Goal: Use online tool/utility: Use online tool/utility

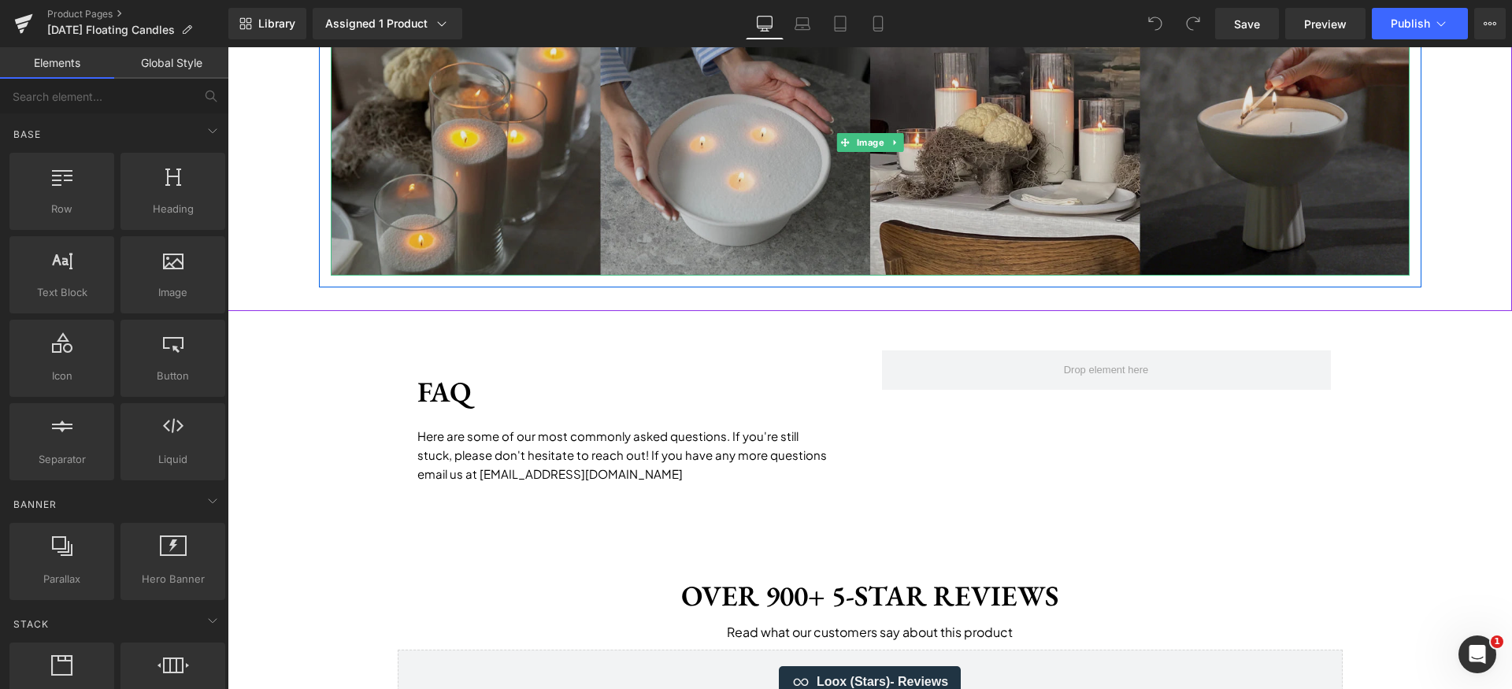
click at [621, 248] on img at bounding box center [870, 142] width 1079 height 266
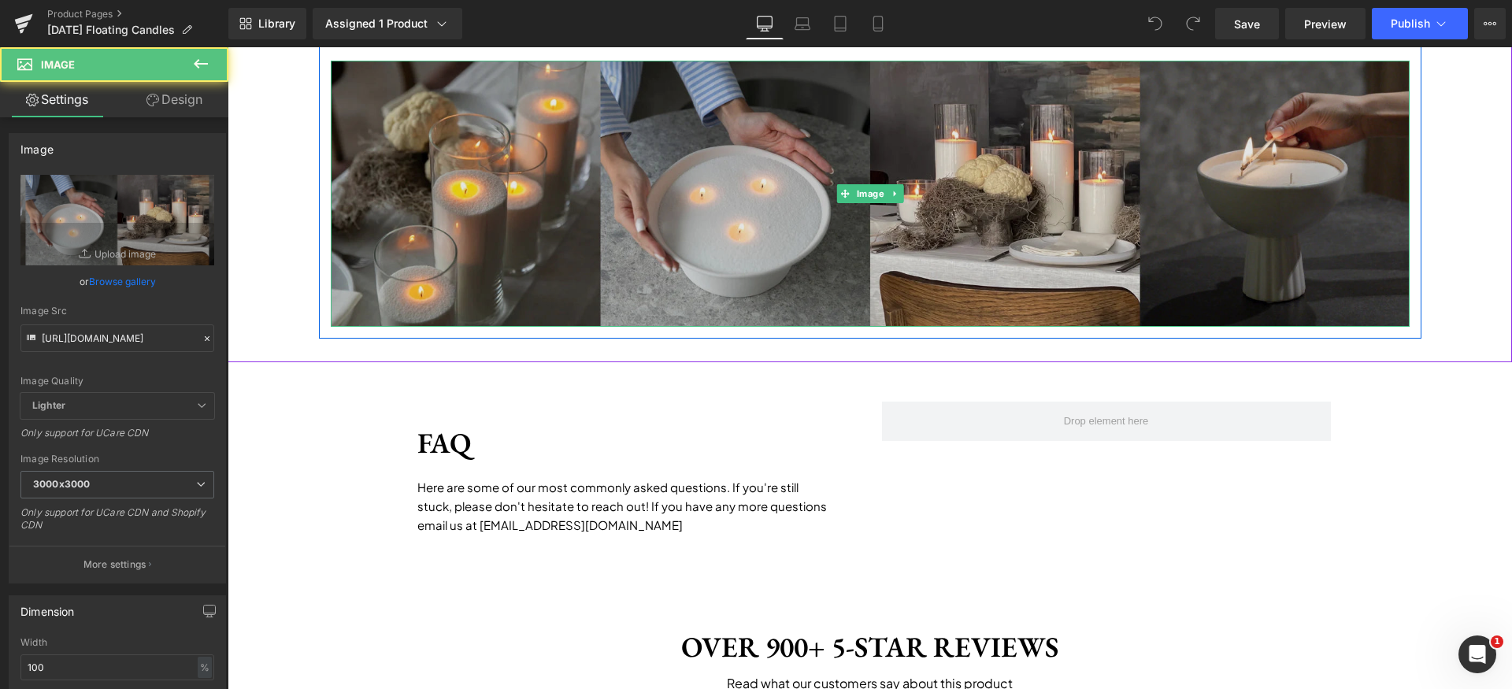
click at [558, 277] on img at bounding box center [870, 194] width 1079 height 266
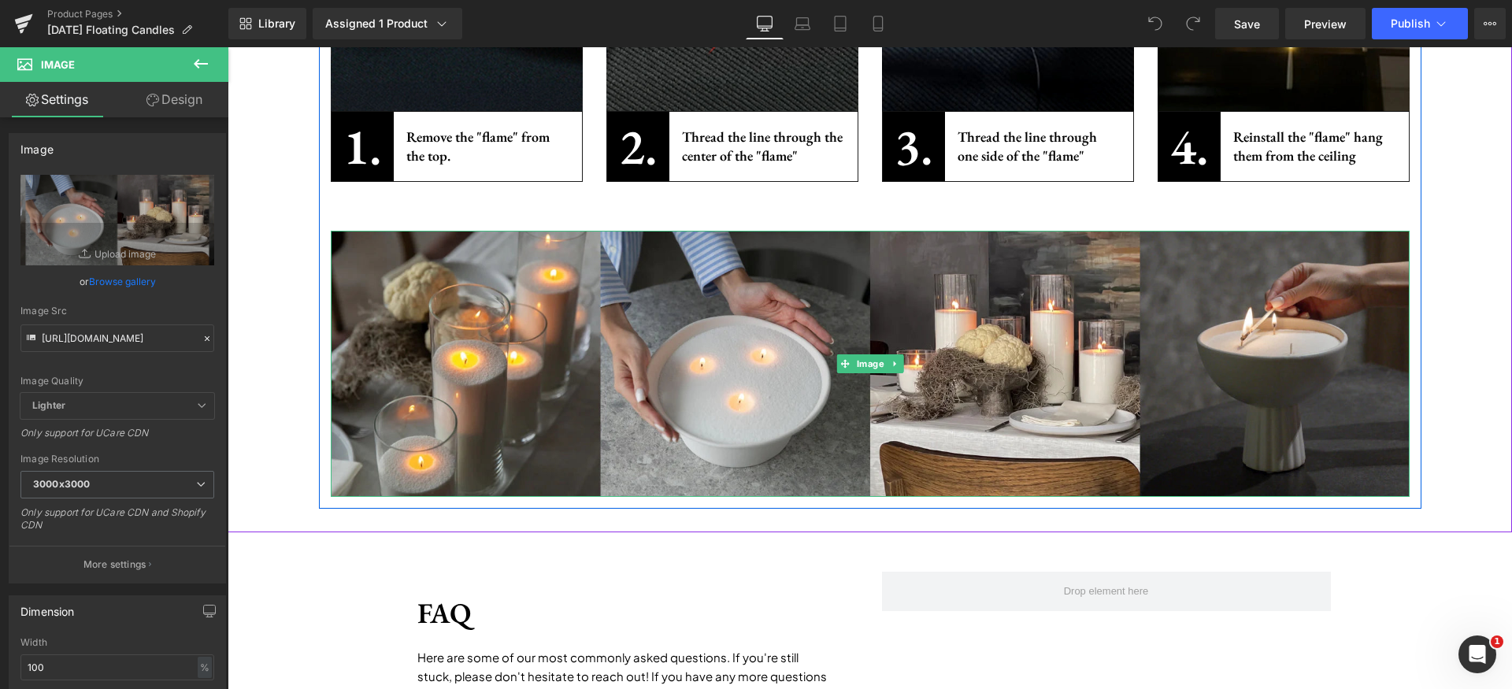
scroll to position [2223, 0]
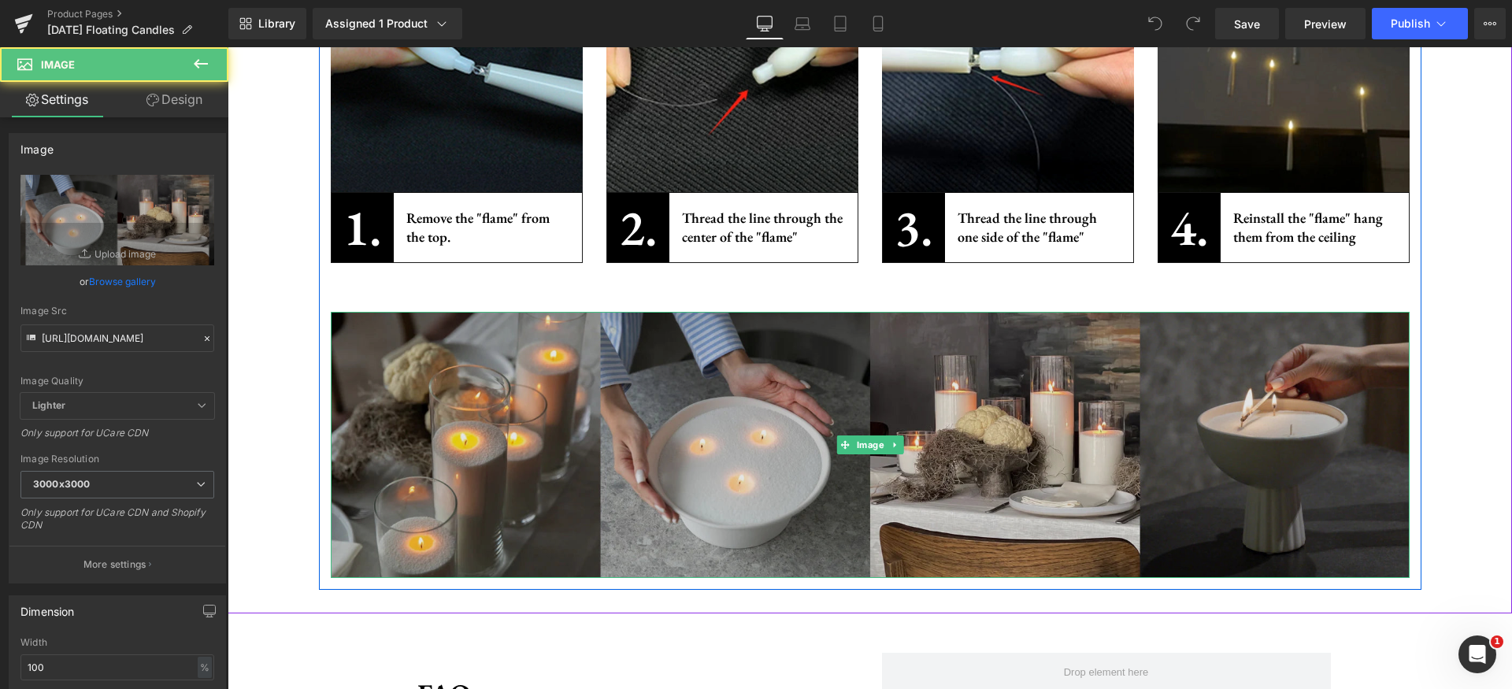
click at [499, 366] on img at bounding box center [870, 445] width 1079 height 266
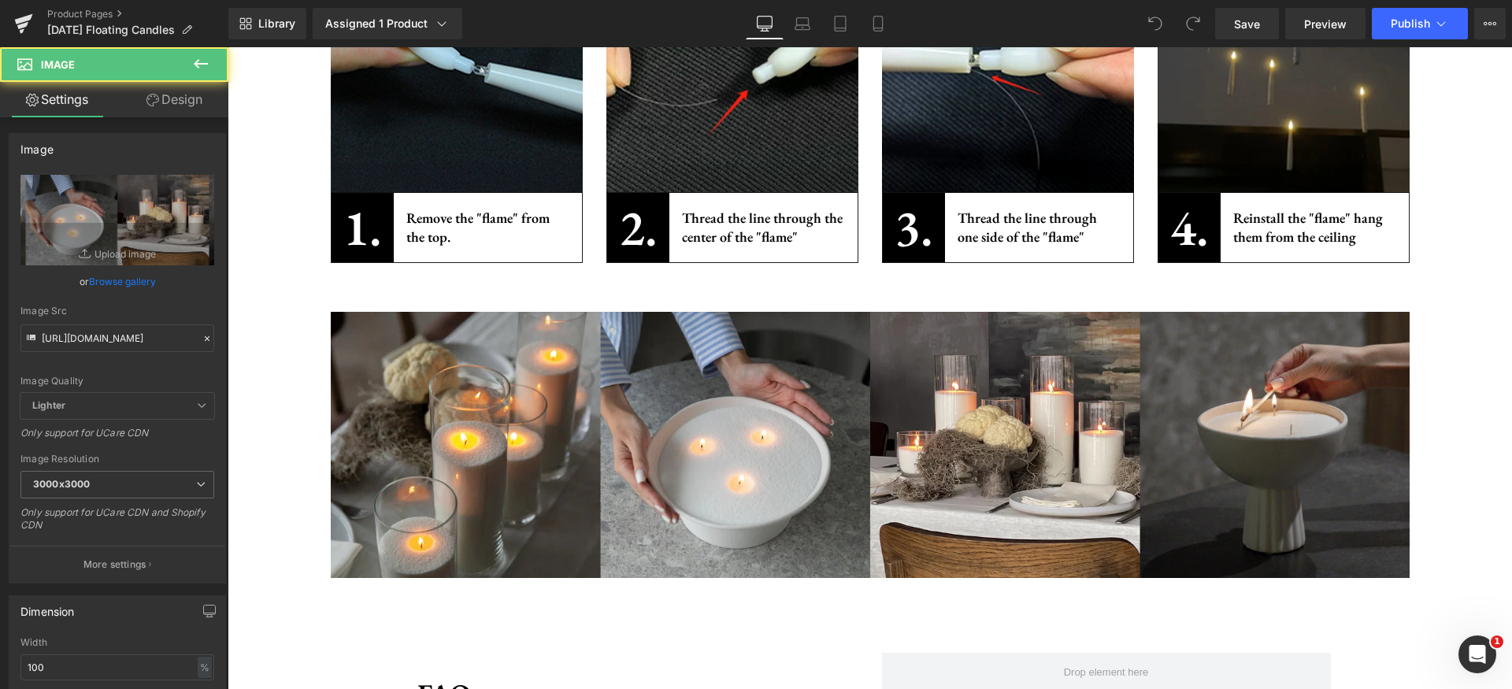
click at [200, 64] on icon at bounding box center [200, 63] width 19 height 19
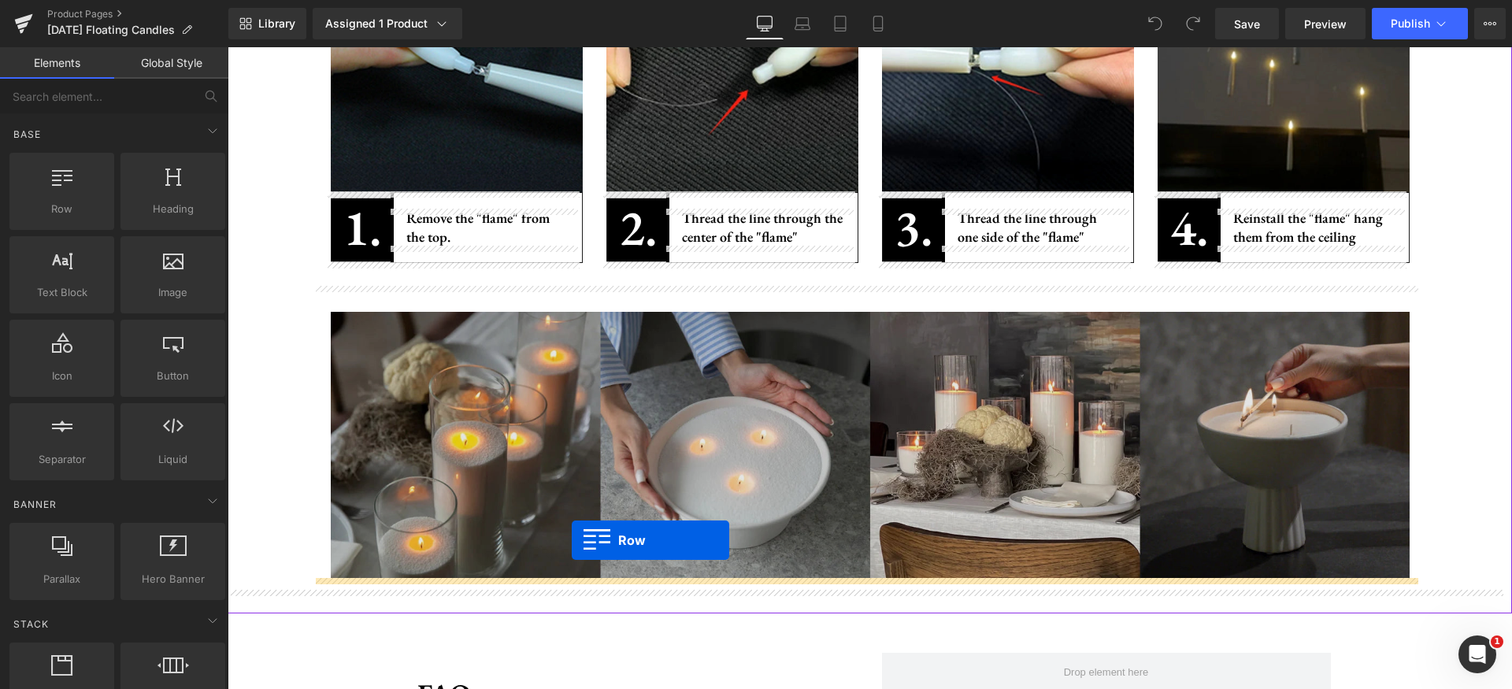
drag, startPoint x: 314, startPoint y: 250, endPoint x: 572, endPoint y: 540, distance: 388.3
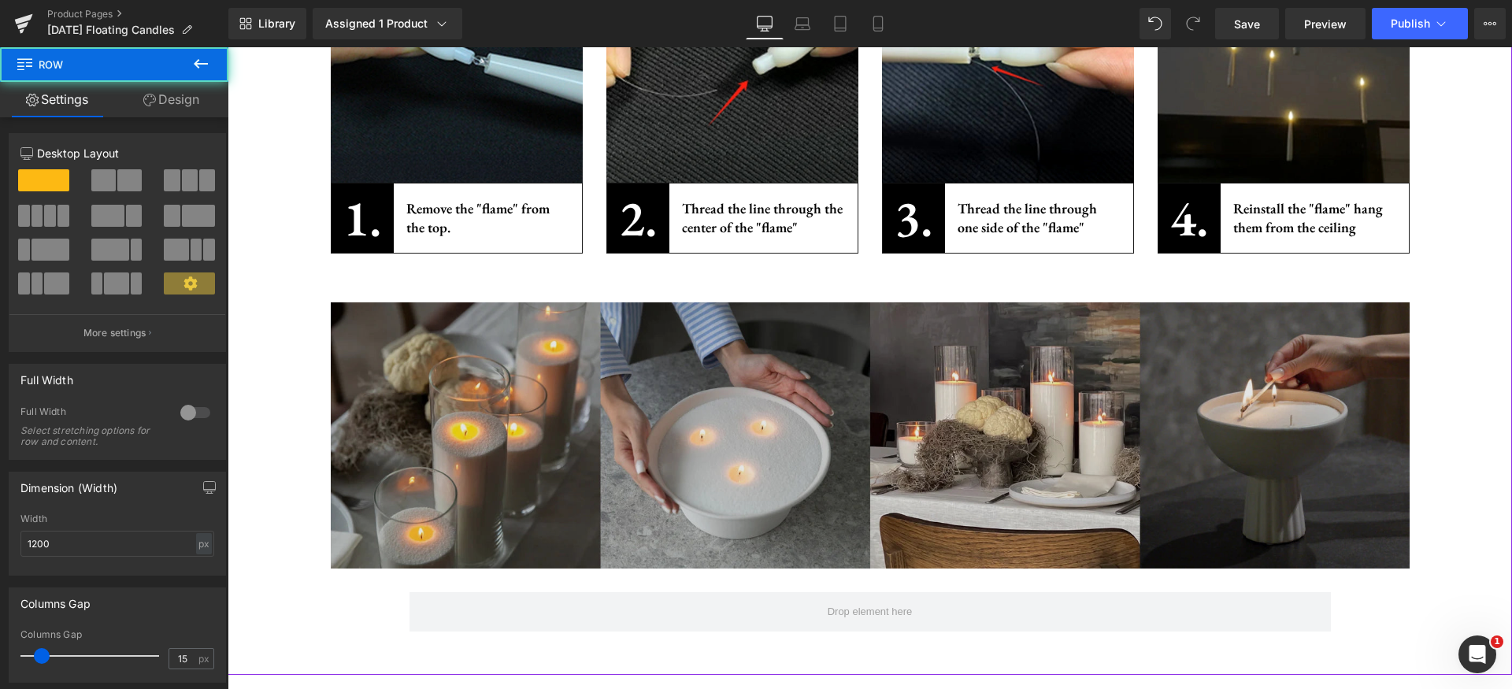
scroll to position [2266, 0]
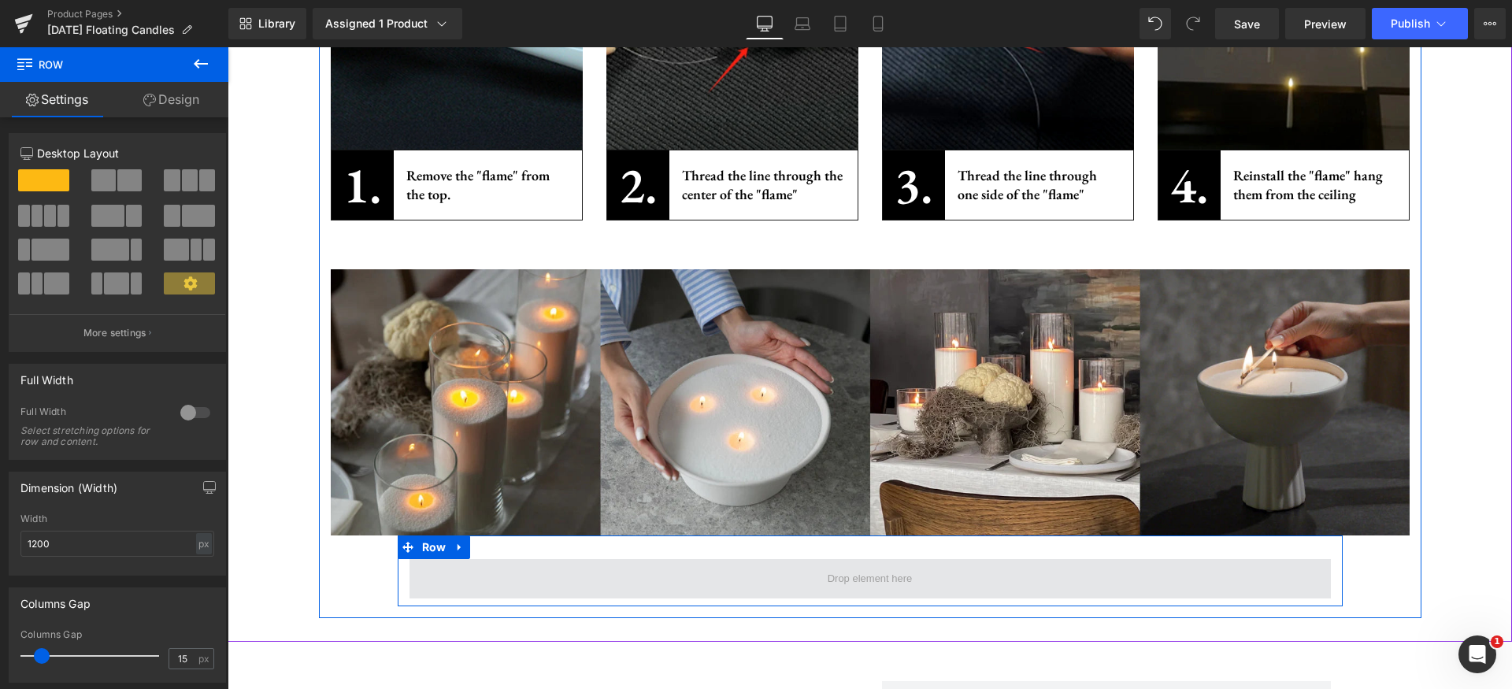
click at [528, 585] on span at bounding box center [871, 578] width 922 height 39
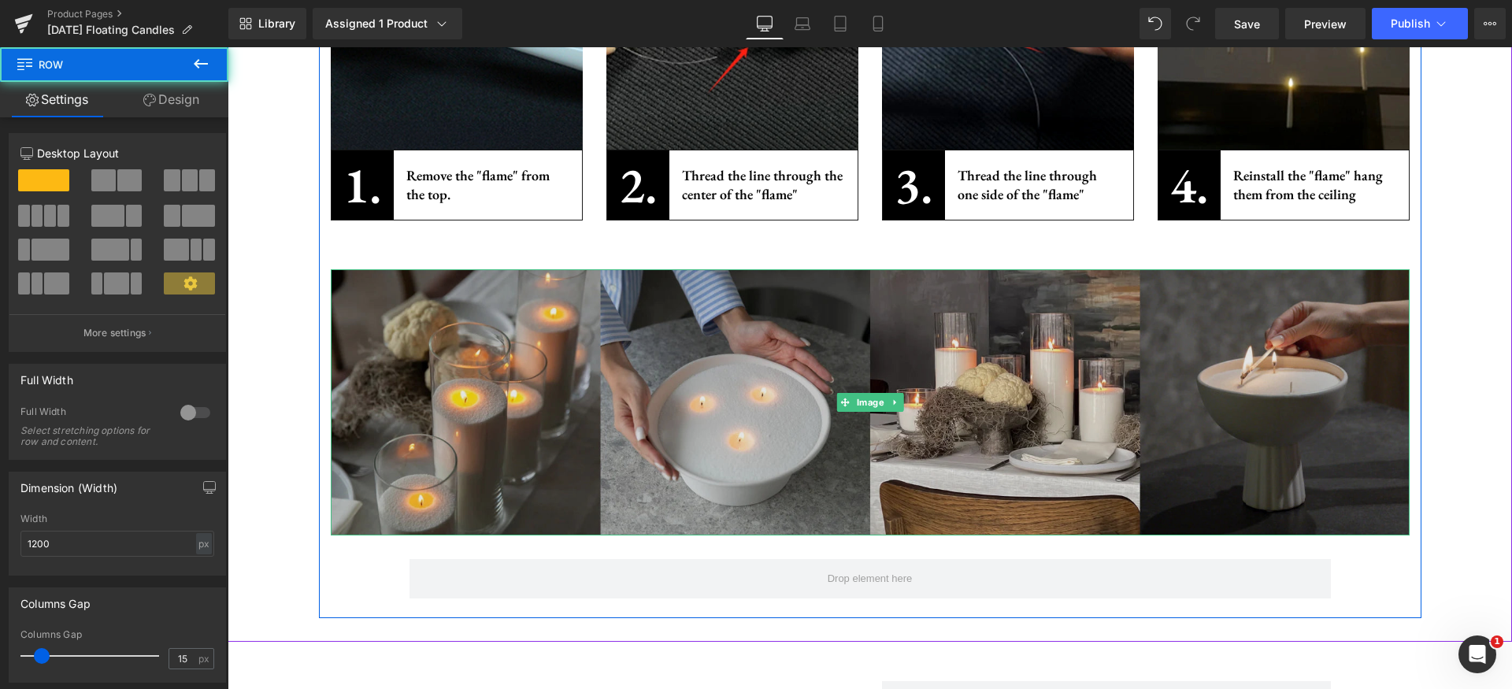
click at [454, 445] on img at bounding box center [870, 402] width 1079 height 266
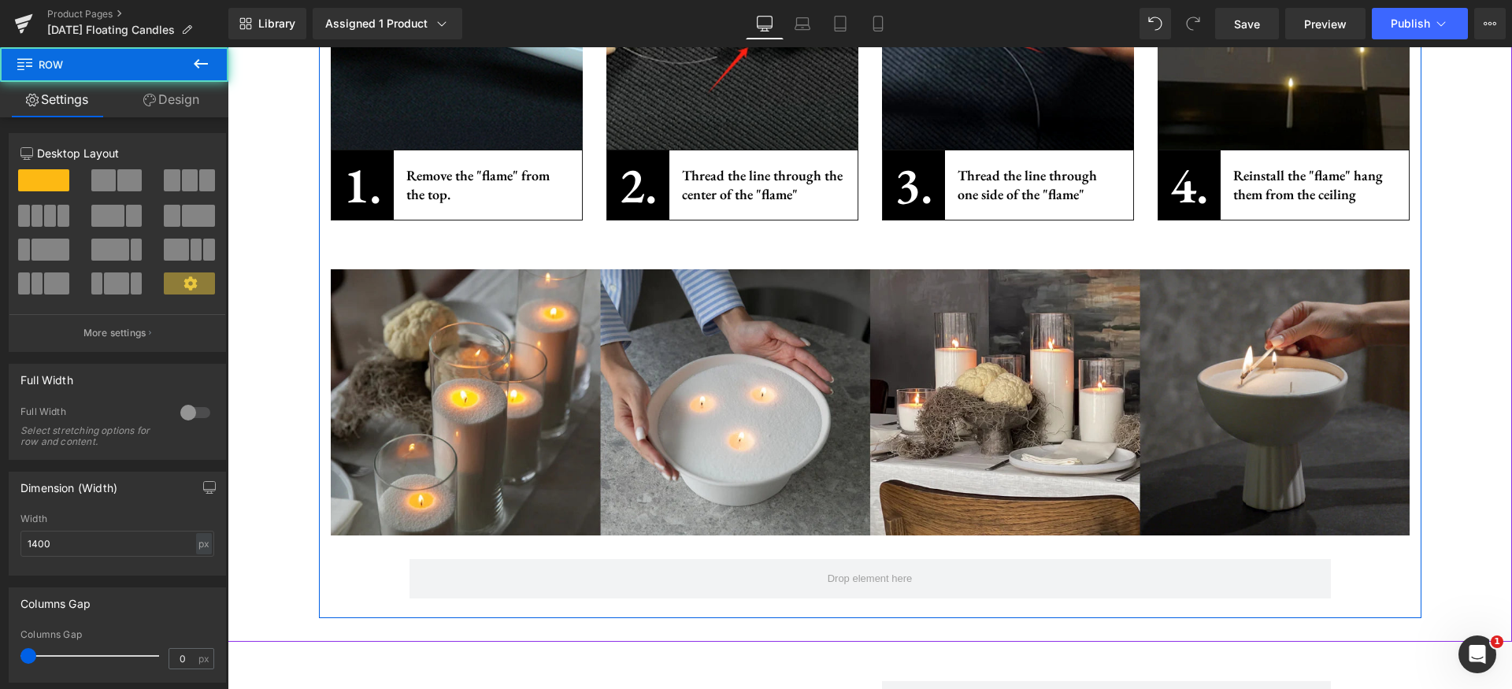
click at [341, 566] on div "How to Set it up? Heading It’s super easy! Text Block Image 1. Heading Remove t…" at bounding box center [870, 213] width 1103 height 788
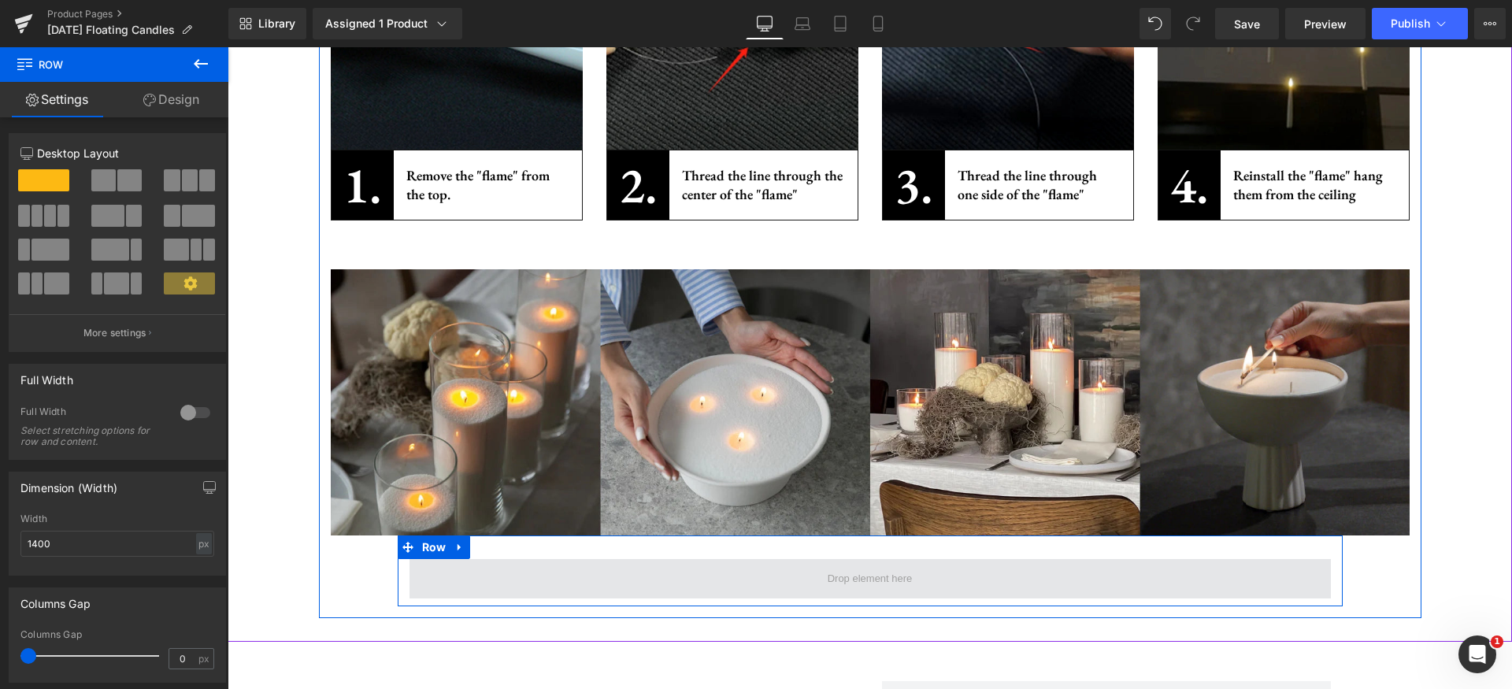
click at [429, 592] on span at bounding box center [871, 578] width 922 height 39
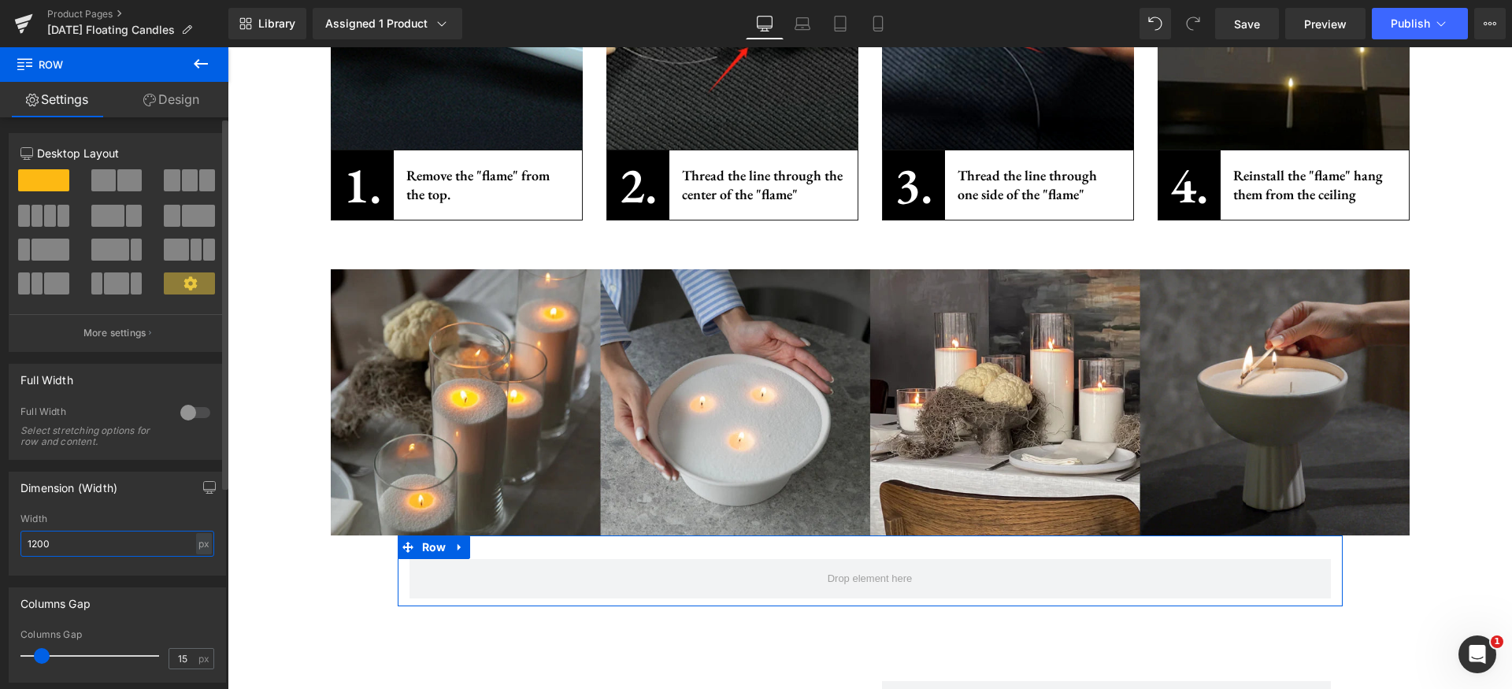
click at [117, 551] on input "1200" at bounding box center [117, 544] width 194 height 26
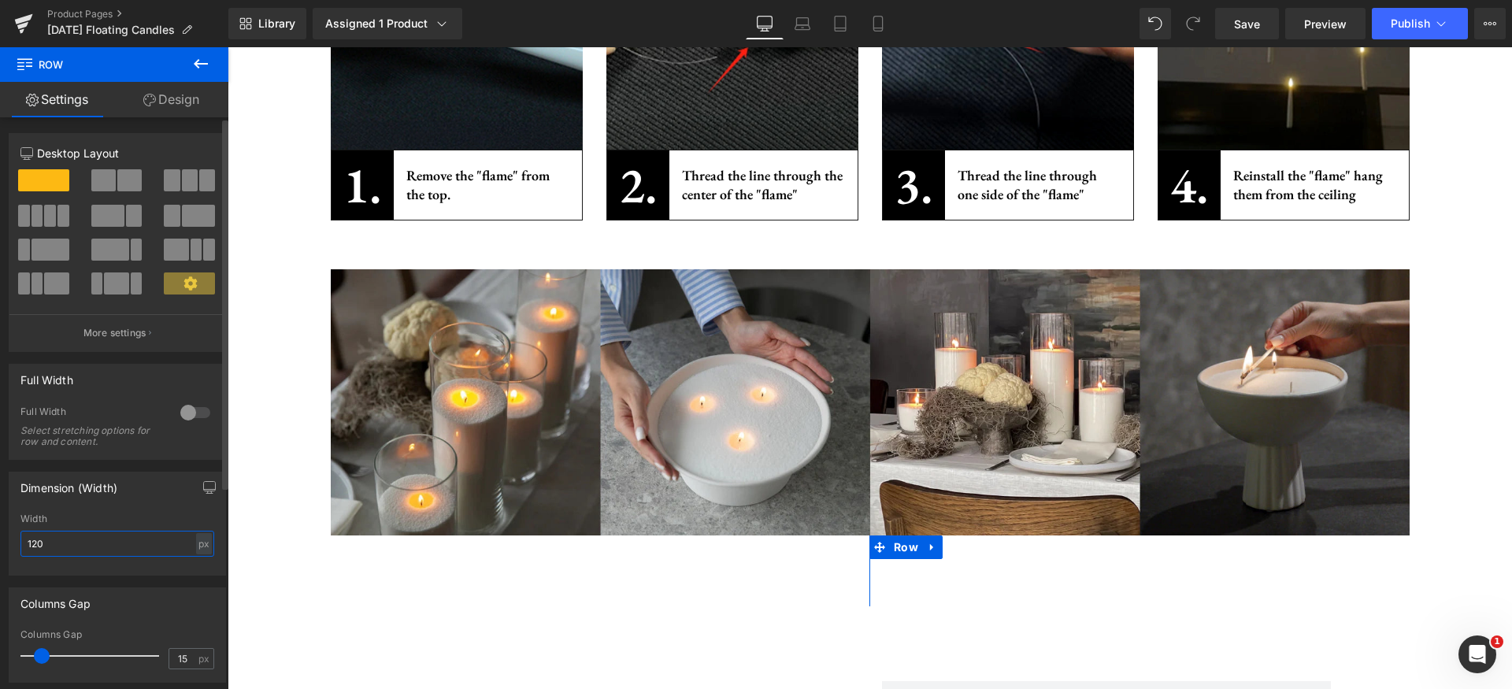
type input "1200"
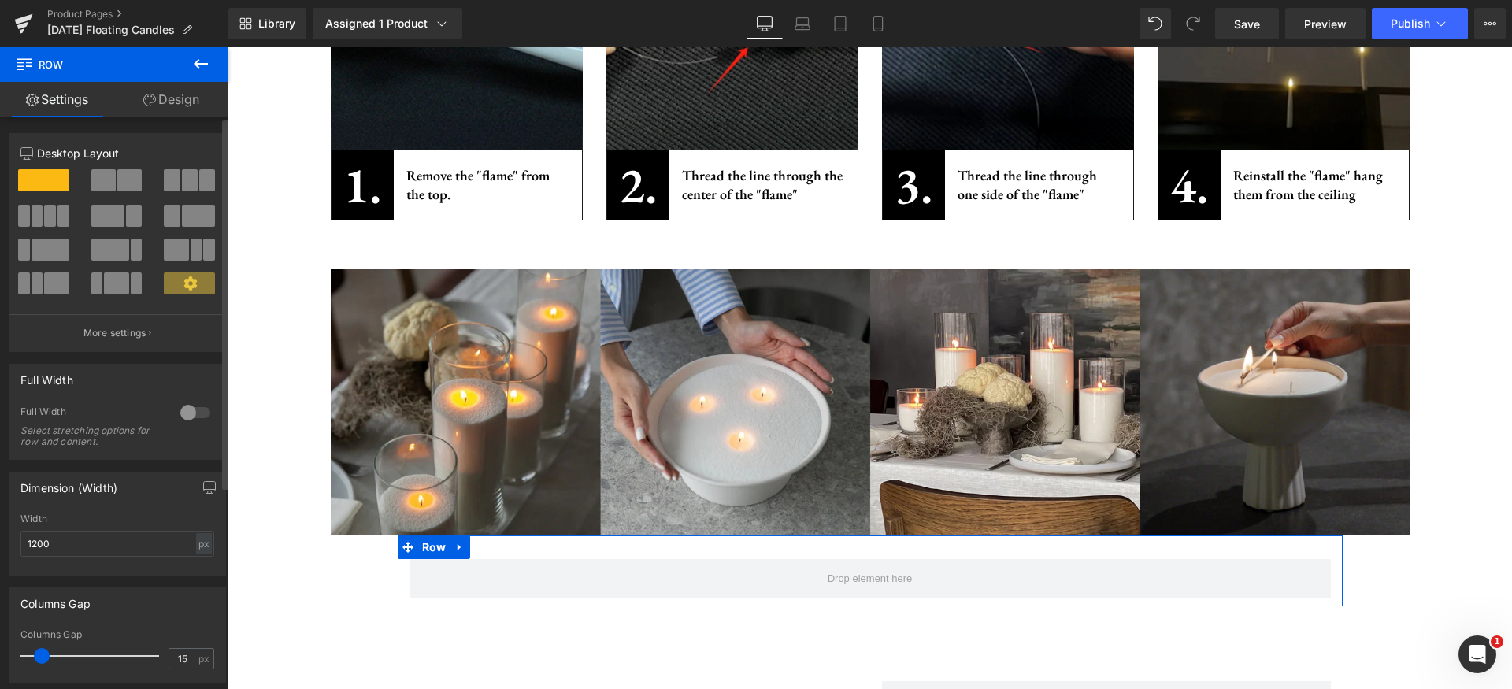
click at [44, 214] on span at bounding box center [50, 216] width 12 height 22
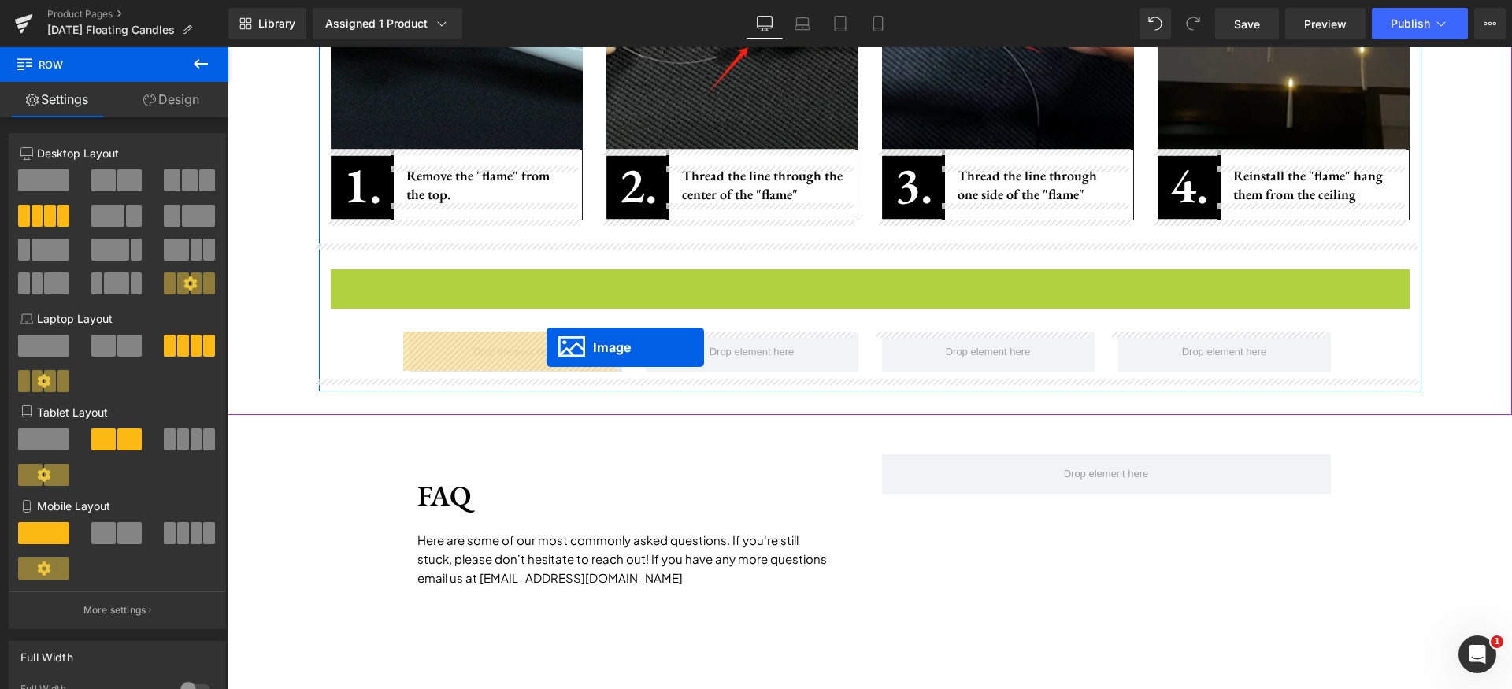
drag, startPoint x: 848, startPoint y: 409, endPoint x: 547, endPoint y: 347, distance: 307.9
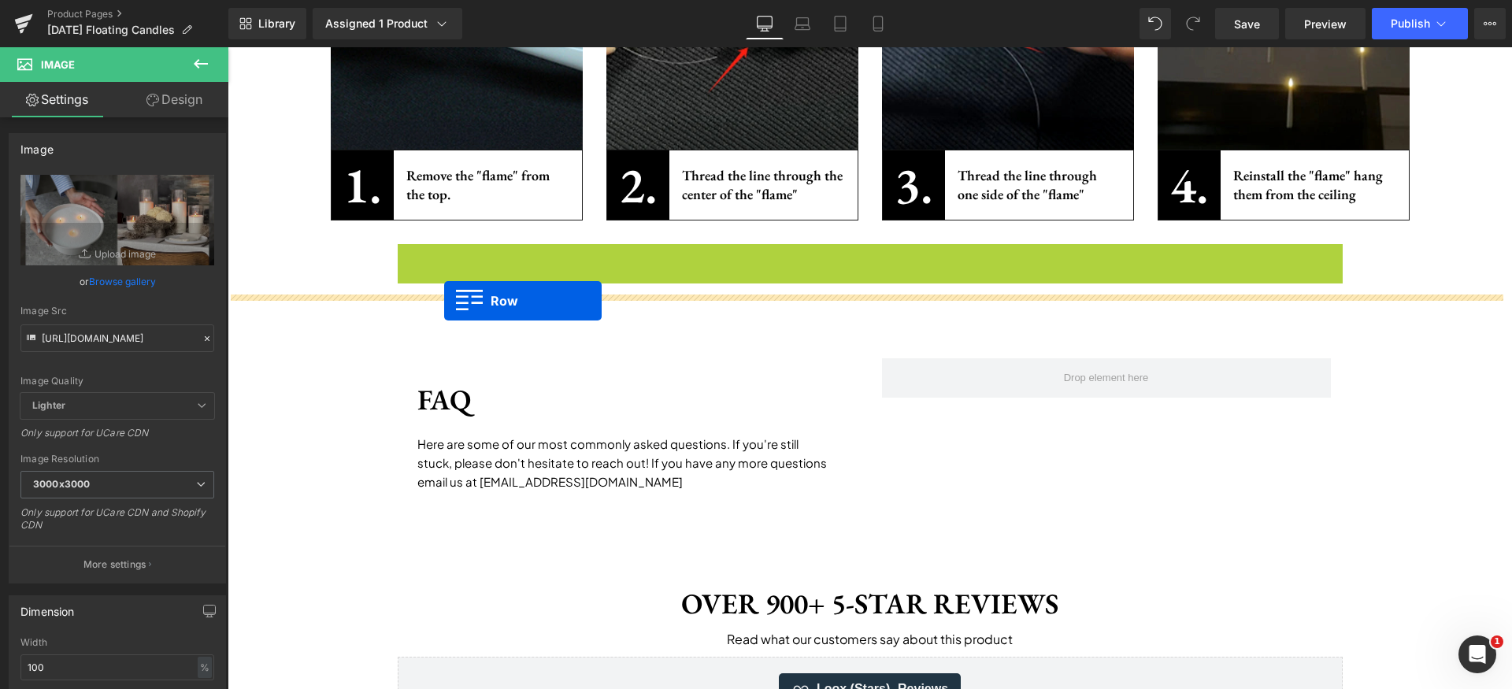
drag, startPoint x: 428, startPoint y: 250, endPoint x: 444, endPoint y: 301, distance: 53.1
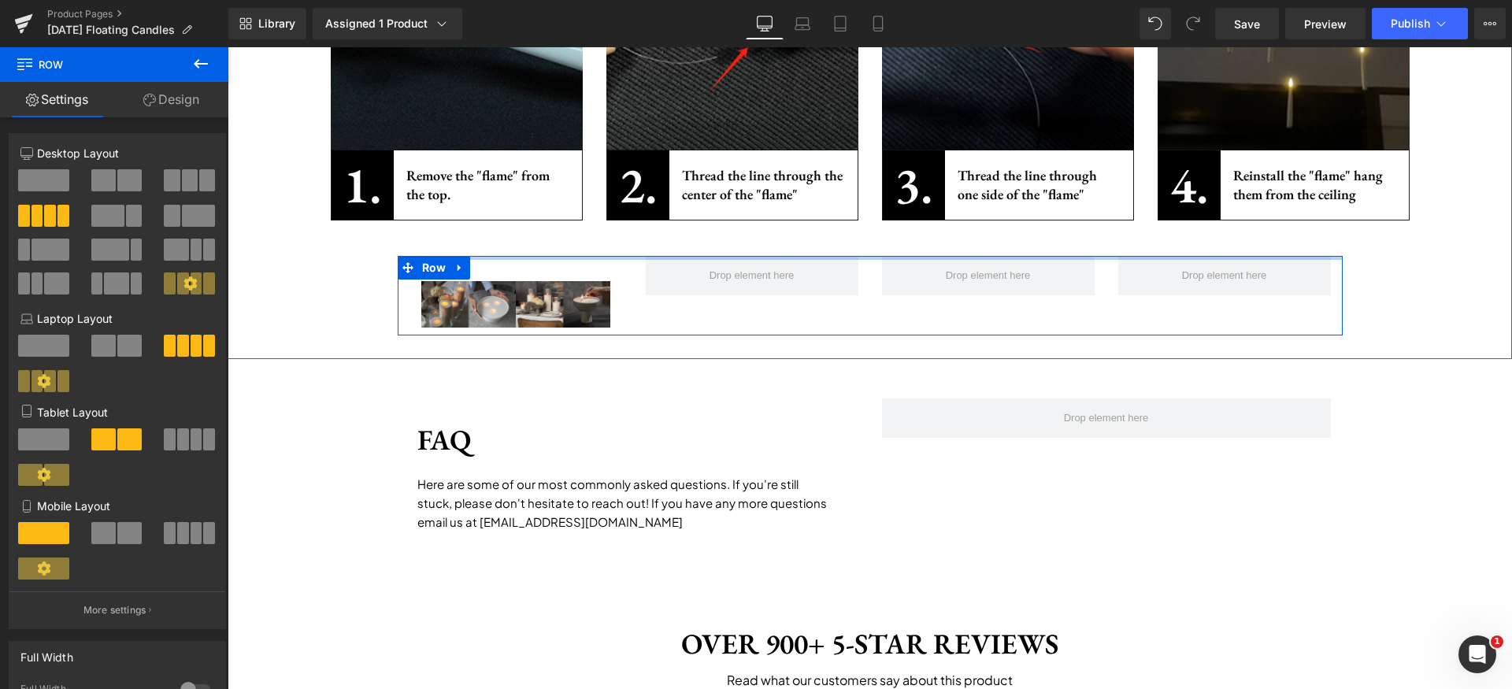
drag, startPoint x: 532, startPoint y: 262, endPoint x: 545, endPoint y: 229, distance: 35.7
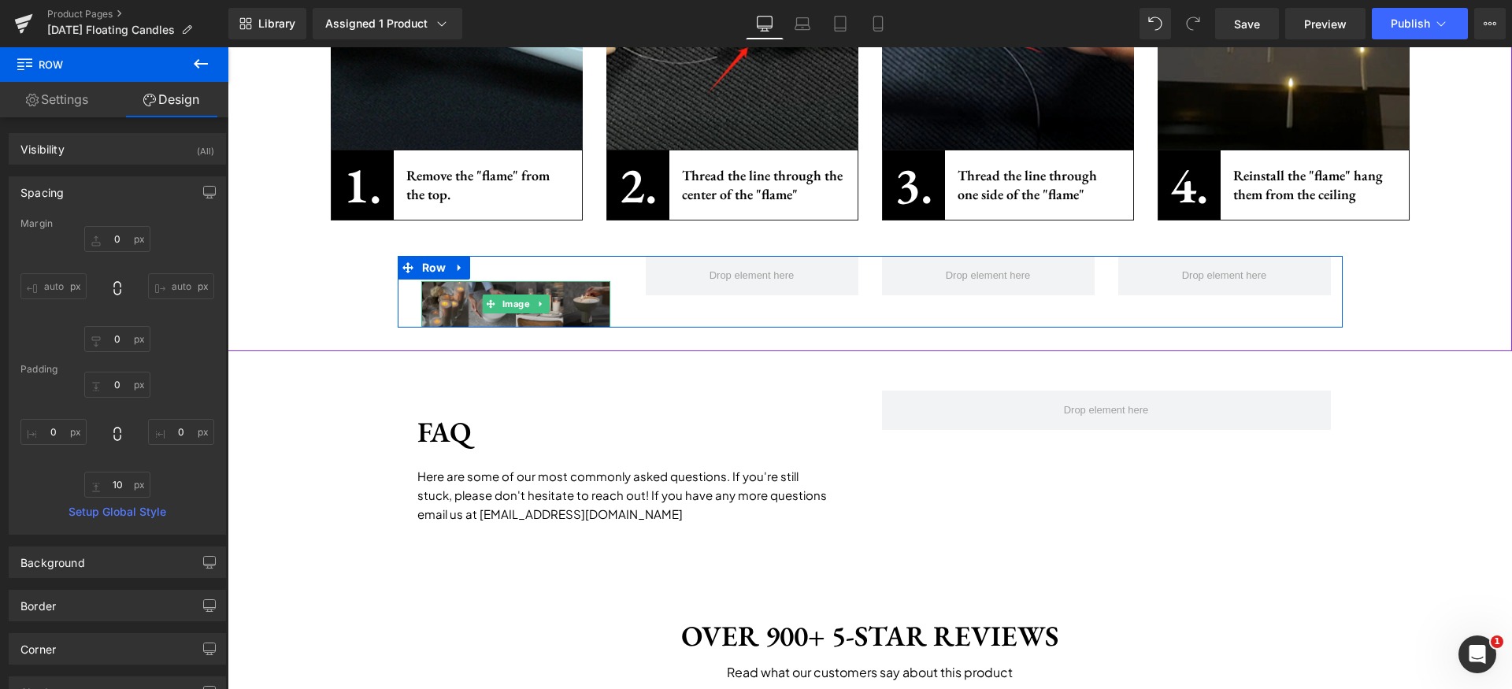
drag, startPoint x: 493, startPoint y: 333, endPoint x: 506, endPoint y: 310, distance: 26.1
click at [506, 310] on div "Image Row" at bounding box center [870, 292] width 945 height 72
click at [499, 299] on span "Image" at bounding box center [516, 304] width 34 height 19
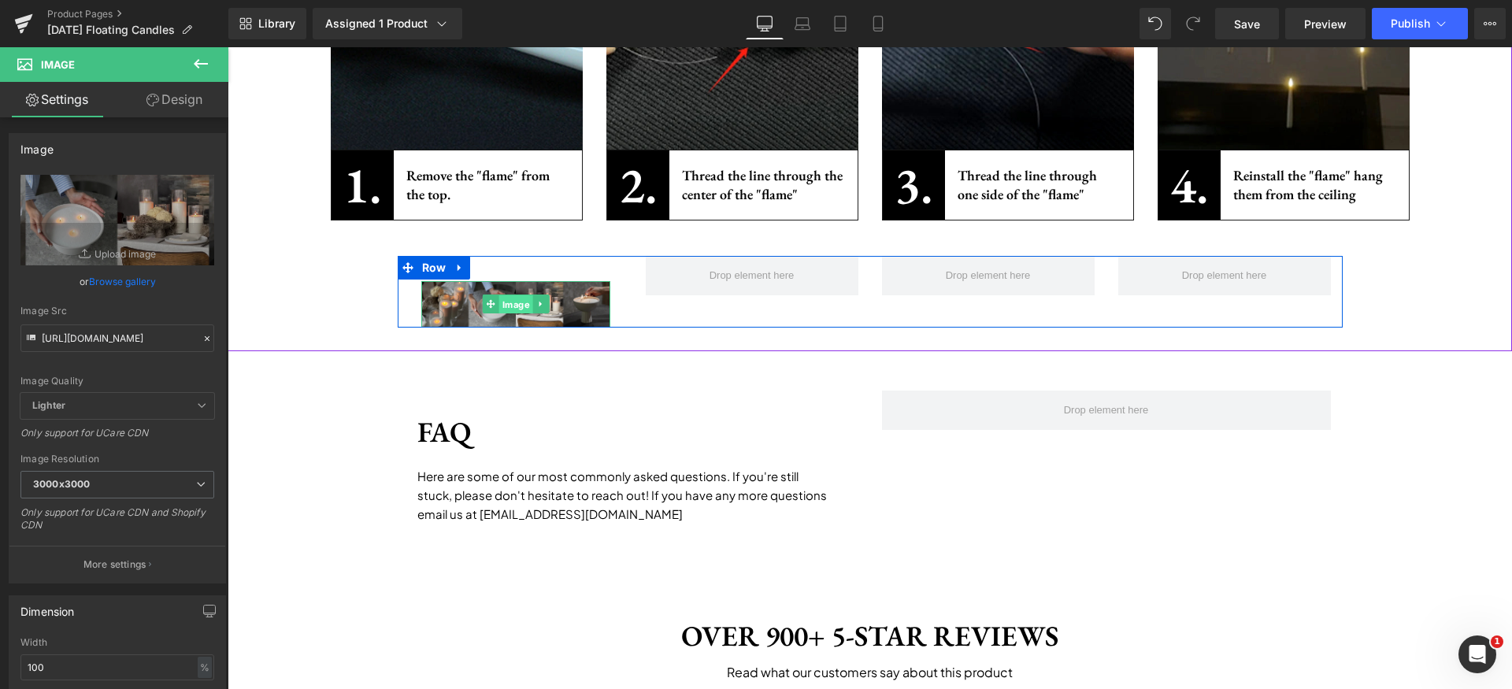
click at [499, 310] on span "Image" at bounding box center [516, 304] width 34 height 19
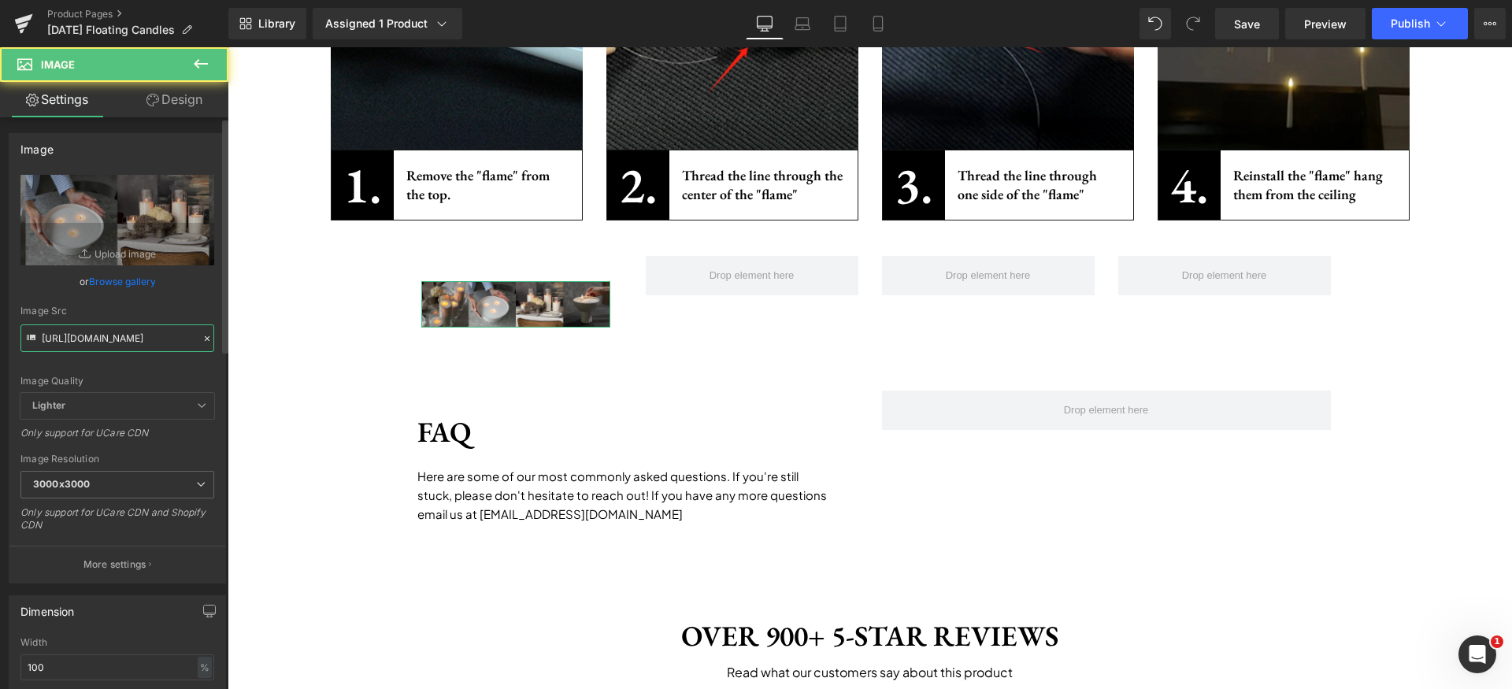
click at [90, 335] on input "[URL][DOMAIN_NAME]" at bounding box center [117, 339] width 194 height 28
paste input "Candles_004.webp?v=1758520063"
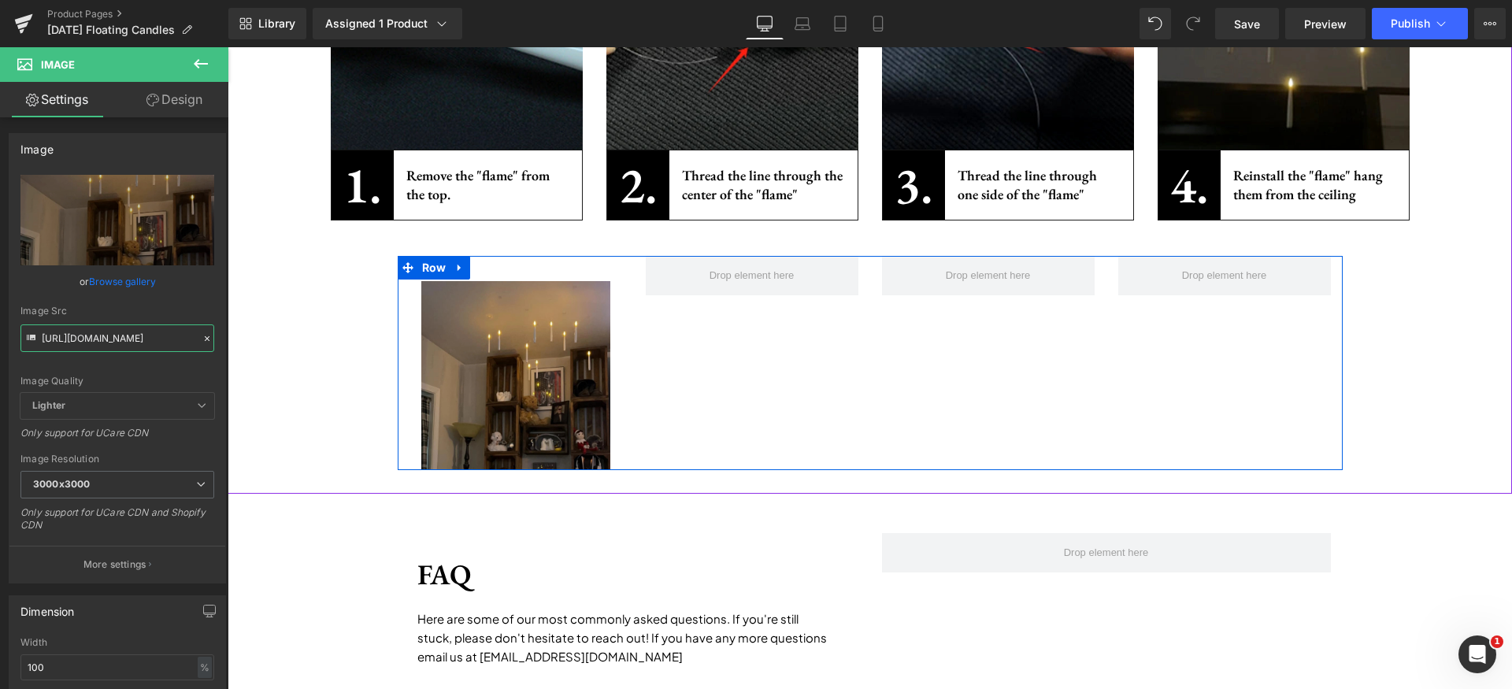
type input "[URL][DOMAIN_NAME]"
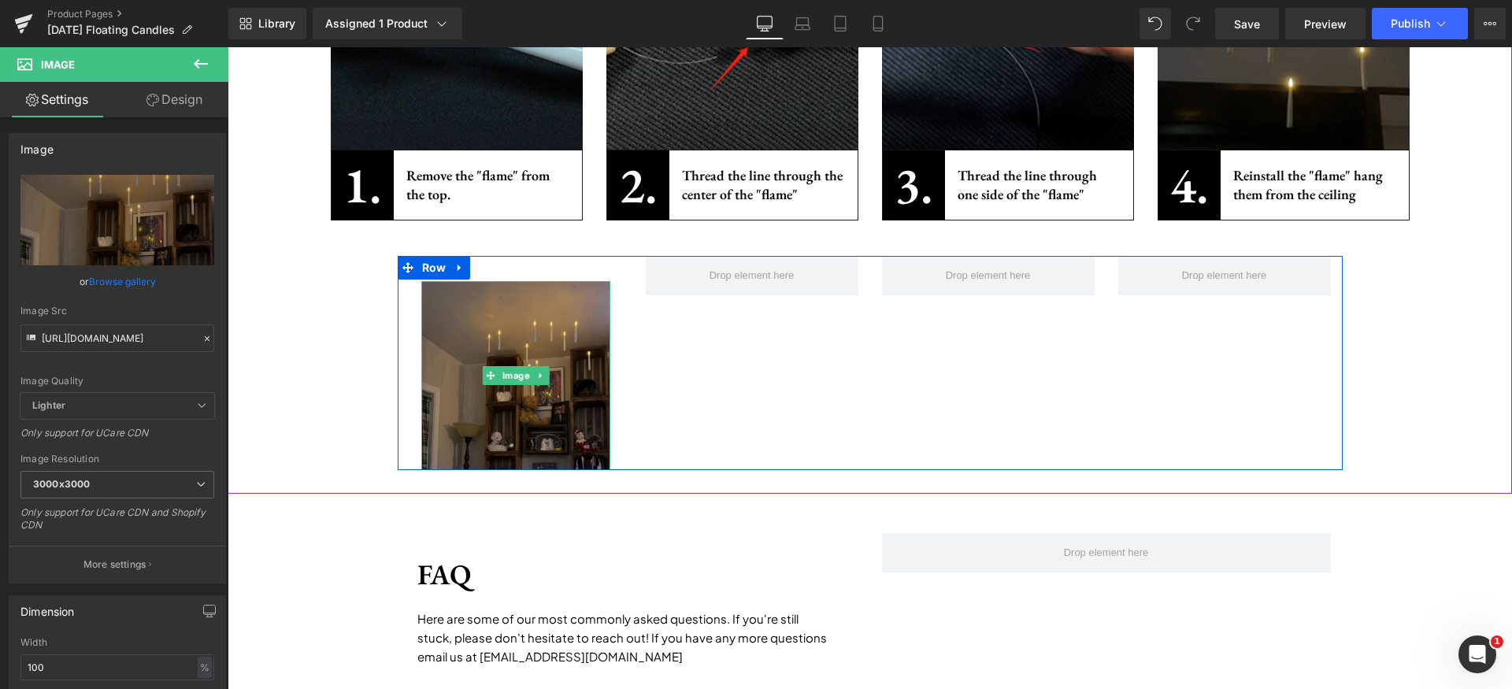
click at [539, 322] on img at bounding box center [515, 375] width 189 height 189
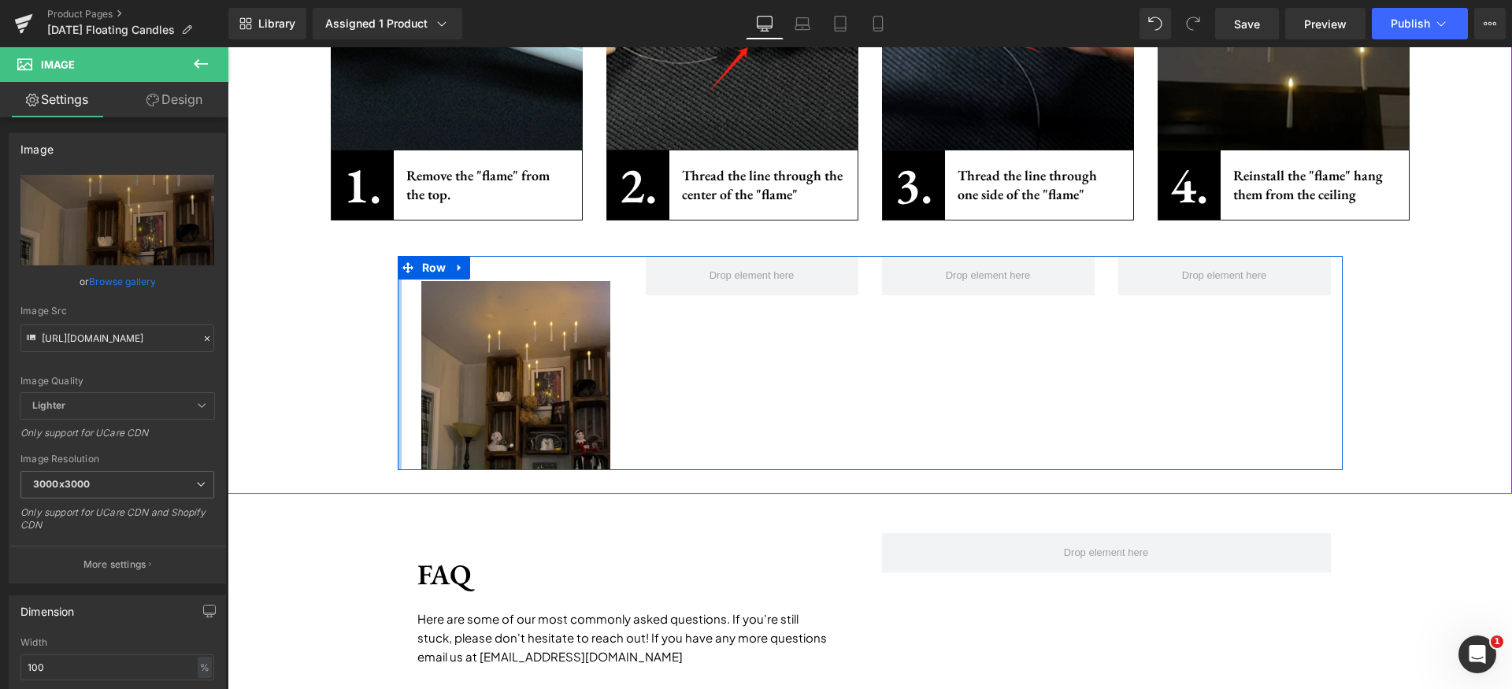
click at [398, 332] on div at bounding box center [400, 363] width 4 height 214
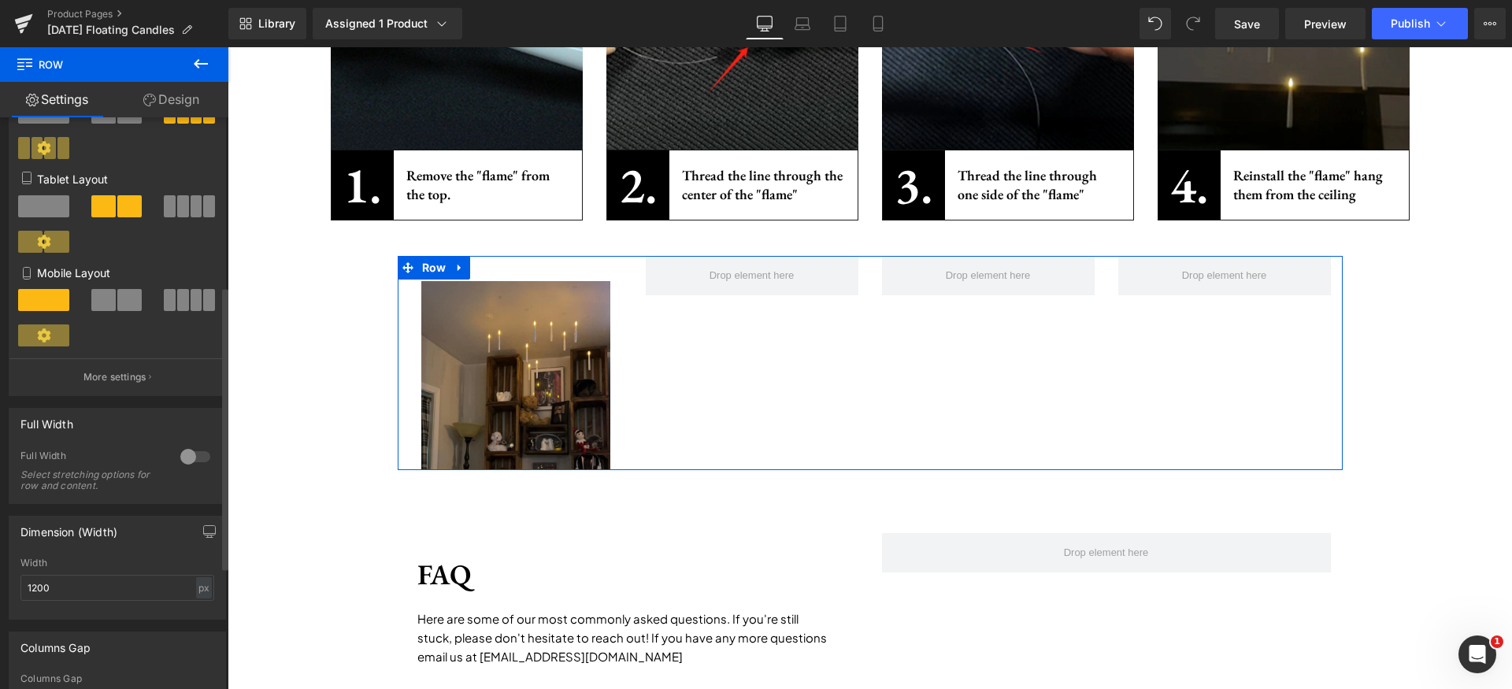
scroll to position [503, 0]
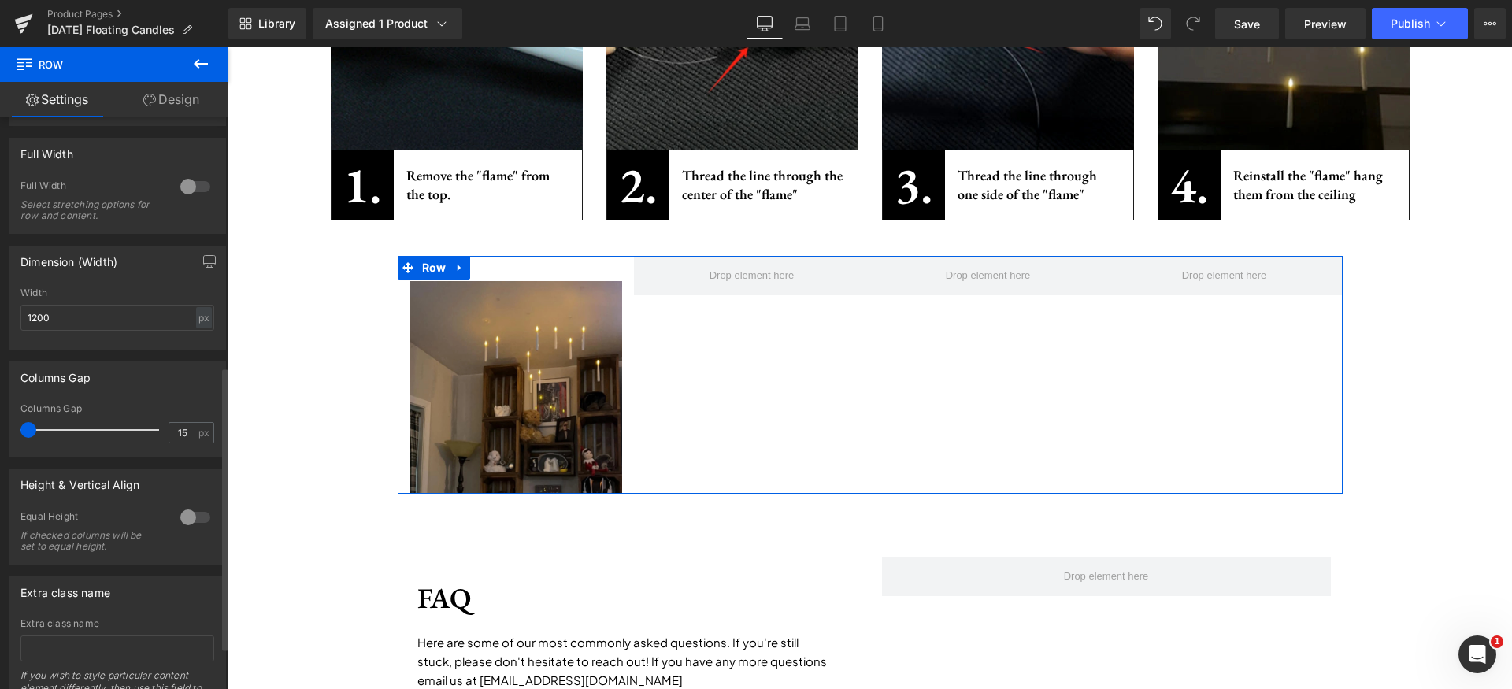
drag, startPoint x: 32, startPoint y: 427, endPoint x: 17, endPoint y: 426, distance: 14.2
click at [0, 417] on div "Columns Gap 15px Columns Gap 15 px" at bounding box center [118, 403] width 236 height 107
click at [544, 264] on div "Image" at bounding box center [516, 375] width 236 height 238
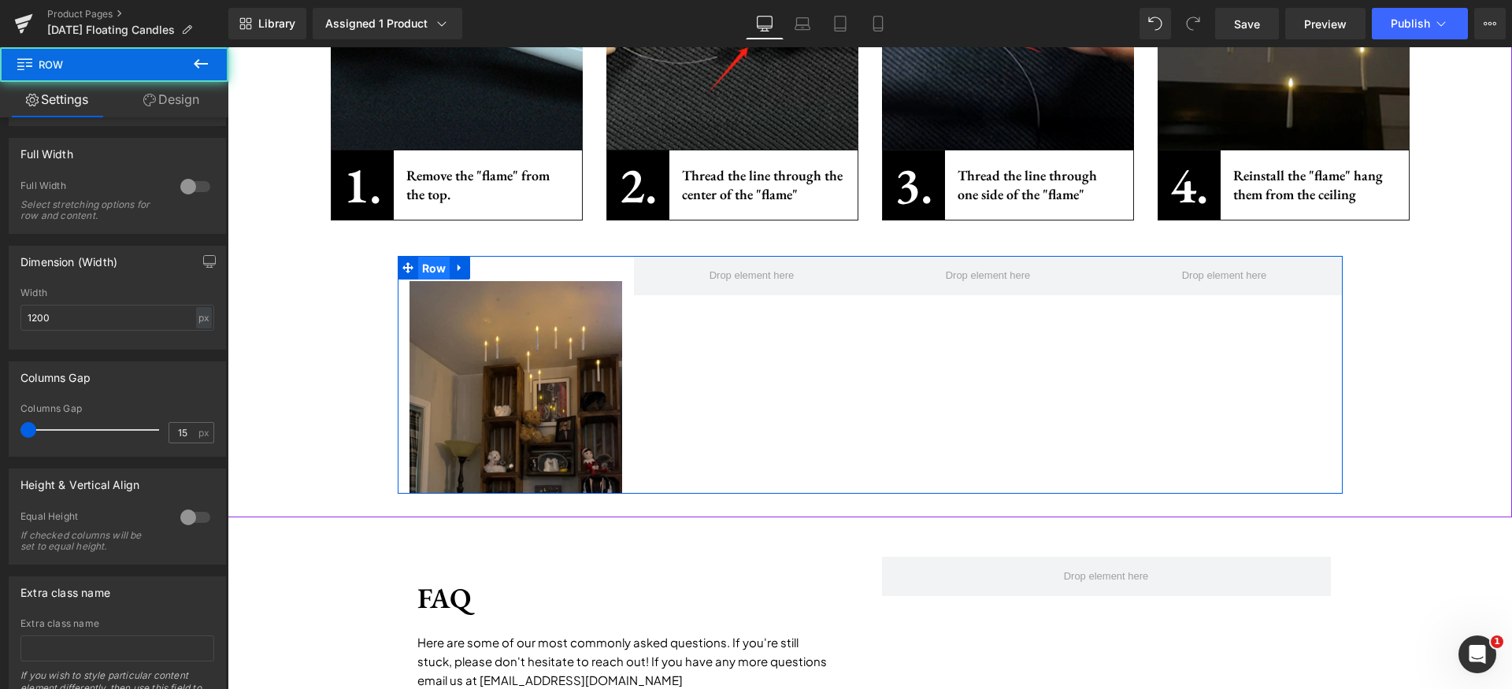
click at [425, 261] on span "Row" at bounding box center [434, 269] width 32 height 24
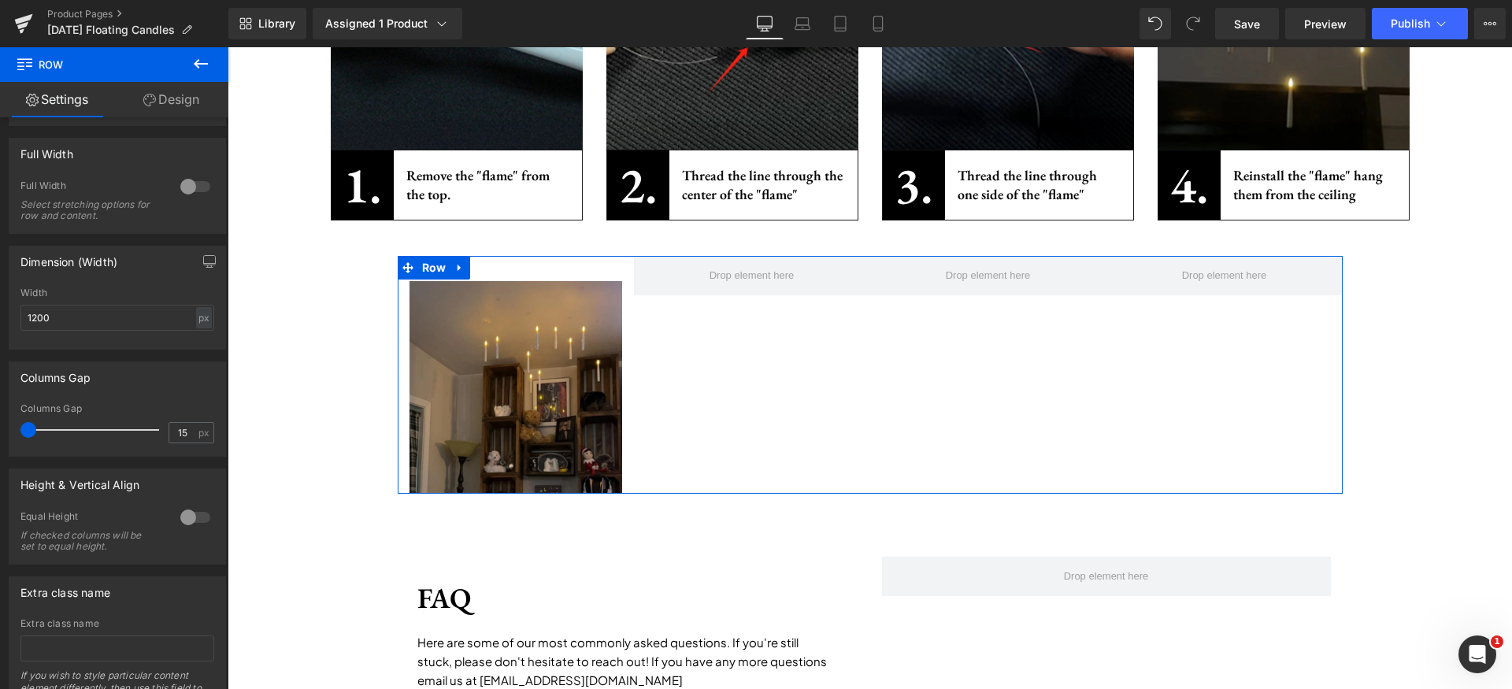
click at [198, 95] on link "Design" at bounding box center [171, 99] width 114 height 35
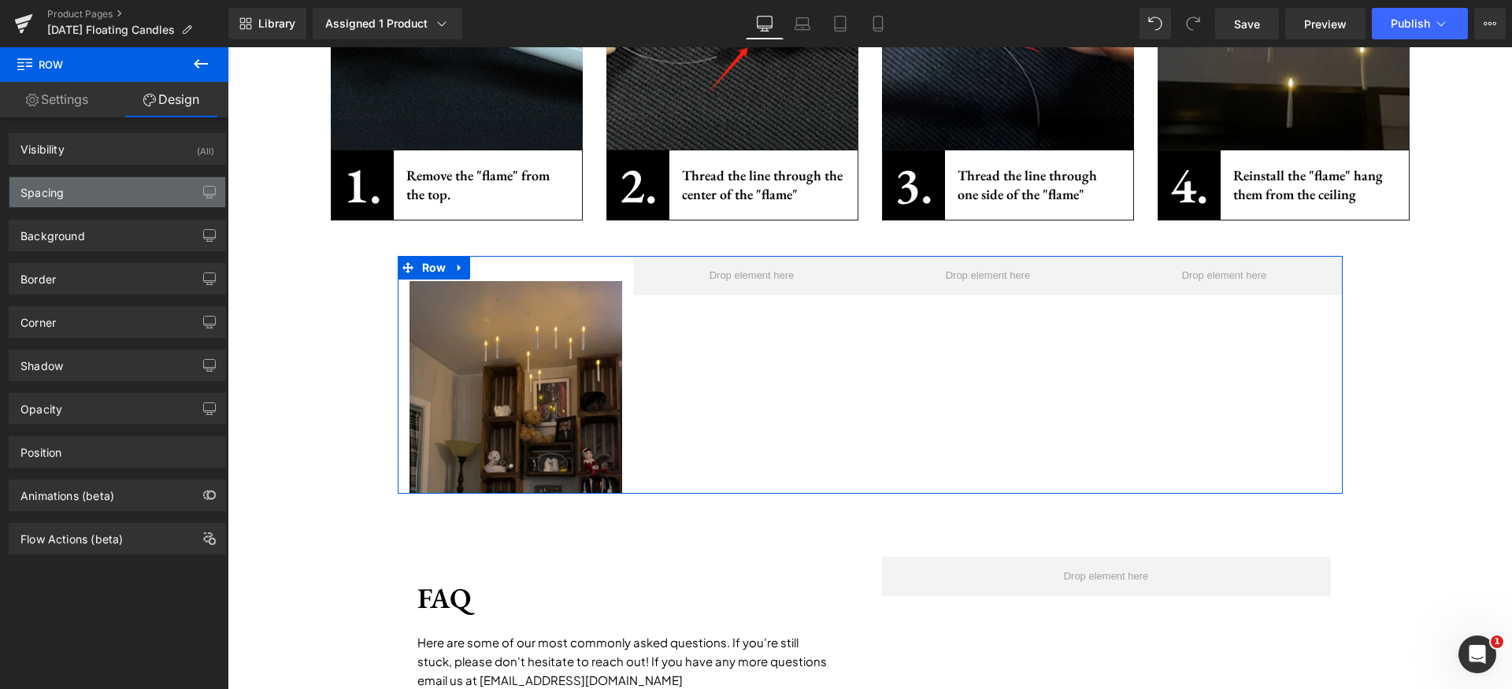
click at [69, 185] on div "Spacing" at bounding box center [117, 192] width 216 height 30
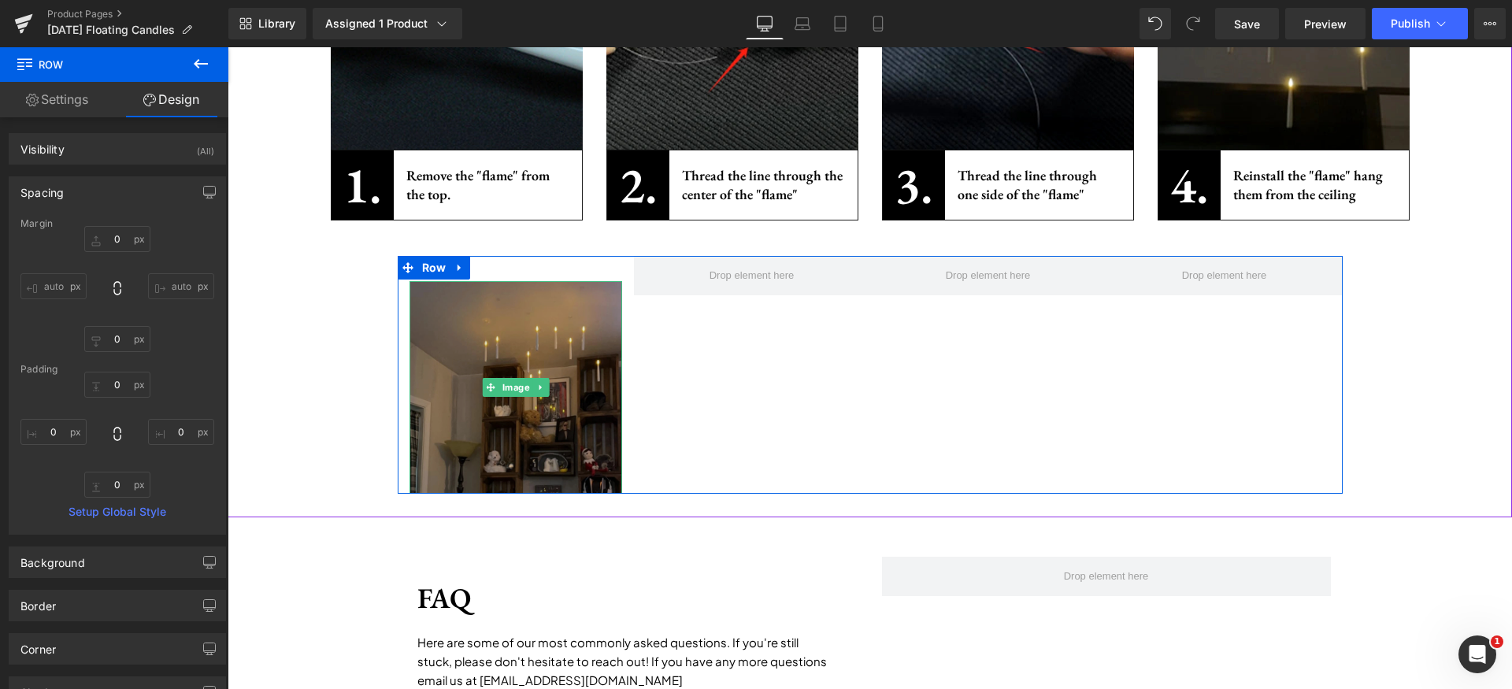
click at [540, 353] on img at bounding box center [516, 387] width 213 height 213
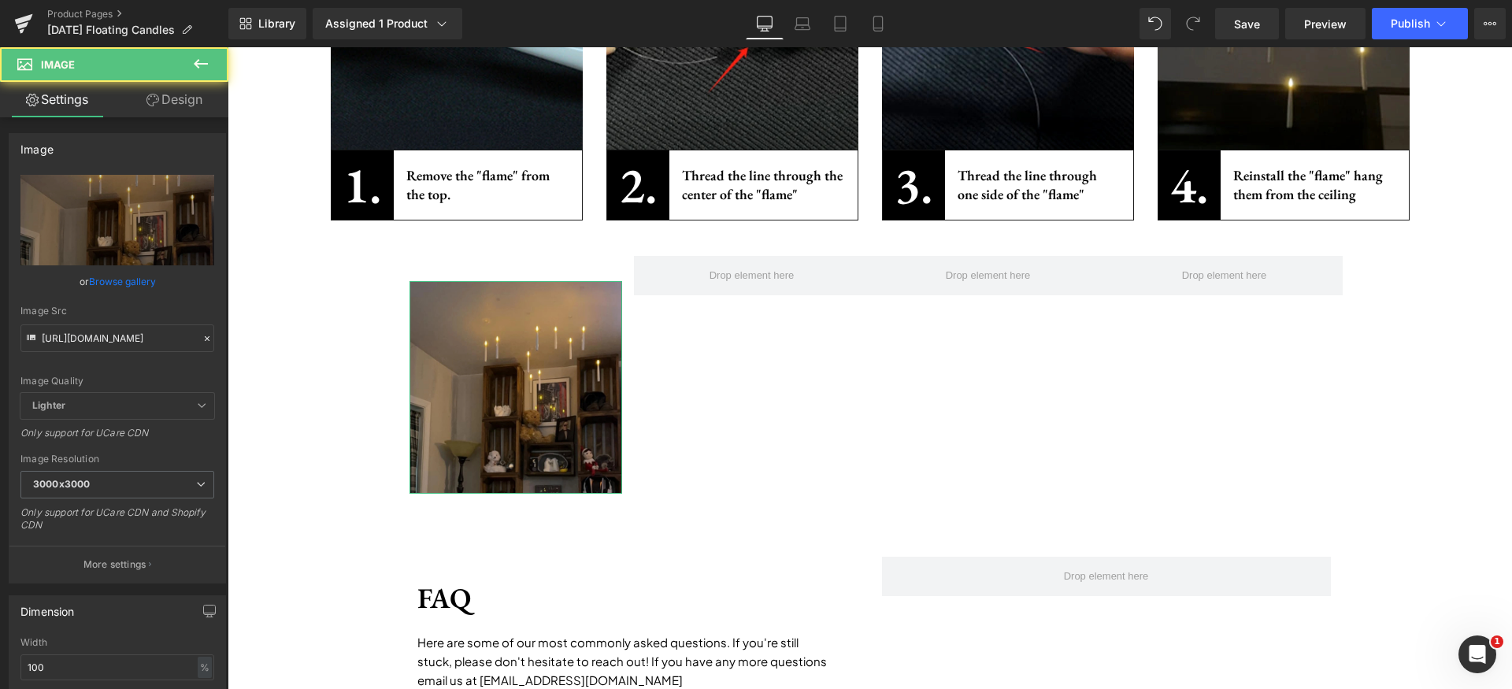
click at [185, 99] on link "Design" at bounding box center [174, 99] width 114 height 35
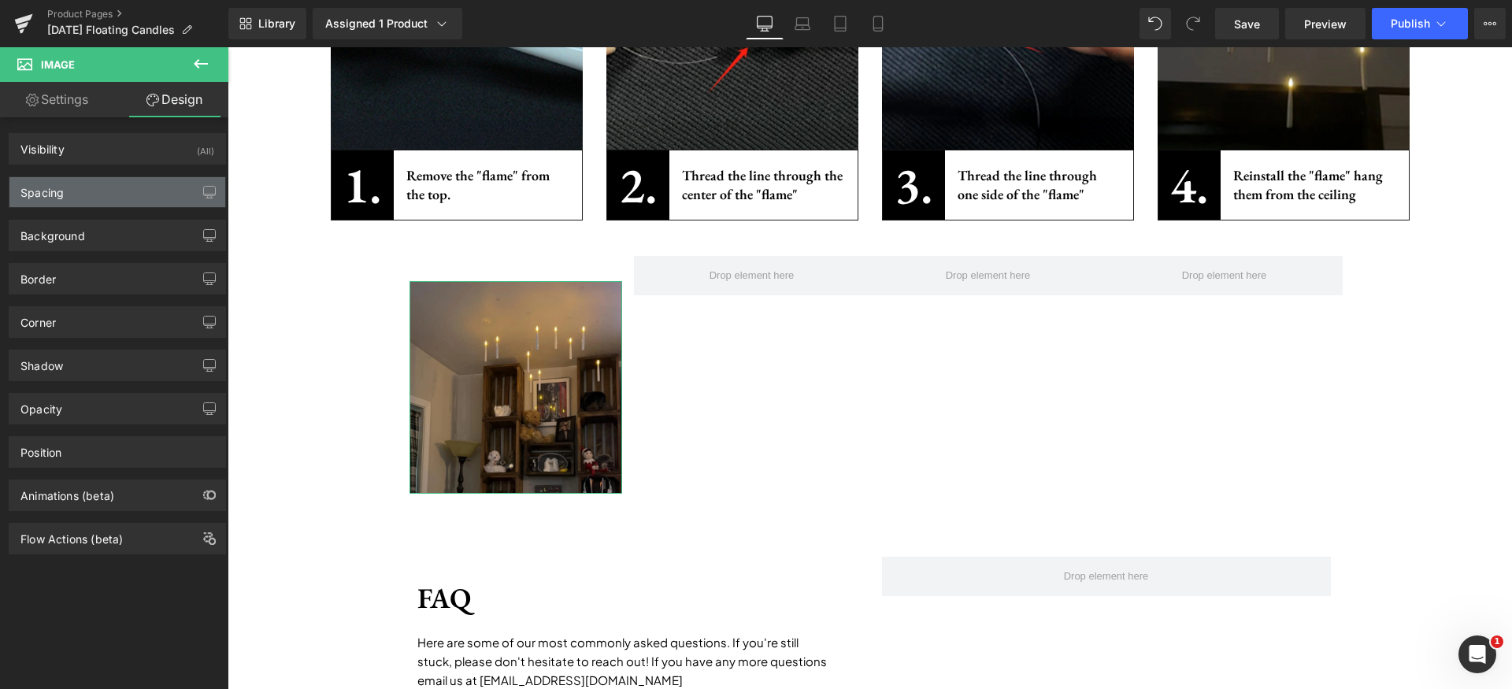
click at [87, 185] on div "Spacing" at bounding box center [117, 192] width 216 height 30
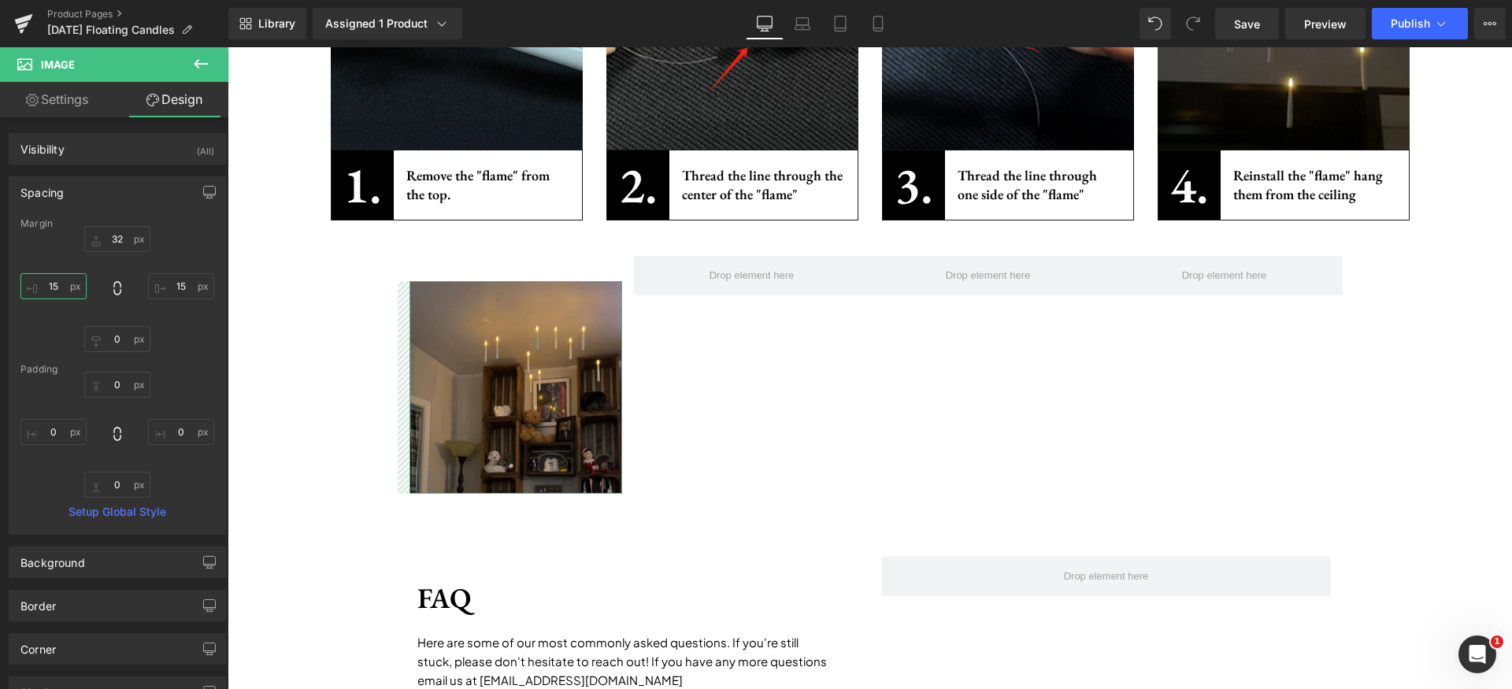
click at [69, 287] on input "15" at bounding box center [53, 286] width 66 height 26
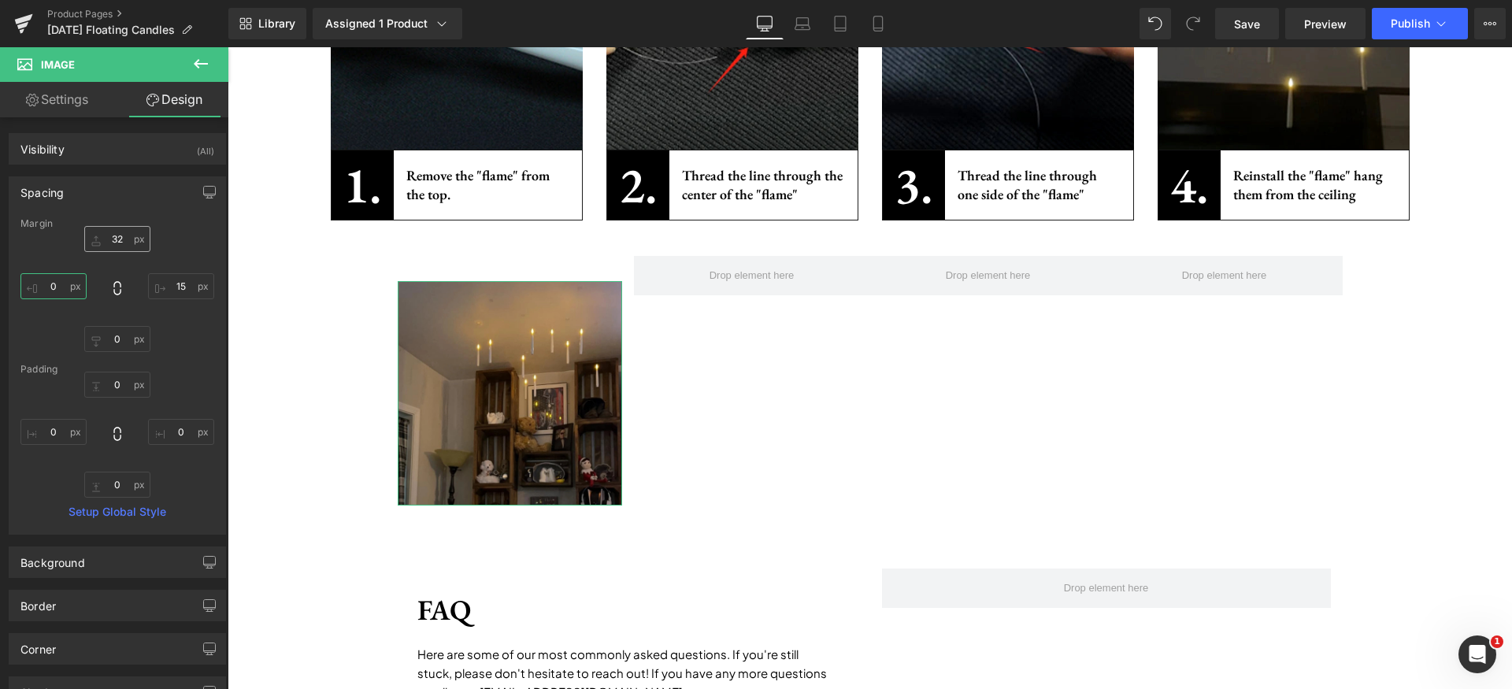
type input "0"
click at [131, 240] on input "32" at bounding box center [117, 239] width 66 height 26
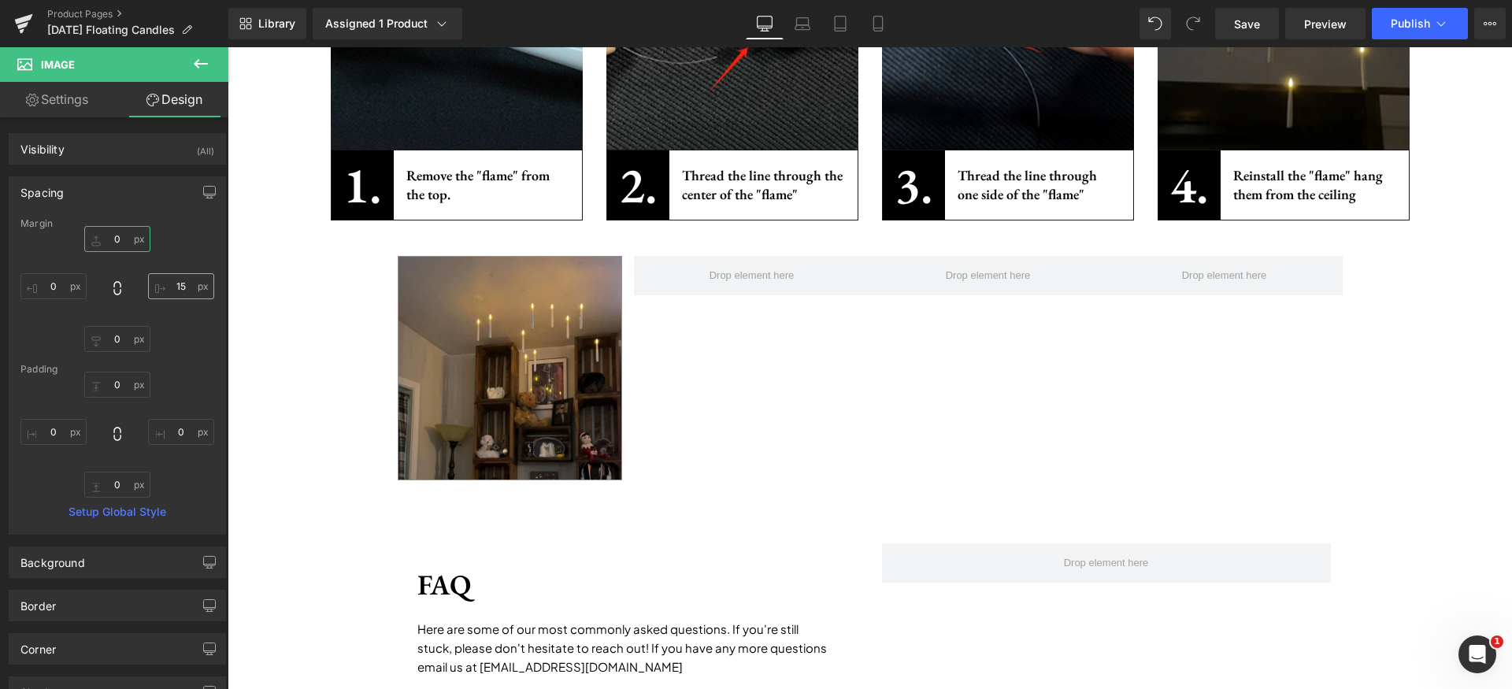
type input "0"
click at [180, 289] on input "15" at bounding box center [181, 286] width 66 height 26
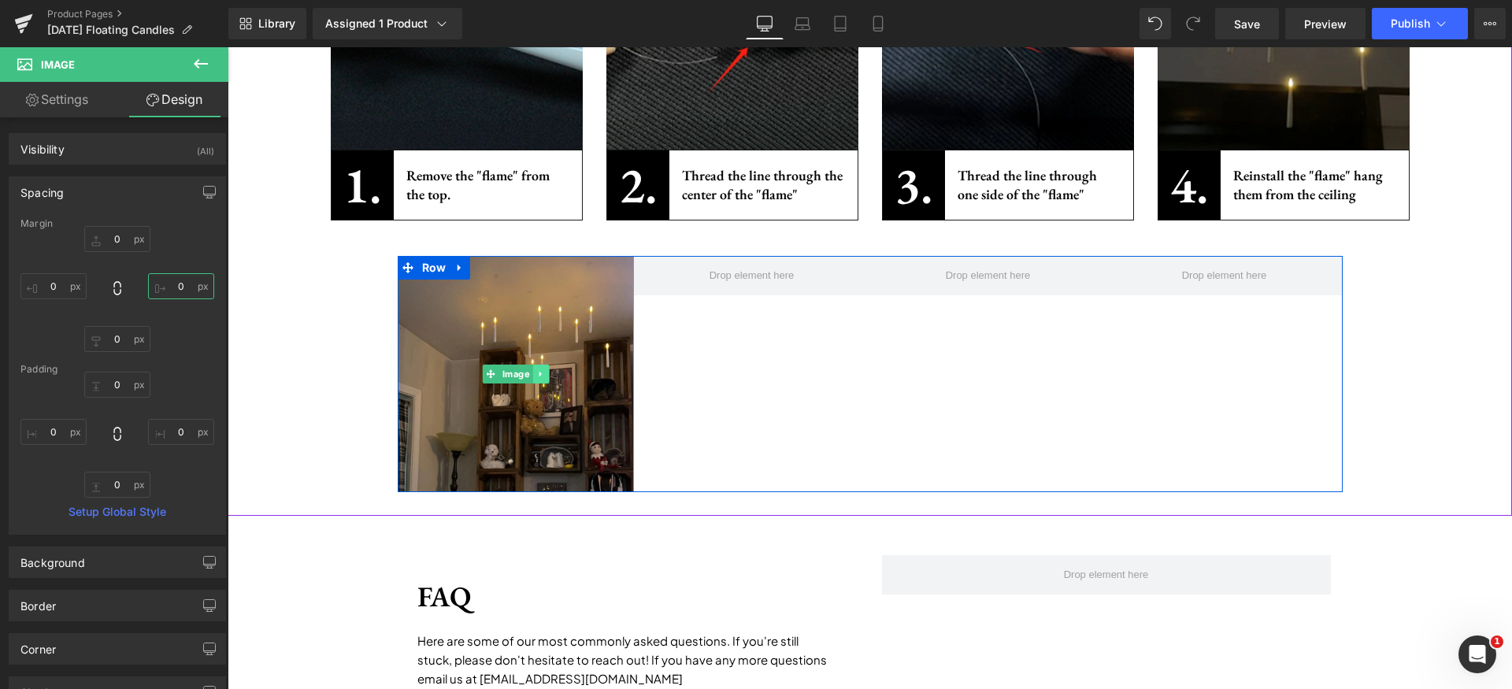
type input "0"
click at [536, 375] on icon at bounding box center [540, 373] width 9 height 9
click at [528, 376] on icon at bounding box center [532, 373] width 9 height 9
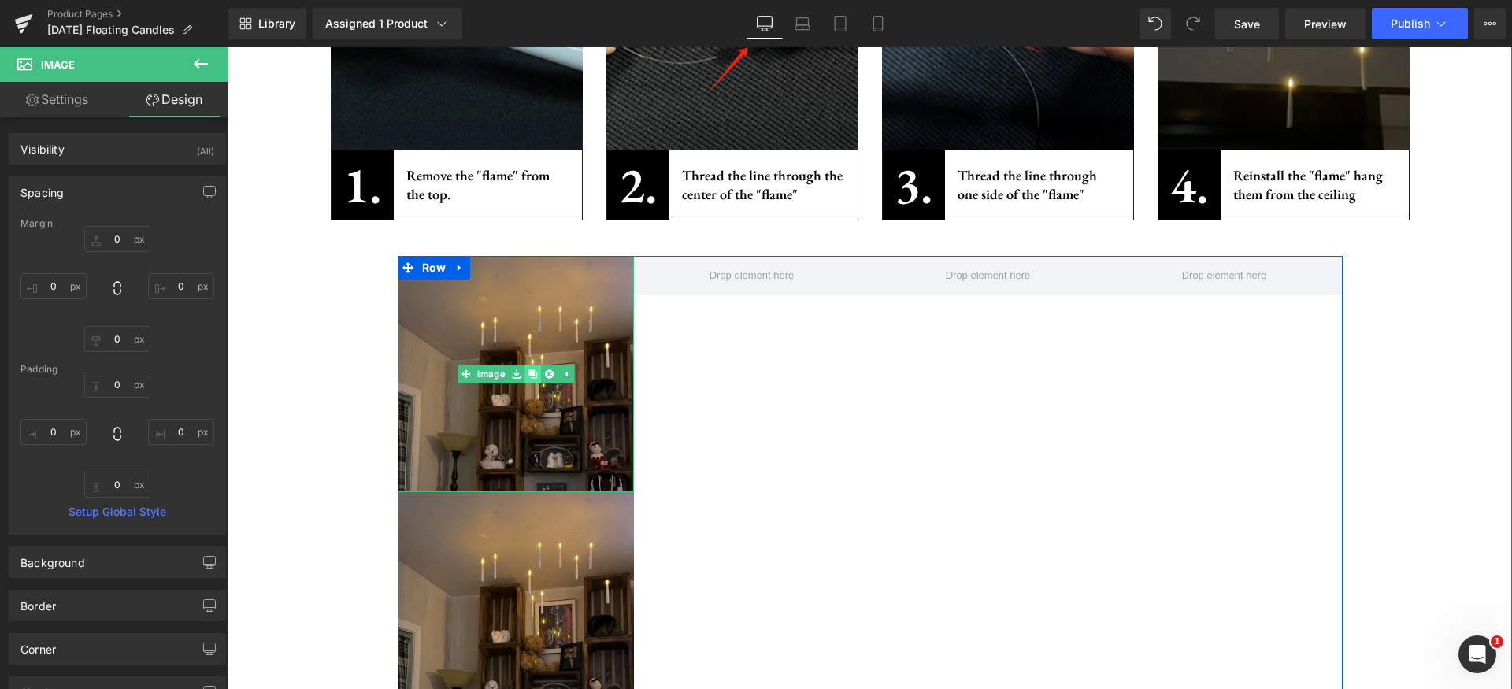
click at [528, 376] on icon at bounding box center [532, 373] width 9 height 9
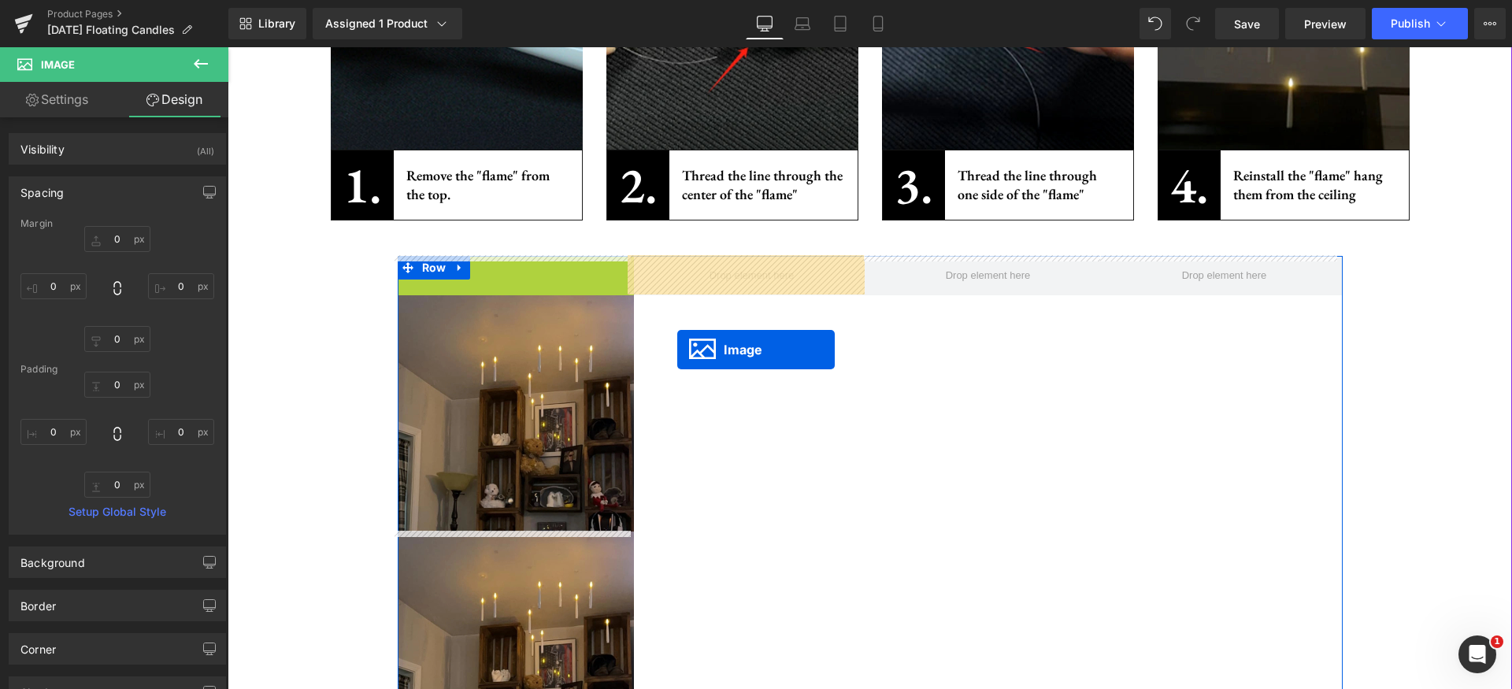
drag, startPoint x: 471, startPoint y: 373, endPoint x: 679, endPoint y: 346, distance: 209.7
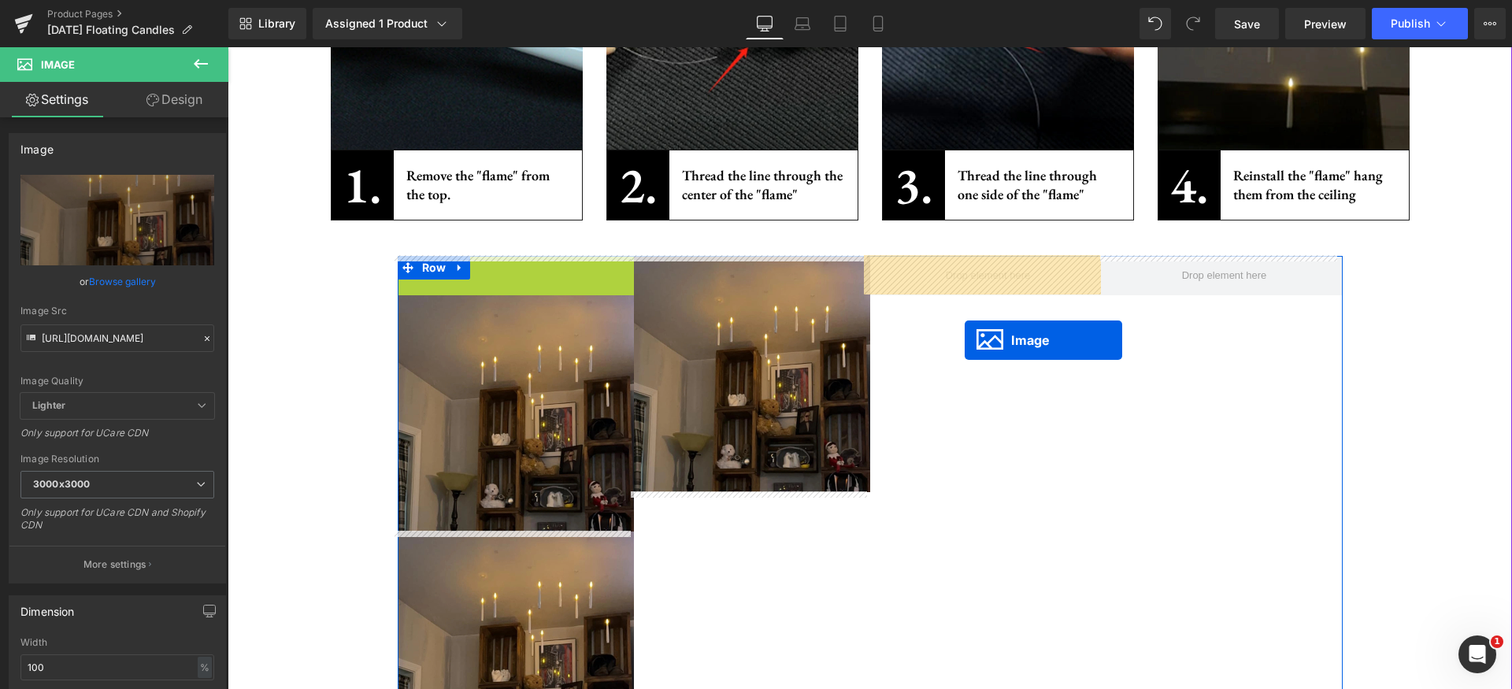
drag, startPoint x: 509, startPoint y: 366, endPoint x: 965, endPoint y: 340, distance: 456.8
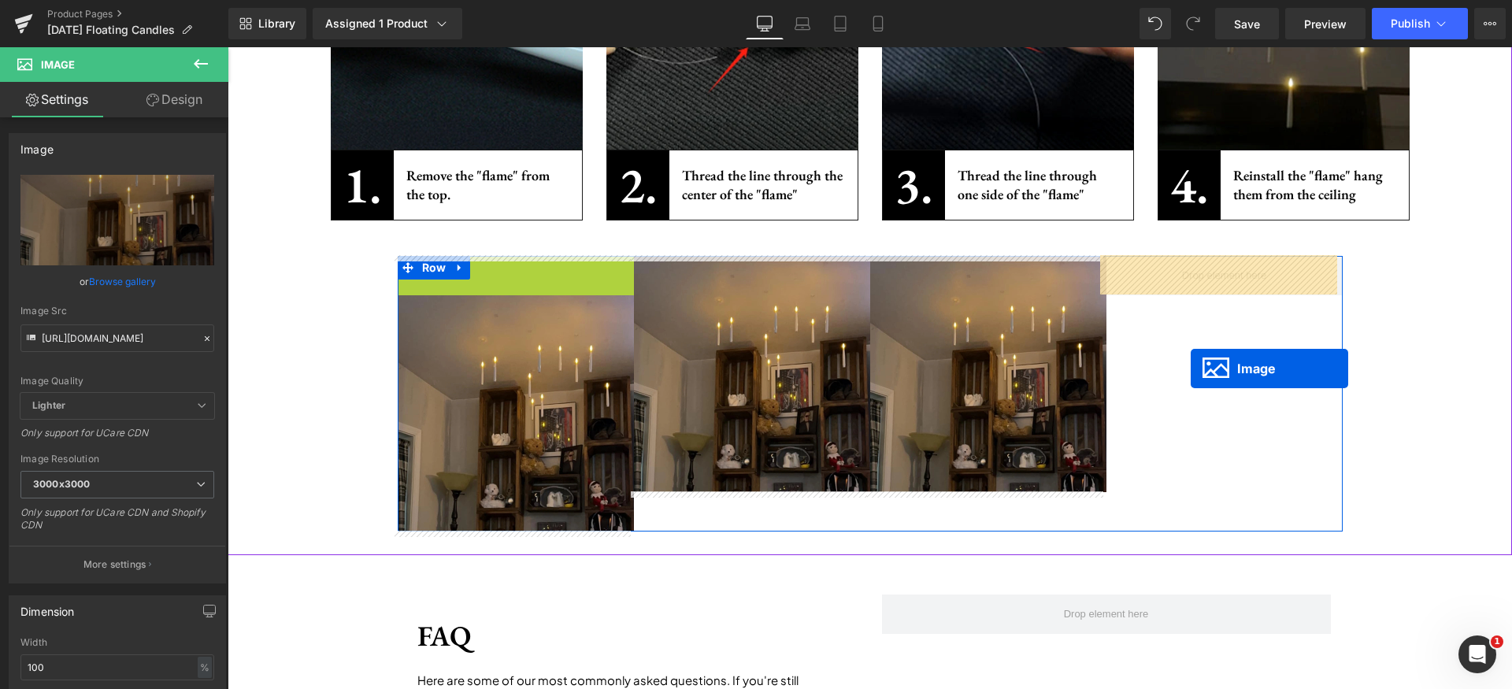
drag, startPoint x: 499, startPoint y: 376, endPoint x: 1191, endPoint y: 369, distance: 691.6
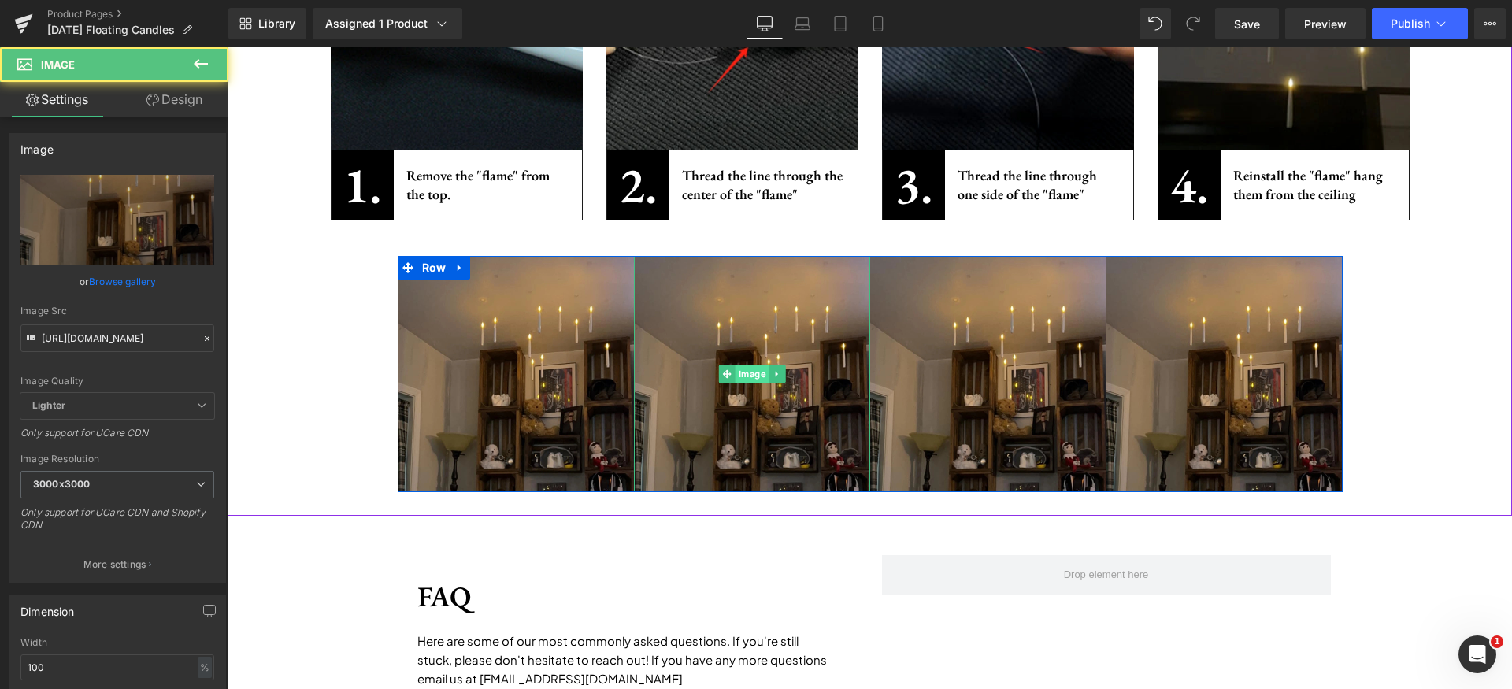
click at [735, 374] on span "Image" at bounding box center [752, 374] width 34 height 19
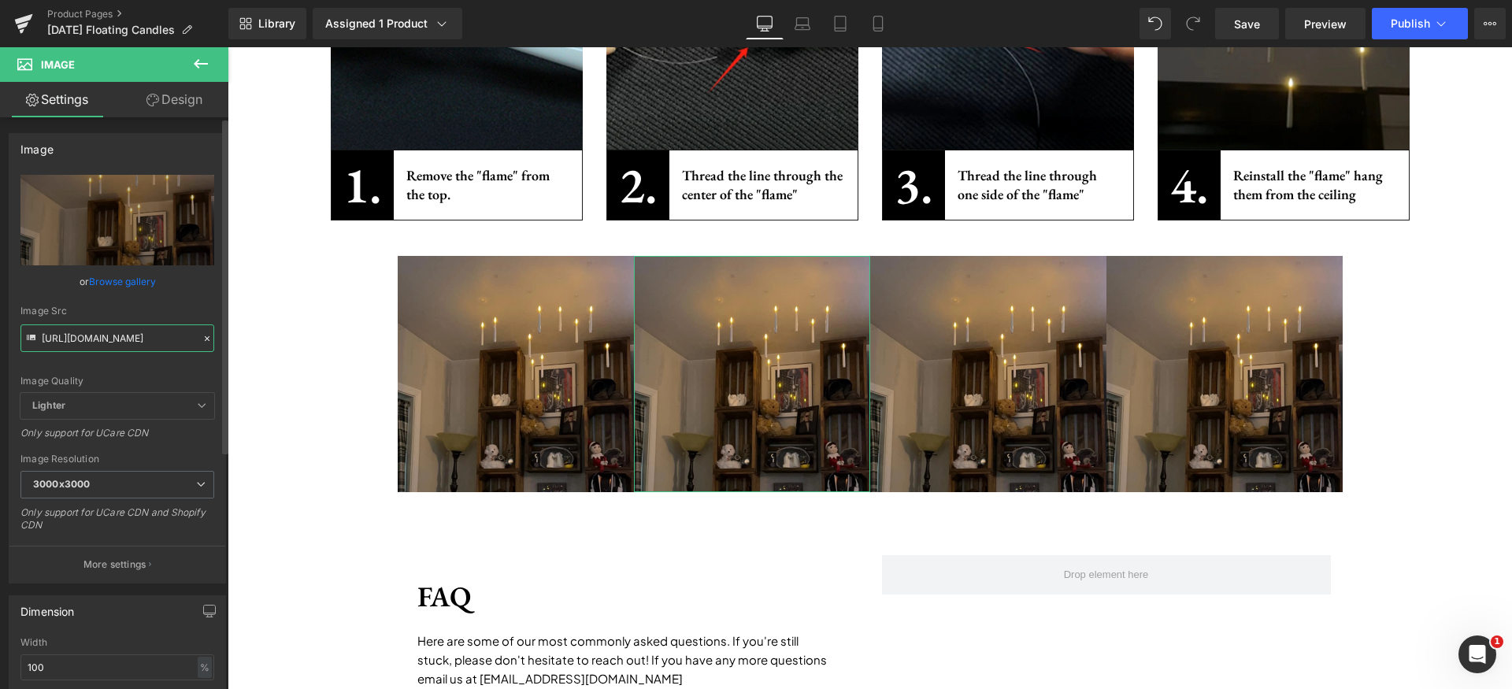
click at [118, 334] on input "[URL][DOMAIN_NAME]" at bounding box center [117, 339] width 194 height 28
type input "[URL][DOMAIN_NAME]"
drag, startPoint x: 163, startPoint y: 373, endPoint x: 176, endPoint y: 378, distance: 14.2
click at [163, 374] on div "Image Quality Lighter Lightest Lighter Lighter Lightest Only support for UCare …" at bounding box center [117, 284] width 194 height 218
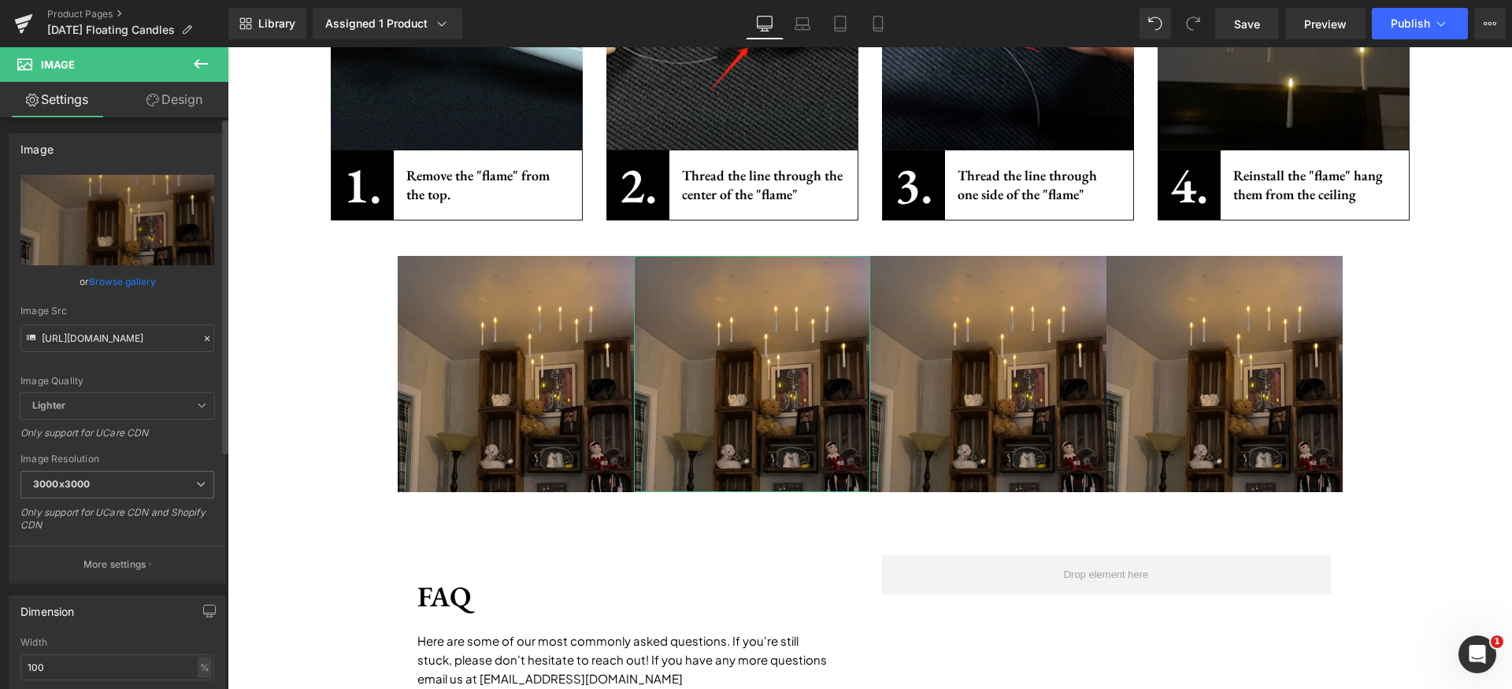
scroll to position [0, 0]
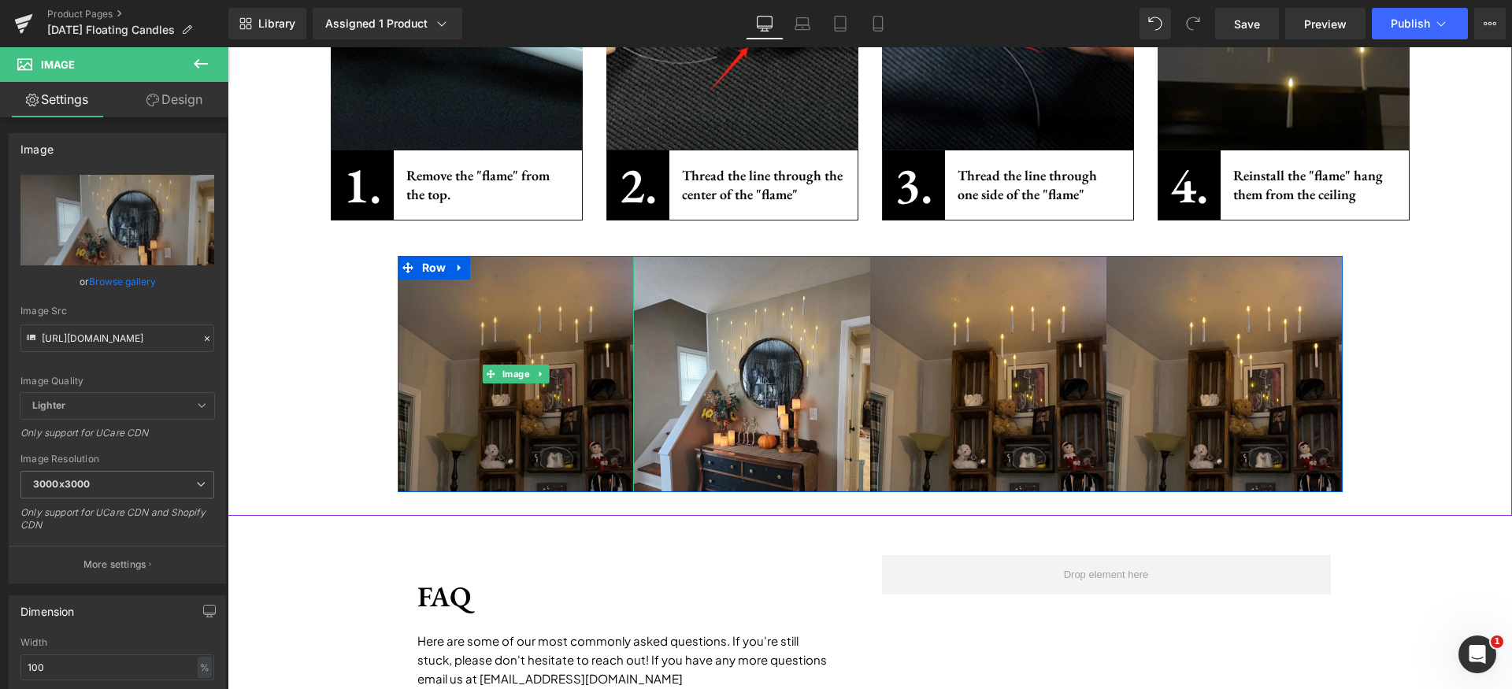
click at [517, 336] on img at bounding box center [516, 374] width 236 height 236
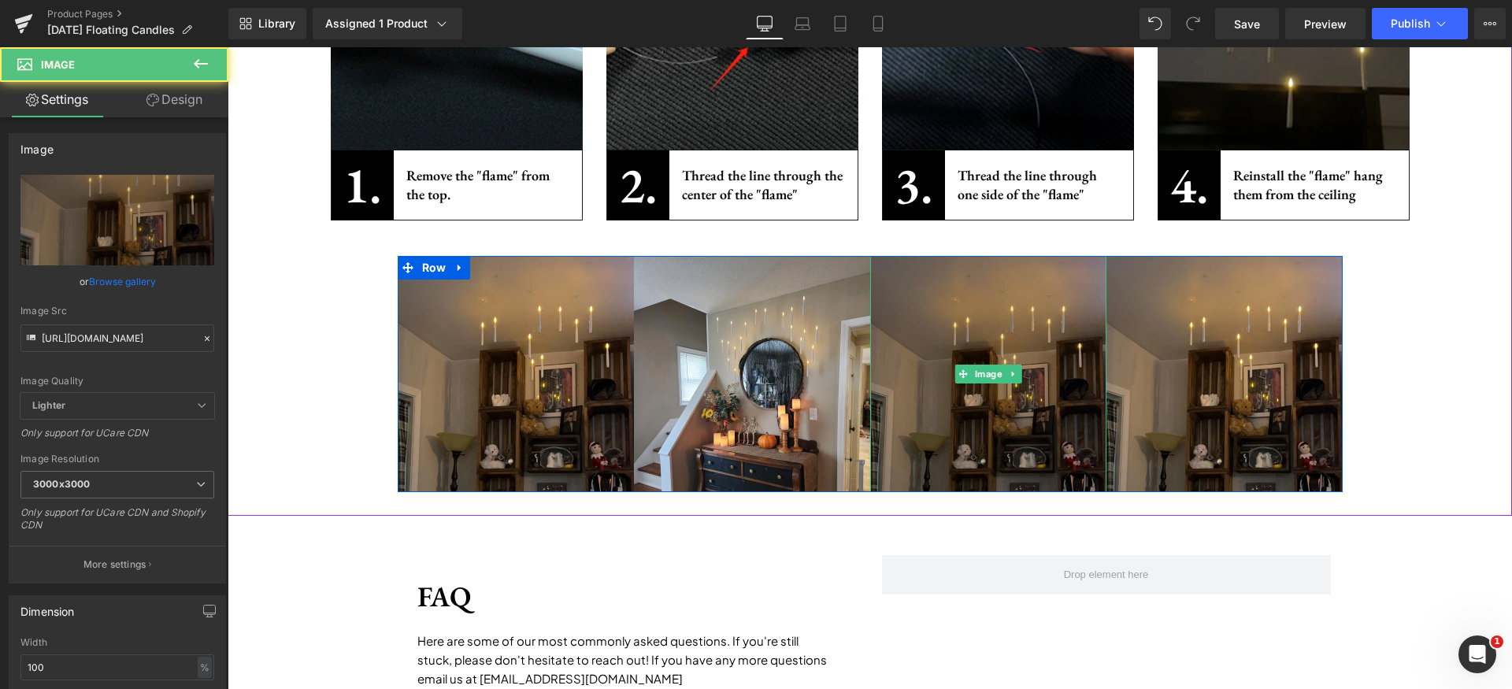
click at [933, 307] on img at bounding box center [988, 374] width 236 height 236
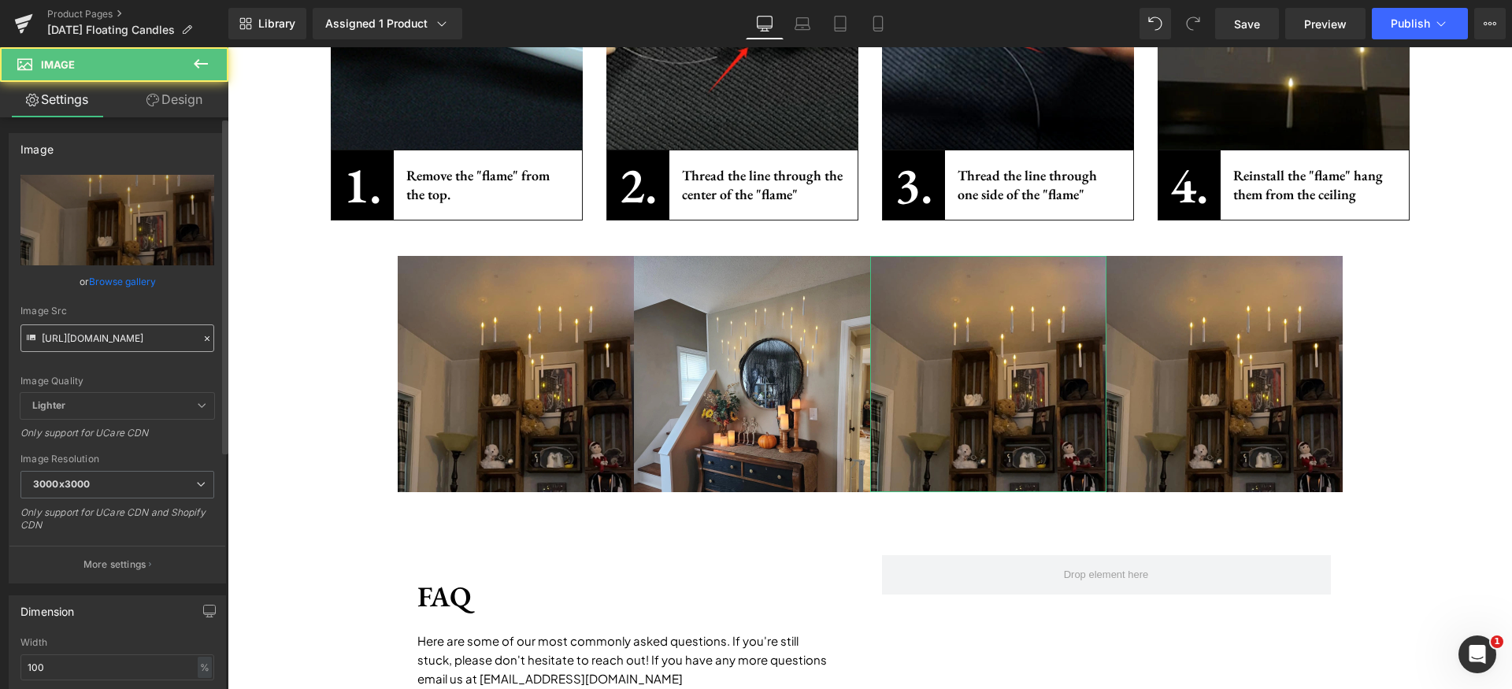
click at [143, 334] on input "[URL][DOMAIN_NAME]" at bounding box center [117, 339] width 194 height 28
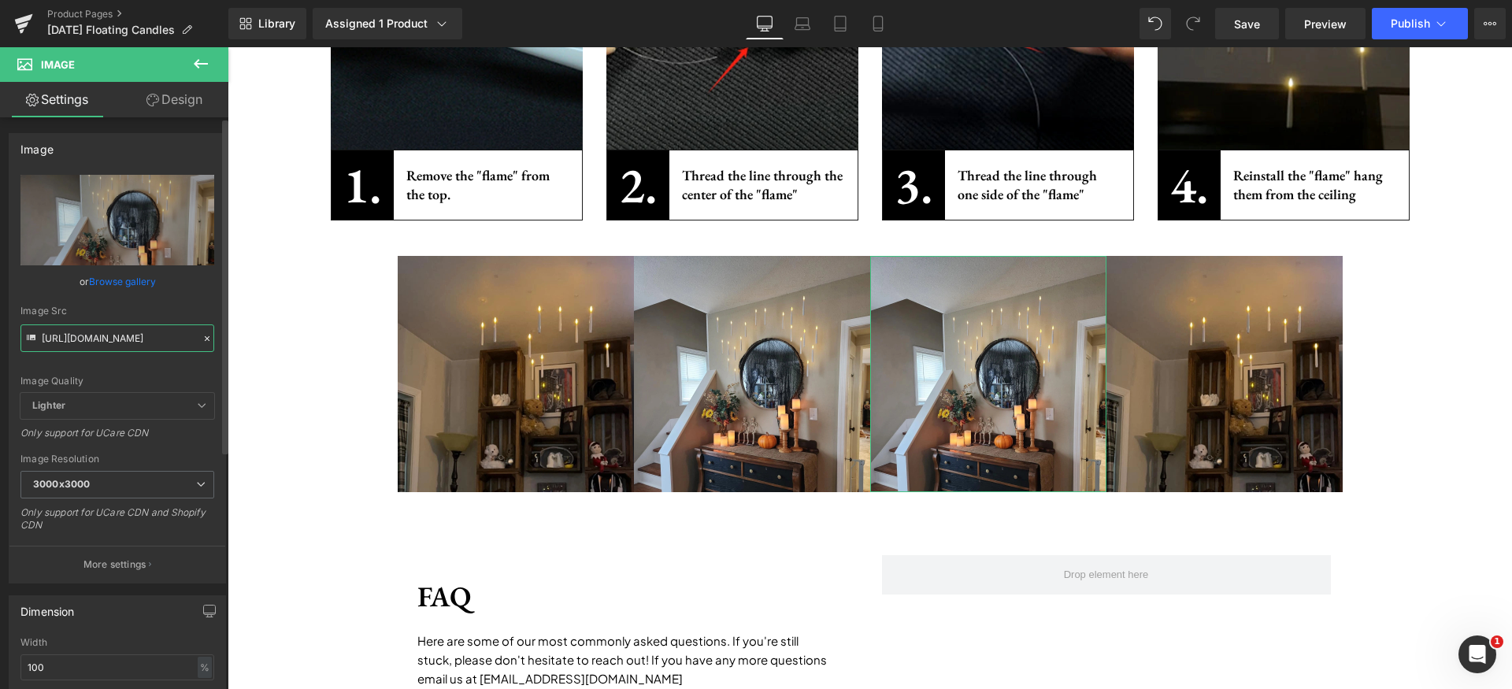
click at [138, 339] on input "[URL][DOMAIN_NAME]" at bounding box center [117, 339] width 194 height 28
paste input "6"
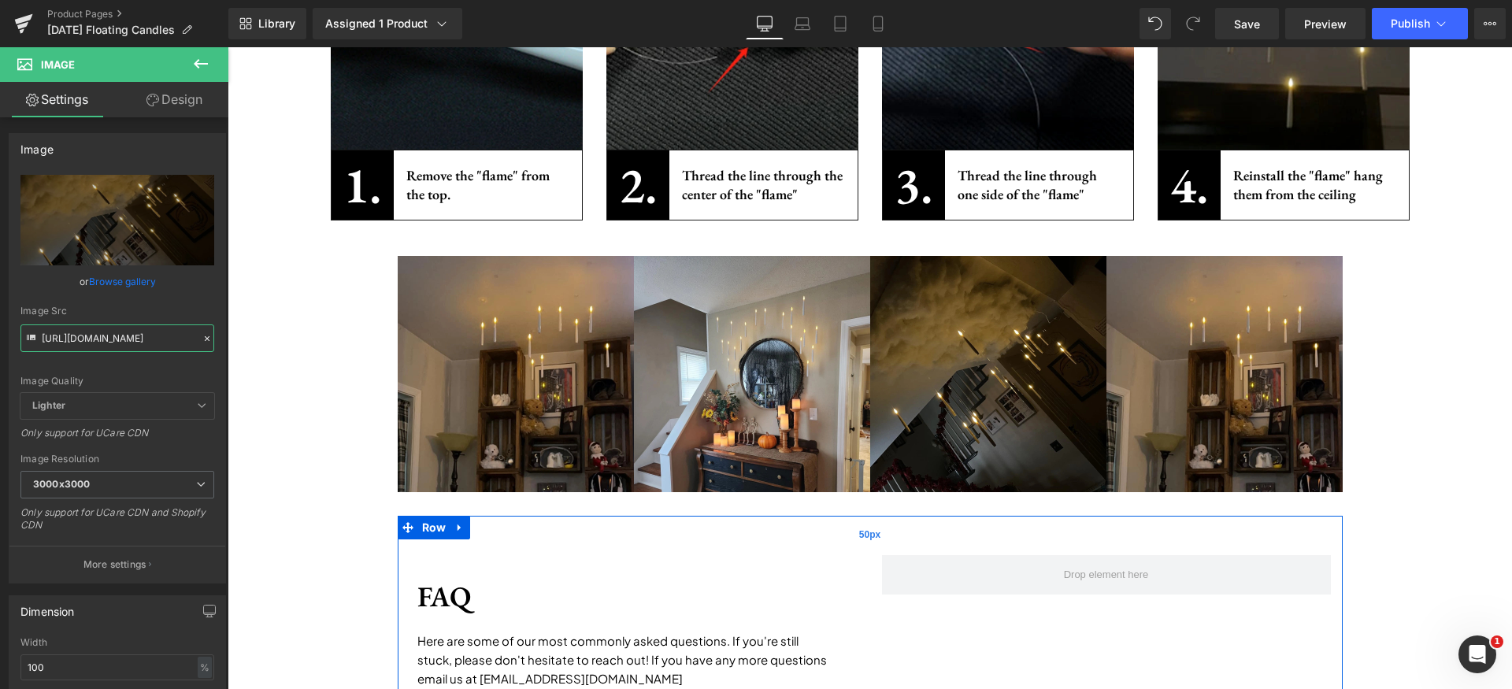
type input "[URL][DOMAIN_NAME]"
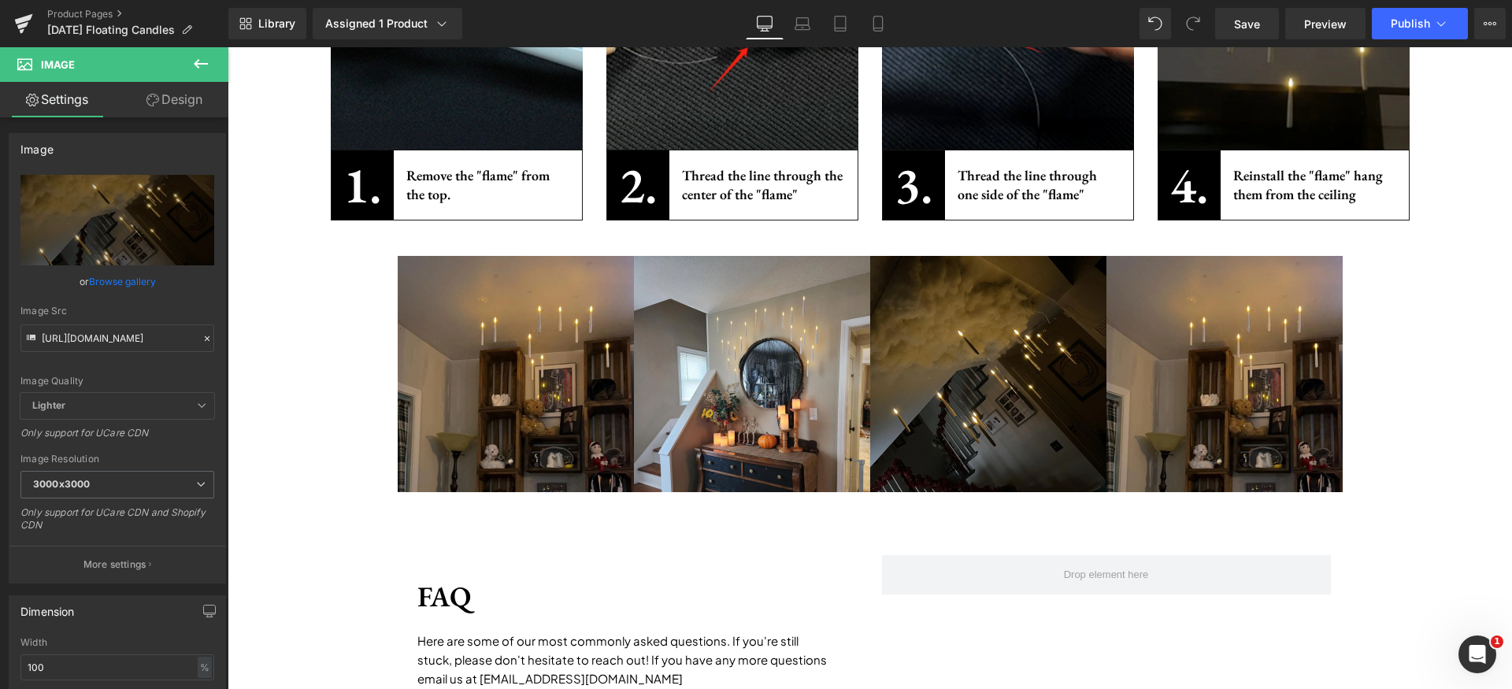
scroll to position [0, 0]
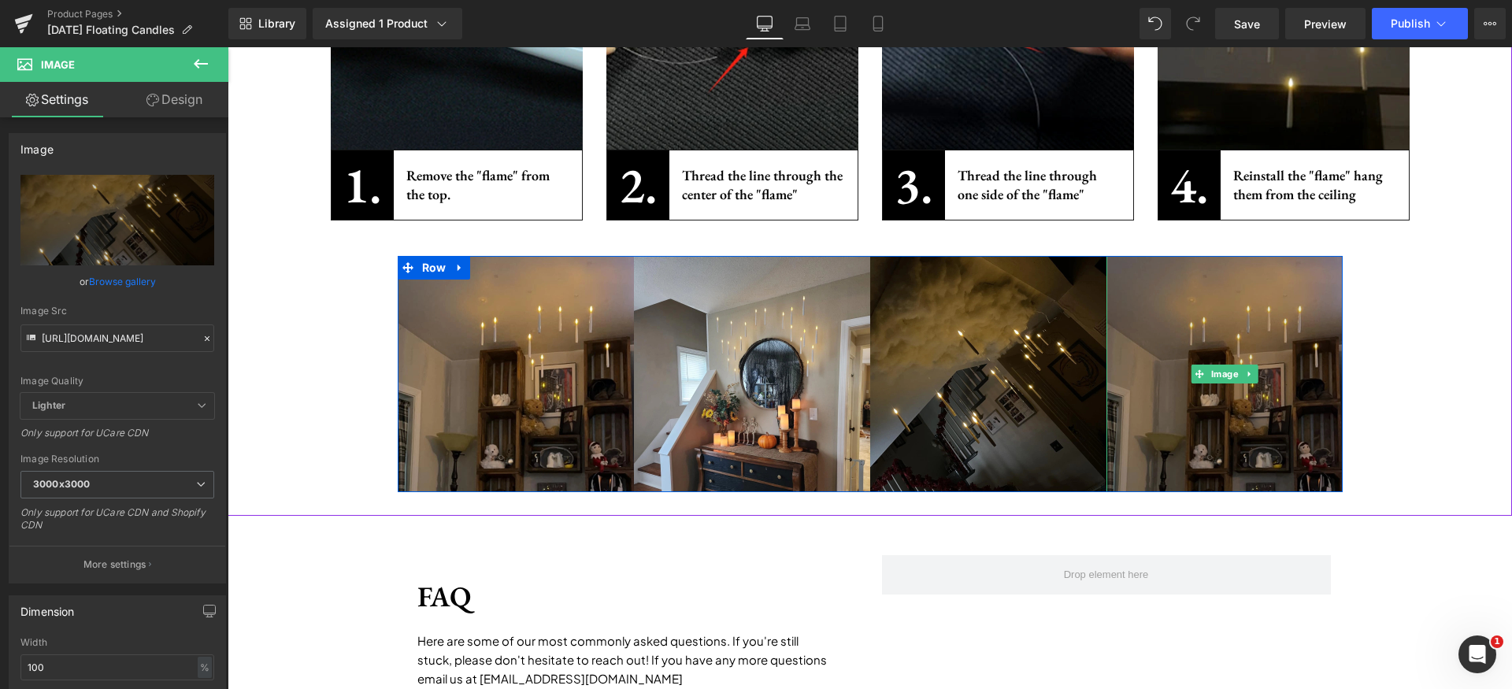
click at [1177, 321] on img at bounding box center [1225, 374] width 236 height 236
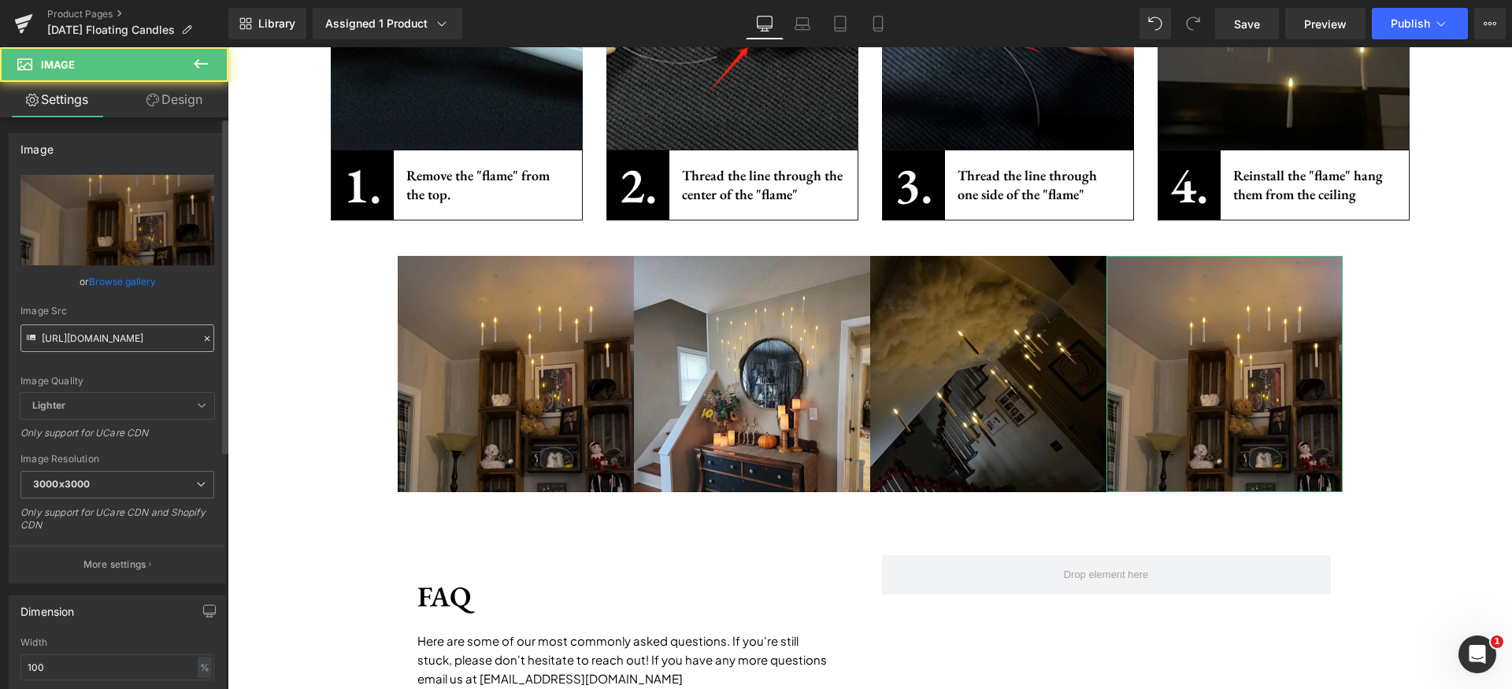
click at [142, 339] on input "[URL][DOMAIN_NAME]" at bounding box center [117, 339] width 194 height 28
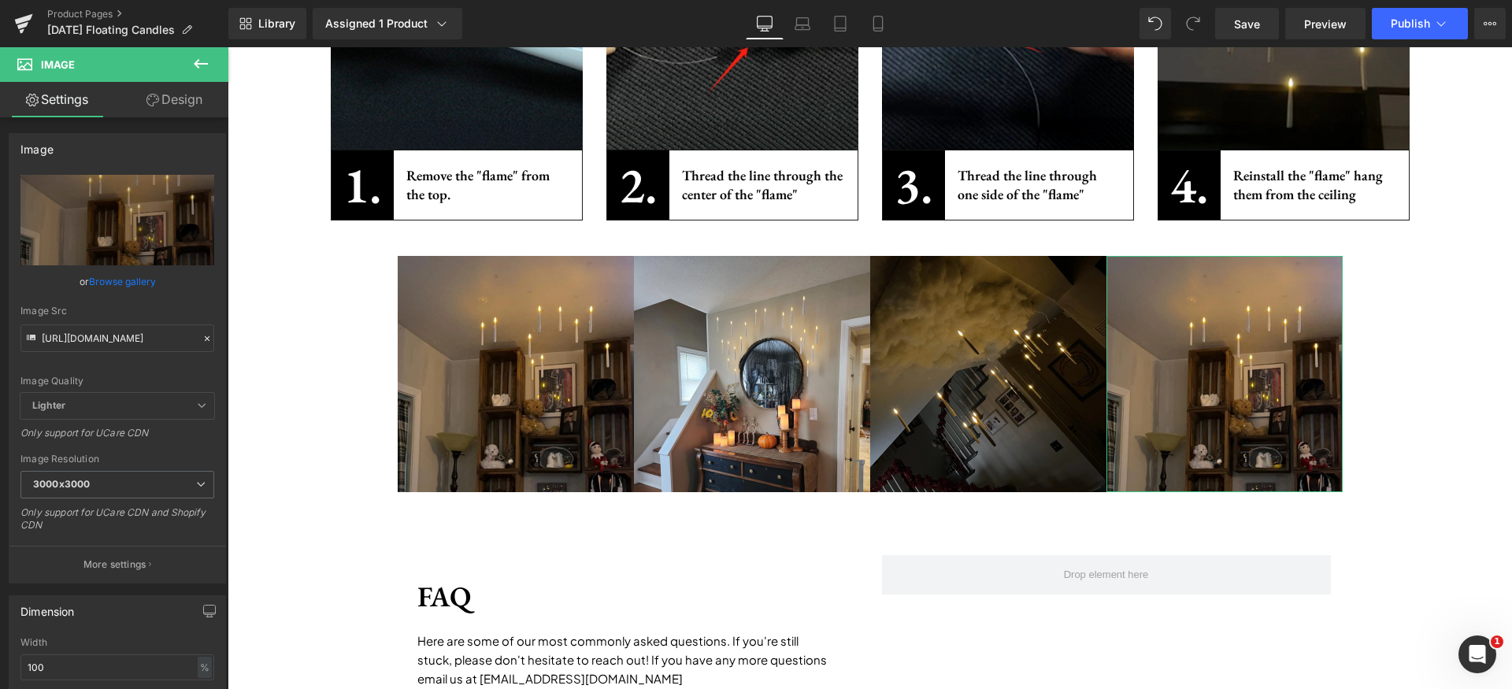
type input "[URL][DOMAIN_NAME]"
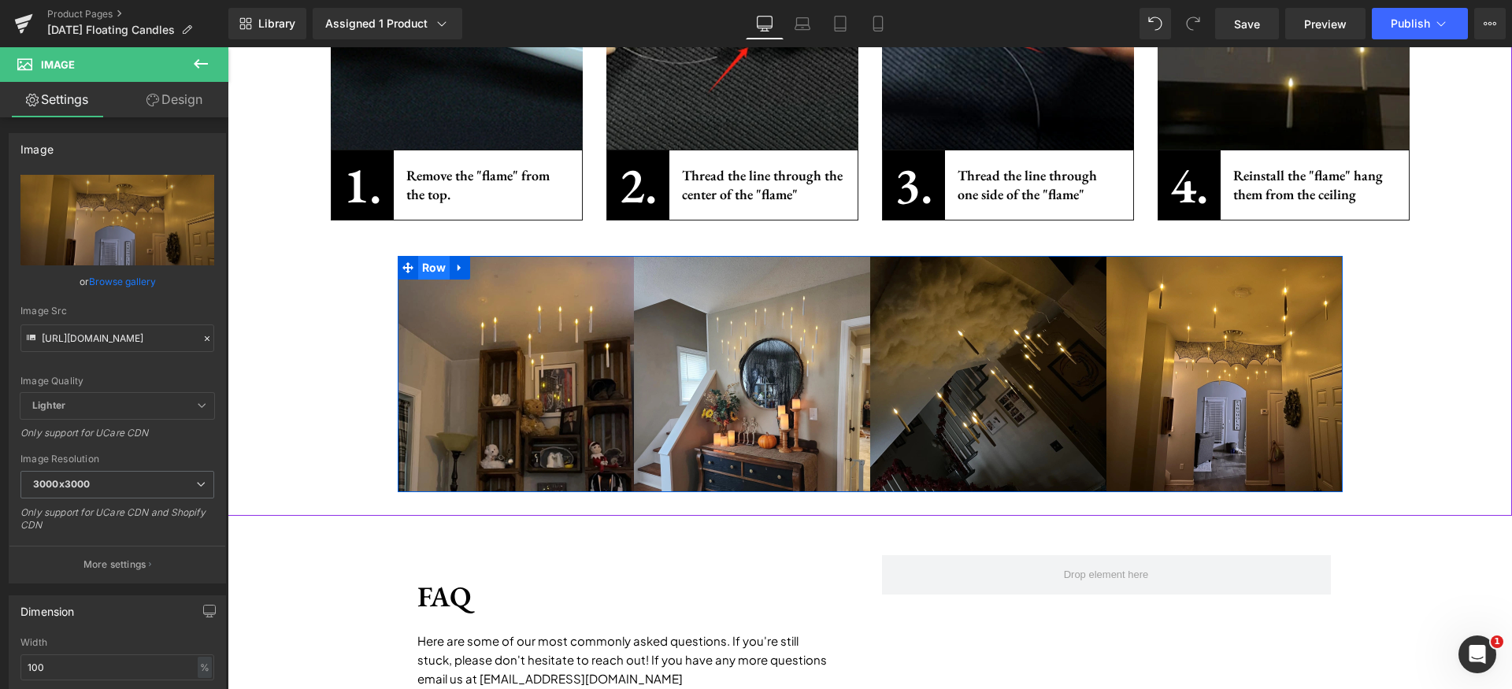
click at [434, 269] on span "Row" at bounding box center [434, 268] width 32 height 24
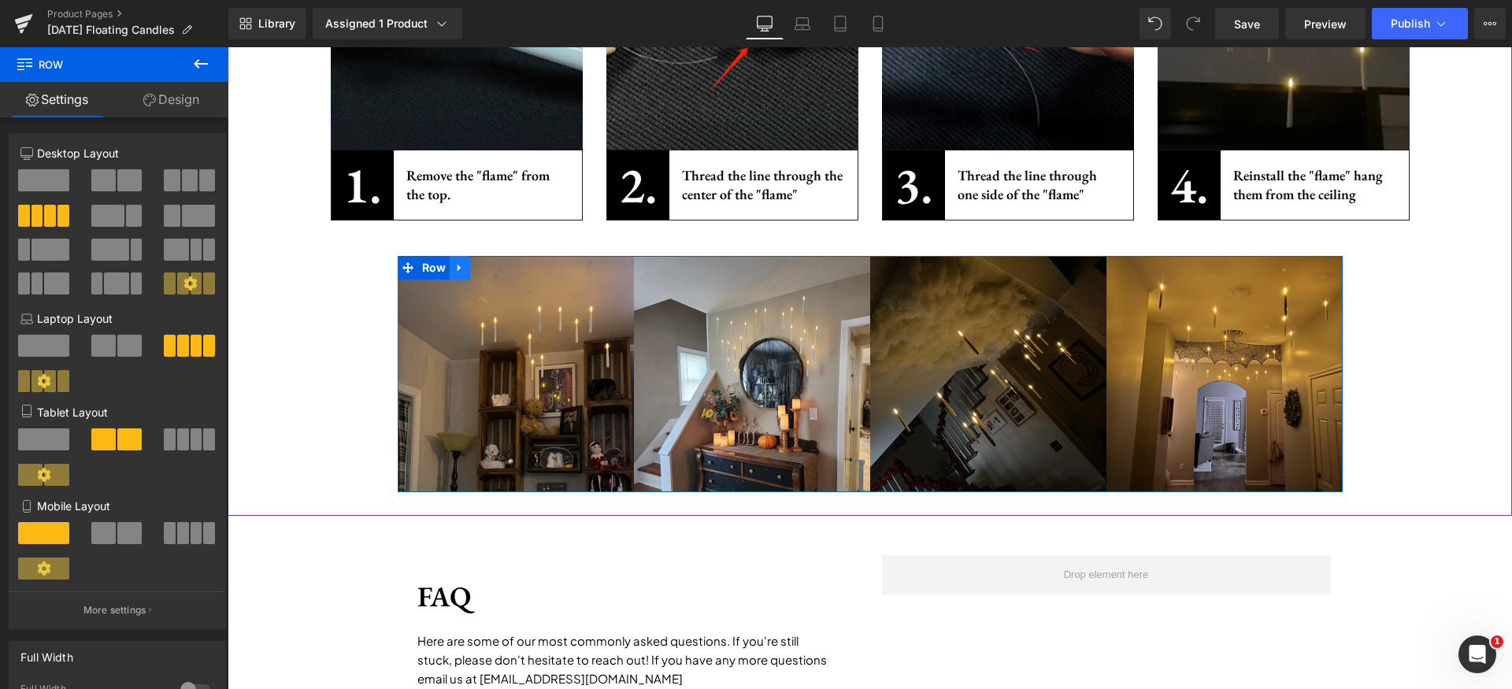
click at [456, 275] on link at bounding box center [460, 268] width 20 height 24
click at [478, 269] on icon at bounding box center [480, 267] width 11 height 11
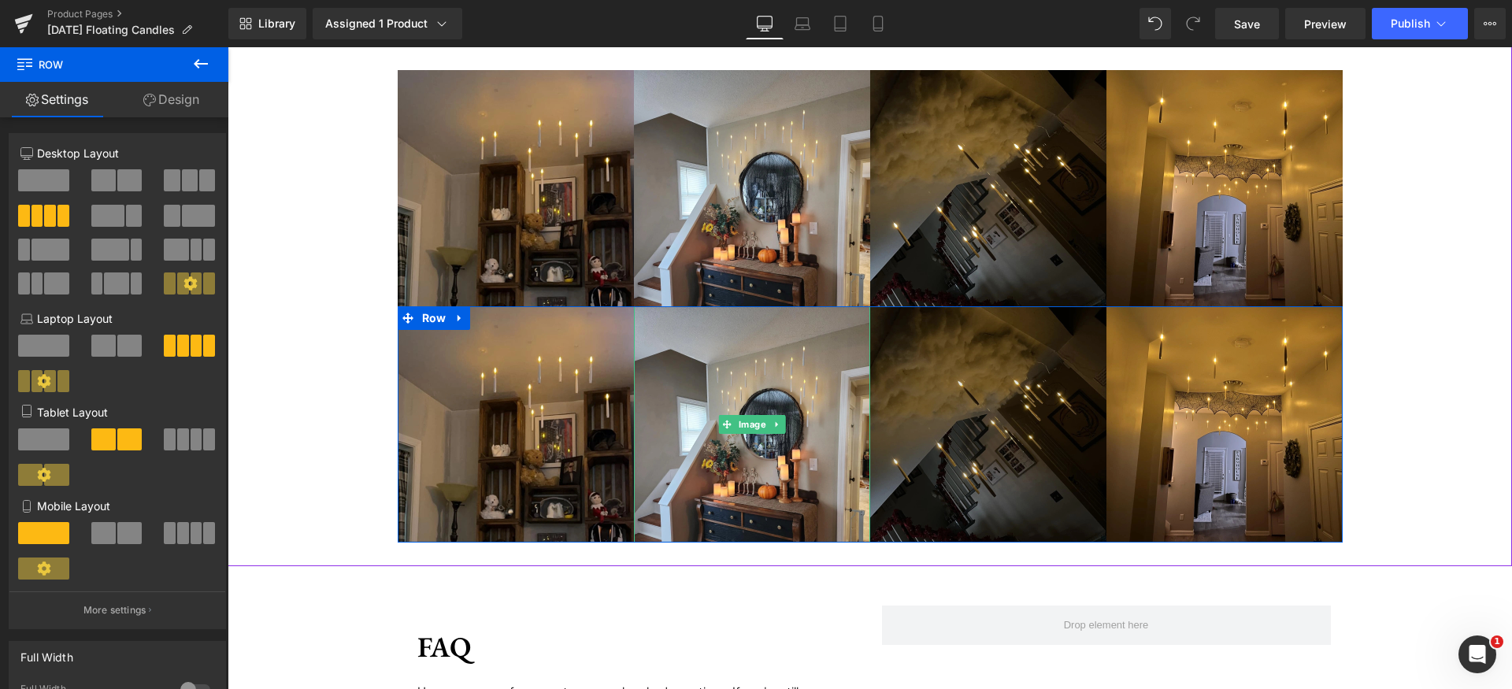
scroll to position [2442, 0]
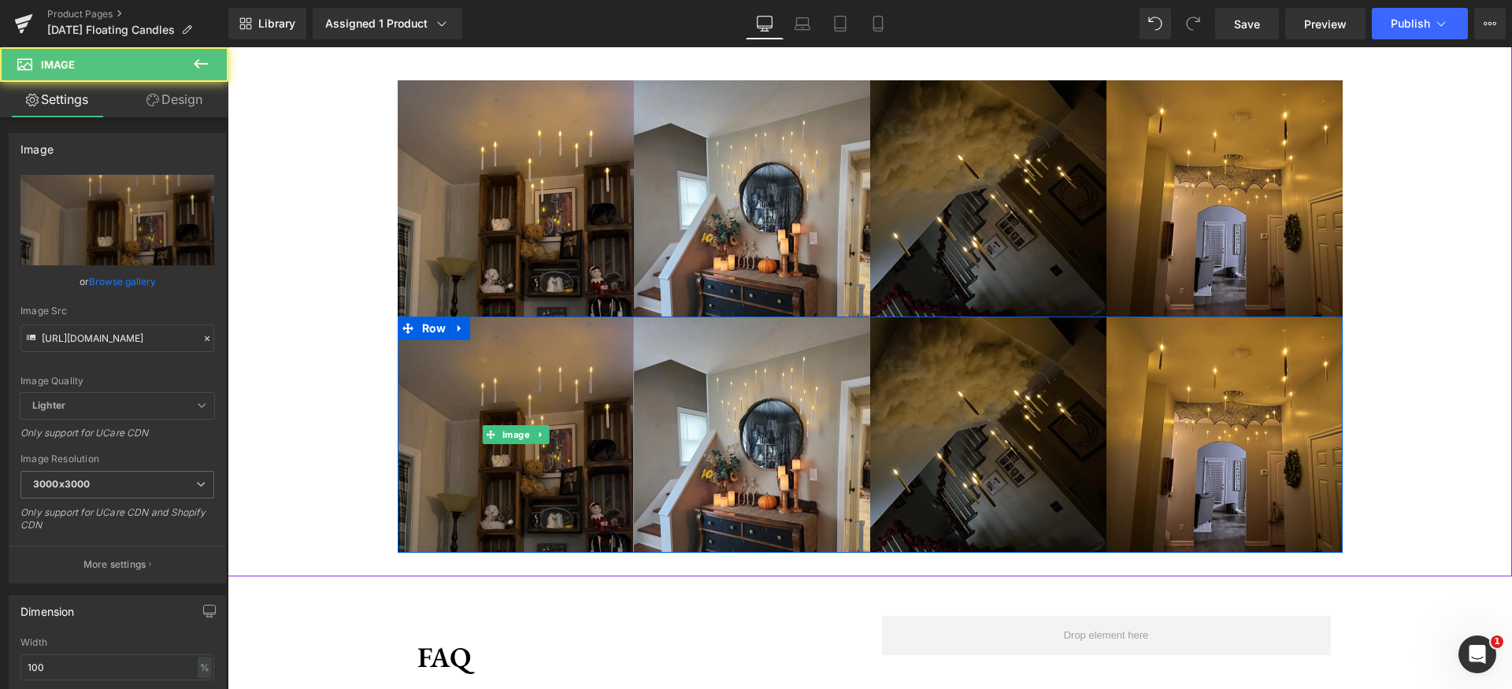
click at [505, 374] on img at bounding box center [516, 435] width 236 height 236
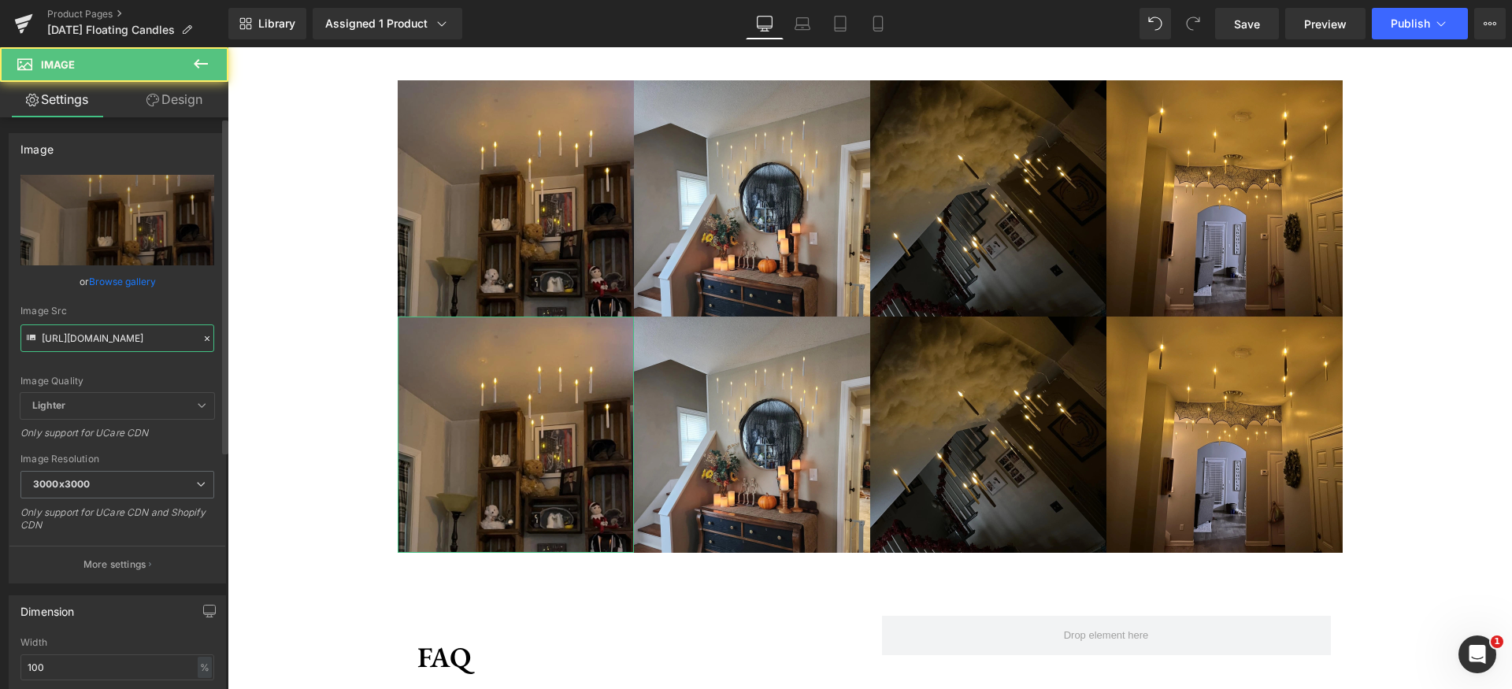
click at [150, 340] on input "[URL][DOMAIN_NAME]" at bounding box center [117, 339] width 194 height 28
click at [126, 384] on div "Image Quality" at bounding box center [117, 381] width 194 height 11
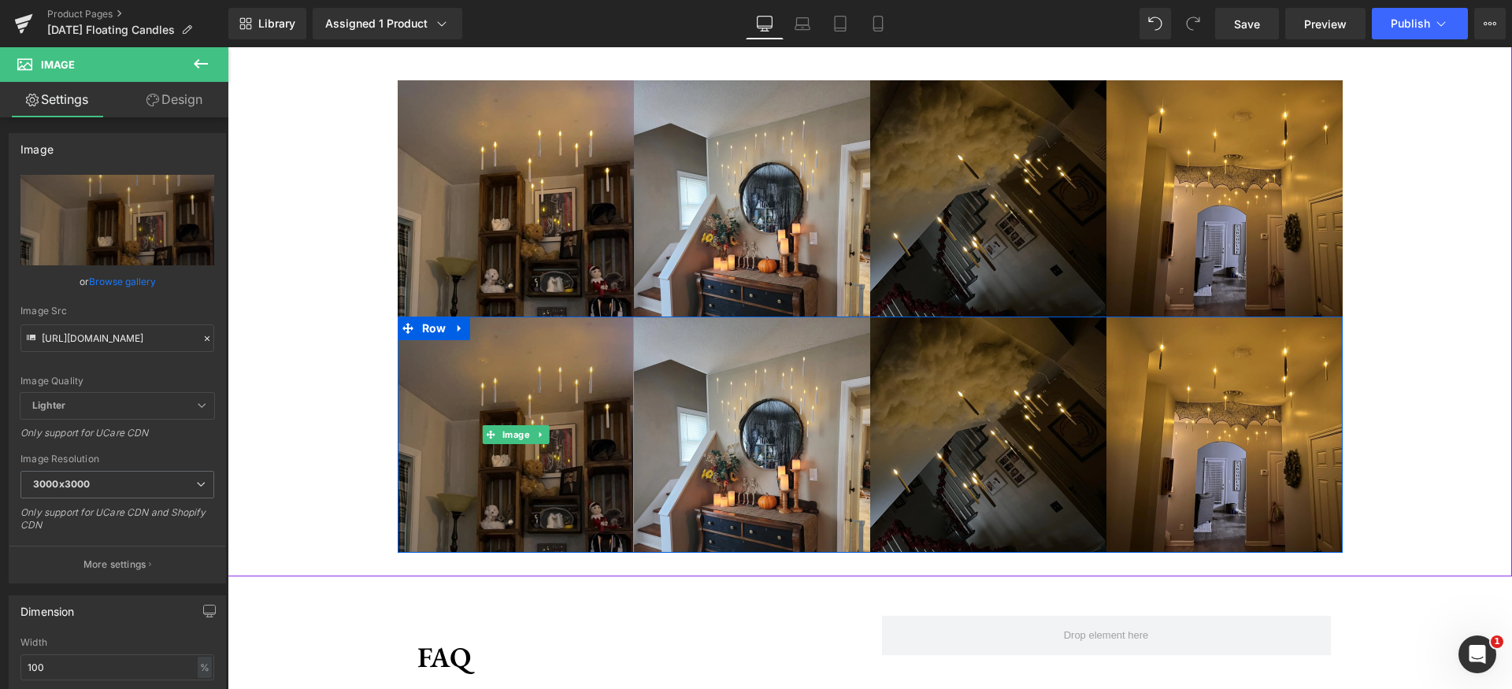
click at [523, 397] on img at bounding box center [516, 435] width 236 height 236
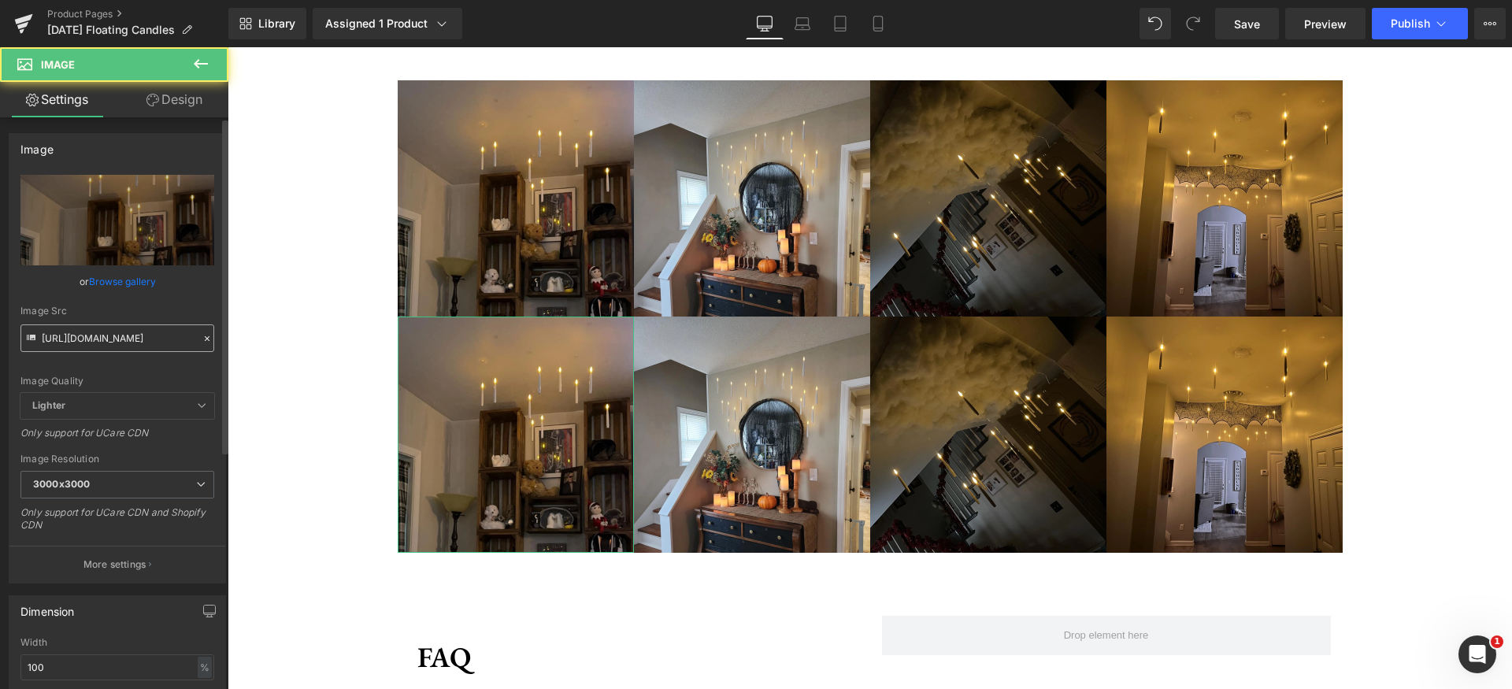
click at [162, 353] on div "Image Quality Lighter Lightest Lighter Lighter Lightest Only support for UCare …" at bounding box center [117, 284] width 194 height 218
click at [161, 339] on input "[URL][DOMAIN_NAME]" at bounding box center [117, 339] width 194 height 28
paste input "1"
type input "[URL][DOMAIN_NAME]"
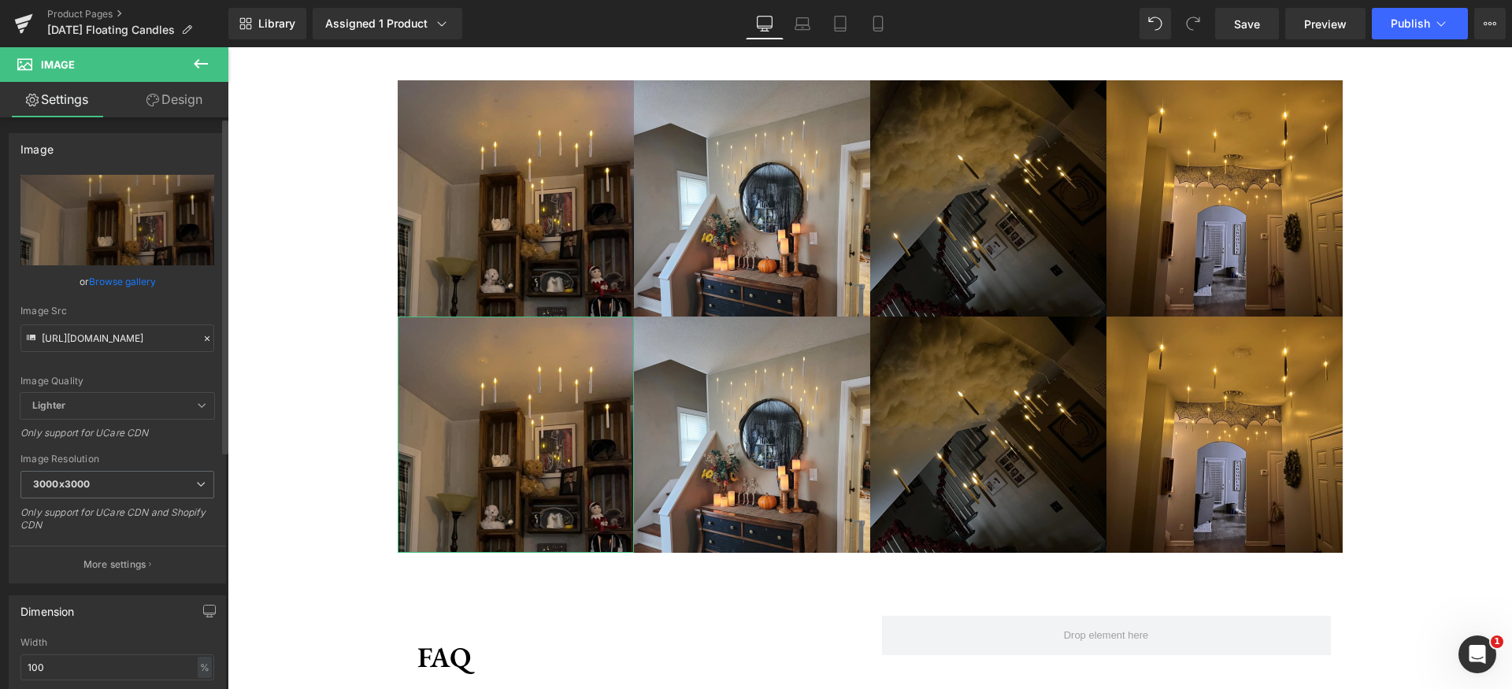
scroll to position [0, 0]
click at [141, 369] on div "Image Quality Lighter Lightest Lighter Lighter Lightest Only support for UCare …" at bounding box center [117, 284] width 194 height 218
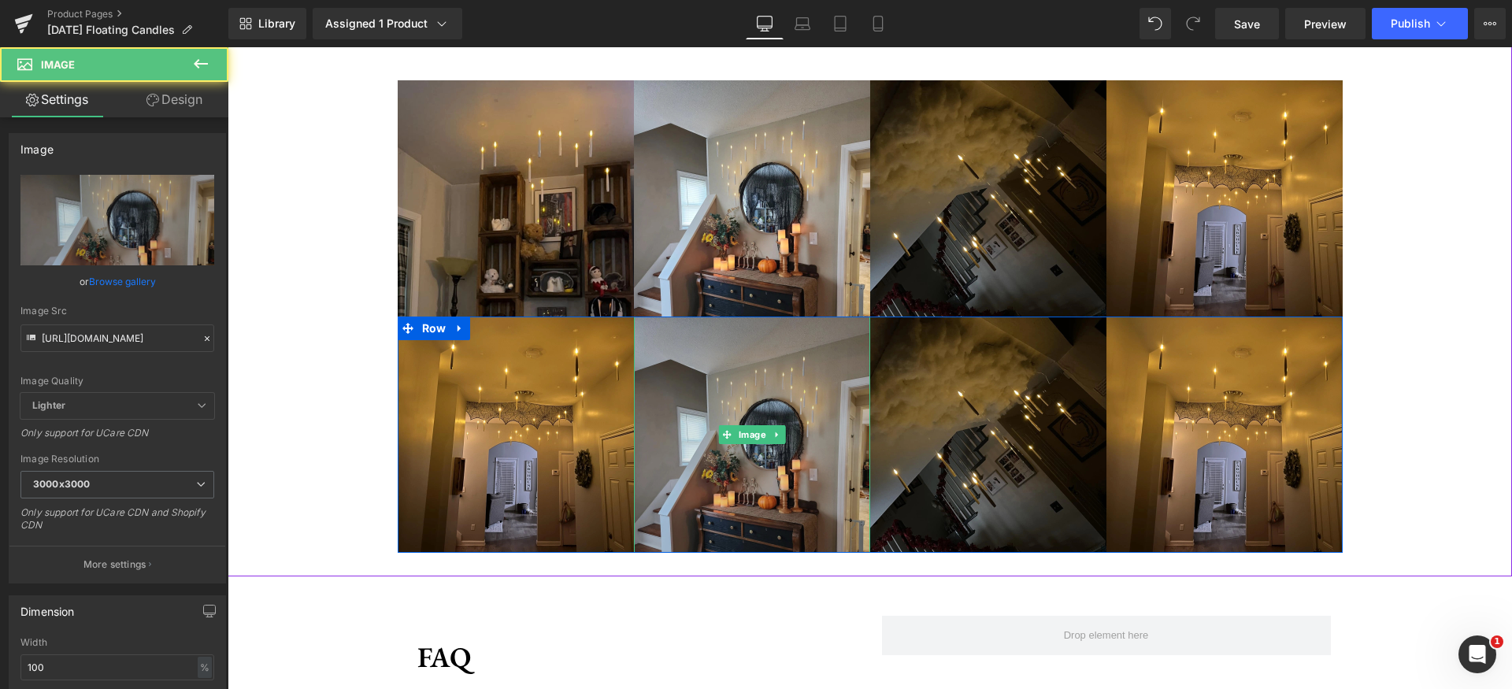
click at [798, 391] on img at bounding box center [752, 435] width 236 height 236
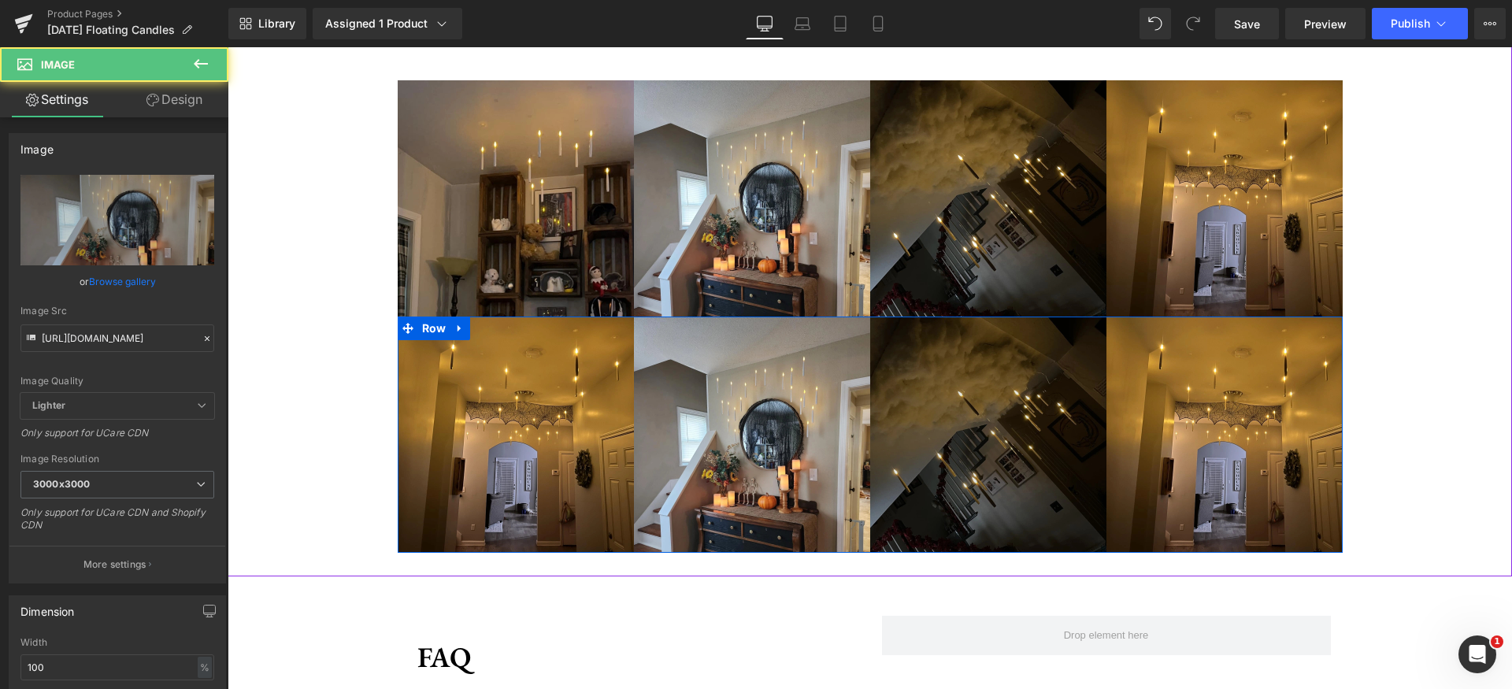
click at [982, 399] on img at bounding box center [988, 435] width 236 height 236
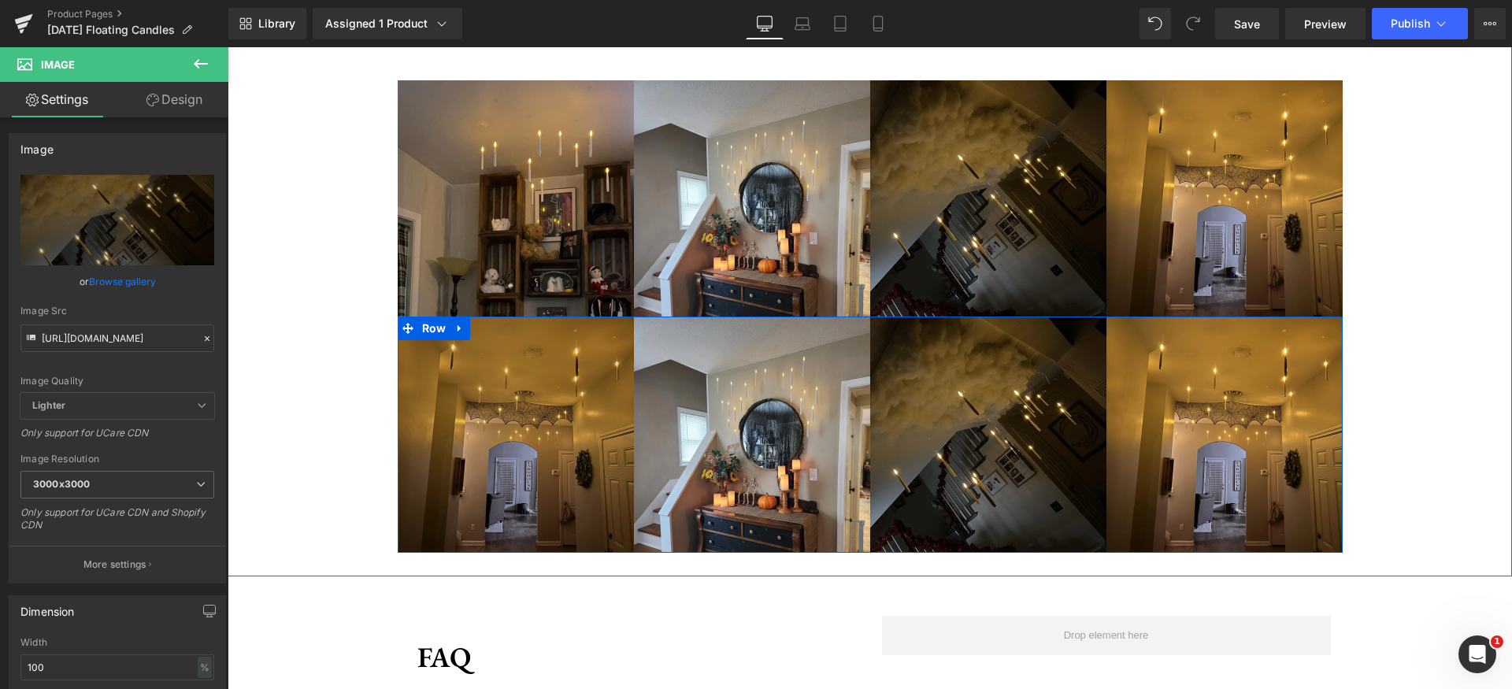
drag, startPoint x: 454, startPoint y: 333, endPoint x: 468, endPoint y: 341, distance: 16.2
click at [455, 333] on icon at bounding box center [459, 328] width 11 height 12
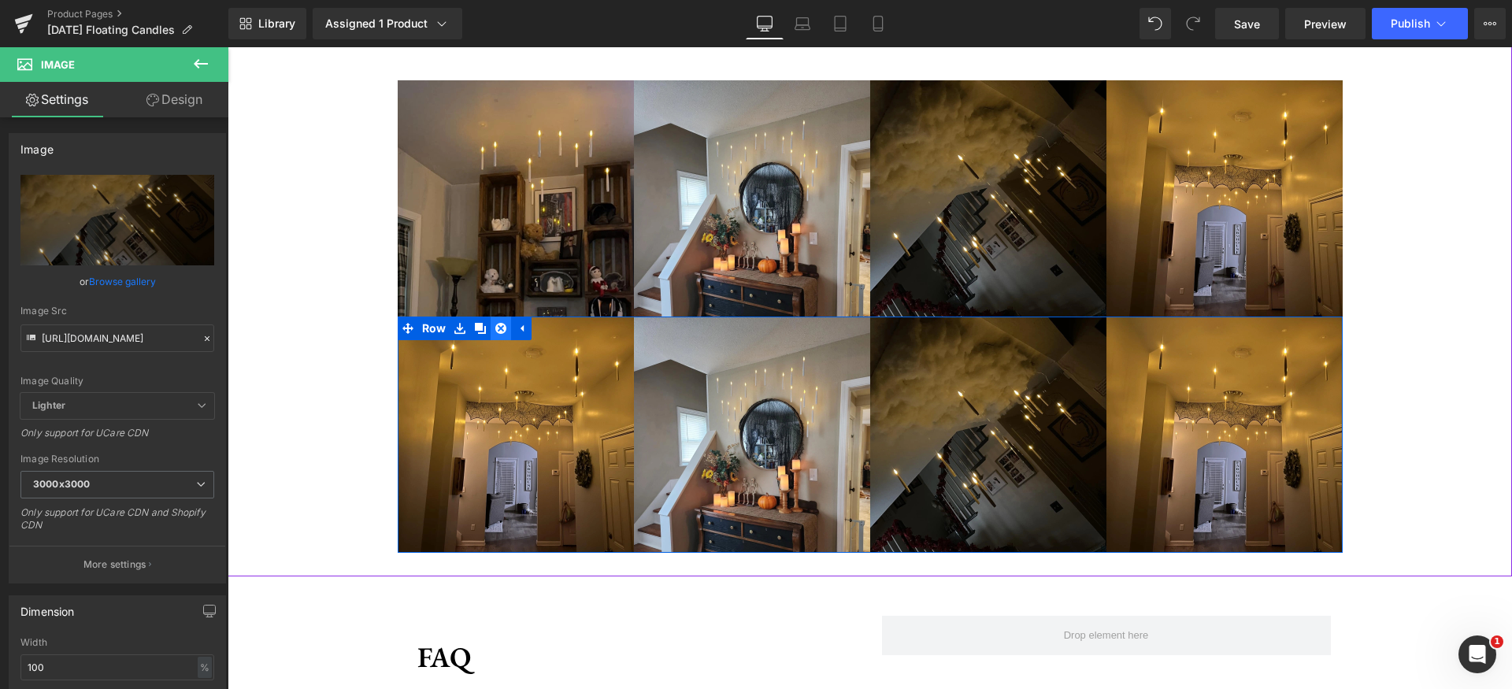
click at [495, 330] on icon at bounding box center [500, 328] width 11 height 11
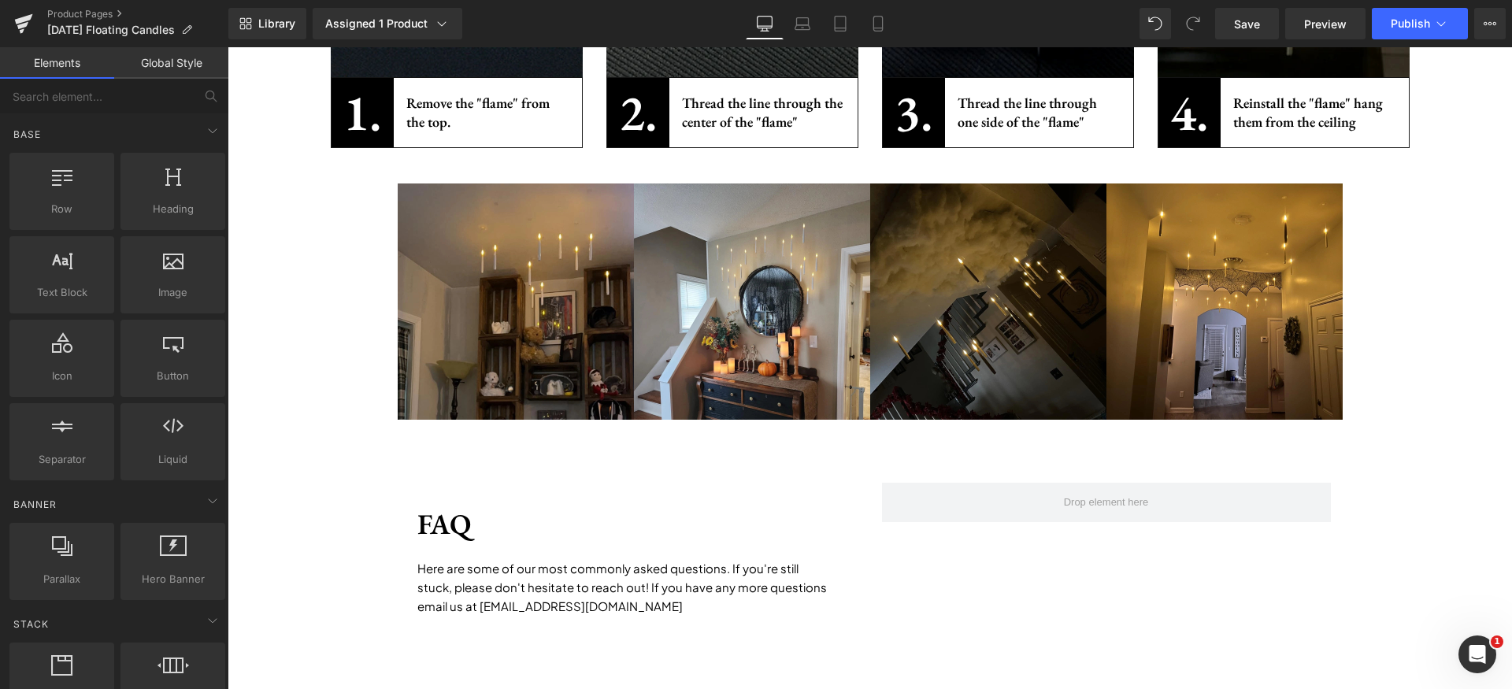
scroll to position [2257, 0]
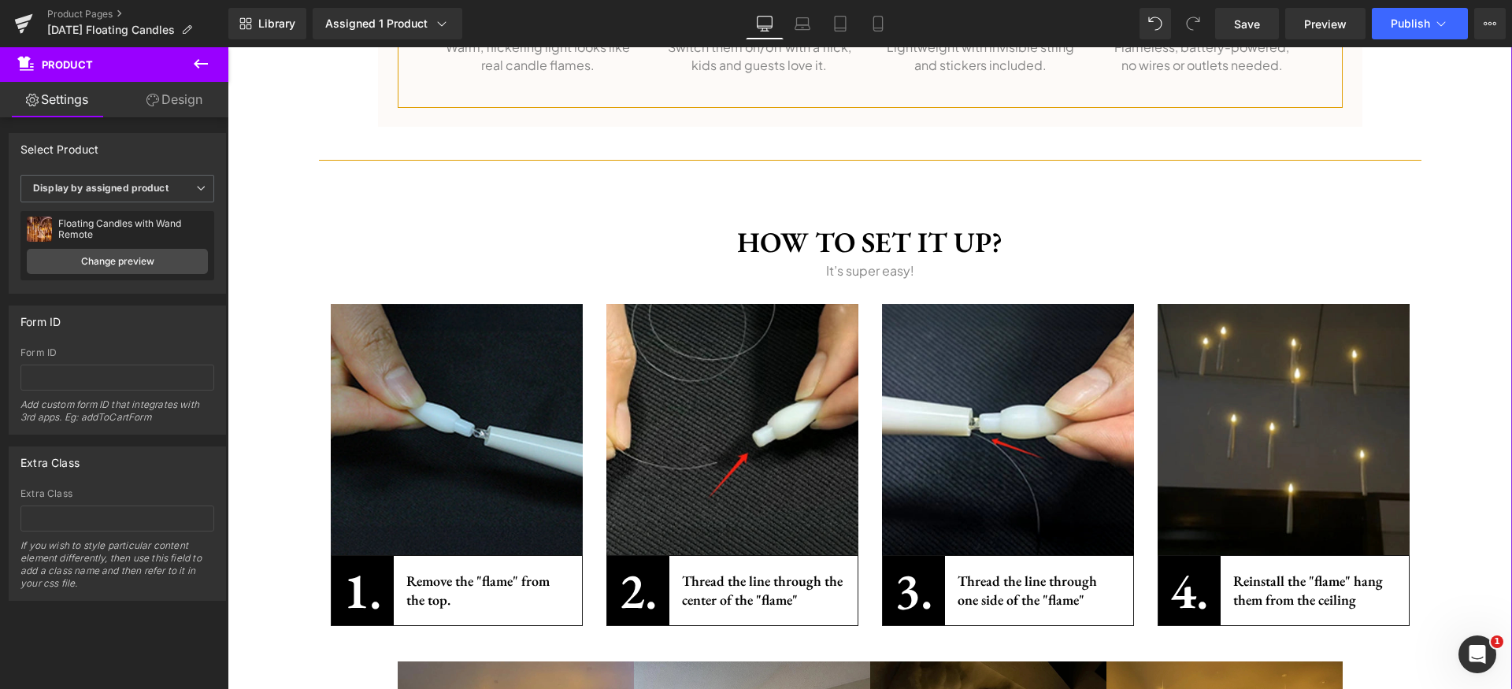
scroll to position [1779, 0]
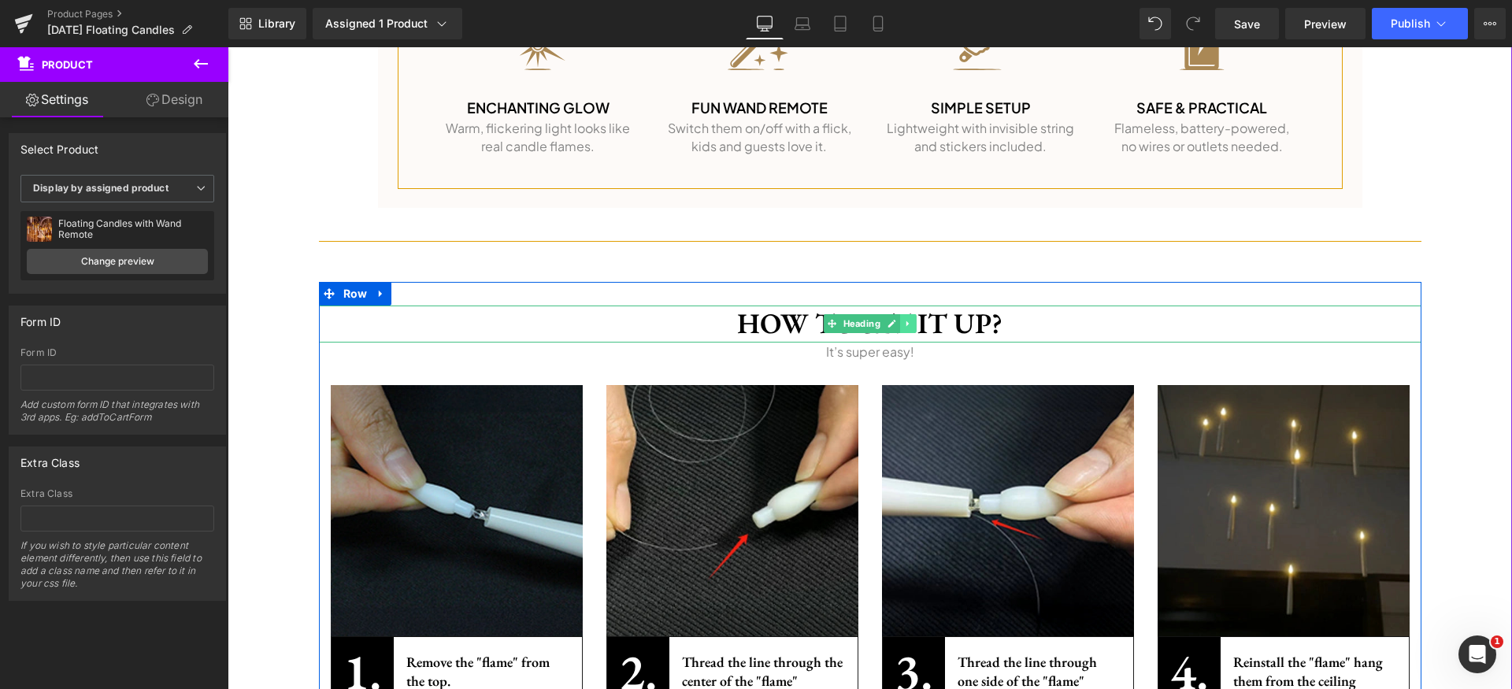
click at [901, 328] on link at bounding box center [908, 323] width 17 height 19
click at [896, 328] on link at bounding box center [900, 323] width 17 height 19
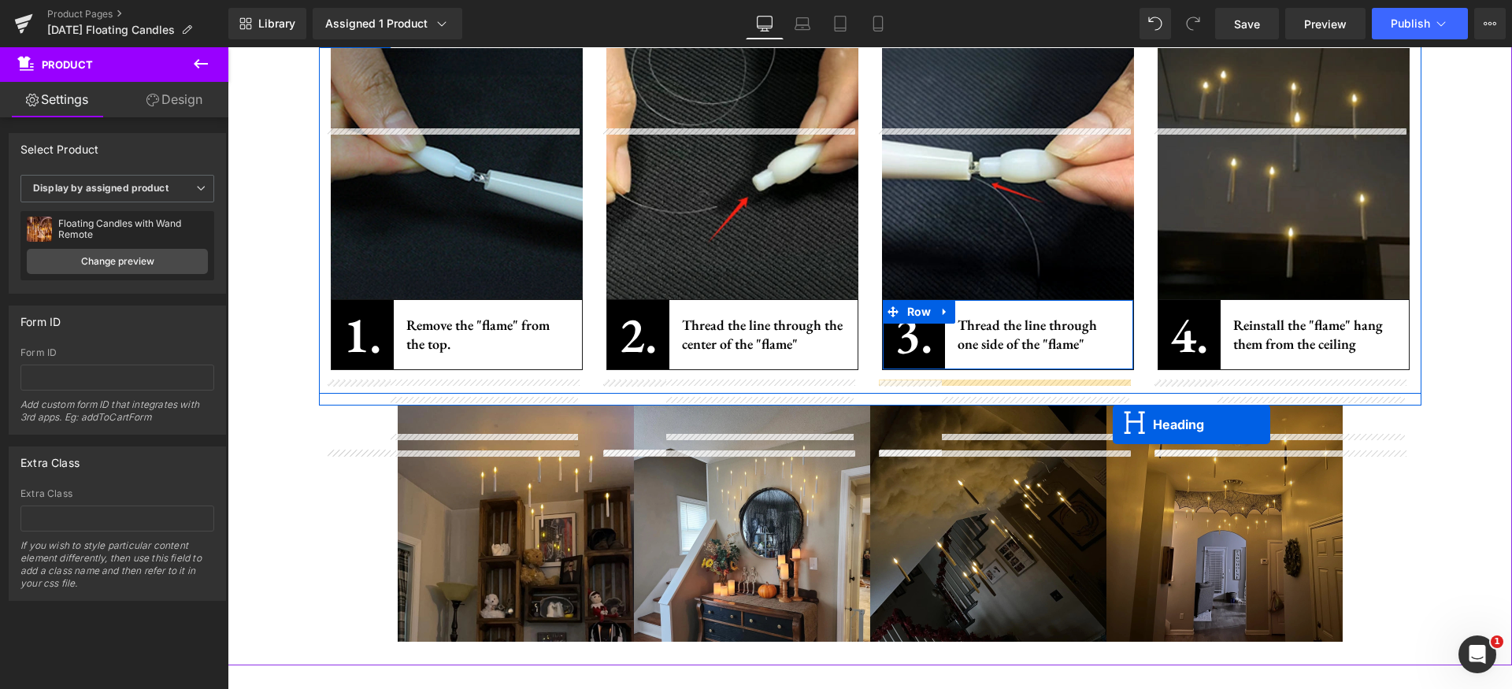
scroll to position [2317, 0]
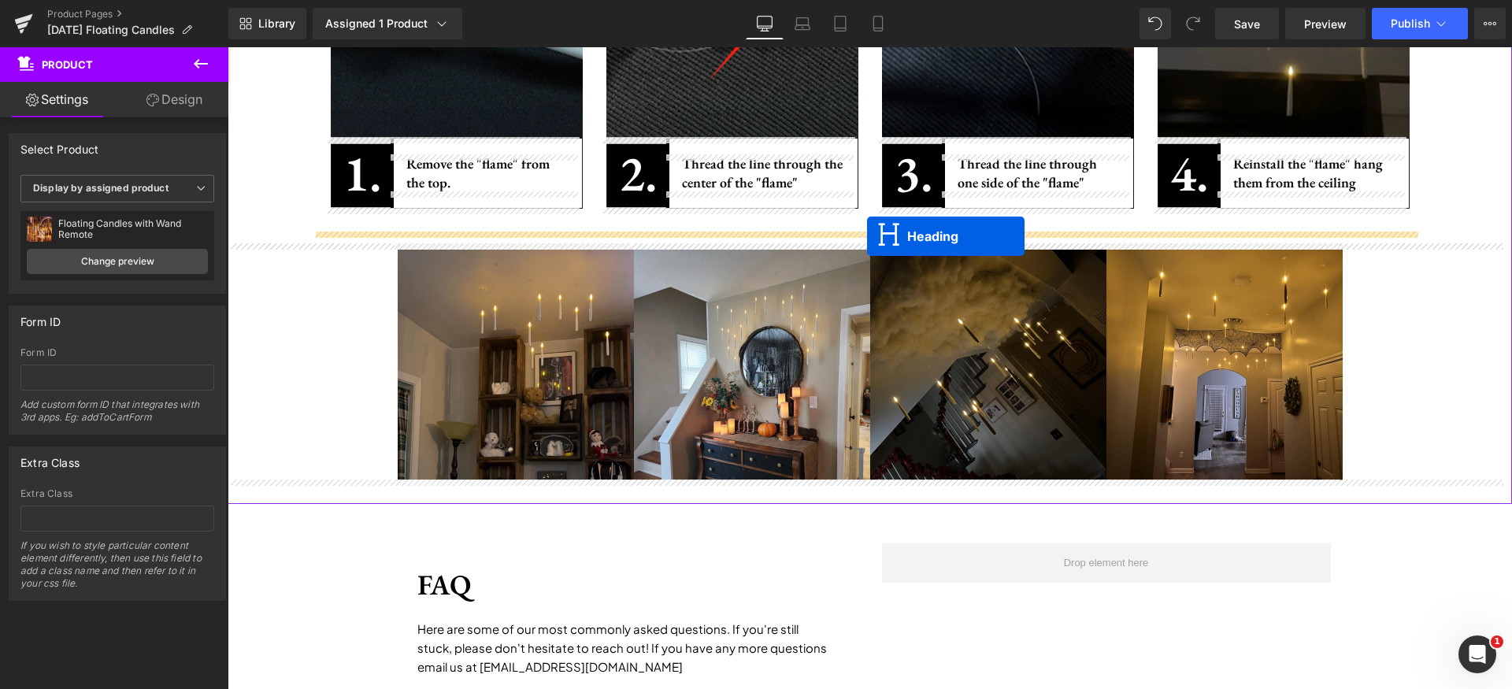
drag, startPoint x: 856, startPoint y: 362, endPoint x: 867, endPoint y: 236, distance: 125.7
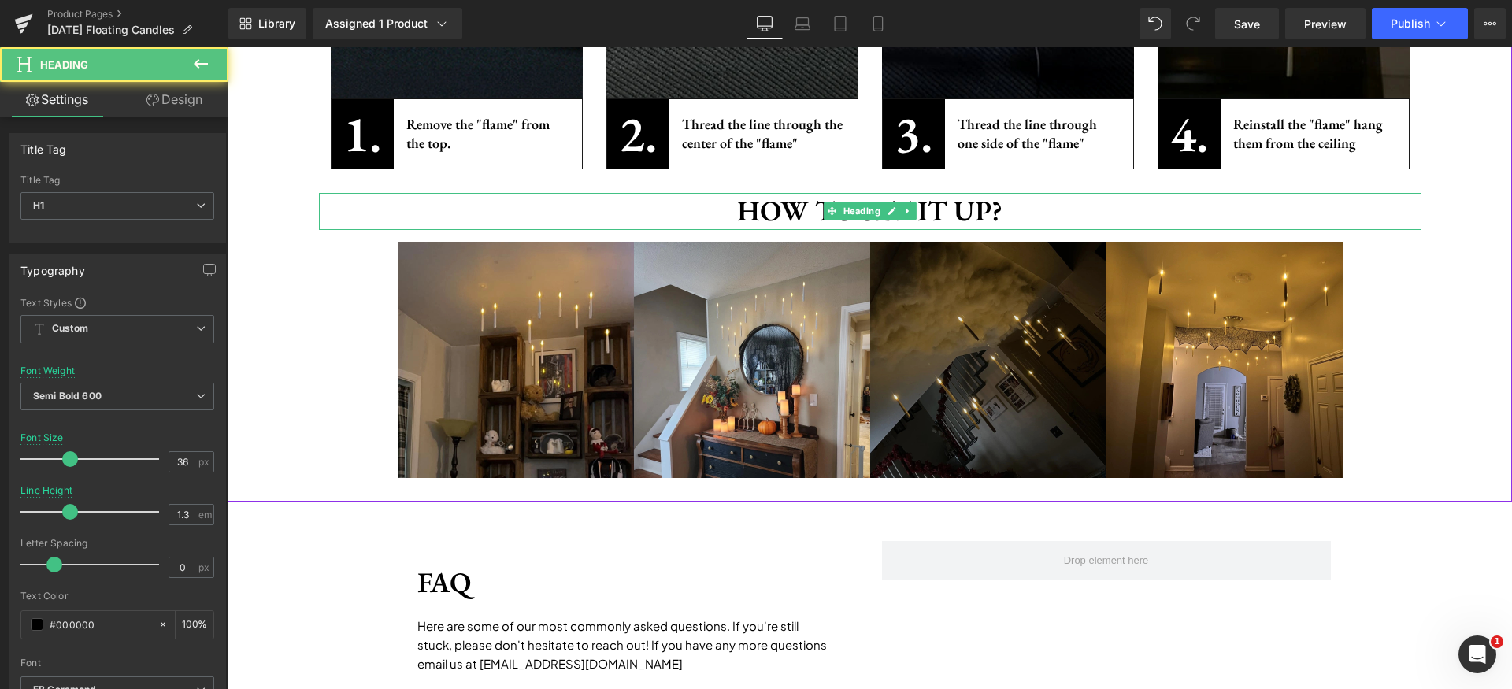
scroll to position [2278, 0]
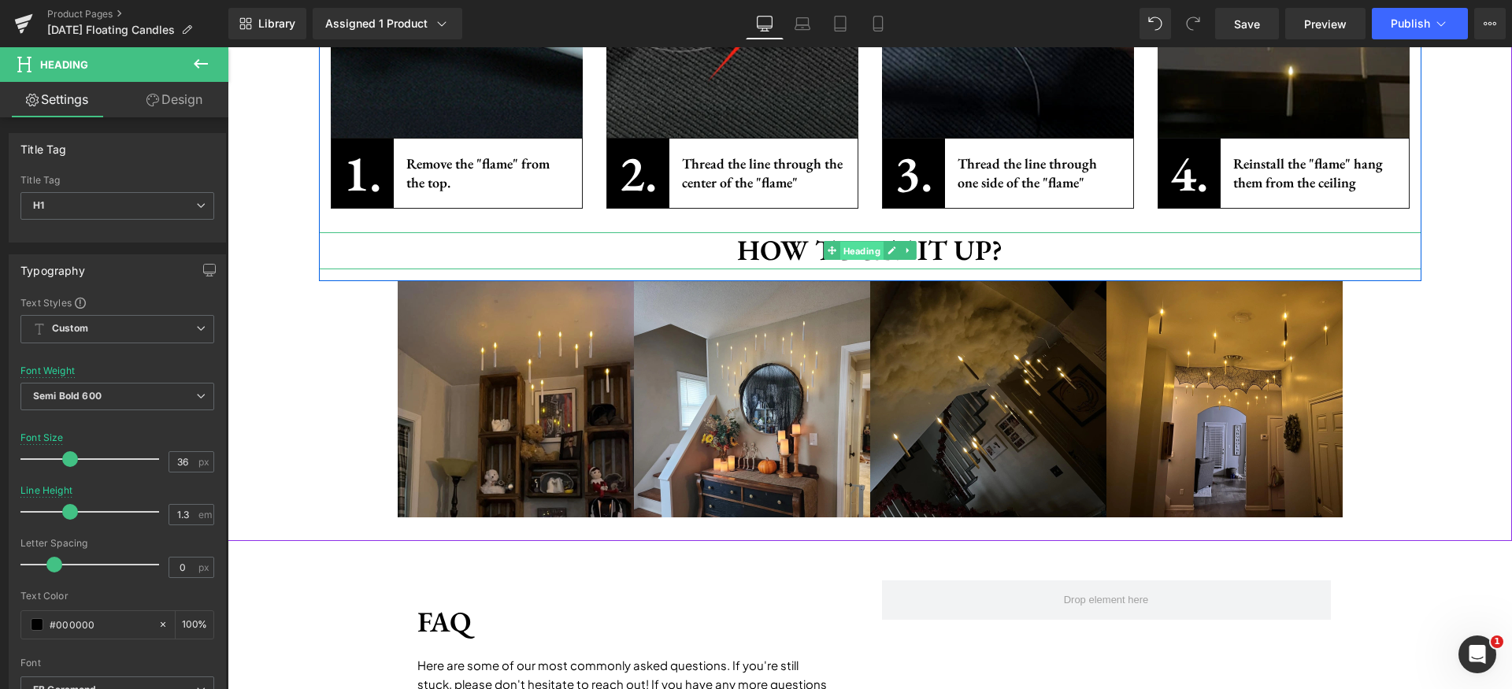
click at [841, 248] on span "Heading" at bounding box center [861, 251] width 43 height 19
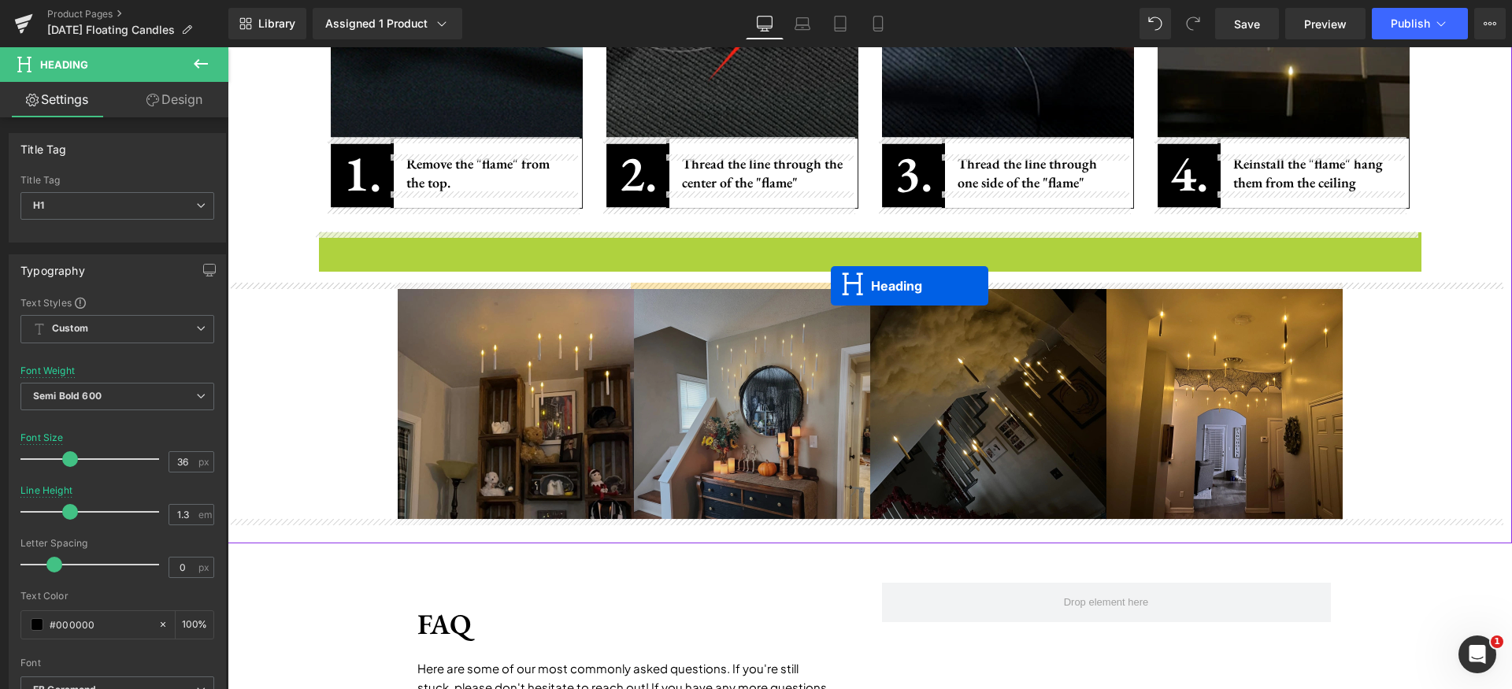
drag, startPoint x: 838, startPoint y: 251, endPoint x: 831, endPoint y: 286, distance: 35.4
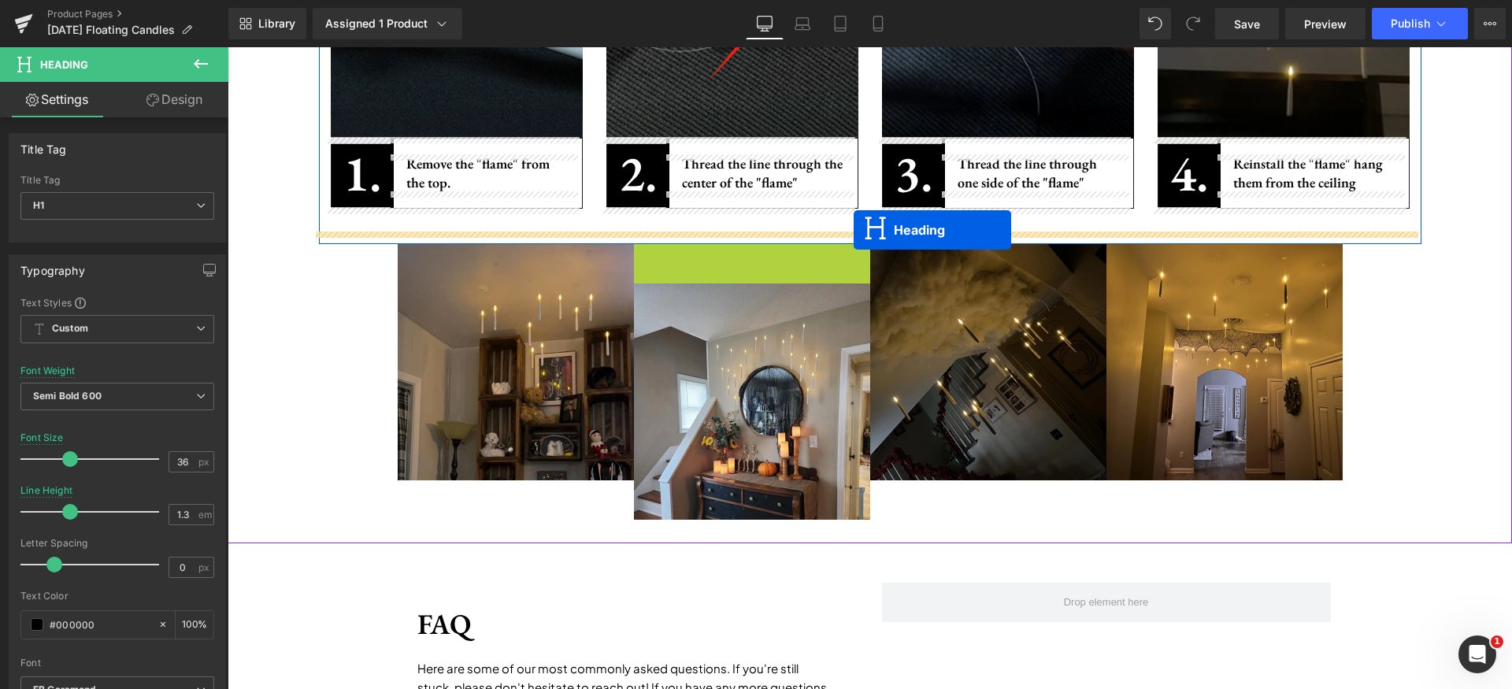
drag, startPoint x: 748, startPoint y: 281, endPoint x: 854, endPoint y: 230, distance: 117.3
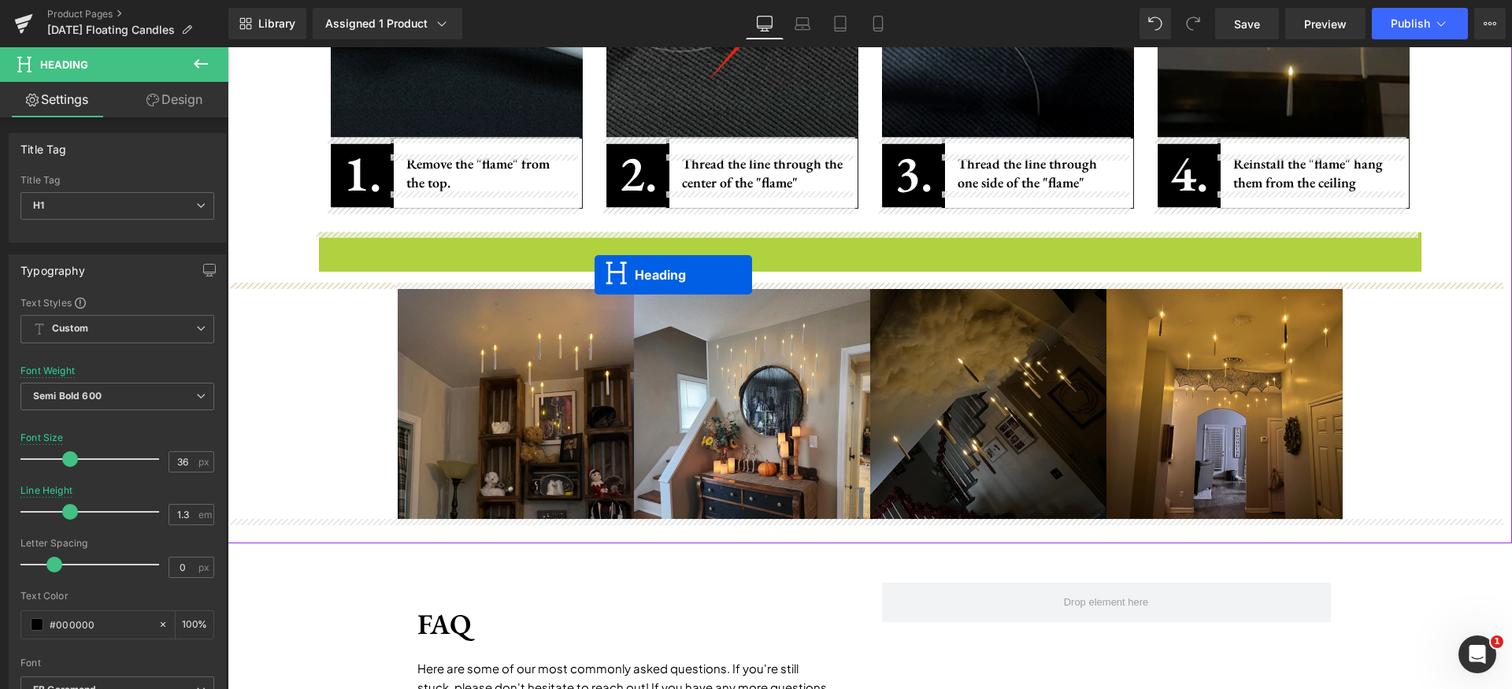
drag, startPoint x: 829, startPoint y: 251, endPoint x: 595, endPoint y: 275, distance: 235.9
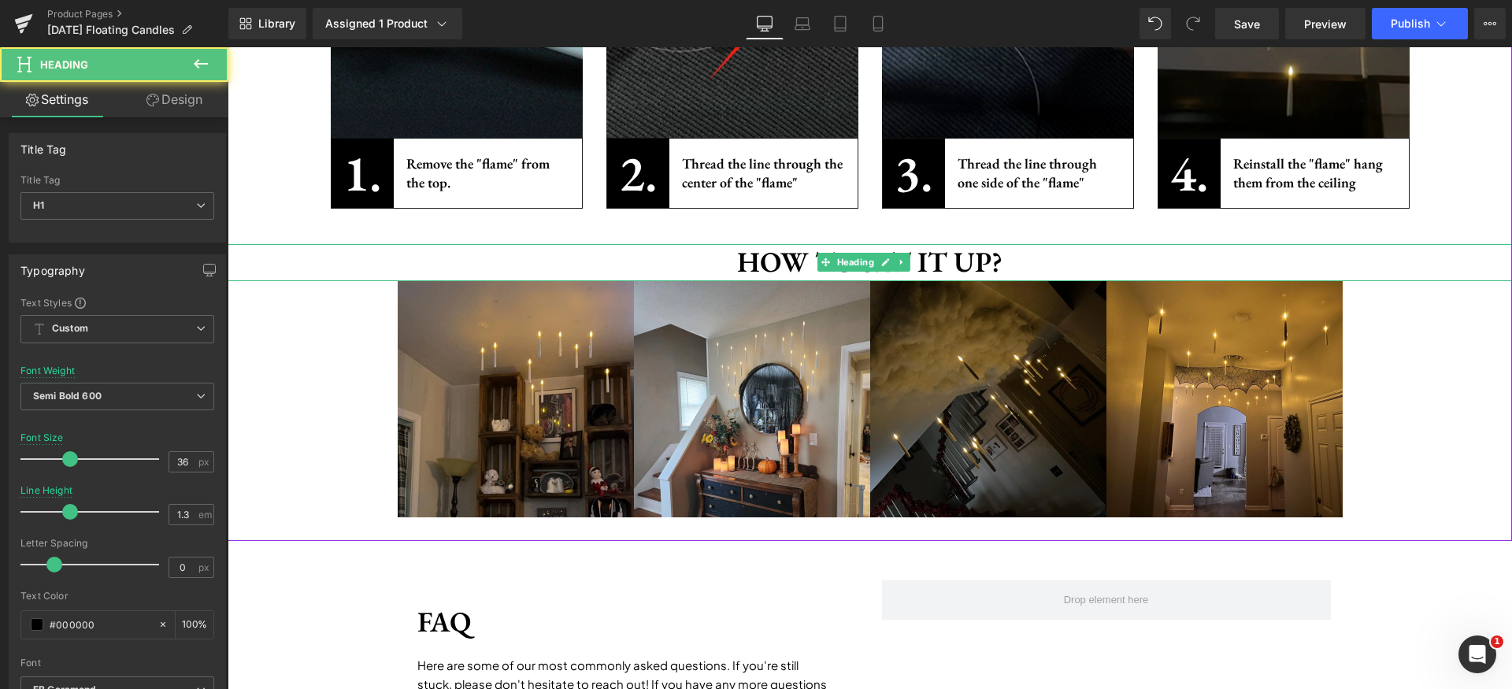
click at [789, 262] on h1 "How to Set it up?" at bounding box center [870, 262] width 1285 height 37
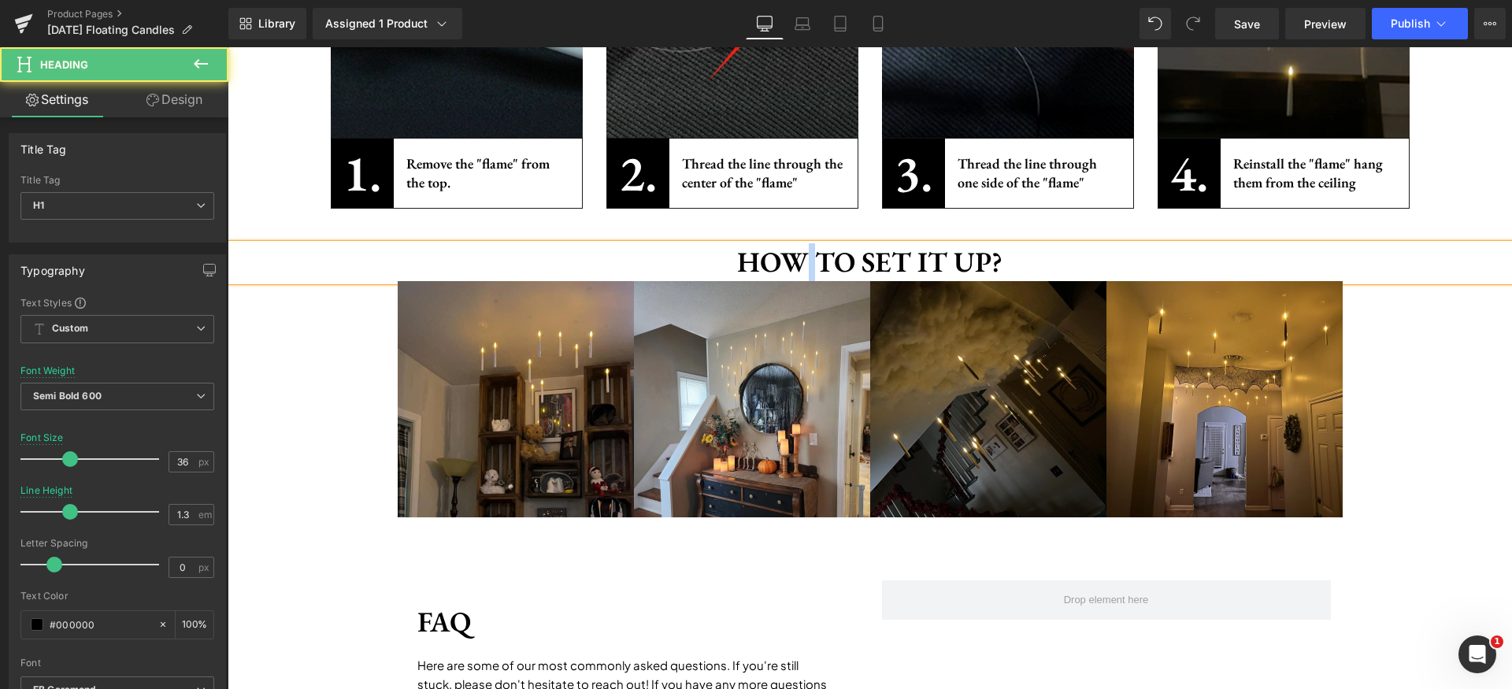
click at [789, 262] on h1 "How to Set it up?" at bounding box center [870, 262] width 1285 height 37
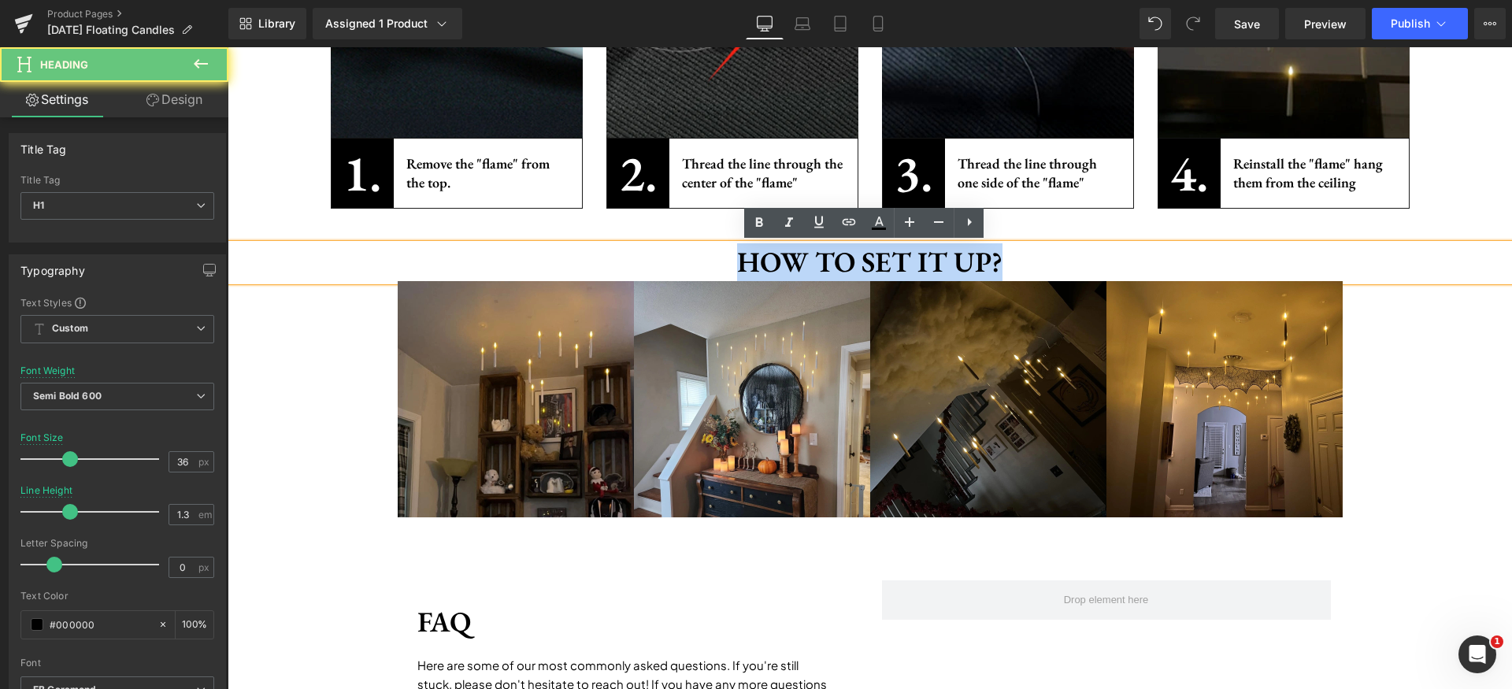
click at [789, 262] on h1 "How to Set it up?" at bounding box center [870, 262] width 1285 height 37
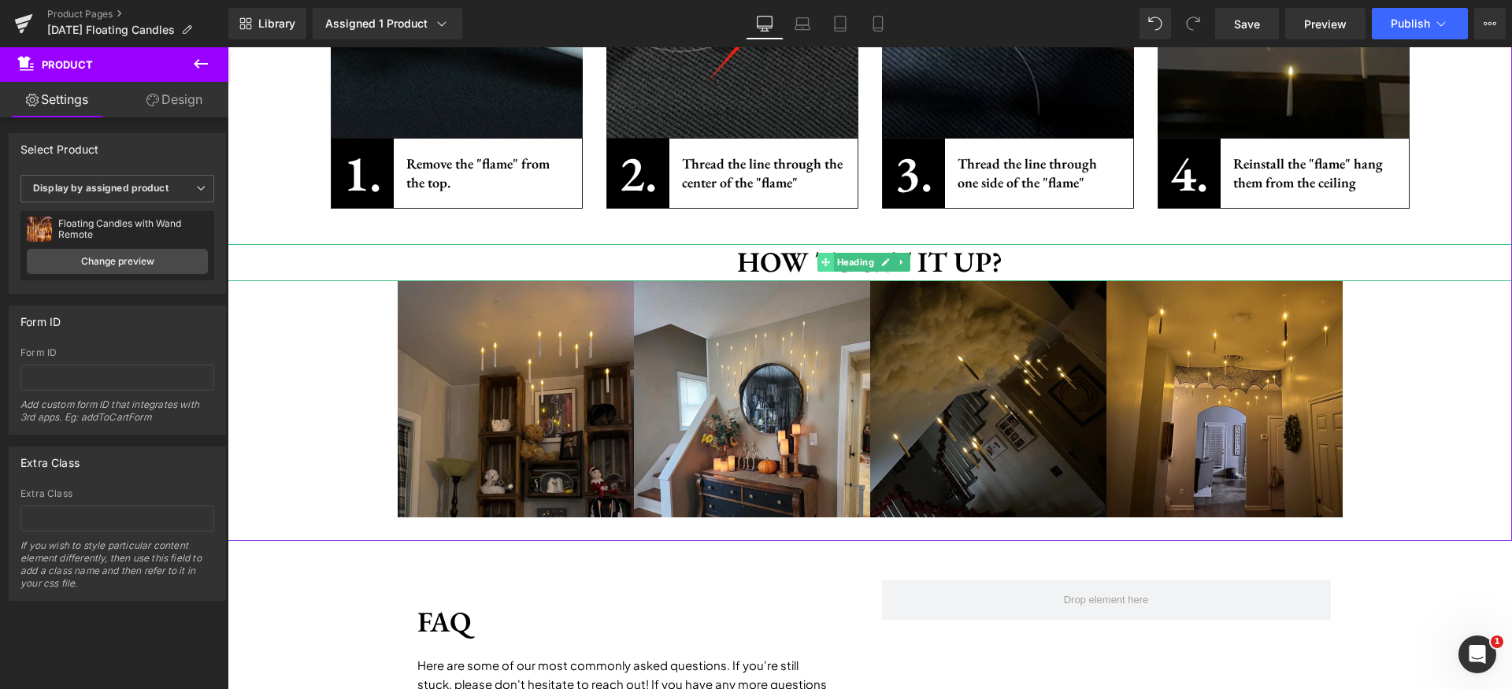
click at [825, 261] on icon at bounding box center [825, 262] width 9 height 9
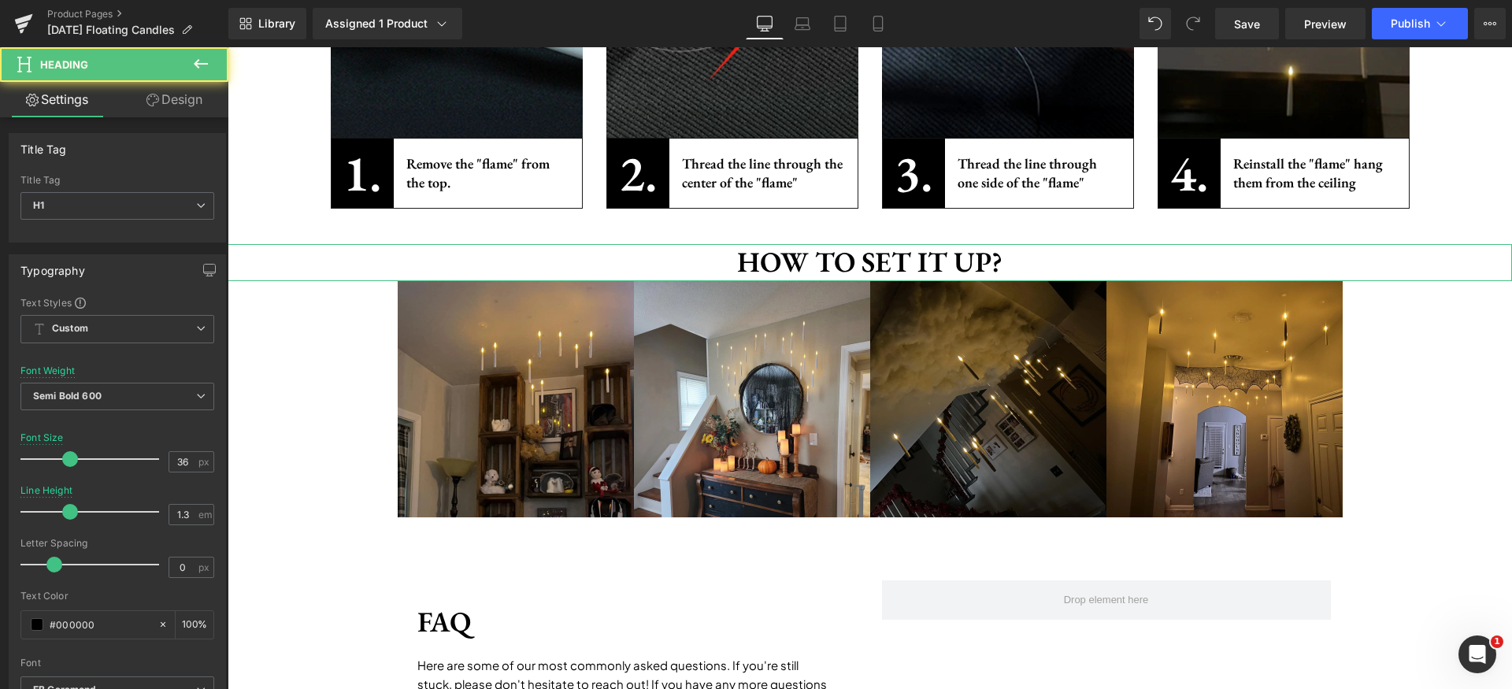
click at [208, 102] on link "Design" at bounding box center [174, 99] width 114 height 35
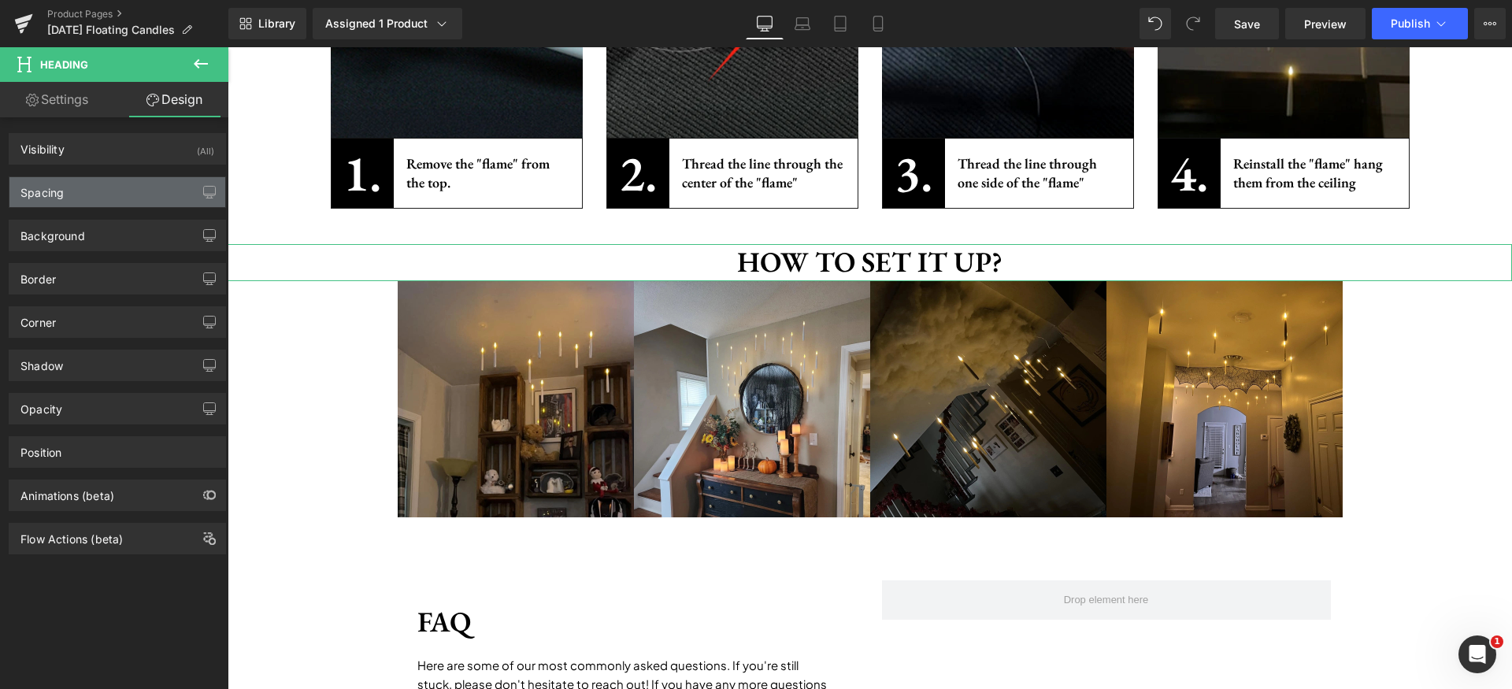
click at [77, 186] on div "Spacing" at bounding box center [117, 192] width 216 height 30
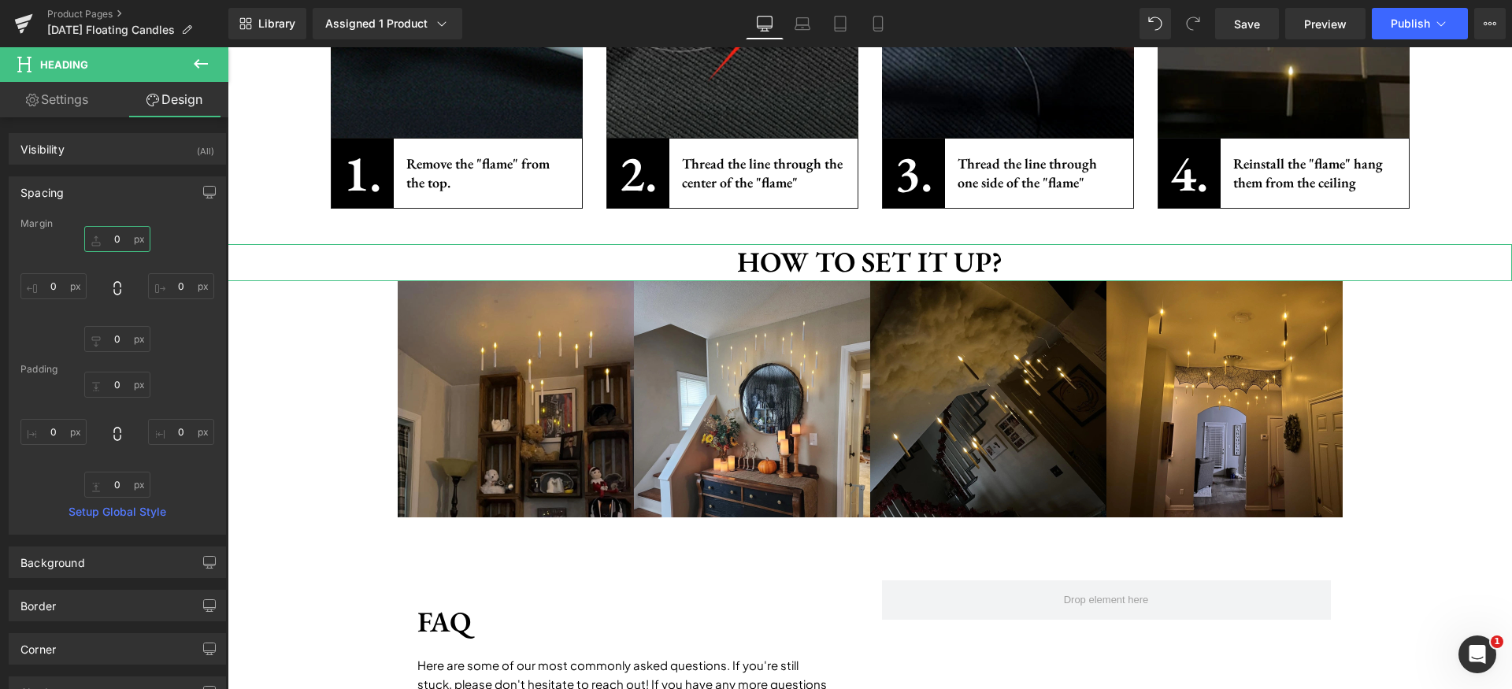
drag, startPoint x: 114, startPoint y: 229, endPoint x: 145, endPoint y: 243, distance: 33.5
click at [114, 230] on input "0" at bounding box center [117, 239] width 66 height 26
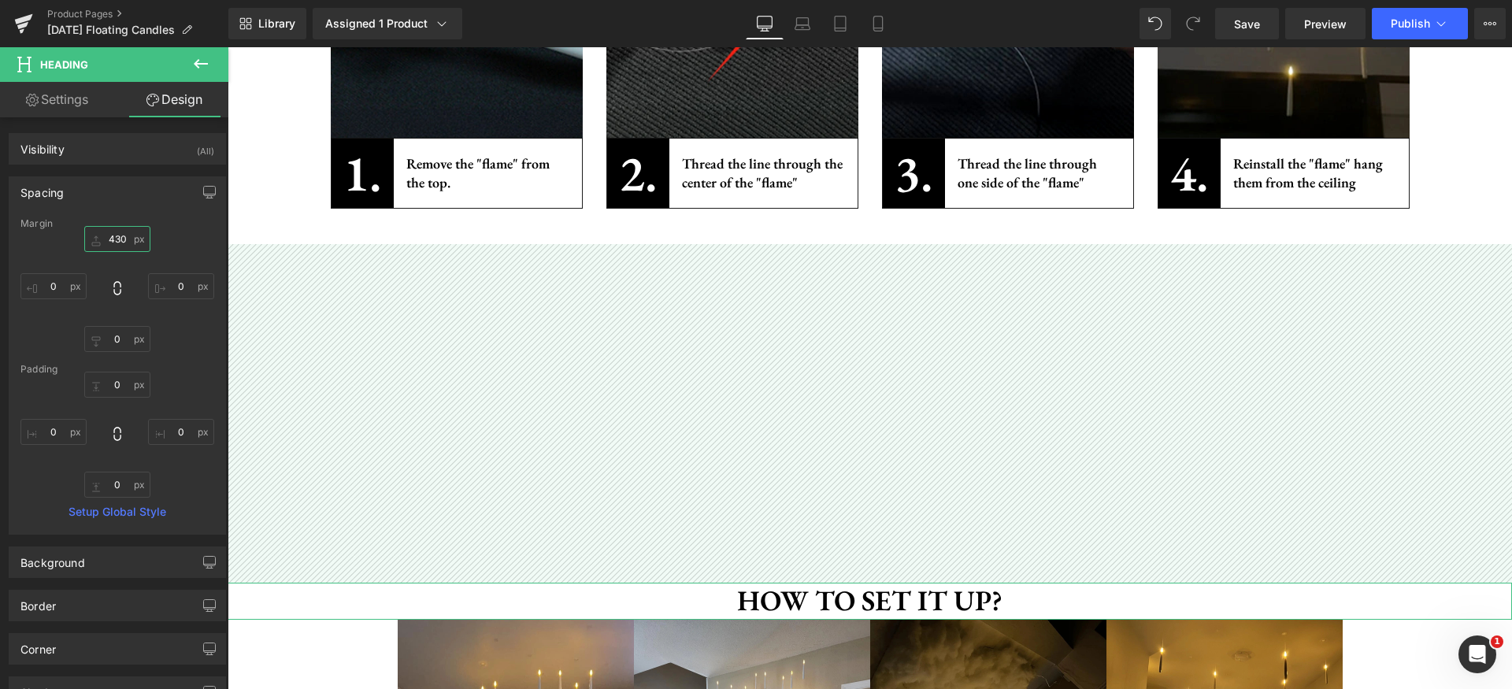
click at [115, 239] on input "430" at bounding box center [117, 239] width 66 height 26
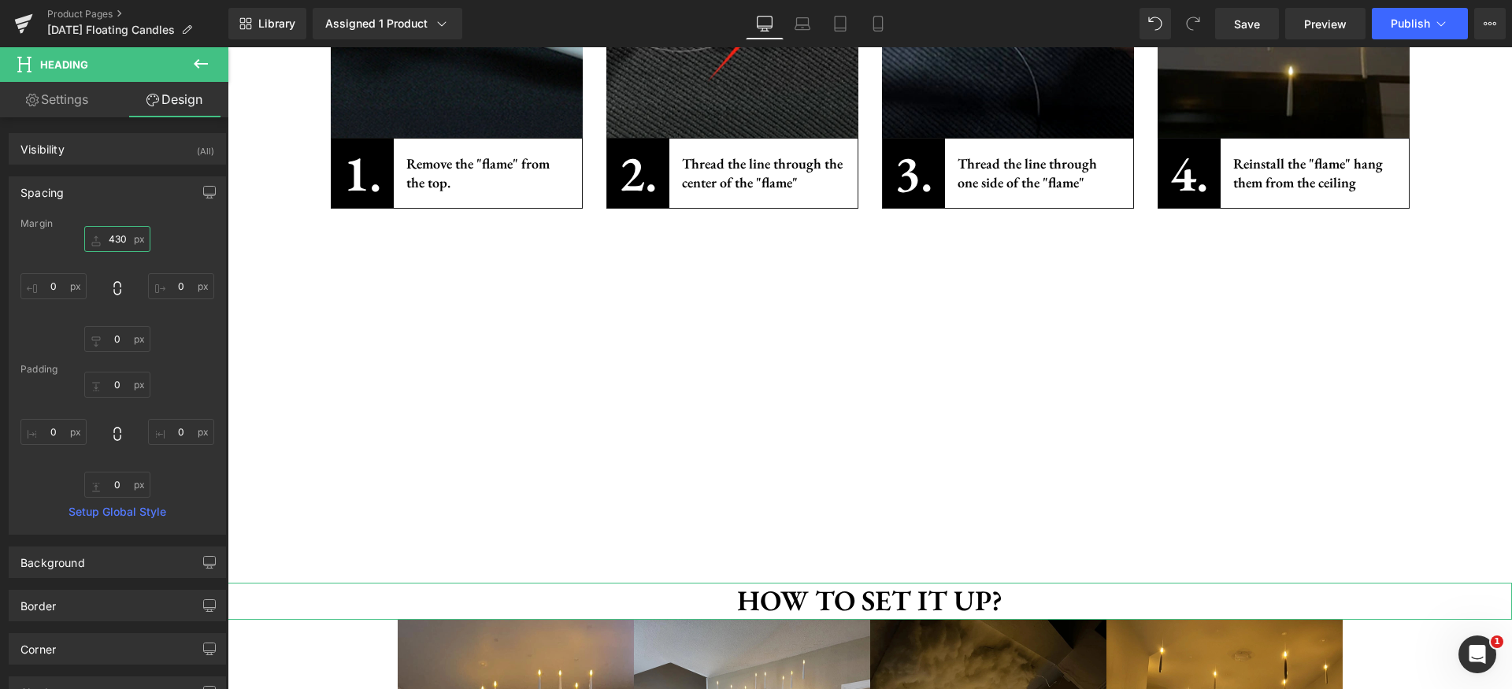
click at [115, 239] on input "430" at bounding box center [117, 239] width 66 height 26
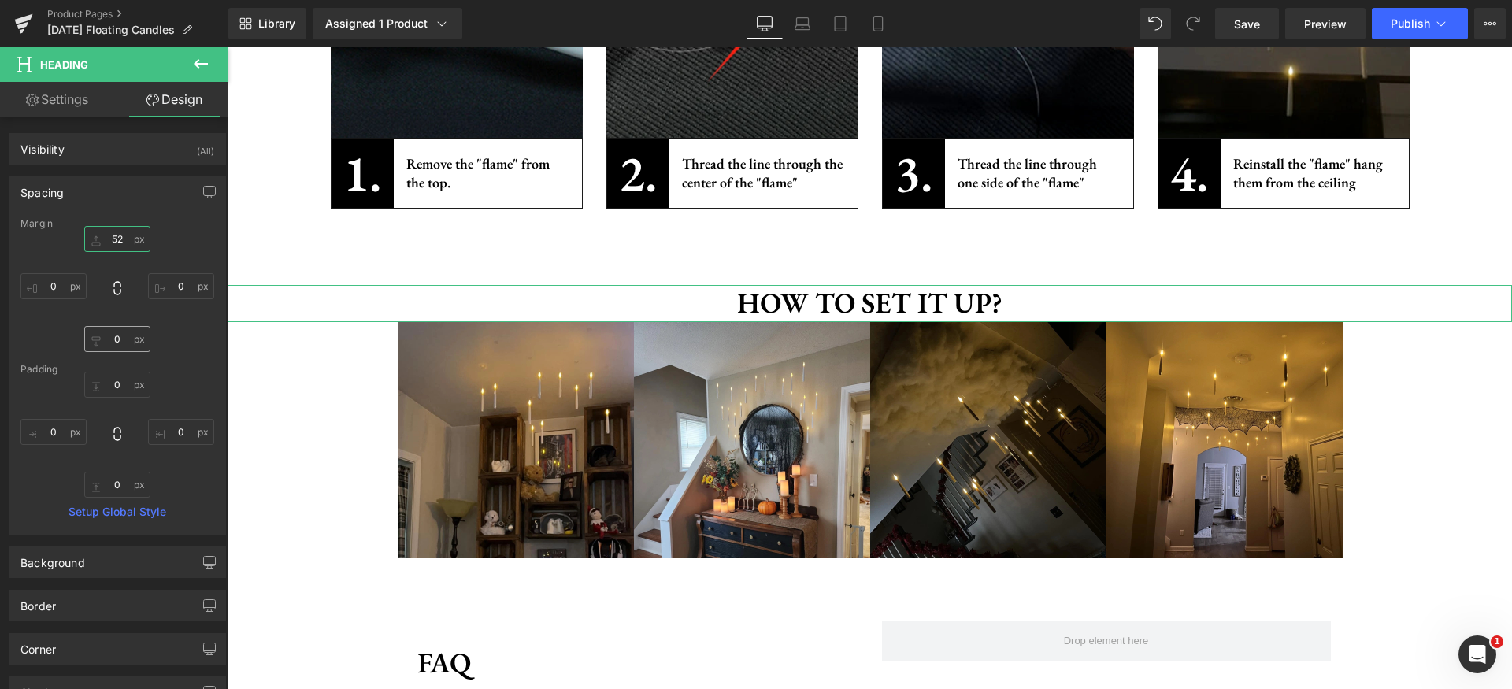
type input "52"
click at [125, 347] on input "0" at bounding box center [117, 339] width 66 height 26
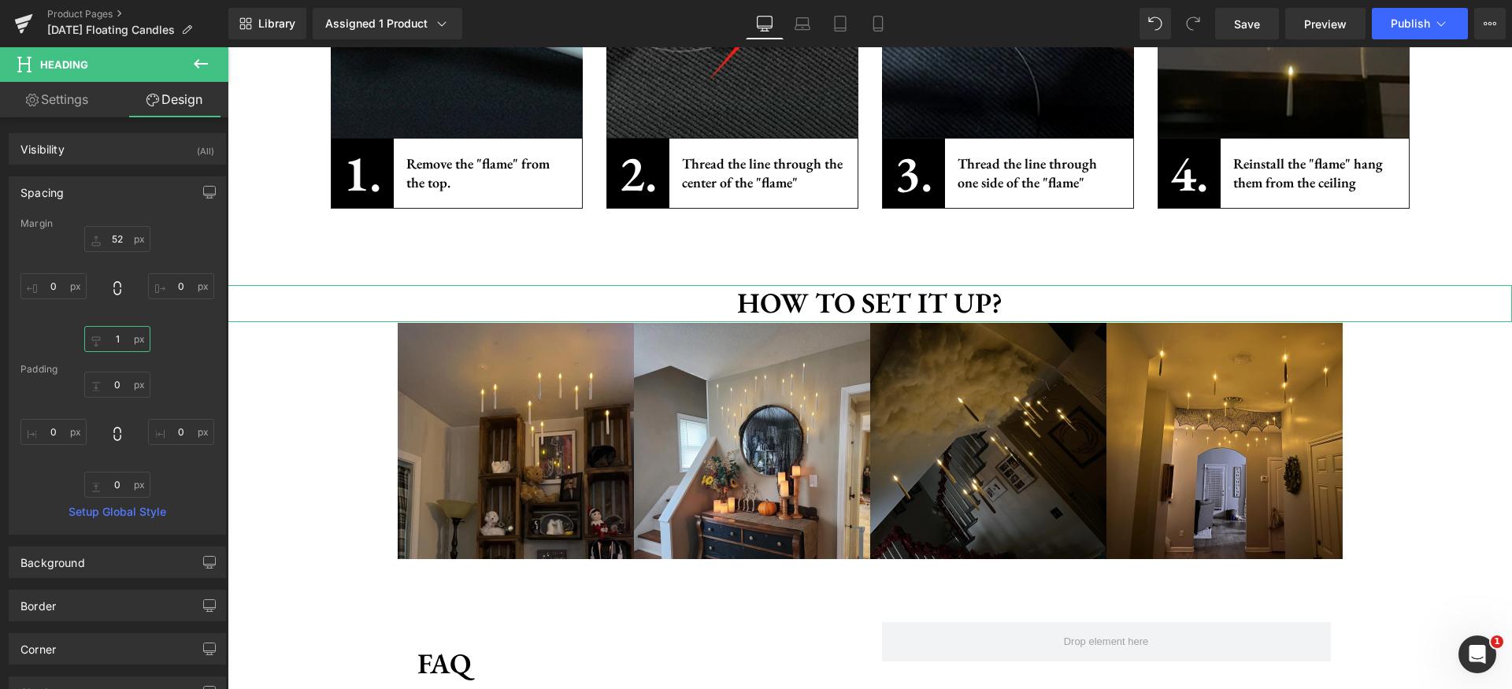
type input "16"
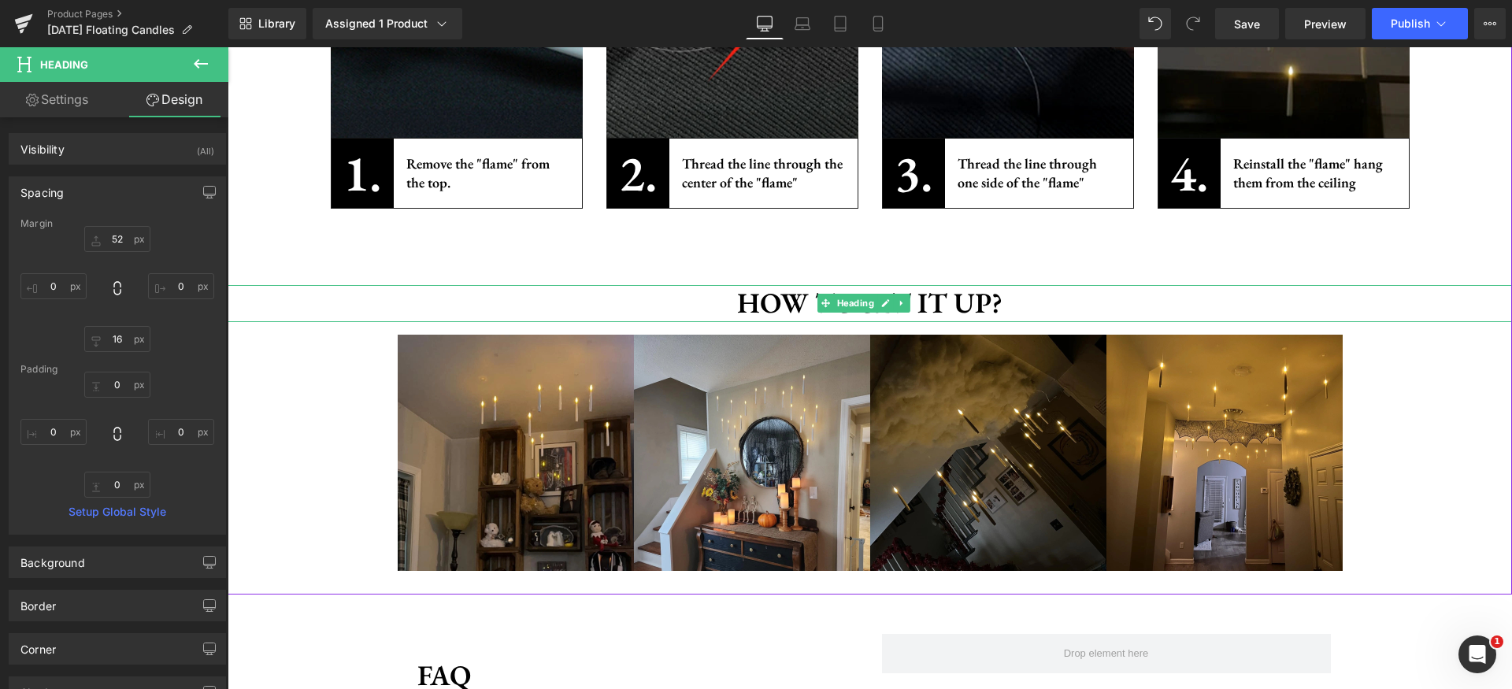
click at [777, 302] on h1 "How to Set it up?" at bounding box center [870, 303] width 1285 height 37
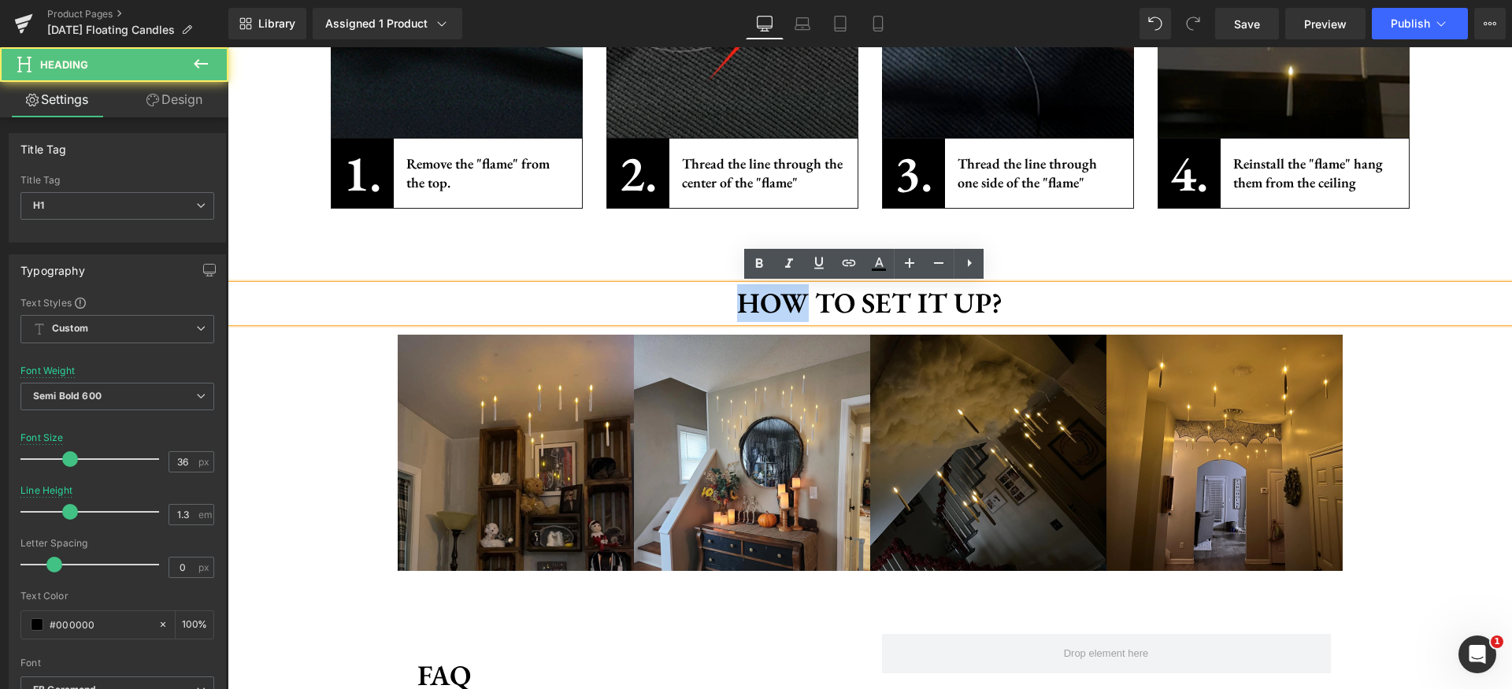
click at [777, 302] on h1 "How to Set it up?" at bounding box center [870, 303] width 1285 height 37
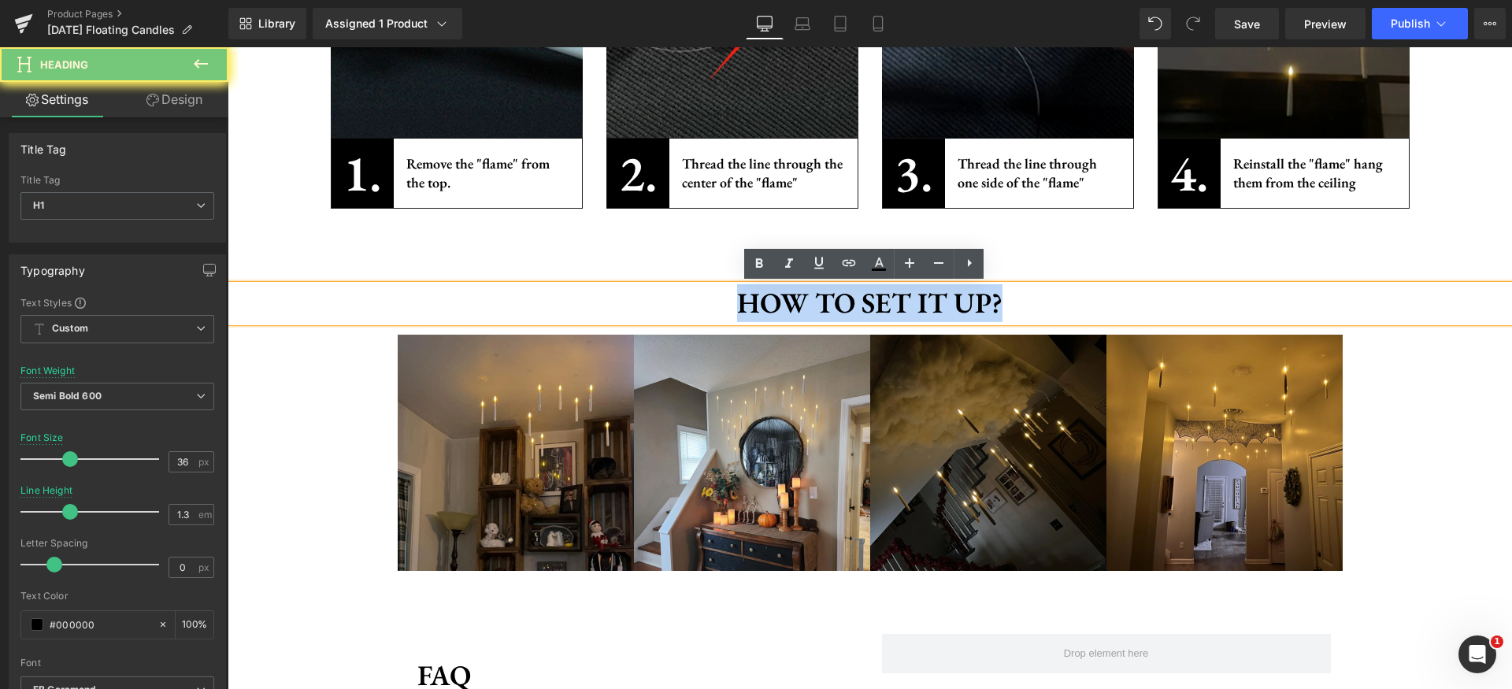
click at [777, 302] on h1 "How to Set it up?" at bounding box center [870, 303] width 1285 height 37
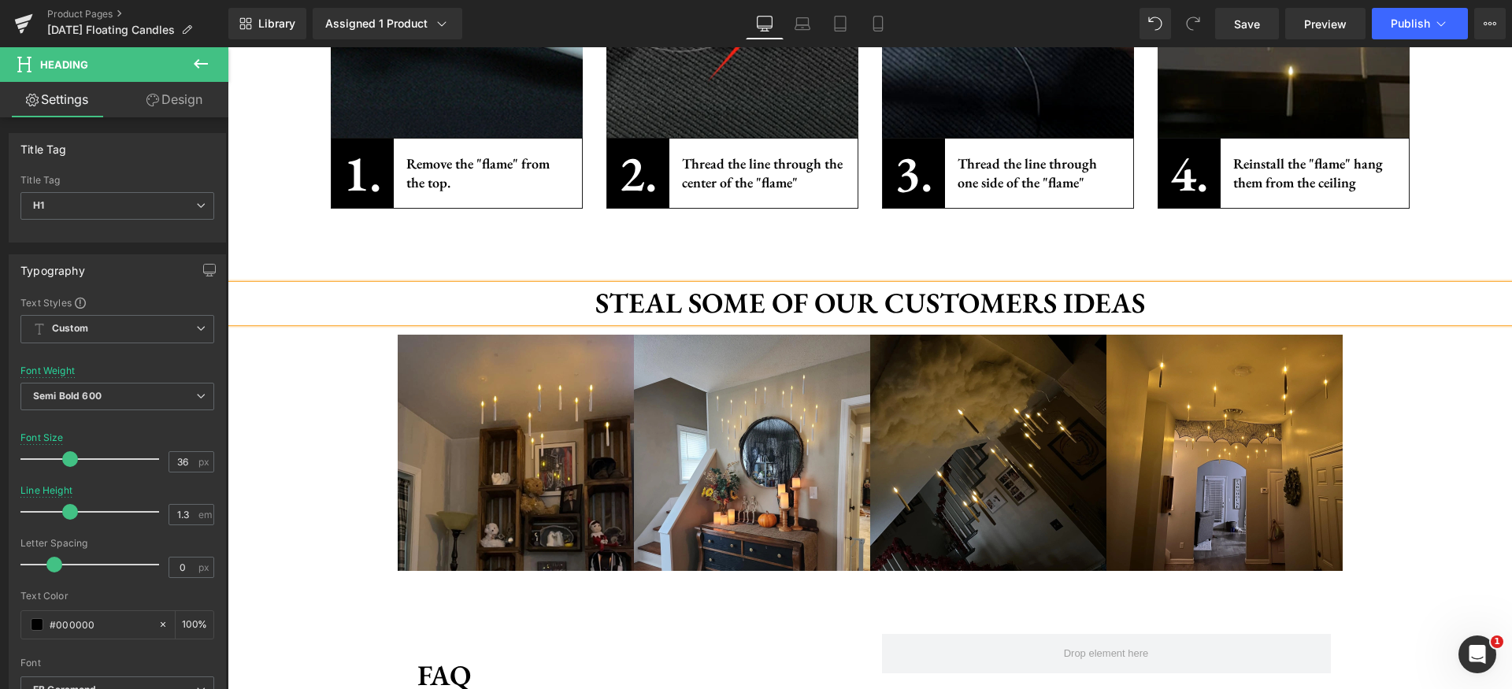
click at [957, 304] on h1 "Steal some of our customers ideas" at bounding box center [870, 303] width 1285 height 37
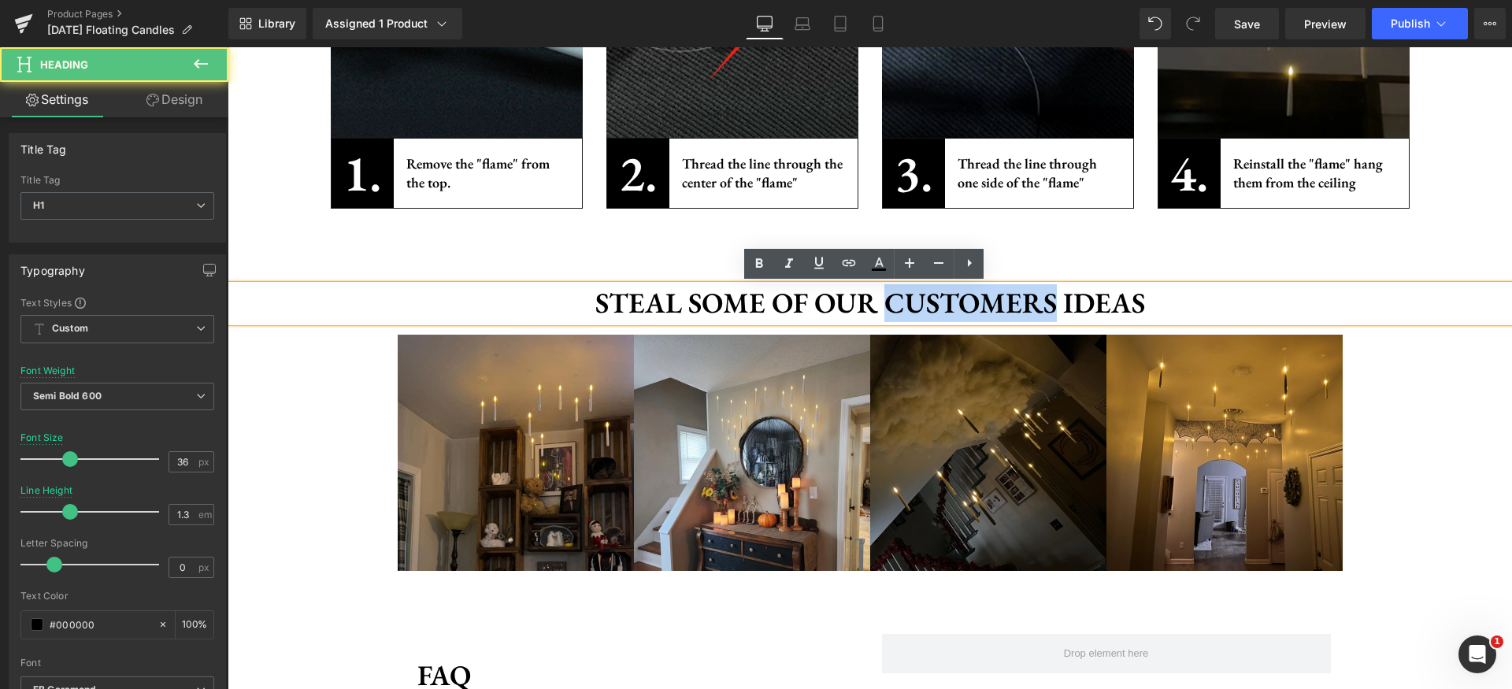
click at [957, 304] on h1 "Steal some of our customers ideas" at bounding box center [870, 303] width 1285 height 37
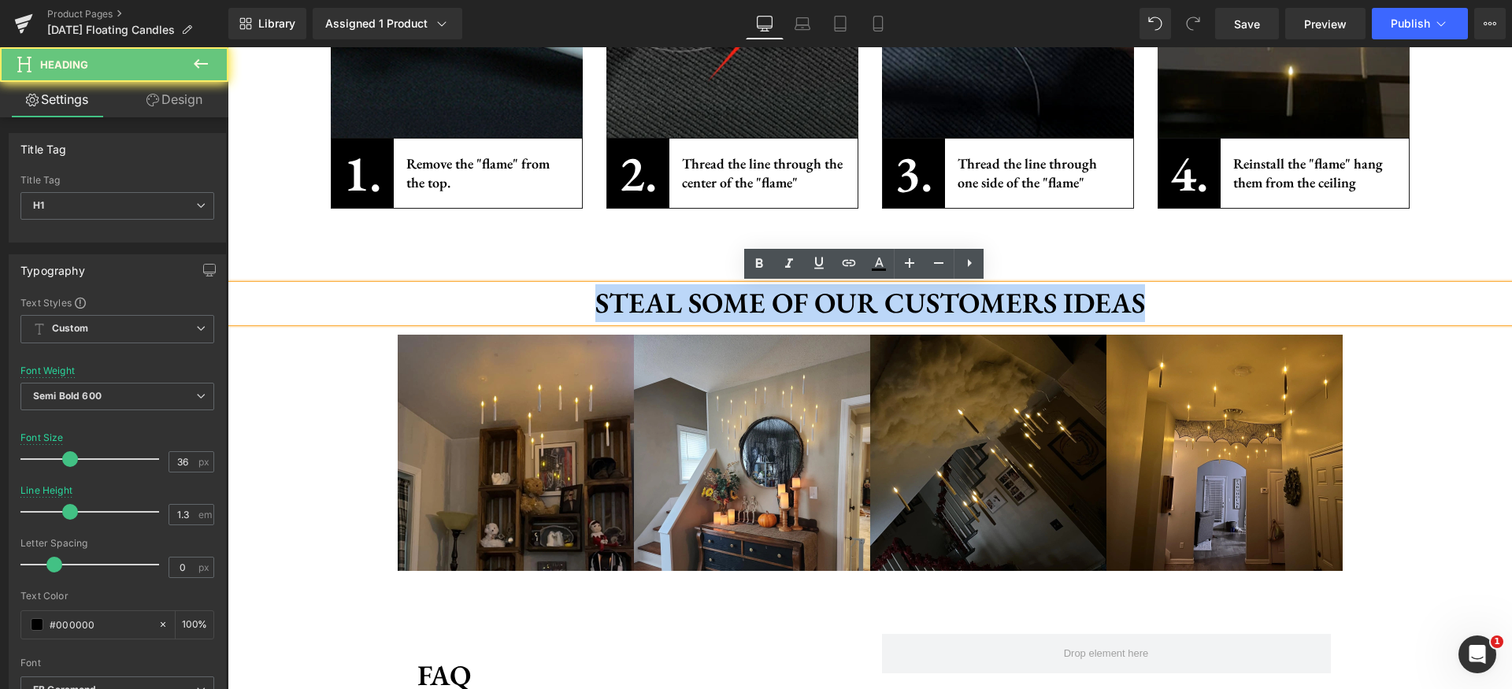
click at [957, 304] on h1 "Steal some of our customers ideas" at bounding box center [870, 303] width 1285 height 37
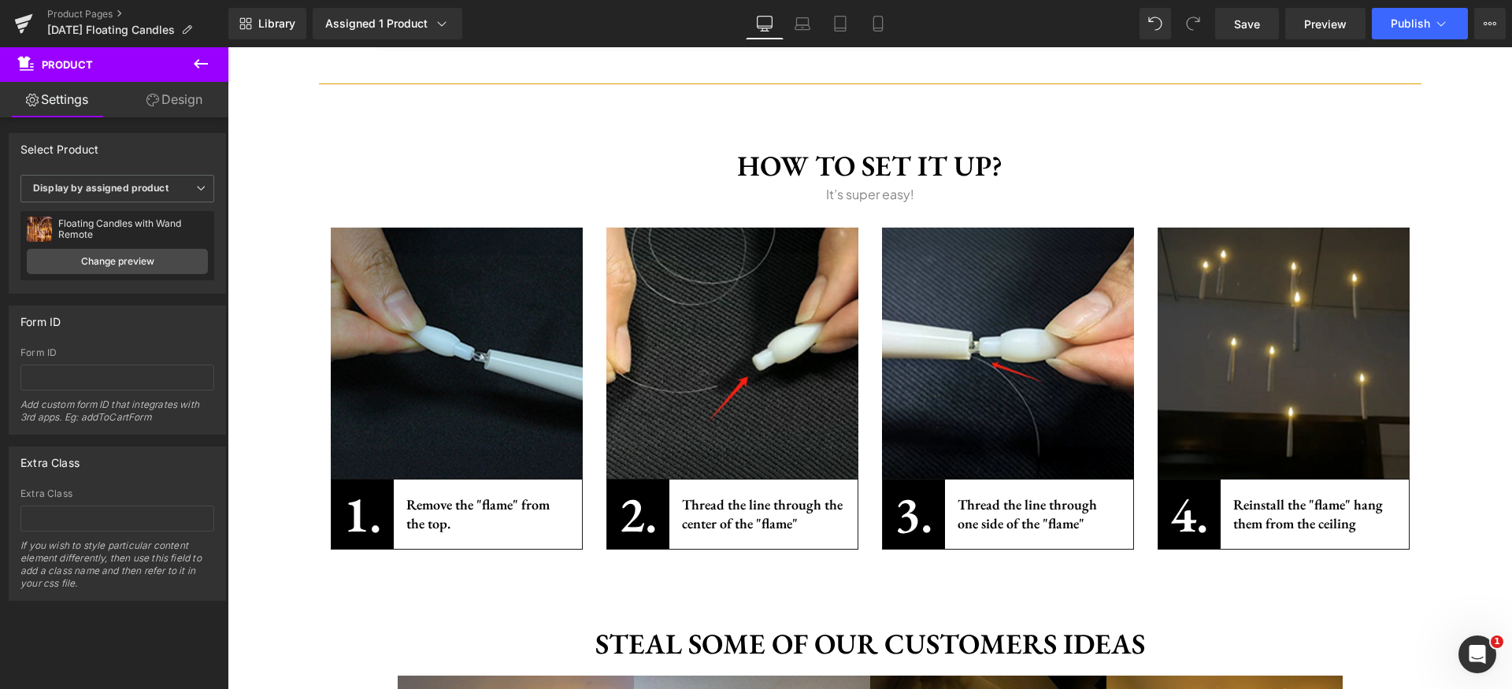
scroll to position [1775, 0]
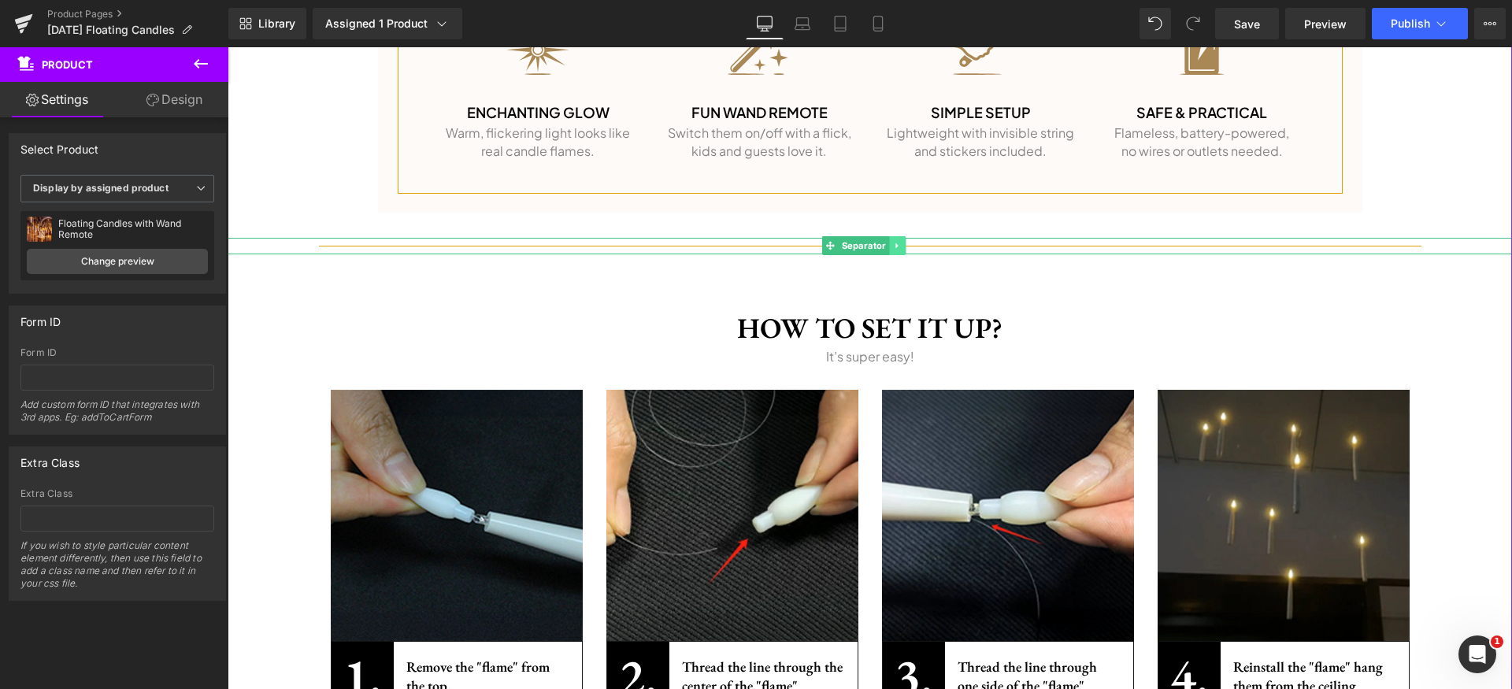
click at [893, 244] on icon at bounding box center [897, 245] width 9 height 9
click at [892, 247] on icon at bounding box center [889, 246] width 9 height 9
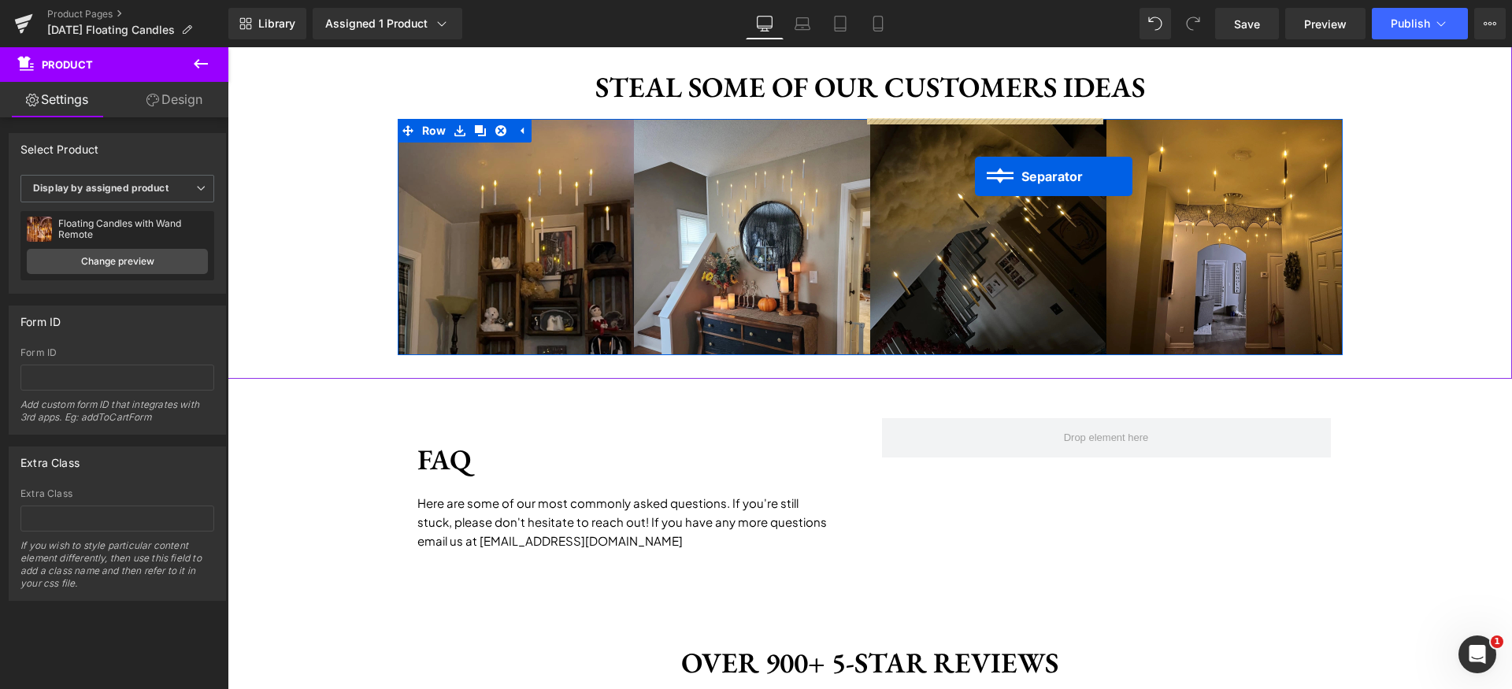
scroll to position [2385, 0]
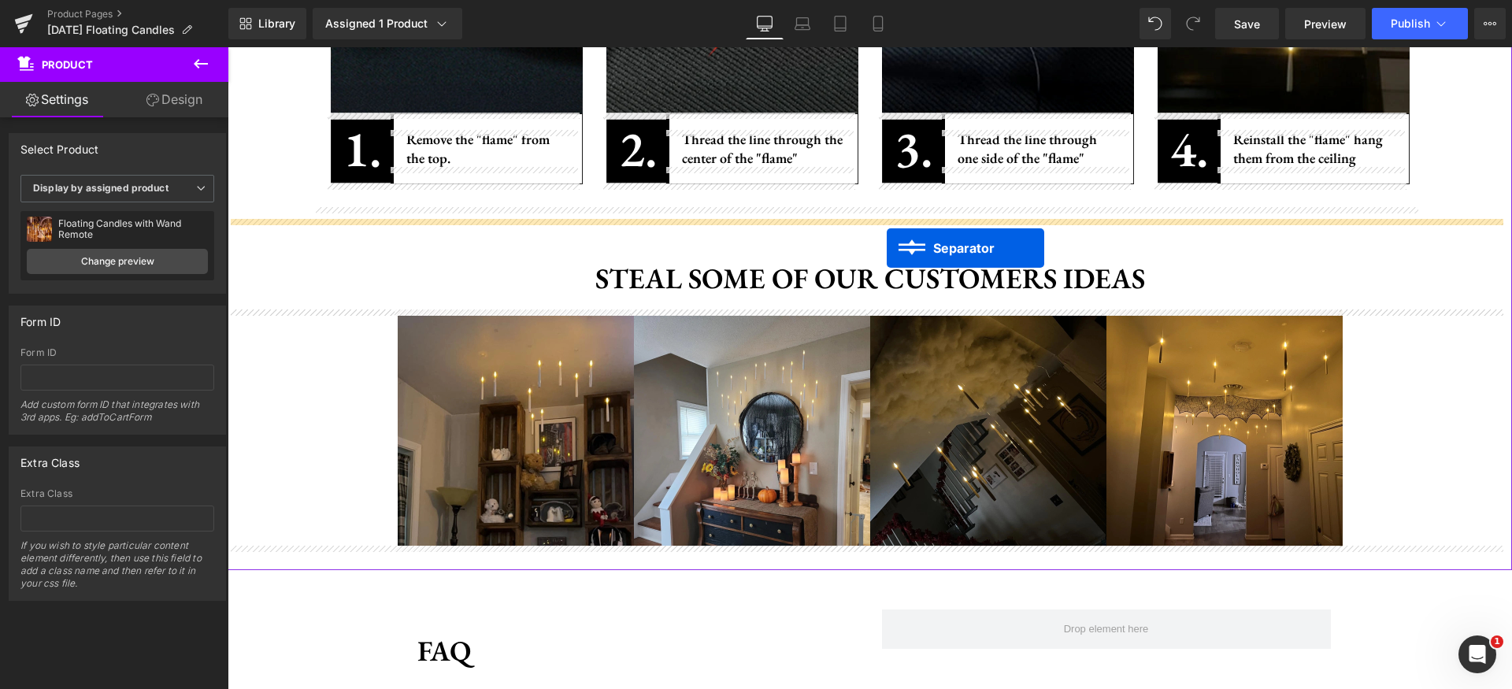
drag, startPoint x: 849, startPoint y: 310, endPoint x: 888, endPoint y: 247, distance: 73.6
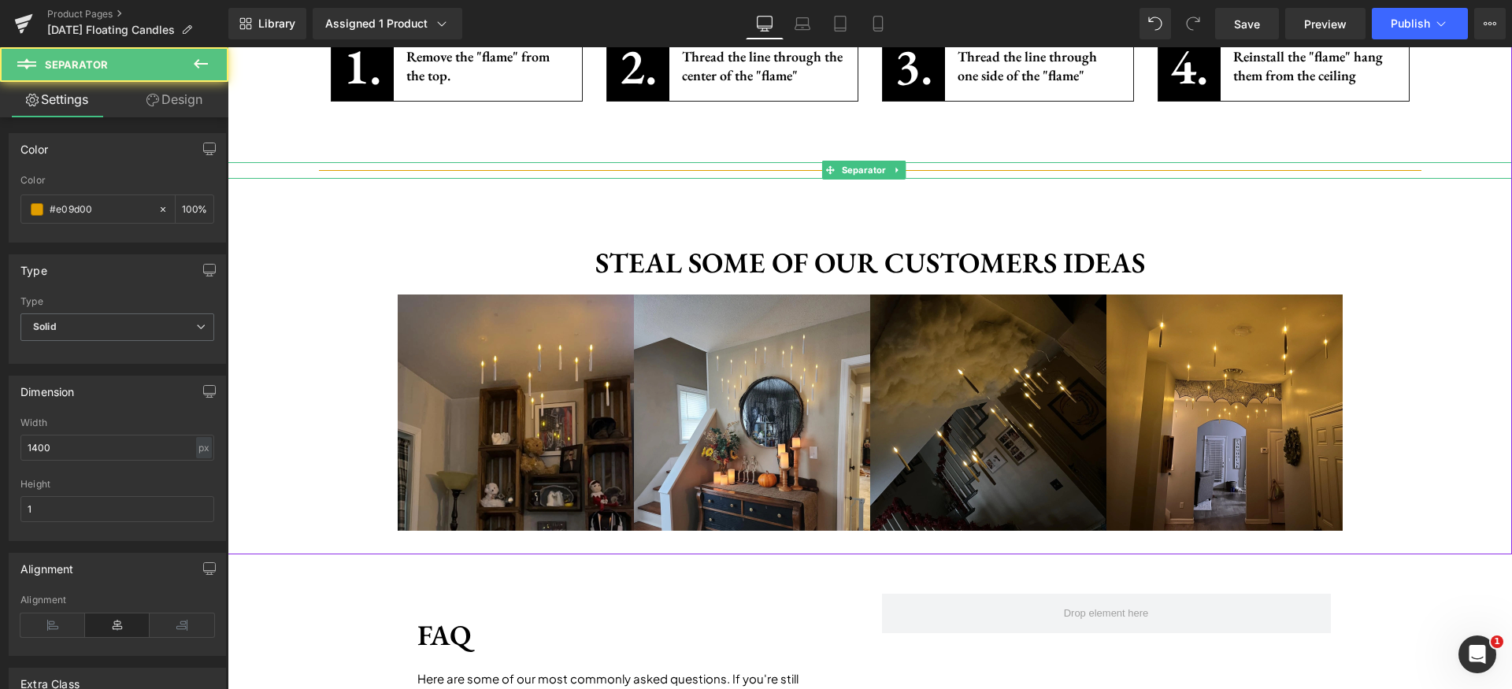
scroll to position [2302, 0]
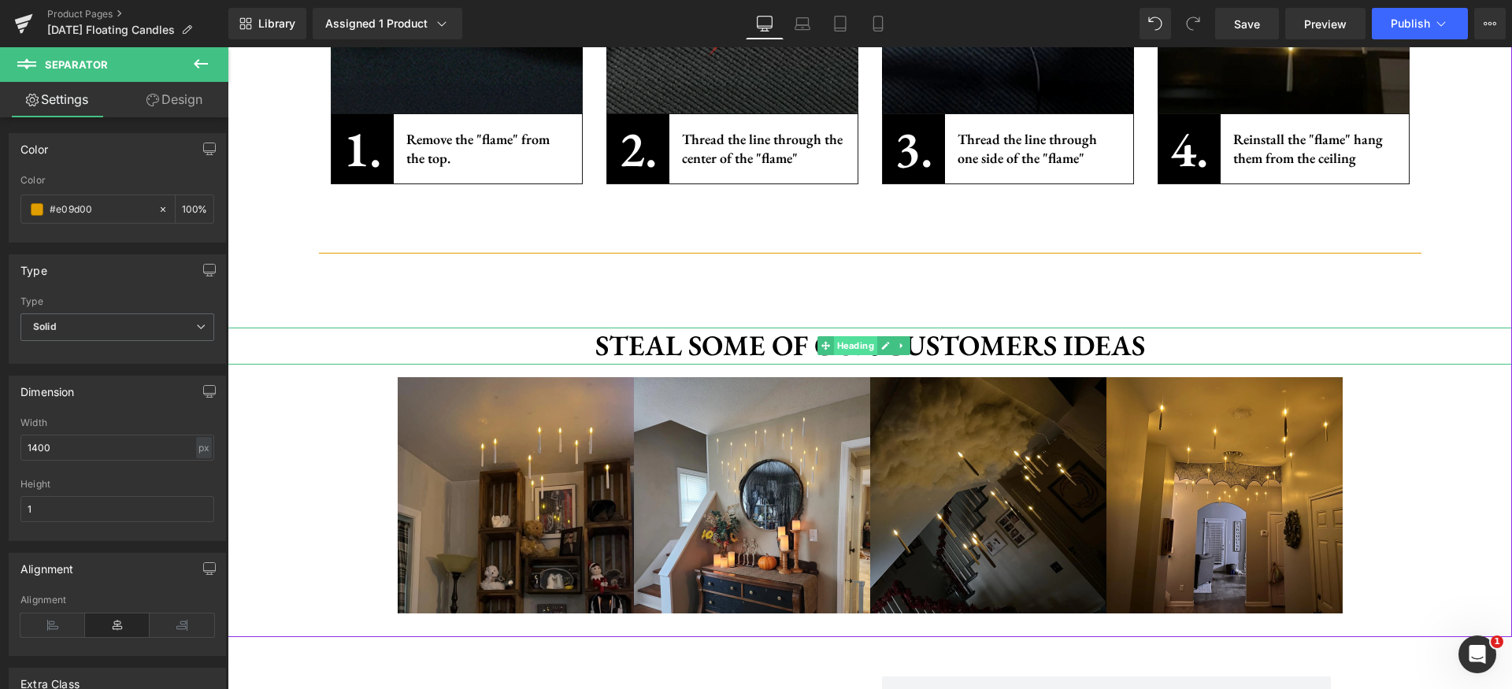
click at [834, 343] on span "Heading" at bounding box center [855, 345] width 43 height 19
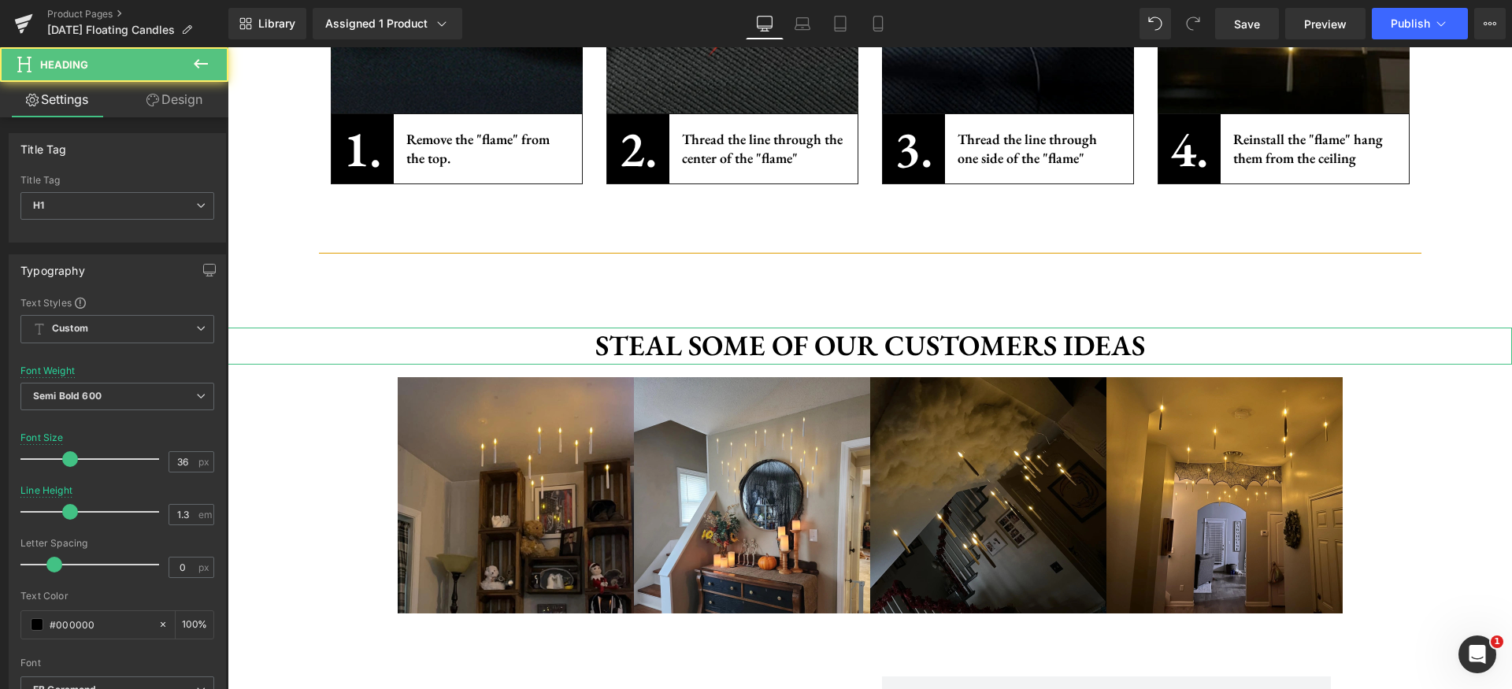
drag, startPoint x: 185, startPoint y: 109, endPoint x: 169, endPoint y: 161, distance: 53.6
click at [187, 109] on link "Design" at bounding box center [174, 99] width 114 height 35
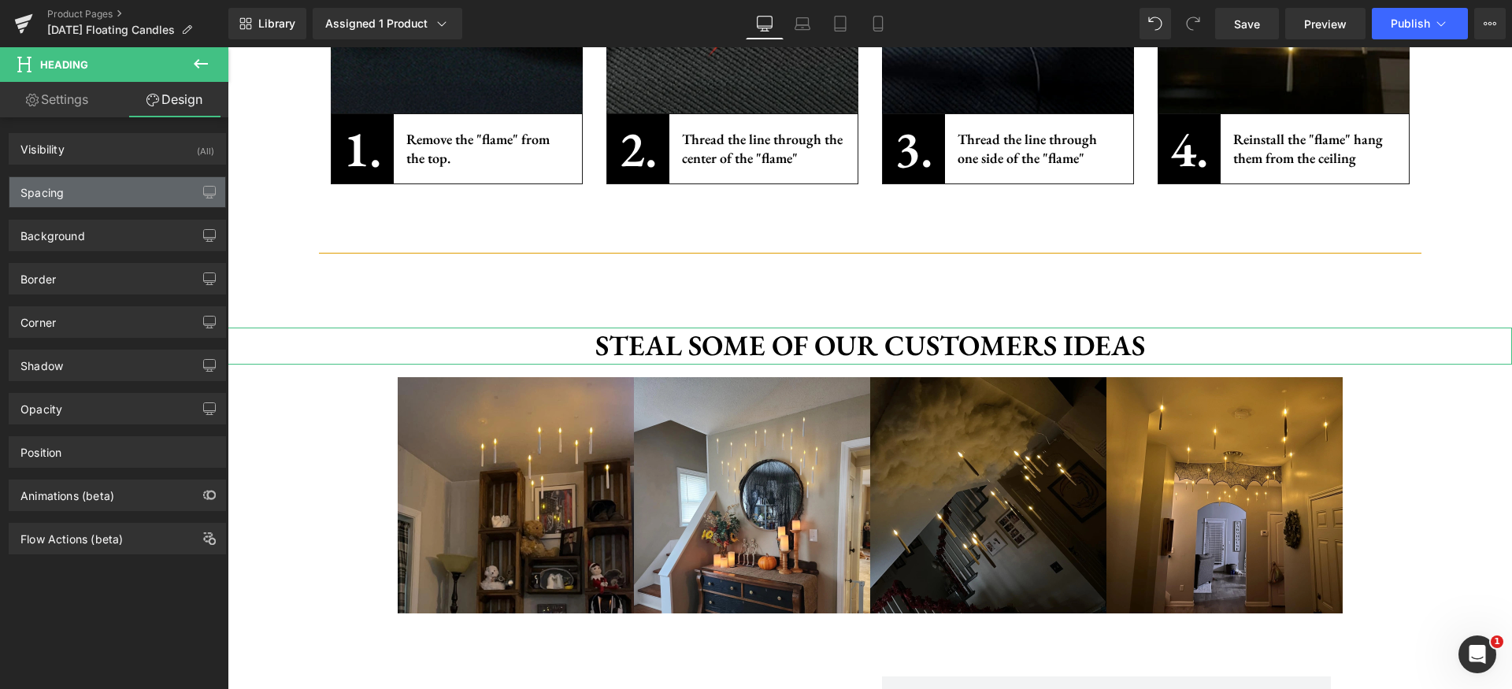
click at [102, 186] on div "Spacing" at bounding box center [117, 192] width 216 height 30
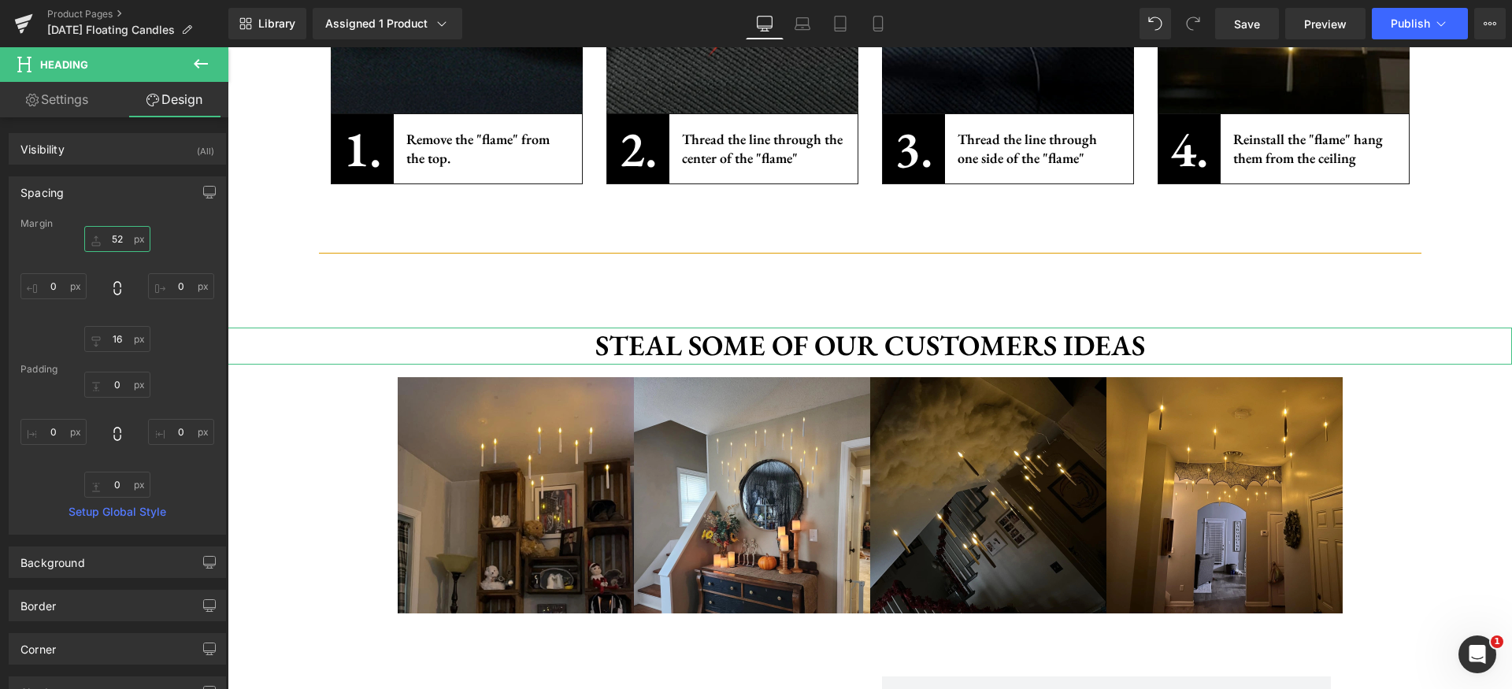
click at [128, 236] on input "52" at bounding box center [117, 239] width 66 height 26
type input "0"
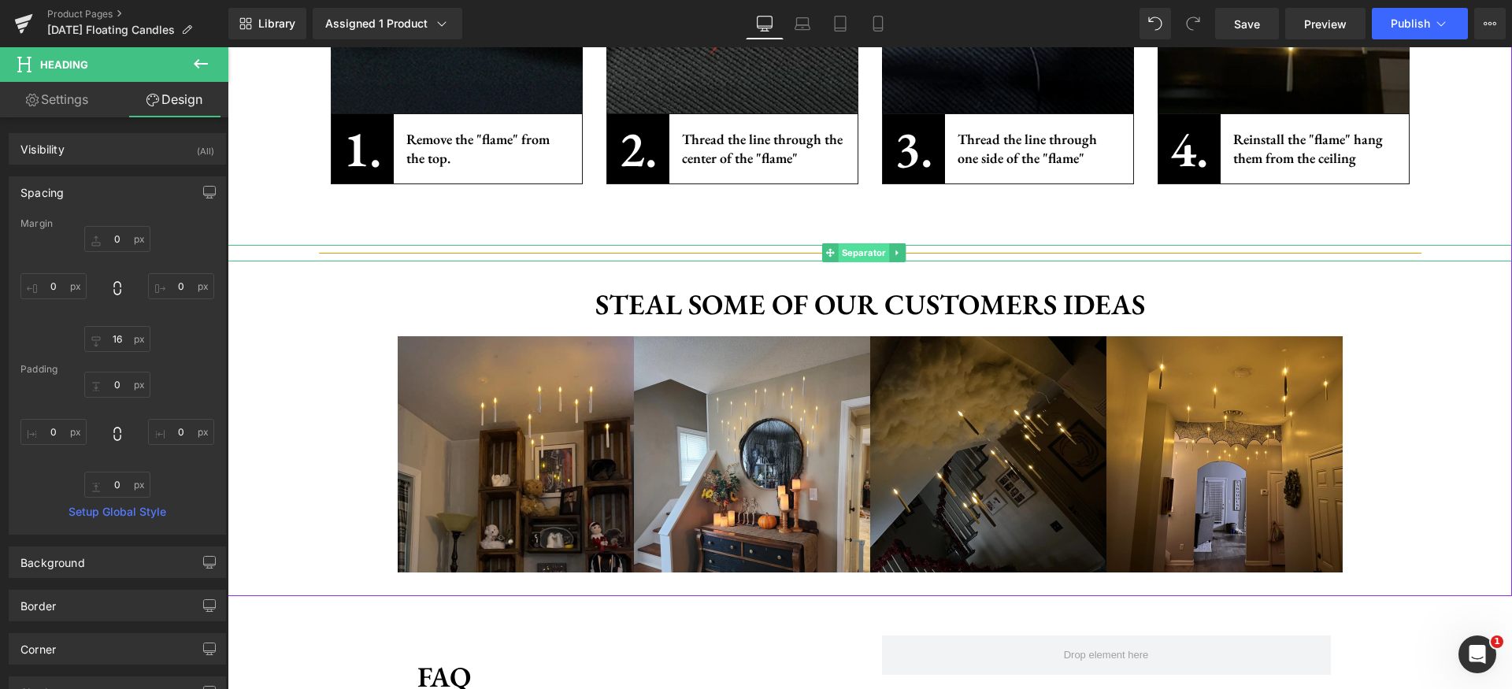
click at [844, 253] on span "Separator" at bounding box center [864, 252] width 51 height 19
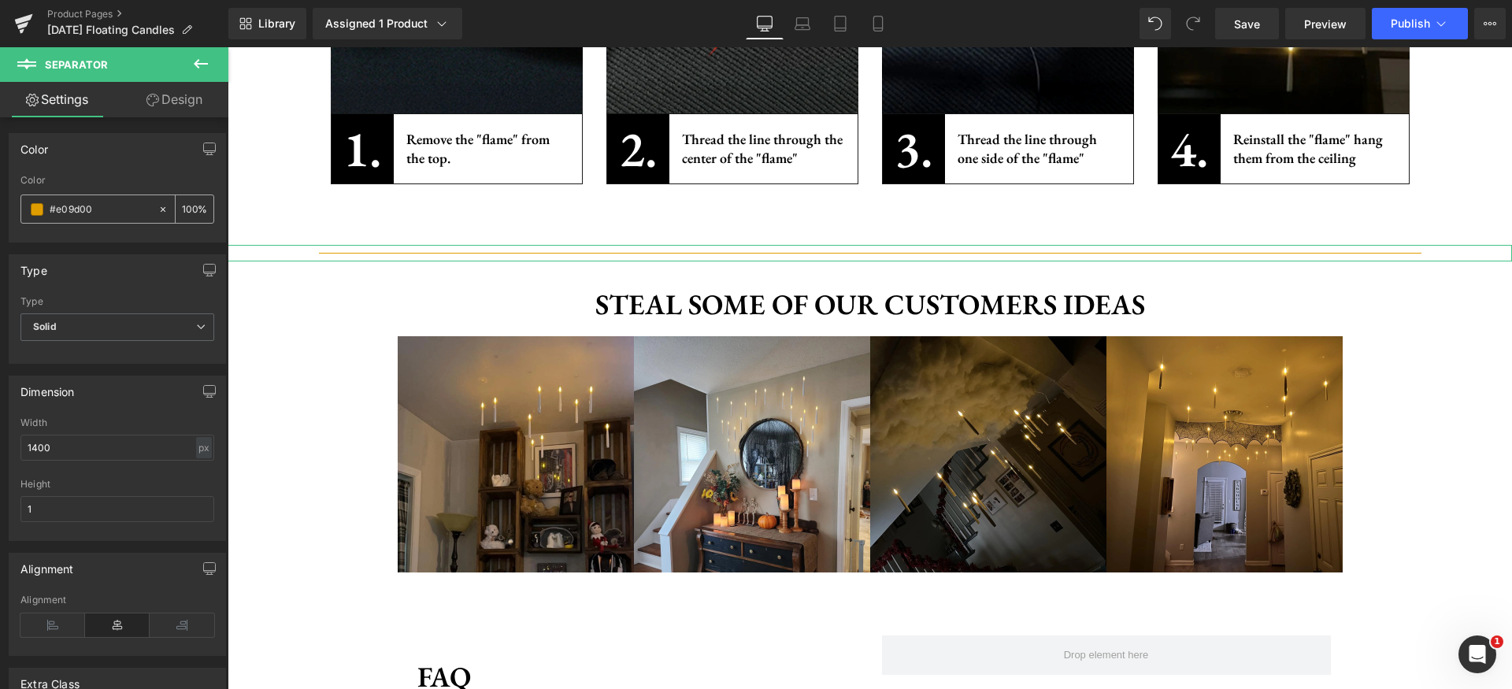
click at [33, 207] on span at bounding box center [37, 209] width 13 height 13
click at [88, 215] on input "#e09d00" at bounding box center [100, 209] width 101 height 17
click at [136, 176] on div "Color" at bounding box center [117, 180] width 194 height 11
click at [72, 213] on input "#22222" at bounding box center [100, 209] width 101 height 17
click at [72, 212] on input "#22222" at bounding box center [100, 209] width 101 height 17
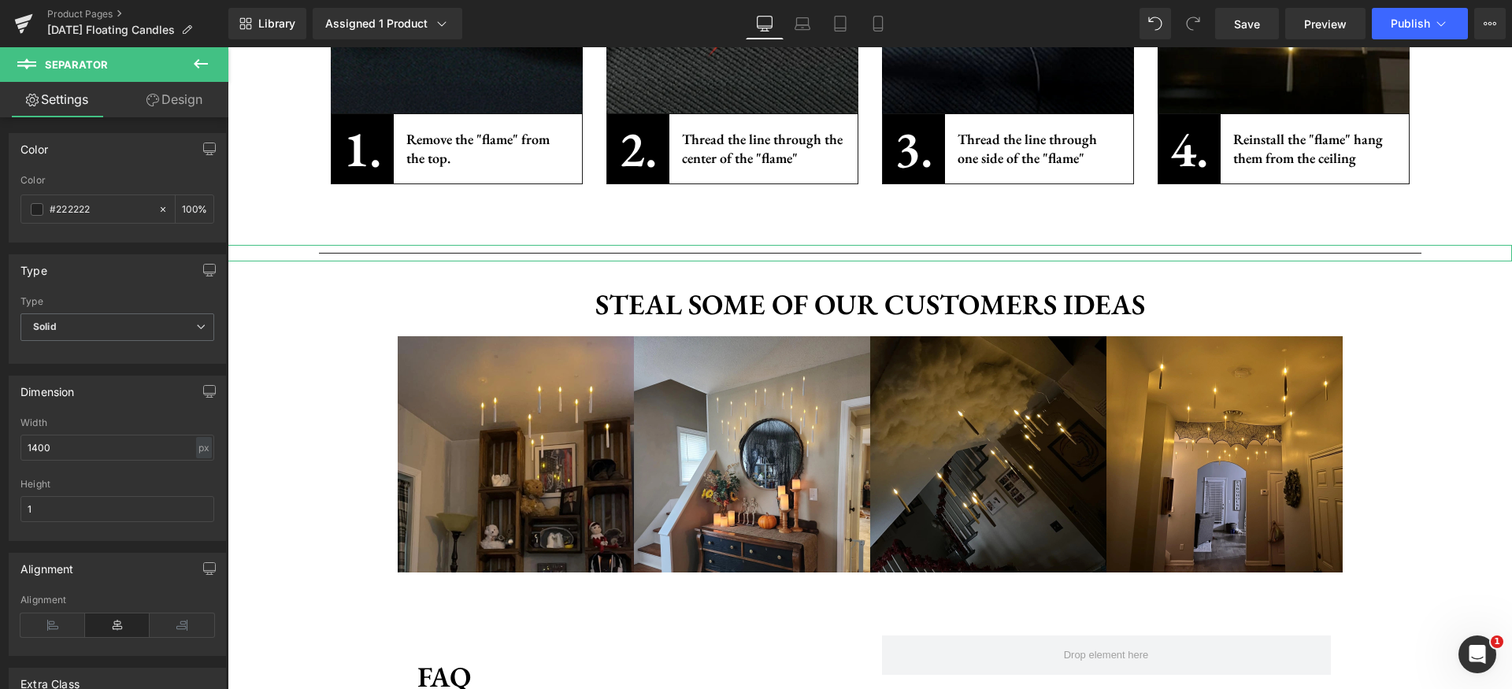
type input "#222222"
click at [128, 180] on div "Color" at bounding box center [117, 180] width 194 height 11
click at [191, 210] on div "100 %" at bounding box center [195, 209] width 38 height 28
click at [182, 210] on input "100" at bounding box center [190, 208] width 16 height 17
click at [182, 210] on input "42" at bounding box center [190, 208] width 16 height 17
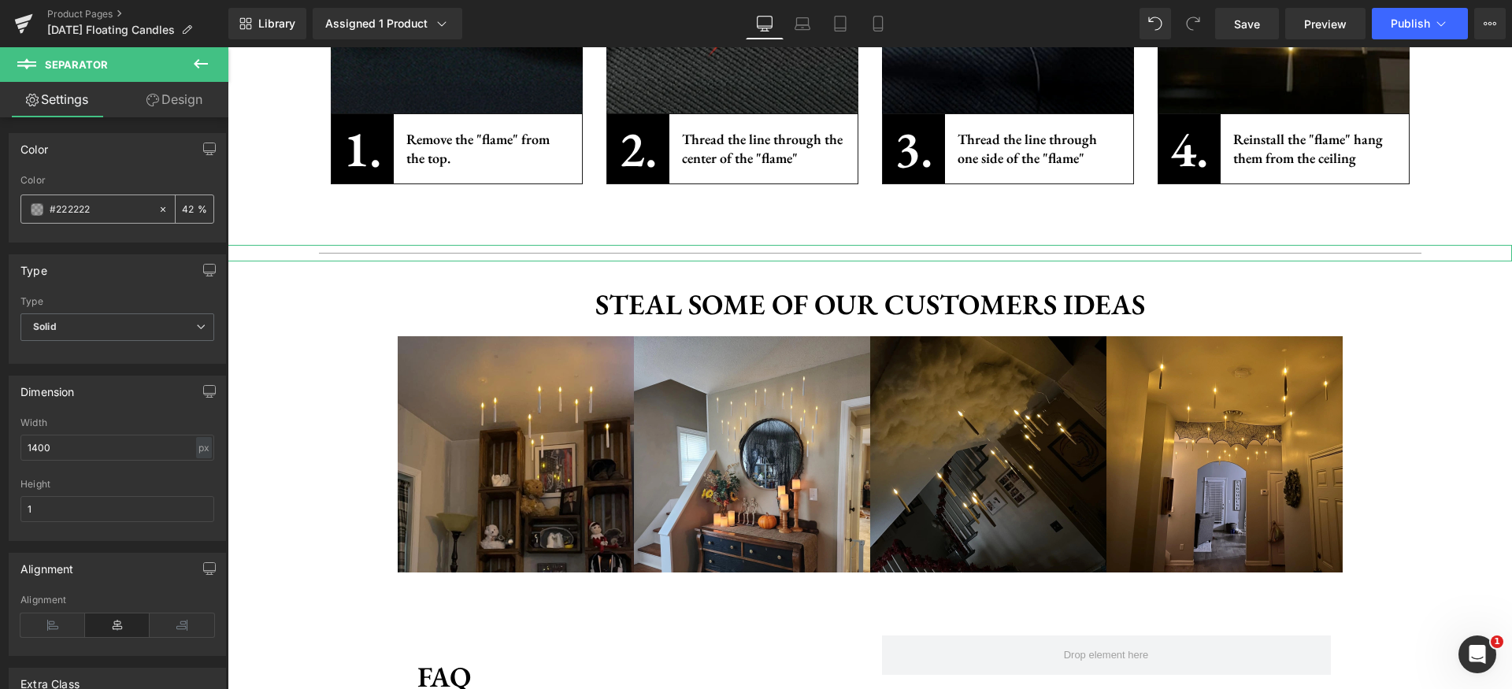
click at [182, 210] on input "42" at bounding box center [190, 208] width 16 height 17
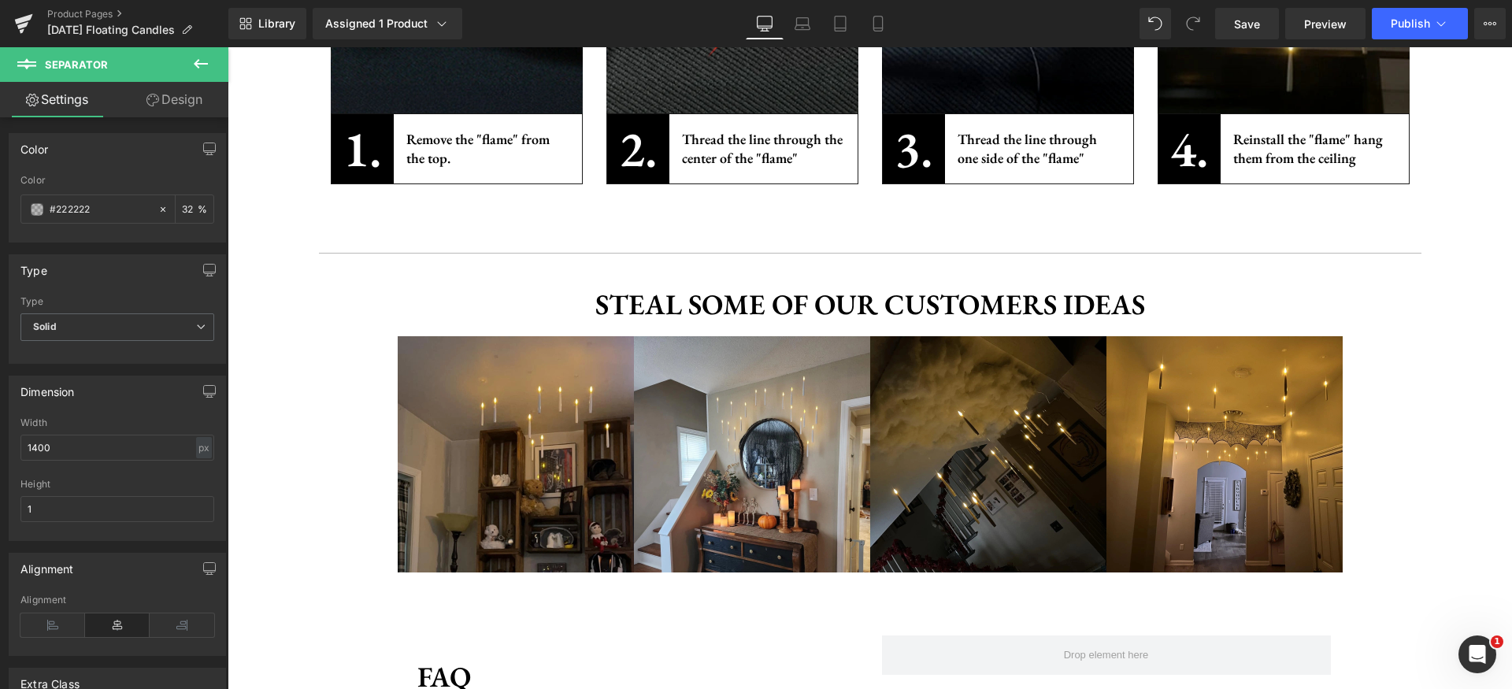
type input "32"
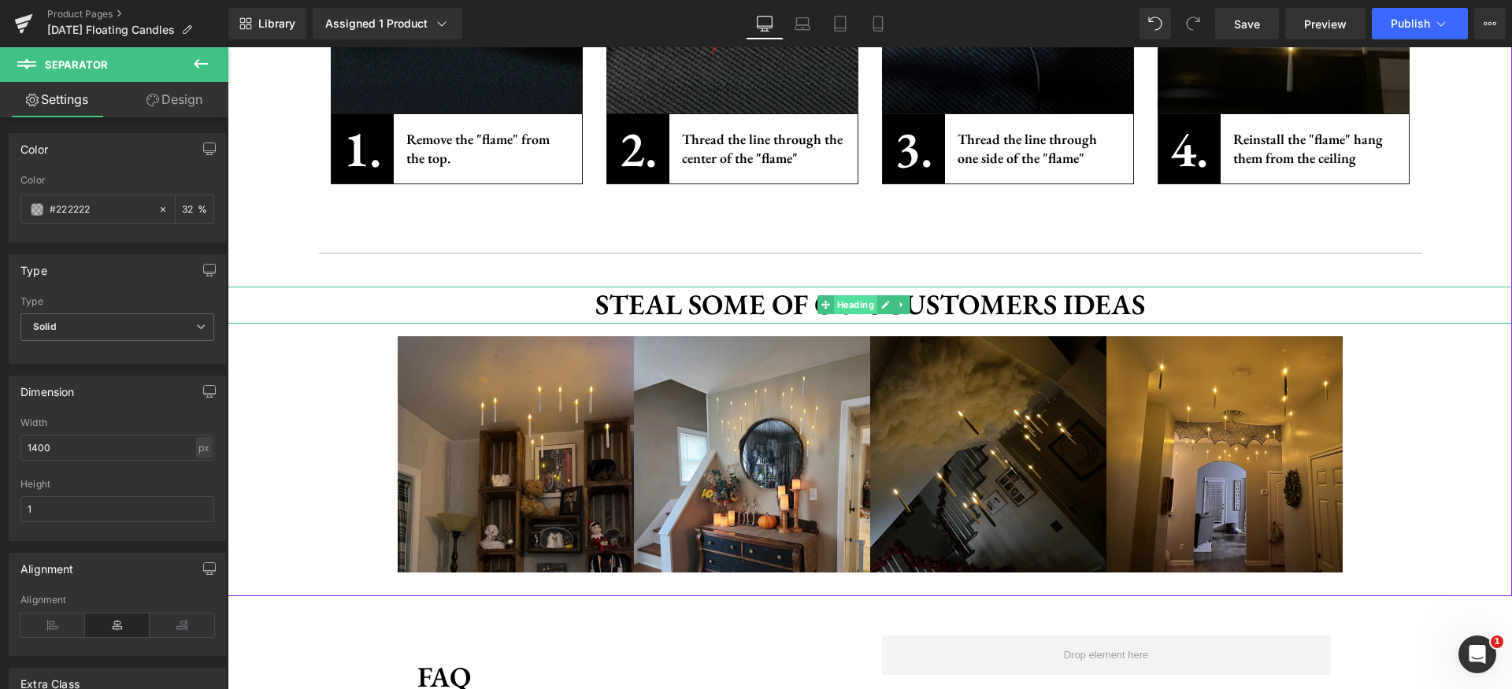
click at [866, 307] on span "Heading" at bounding box center [855, 304] width 43 height 19
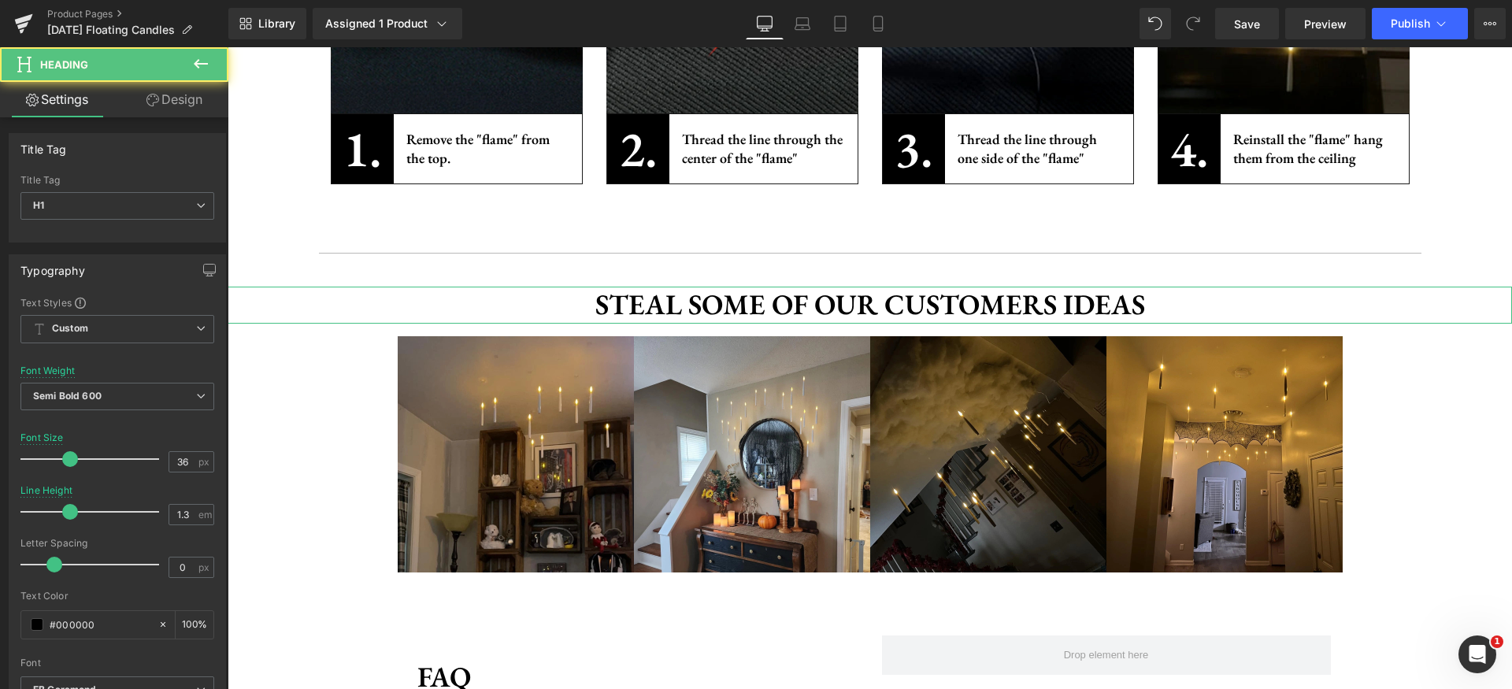
click at [172, 94] on link "Design" at bounding box center [174, 99] width 114 height 35
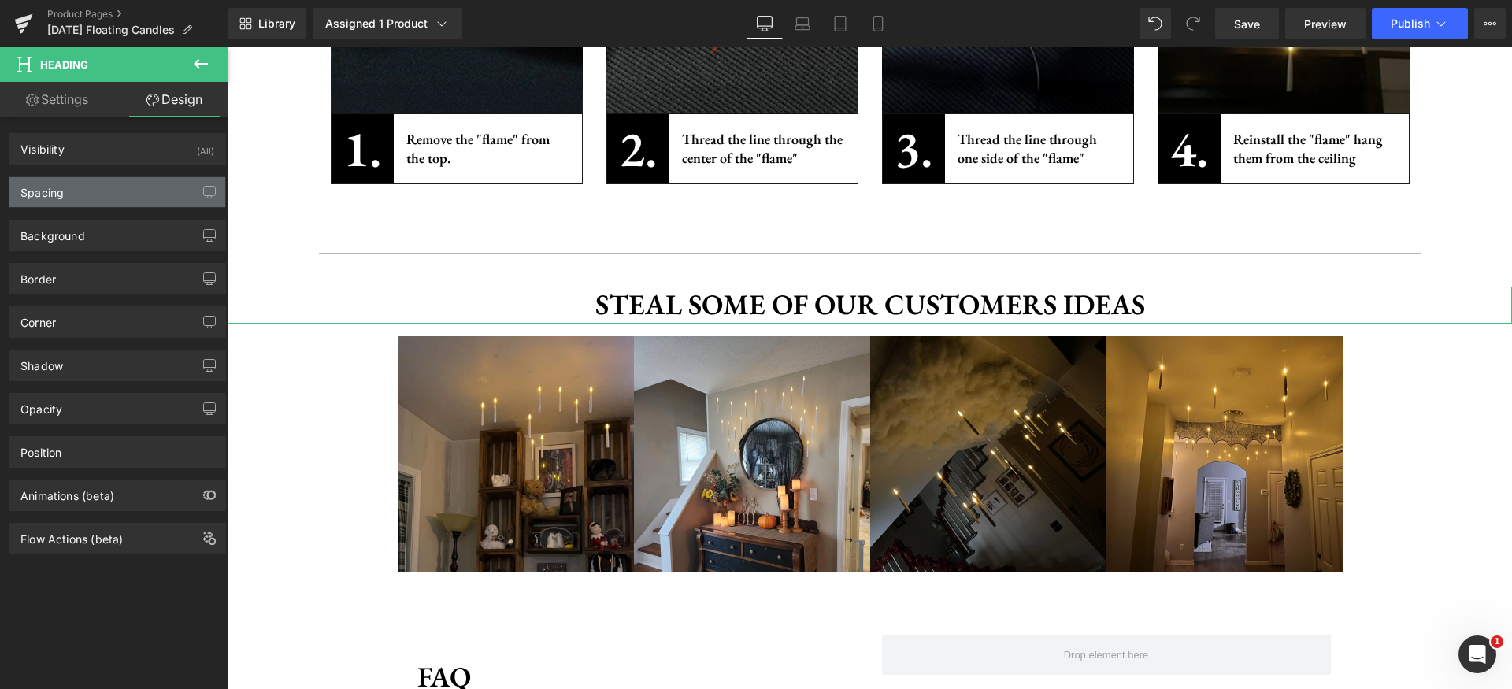
click at [107, 189] on div "Spacing" at bounding box center [117, 192] width 216 height 30
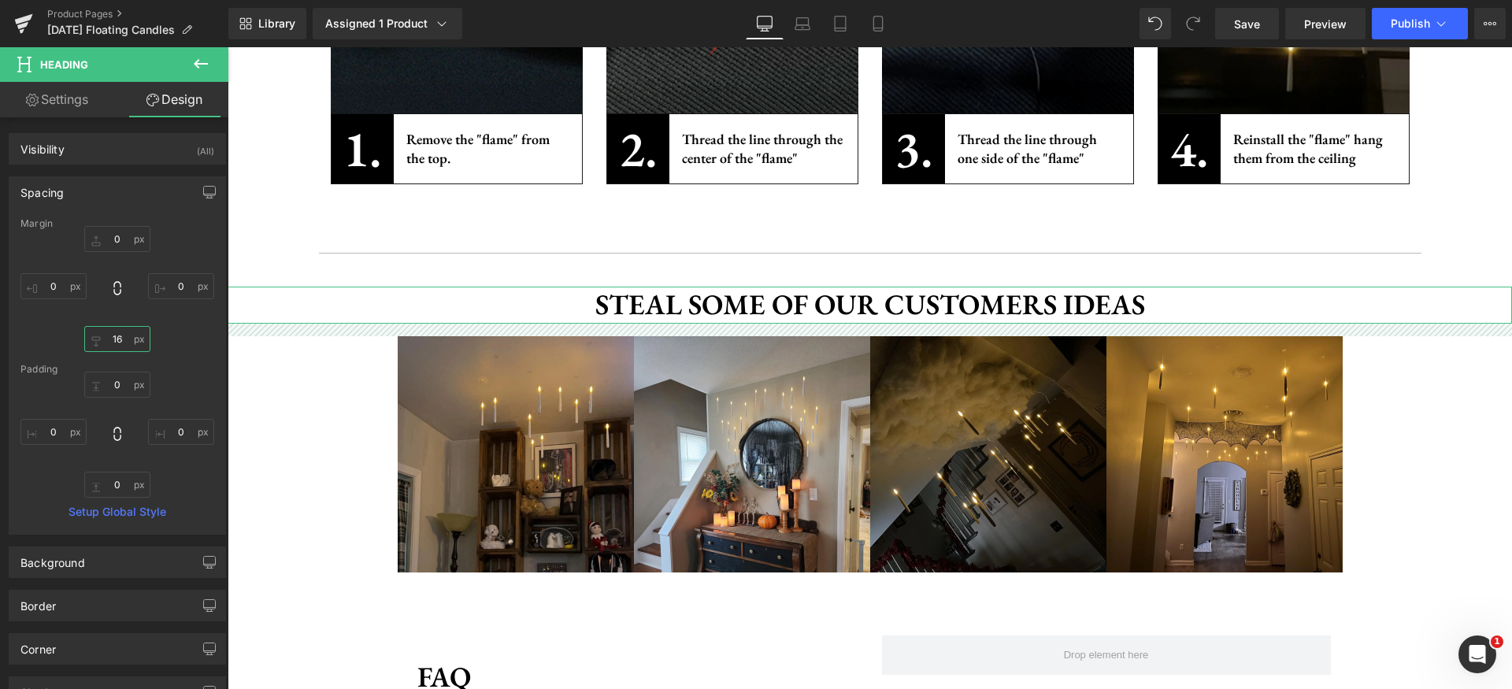
click at [125, 334] on input "text" at bounding box center [117, 339] width 66 height 26
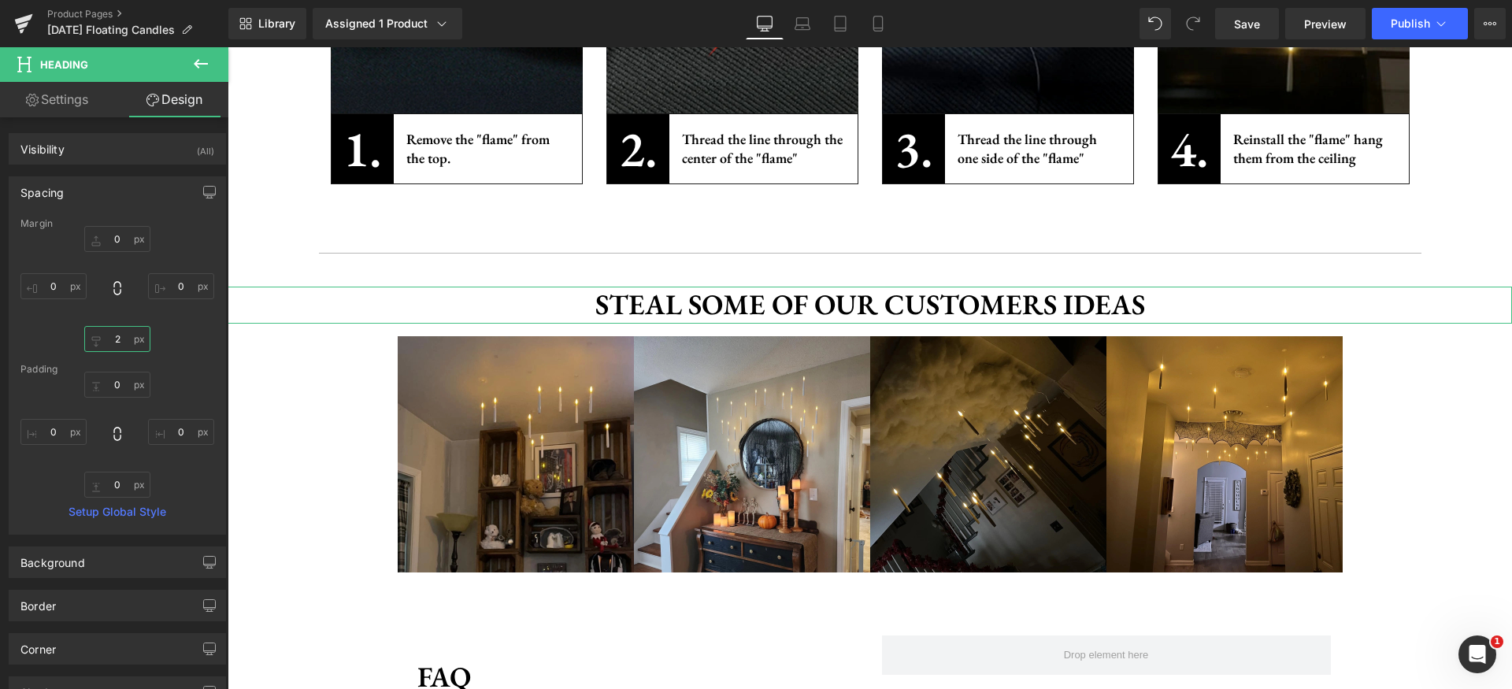
type input "24"
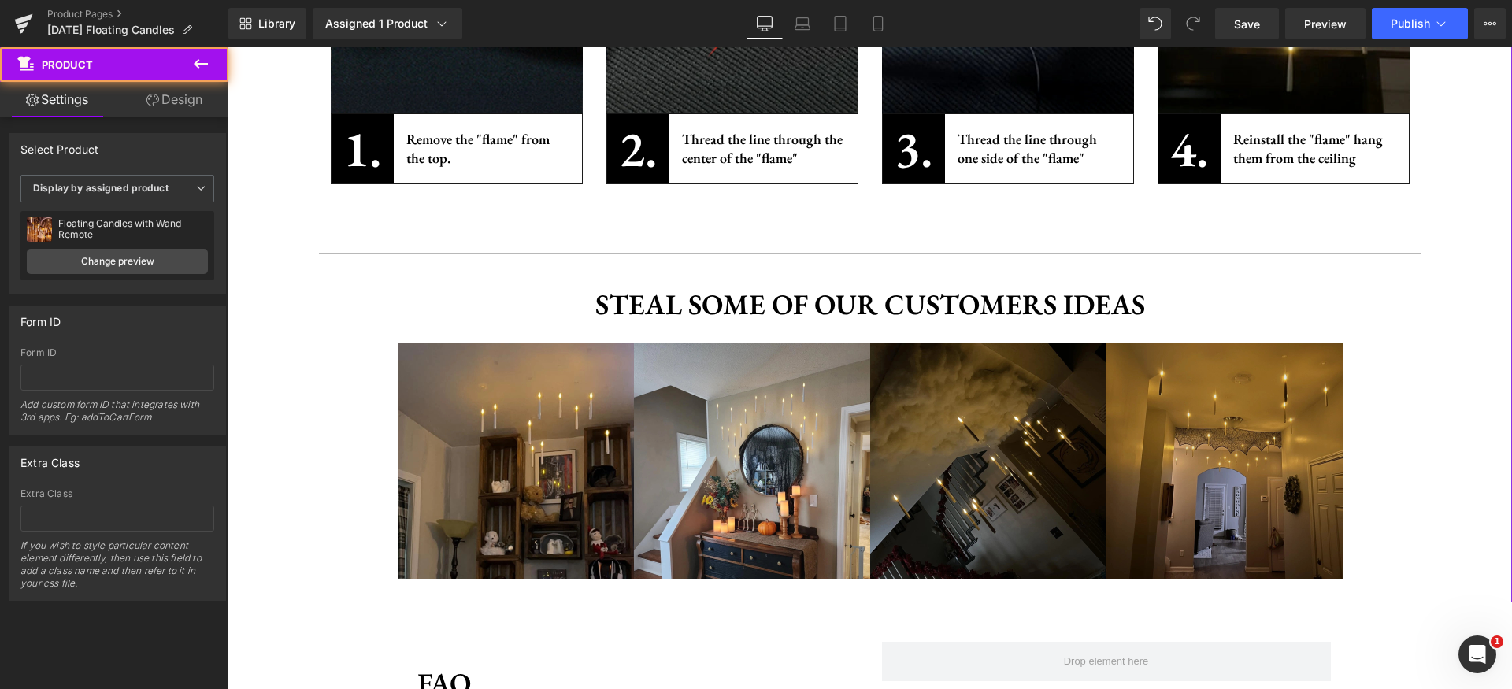
scroll to position [2473, 0]
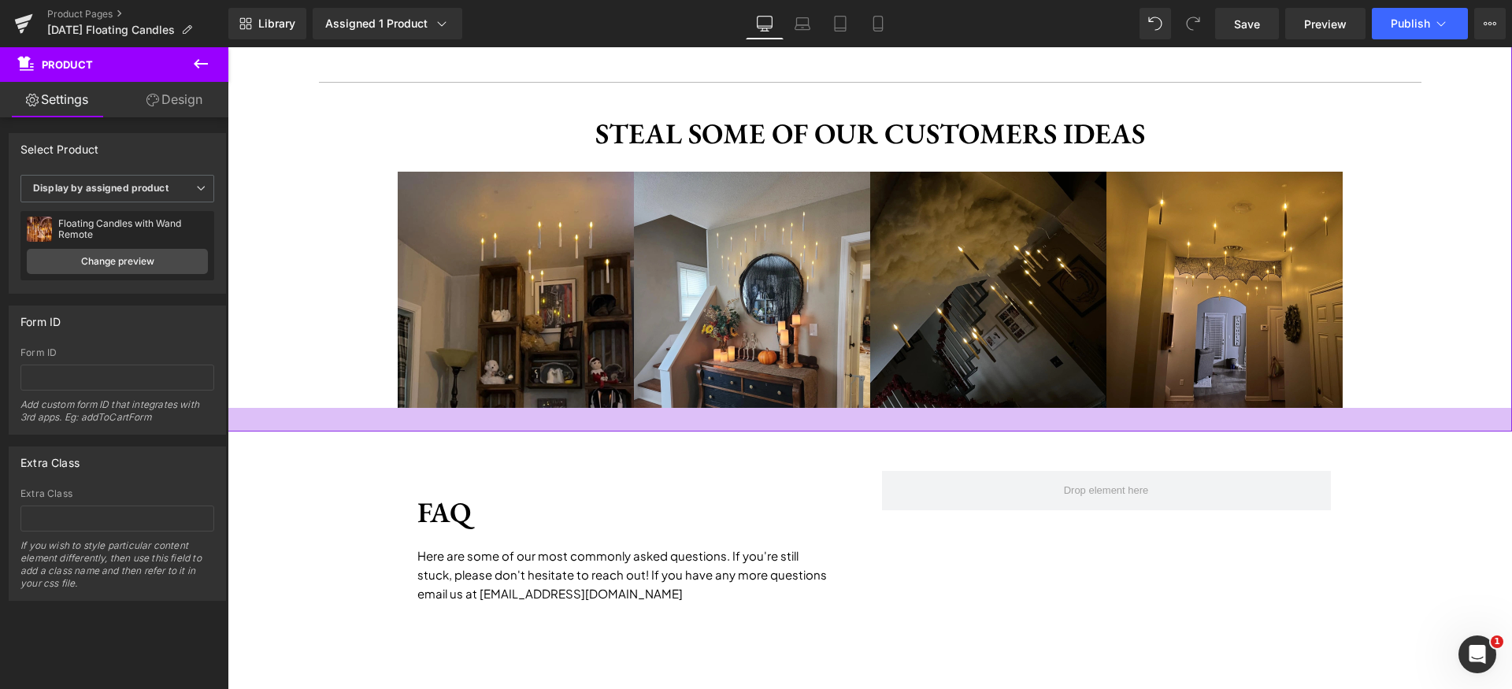
click at [904, 422] on div at bounding box center [870, 420] width 1285 height 24
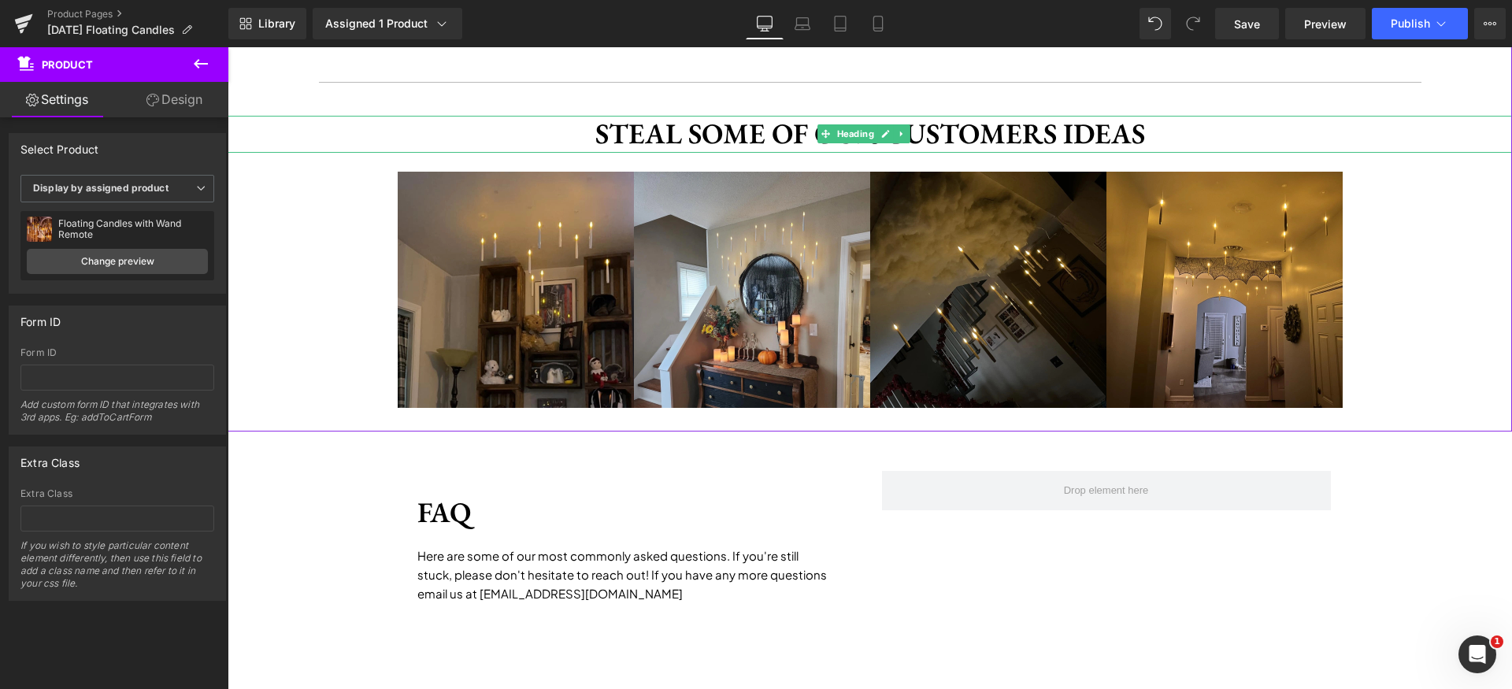
click at [758, 135] on h1 "Steal some of our customers ideas" at bounding box center [870, 134] width 1285 height 37
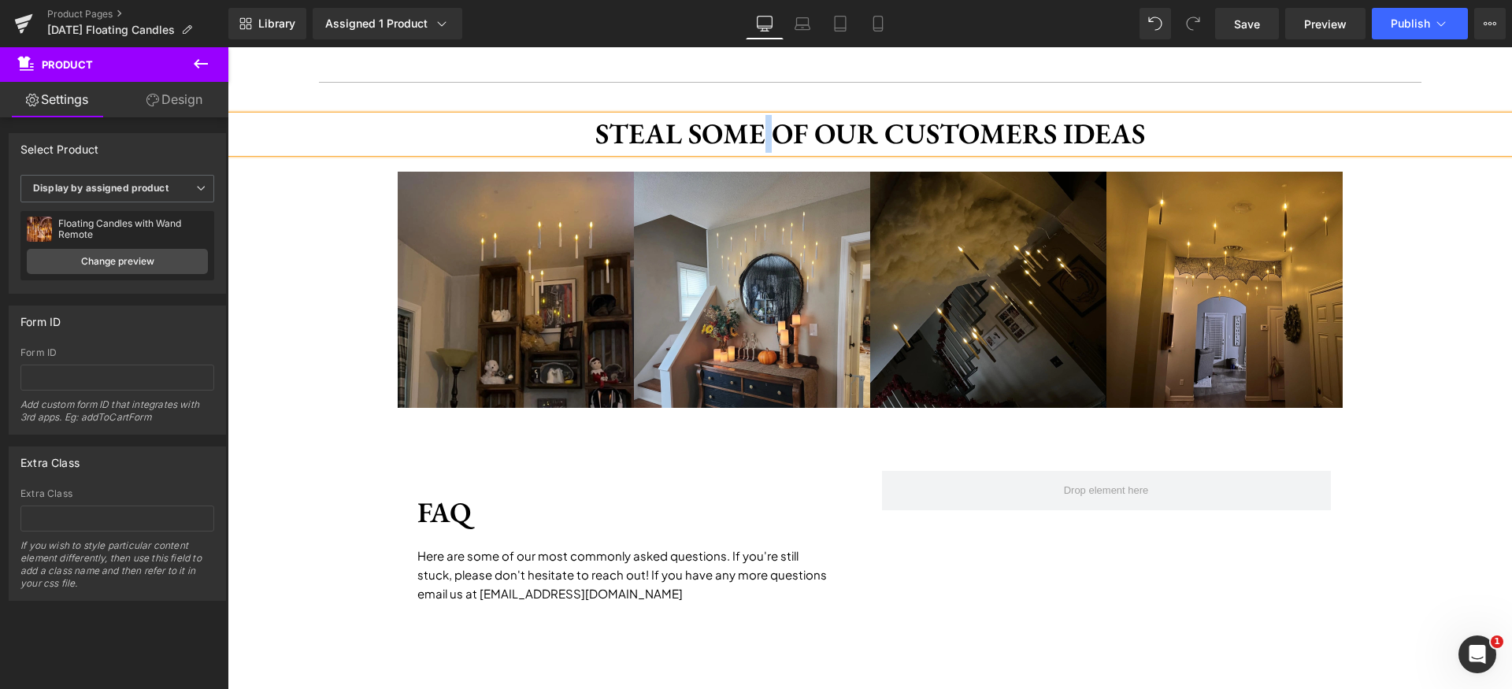
click at [758, 135] on h1 "Steal some of our customers ideas" at bounding box center [870, 134] width 1285 height 37
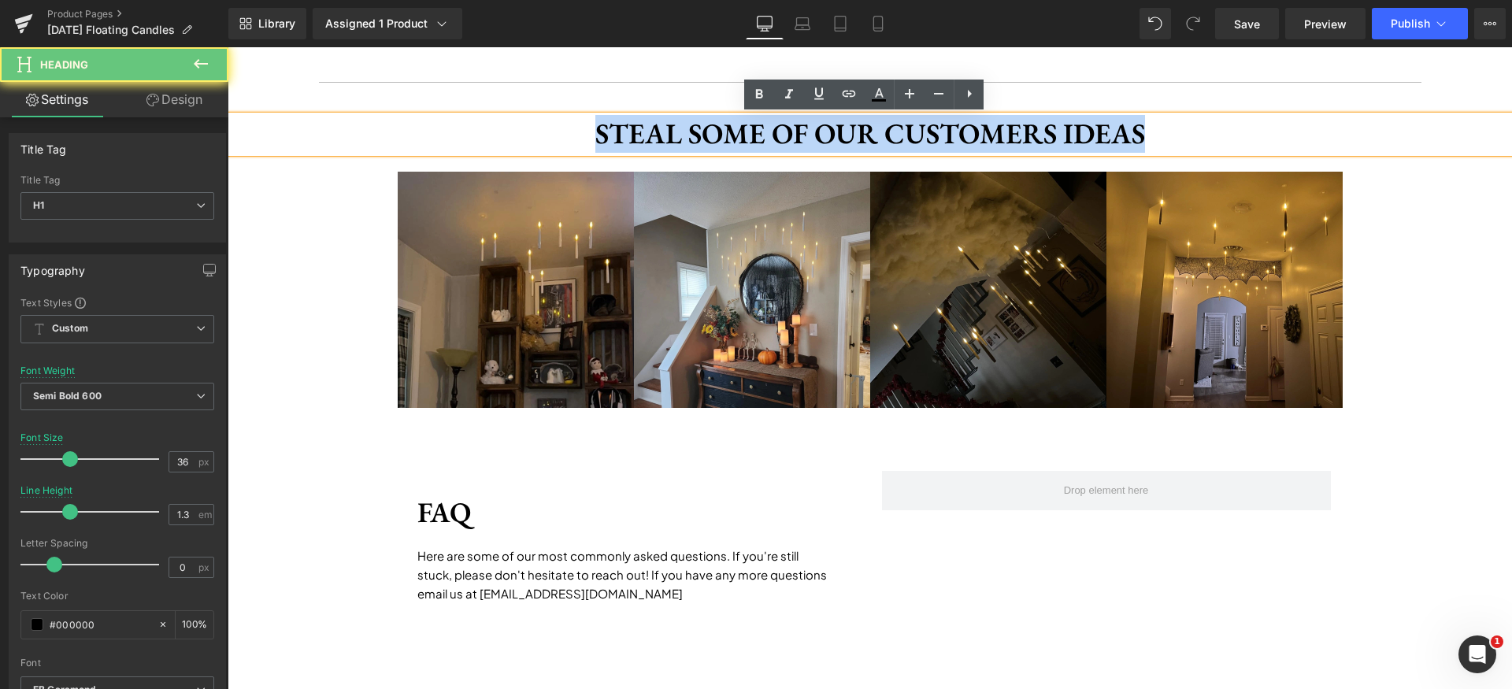
click at [758, 135] on h1 "Steal some of our customers ideas" at bounding box center [870, 134] width 1285 height 37
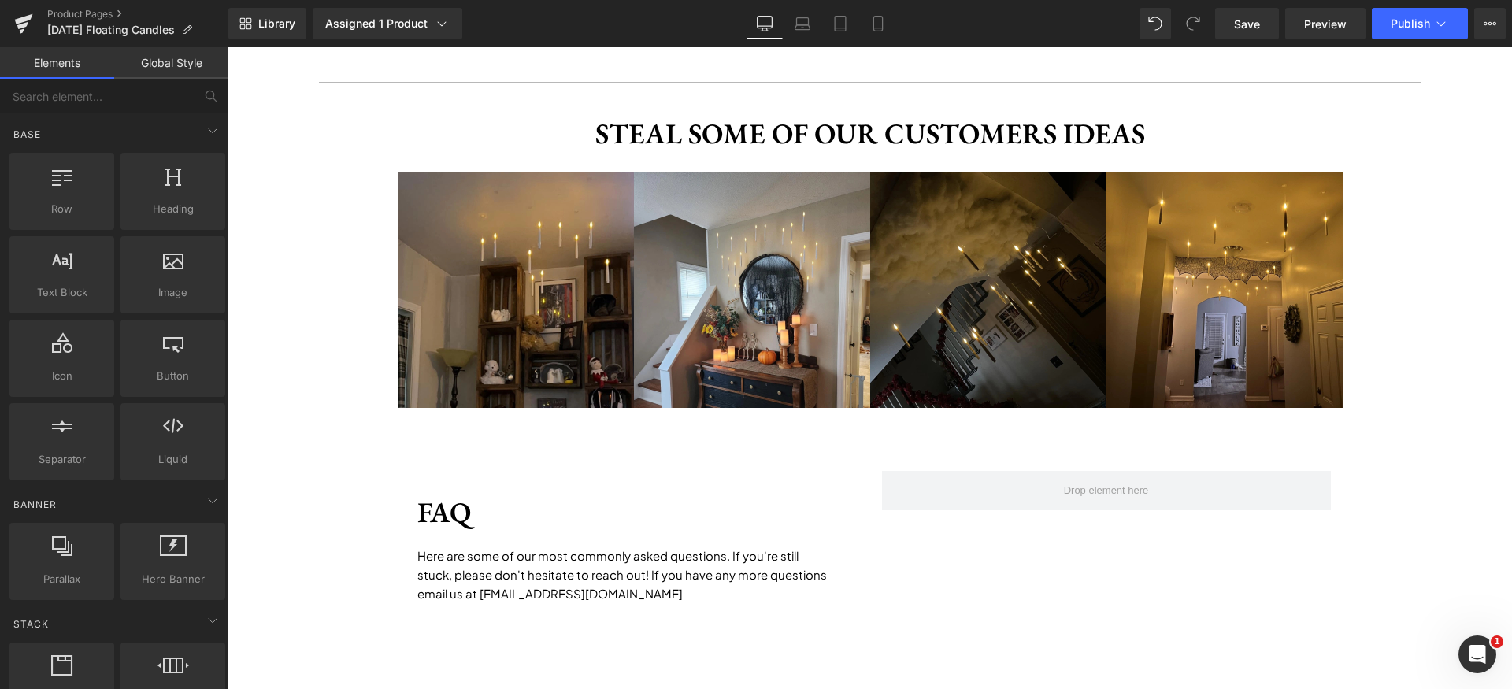
scroll to position [2676, 0]
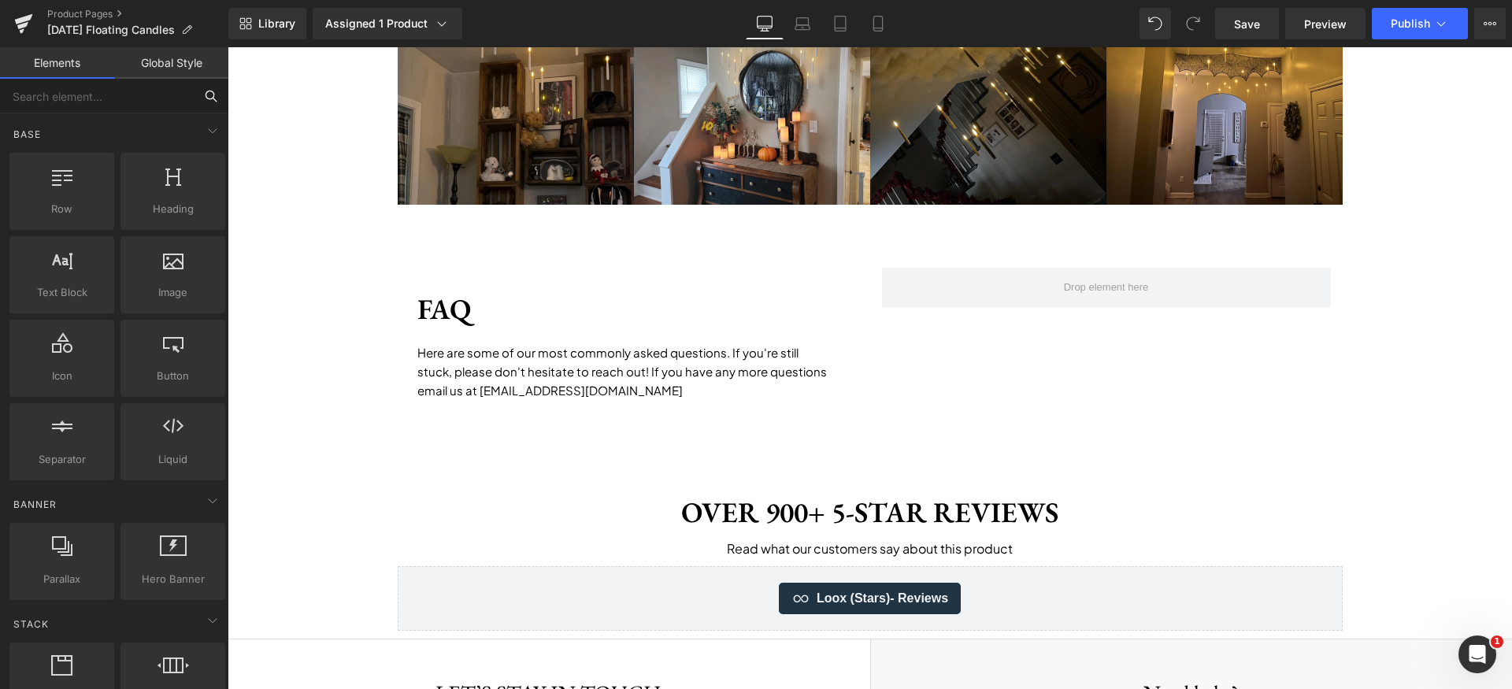
click at [100, 100] on input "text" at bounding box center [97, 96] width 194 height 35
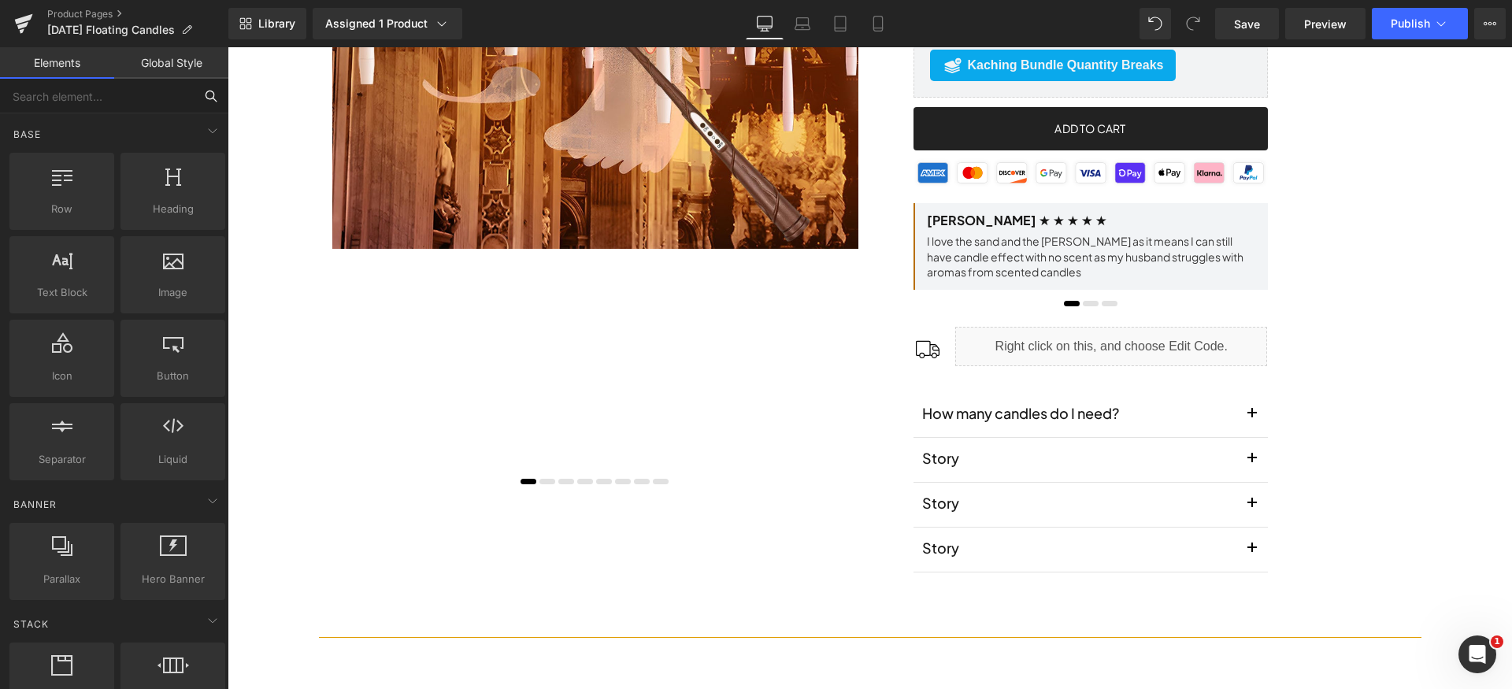
scroll to position [488, 0]
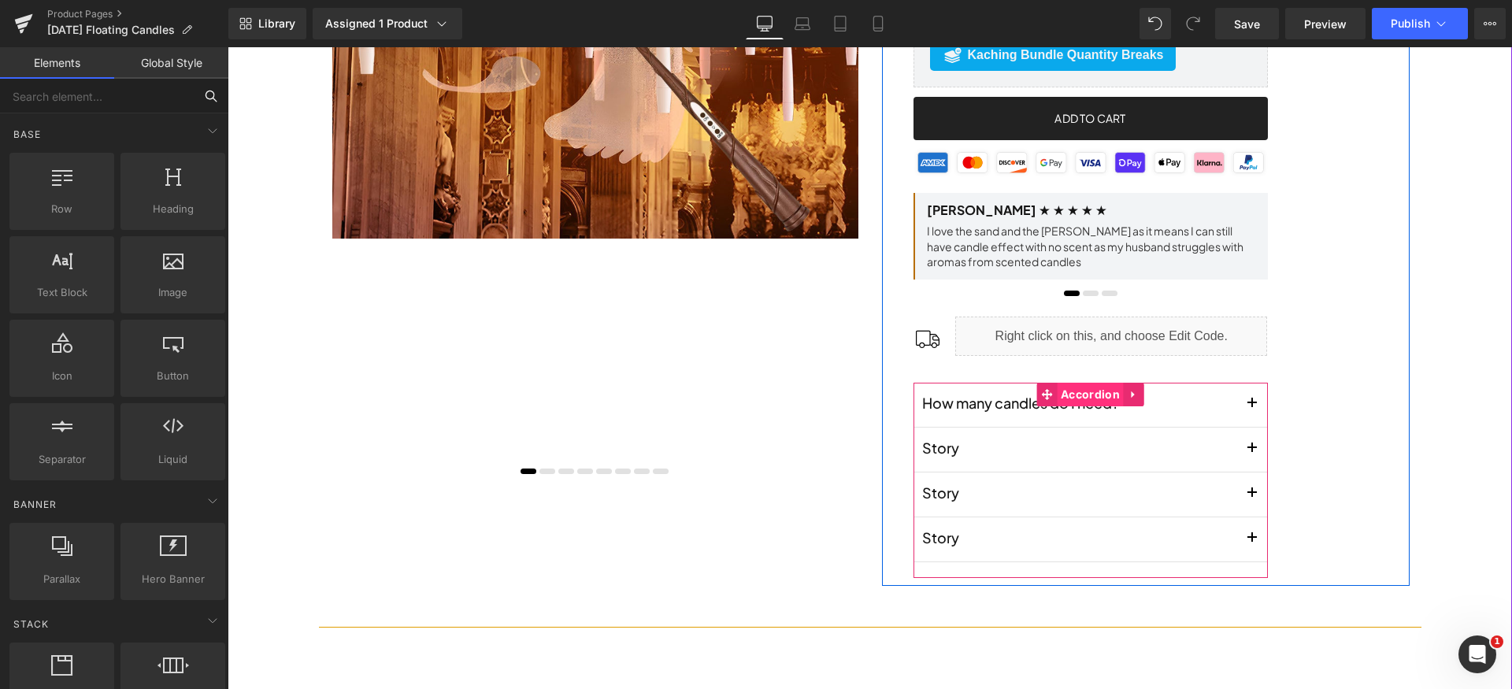
click at [1085, 395] on span "Accordion" at bounding box center [1090, 395] width 67 height 24
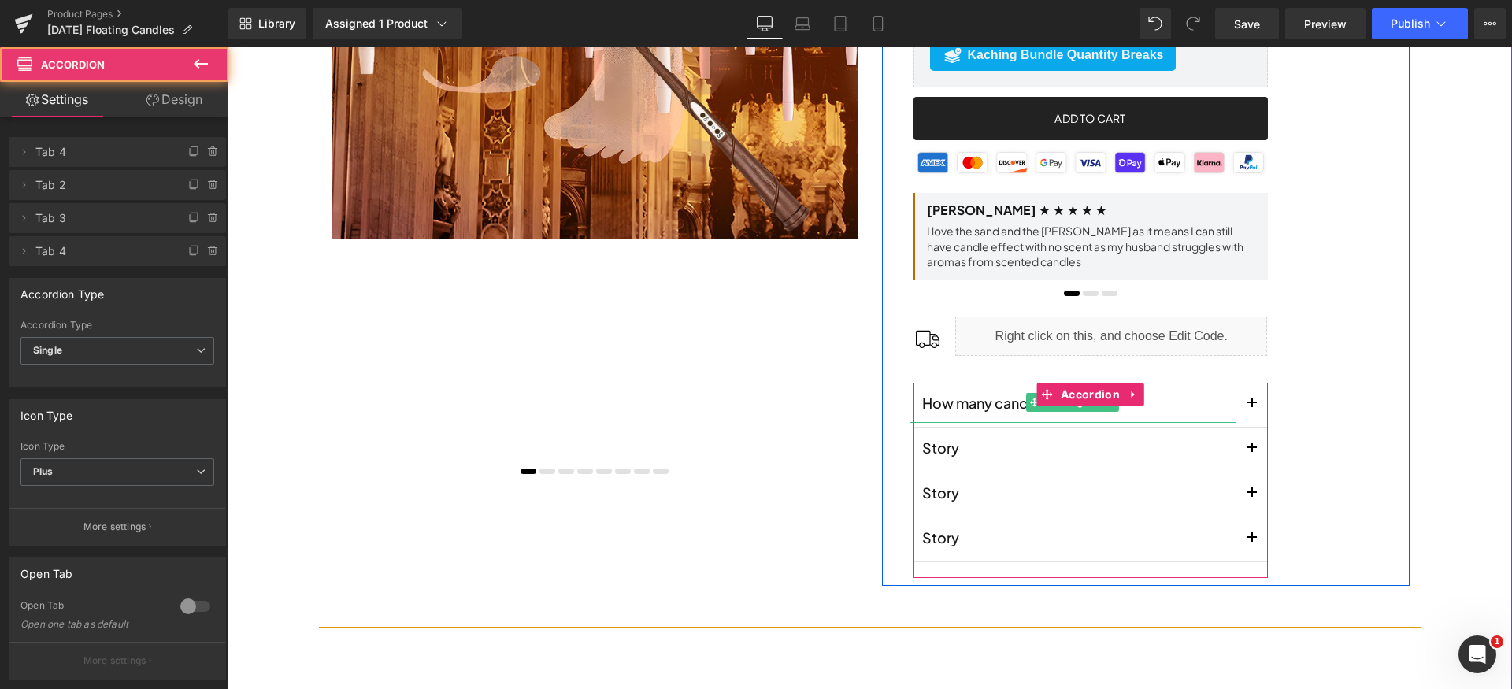
click at [1010, 401] on h1 "How many candles do I need?" at bounding box center [1079, 402] width 314 height 21
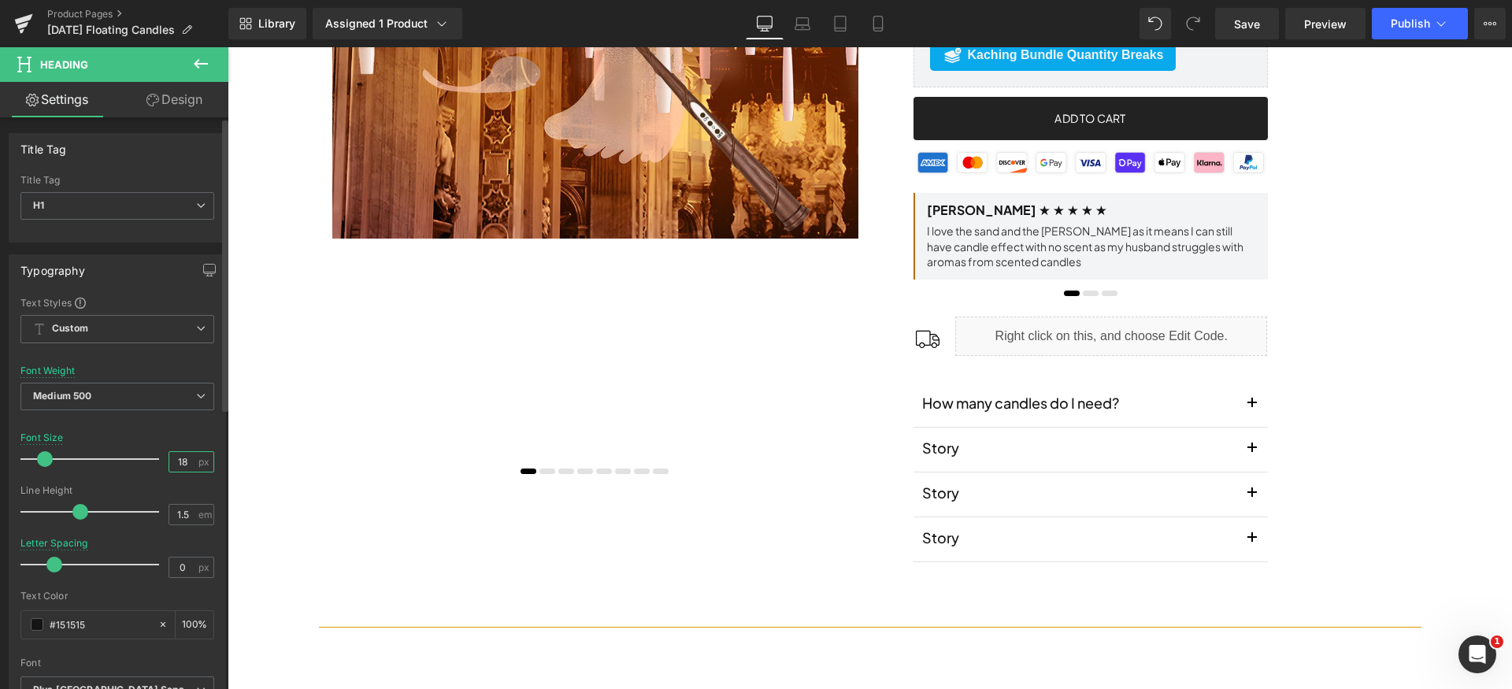
click at [184, 466] on input "18" at bounding box center [183, 462] width 28 height 20
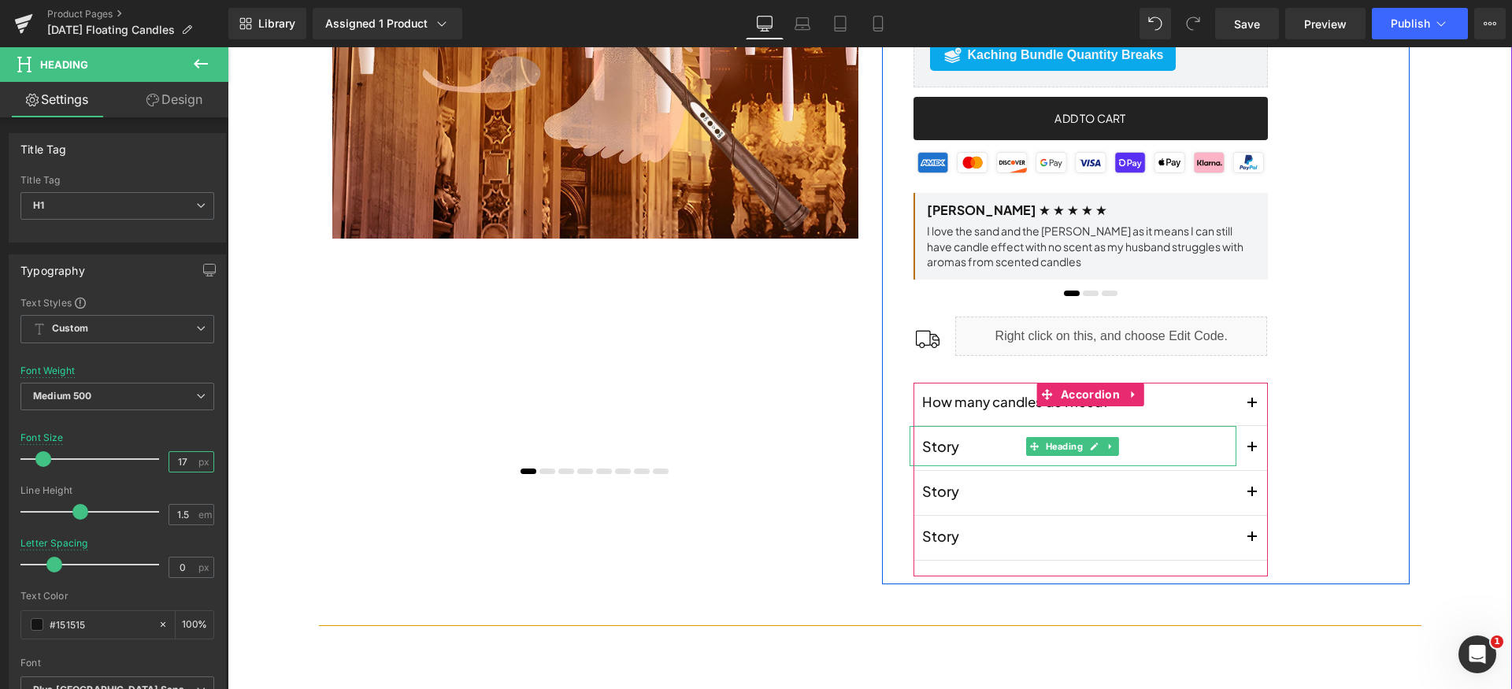
type input "16"
click at [1099, 395] on span "Accordion" at bounding box center [1090, 395] width 67 height 24
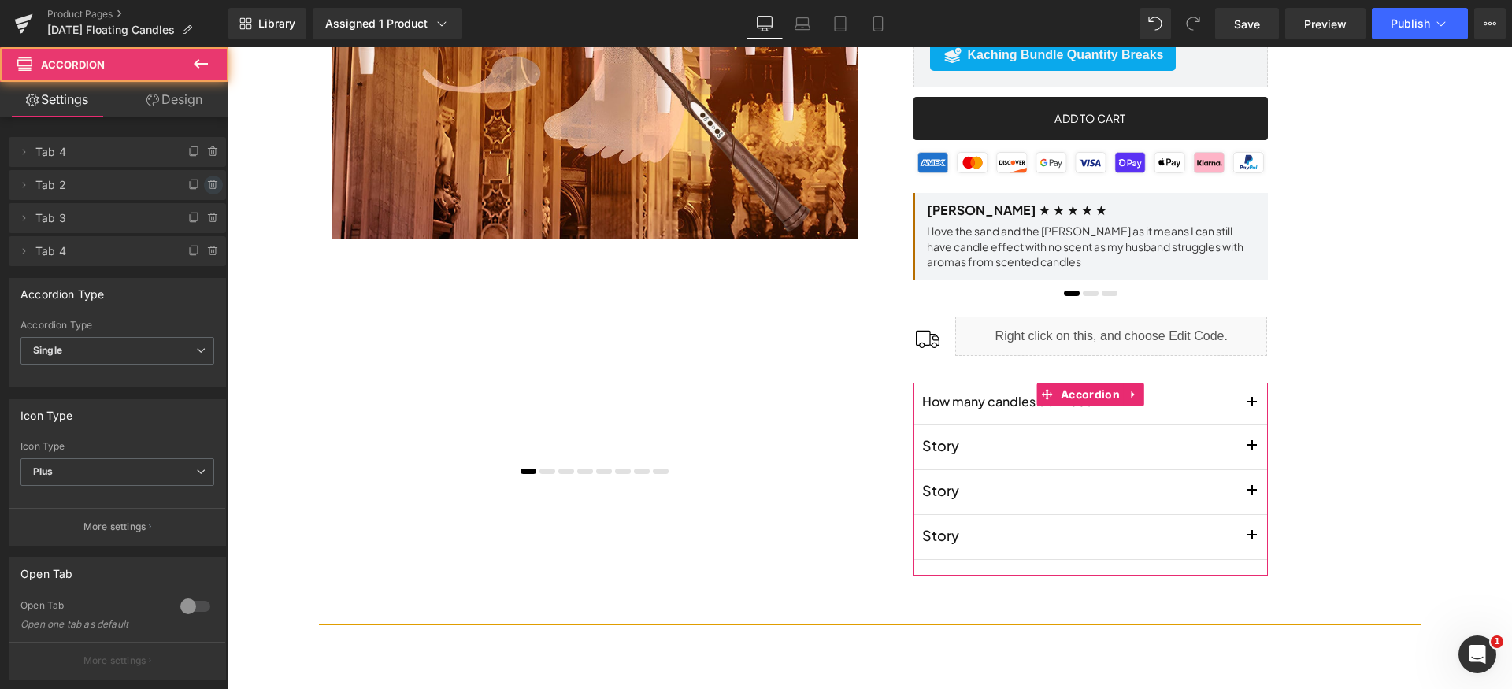
click at [210, 187] on icon at bounding box center [213, 185] width 6 height 7
click at [208, 187] on button "Delete" at bounding box center [201, 186] width 50 height 20
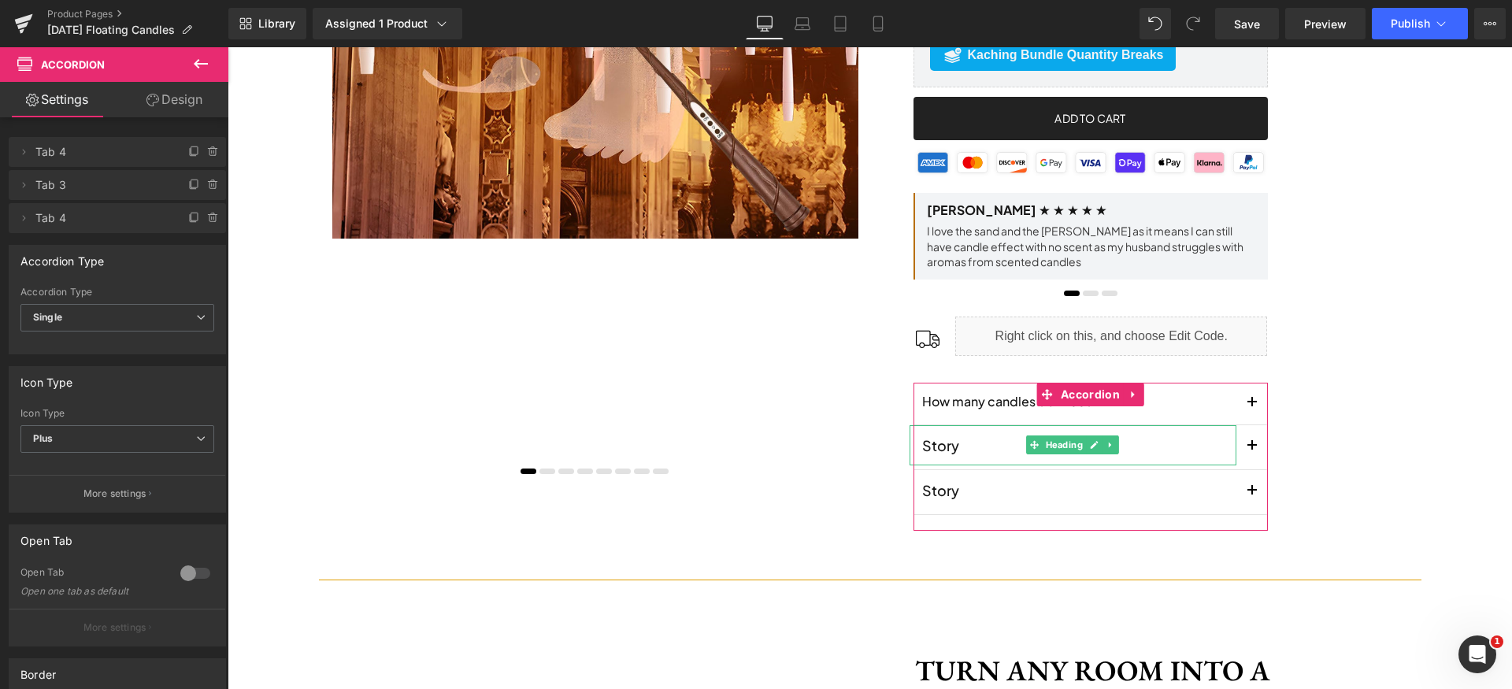
click at [210, 187] on icon at bounding box center [213, 185] width 6 height 7
click at [208, 187] on button "Delete" at bounding box center [197, 186] width 50 height 20
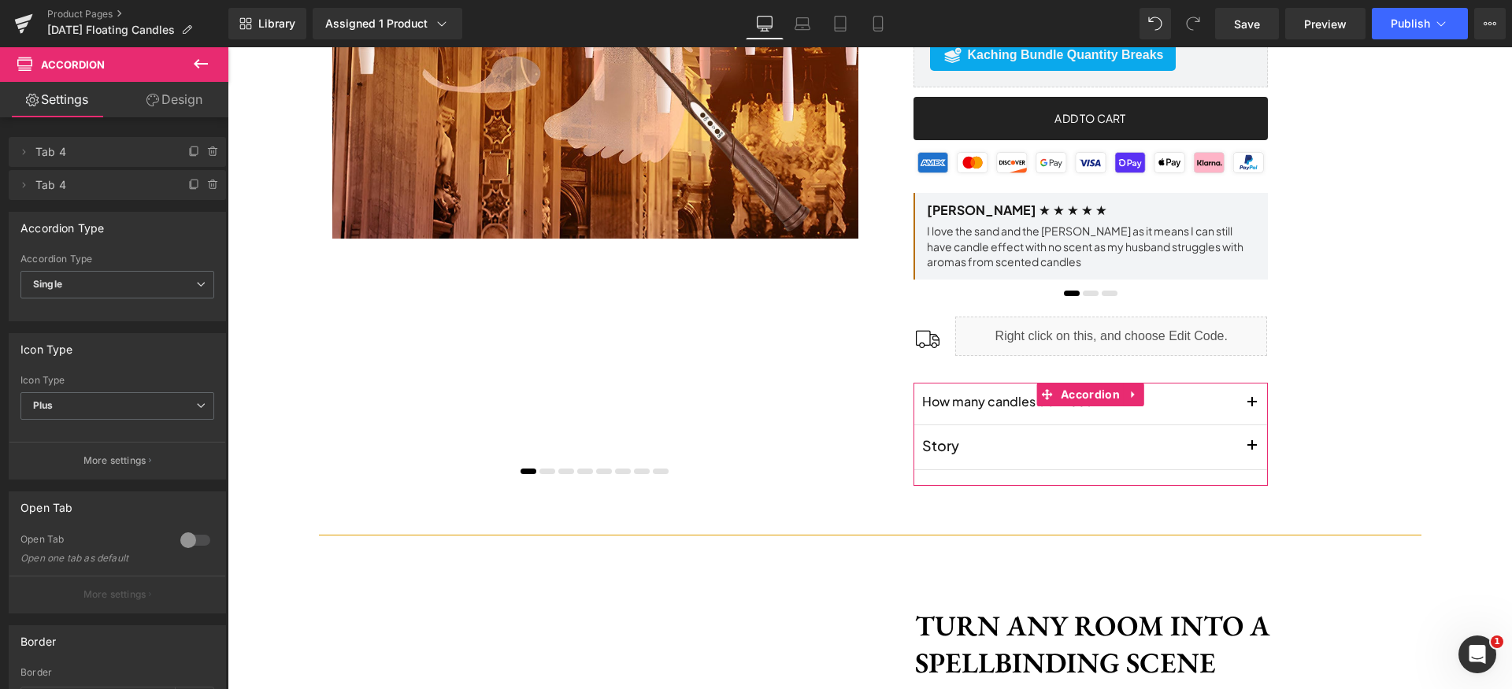
click at [210, 187] on icon at bounding box center [213, 185] width 6 height 7
click at [208, 187] on button "Delete" at bounding box center [197, 186] width 50 height 20
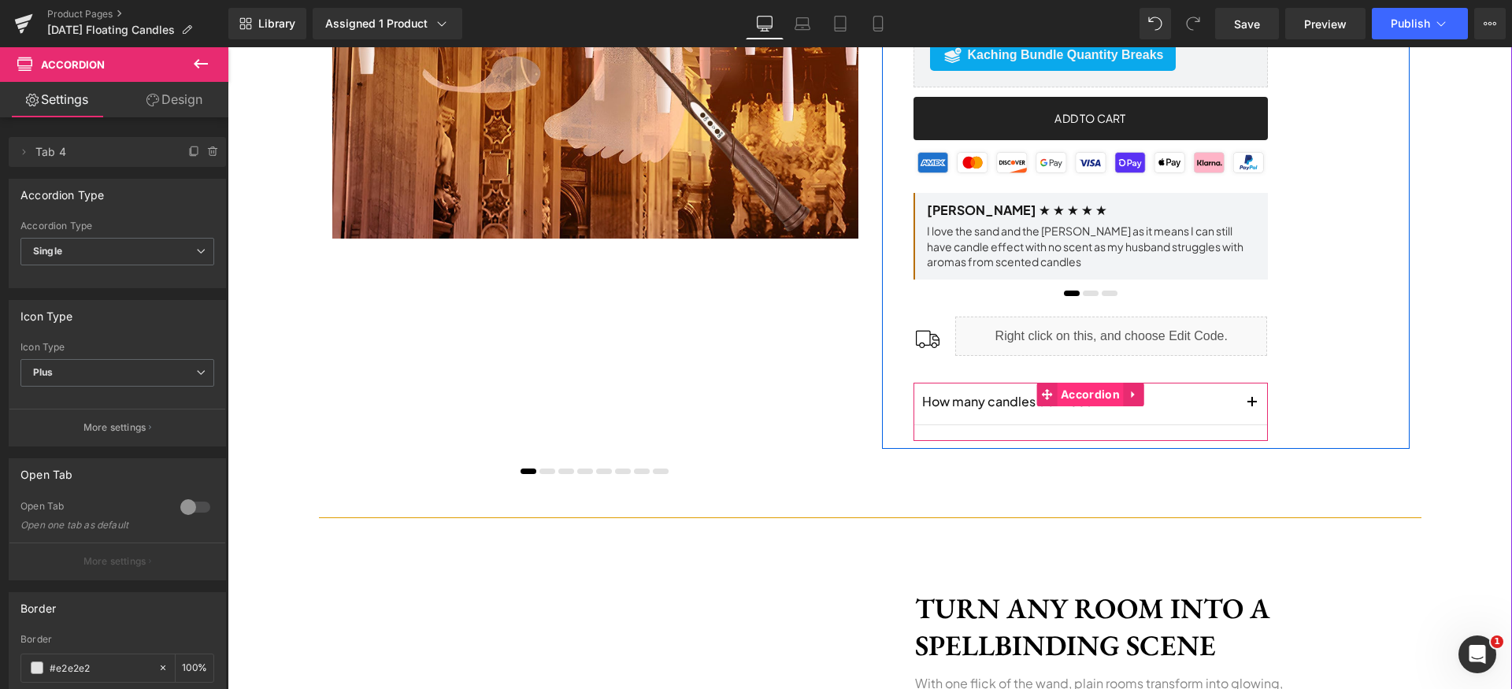
click at [1079, 398] on span "Accordion" at bounding box center [1090, 395] width 67 height 24
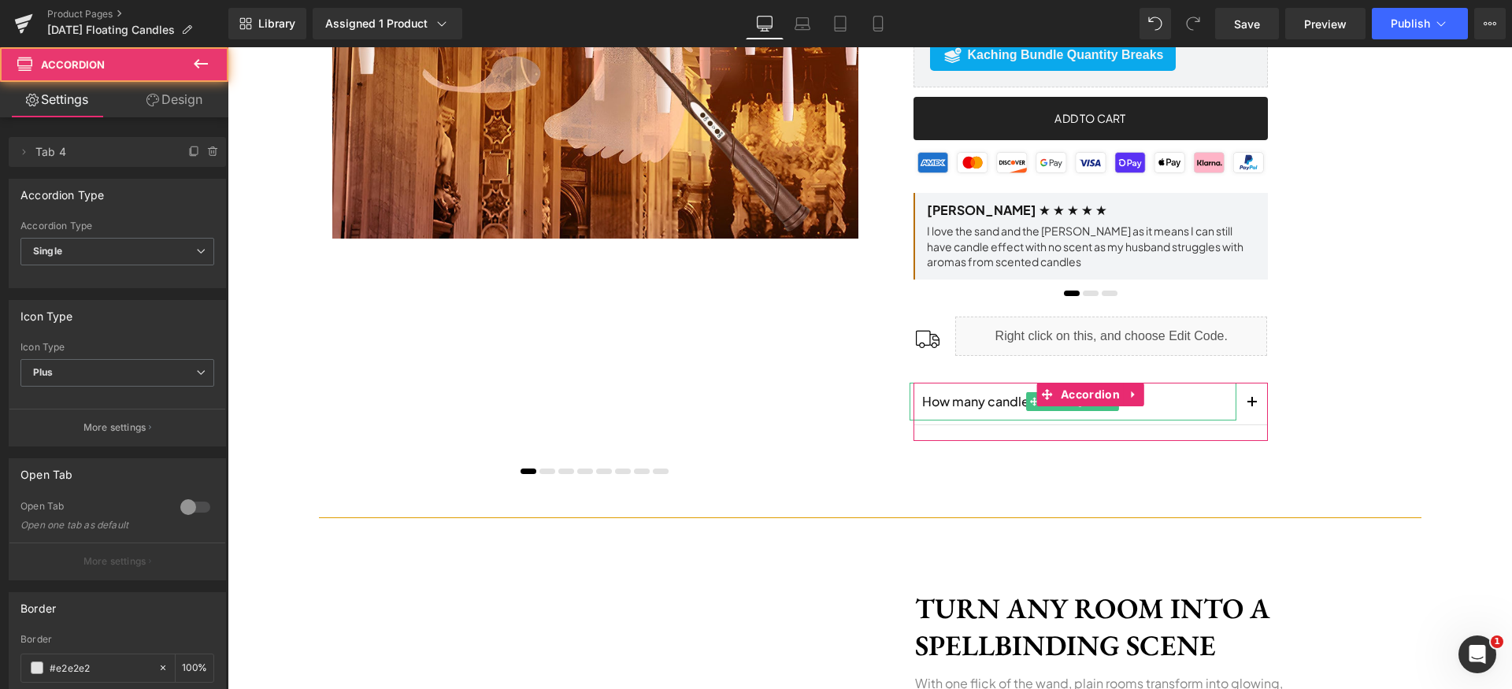
click at [185, 161] on li "Delete Cancel Tab 4 Tab 4 none none" at bounding box center [117, 152] width 217 height 30
click at [188, 158] on icon at bounding box center [194, 152] width 13 height 13
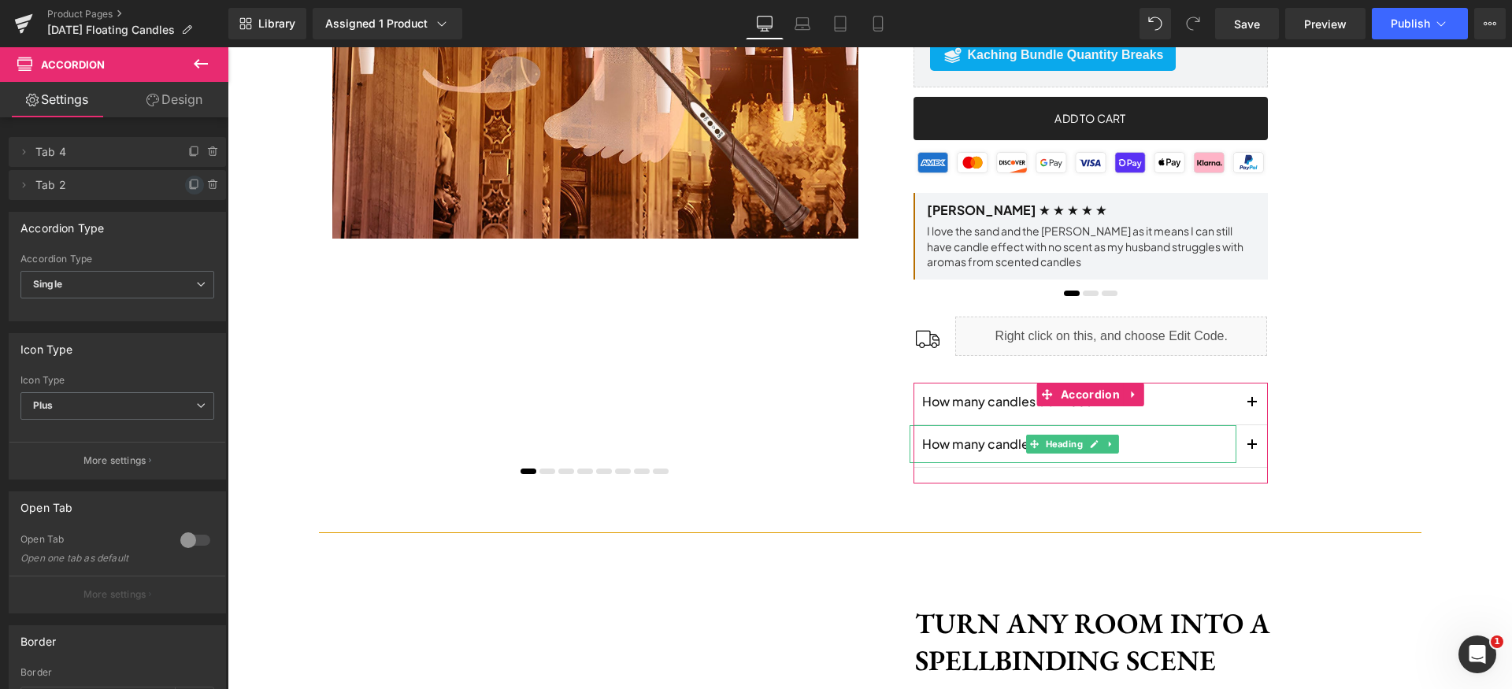
click at [188, 184] on icon at bounding box center [194, 185] width 13 height 13
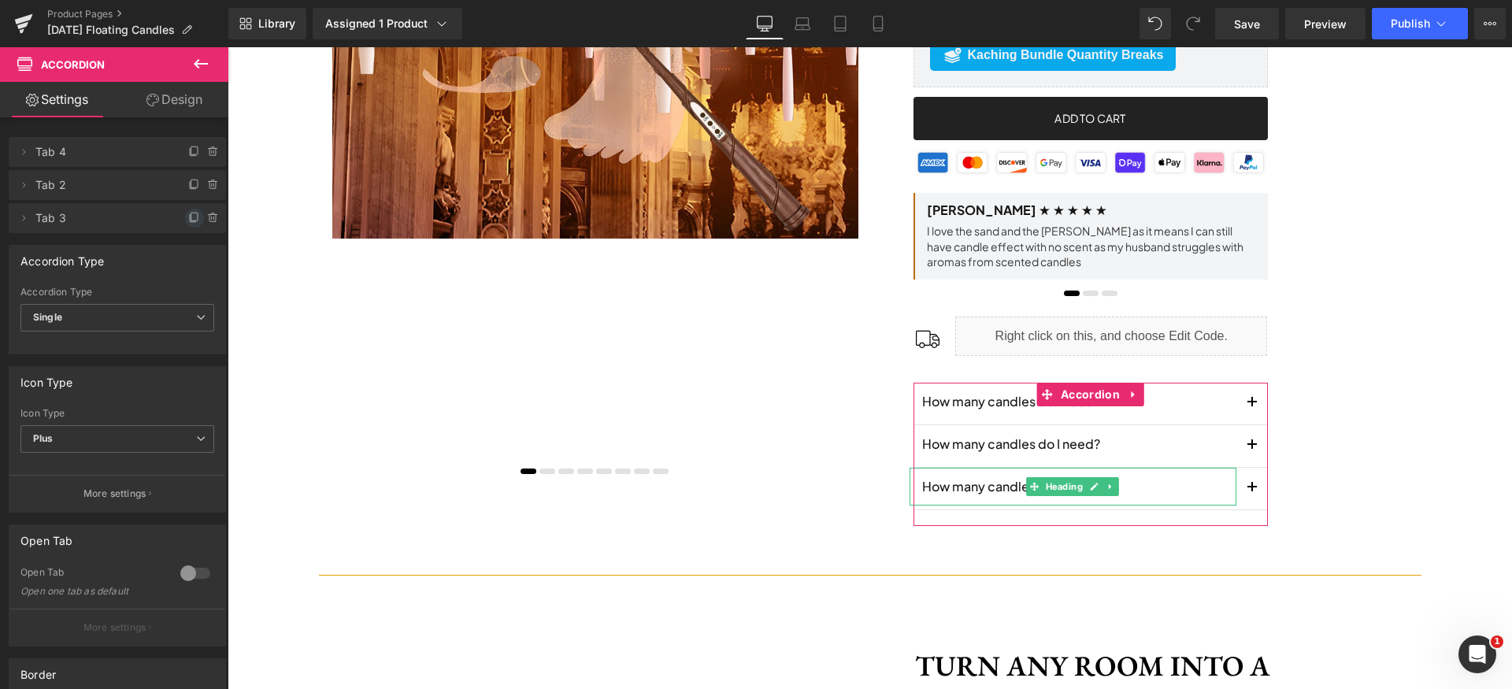
click at [188, 216] on icon at bounding box center [194, 218] width 13 height 13
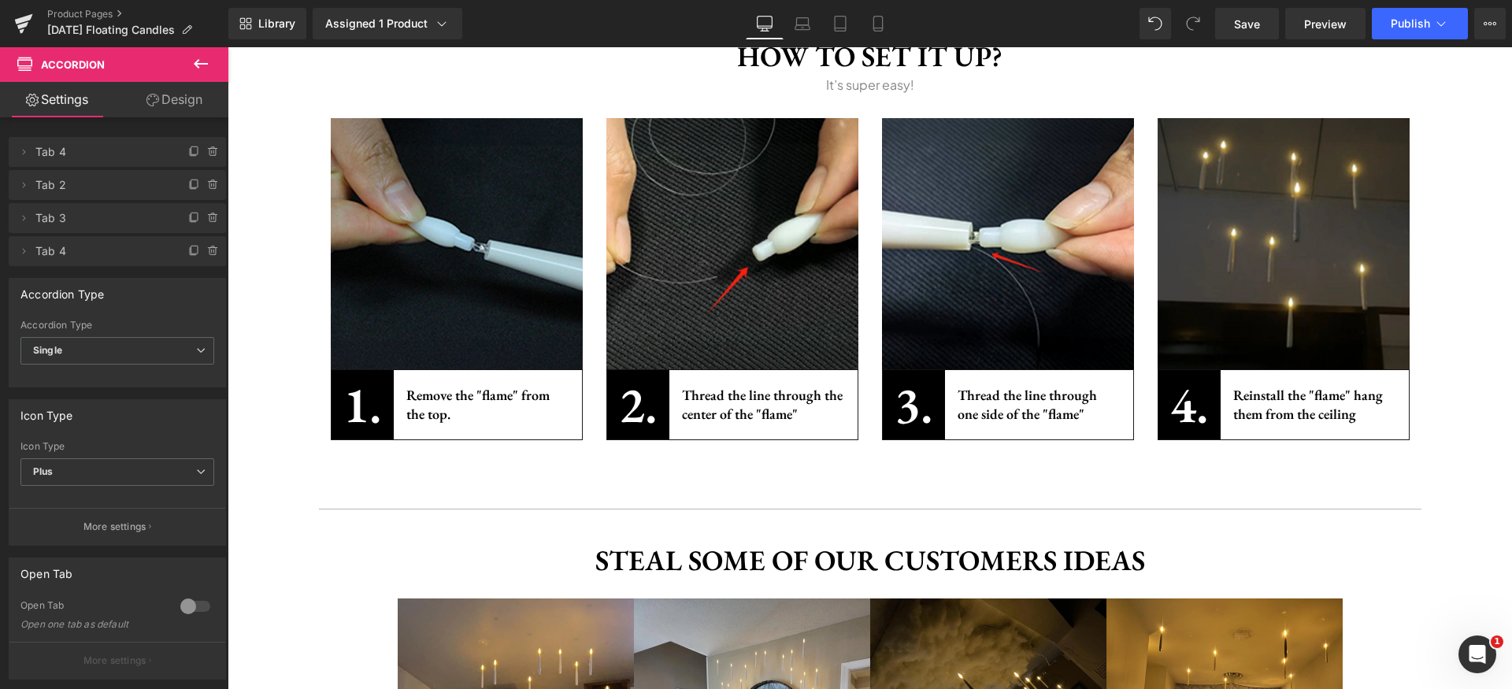
scroll to position [2387, 0]
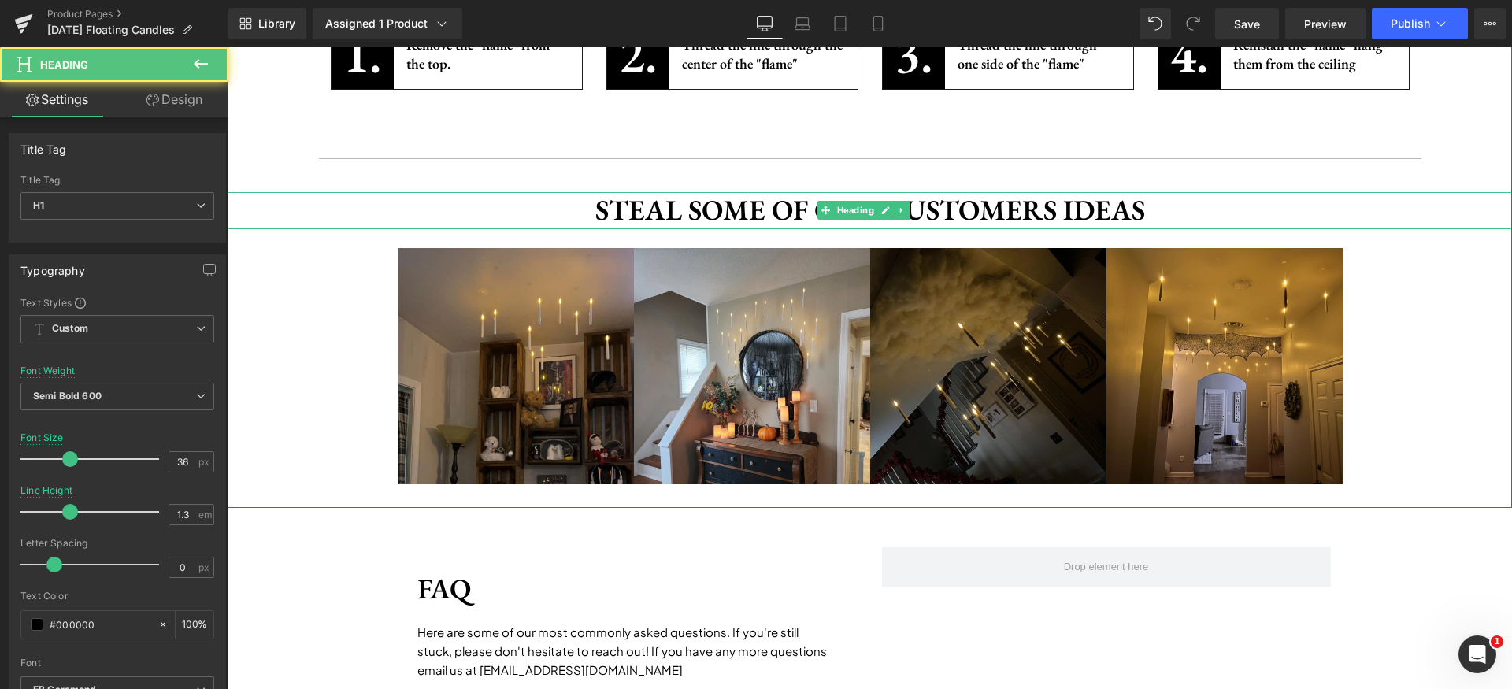
click at [721, 217] on h1 "Steal some of our customers ideas" at bounding box center [870, 210] width 1285 height 37
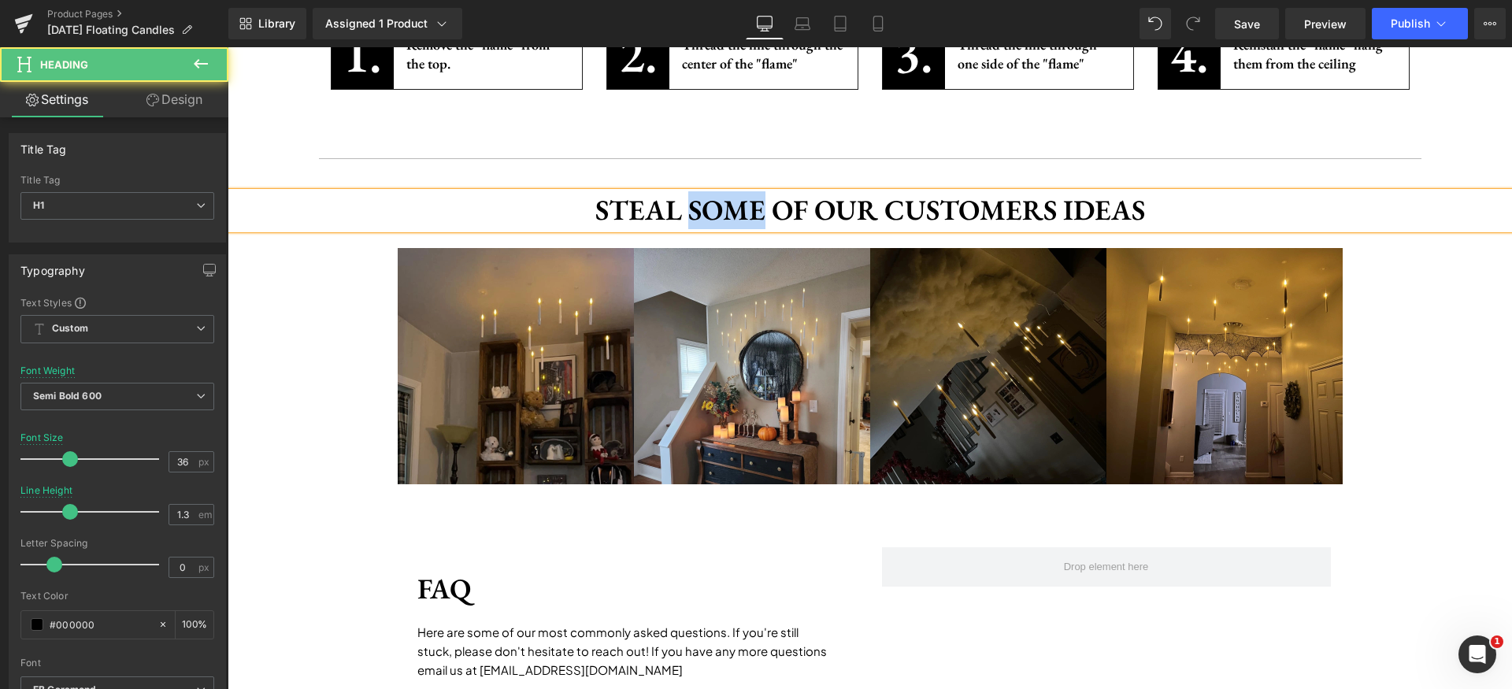
click at [721, 217] on h1 "Steal some of our customers ideas" at bounding box center [870, 210] width 1285 height 37
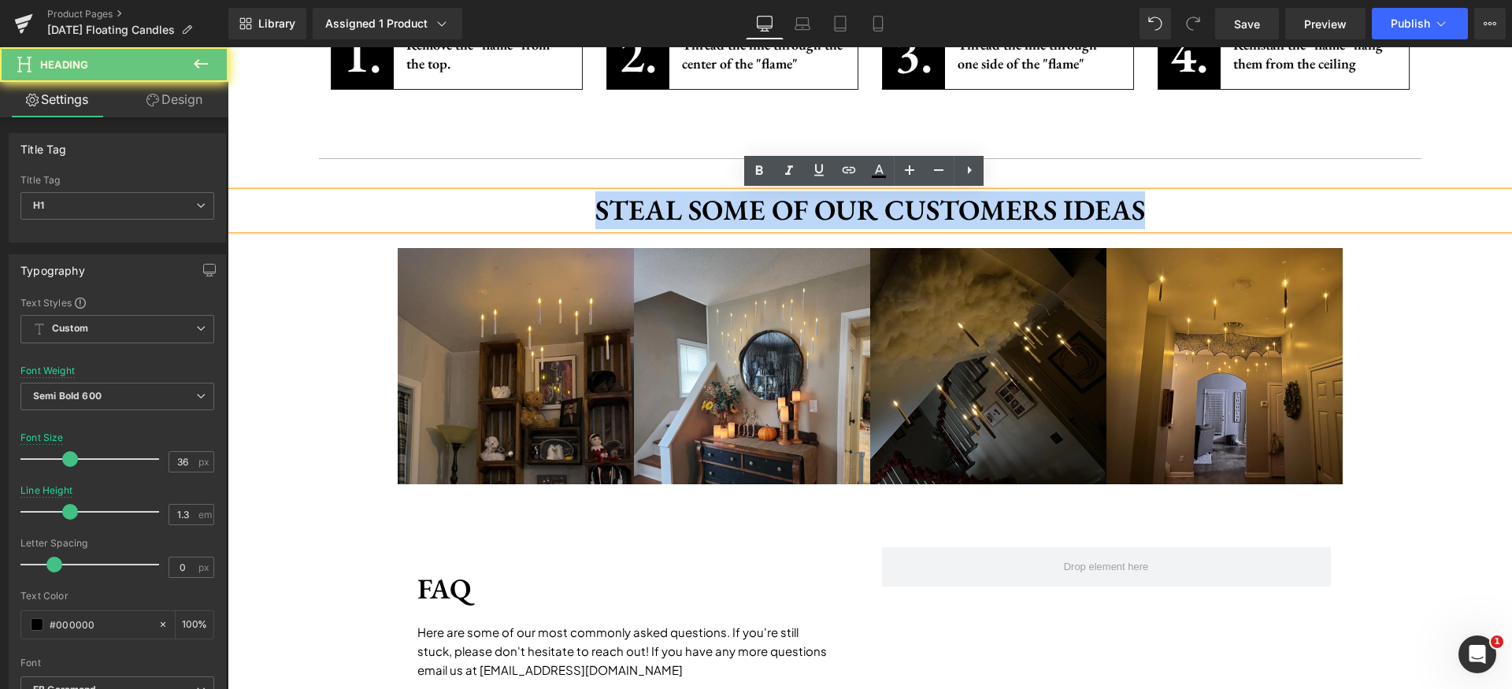
click at [721, 217] on h1 "Steal some of our customers ideas" at bounding box center [870, 210] width 1285 height 37
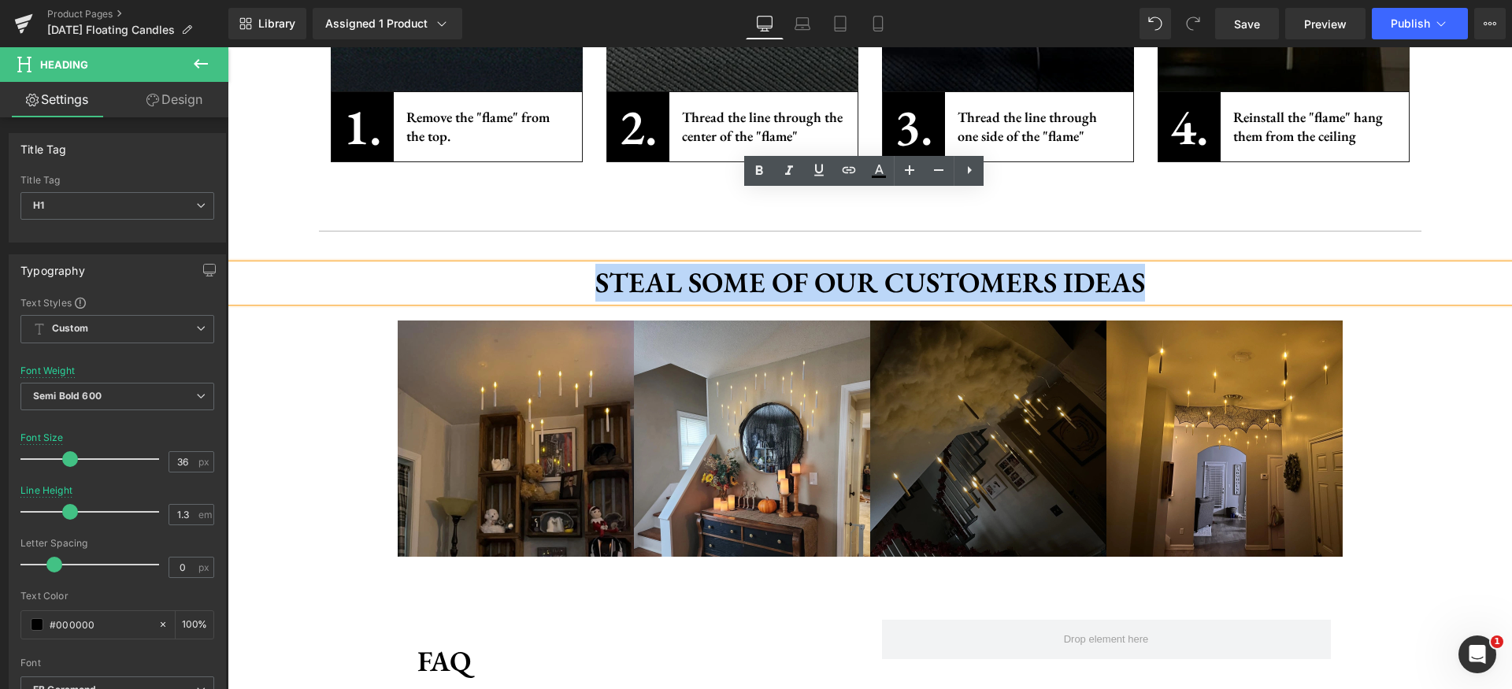
scroll to position [2153, 0]
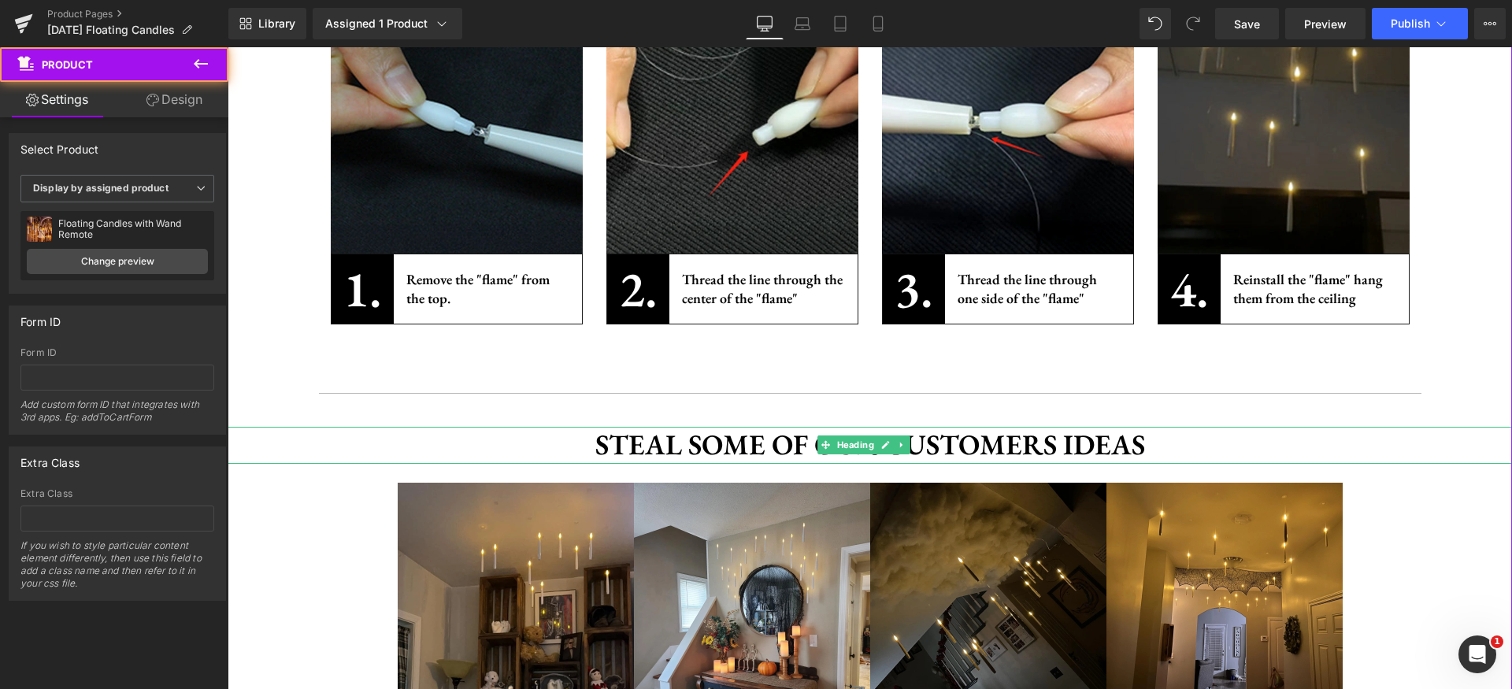
click at [732, 438] on h1 "Steal some of our customers ideas" at bounding box center [870, 445] width 1285 height 37
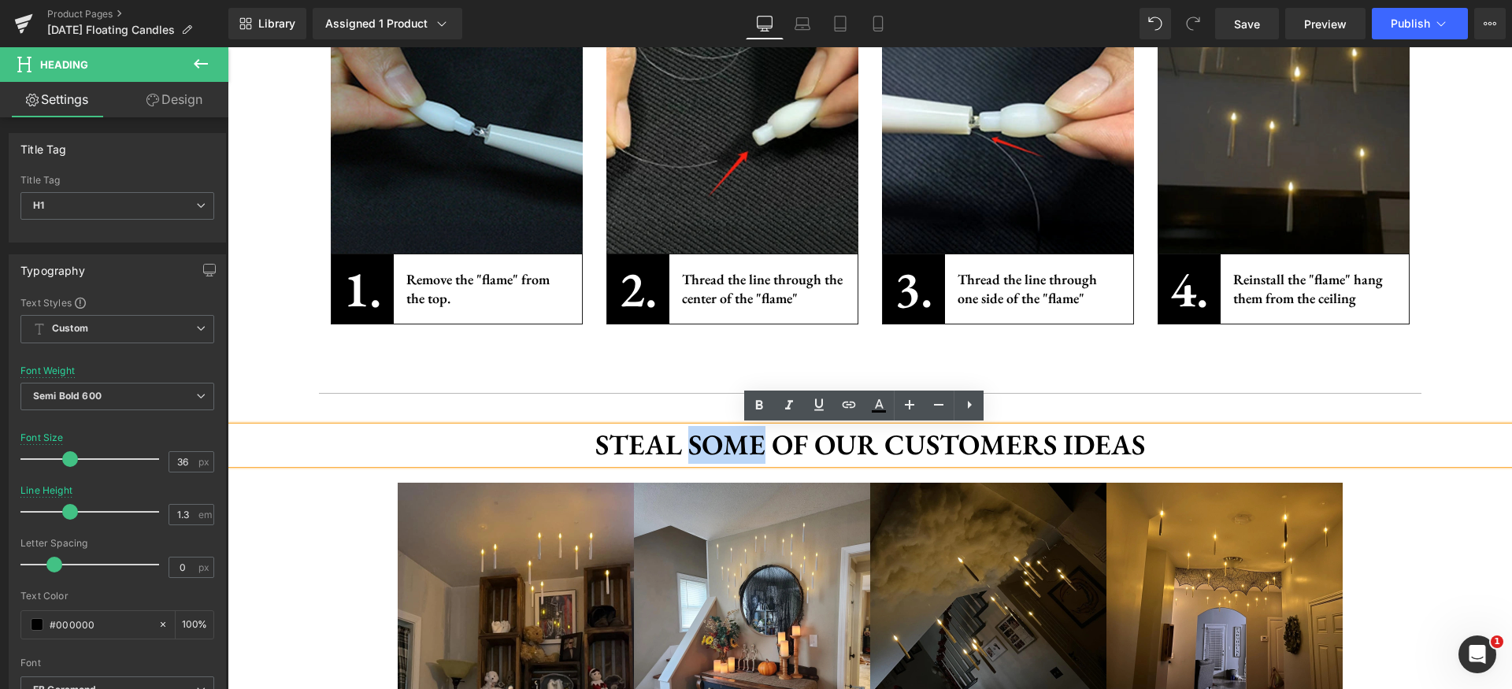
click at [732, 438] on h1 "Steal some of our customers ideas" at bounding box center [870, 445] width 1285 height 37
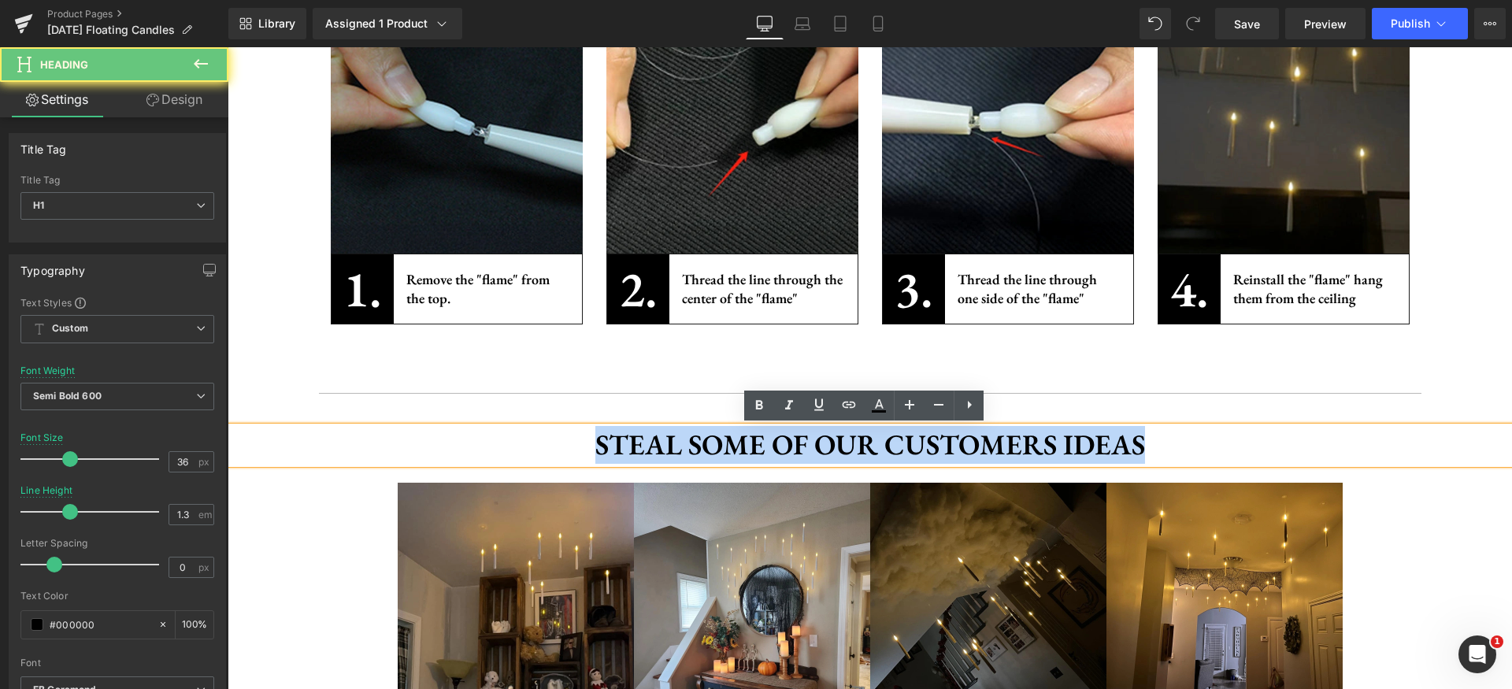
click at [732, 438] on h1 "Steal some of our customers ideas" at bounding box center [870, 445] width 1285 height 37
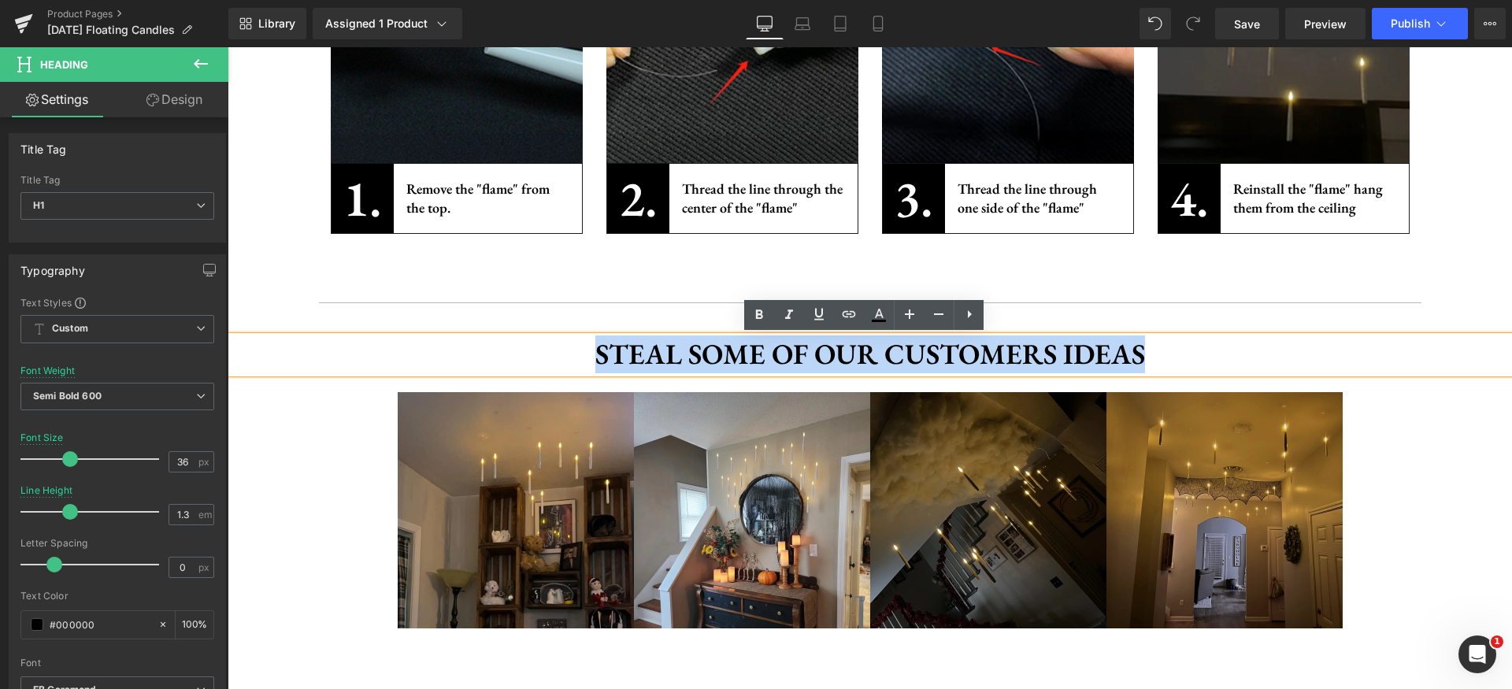
scroll to position [2295, 0]
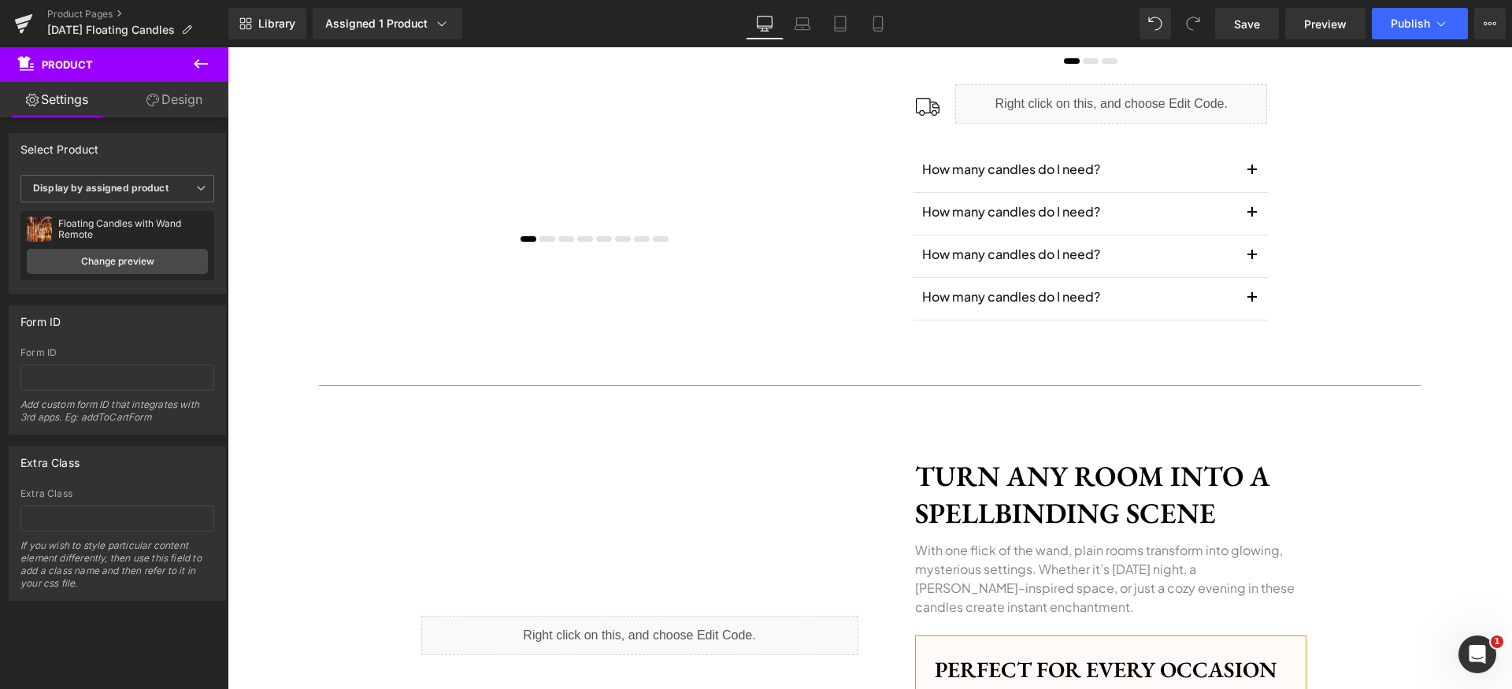
scroll to position [710, 0]
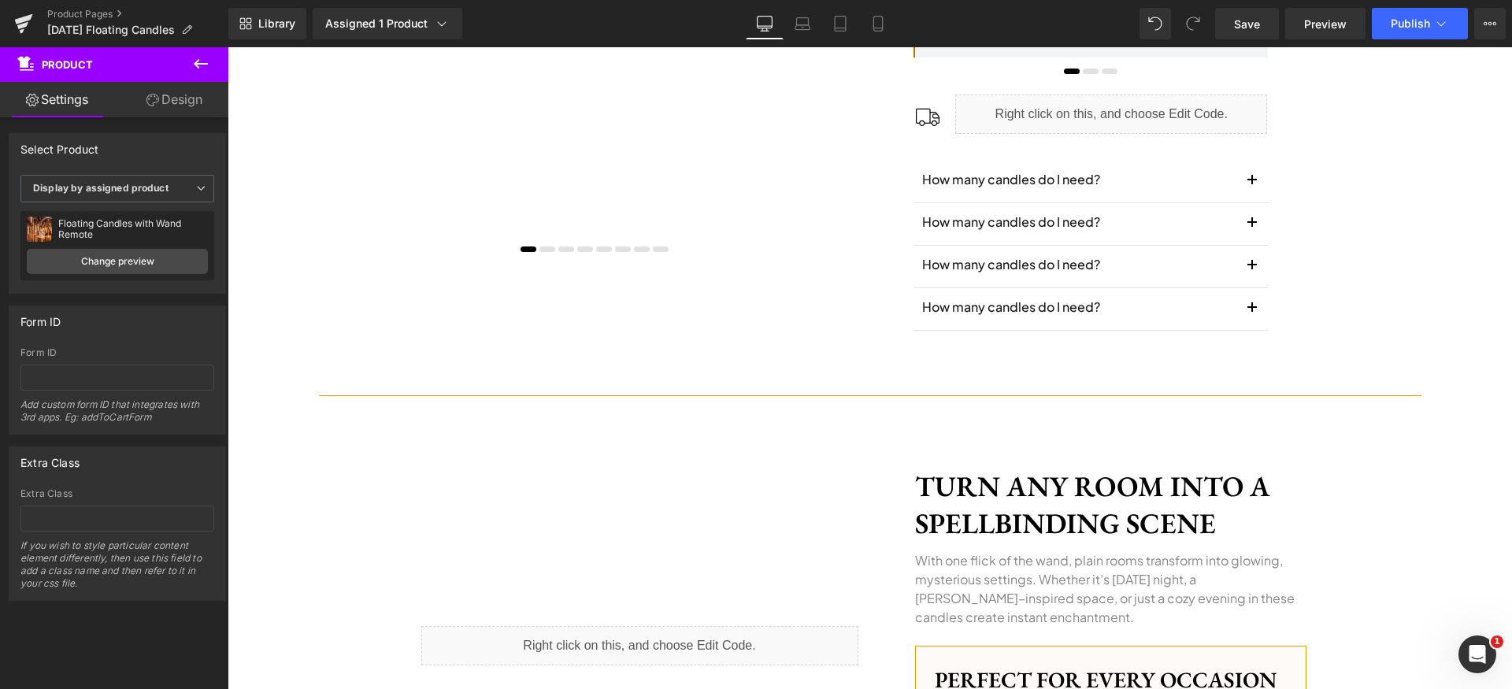
click at [1000, 299] on h1 "How many candles do I need?" at bounding box center [1079, 307] width 314 height 19
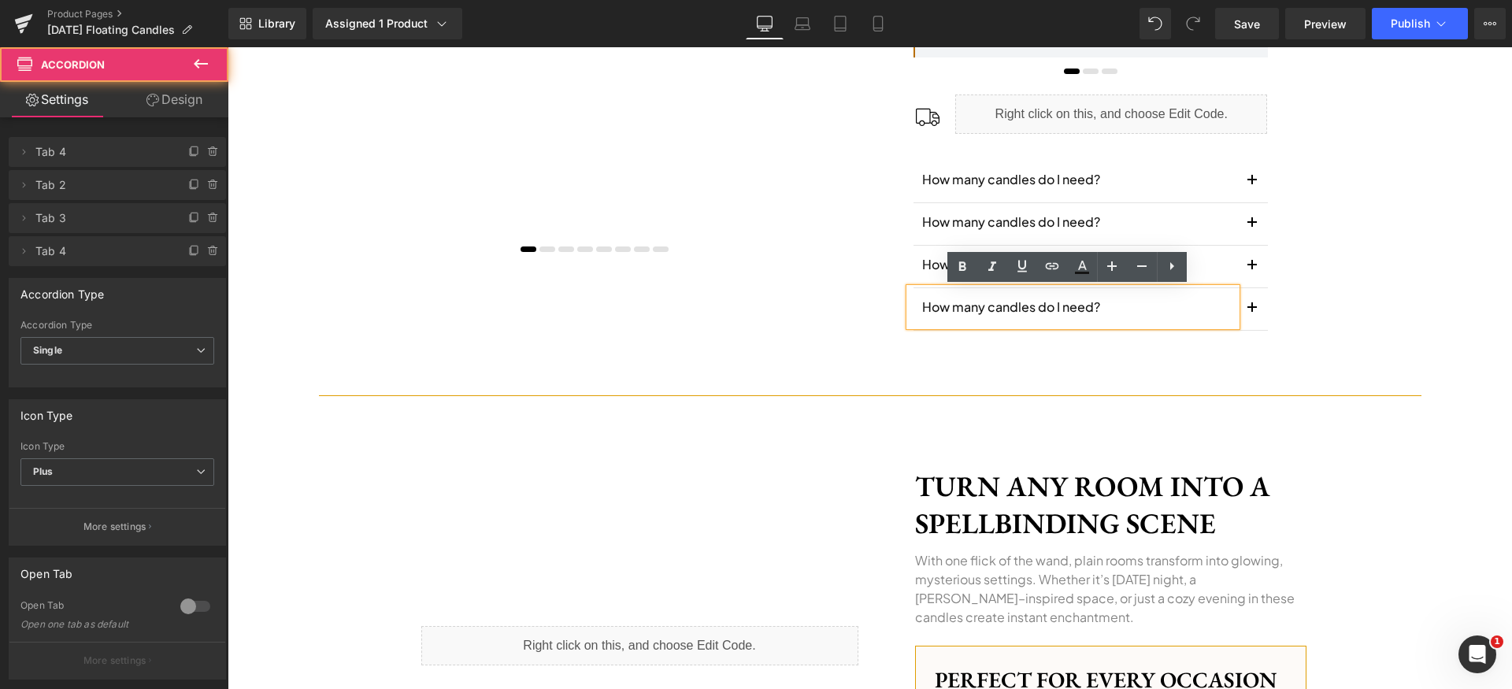
click at [1241, 312] on button "button" at bounding box center [1253, 309] width 32 height 42
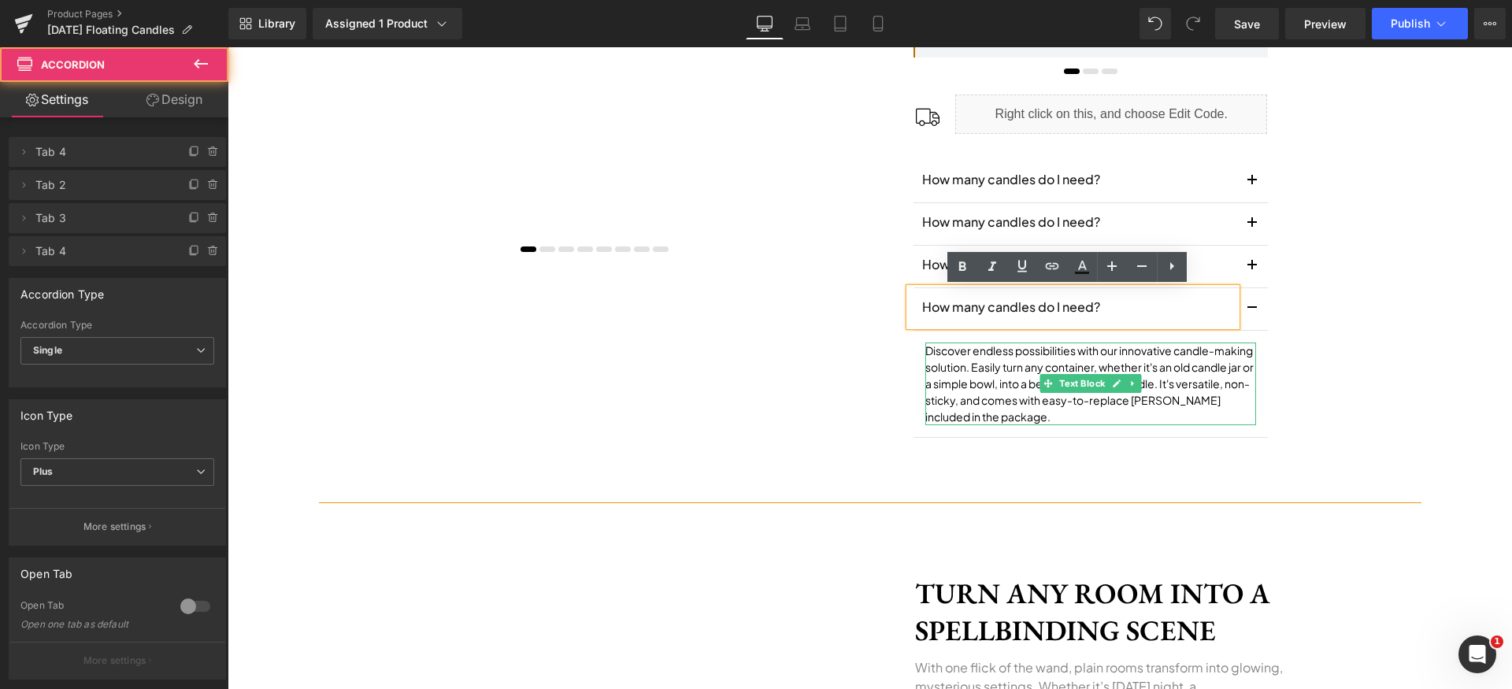
click at [987, 367] on p "Discover endless possibilities with our innovative candle-making solution. Easi…" at bounding box center [1090, 384] width 331 height 83
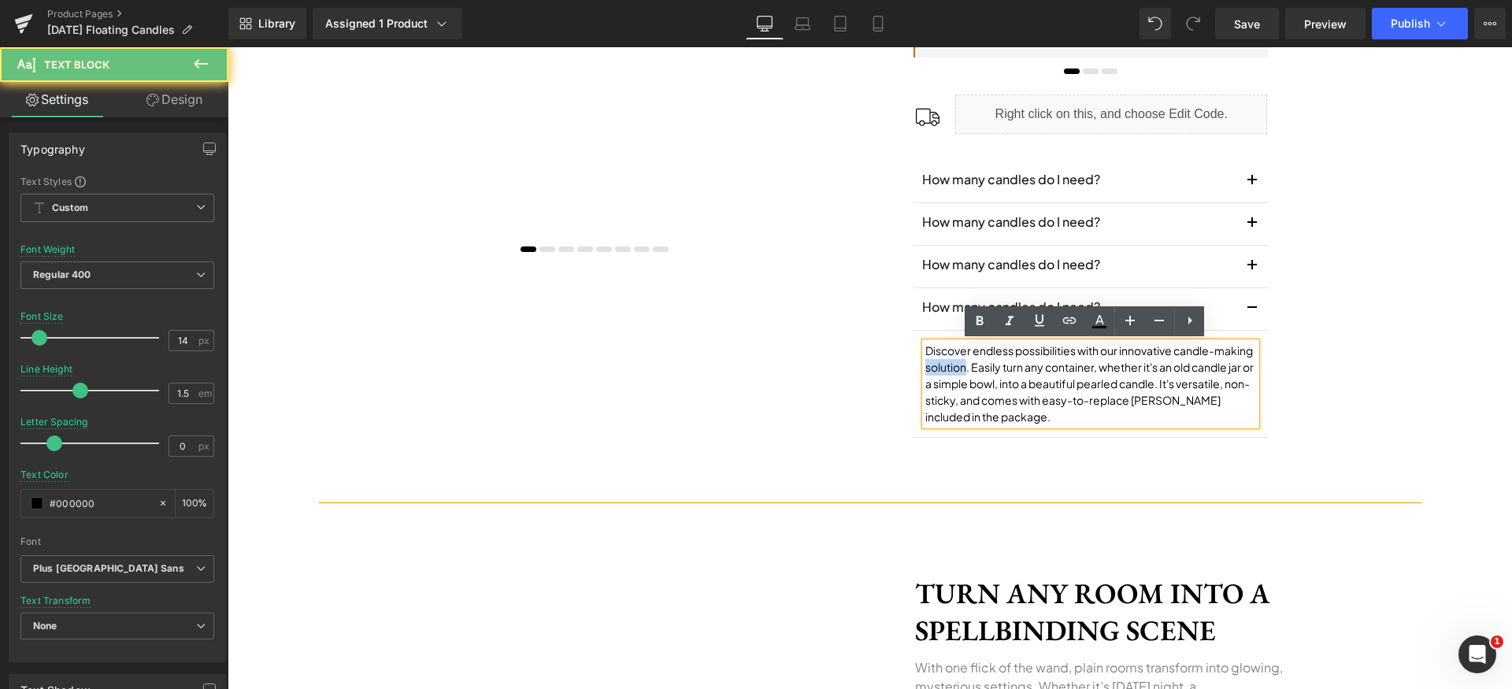
click at [987, 367] on p "Discover endless possibilities with our innovative candle-making solution. Easi…" at bounding box center [1090, 384] width 331 height 83
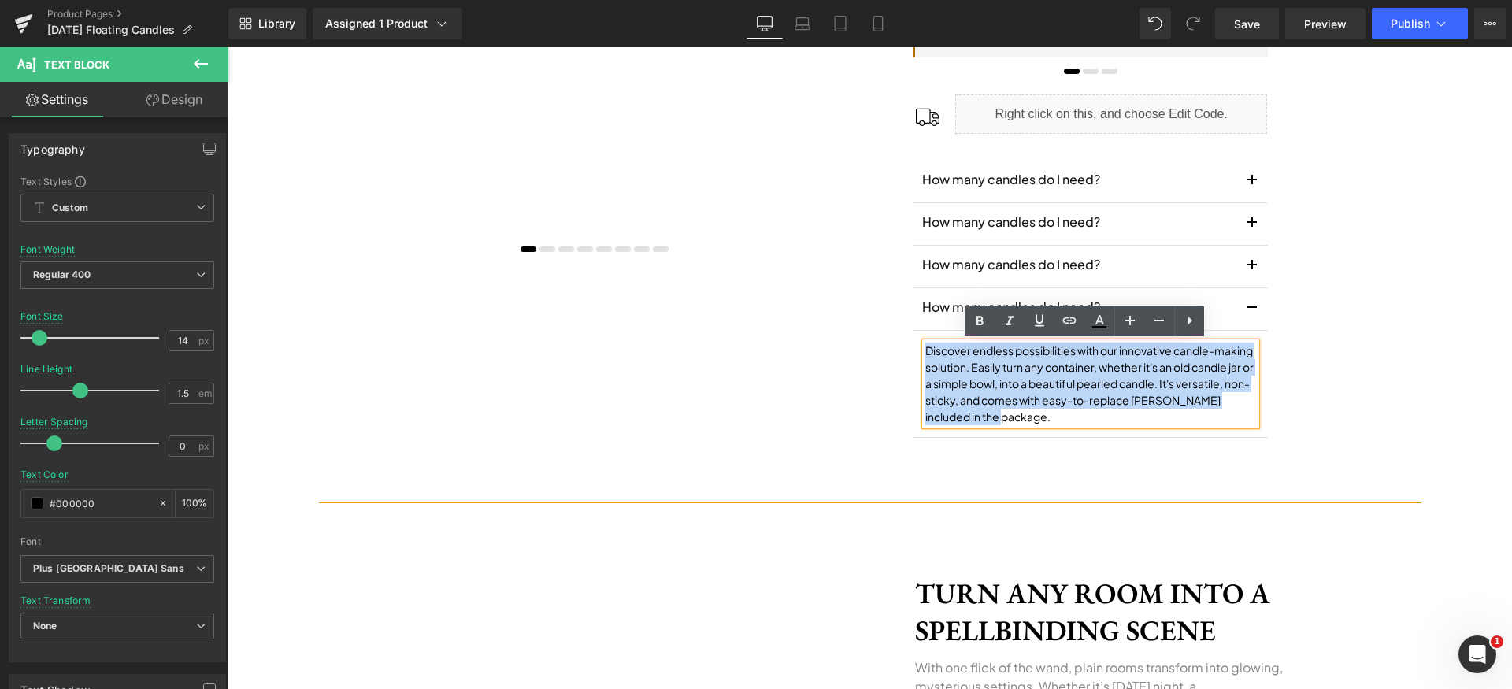
click at [987, 367] on p "Discover endless possibilities with our innovative candle-making solution. Easi…" at bounding box center [1090, 384] width 331 height 83
paste div
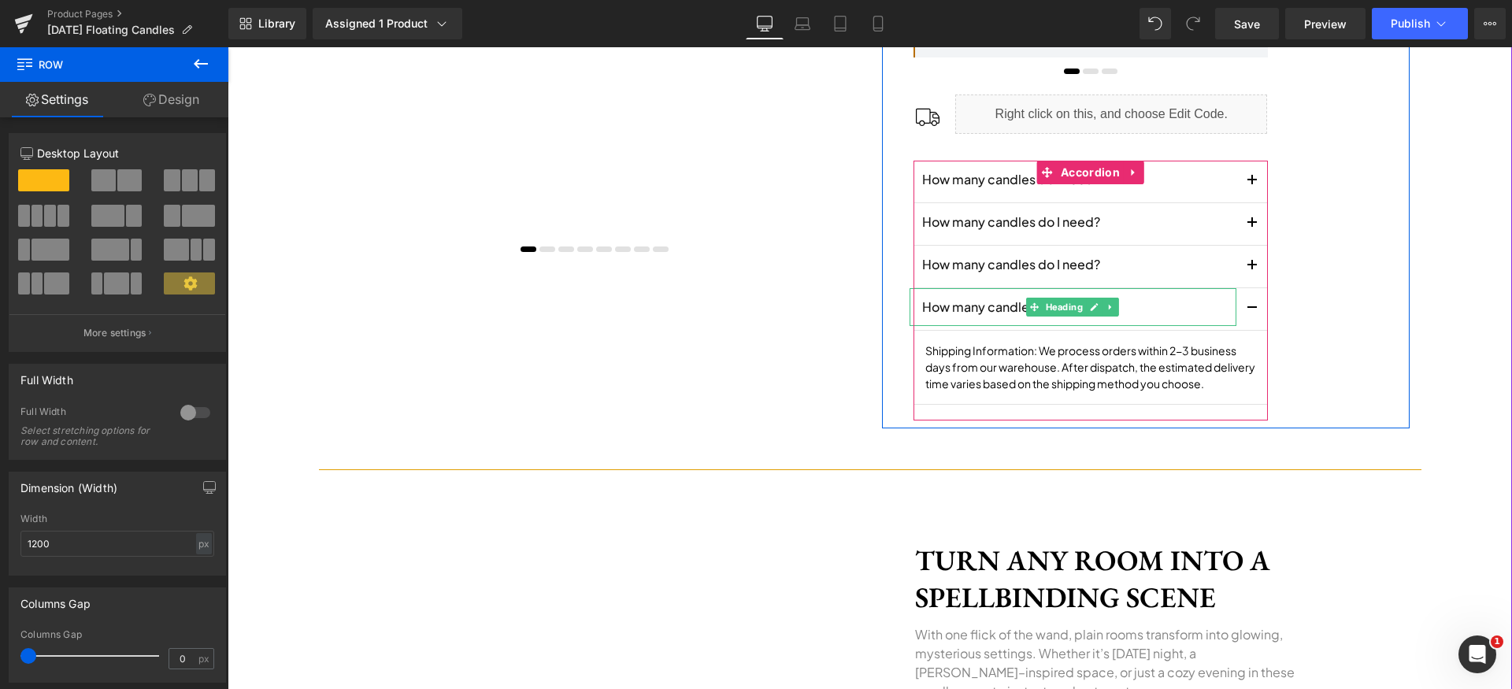
click at [948, 305] on h1 "How many candles do I need?" at bounding box center [1079, 307] width 314 height 19
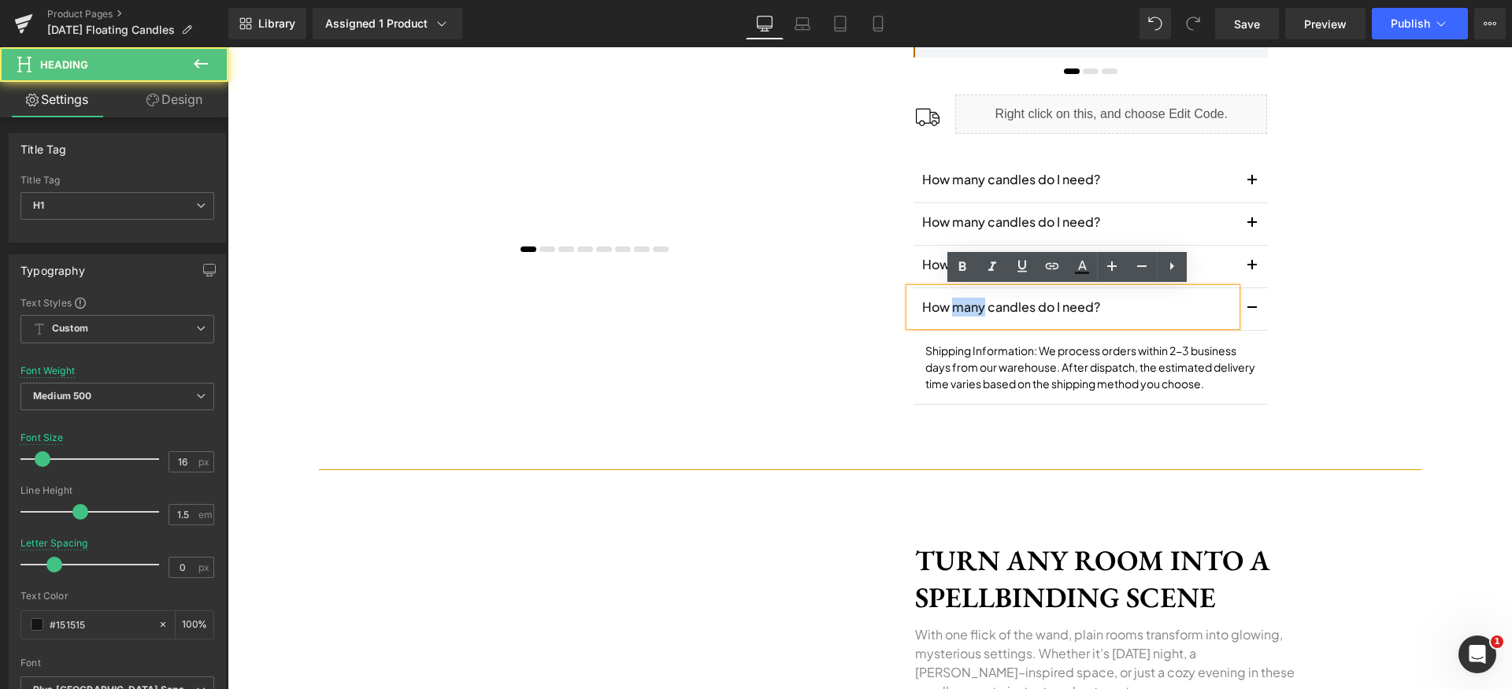
click at [948, 305] on h1 "How many candles do I need?" at bounding box center [1079, 307] width 314 height 19
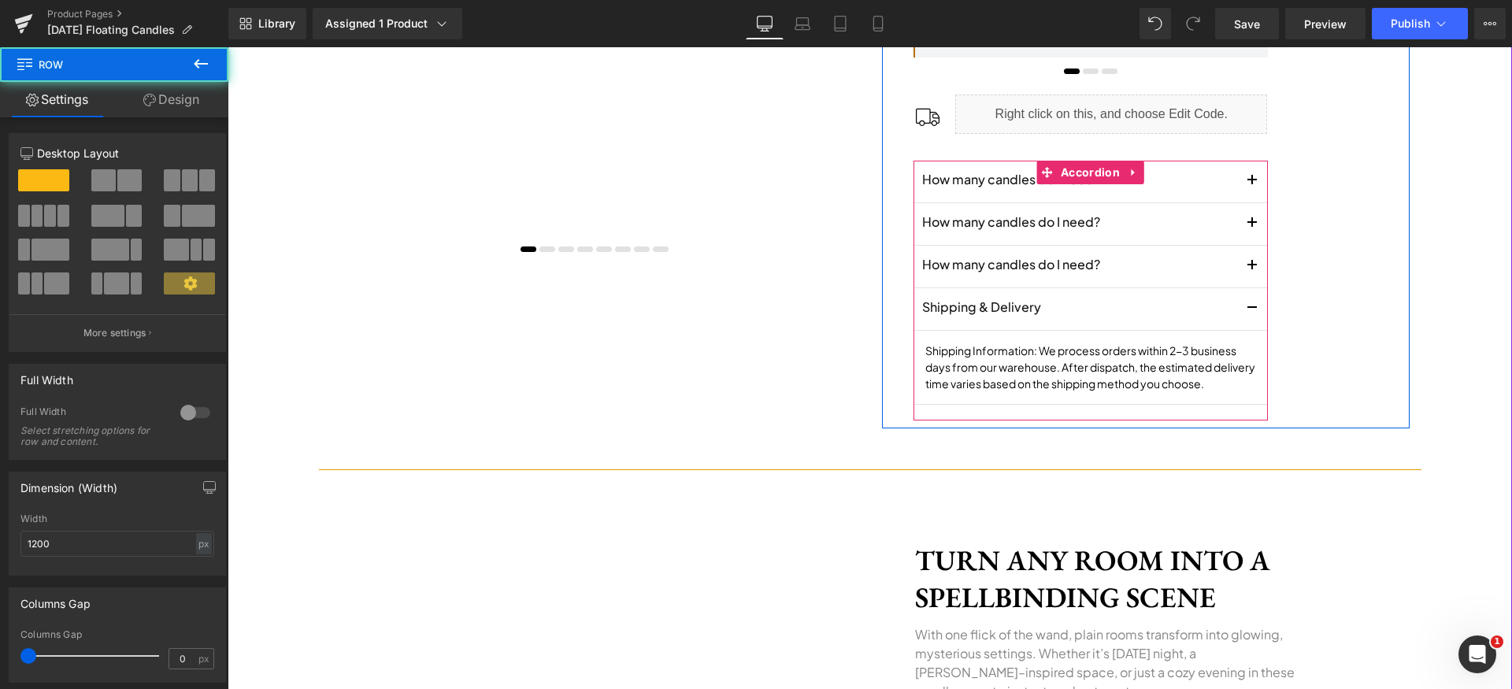
click at [1240, 302] on button "button" at bounding box center [1253, 309] width 32 height 42
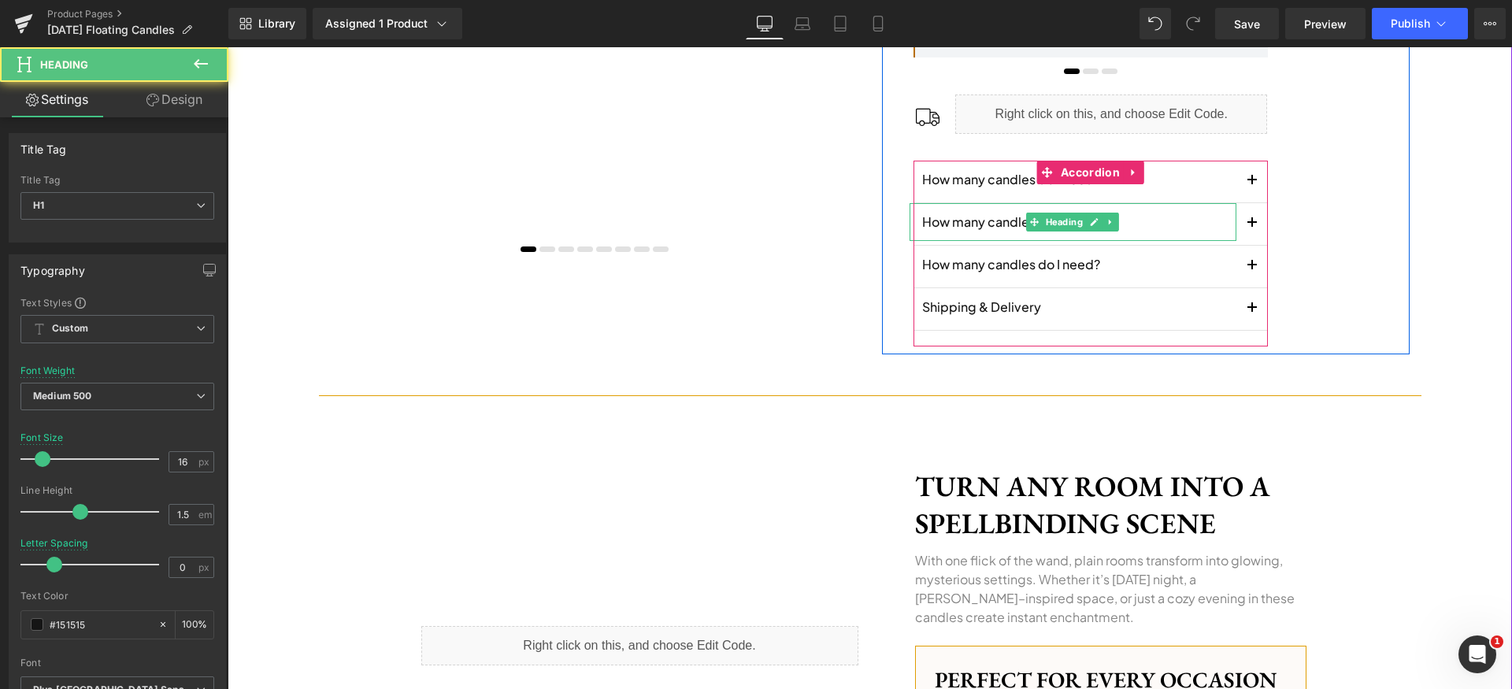
click at [944, 223] on h1 "How many candles do I need?" at bounding box center [1079, 222] width 314 height 19
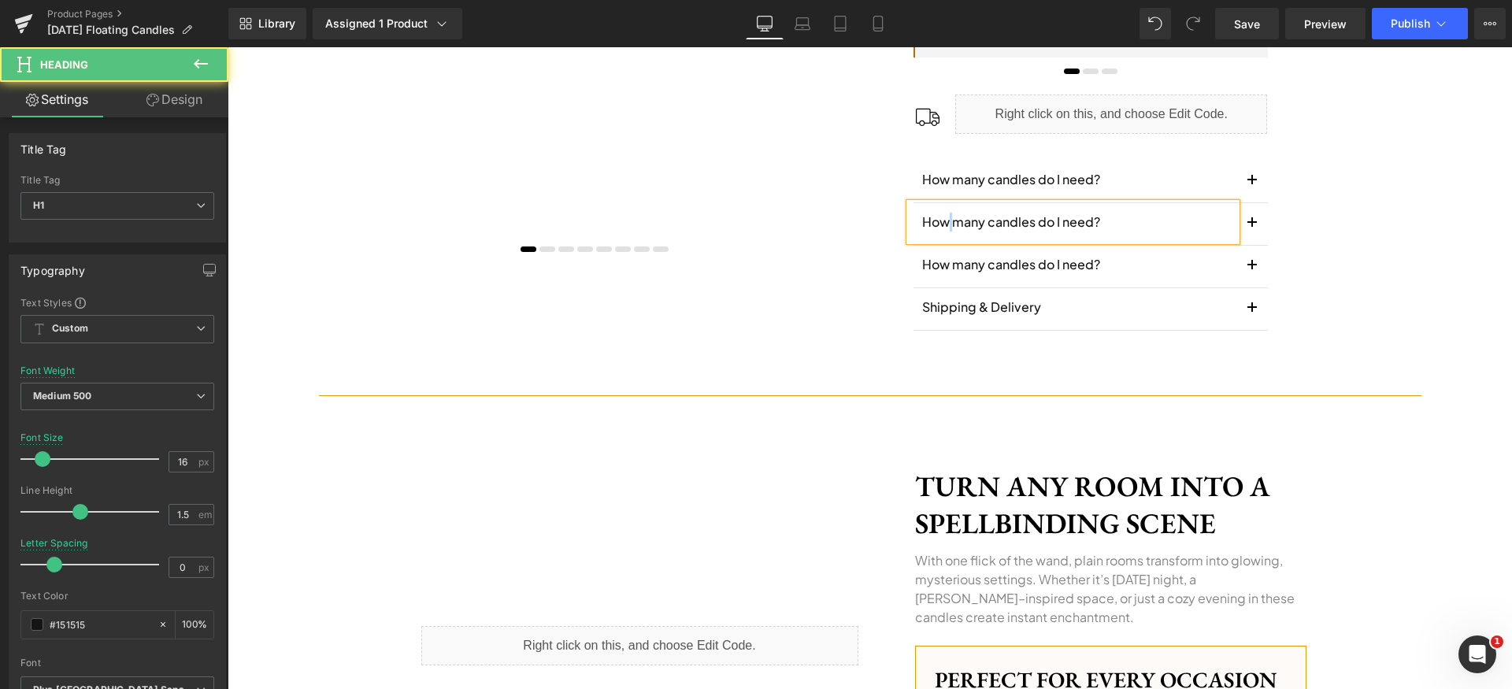
click at [944, 223] on h1 "How many candles do I need?" at bounding box center [1079, 222] width 314 height 19
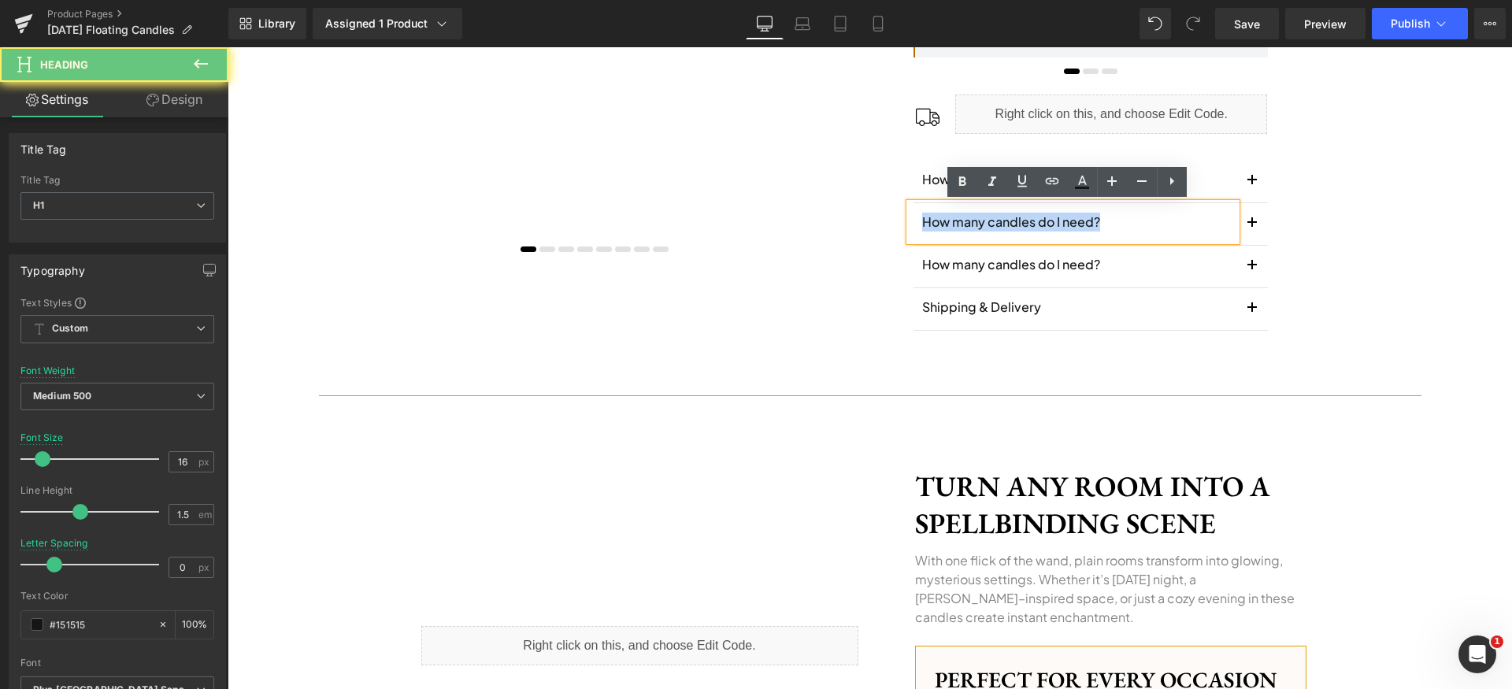
click at [944, 223] on h1 "How many candles do I need?" at bounding box center [1079, 222] width 314 height 19
paste div
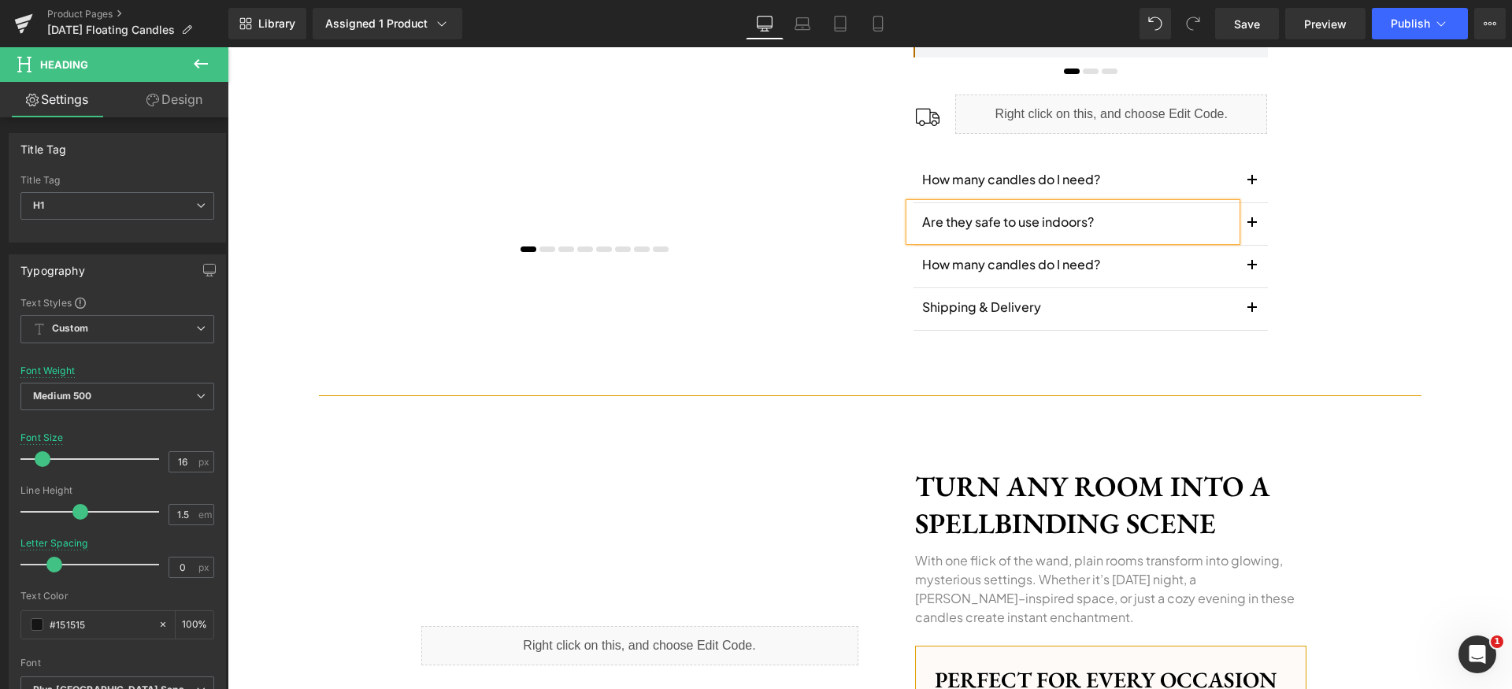
click at [1252, 228] on span "button" at bounding box center [1252, 228] width 0 height 0
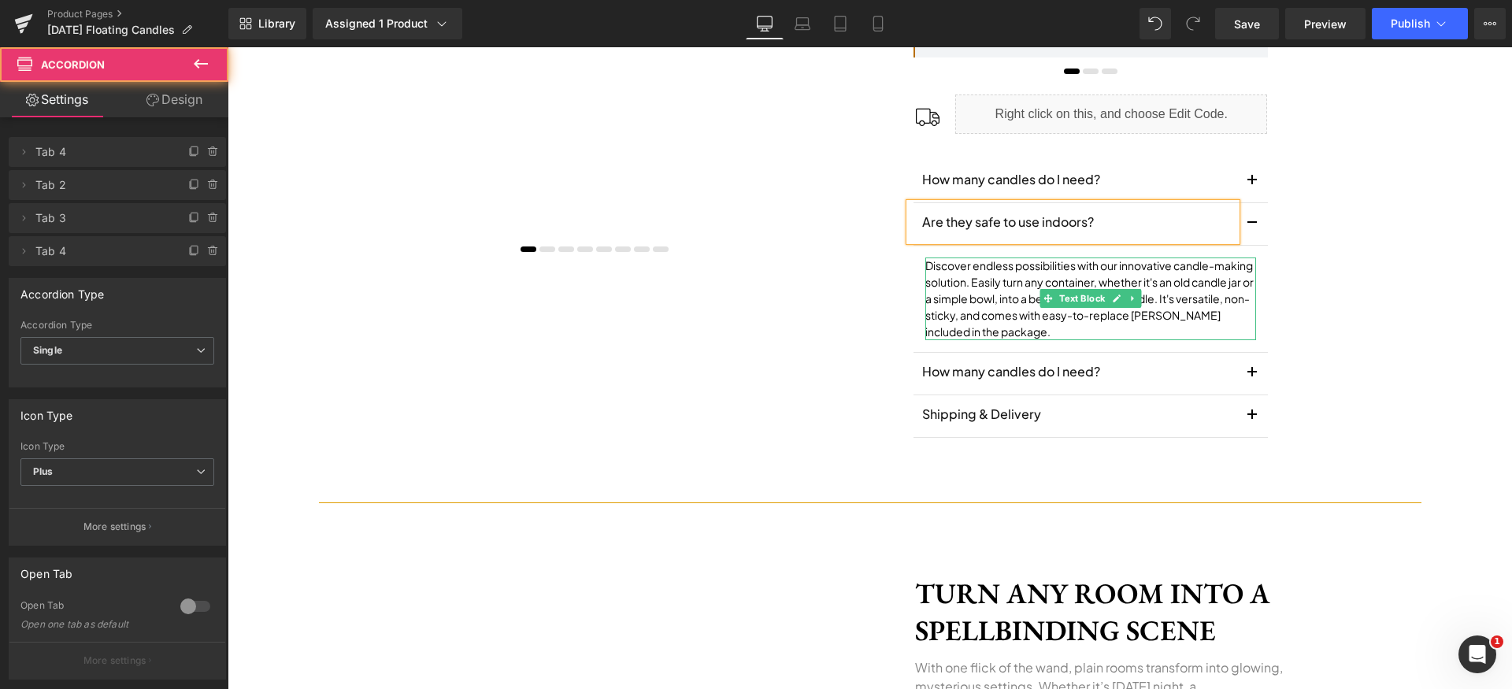
click at [1031, 280] on p "Discover endless possibilities with our innovative candle-making solution. Easi…" at bounding box center [1090, 299] width 331 height 83
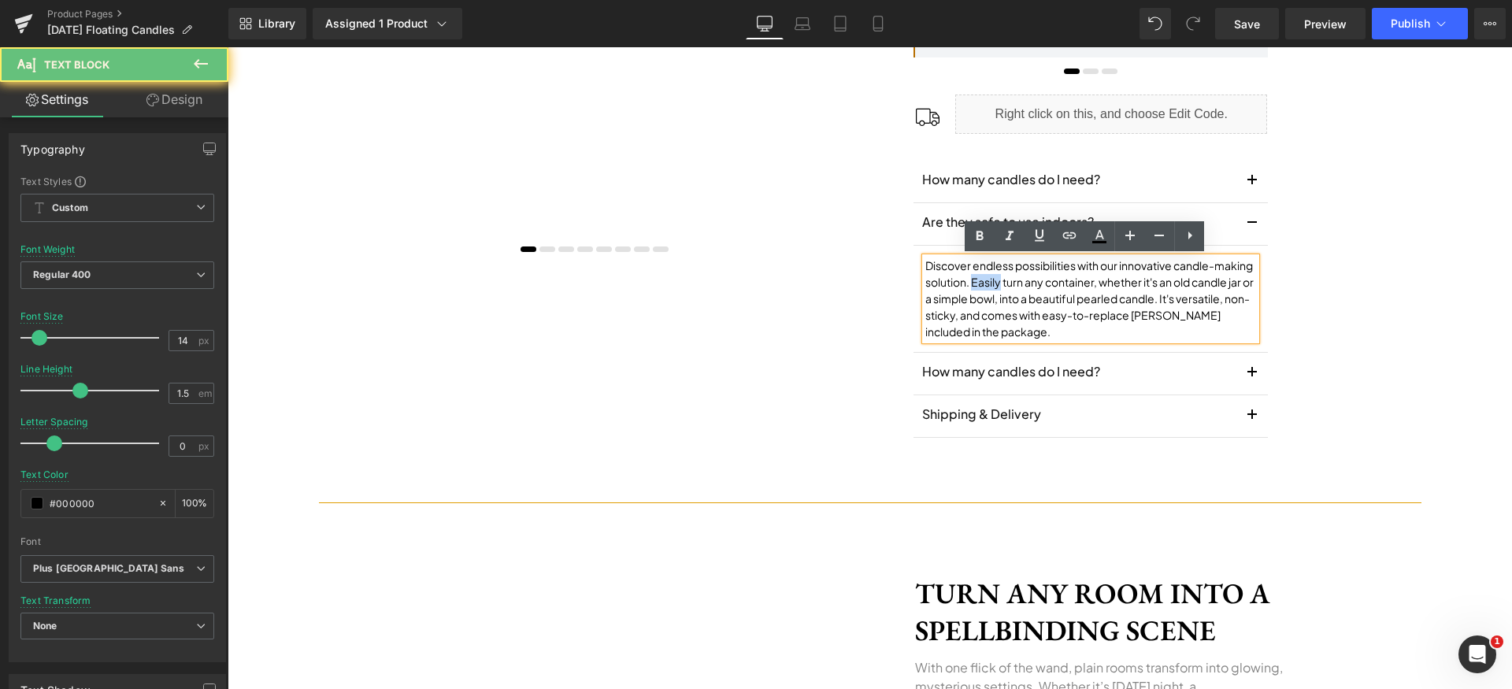
click at [1031, 280] on p "Discover endless possibilities with our innovative candle-making solution. Easi…" at bounding box center [1090, 299] width 331 height 83
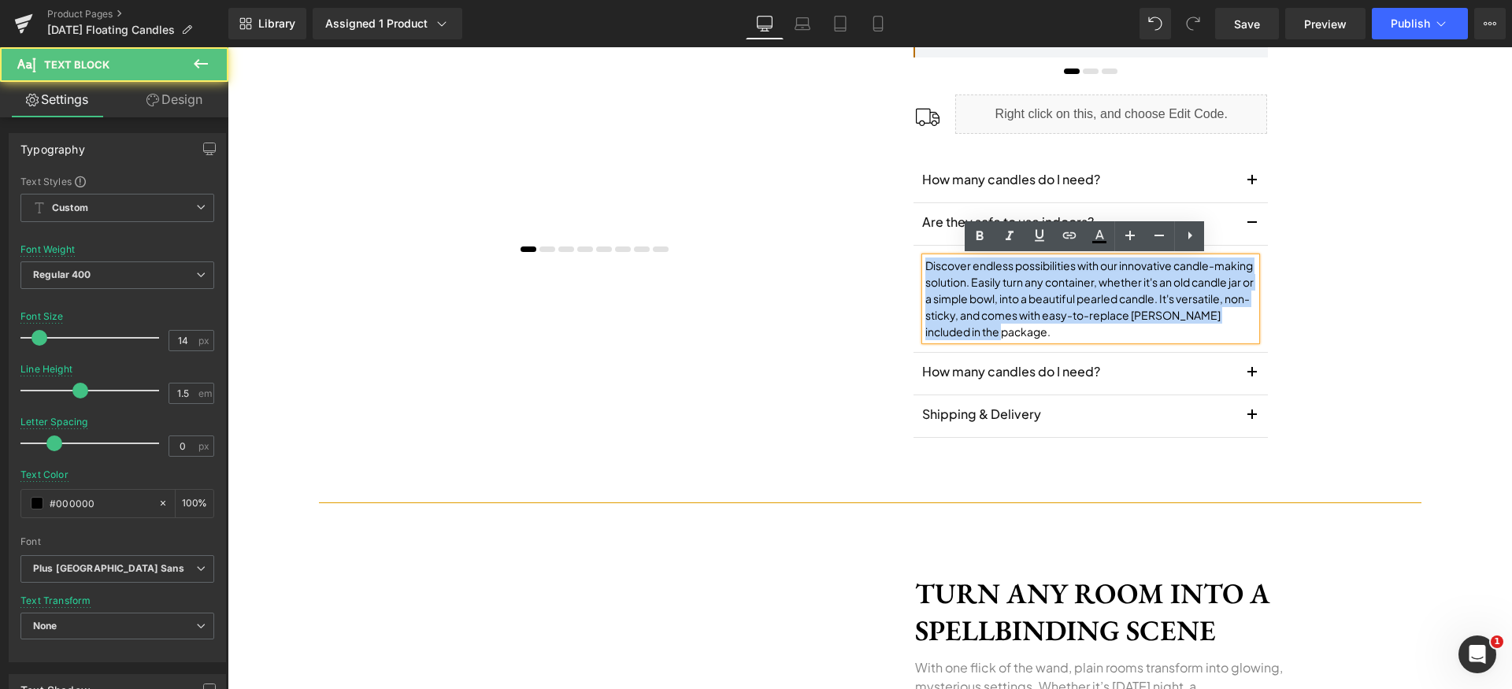
click at [1032, 282] on p "Discover endless possibilities with our innovative candle-making solution. Easi…" at bounding box center [1090, 299] width 331 height 83
paste div
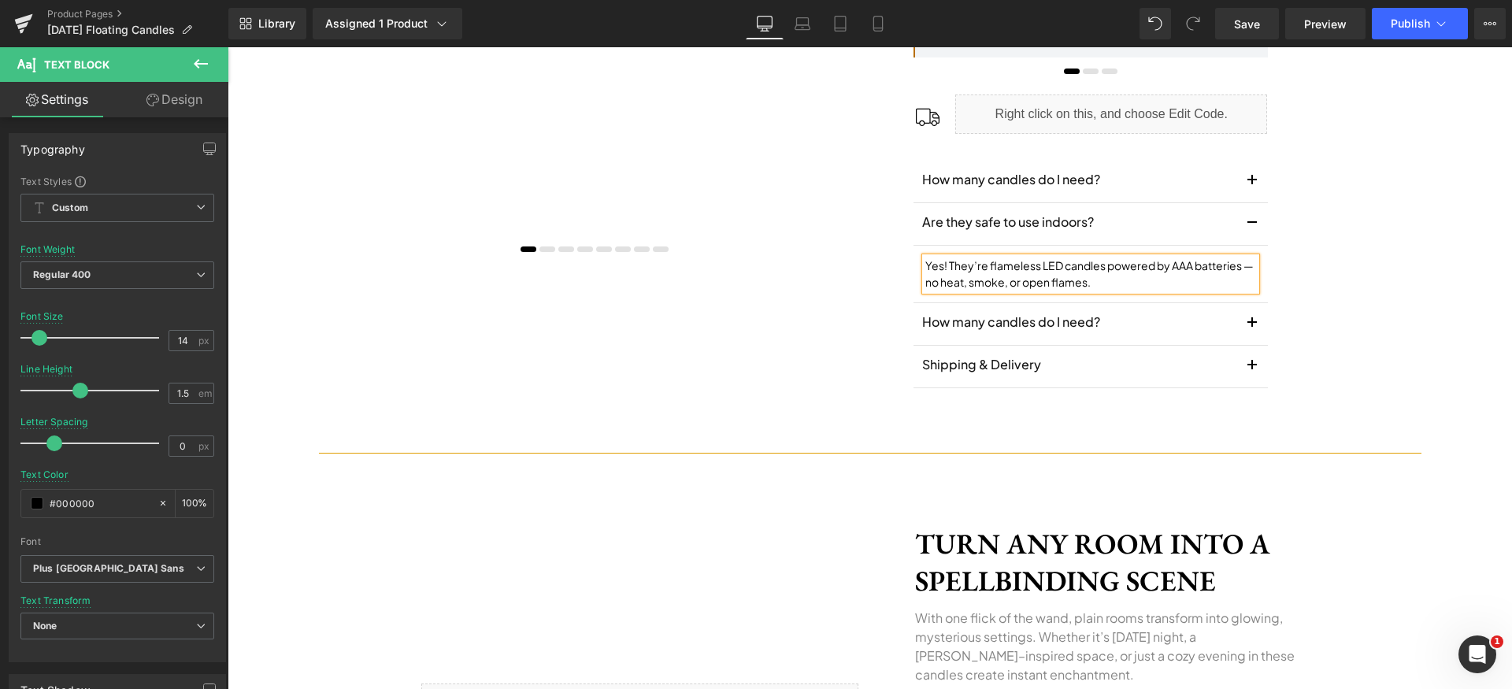
click at [1241, 265] on p "Yes! They’re flameless LED candles powered by AAA batteries — no heat, smoke, o…" at bounding box center [1090, 274] width 331 height 33
click at [1027, 188] on span at bounding box center [1034, 179] width 17 height 19
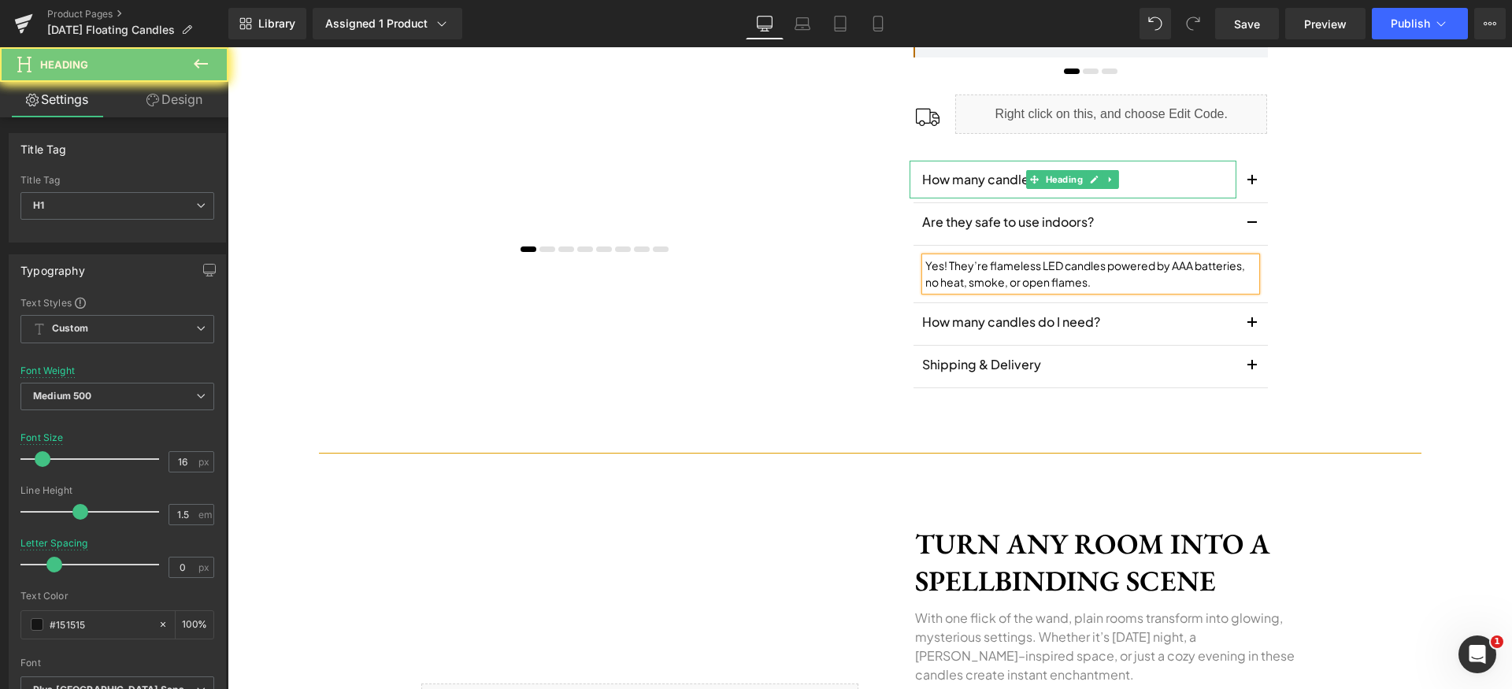
click at [984, 190] on div "How many candles do I need?" at bounding box center [1073, 180] width 327 height 38
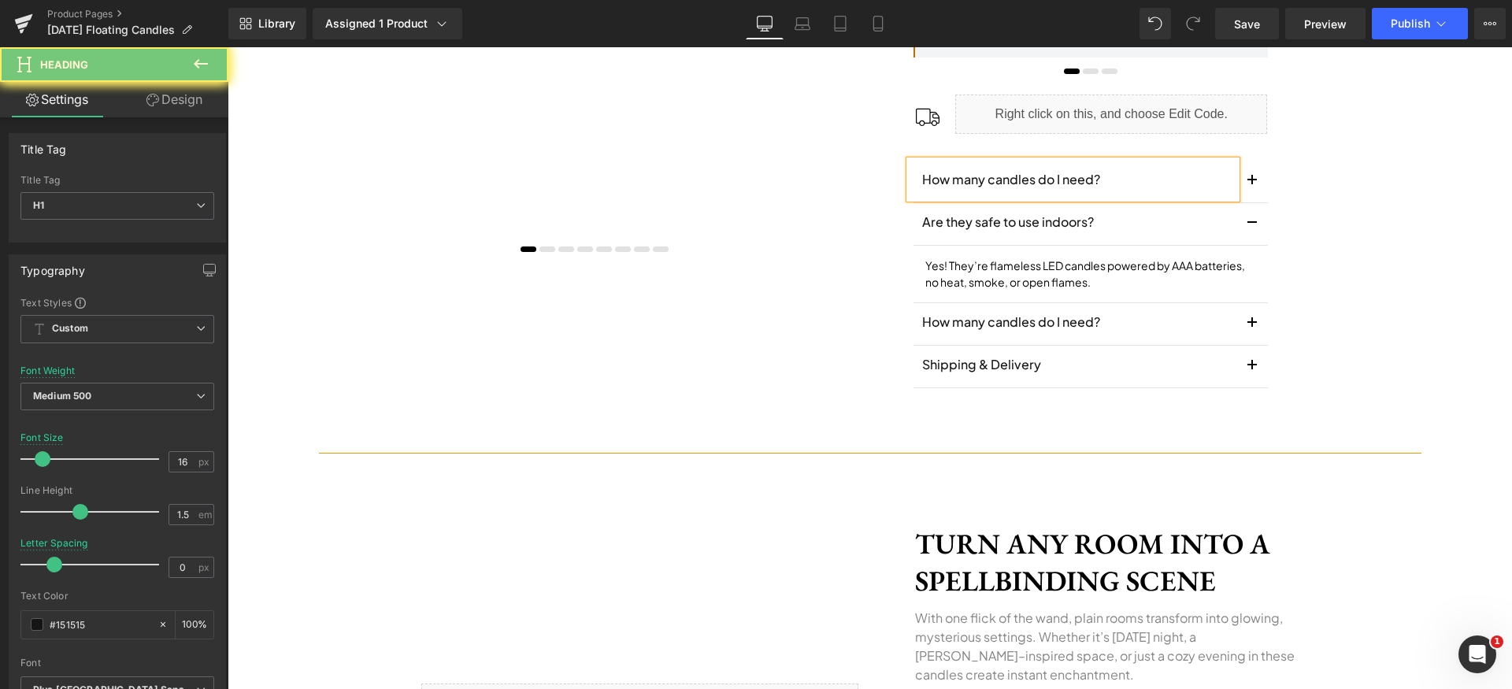
click at [984, 190] on div "How many candles do I need?" at bounding box center [1073, 180] width 327 height 38
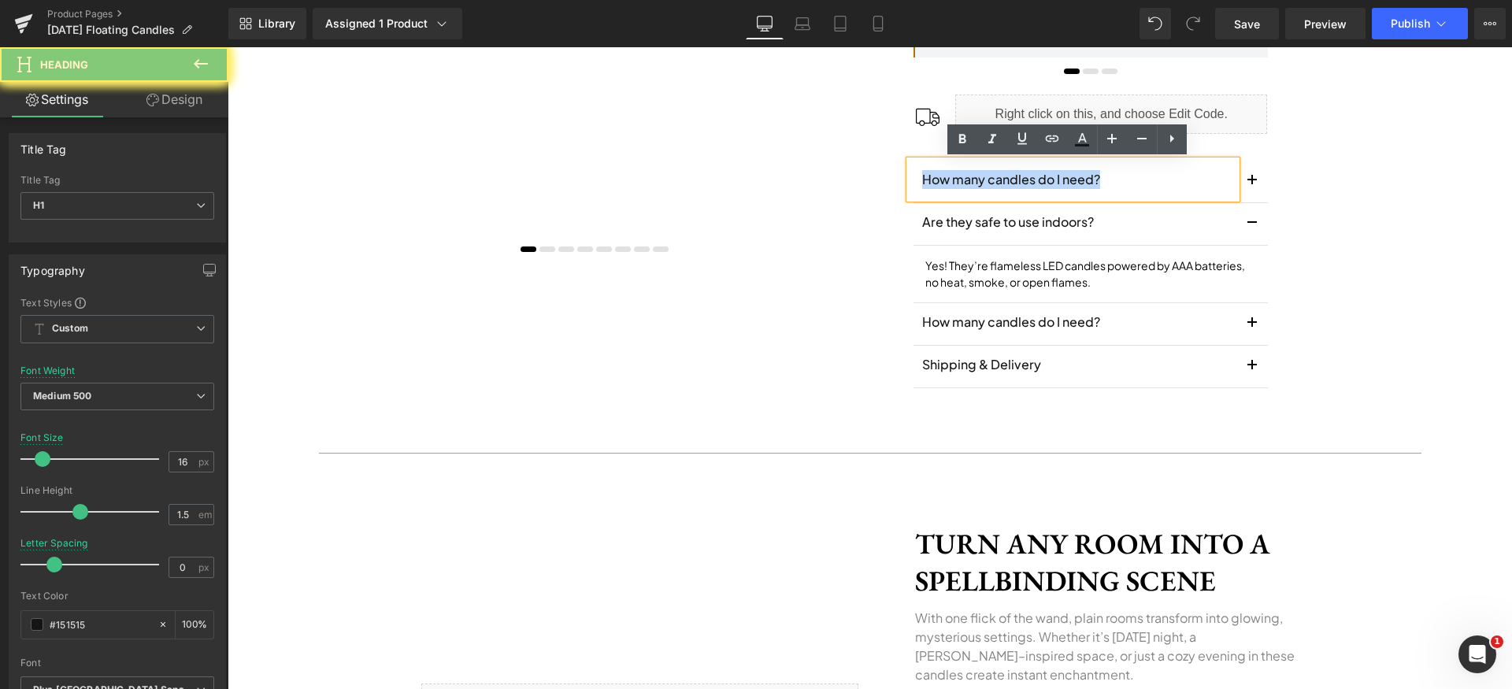
click at [984, 190] on div "How many candles do I need?" at bounding box center [1073, 180] width 327 height 38
paste div
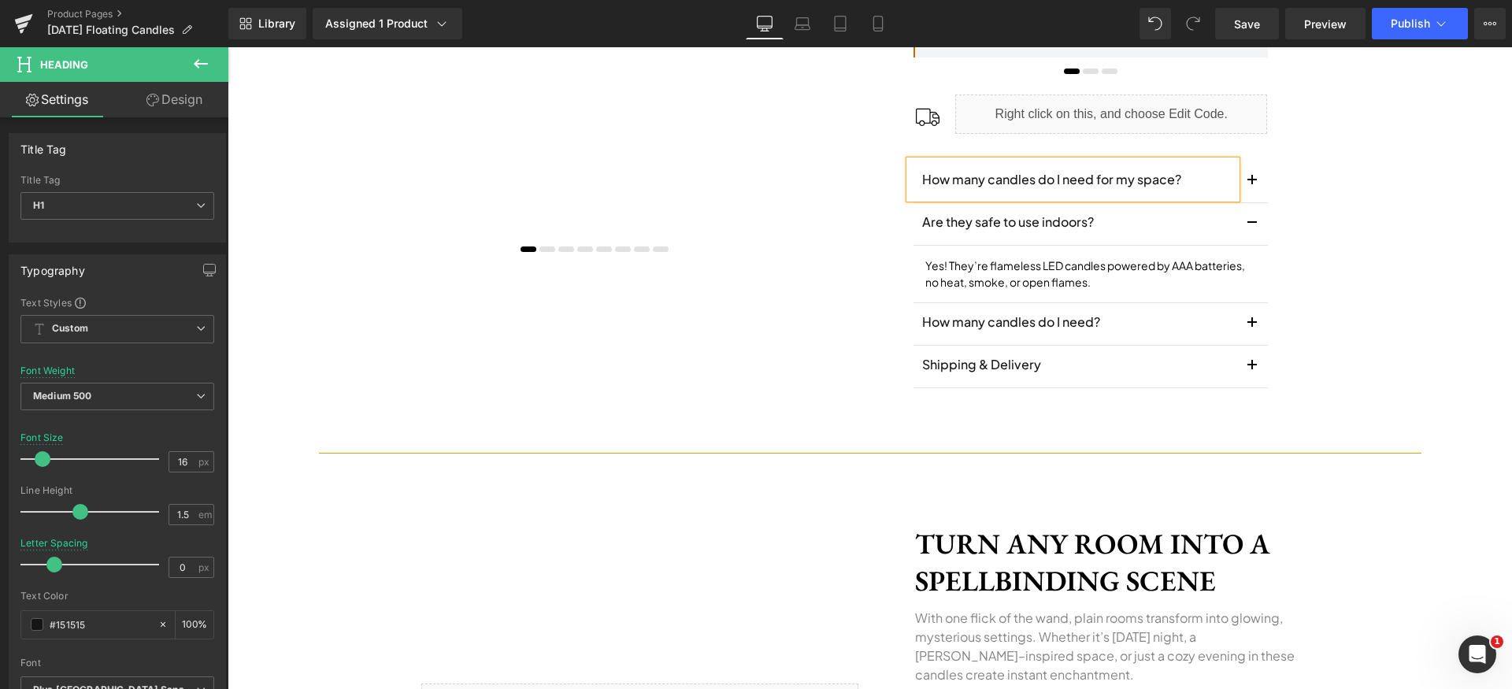
click at [1250, 191] on button "button" at bounding box center [1253, 182] width 32 height 42
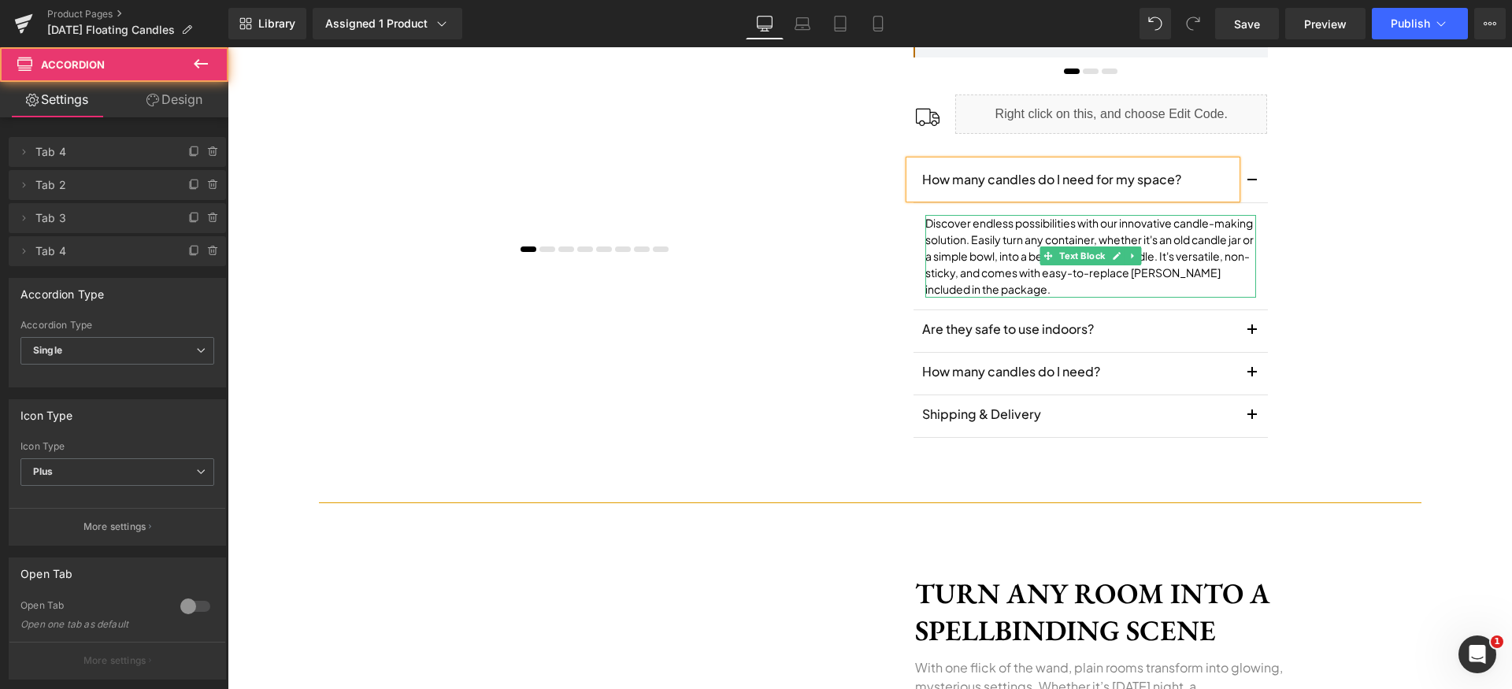
click at [994, 239] on p "Discover endless possibilities with our innovative candle-making solution. Easi…" at bounding box center [1090, 256] width 331 height 83
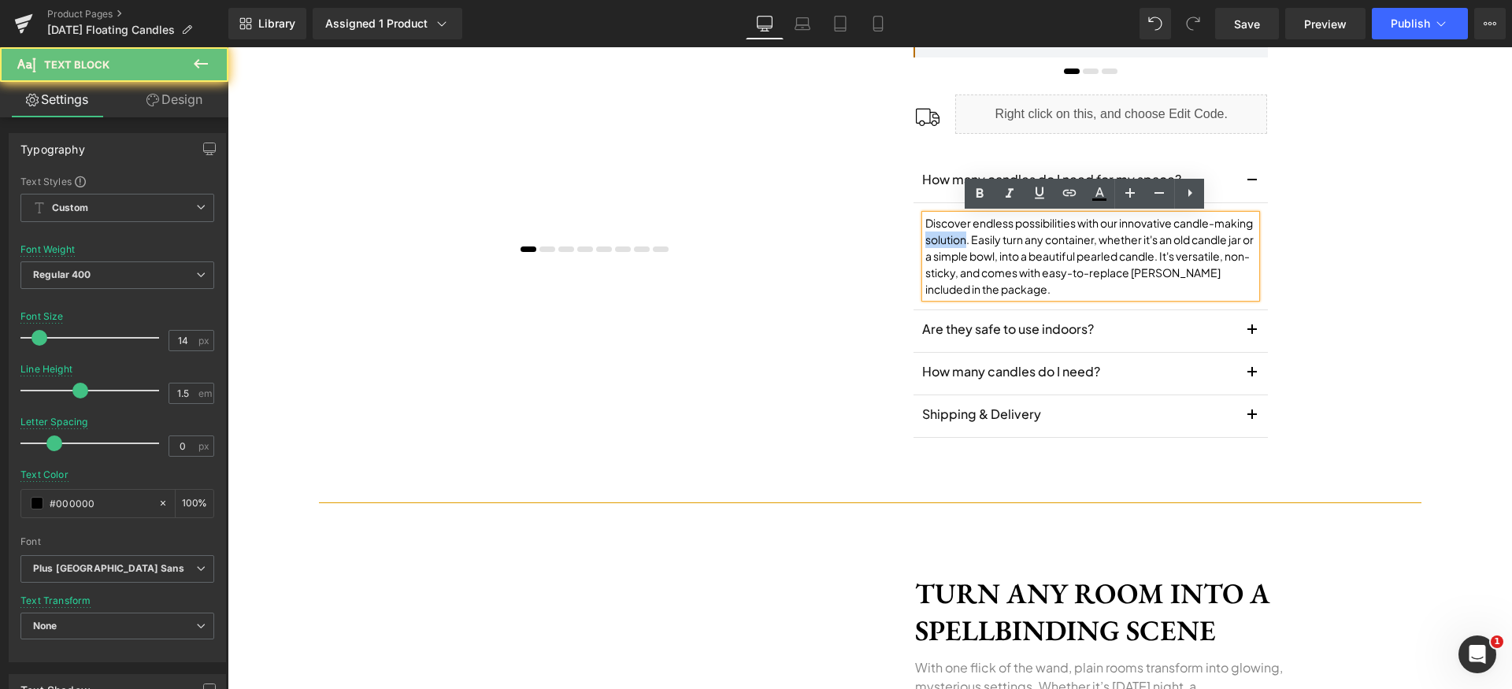
click at [994, 239] on p "Discover endless possibilities with our innovative candle-making solution. Easi…" at bounding box center [1090, 256] width 331 height 83
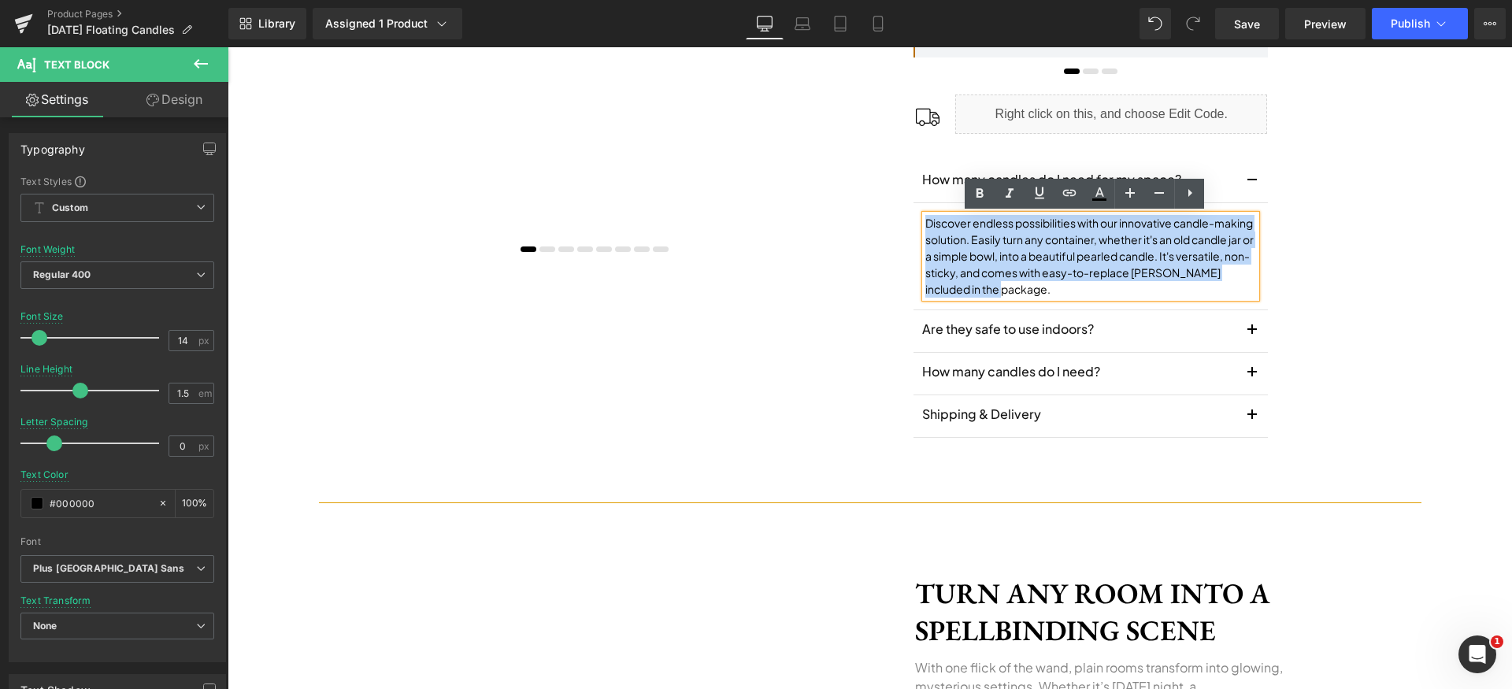
drag, startPoint x: 994, startPoint y: 239, endPoint x: 1029, endPoint y: 254, distance: 38.5
click at [997, 241] on p "Discover endless possibilities with our innovative candle-making solution. Easi…" at bounding box center [1090, 256] width 331 height 83
paste div
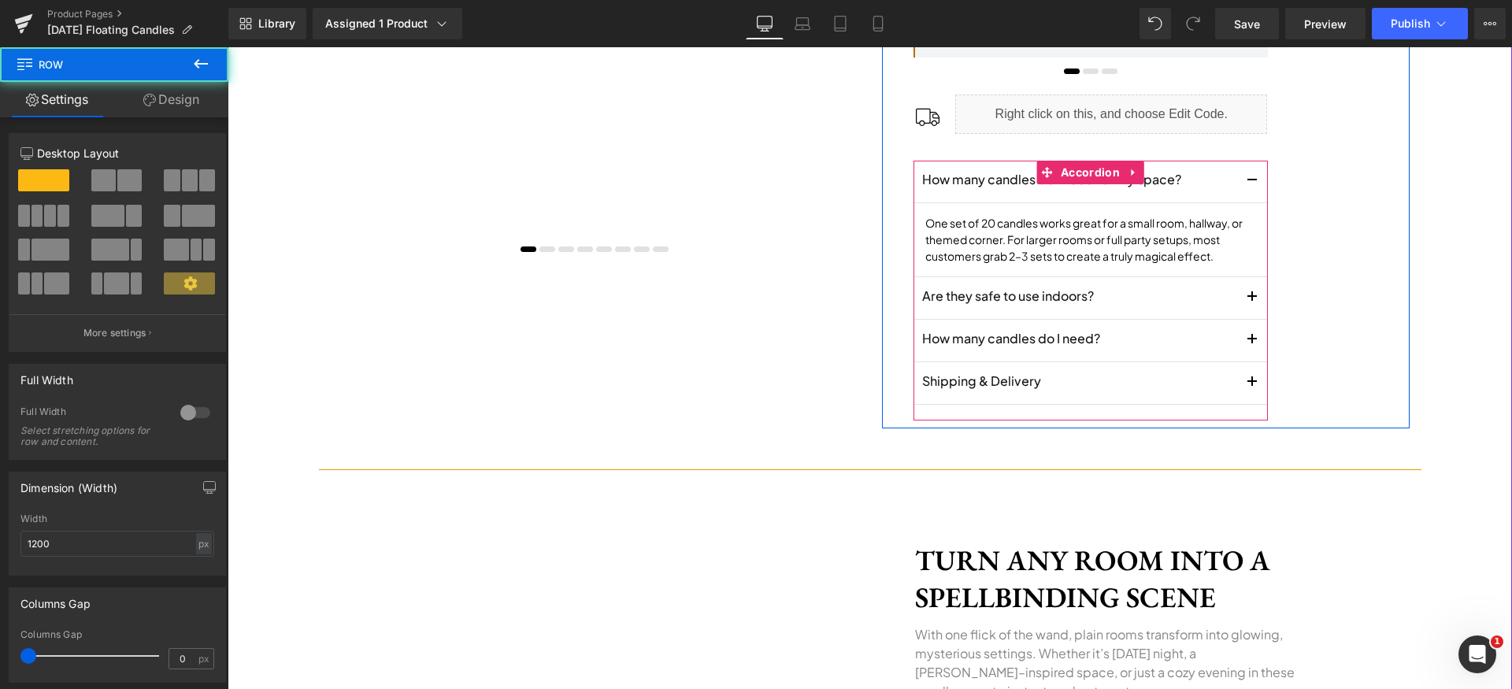
click at [1242, 180] on button "button" at bounding box center [1253, 182] width 32 height 42
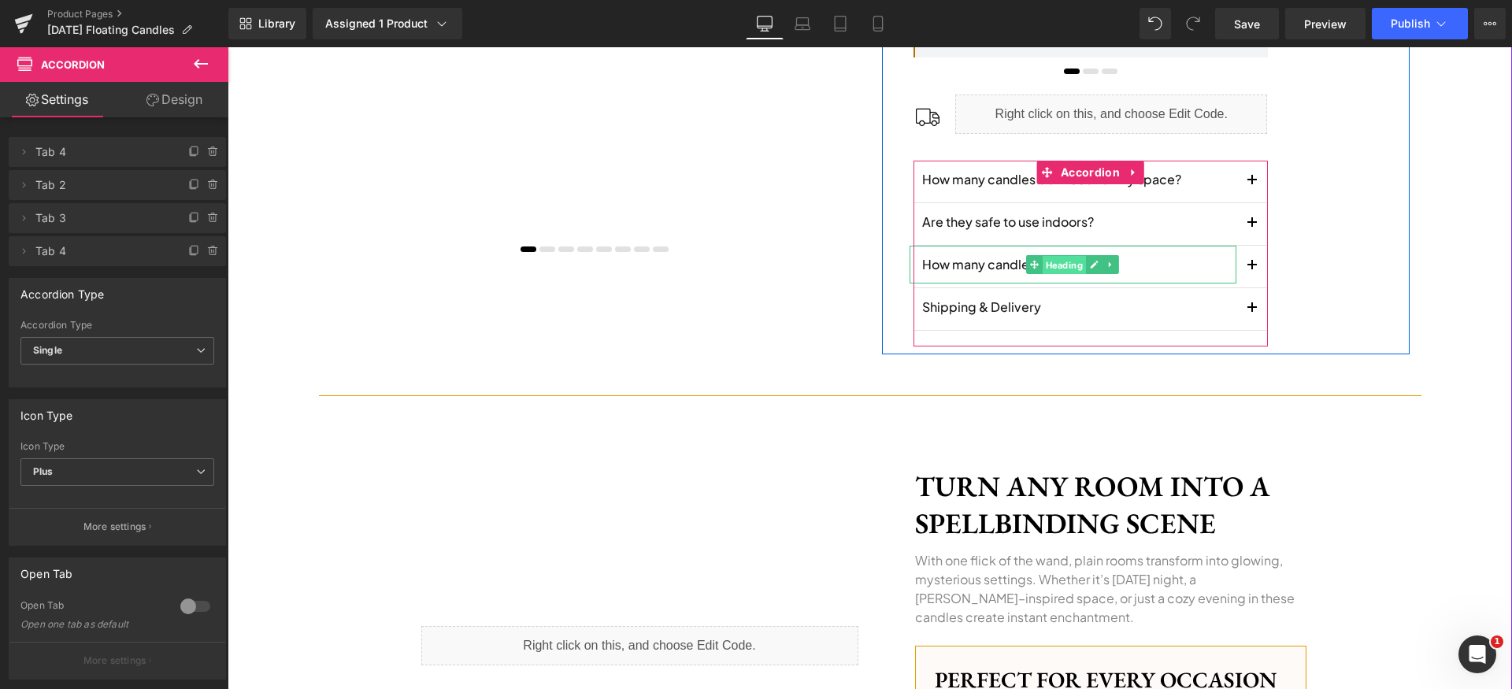
click at [1053, 265] on span "Heading" at bounding box center [1064, 265] width 43 height 19
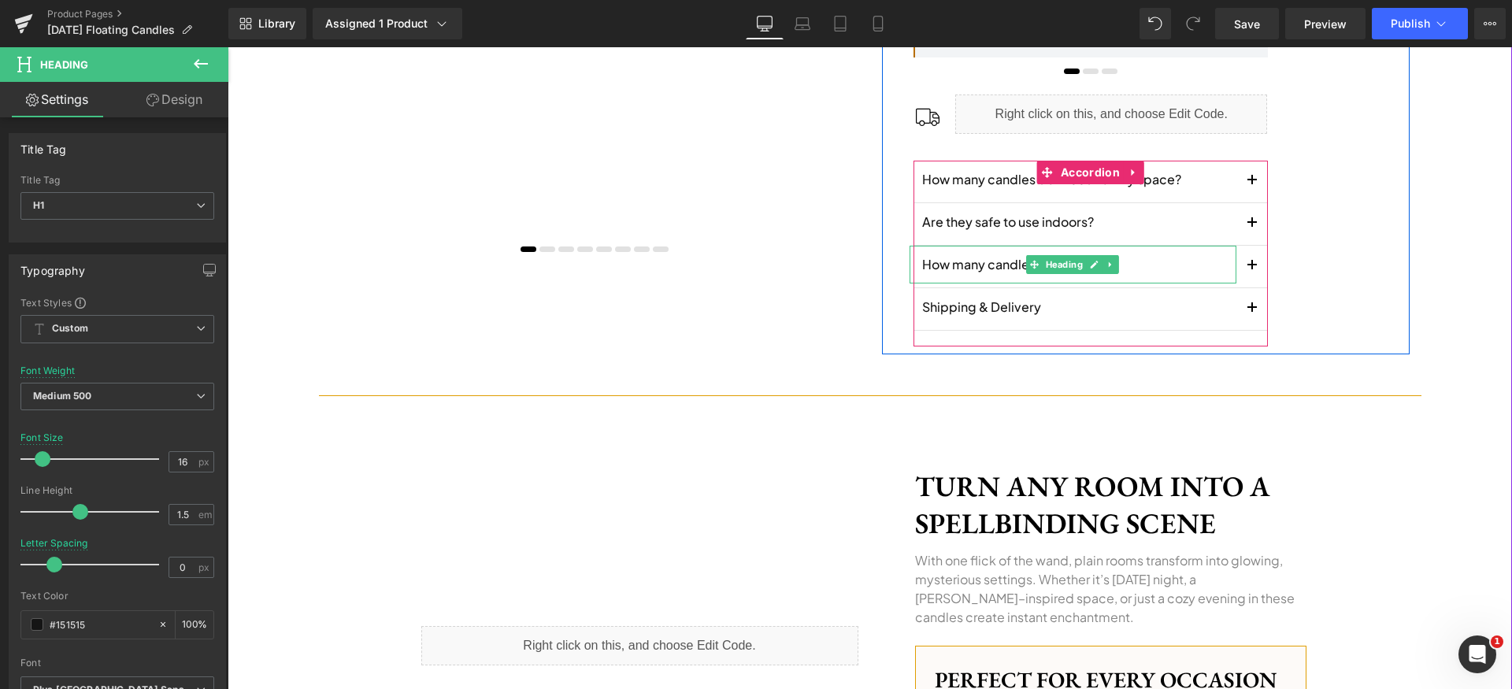
click at [990, 267] on h1 "How many candles do I need?" at bounding box center [1079, 264] width 314 height 19
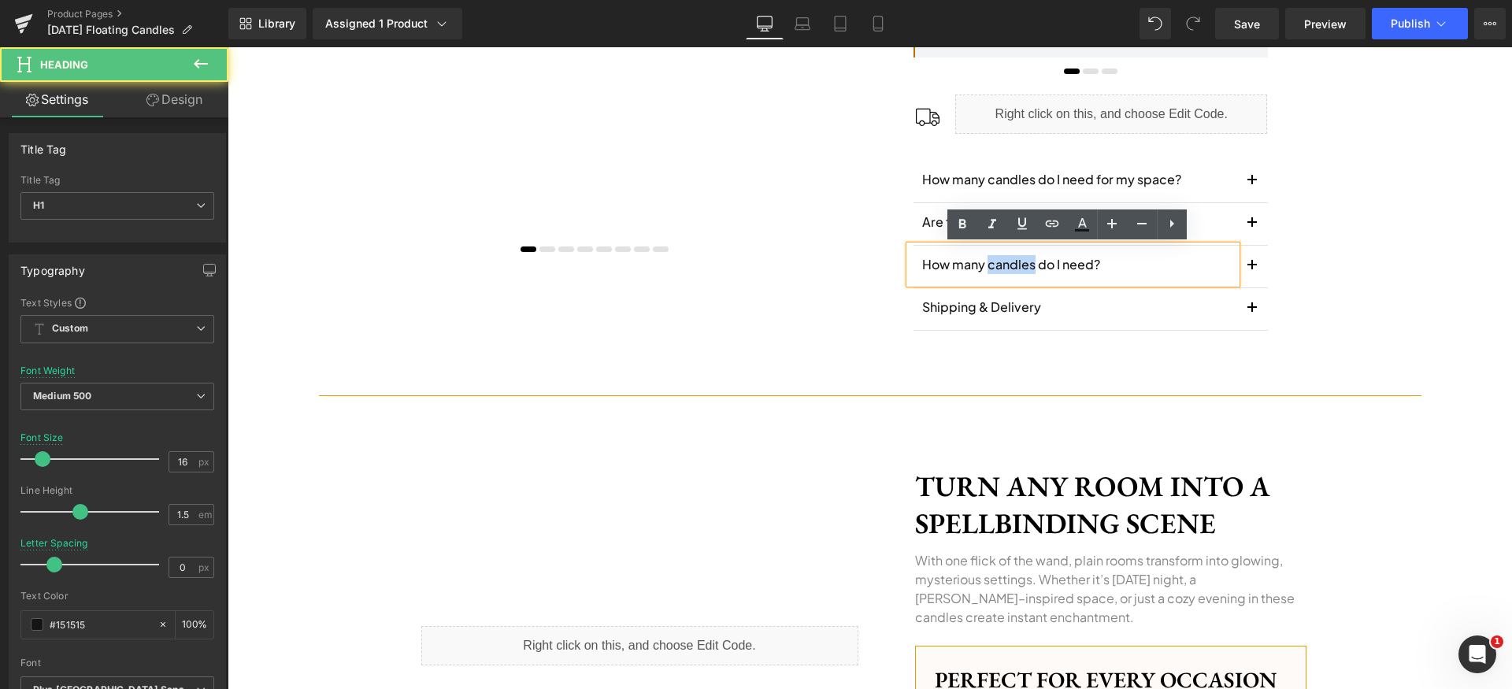
click at [990, 267] on h1 "How many candles do I need?" at bounding box center [1079, 264] width 314 height 19
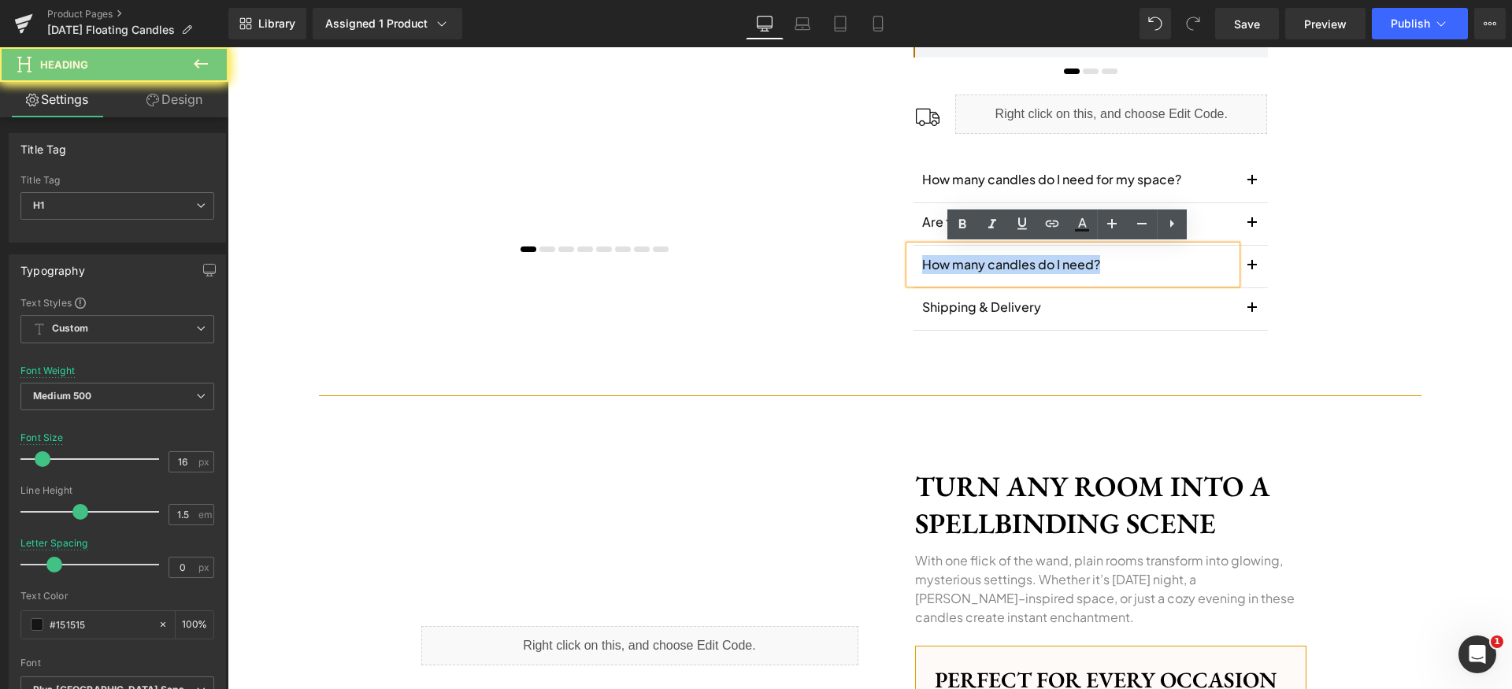
click at [990, 267] on h1 "How many candles do I need?" at bounding box center [1079, 264] width 314 height 19
paste div
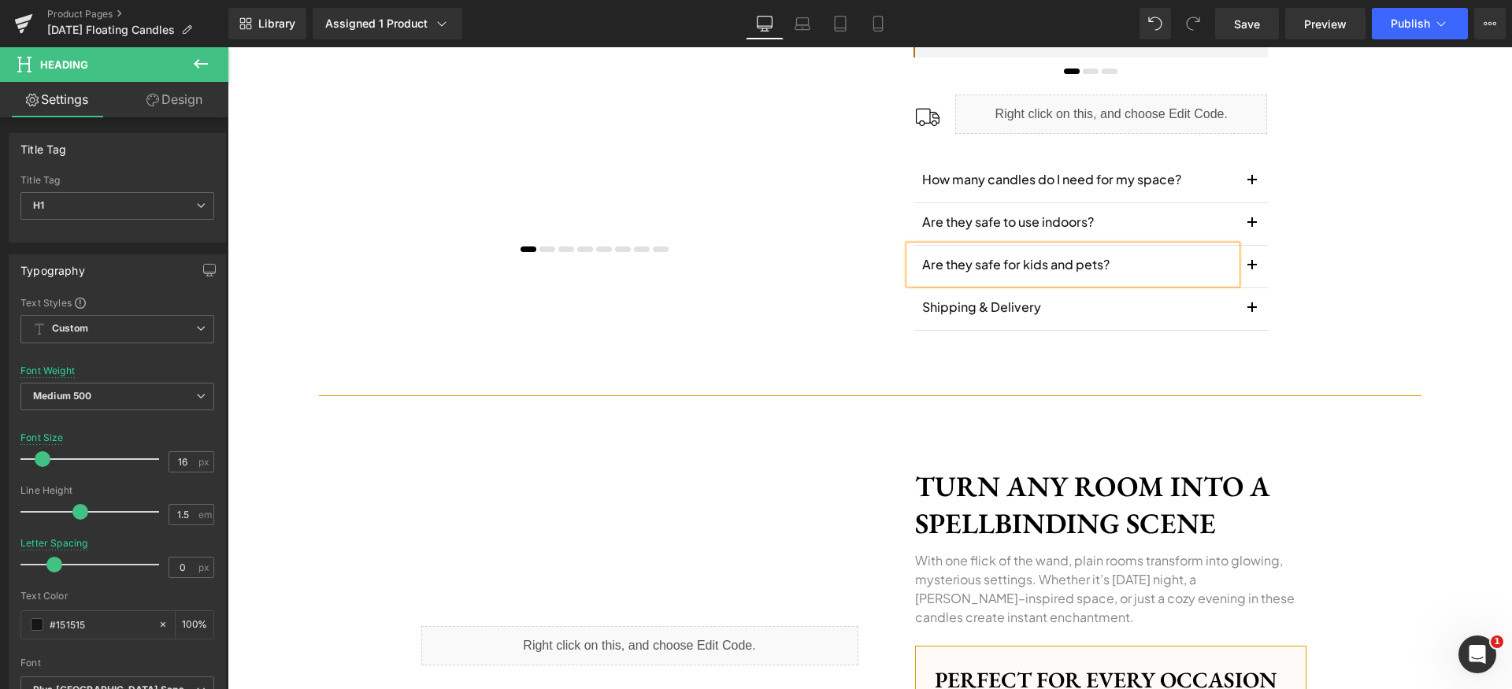
click at [1241, 271] on button "button" at bounding box center [1253, 267] width 32 height 42
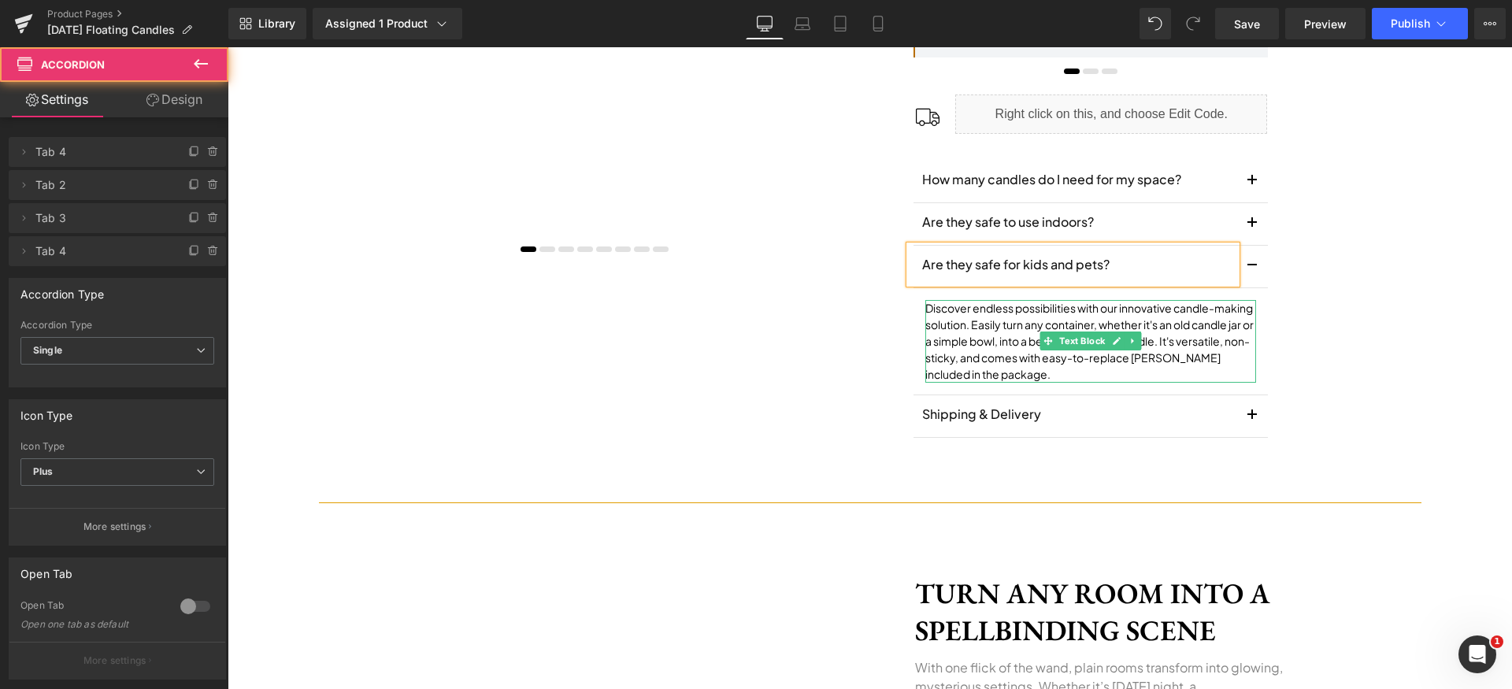
click at [995, 315] on p "Discover endless possibilities with our innovative candle-making solution. Easi…" at bounding box center [1090, 341] width 331 height 83
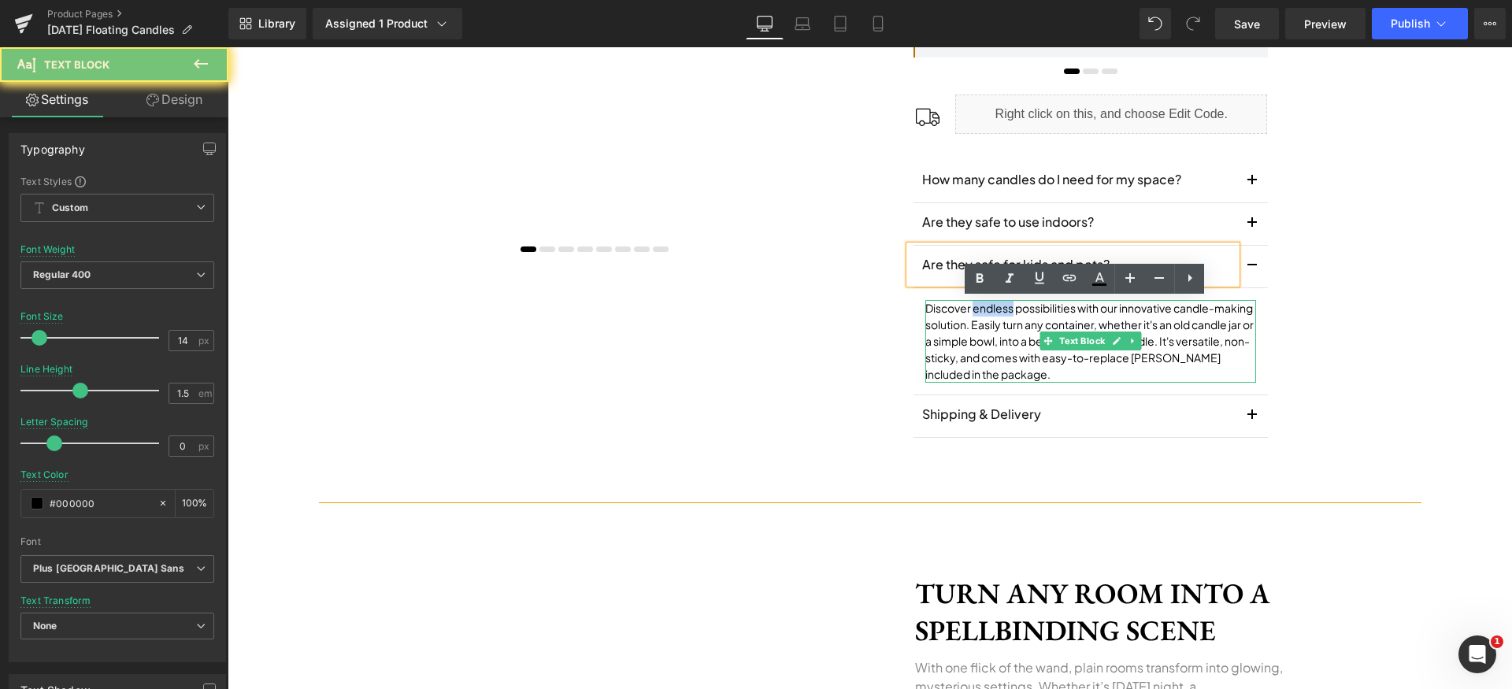
click at [995, 315] on p "Discover endless possibilities with our innovative candle-making solution. Easi…" at bounding box center [1090, 341] width 331 height 83
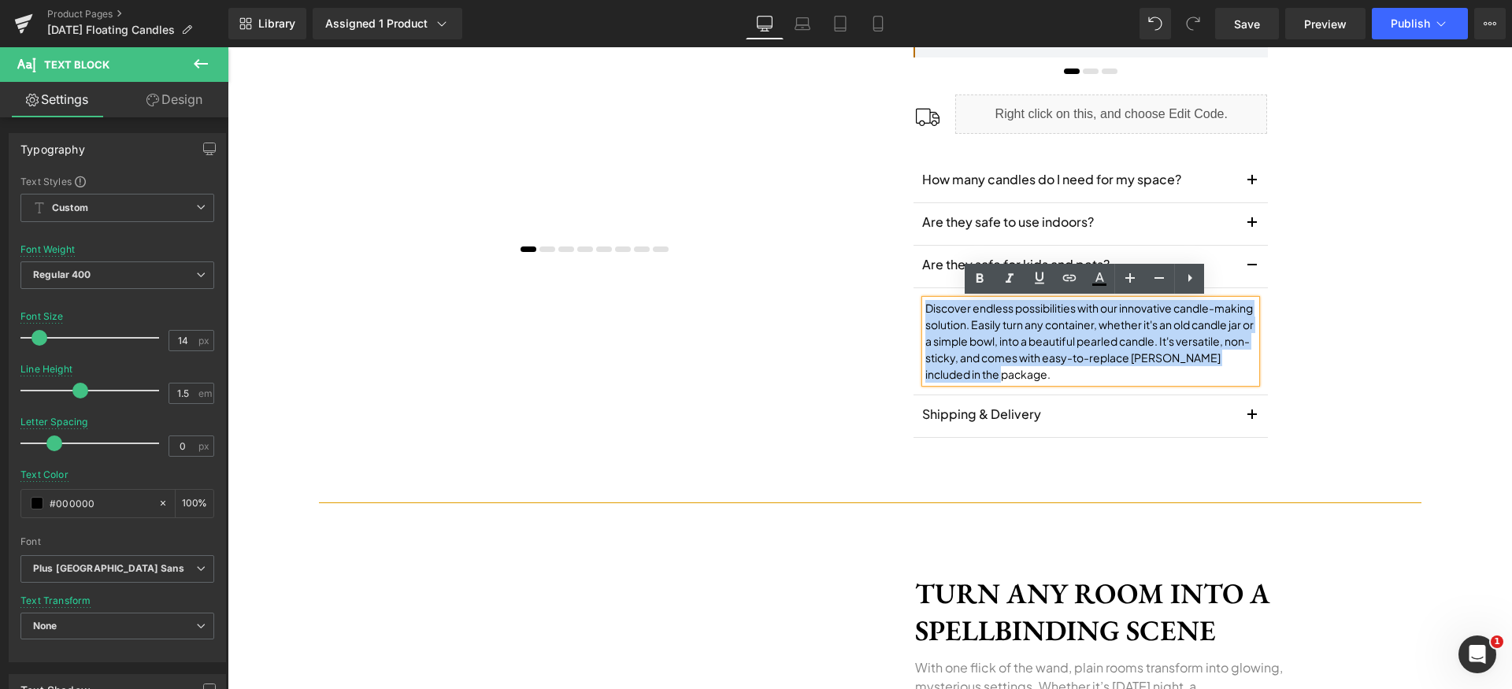
click at [995, 315] on p "Discover endless possibilities with our innovative candle-making solution. Easi…" at bounding box center [1090, 341] width 331 height 83
paste div
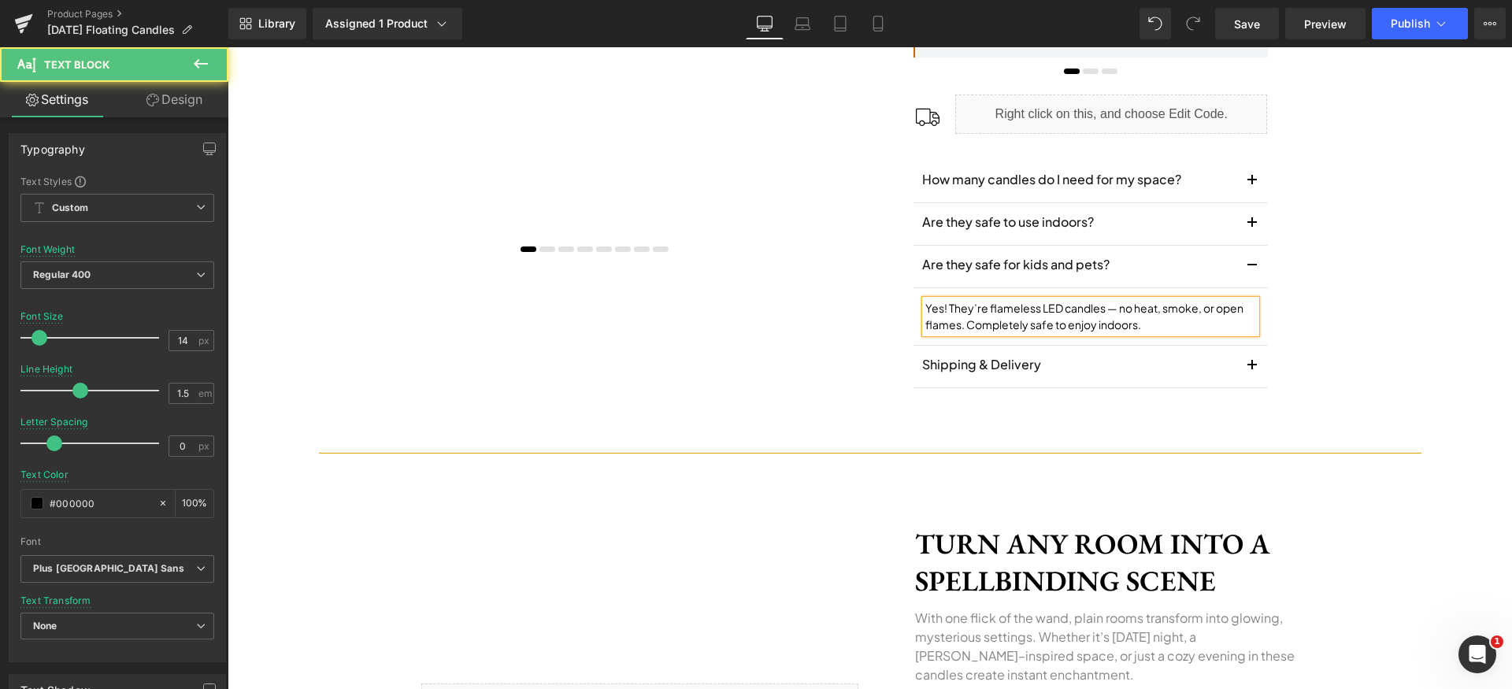
click at [1107, 309] on p "Yes! They’re flameless LED candles — no heat, smoke, or open flames. Completely…" at bounding box center [1090, 316] width 331 height 33
click at [1237, 269] on button "button" at bounding box center [1253, 267] width 32 height 42
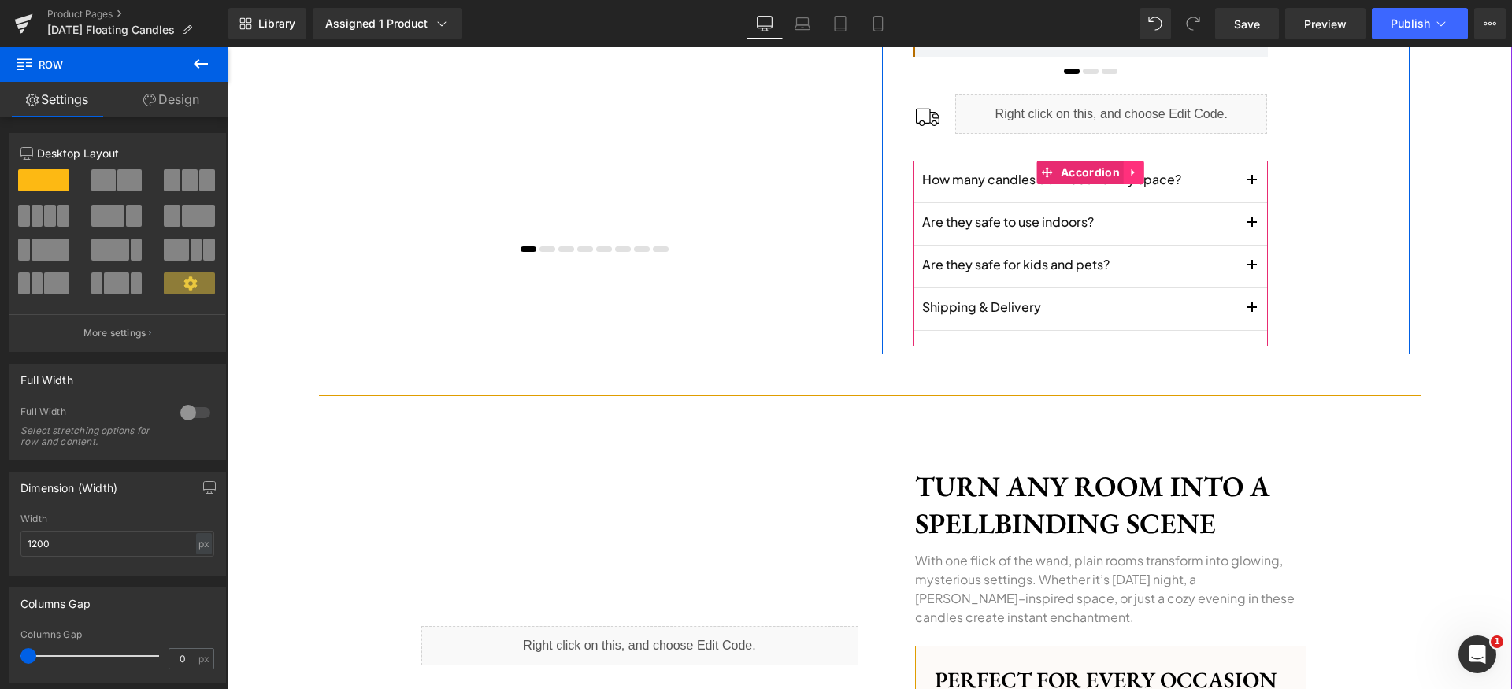
click at [1129, 172] on icon at bounding box center [1134, 172] width 11 height 12
click at [1118, 172] on icon at bounding box center [1123, 172] width 11 height 11
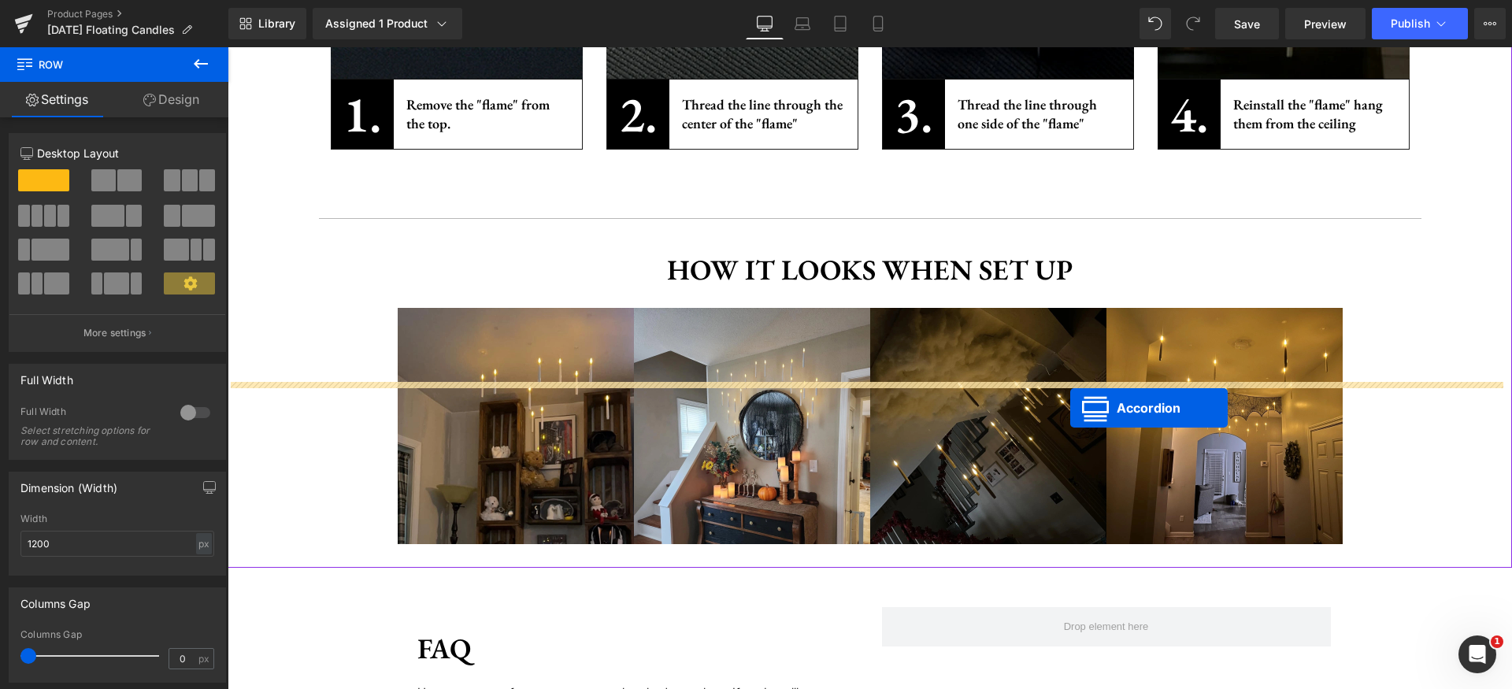
scroll to position [2791, 0]
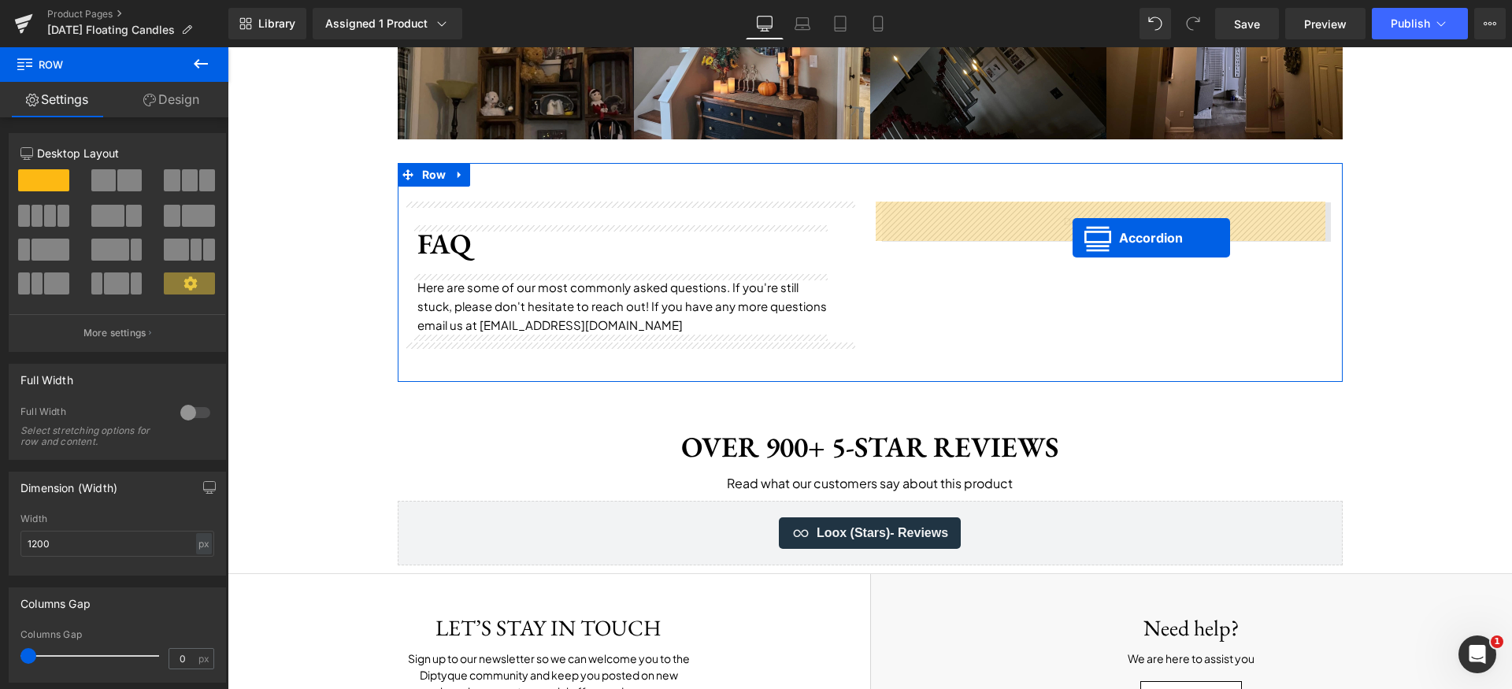
drag, startPoint x: 1050, startPoint y: 376, endPoint x: 1075, endPoint y: 224, distance: 154.1
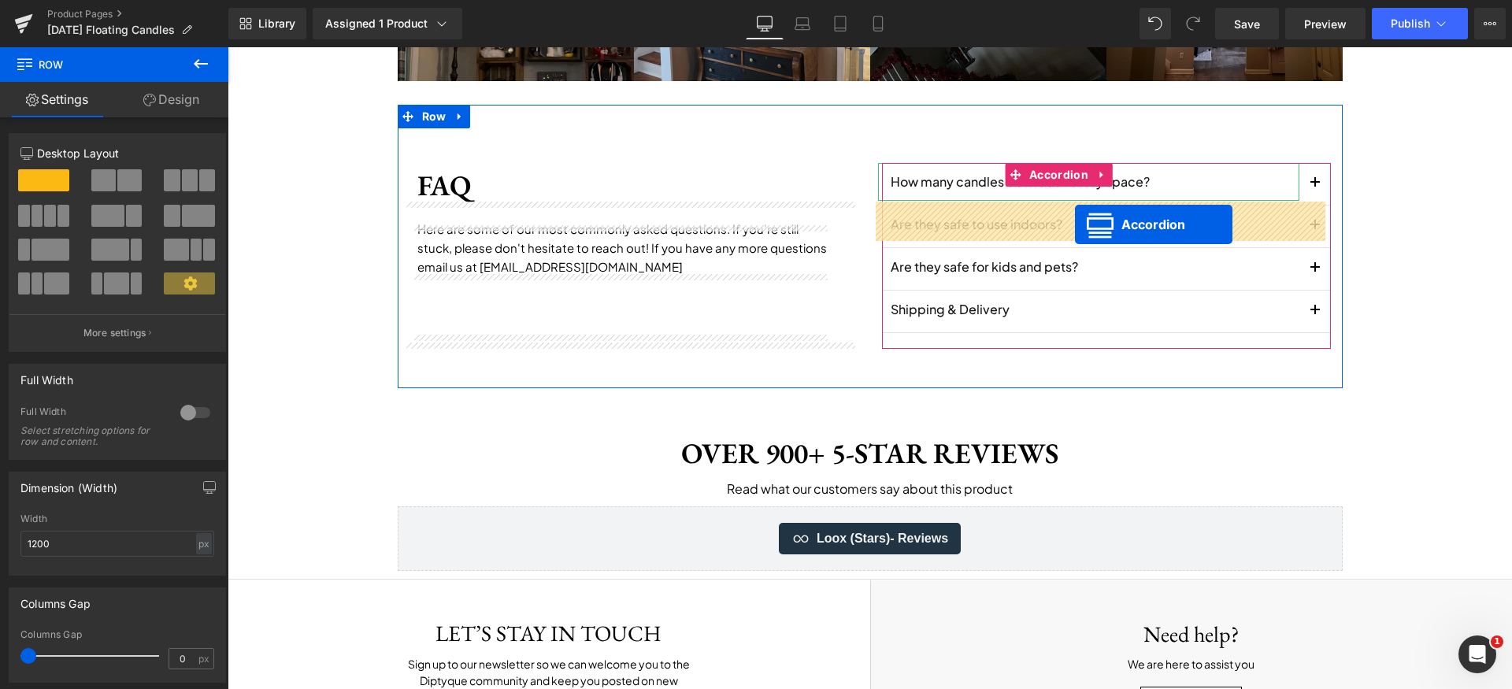
scroll to position [2732, 0]
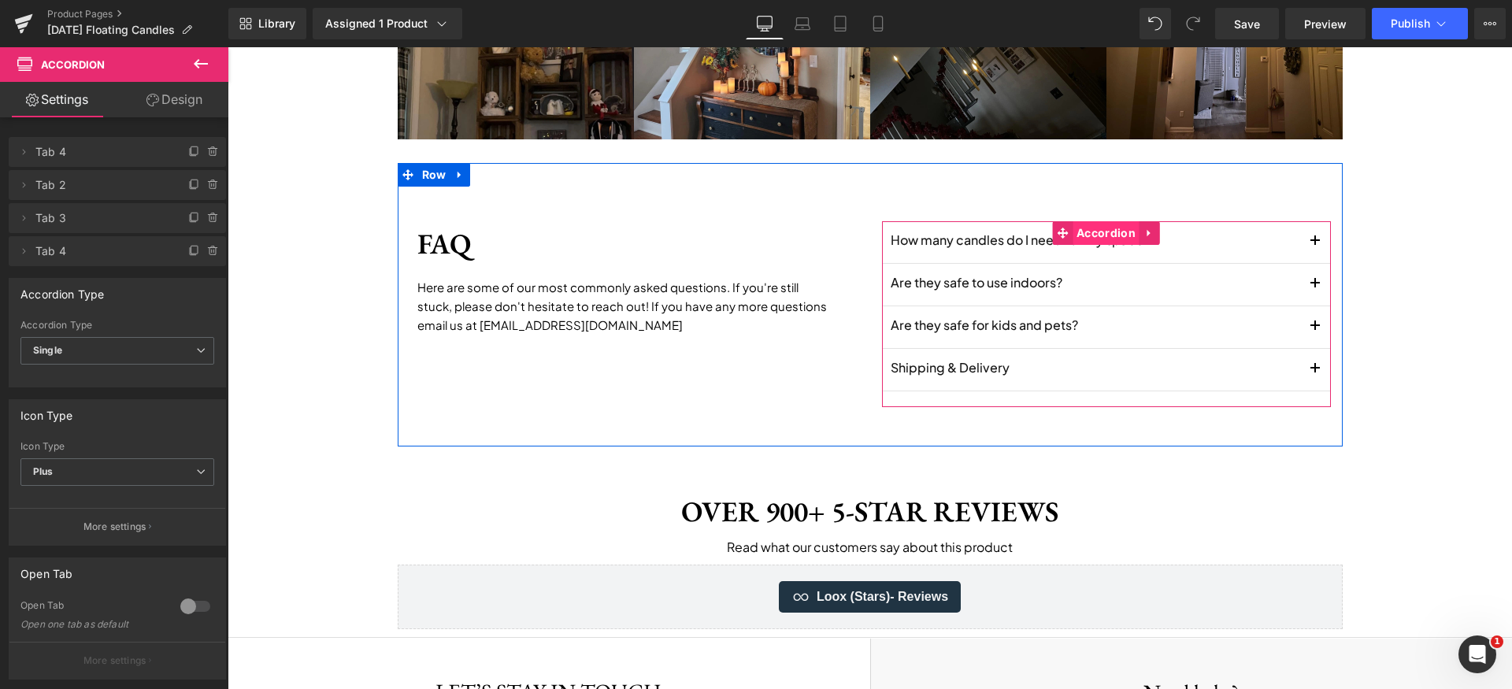
click at [1085, 229] on span "Accordion" at bounding box center [1106, 233] width 67 height 24
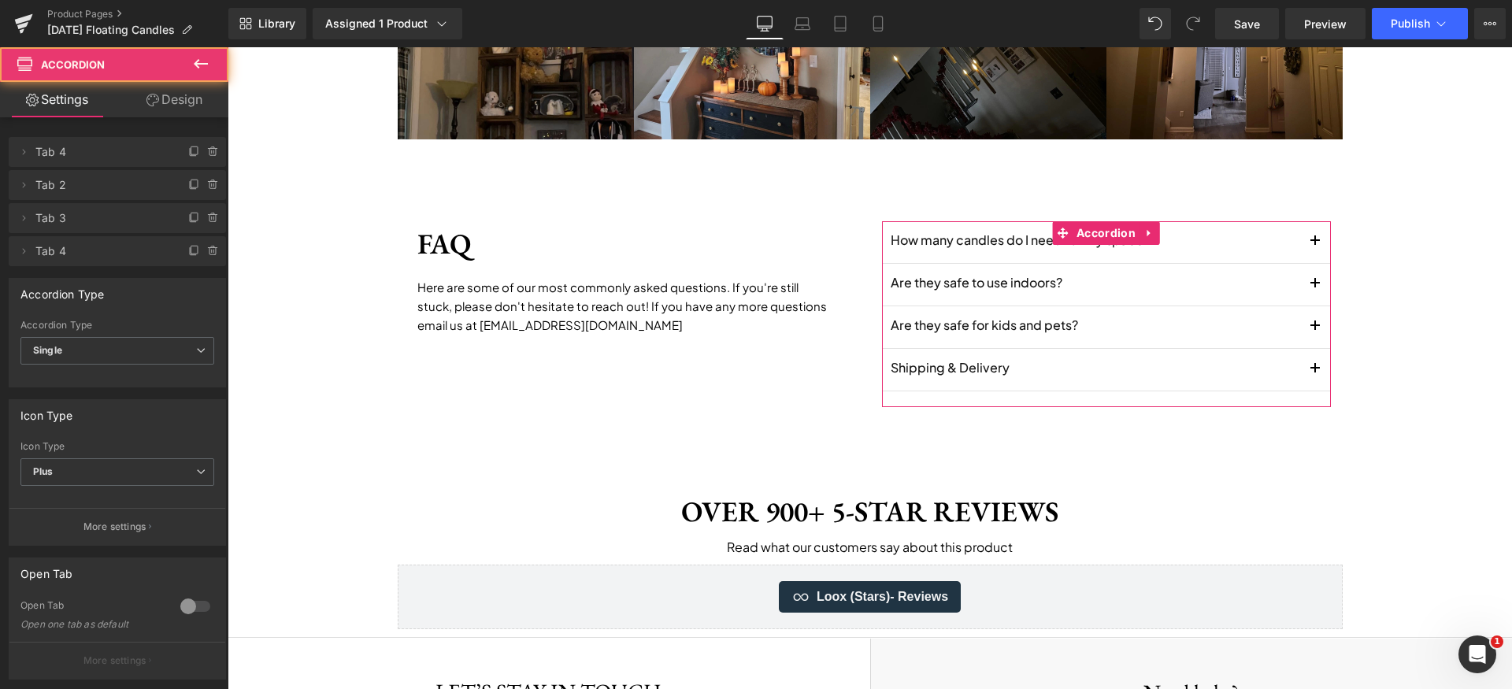
click at [176, 103] on link "Design" at bounding box center [174, 99] width 114 height 35
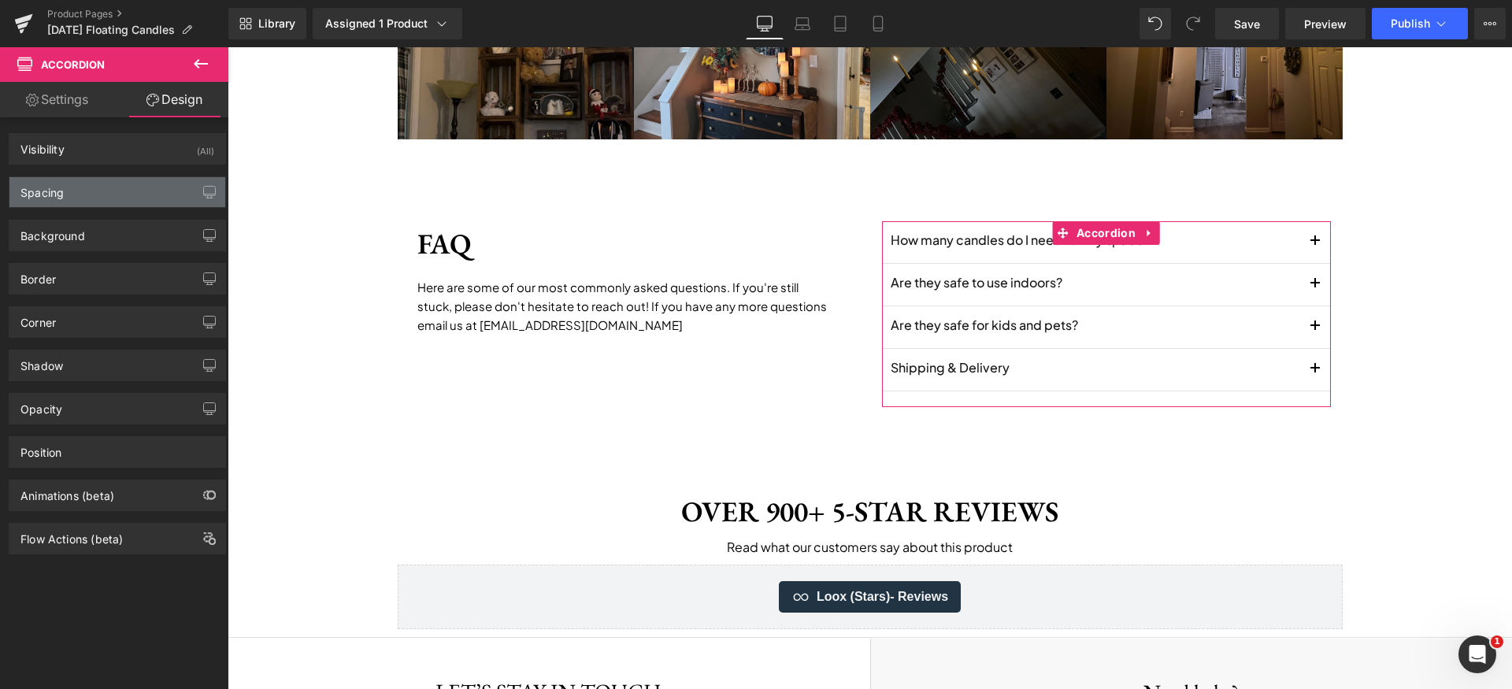
click at [99, 183] on div "Spacing" at bounding box center [117, 192] width 216 height 30
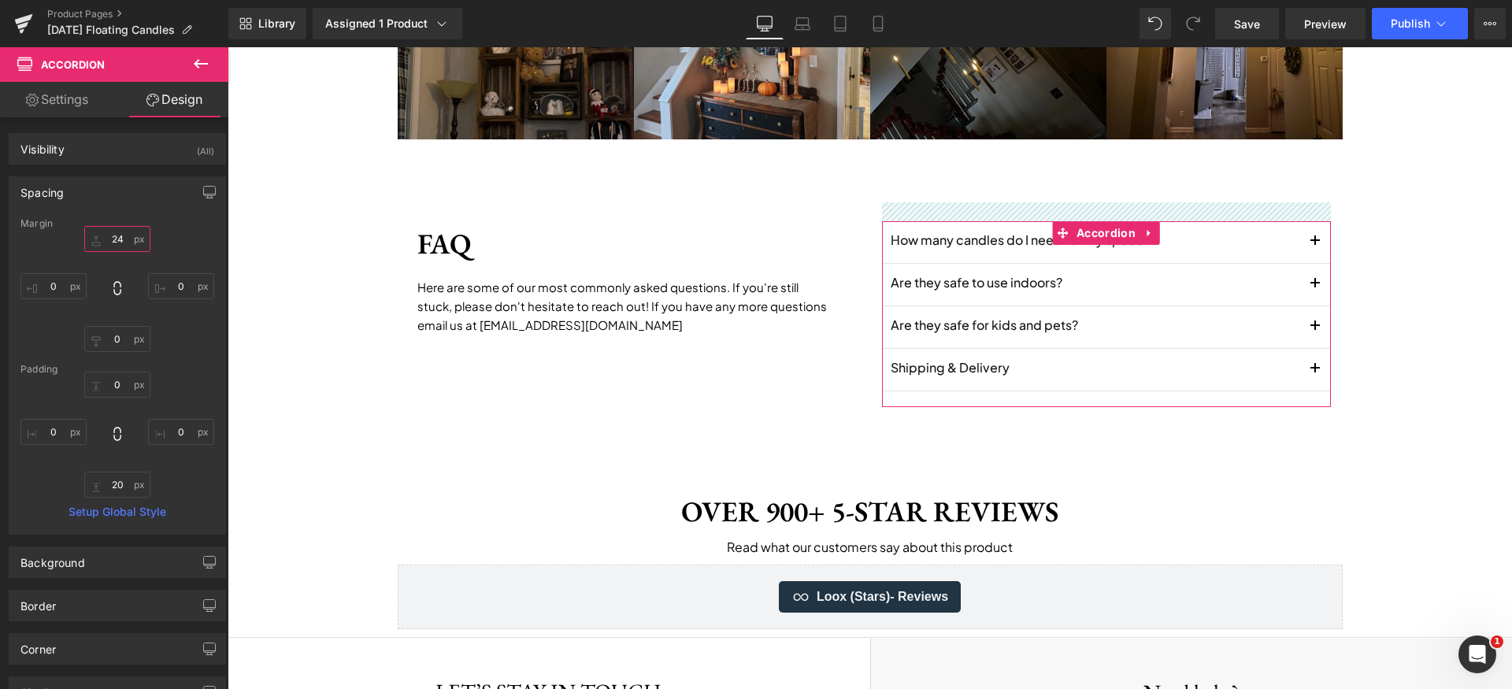
click at [123, 248] on input "24" at bounding box center [117, 239] width 66 height 26
type input "0"
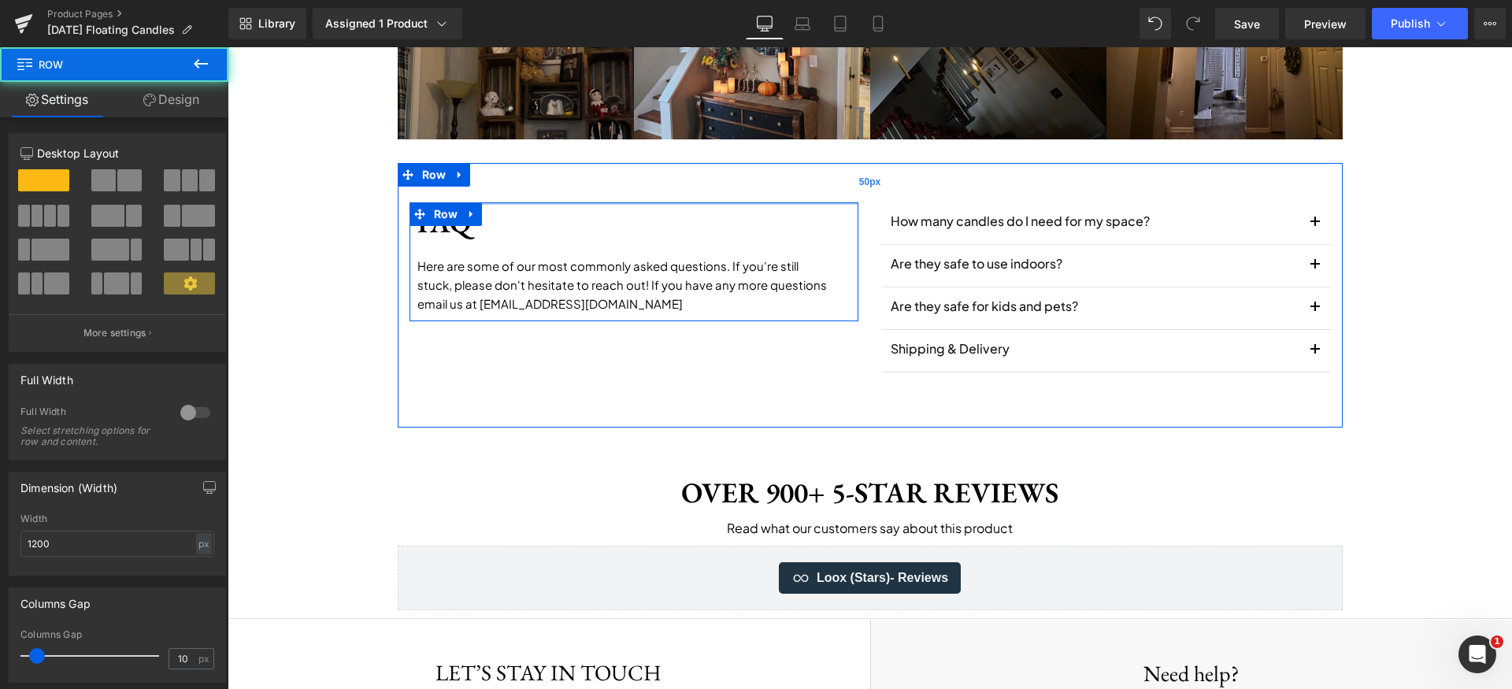
drag, startPoint x: 587, startPoint y: 213, endPoint x: 592, endPoint y: 176, distance: 37.4
click at [592, 176] on div "FAQ Heading Here are some of our most commonly asked questions. If you're still…" at bounding box center [870, 295] width 945 height 265
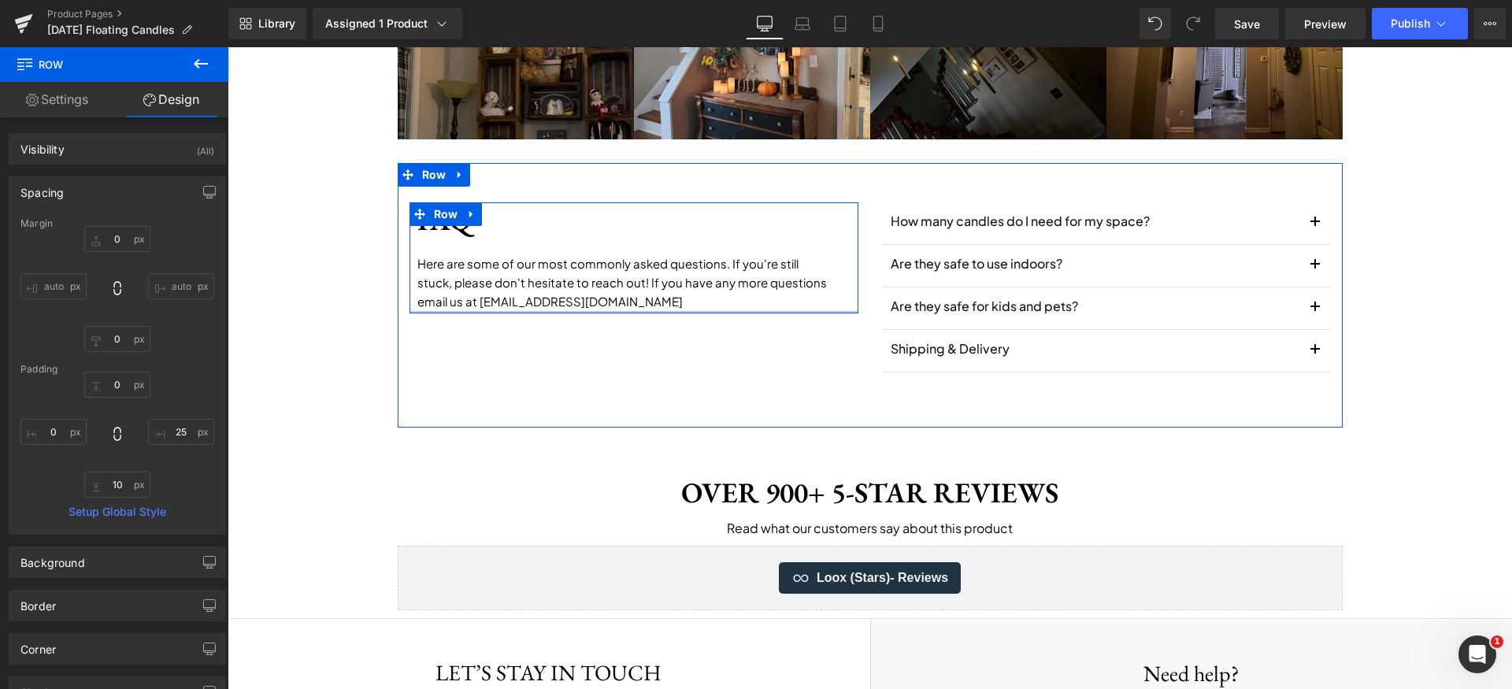
drag, startPoint x: 629, startPoint y: 314, endPoint x: 638, endPoint y: 295, distance: 20.8
click at [638, 295] on div "FAQ Heading Here are some of our most commonly asked questions. If you're still…" at bounding box center [634, 258] width 449 height 112
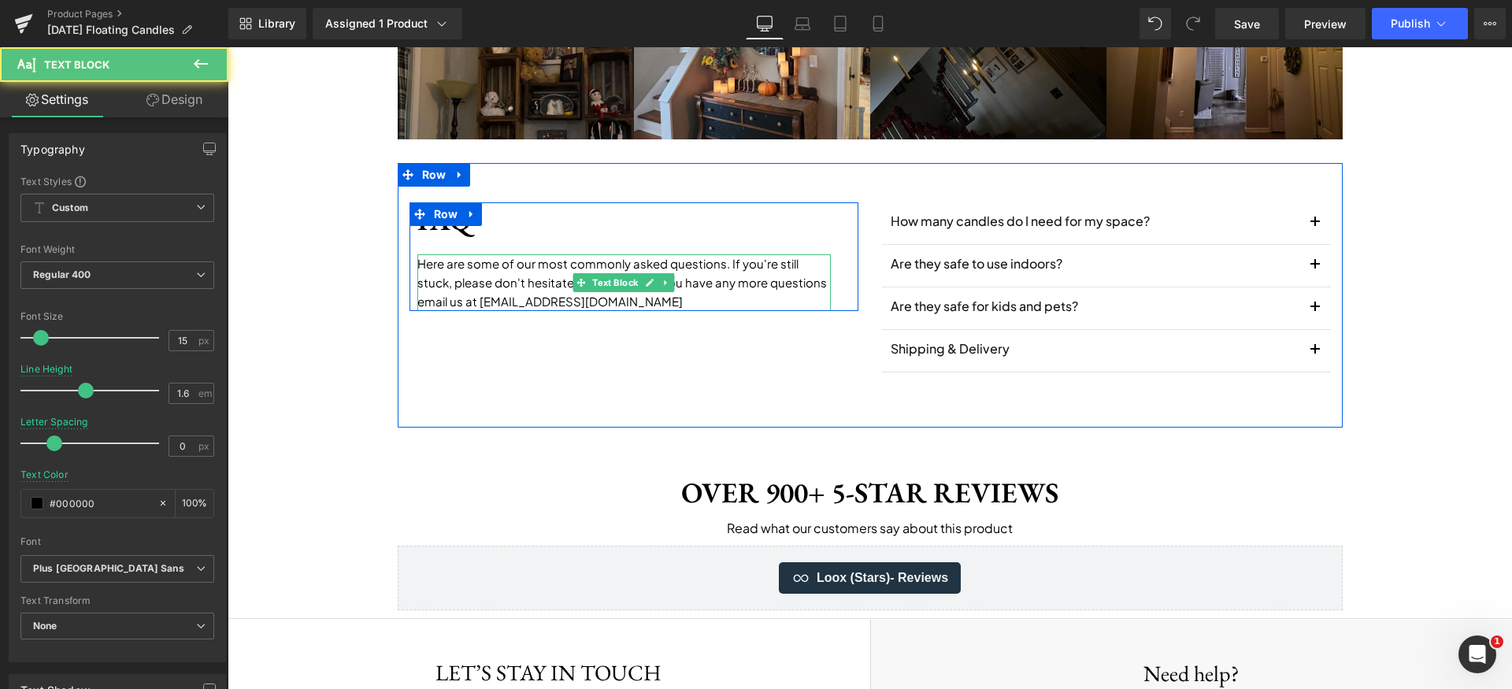
click at [482, 306] on p "Here are some of our most commonly asked questions. If you're still stuck, plea…" at bounding box center [624, 282] width 414 height 57
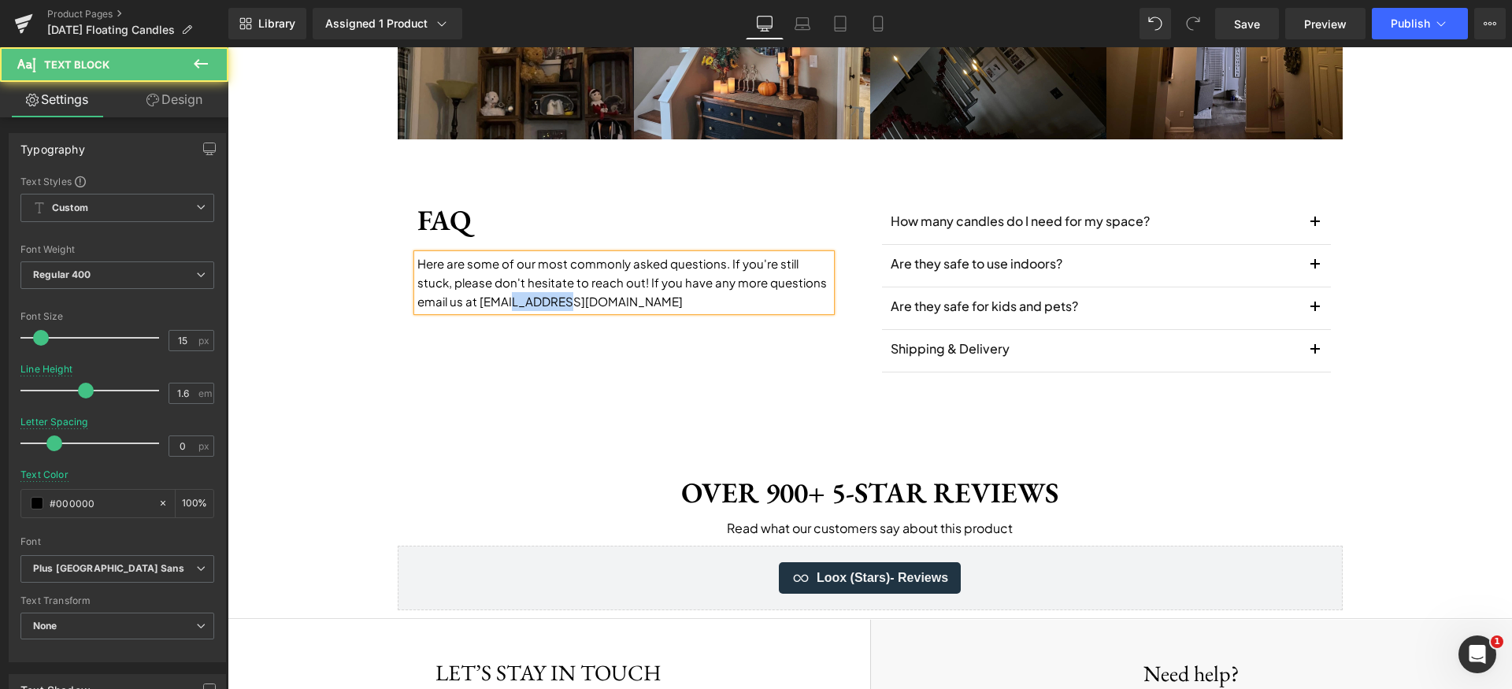
click at [482, 305] on p "Here are some of our most commonly asked questions. If you're still stuck, plea…" at bounding box center [624, 282] width 414 height 57
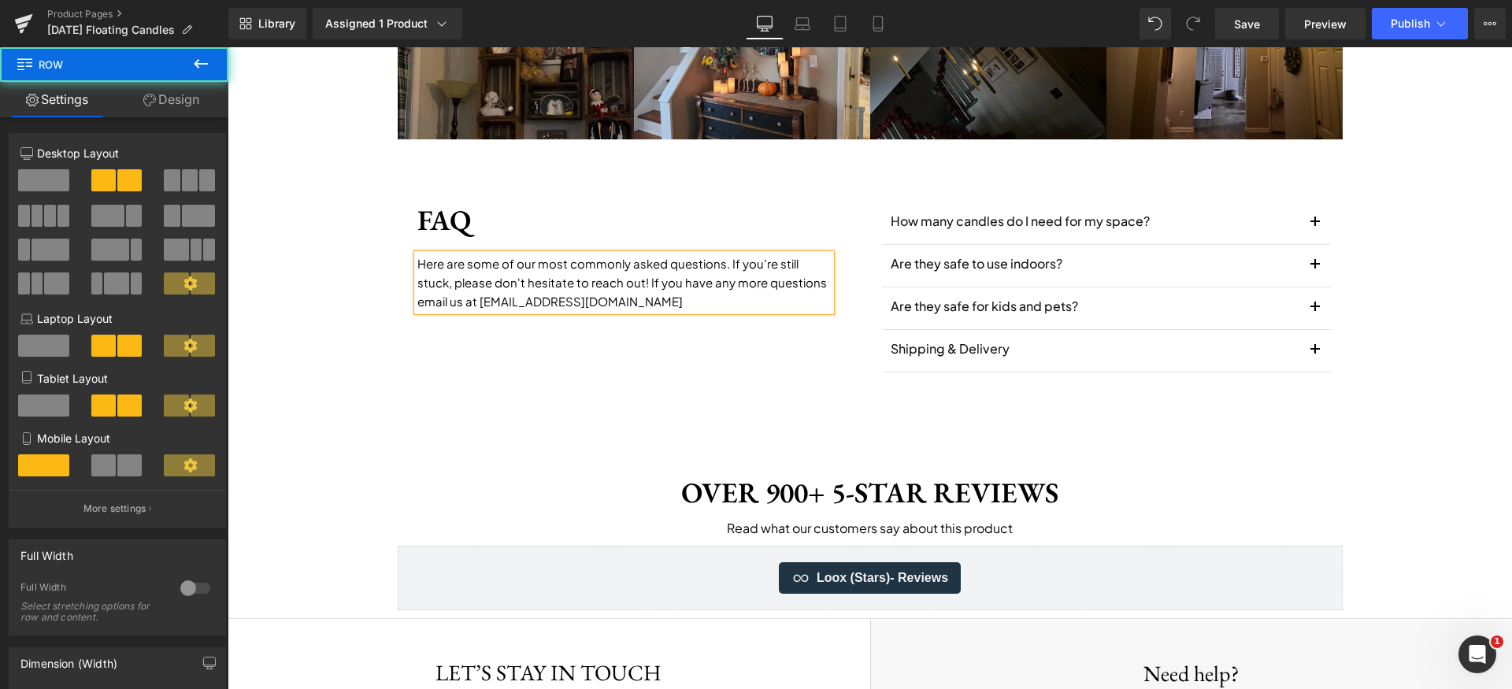
click at [714, 388] on div "FAQ Heading Here are some of our most commonly asked questions. If you're still…" at bounding box center [870, 295] width 945 height 265
click at [872, 26] on icon at bounding box center [878, 24] width 16 height 16
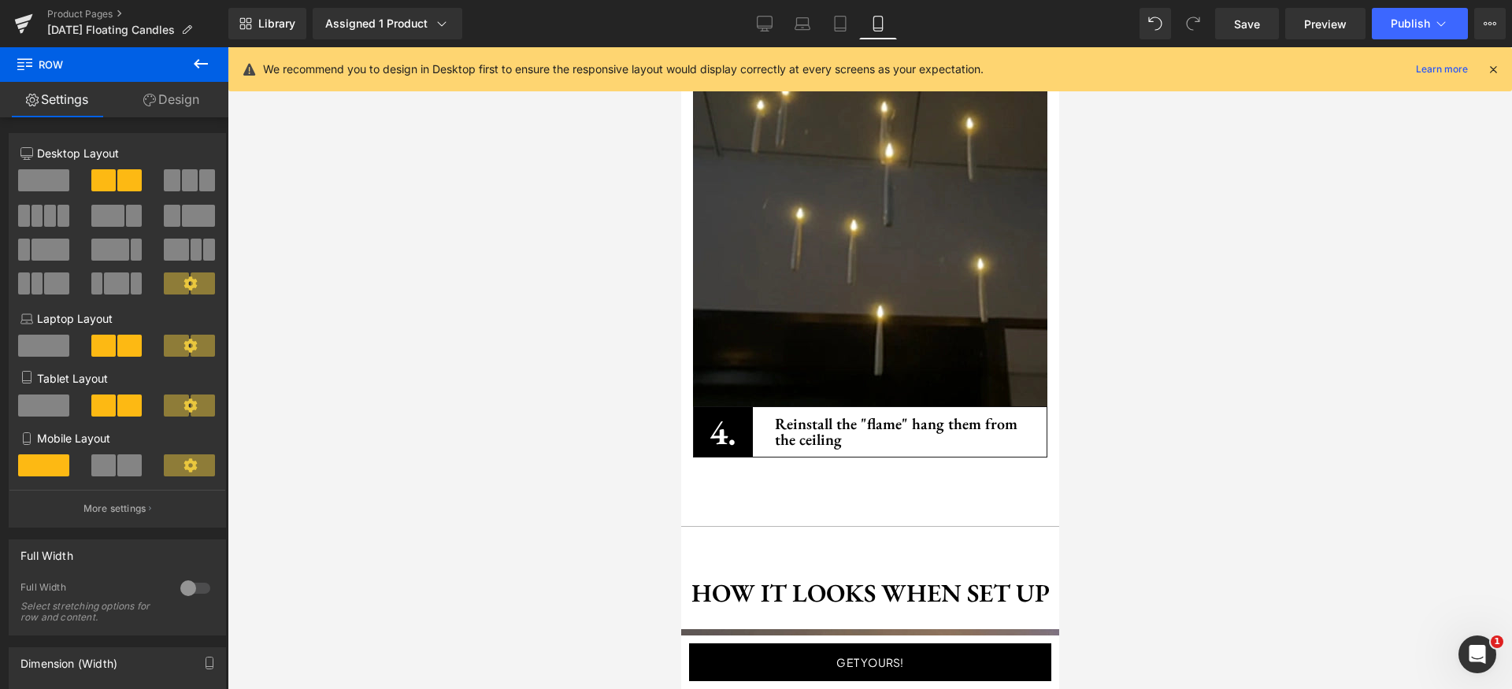
scroll to position [4156, 0]
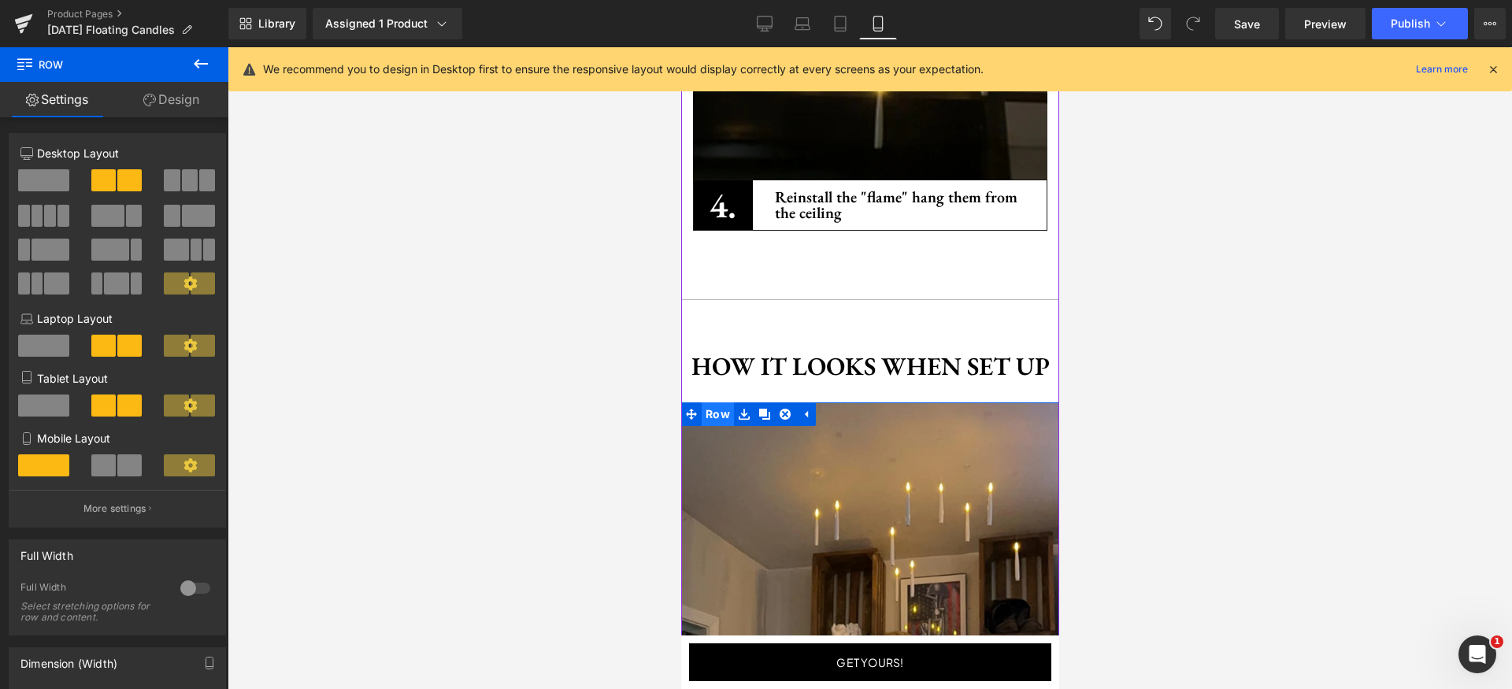
click at [702, 402] on span "Row" at bounding box center [717, 414] width 32 height 24
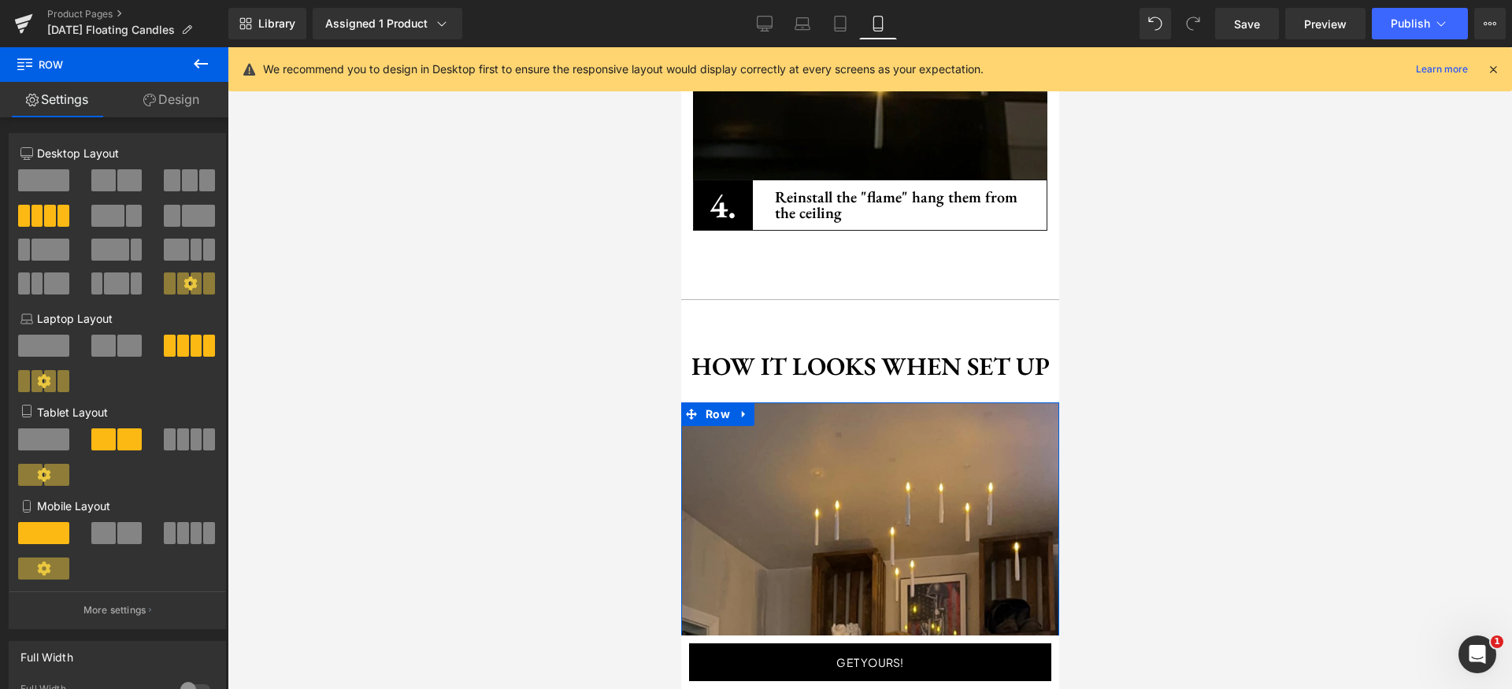
click at [117, 534] on span at bounding box center [129, 533] width 24 height 22
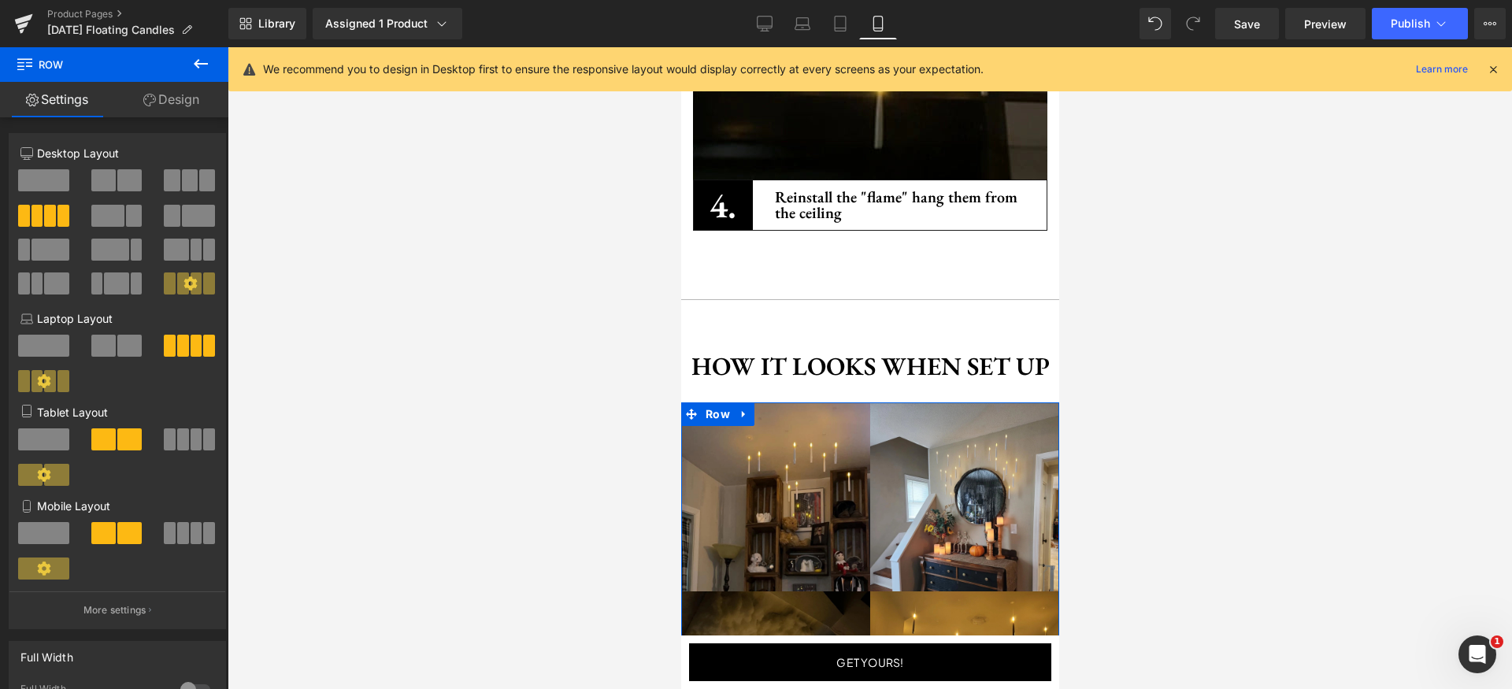
click at [178, 539] on span at bounding box center [183, 533] width 12 height 22
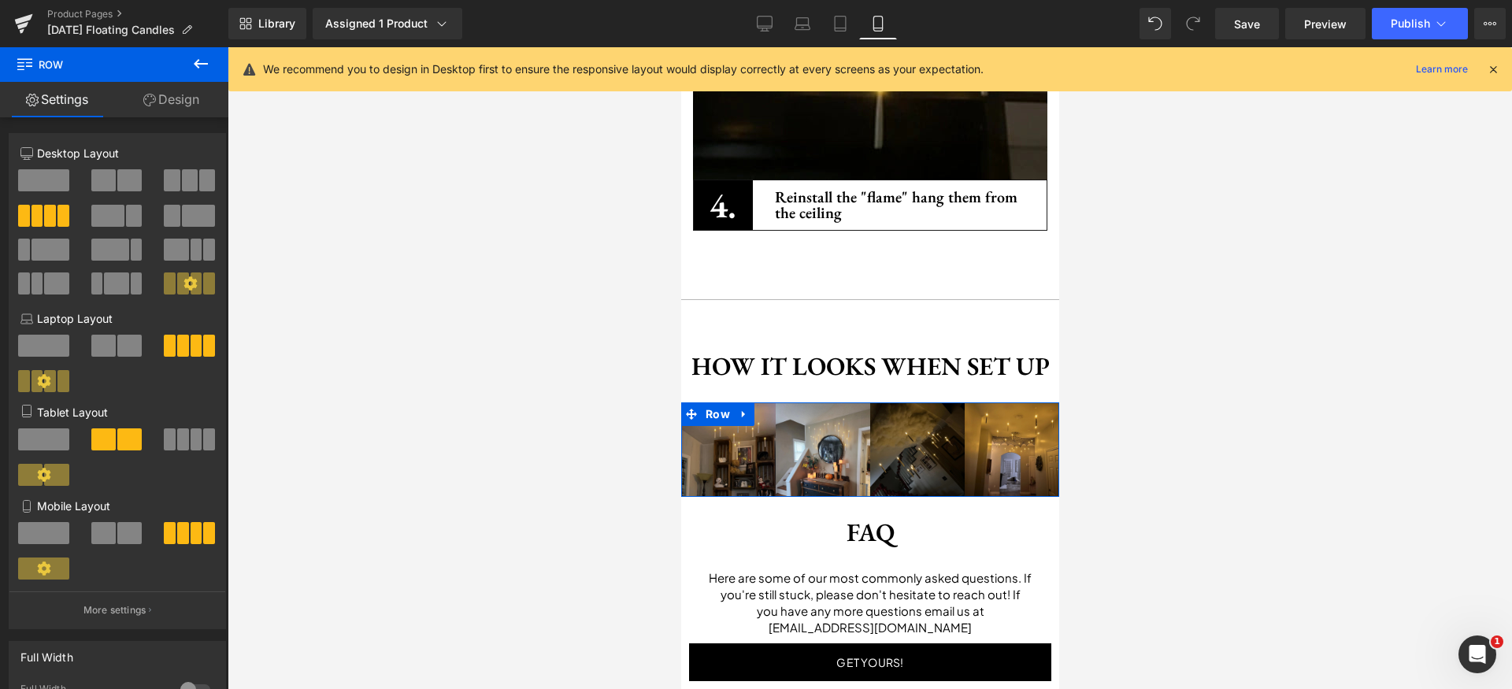
click at [94, 528] on span at bounding box center [103, 533] width 24 height 22
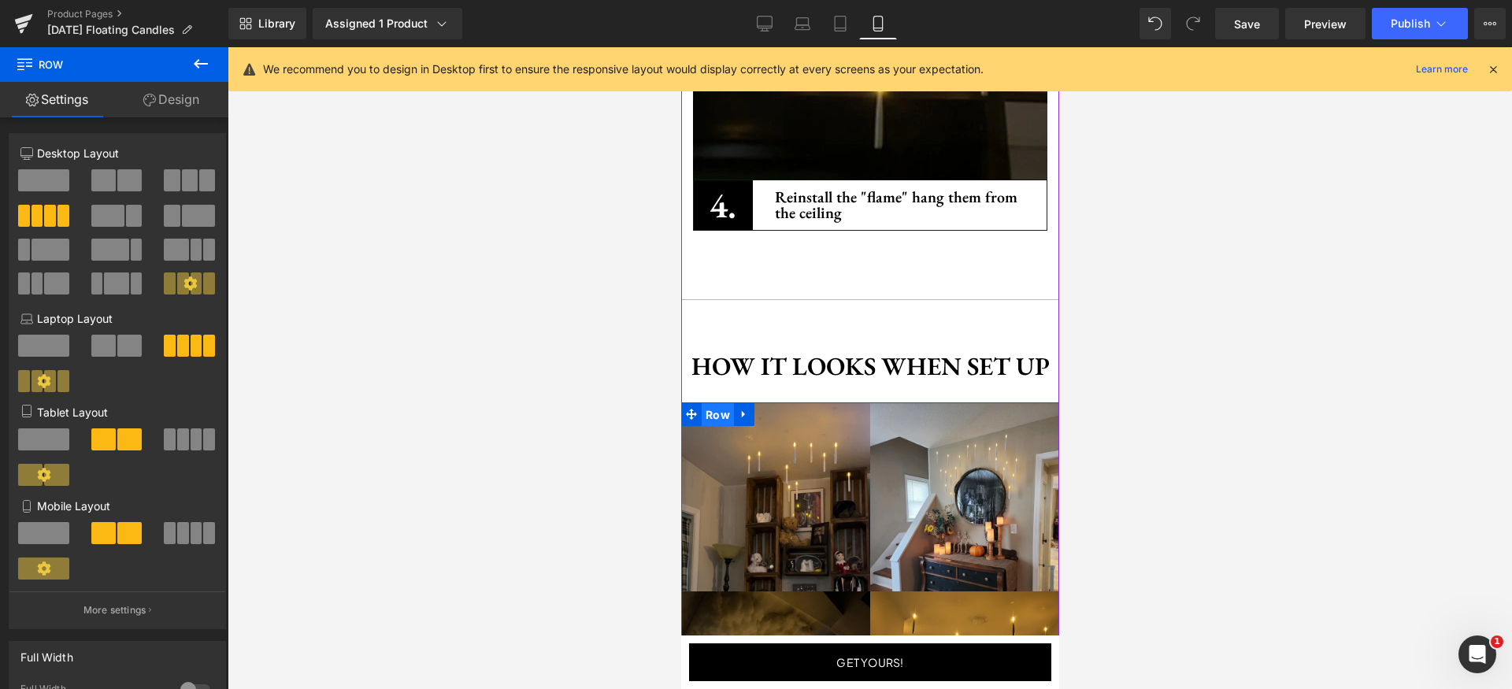
click at [714, 403] on span "Row" at bounding box center [717, 415] width 32 height 24
click at [185, 106] on link "Design" at bounding box center [171, 99] width 114 height 35
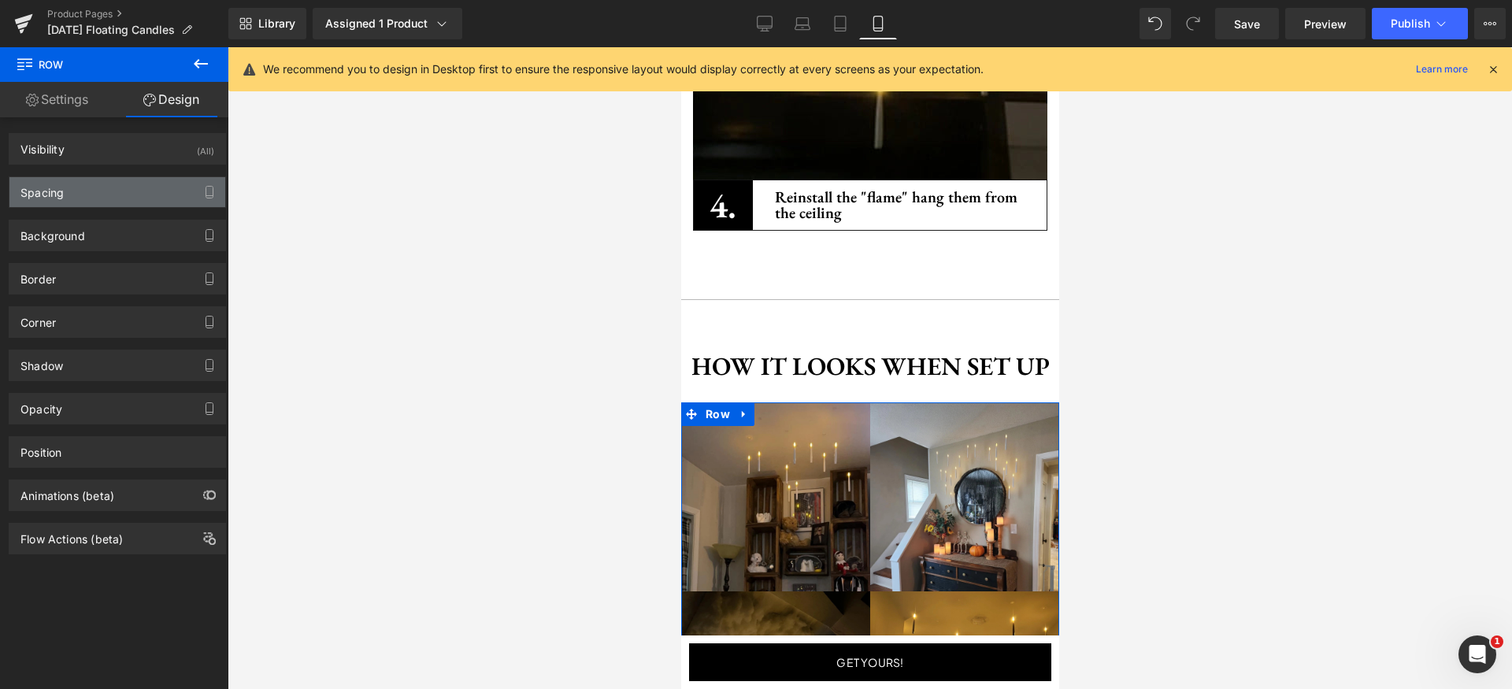
drag, startPoint x: 71, startPoint y: 212, endPoint x: 74, endPoint y: 199, distance: 13.0
click at [71, 210] on div "Background Color & Image color Color transparent 0 % Image Replace Image Upload…" at bounding box center [118, 229] width 236 height 43
click at [77, 189] on div "Spacing" at bounding box center [117, 192] width 216 height 30
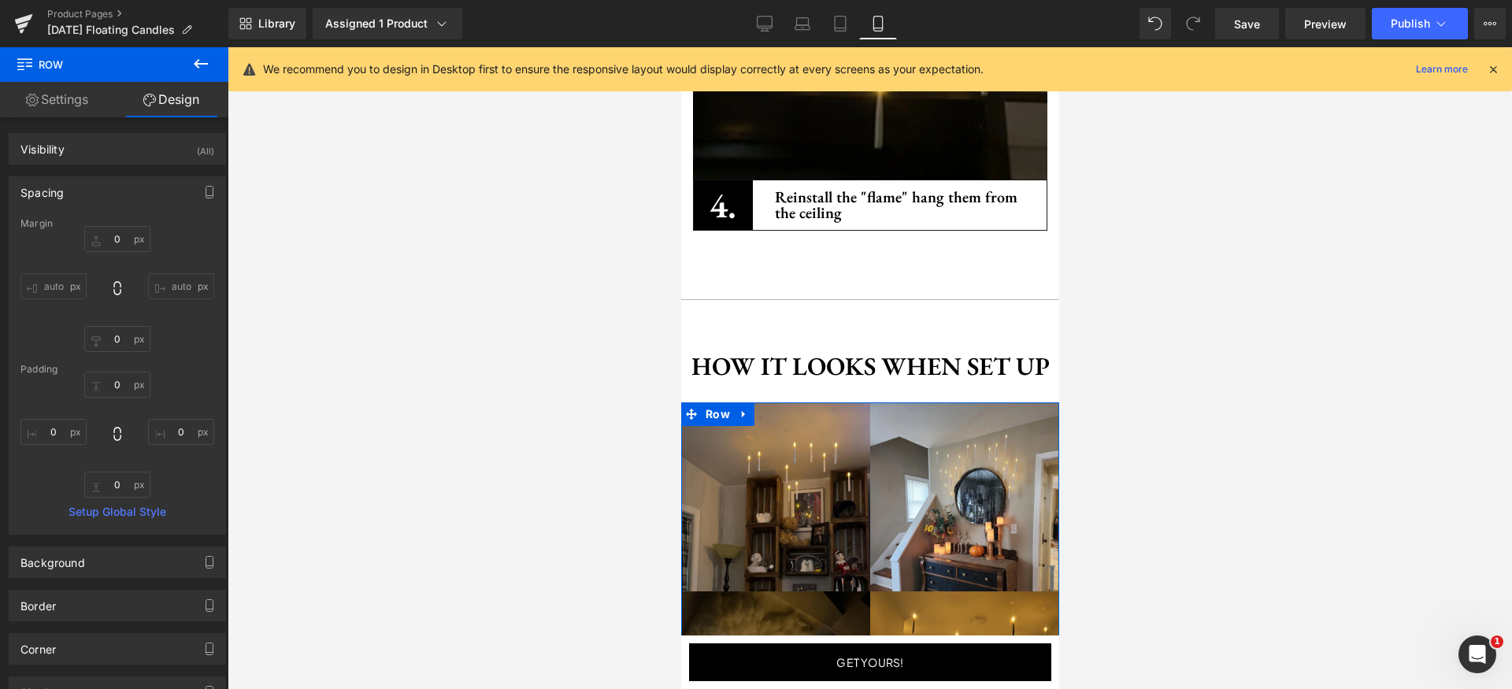
click at [81, 191] on div "Spacing" at bounding box center [117, 192] width 216 height 30
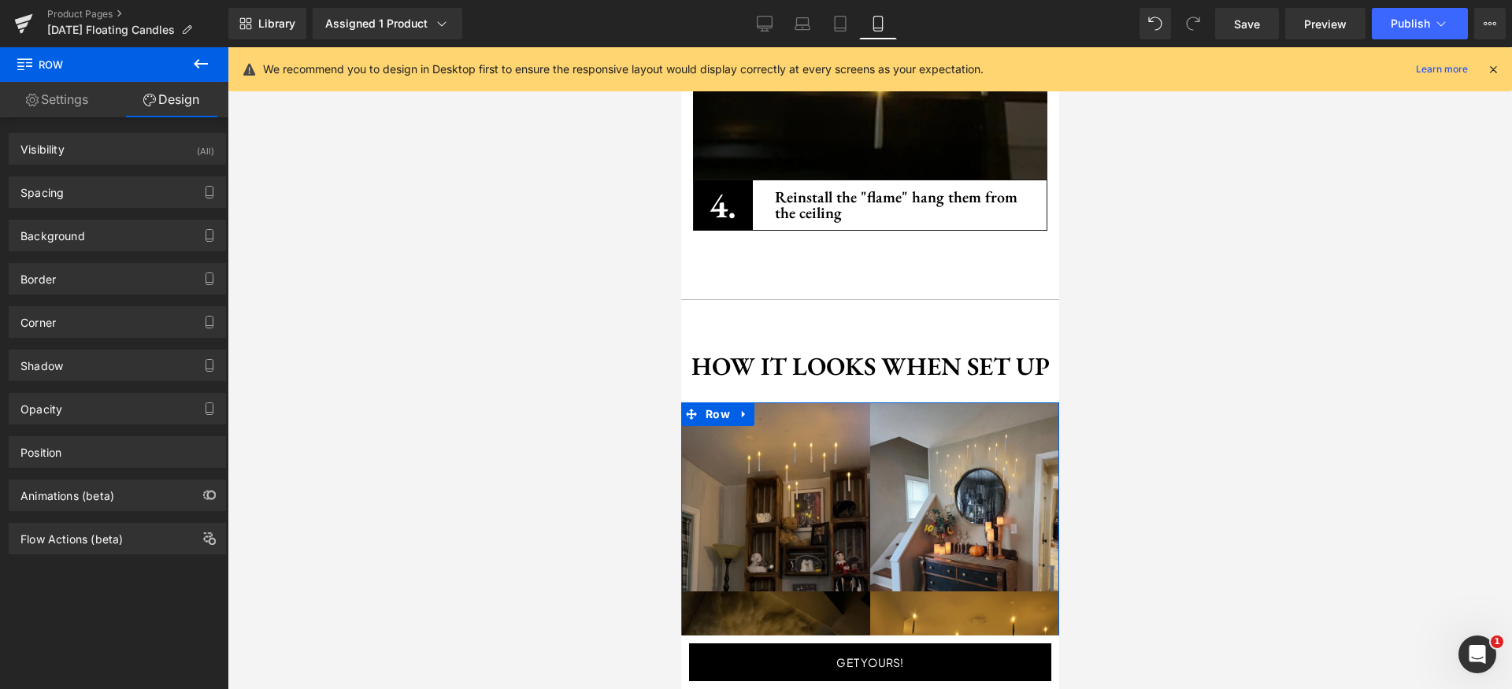
click at [73, 104] on link "Settings" at bounding box center [57, 99] width 114 height 35
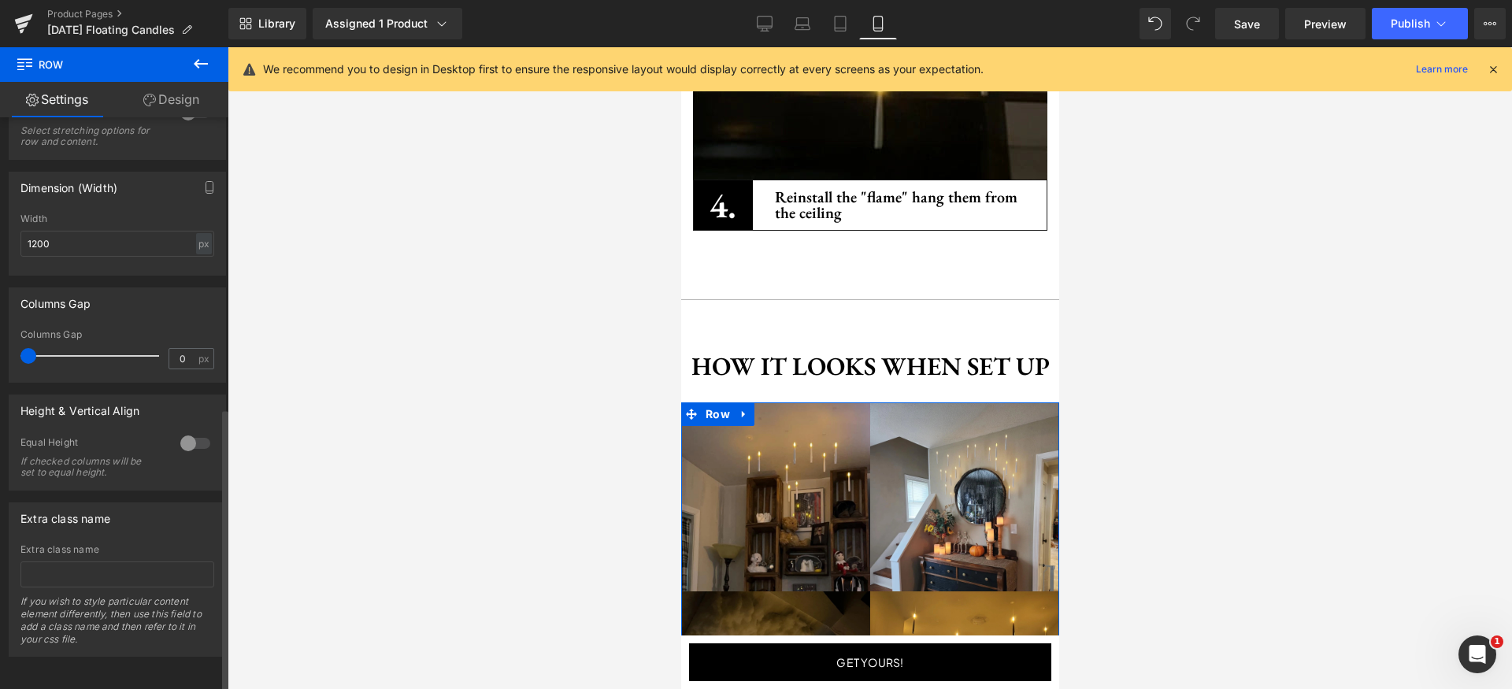
scroll to position [578, 0]
click at [196, 246] on div "px" at bounding box center [204, 243] width 16 height 21
click at [198, 265] on li "%" at bounding box center [204, 268] width 20 height 23
click at [144, 253] on input "1200" at bounding box center [117, 244] width 194 height 26
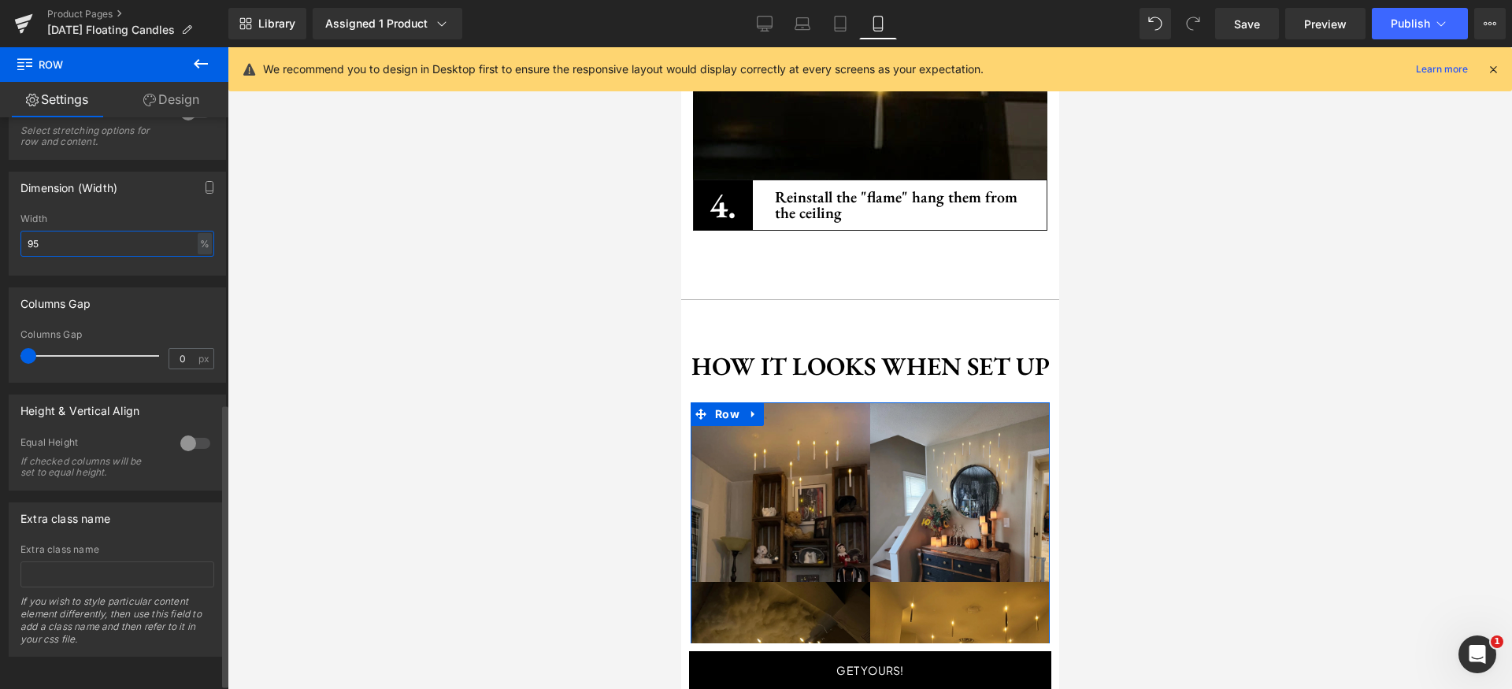
type input "94"
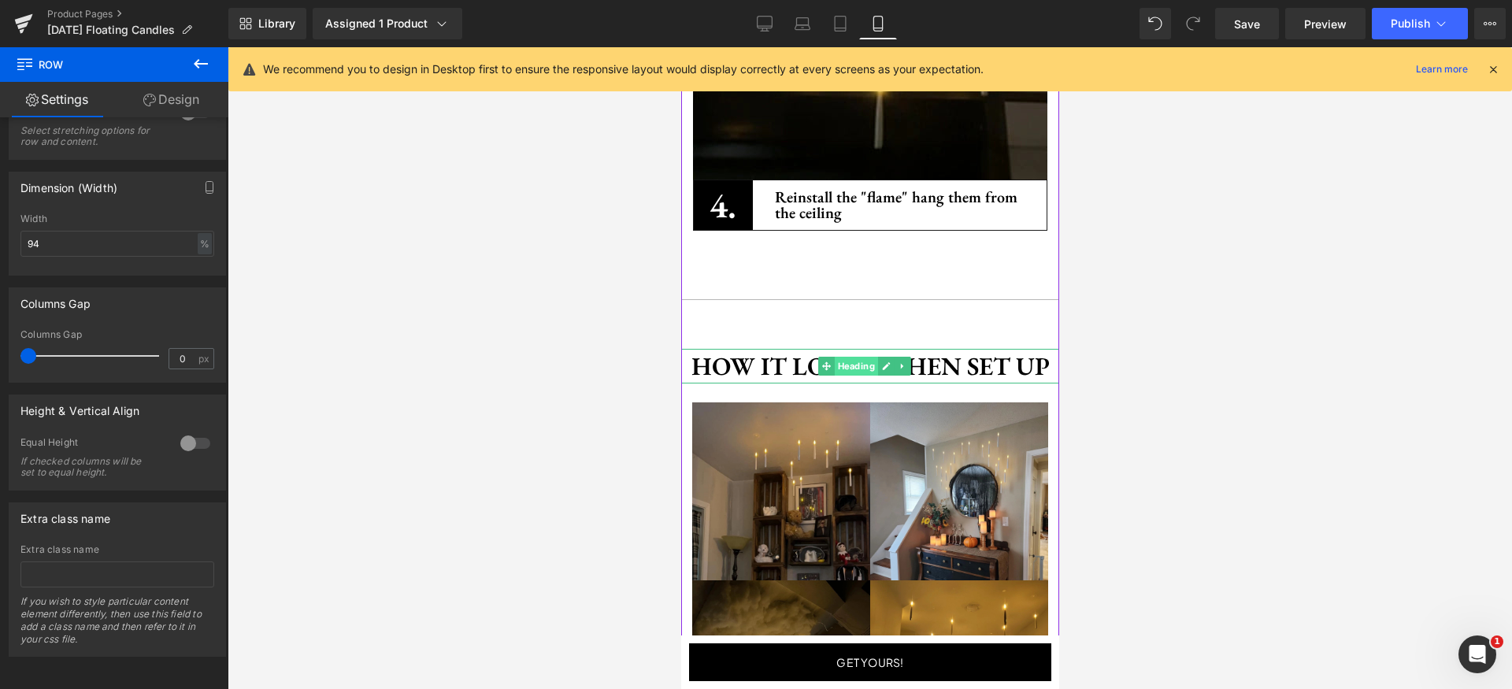
click at [838, 357] on span "Heading" at bounding box center [854, 366] width 43 height 19
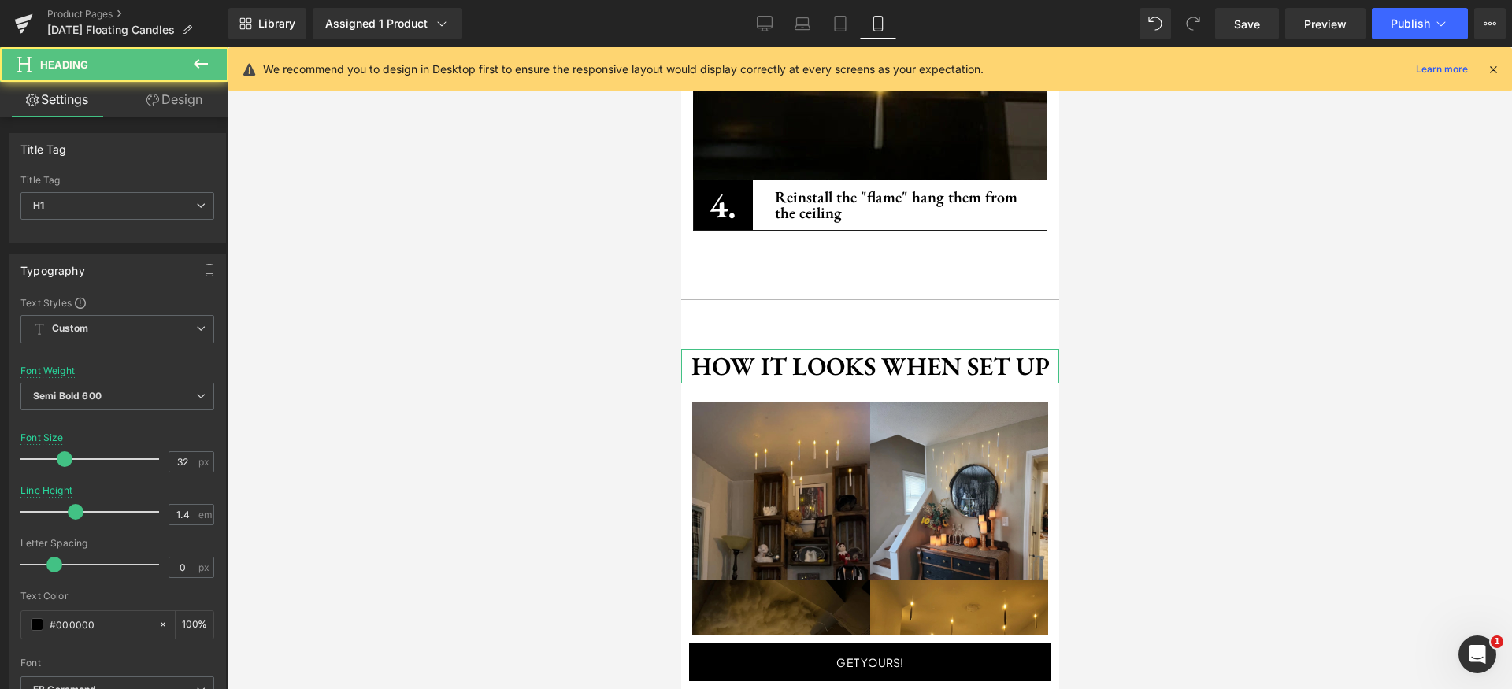
click at [180, 107] on link "Design" at bounding box center [174, 99] width 114 height 35
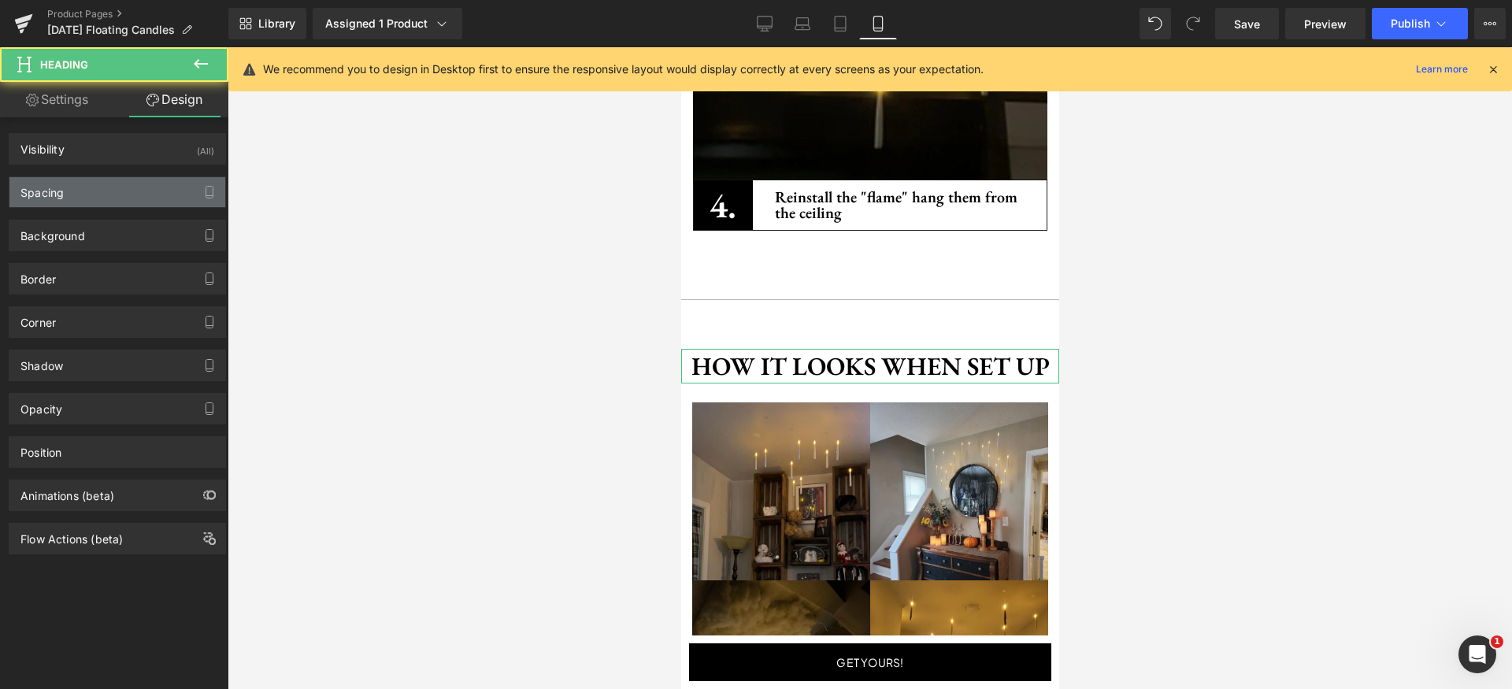
click at [115, 197] on div "Spacing" at bounding box center [117, 192] width 216 height 30
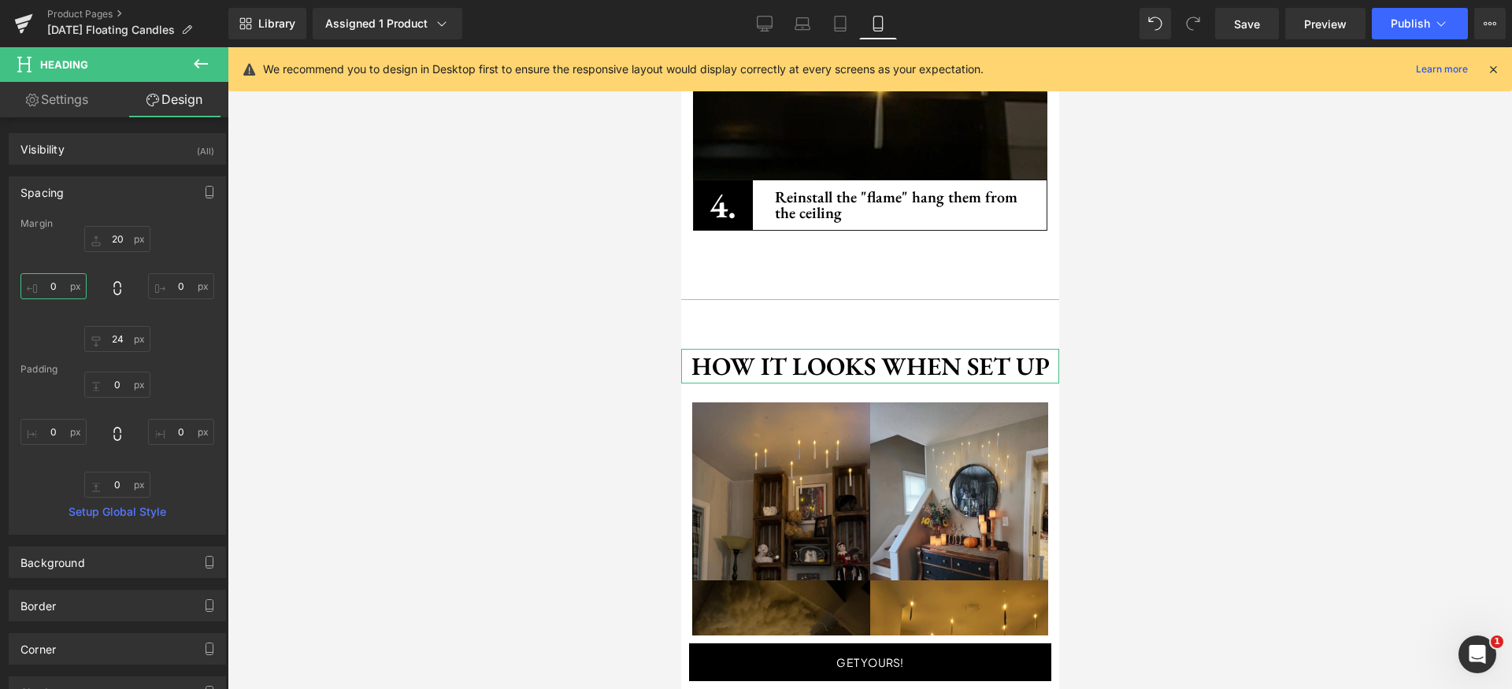
click at [76, 287] on input "0" at bounding box center [53, 286] width 66 height 26
type input "16"
click at [180, 291] on input "0" at bounding box center [181, 286] width 66 height 26
paste input "16"
type input "16"
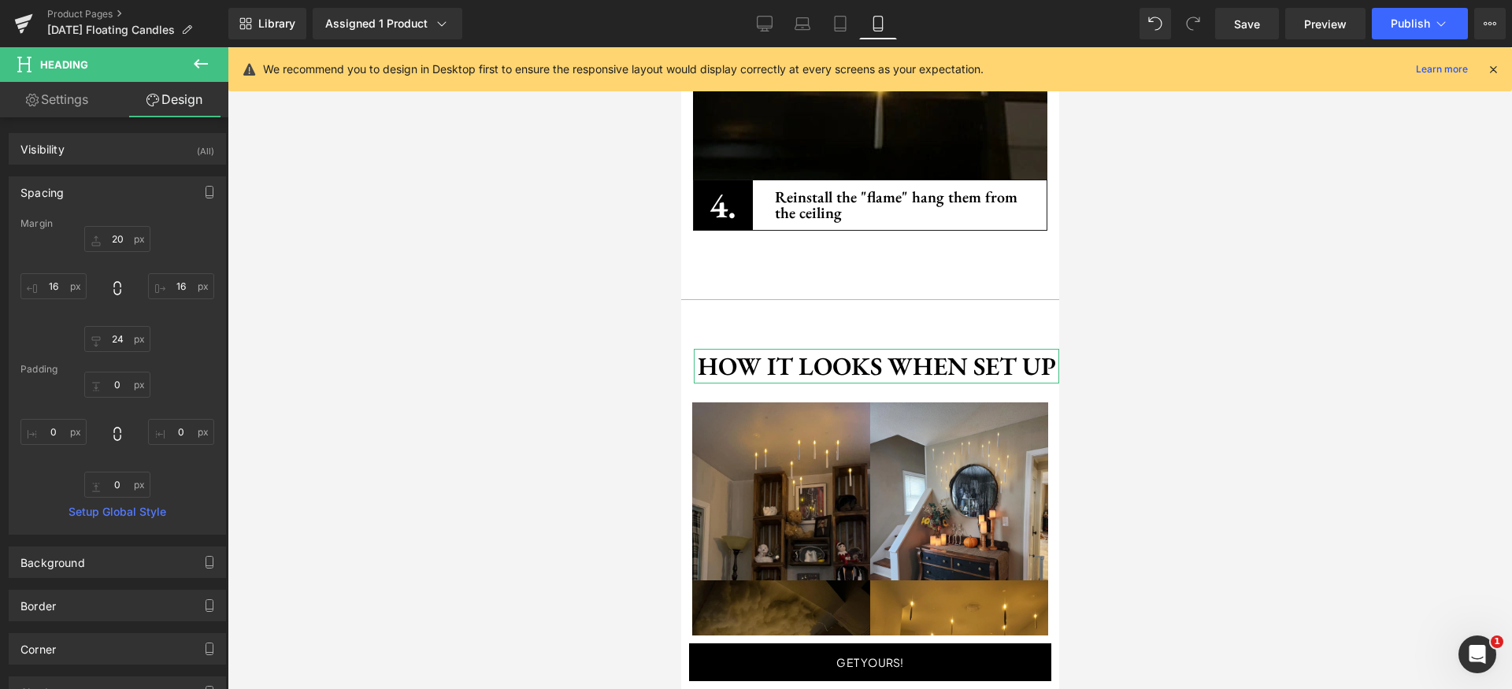
click at [178, 318] on div "20 16 24 16" at bounding box center [117, 289] width 194 height 126
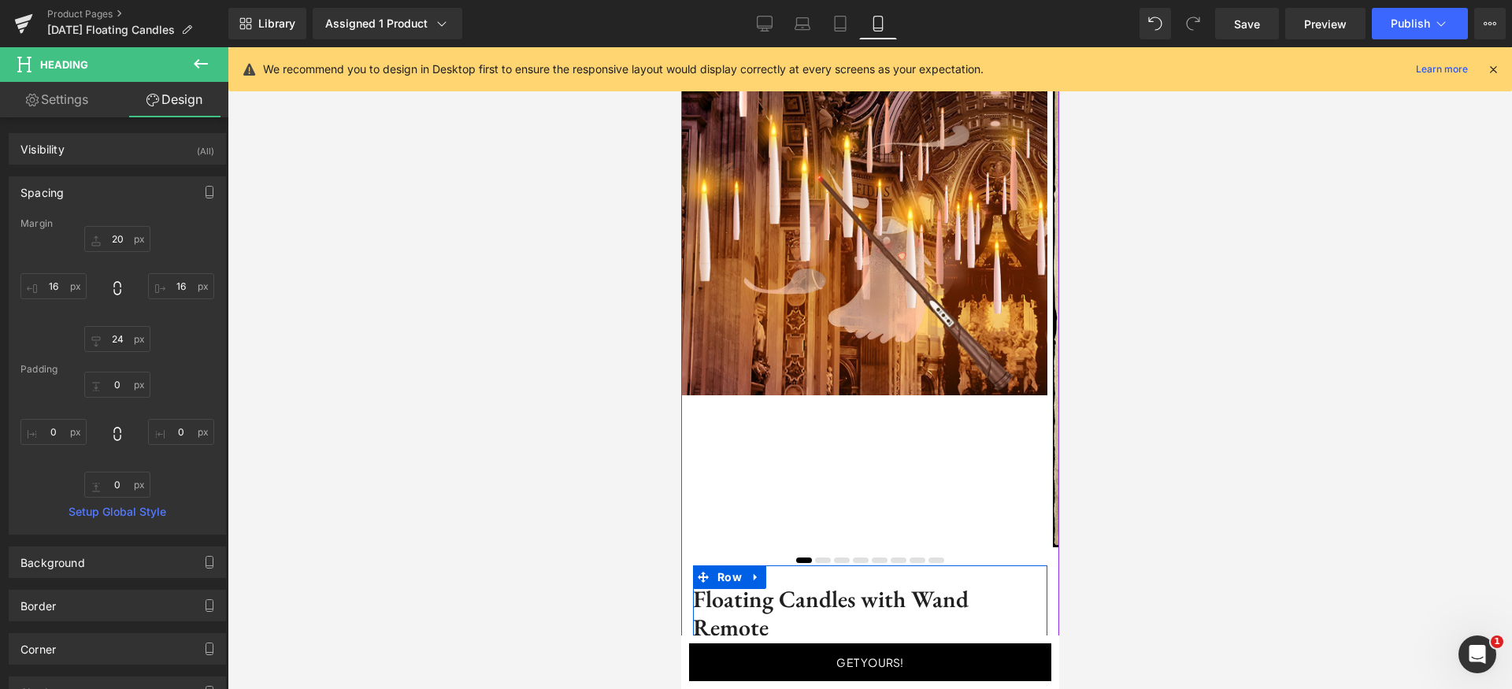
scroll to position [0, 0]
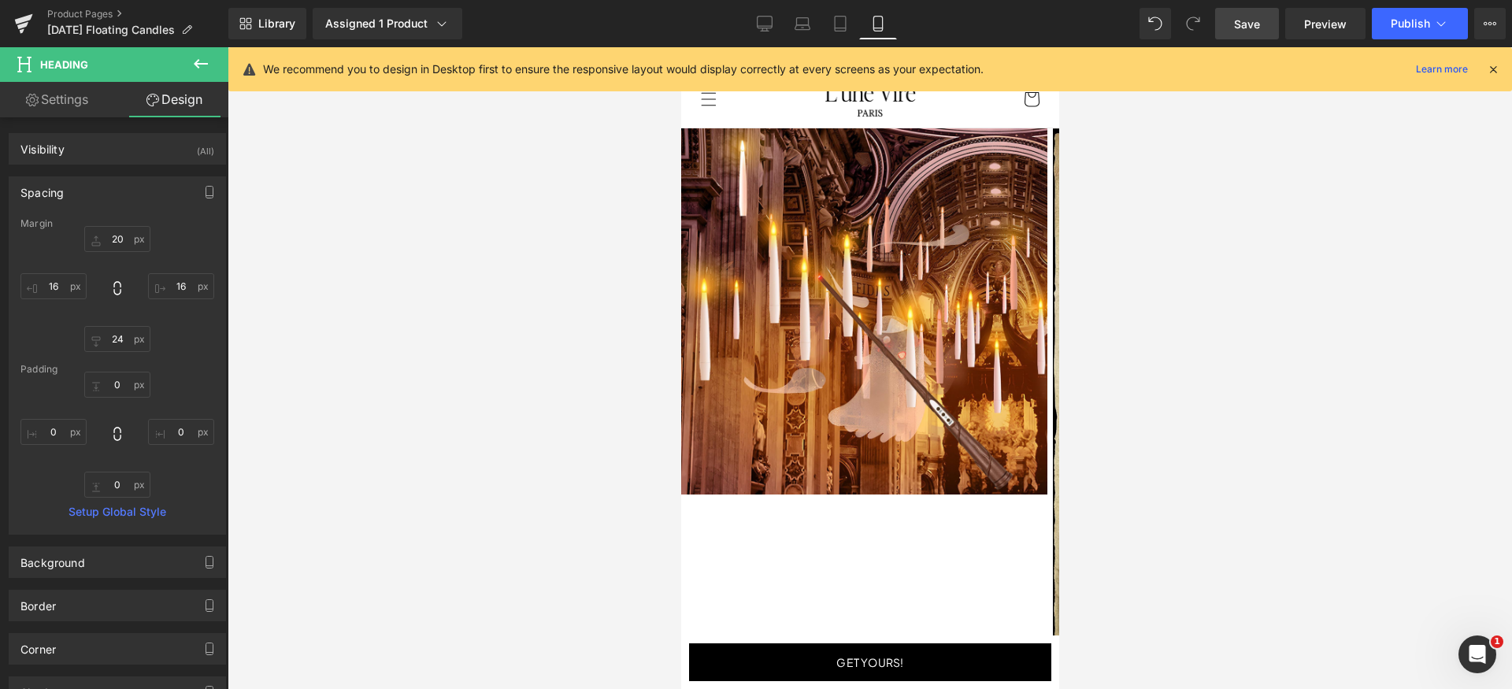
click at [1249, 24] on span "Save" at bounding box center [1247, 24] width 26 height 17
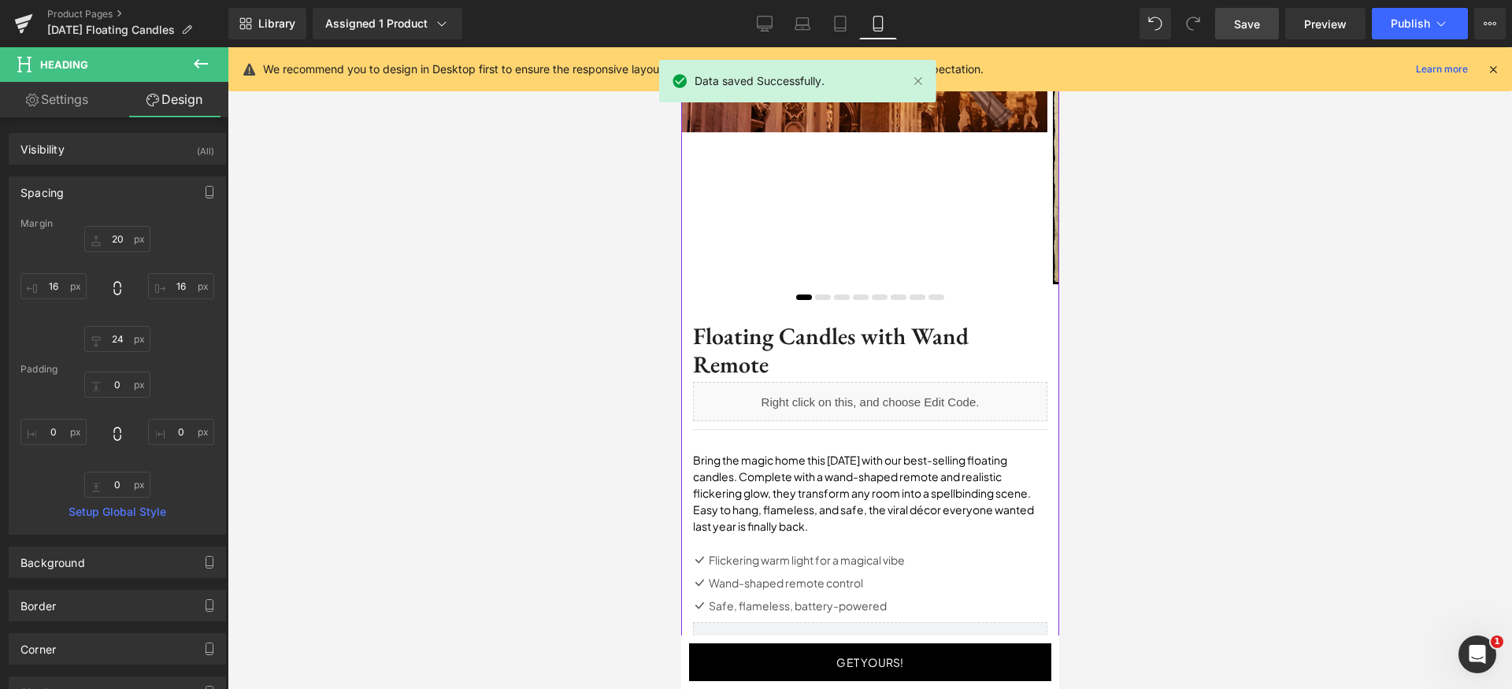
scroll to position [443, 0]
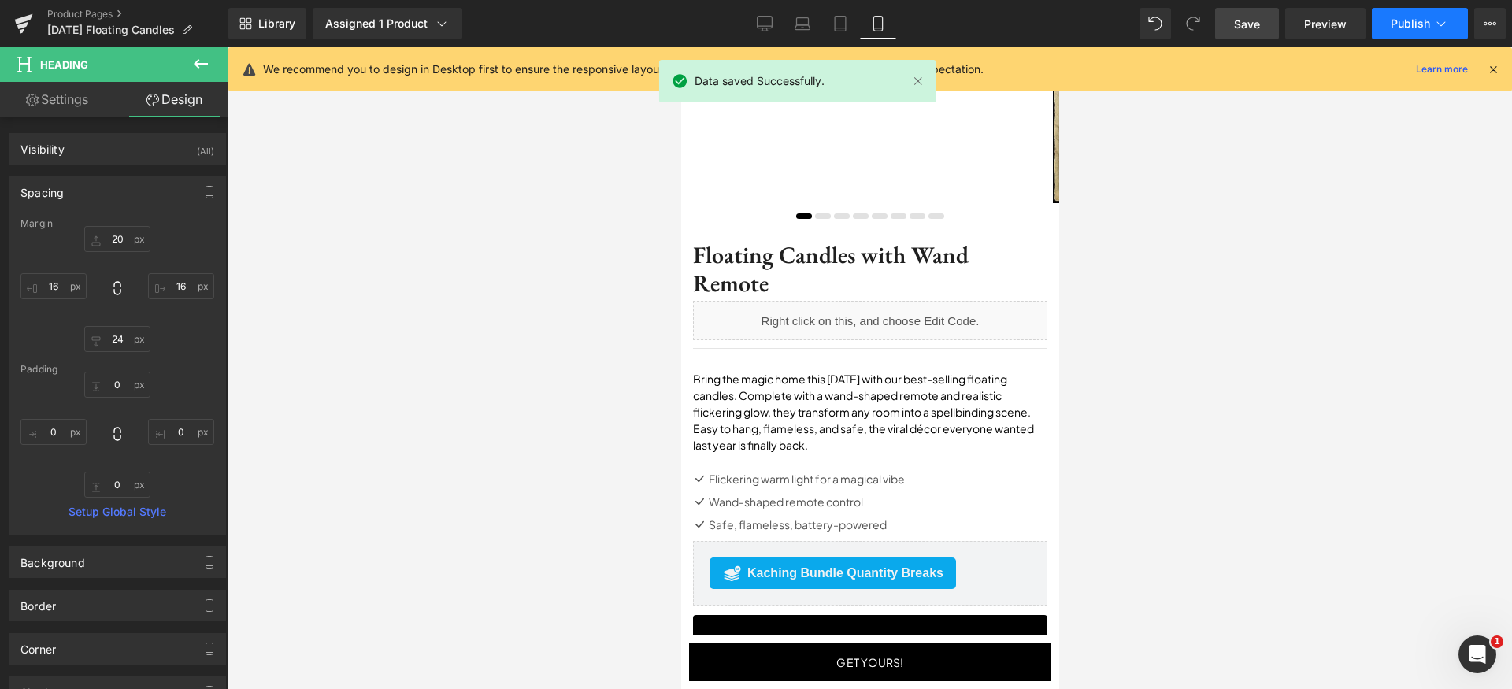
click at [1398, 28] on span "Publish" at bounding box center [1410, 23] width 39 height 13
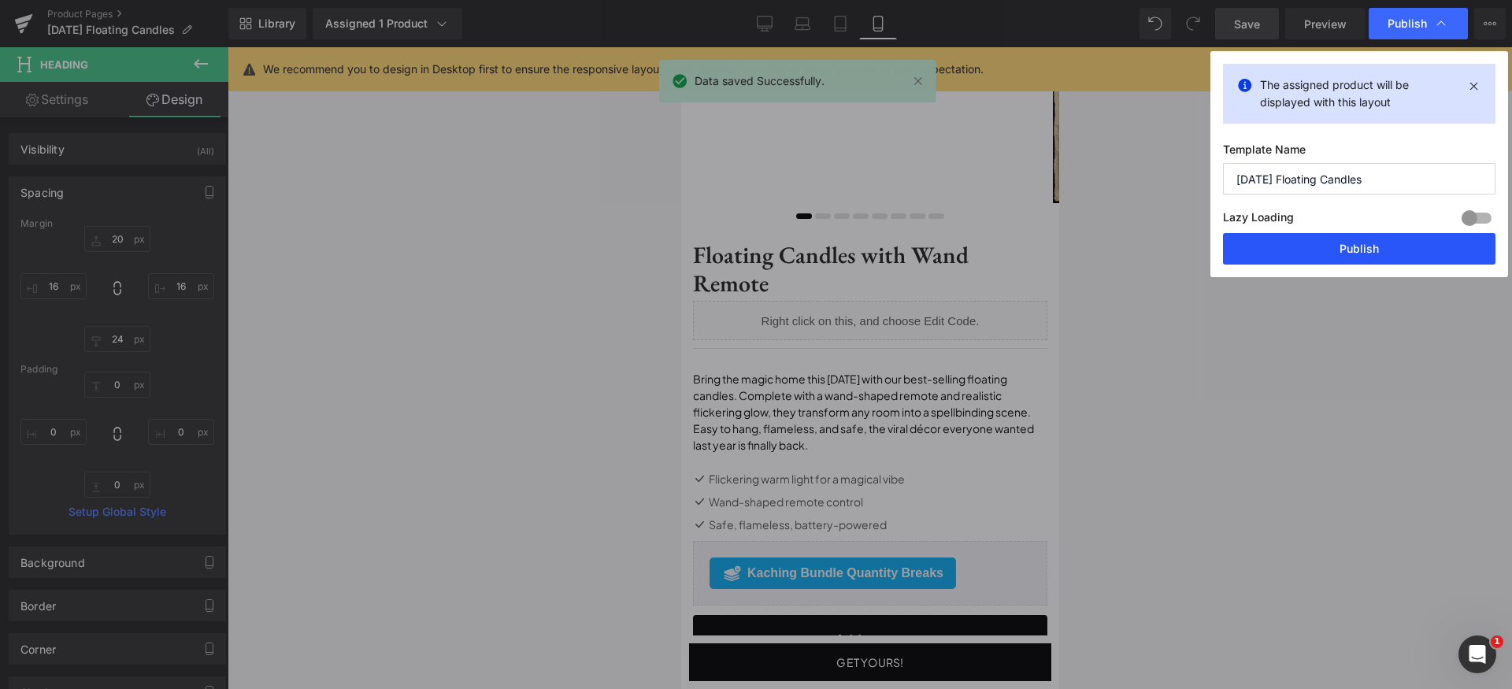
click at [1367, 263] on button "Publish" at bounding box center [1359, 249] width 273 height 32
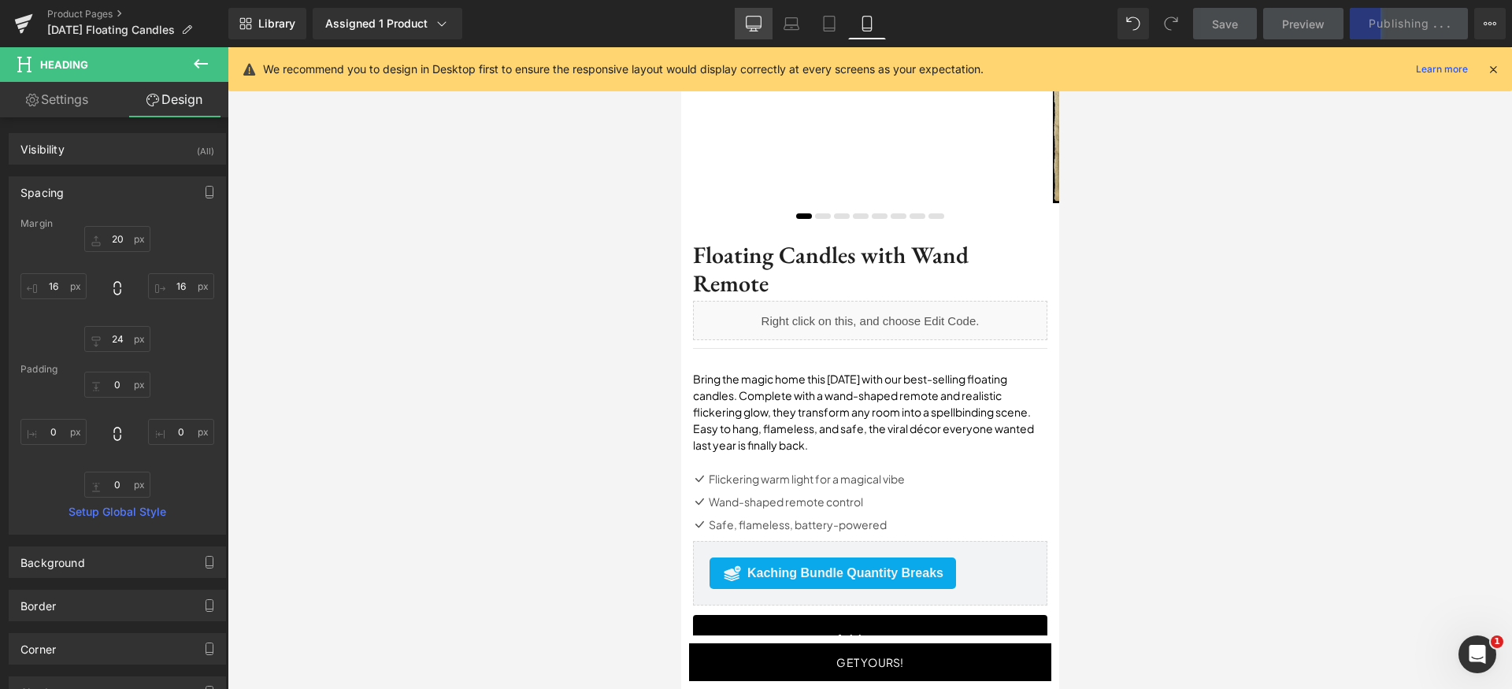
click at [750, 26] on icon at bounding box center [753, 26] width 15 height 0
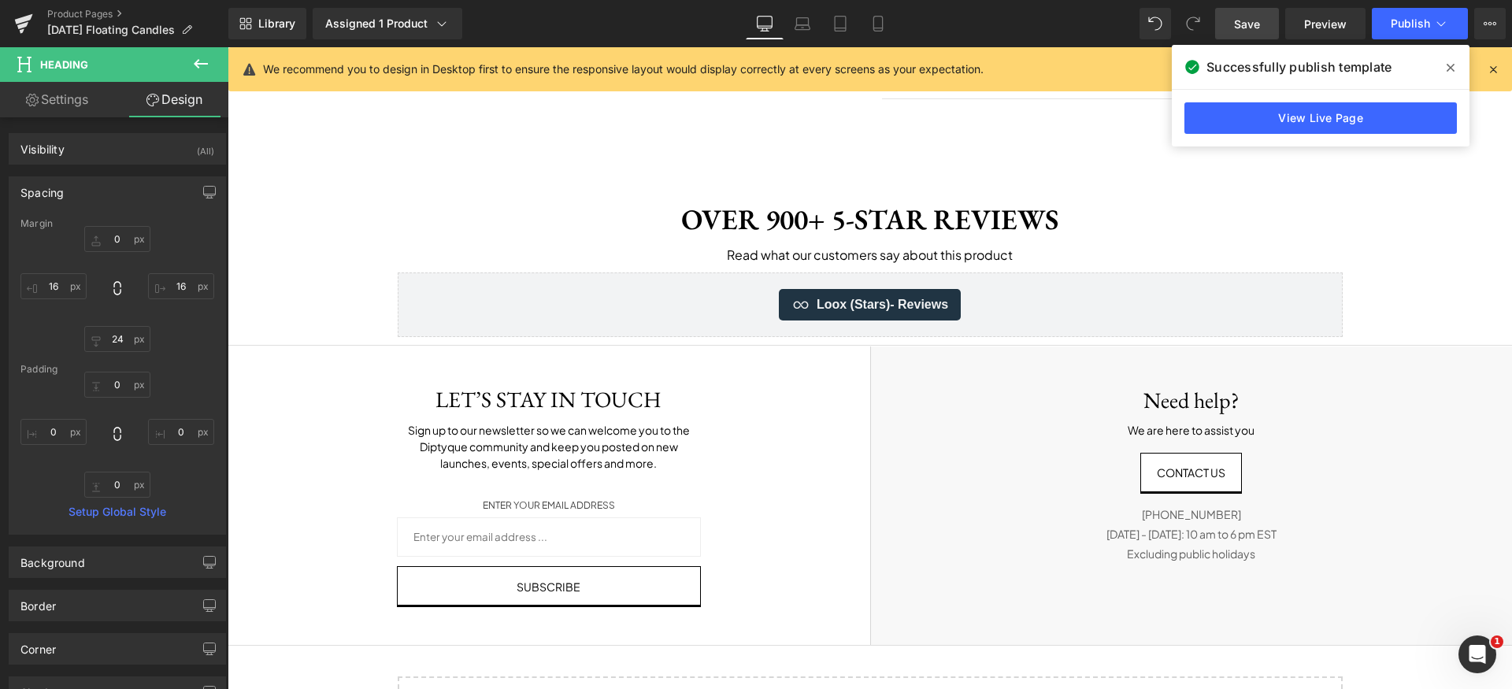
scroll to position [3086, 0]
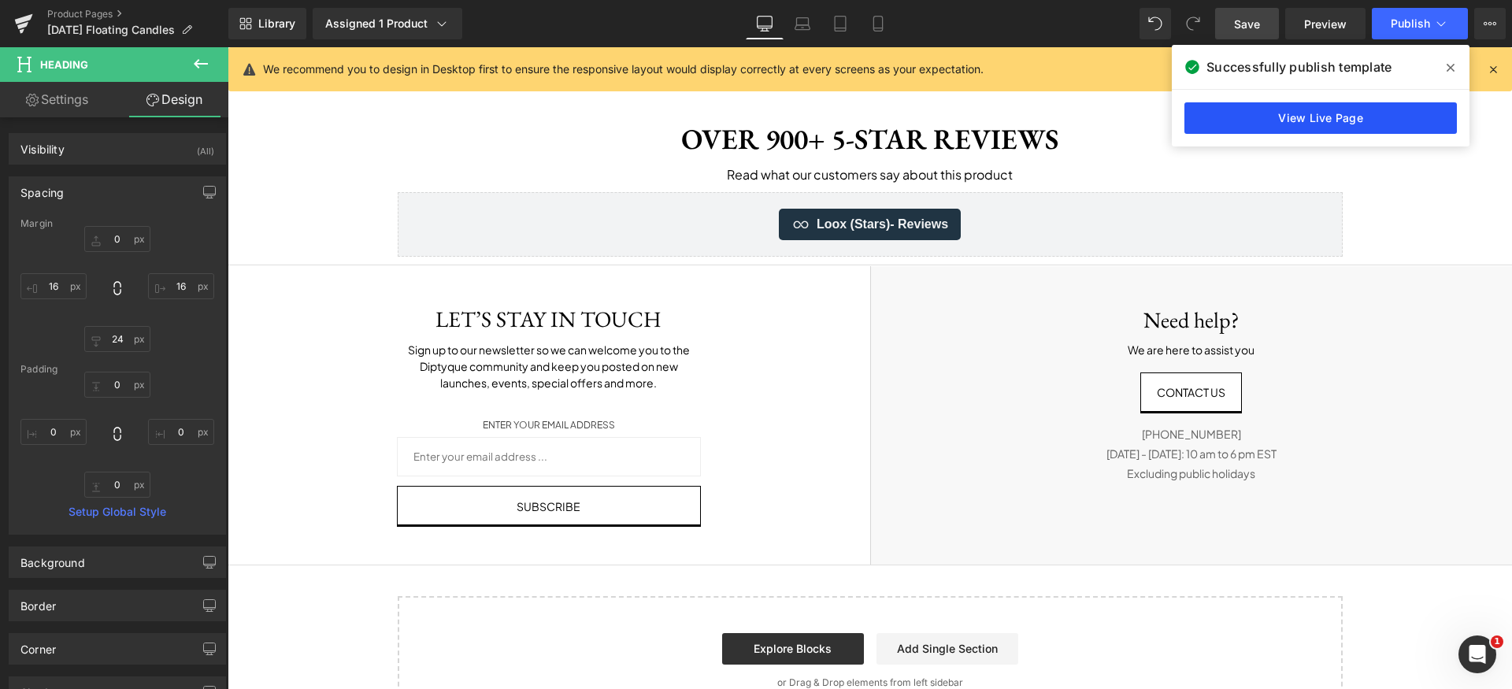
click at [1381, 113] on link "View Live Page" at bounding box center [1321, 118] width 273 height 32
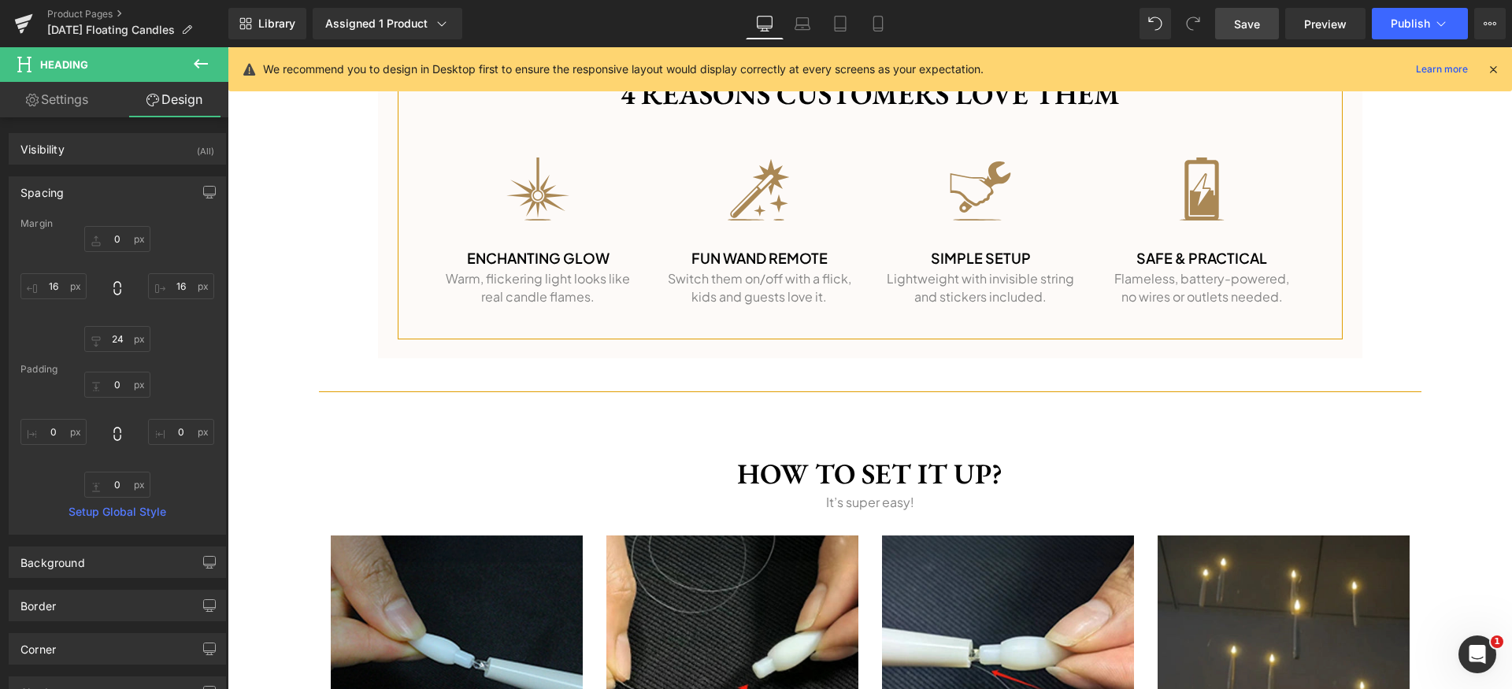
scroll to position [1538, 0]
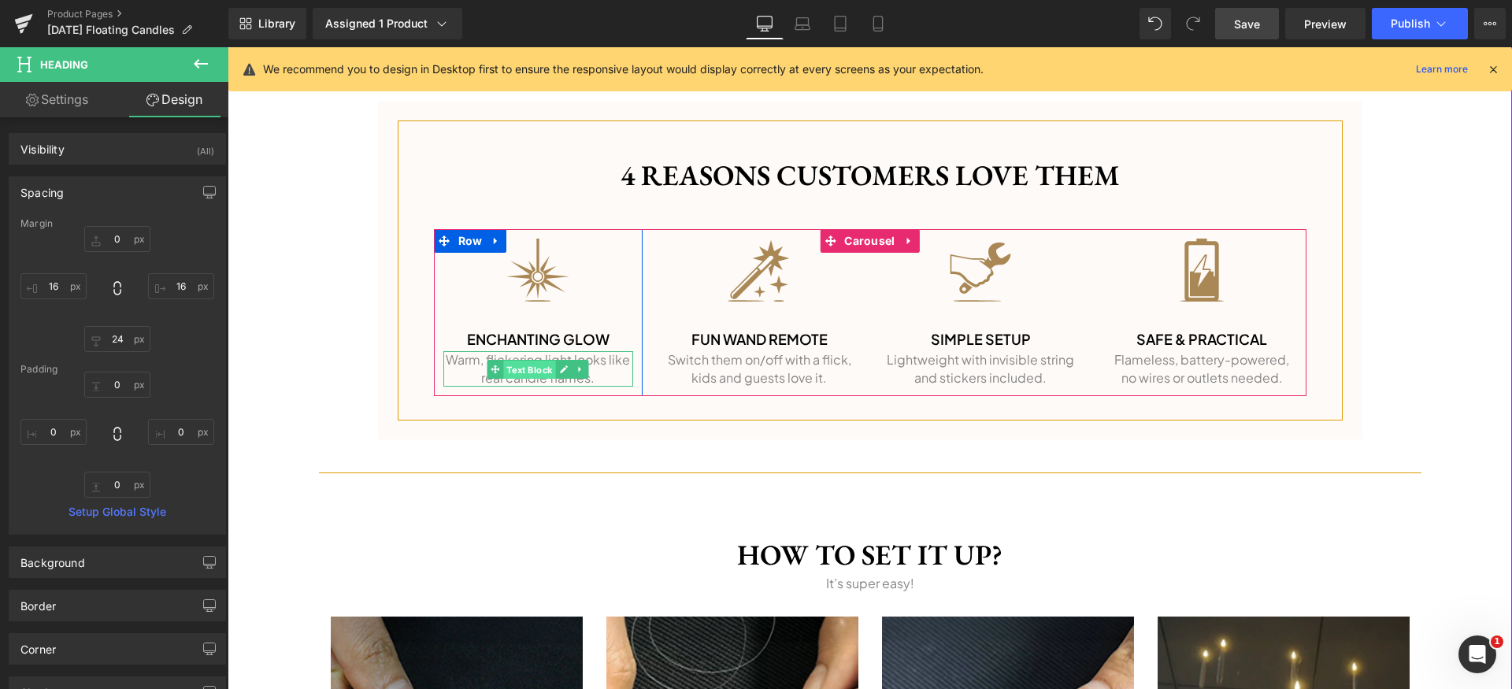
click at [503, 372] on span "Text Block" at bounding box center [529, 369] width 52 height 19
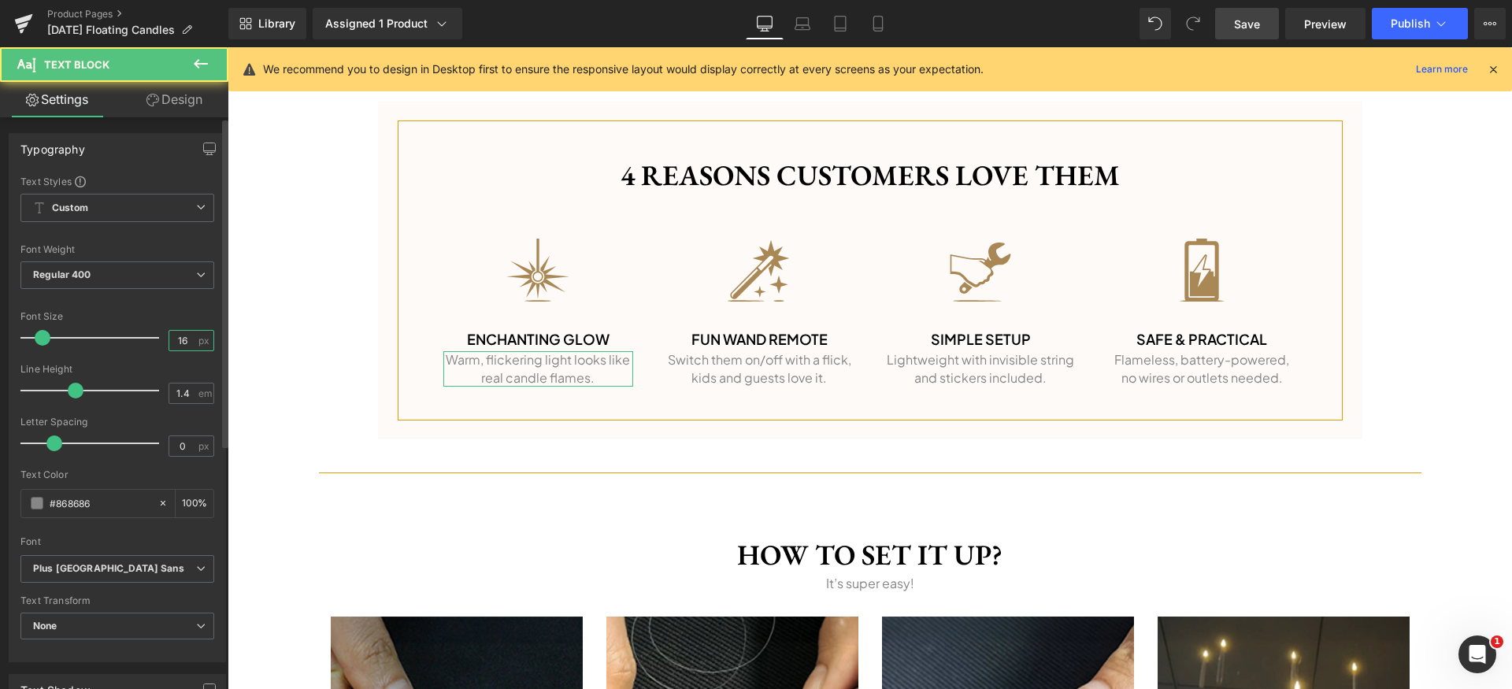
click at [175, 334] on input "16" at bounding box center [183, 341] width 28 height 20
type input "14"
click at [43, 505] on div "#868686" at bounding box center [89, 504] width 136 height 28
click at [39, 509] on span at bounding box center [37, 503] width 13 height 13
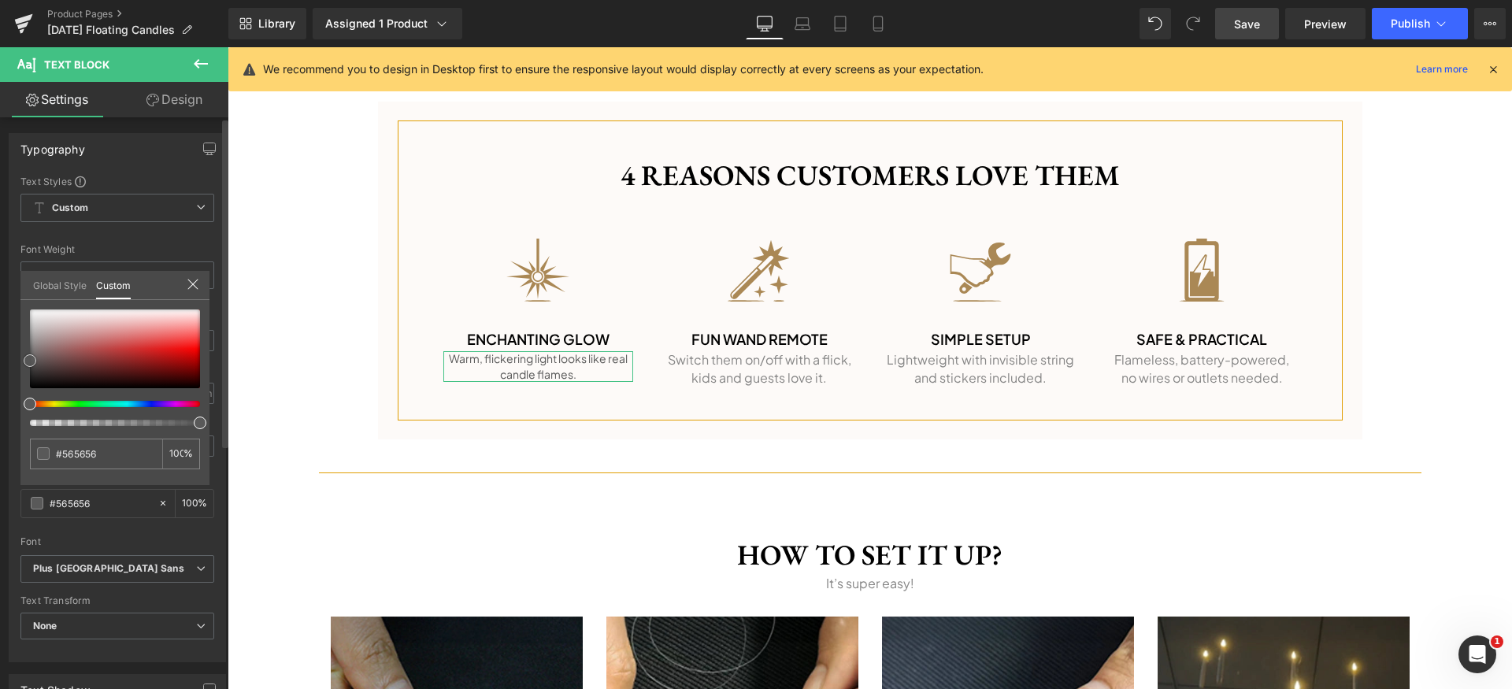
drag, startPoint x: 31, startPoint y: 348, endPoint x: 0, endPoint y: 362, distance: 33.8
click at [0, 362] on div "Typography Text Styles Custom Custom Setup Global Style Custom Setup Global Sty…" at bounding box center [118, 391] width 236 height 541
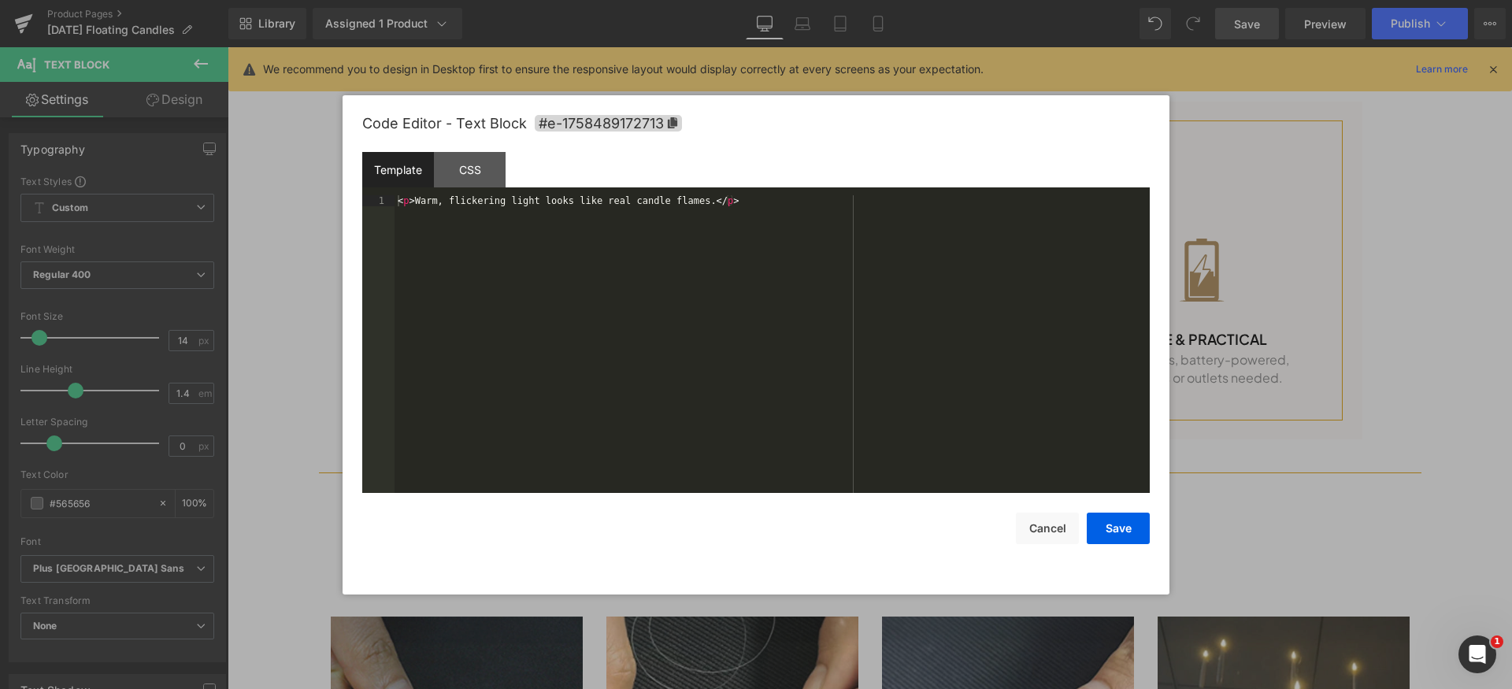
click at [500, 0] on div "Text Block You are previewing how the will restyle your page. You can not edit …" at bounding box center [756, 0] width 1512 height 0
click at [1066, 537] on button "Cancel" at bounding box center [1047, 529] width 63 height 32
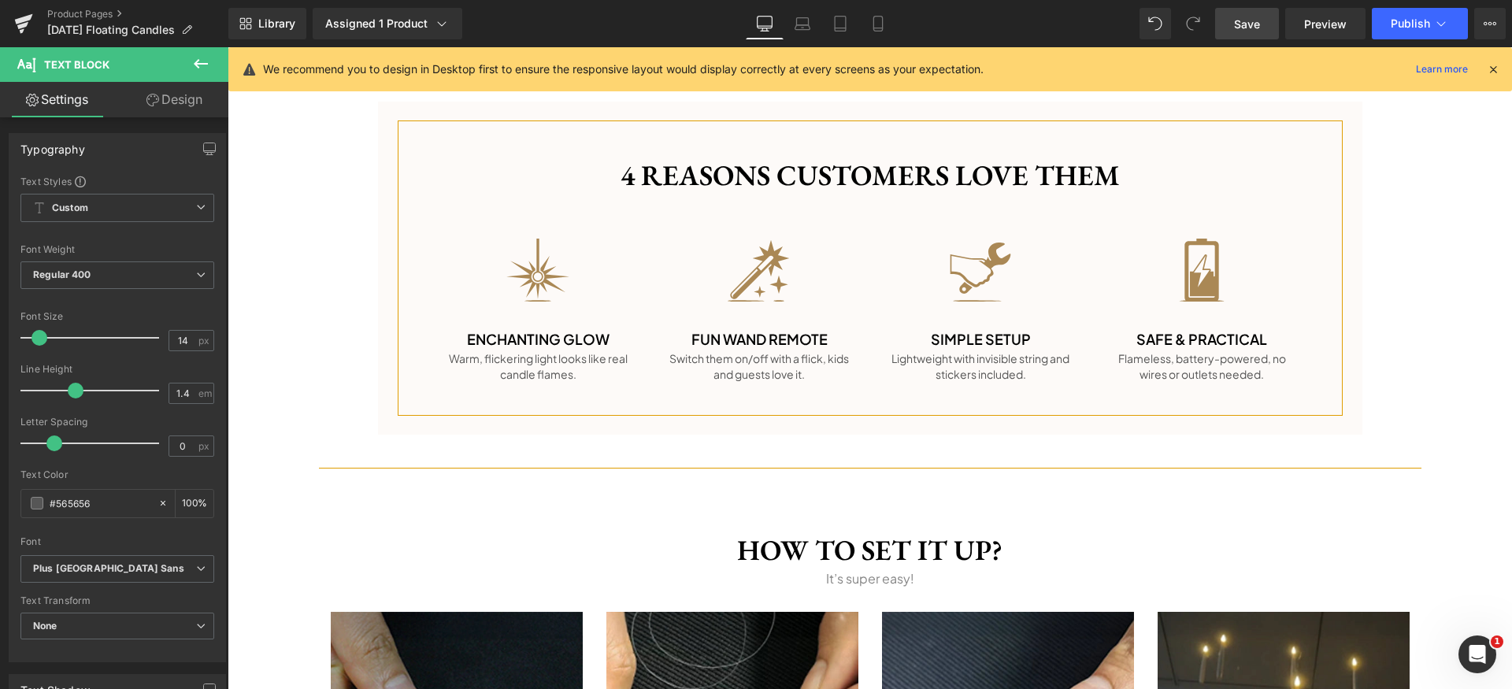
click at [1249, 22] on span "Save" at bounding box center [1247, 24] width 26 height 17
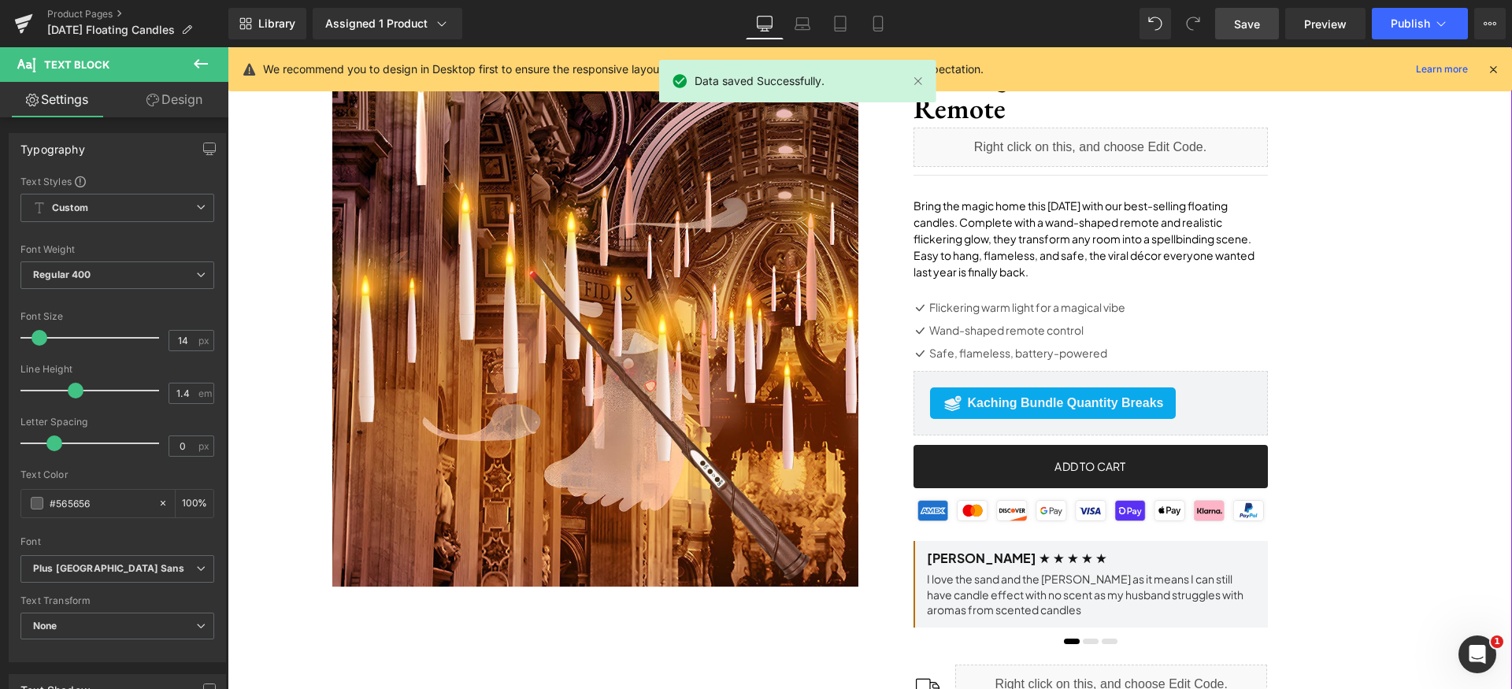
scroll to position [0, 0]
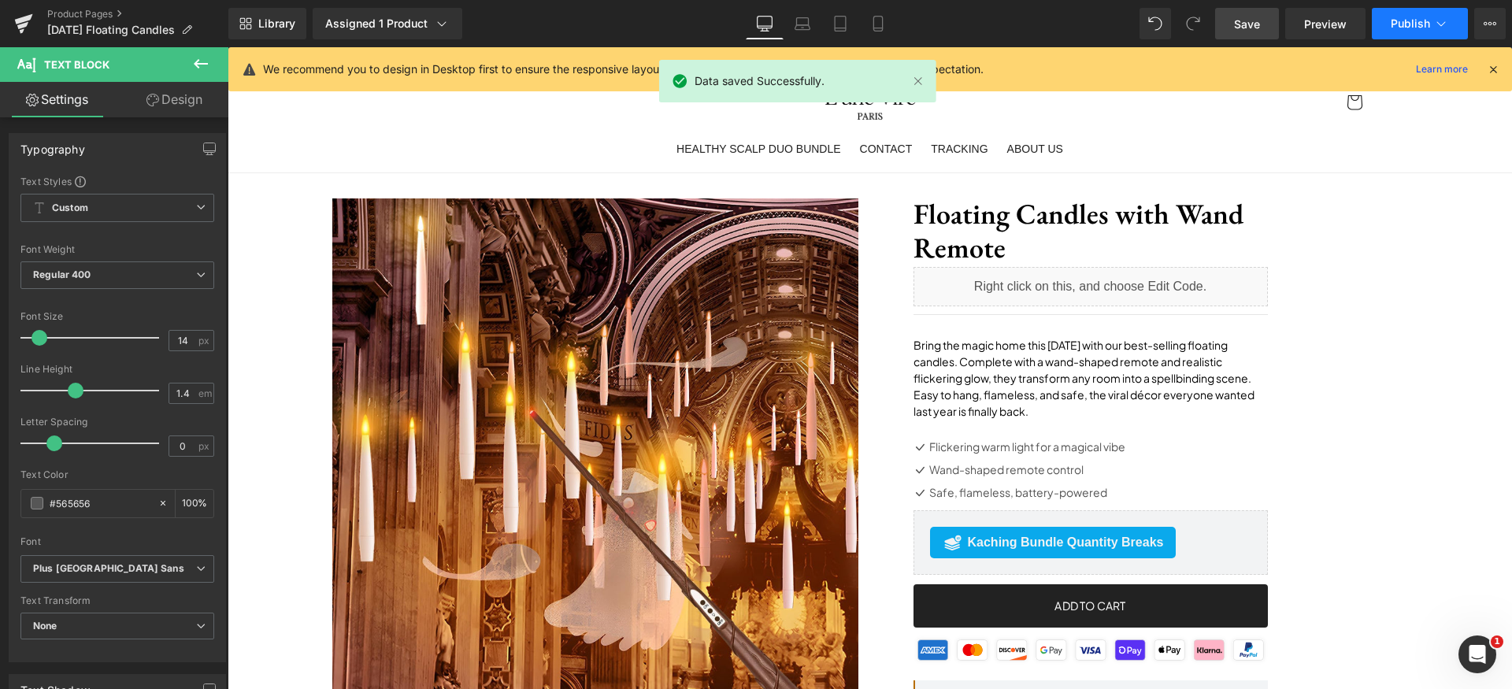
click at [1426, 21] on span "Publish" at bounding box center [1410, 23] width 39 height 13
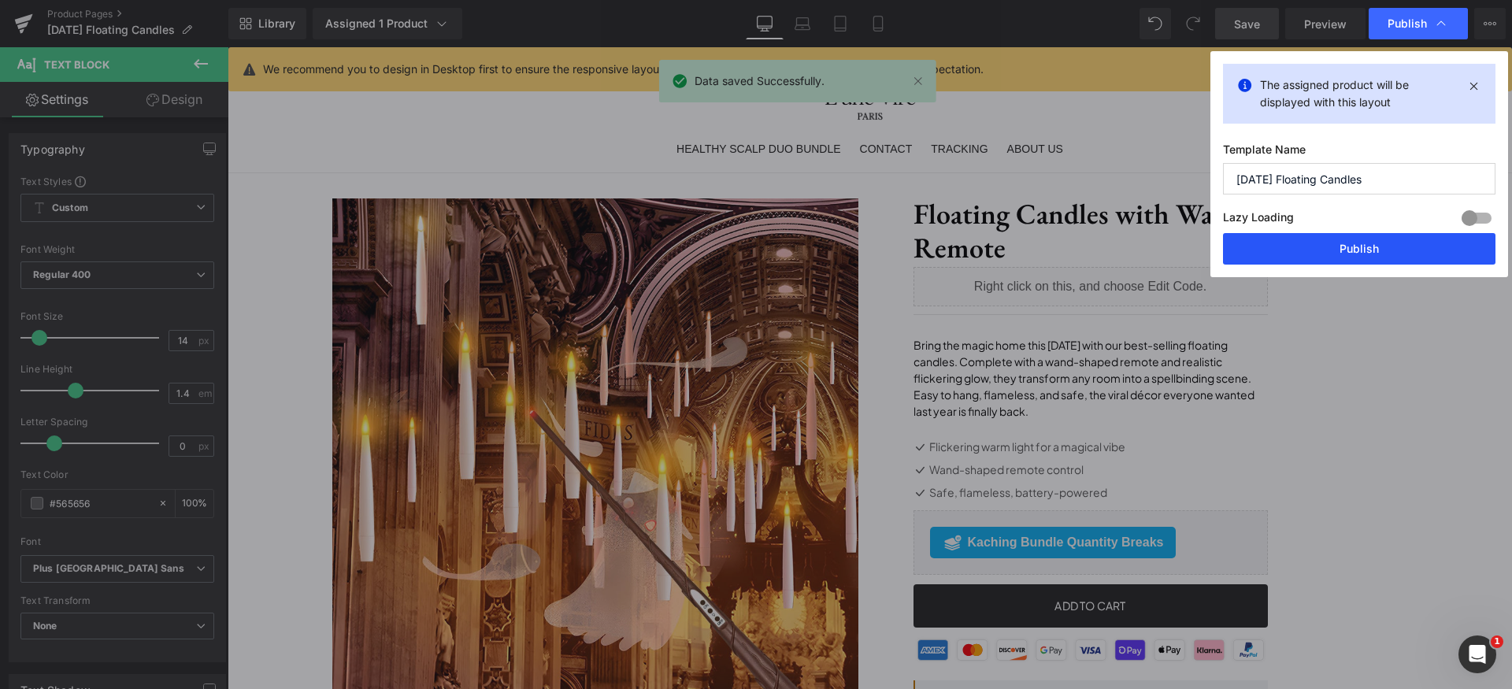
click at [1398, 243] on button "Publish" at bounding box center [1359, 249] width 273 height 32
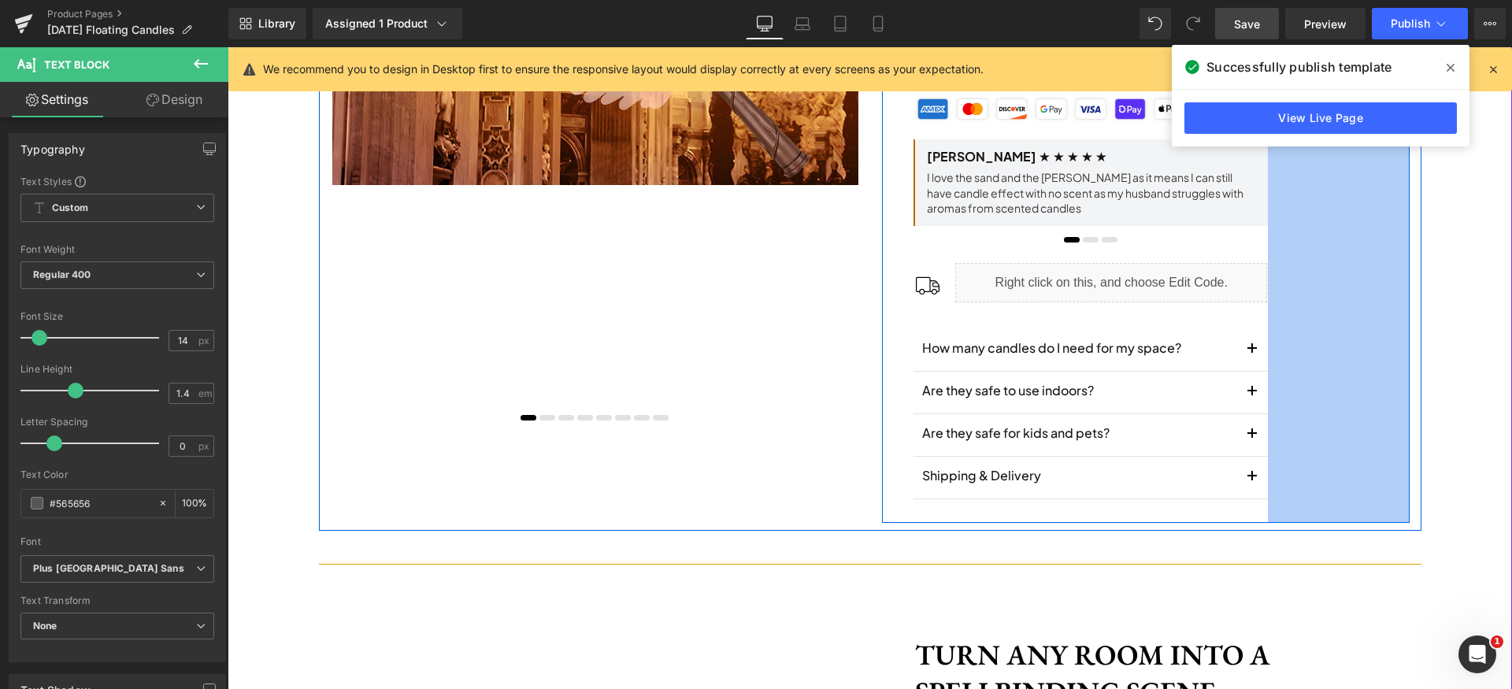
scroll to position [353, 0]
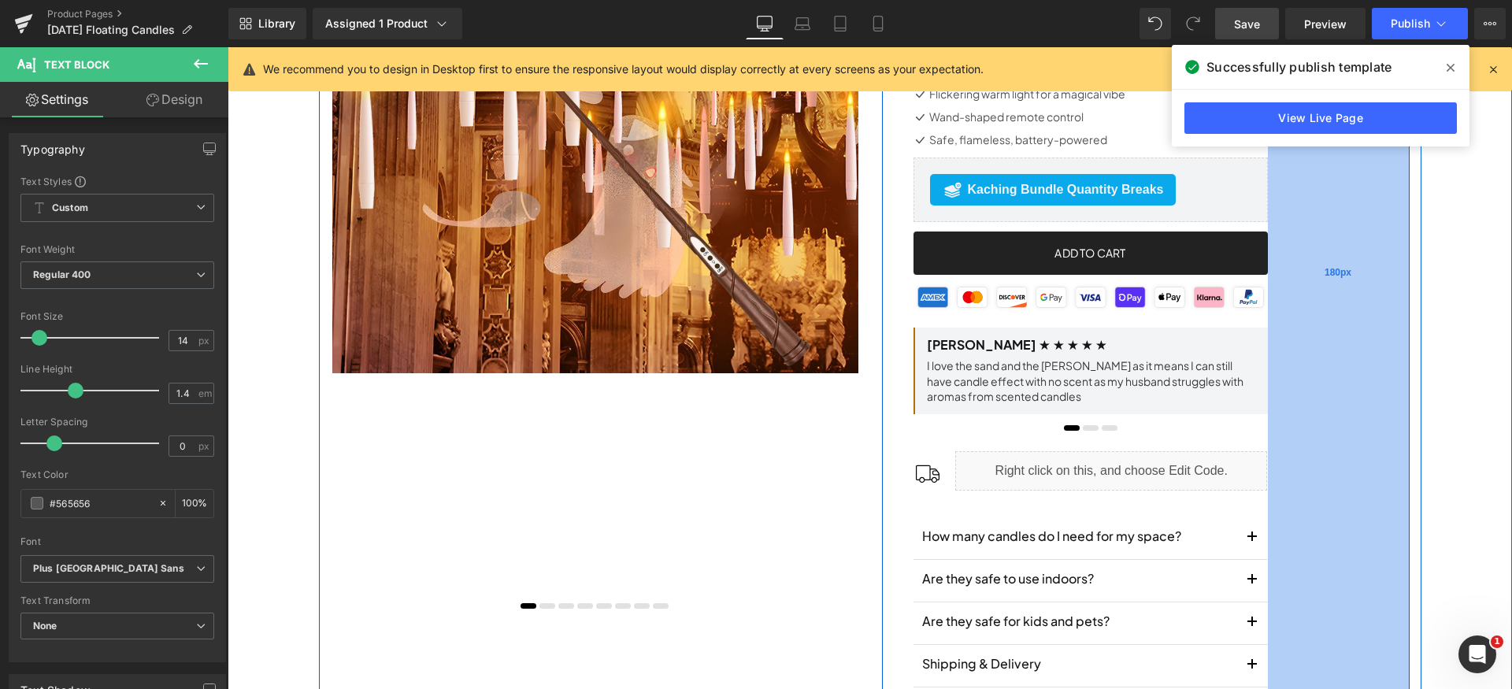
click at [1316, 415] on div "180px" at bounding box center [1339, 273] width 142 height 875
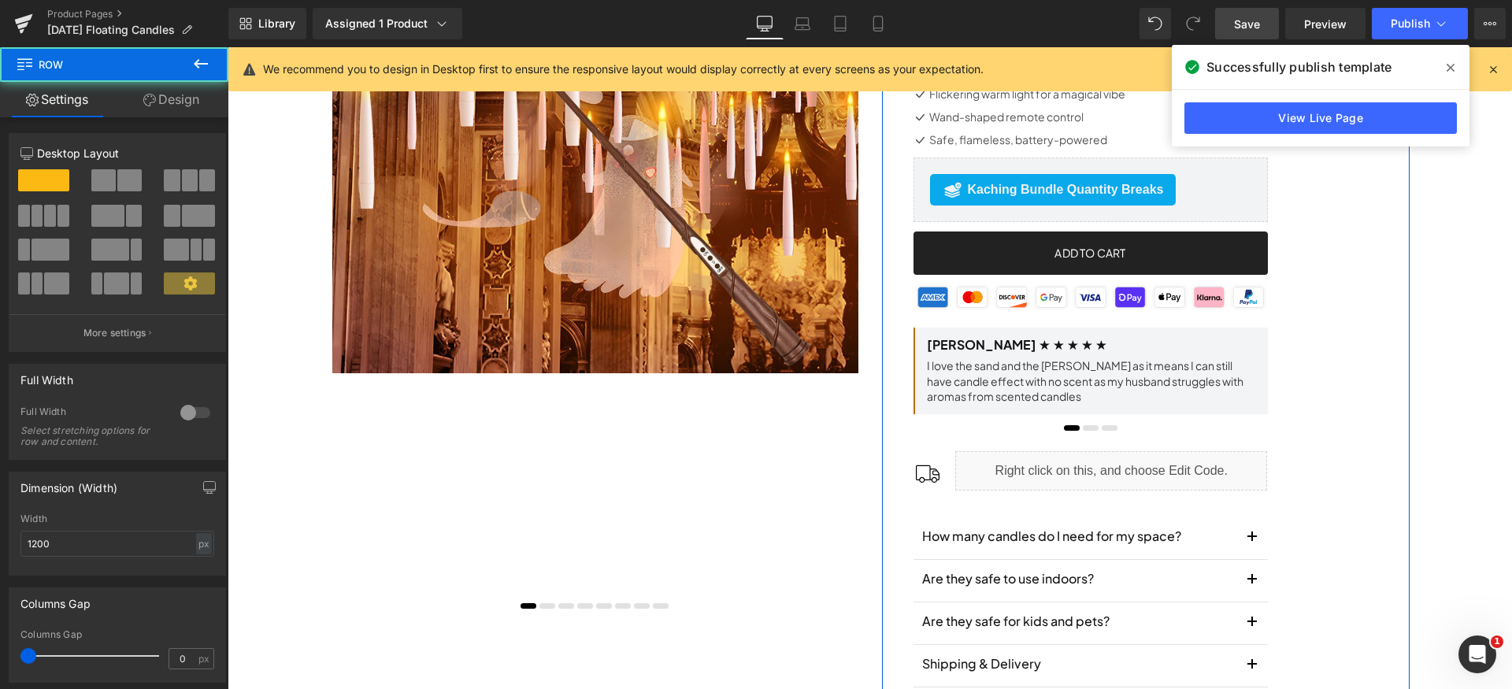
click at [184, 103] on link "Design" at bounding box center [171, 99] width 114 height 35
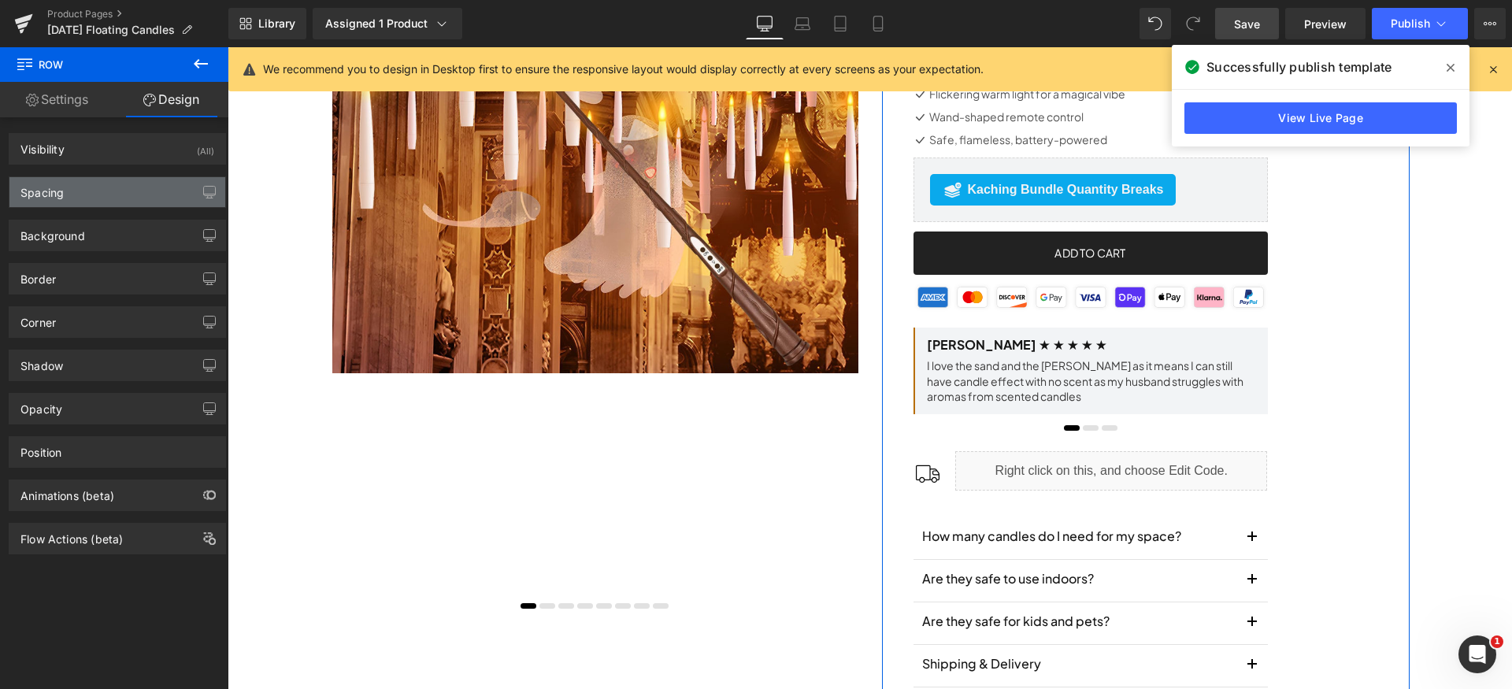
click at [113, 182] on div "Spacing" at bounding box center [117, 192] width 216 height 30
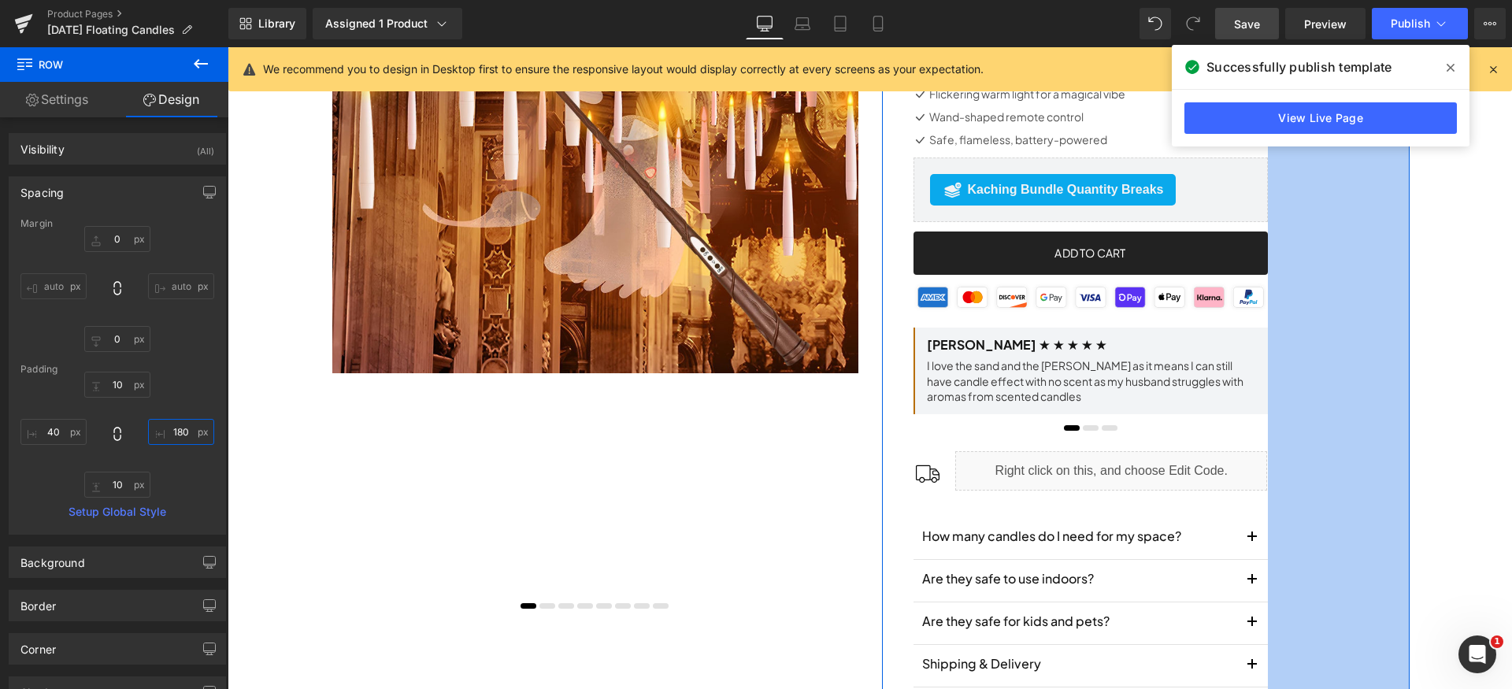
click at [184, 437] on input "180" at bounding box center [181, 432] width 66 height 26
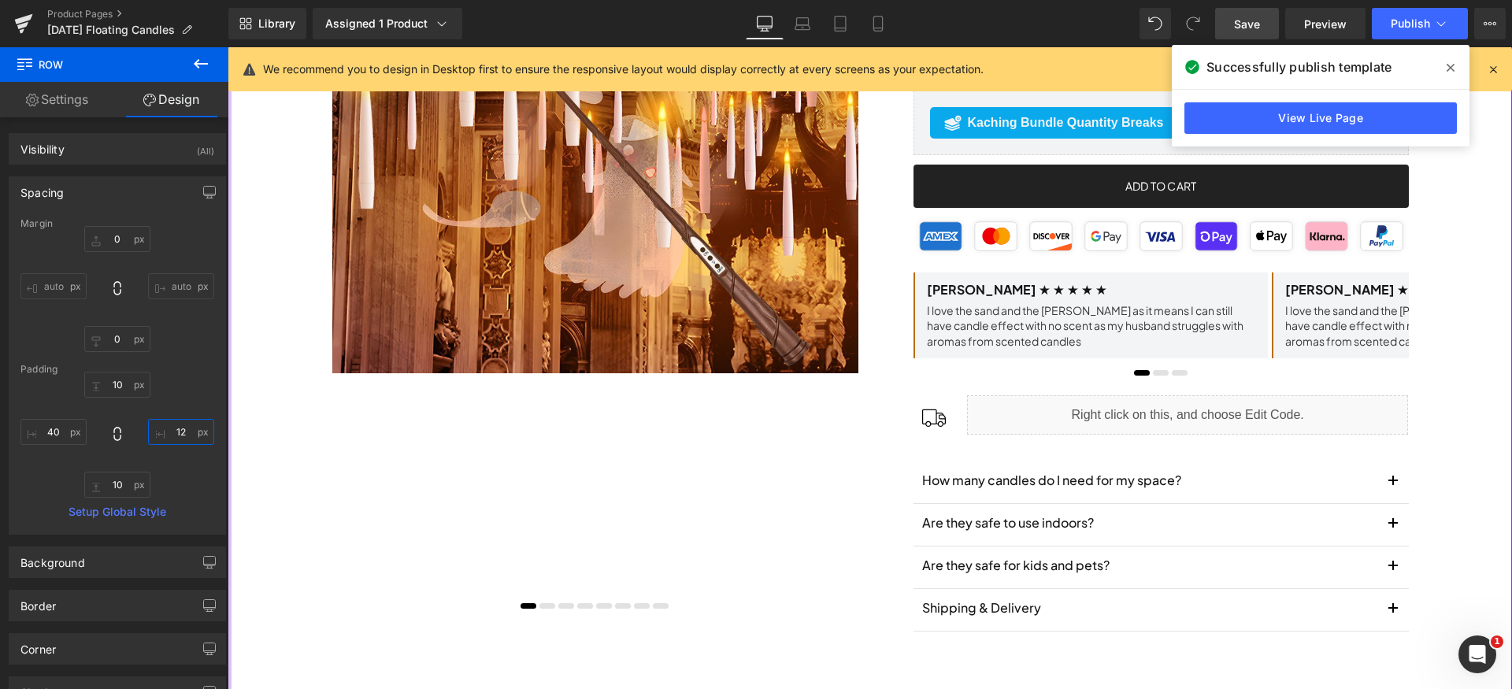
type input "120"
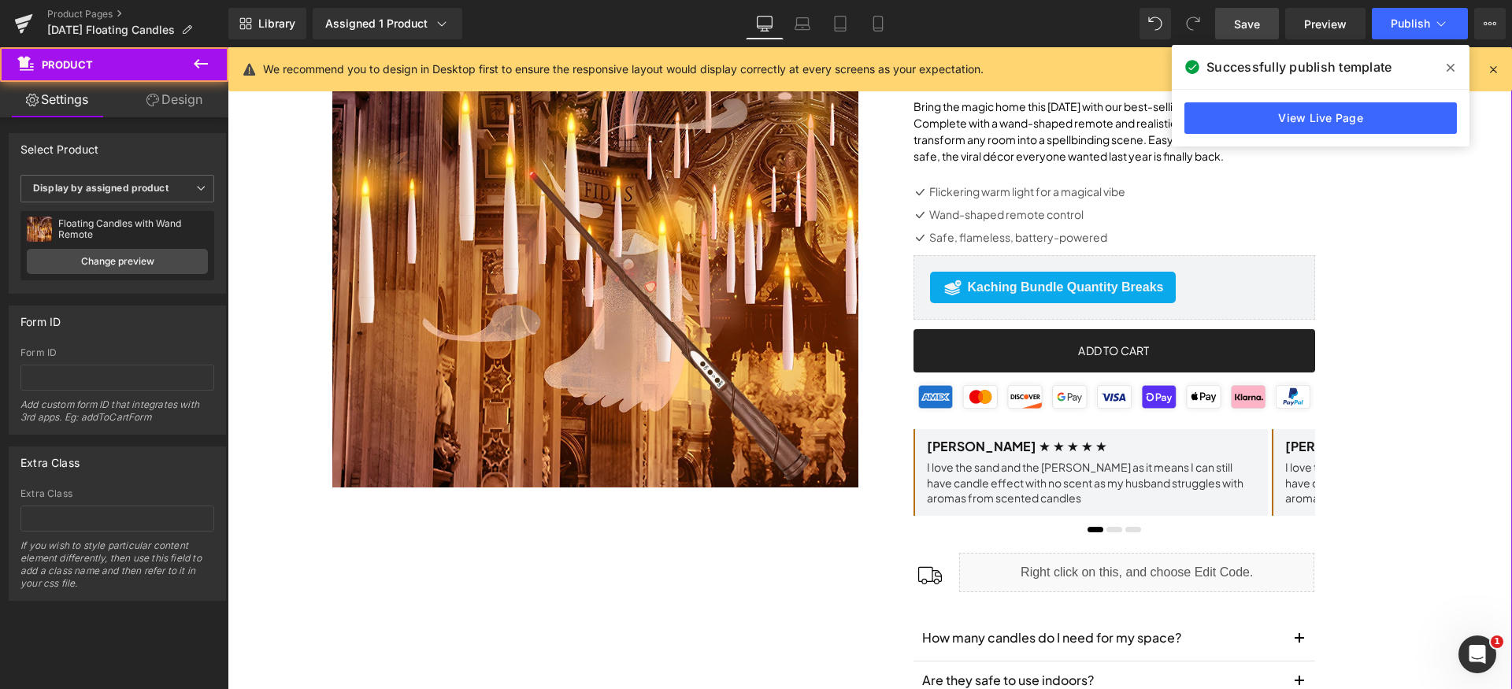
scroll to position [0, 0]
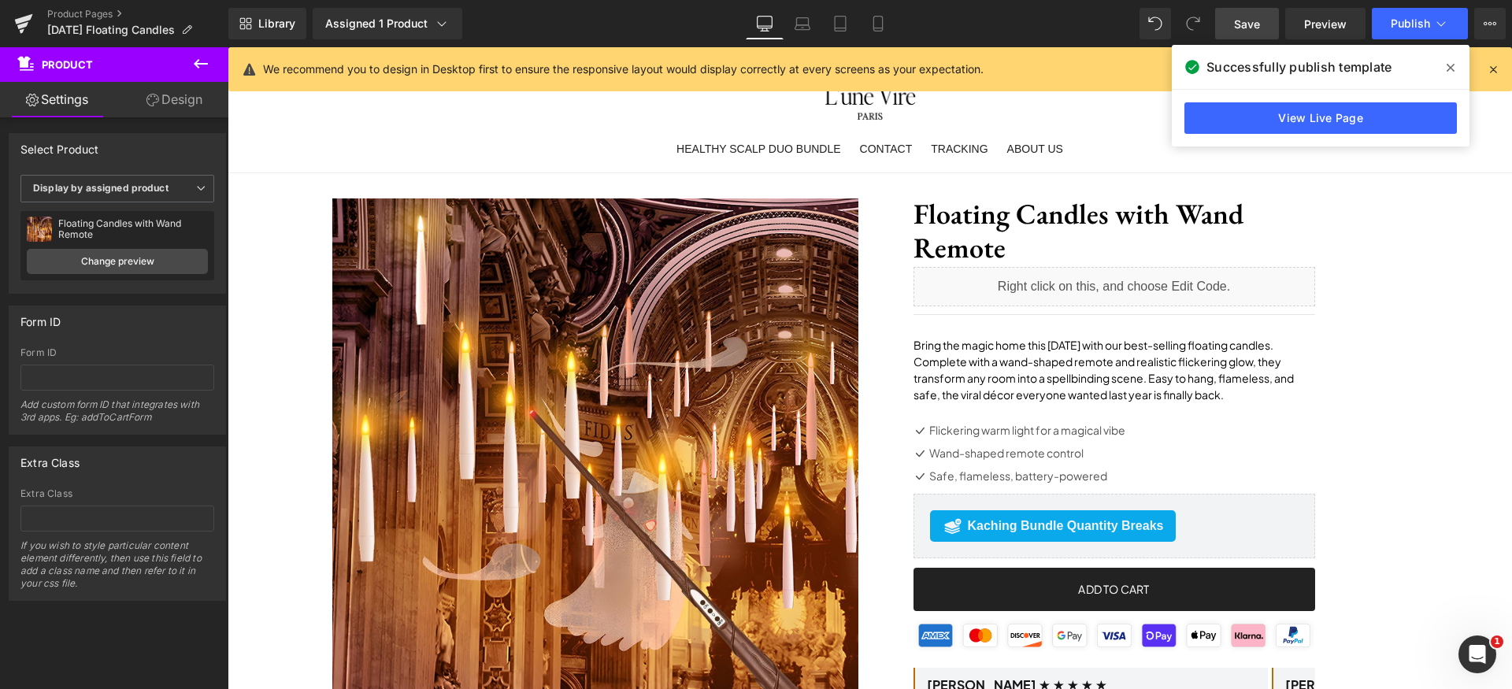
click at [1244, 28] on span "Save" at bounding box center [1247, 24] width 26 height 17
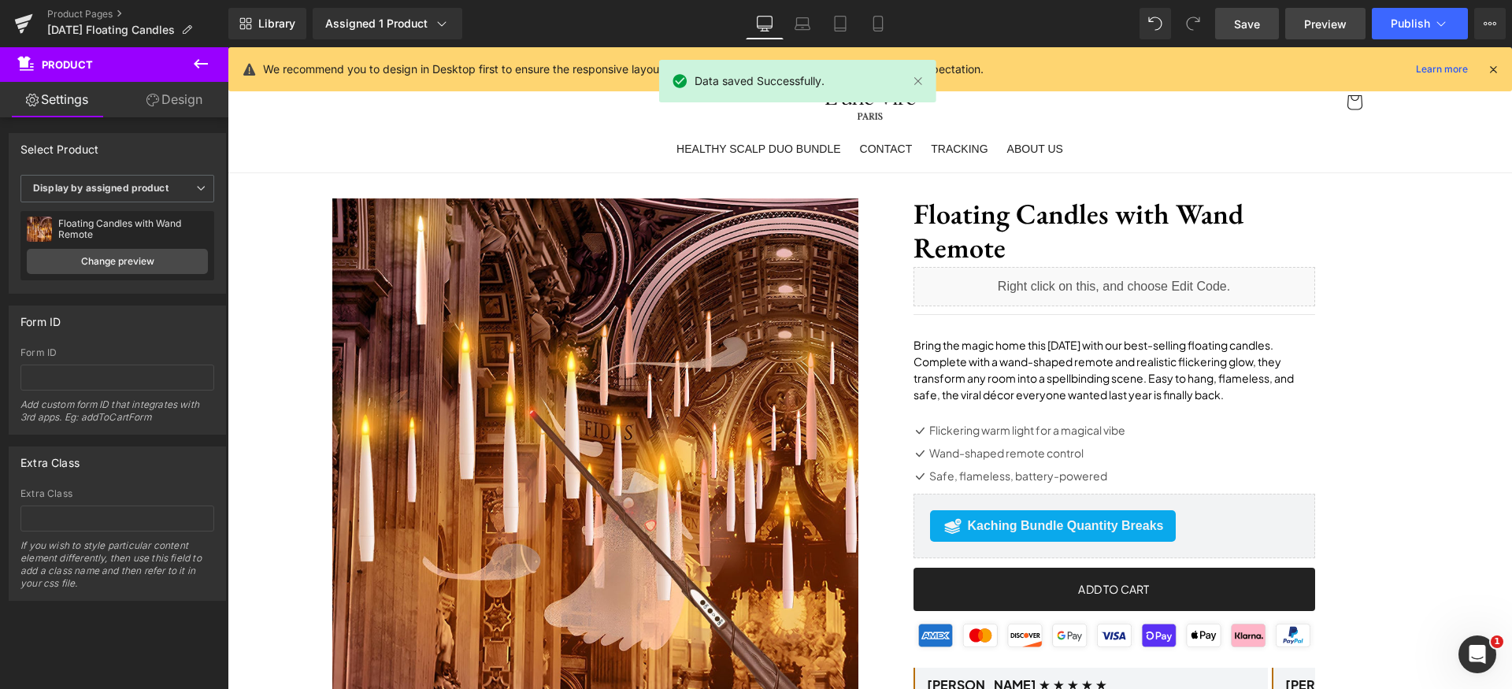
click at [1330, 24] on span "Preview" at bounding box center [1325, 24] width 43 height 17
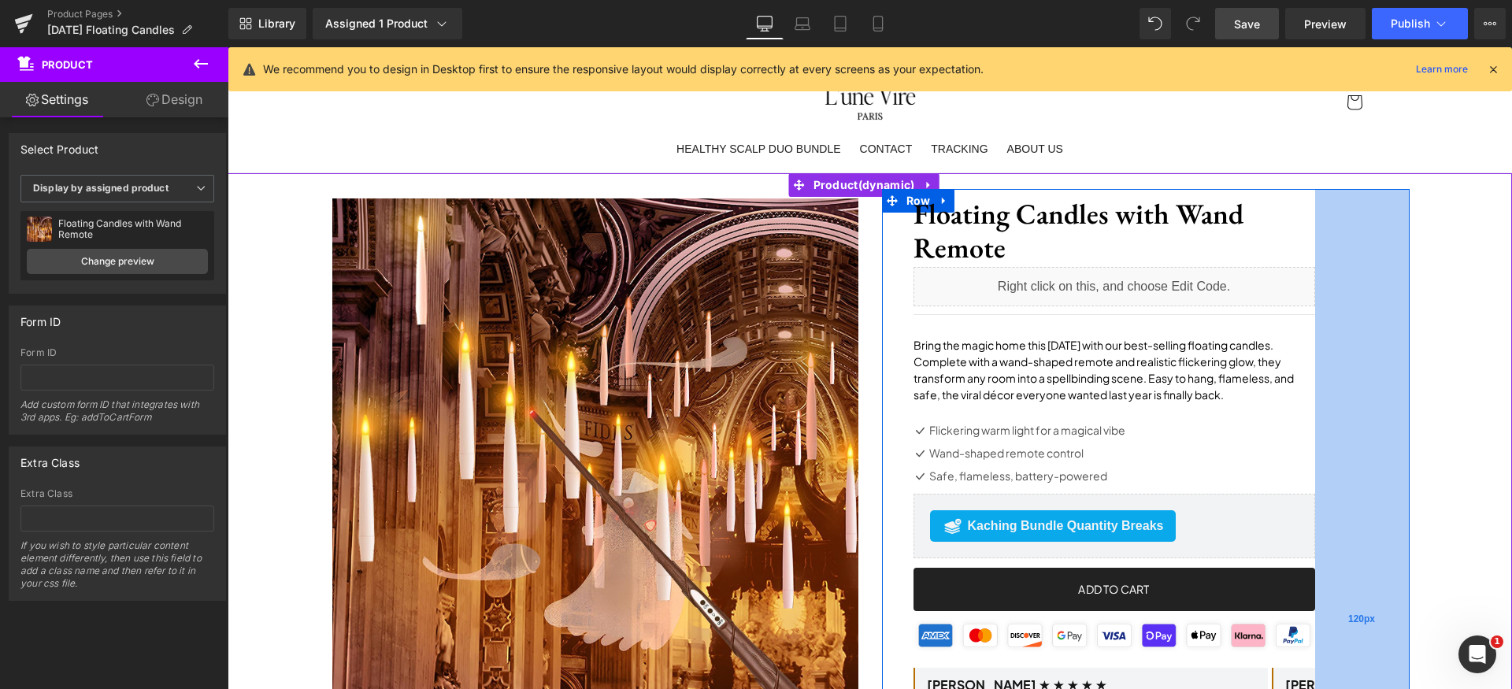
click at [1344, 532] on div "120px" at bounding box center [1362, 620] width 95 height 862
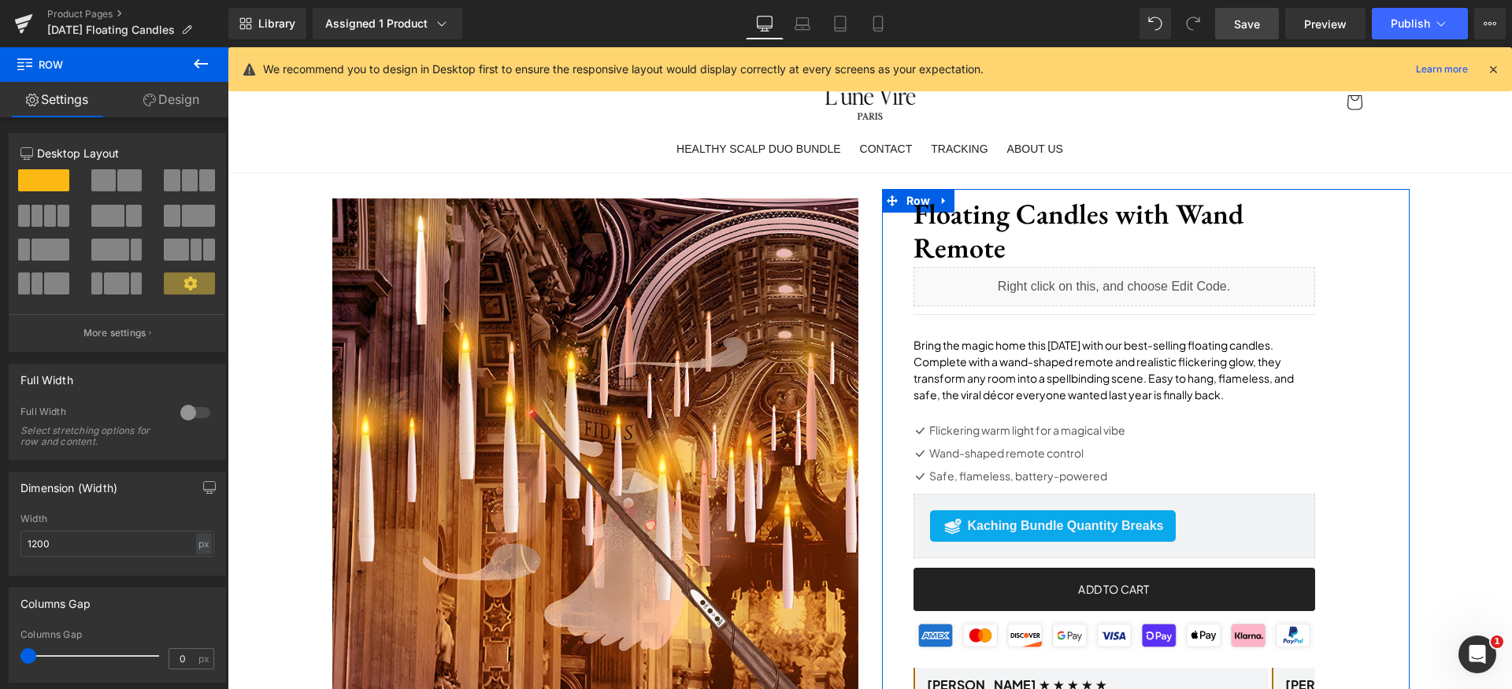
click at [180, 109] on link "Design" at bounding box center [171, 99] width 114 height 35
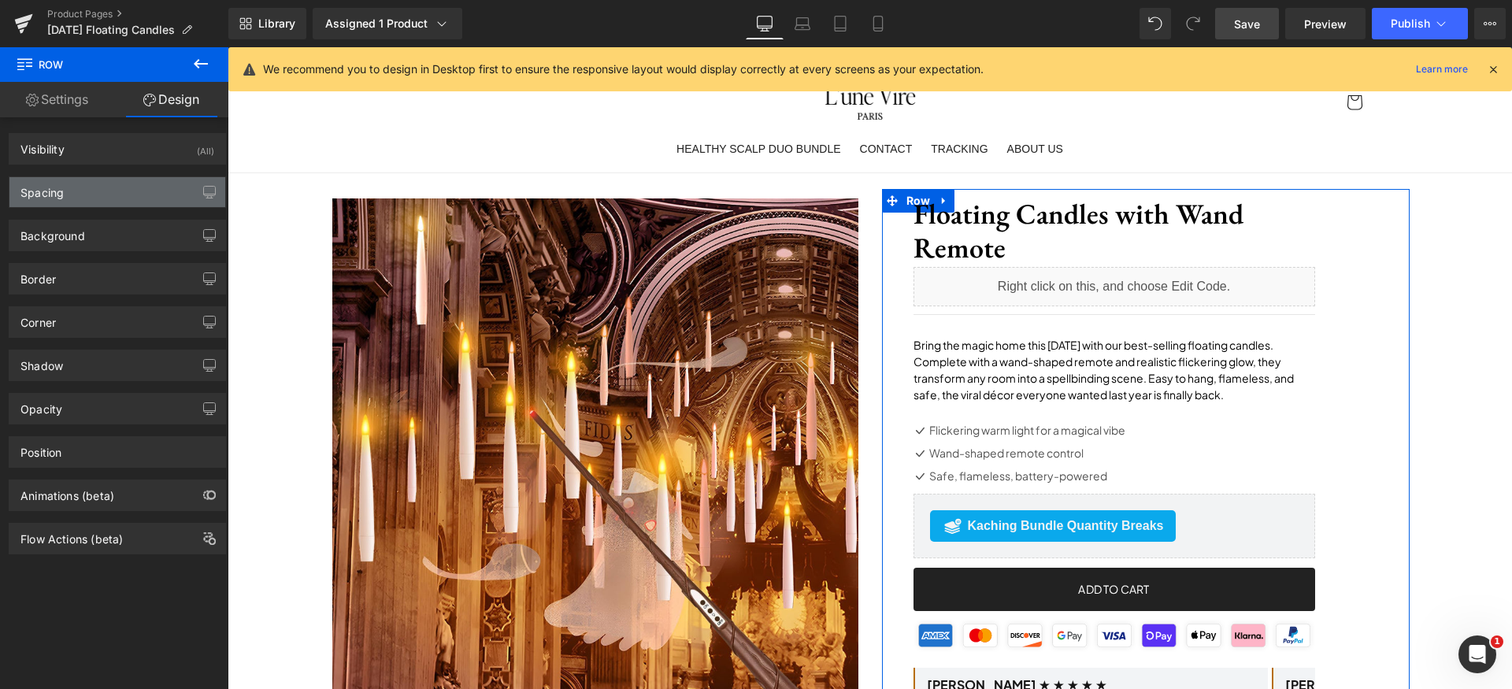
click at [123, 189] on div "Spacing" at bounding box center [117, 192] width 216 height 30
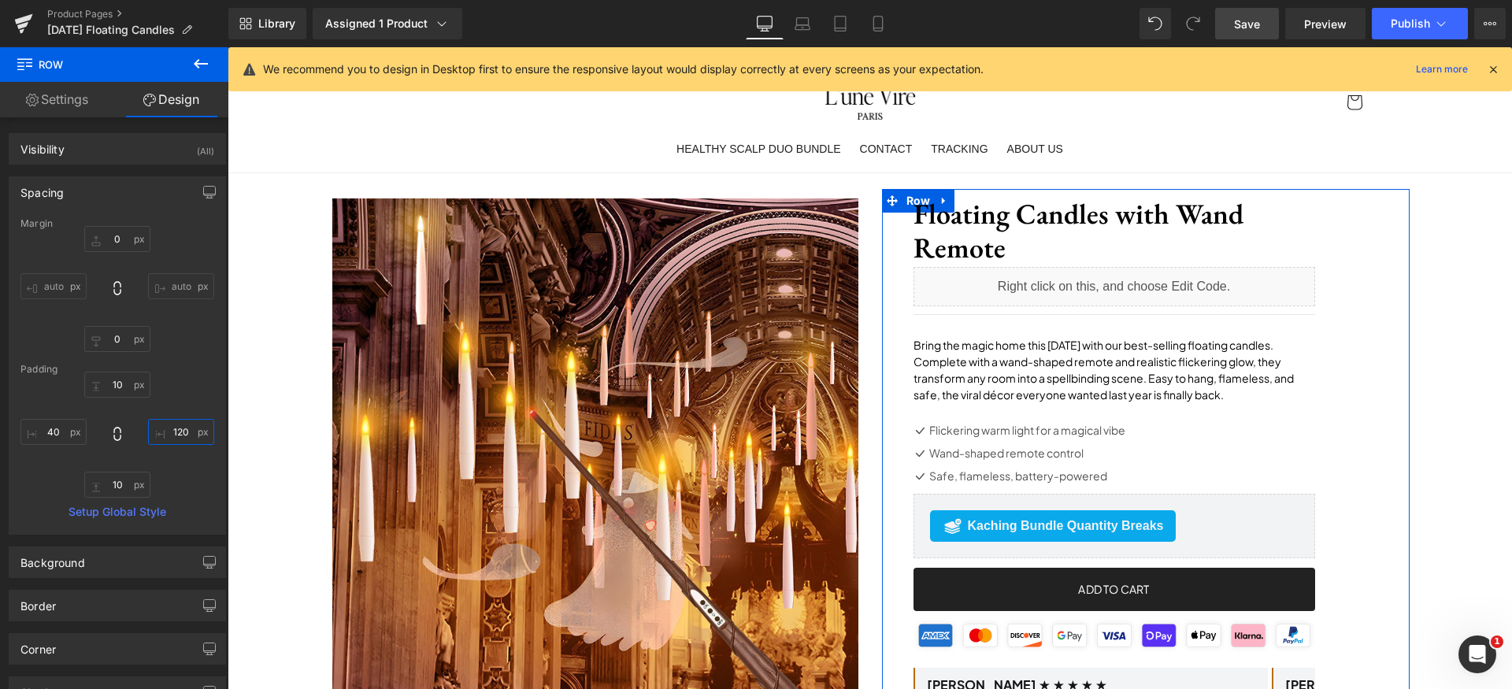
drag, startPoint x: 181, startPoint y: 427, endPoint x: 191, endPoint y: 433, distance: 12.0
click at [182, 427] on input "120" at bounding box center [181, 432] width 66 height 26
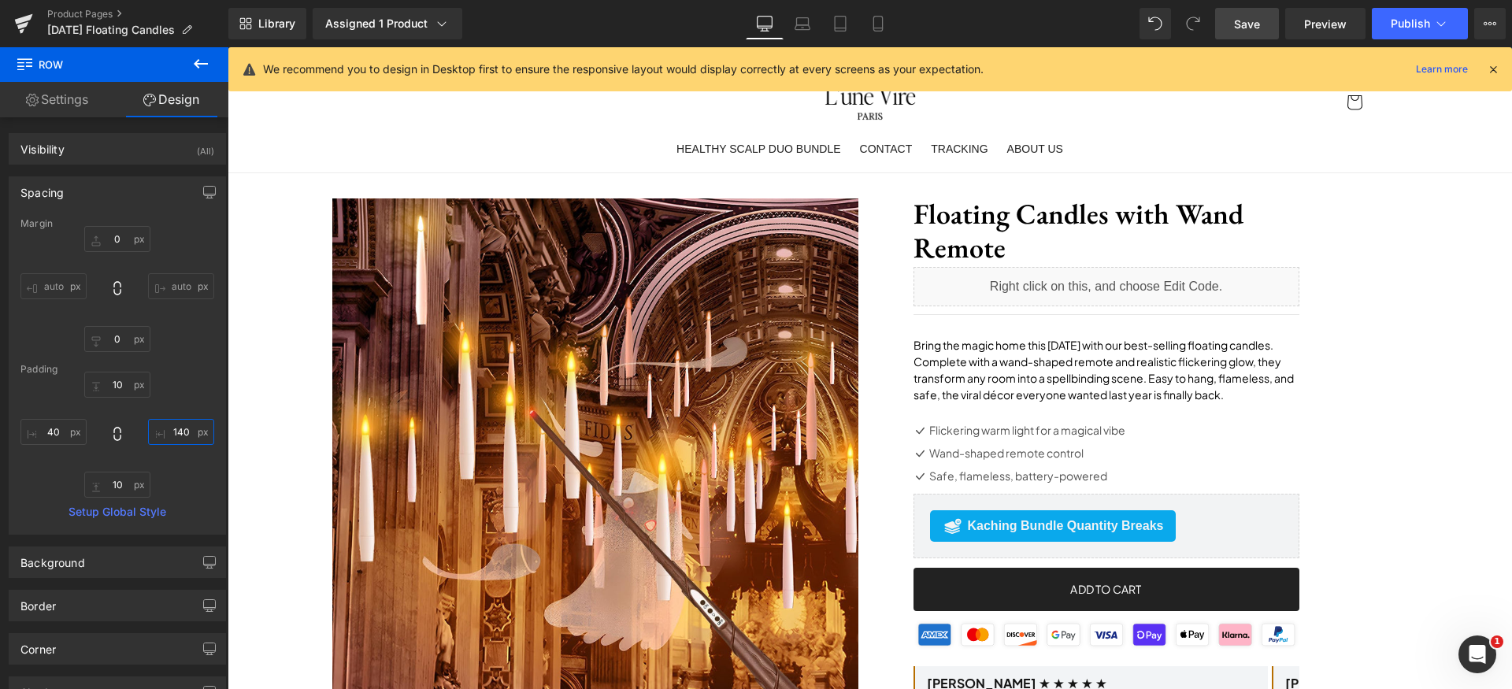
type input "140"
click at [1255, 32] on span "Save" at bounding box center [1247, 24] width 26 height 17
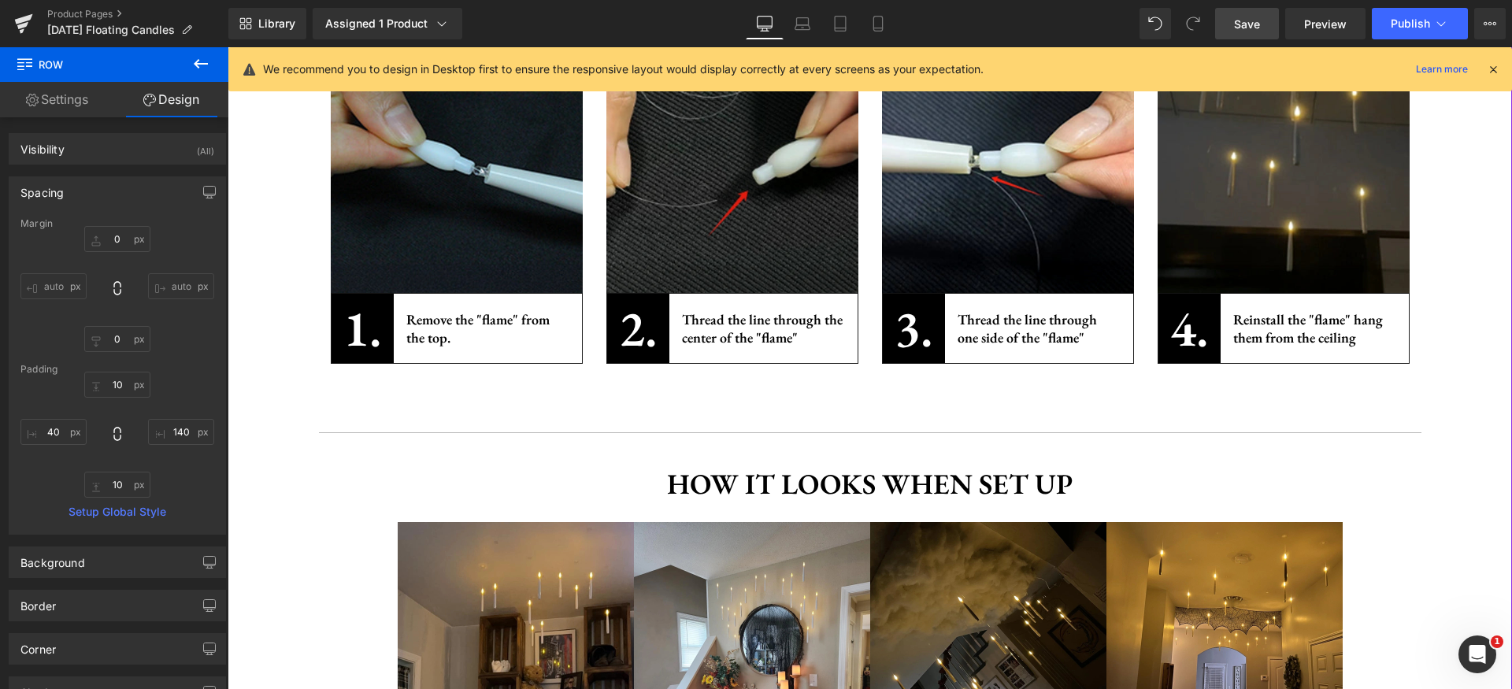
scroll to position [2256, 0]
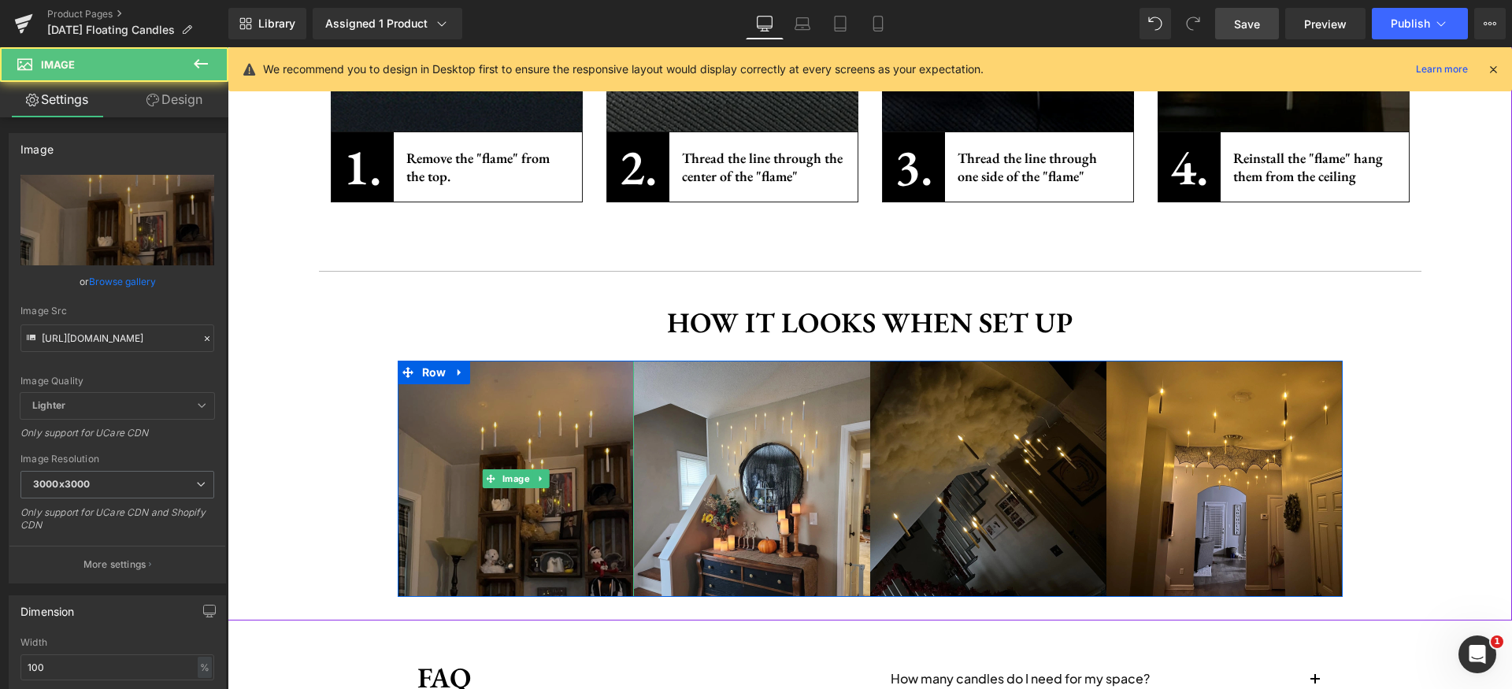
click at [460, 404] on img at bounding box center [516, 479] width 236 height 236
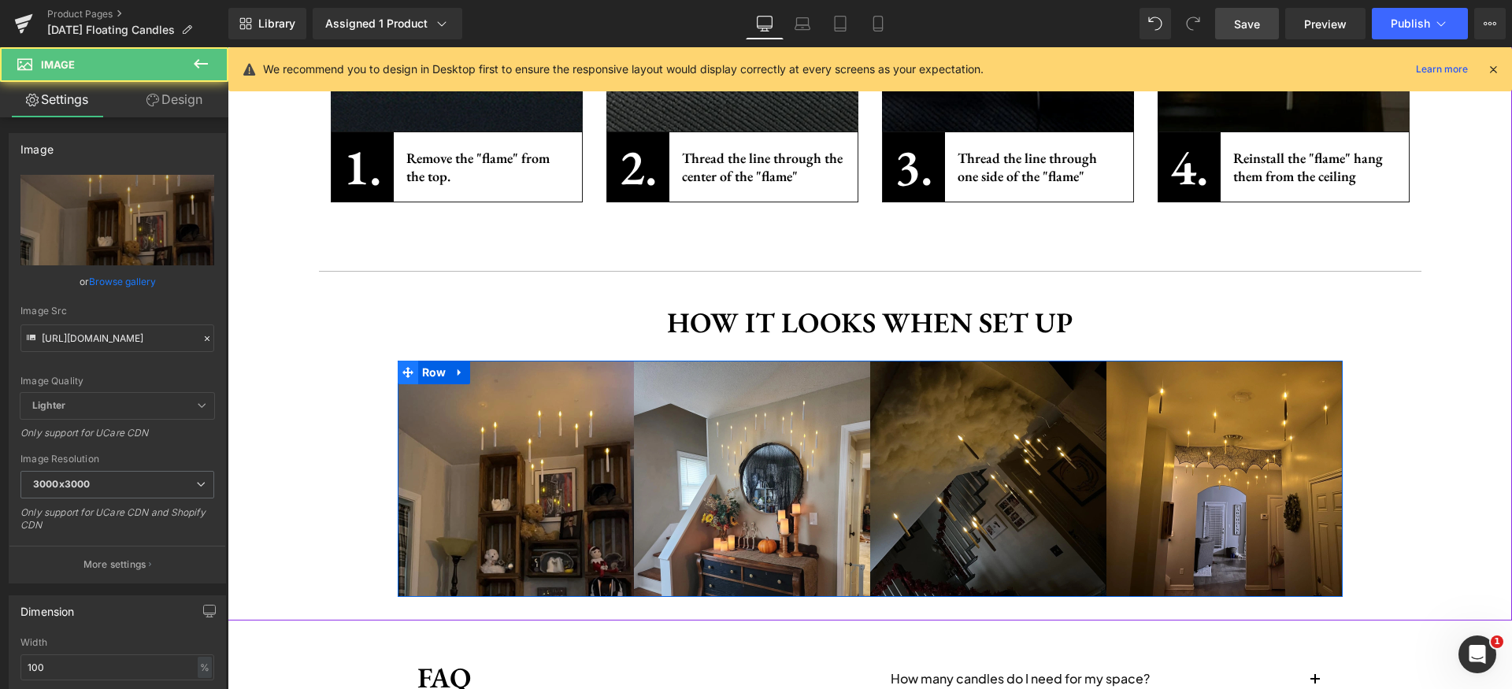
click at [411, 384] on span at bounding box center [408, 373] width 20 height 24
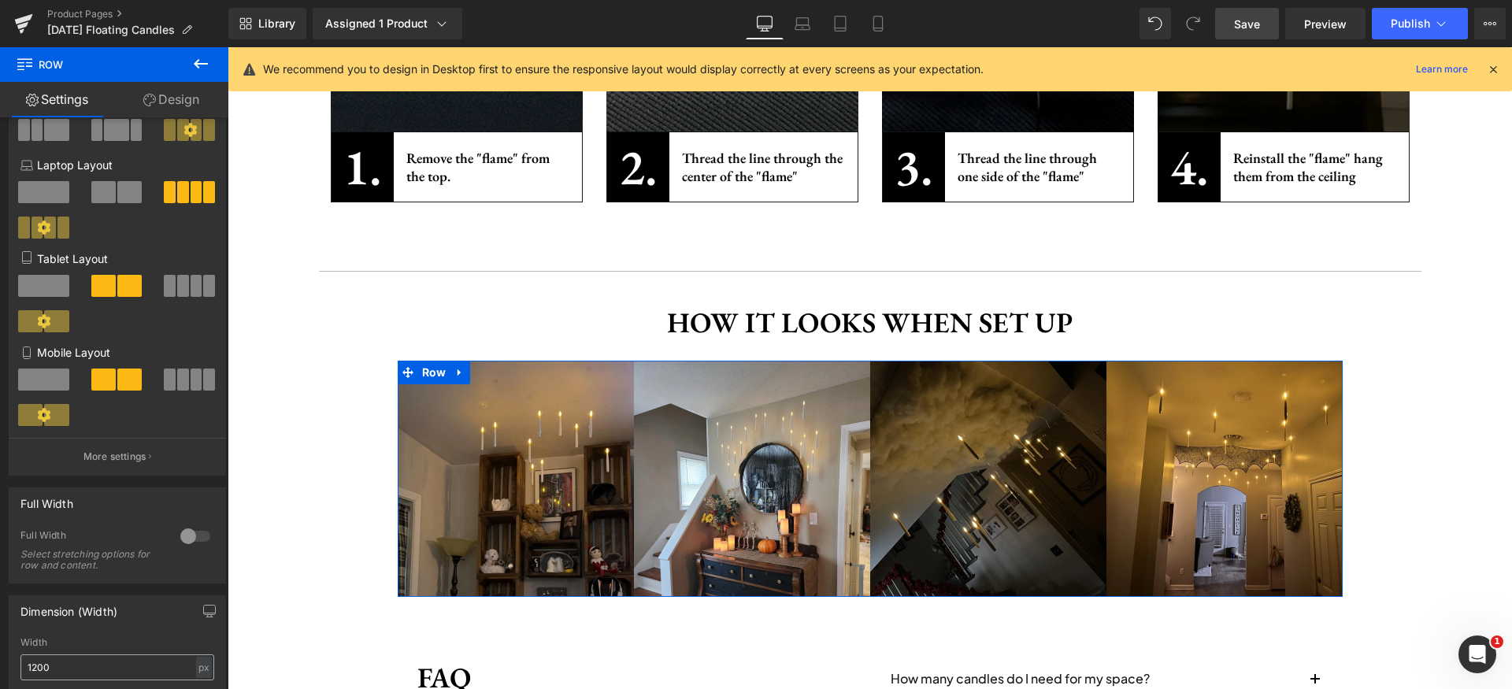
scroll to position [315, 0]
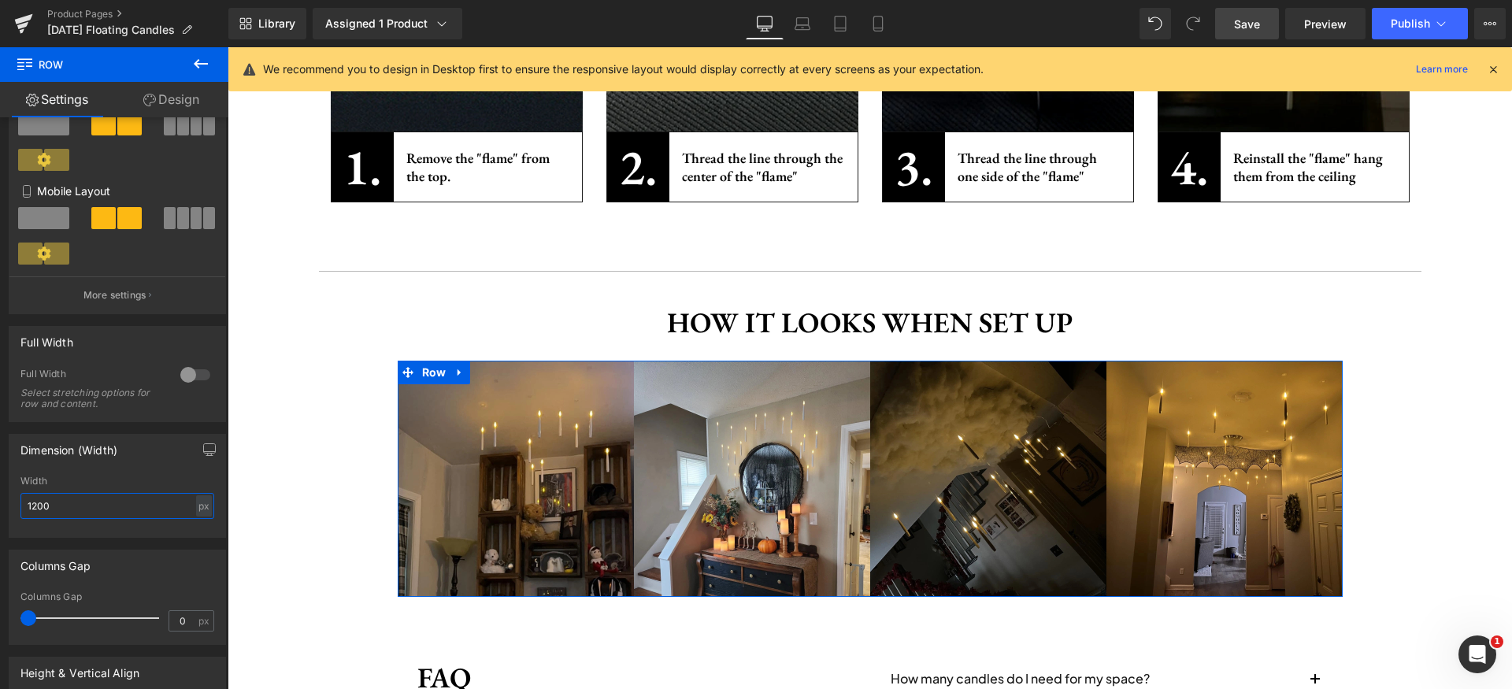
click at [91, 503] on input "1200" at bounding box center [117, 506] width 194 height 26
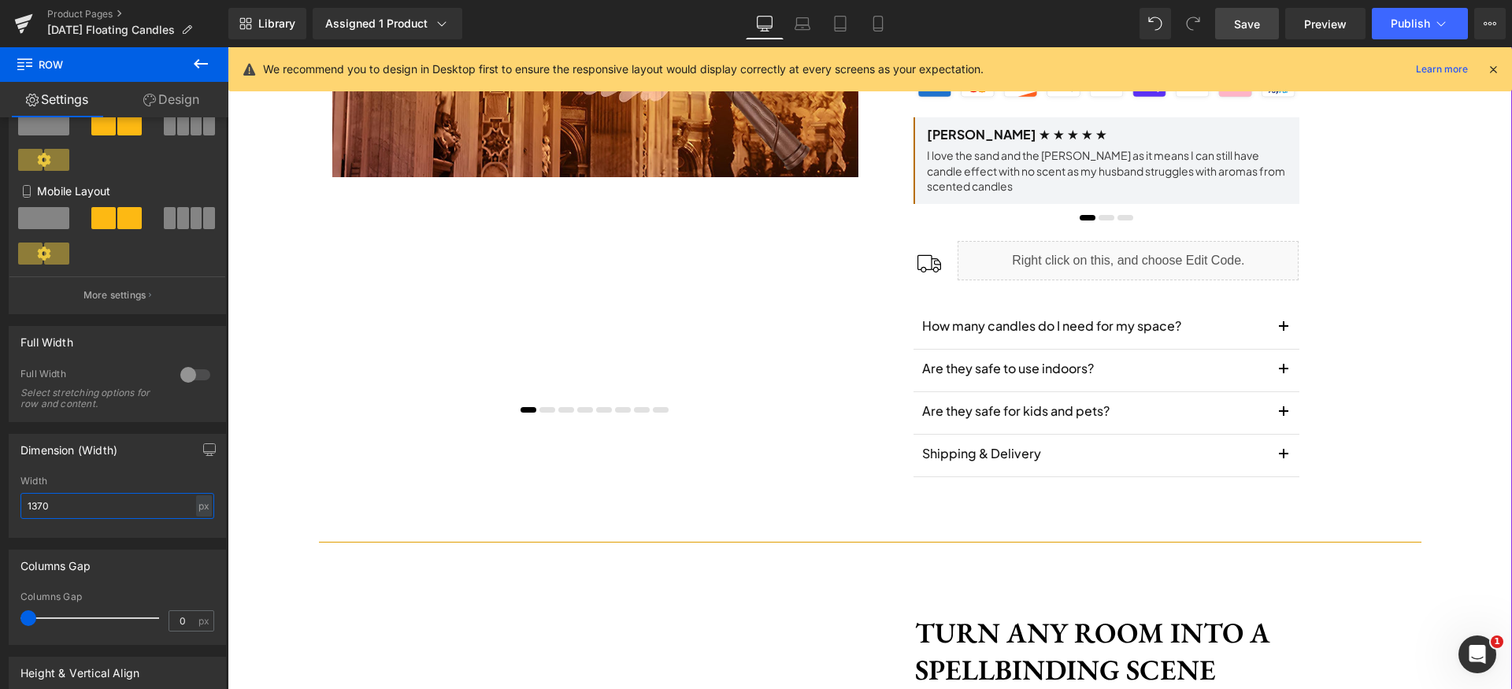
scroll to position [475, 0]
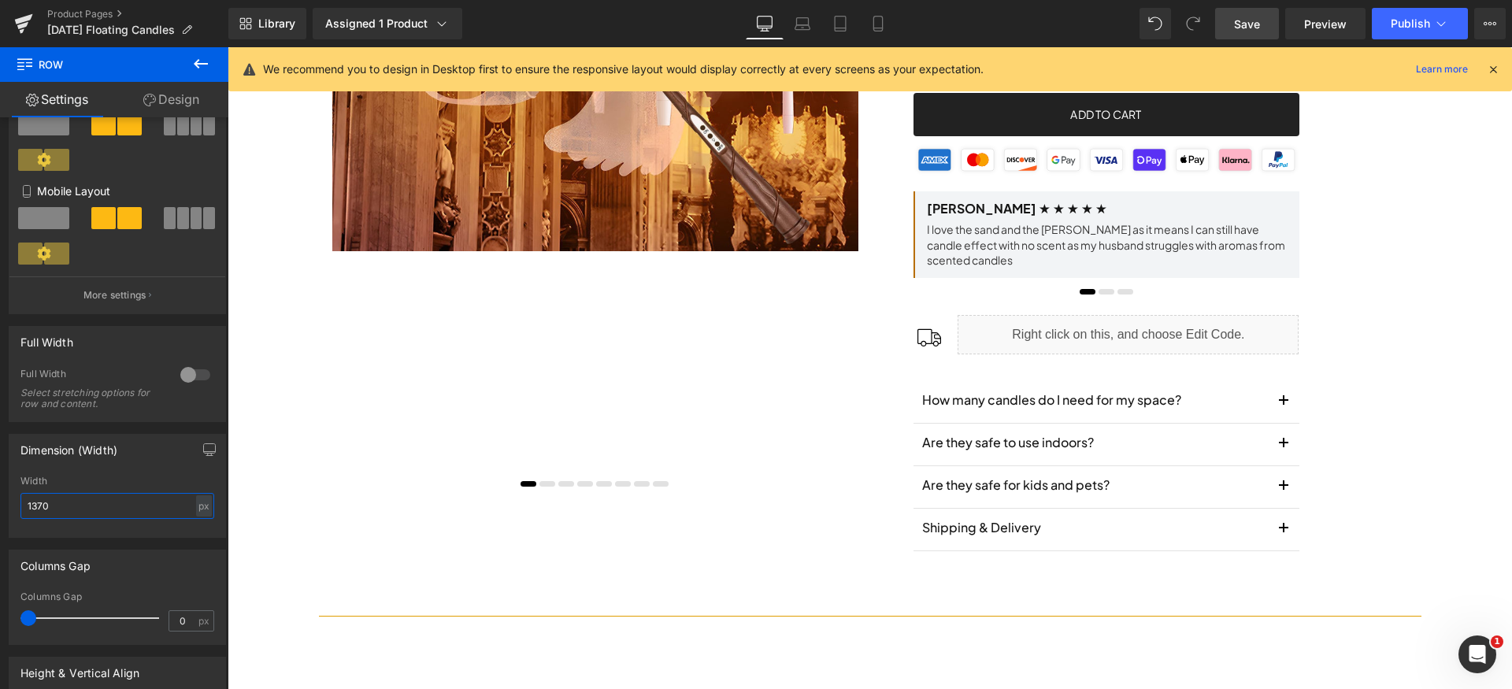
type input "1370"
click at [1243, 20] on span "Save" at bounding box center [1247, 24] width 26 height 17
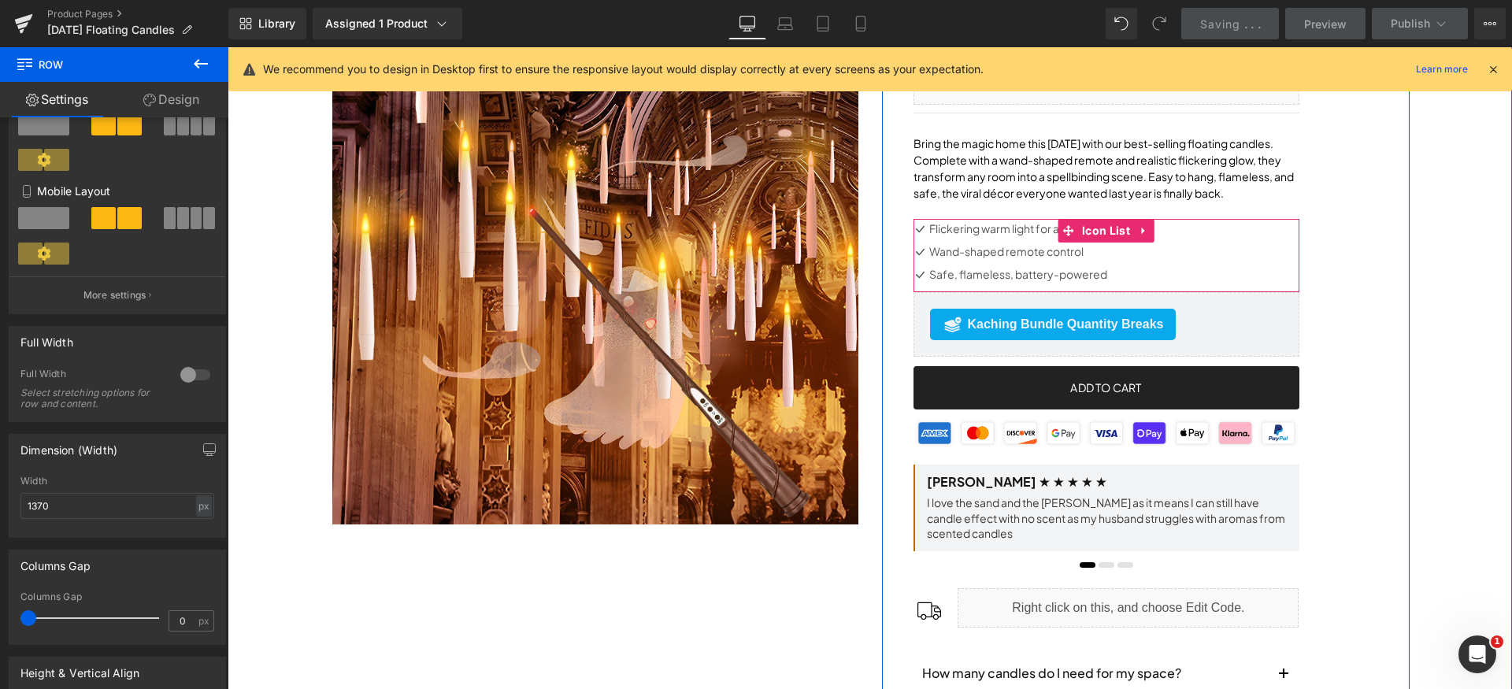
scroll to position [6, 0]
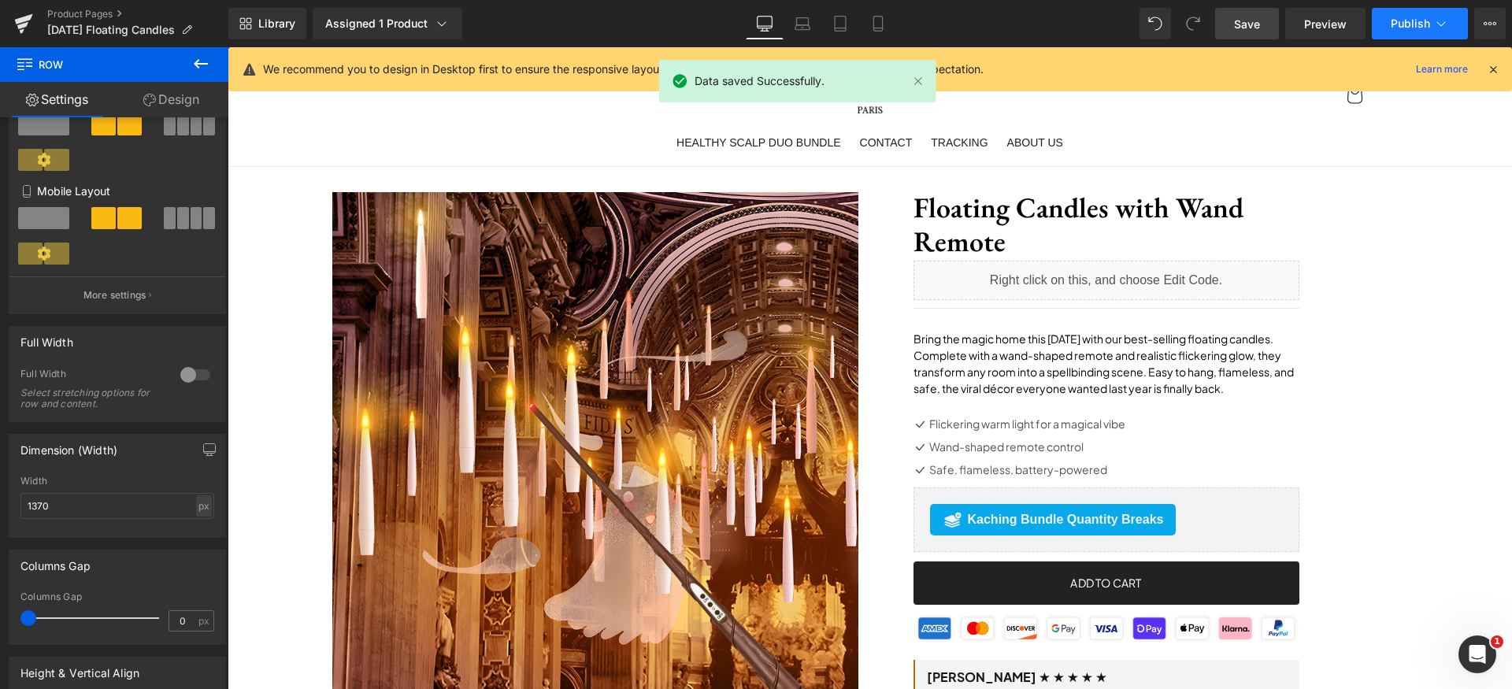
click at [1411, 19] on span "Publish" at bounding box center [1410, 23] width 39 height 13
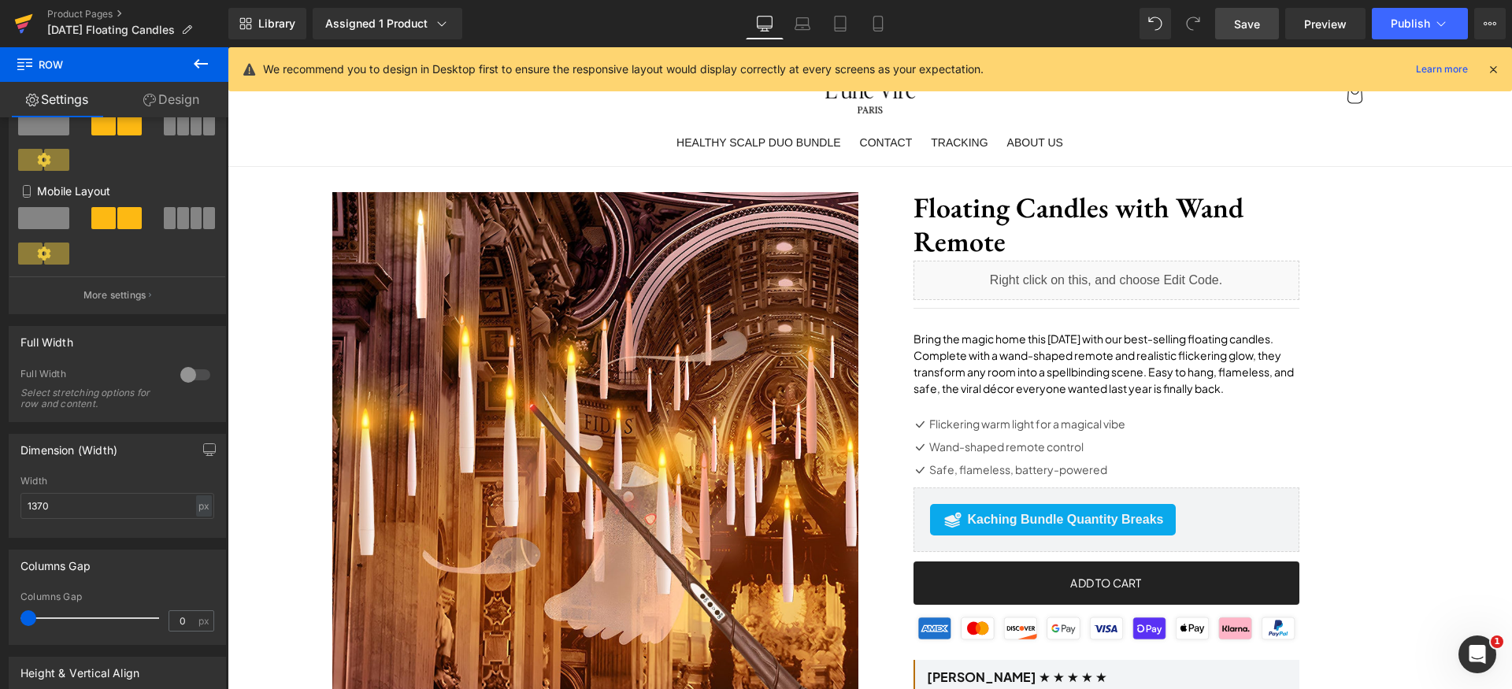
click at [18, 17] on icon at bounding box center [23, 23] width 19 height 39
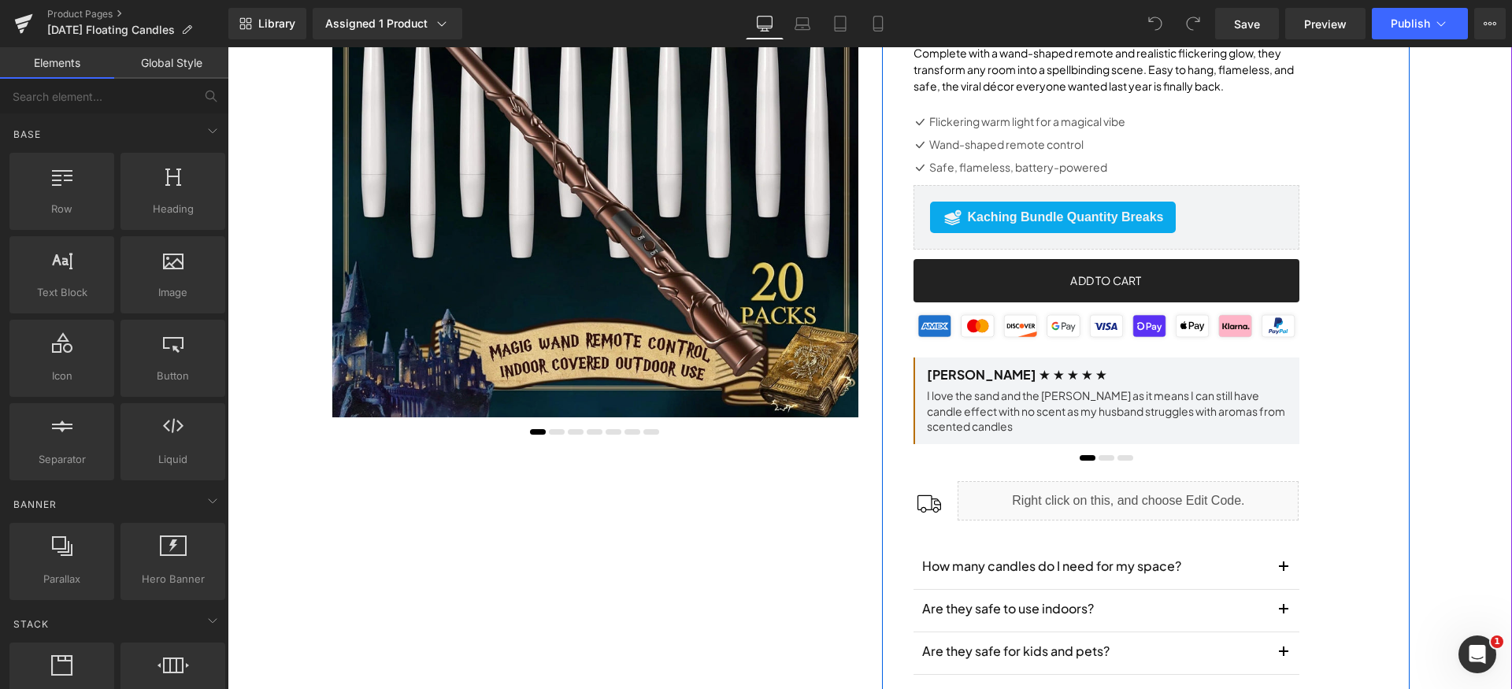
scroll to position [390, 0]
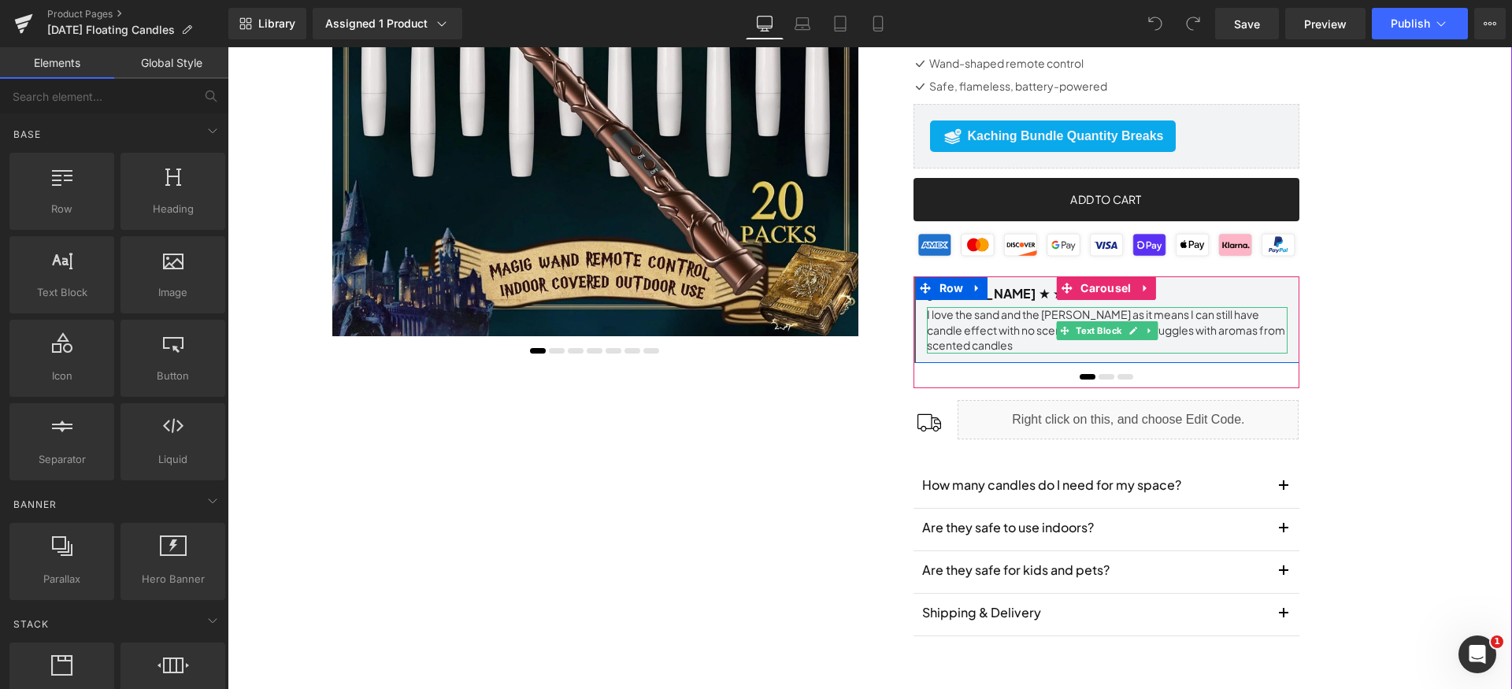
click at [964, 343] on p "I love the sand and the [PERSON_NAME] as it means I can still have candle effec…" at bounding box center [1107, 330] width 361 height 46
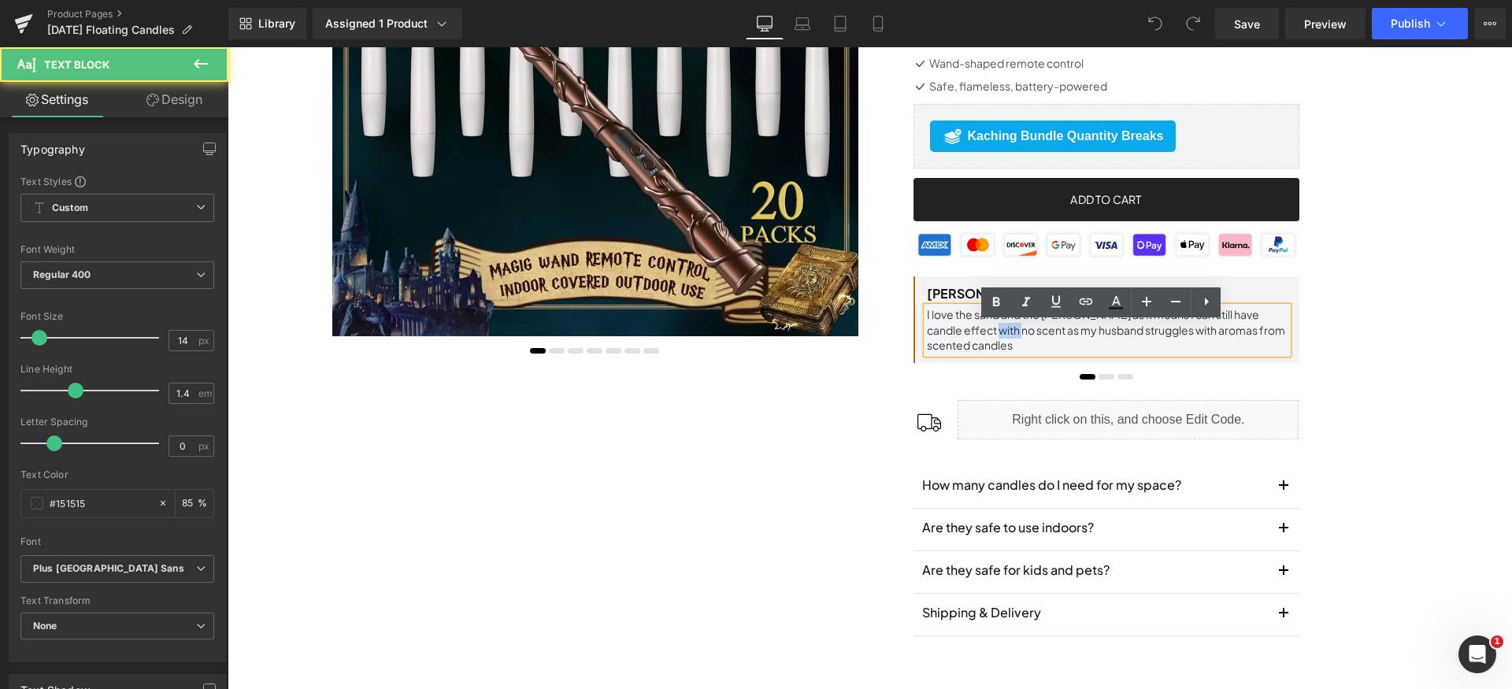
click at [964, 343] on p "I love the sand and the [PERSON_NAME] as it means I can still have candle effec…" at bounding box center [1107, 330] width 361 height 46
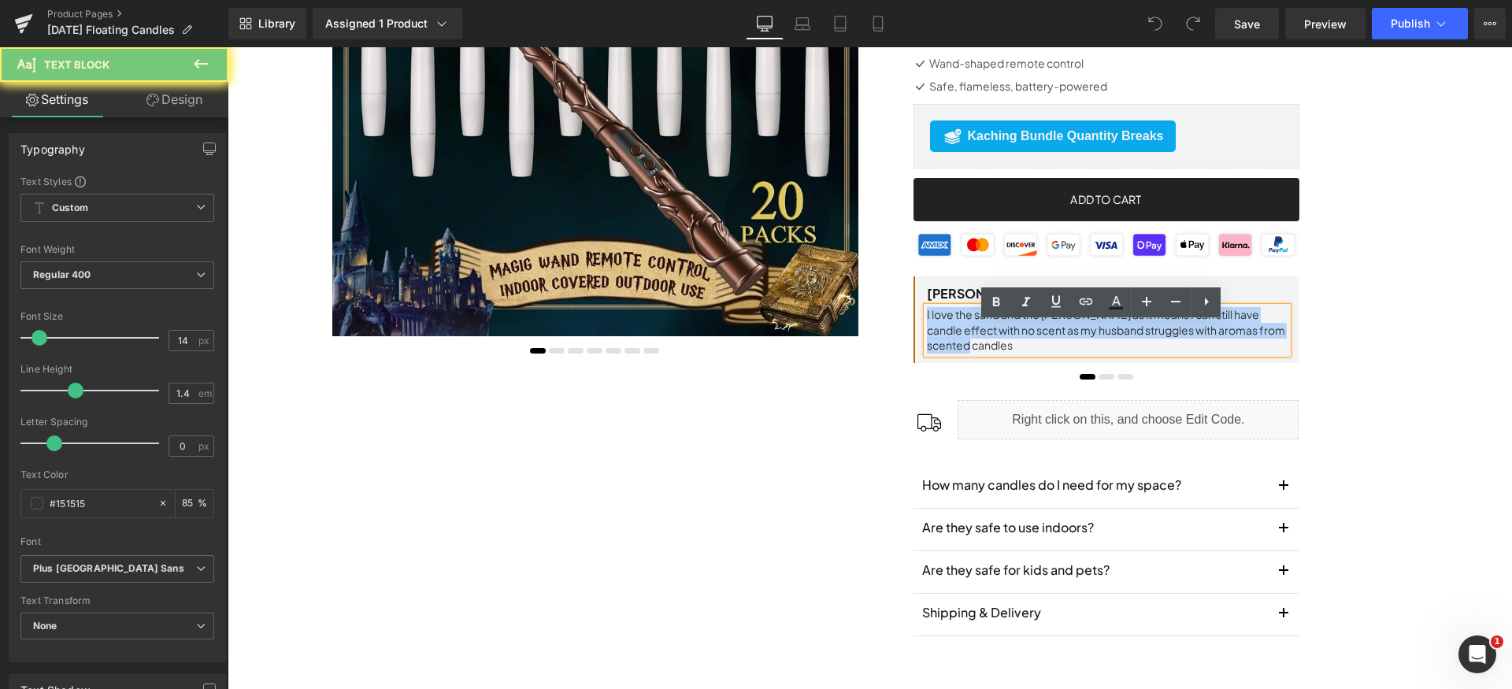
click at [964, 343] on p "I love the sand and the [PERSON_NAME] as it means I can still have candle effec…" at bounding box center [1107, 330] width 361 height 46
paste div
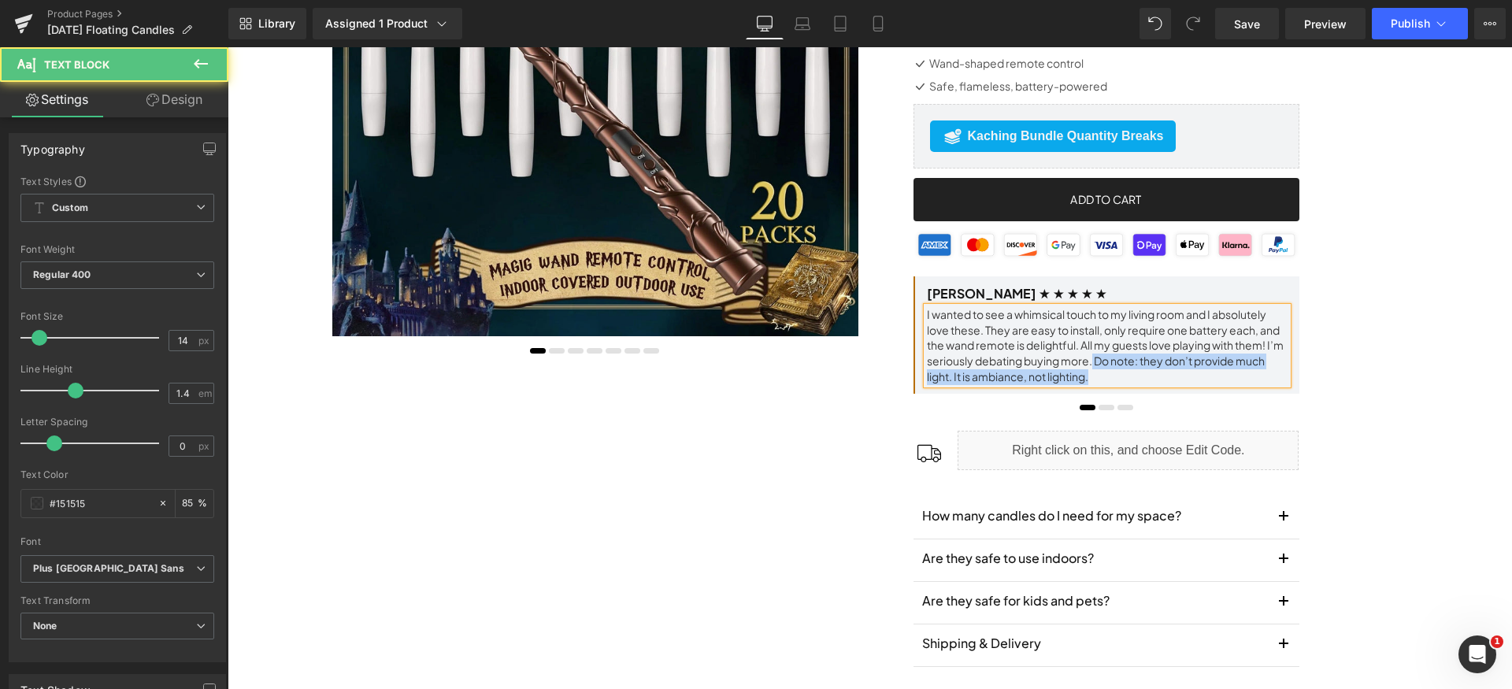
drag, startPoint x: 1105, startPoint y: 395, endPoint x: 1103, endPoint y: 379, distance: 15.8
click at [1103, 379] on p "I wanted to see a whimsical touch to my living room and I absolutely love these…" at bounding box center [1107, 345] width 361 height 77
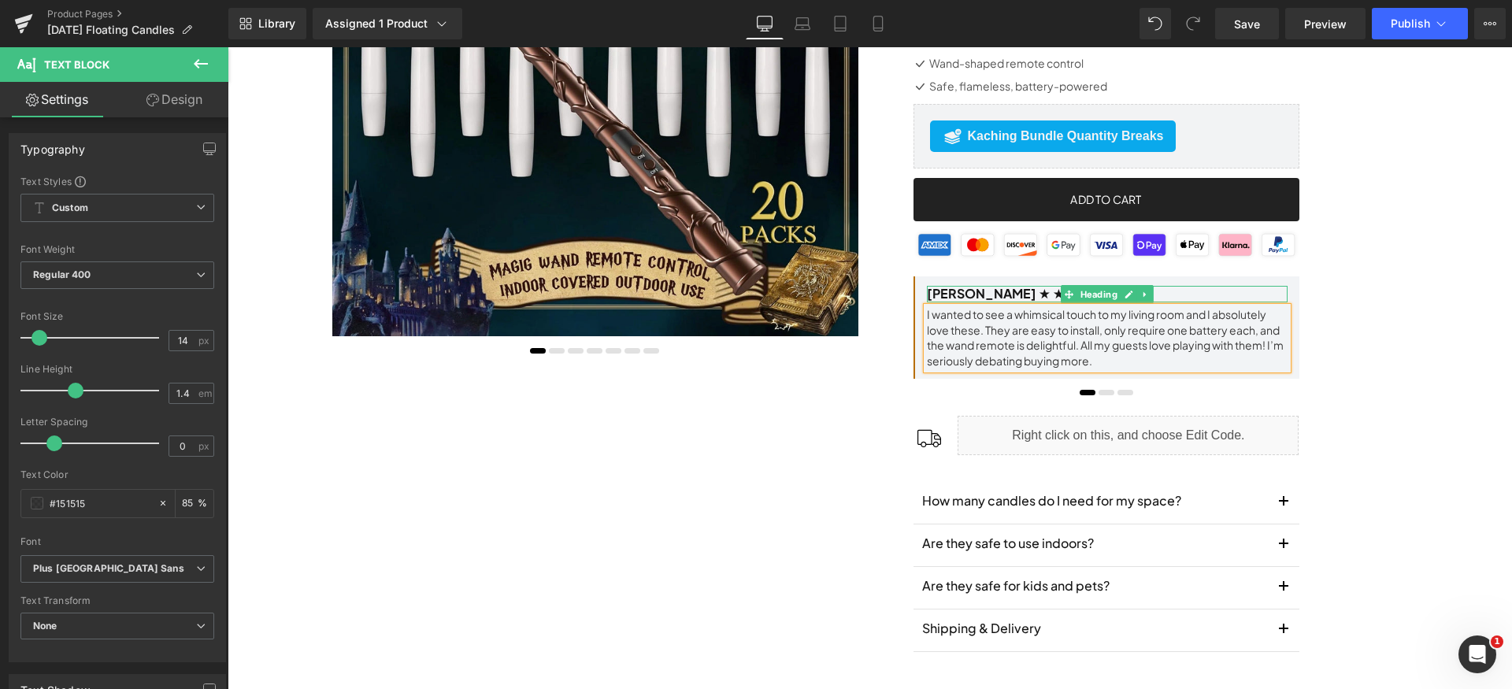
click at [957, 302] on h1 "[PERSON_NAME] ★ ★ ★ ★ ★" at bounding box center [1107, 294] width 361 height 17
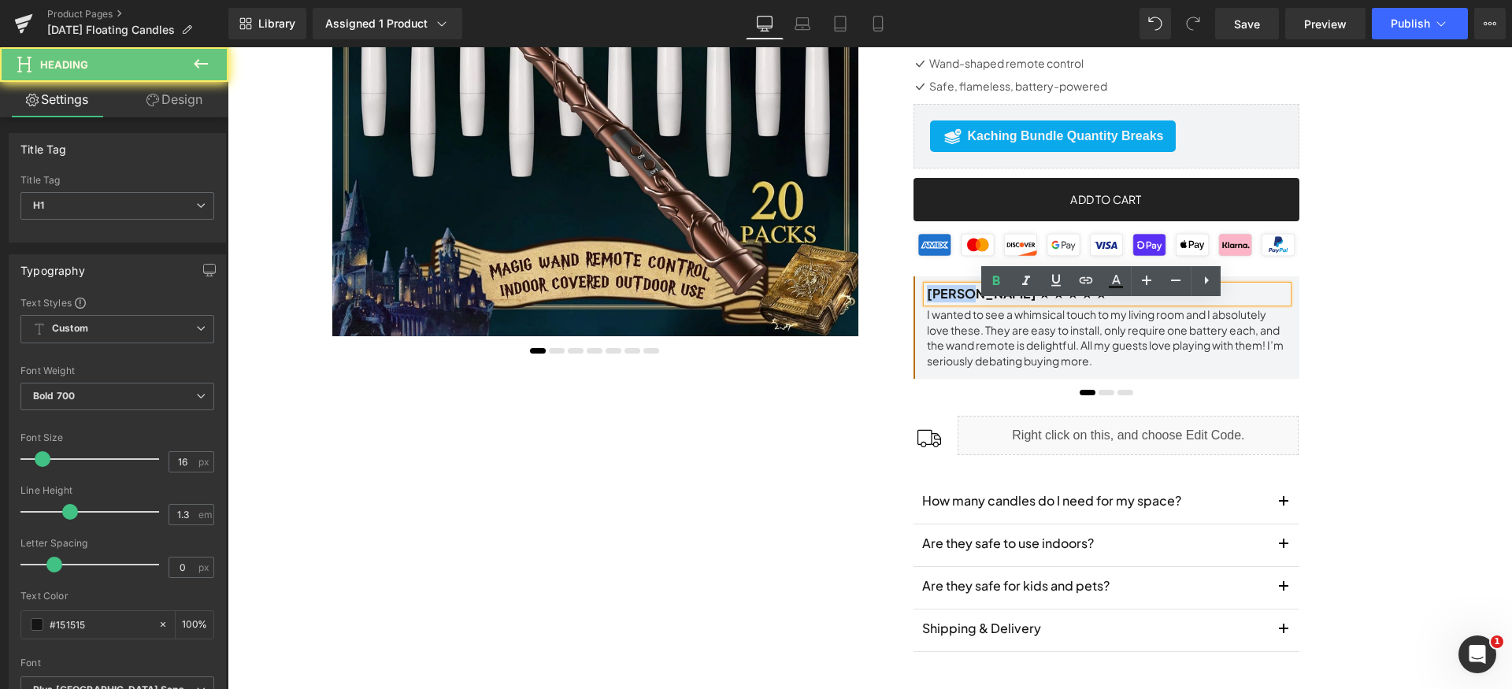
drag, startPoint x: 951, startPoint y: 311, endPoint x: 885, endPoint y: 303, distance: 66.6
click at [885, 303] on div "Floating Candles with Wand Remote (P) Title Liquid Separator Bring the magic ho…" at bounding box center [1146, 237] width 528 height 877
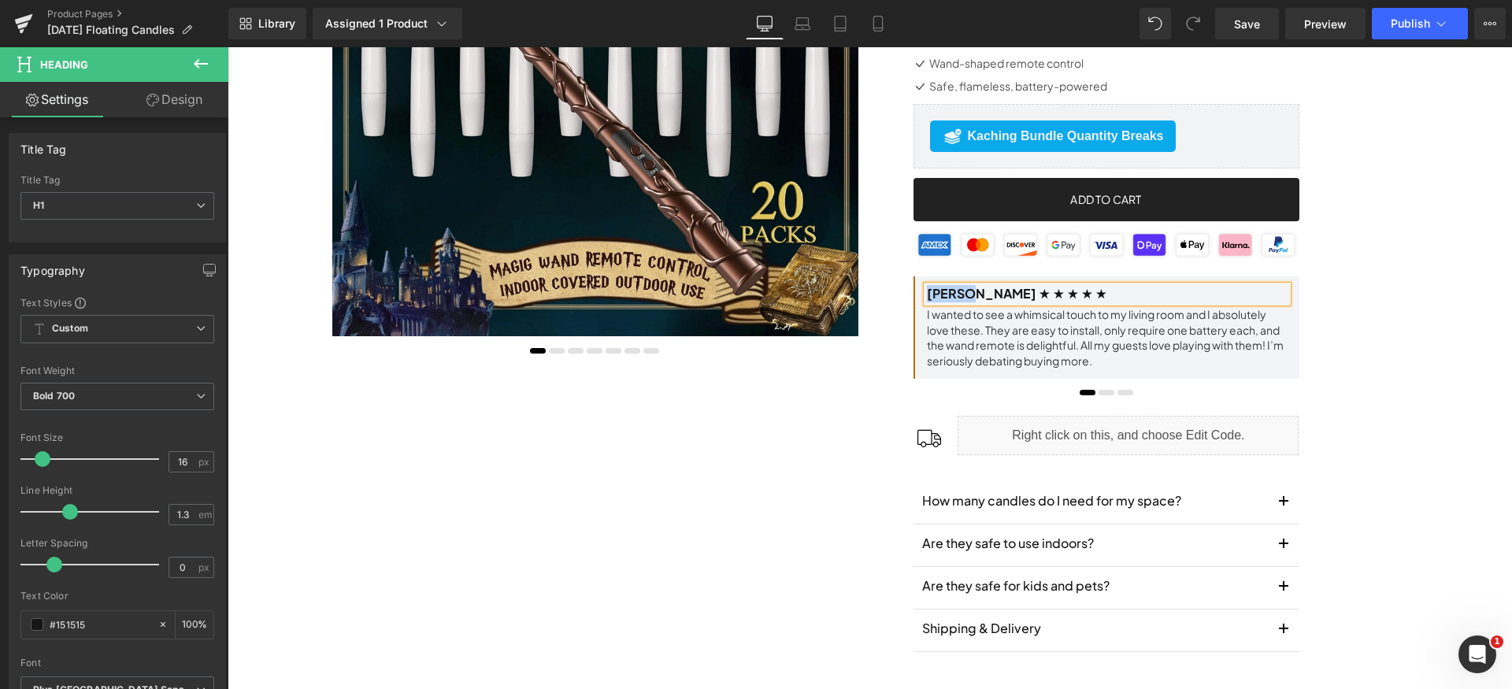
paste div
click at [1100, 395] on span at bounding box center [1107, 393] width 16 height 6
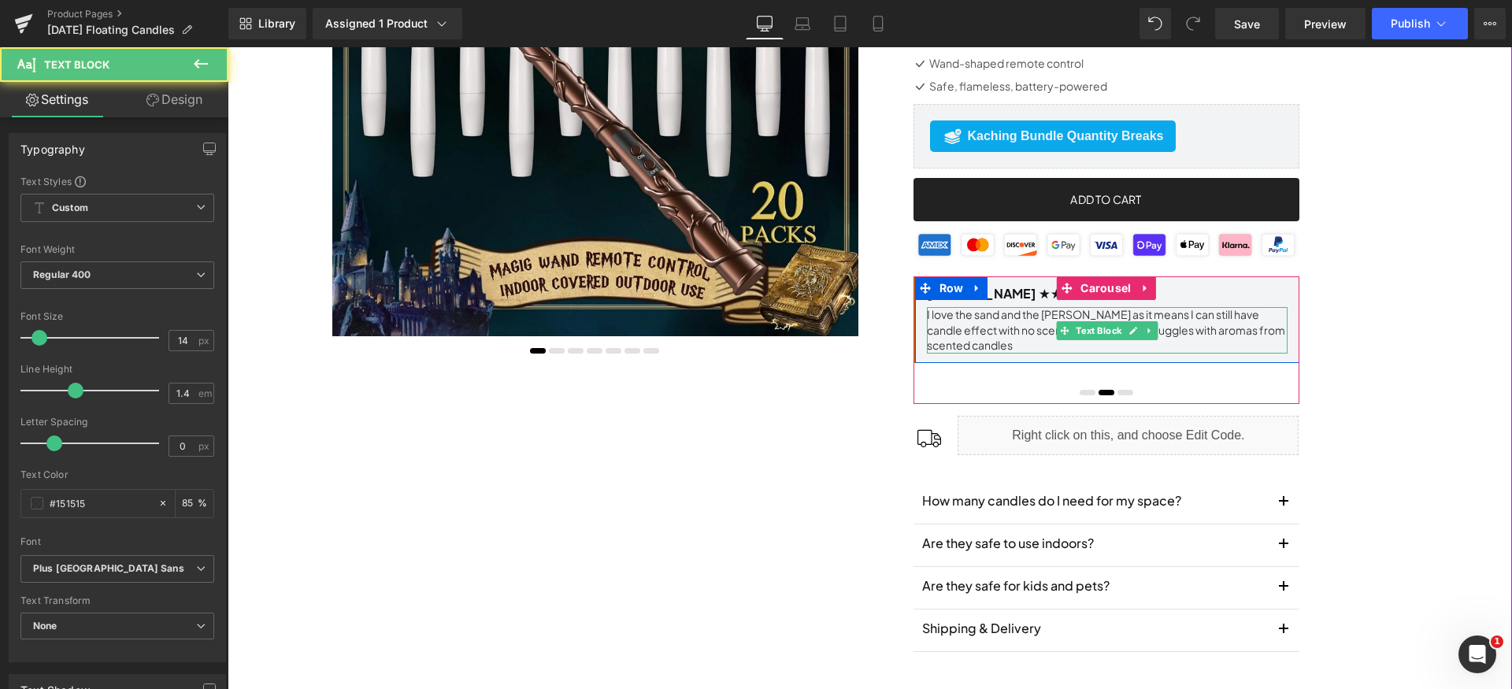
click at [958, 349] on p "I love the sand and the [PERSON_NAME] as it means I can still have candle effec…" at bounding box center [1107, 330] width 361 height 46
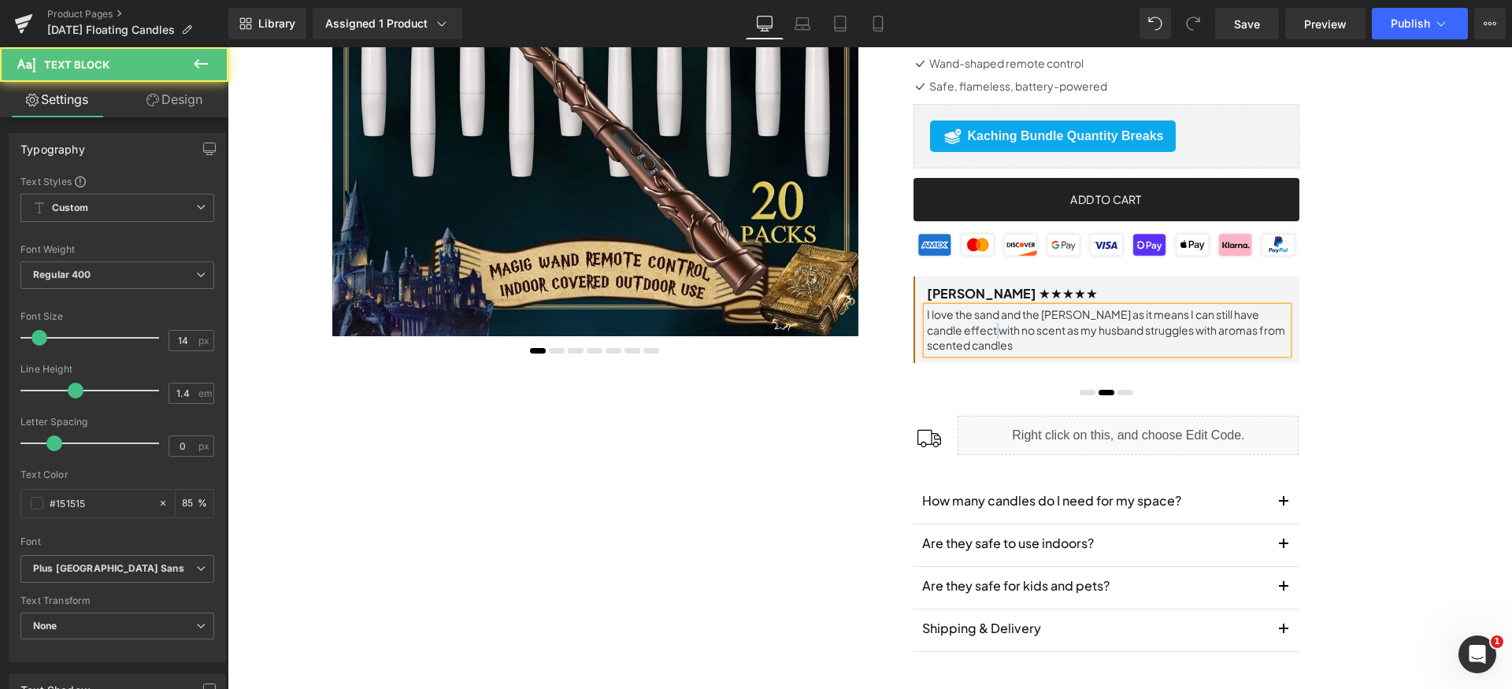
click at [958, 348] on p "I love the sand and the [PERSON_NAME] as it means I can still have candle effec…" at bounding box center [1107, 330] width 361 height 46
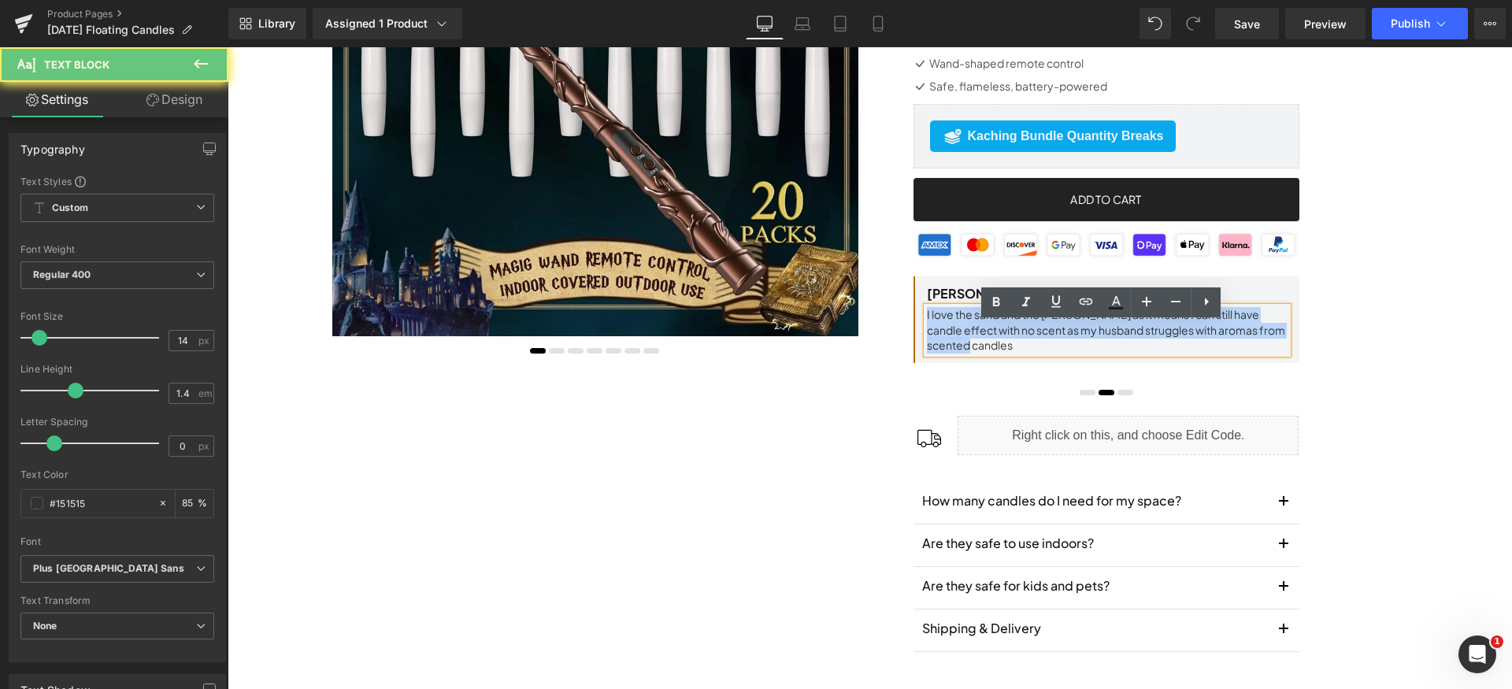
click at [958, 348] on p "I love the sand and the [PERSON_NAME] as it means I can still have candle effec…" at bounding box center [1107, 330] width 361 height 46
paste div
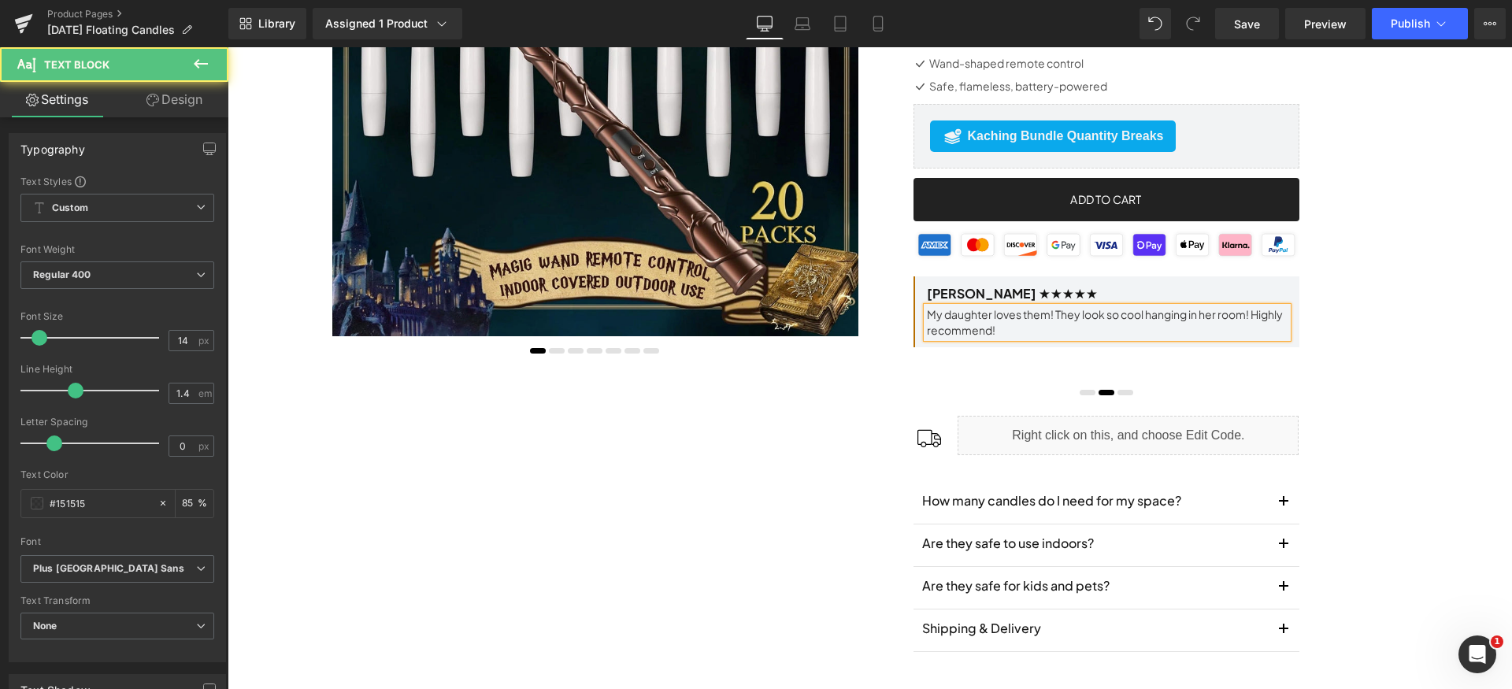
click at [1043, 338] on p "My daughter loves them! They look so cool hanging in her room! Highly recommend!" at bounding box center [1107, 322] width 361 height 31
click at [1120, 395] on span at bounding box center [1126, 393] width 16 height 6
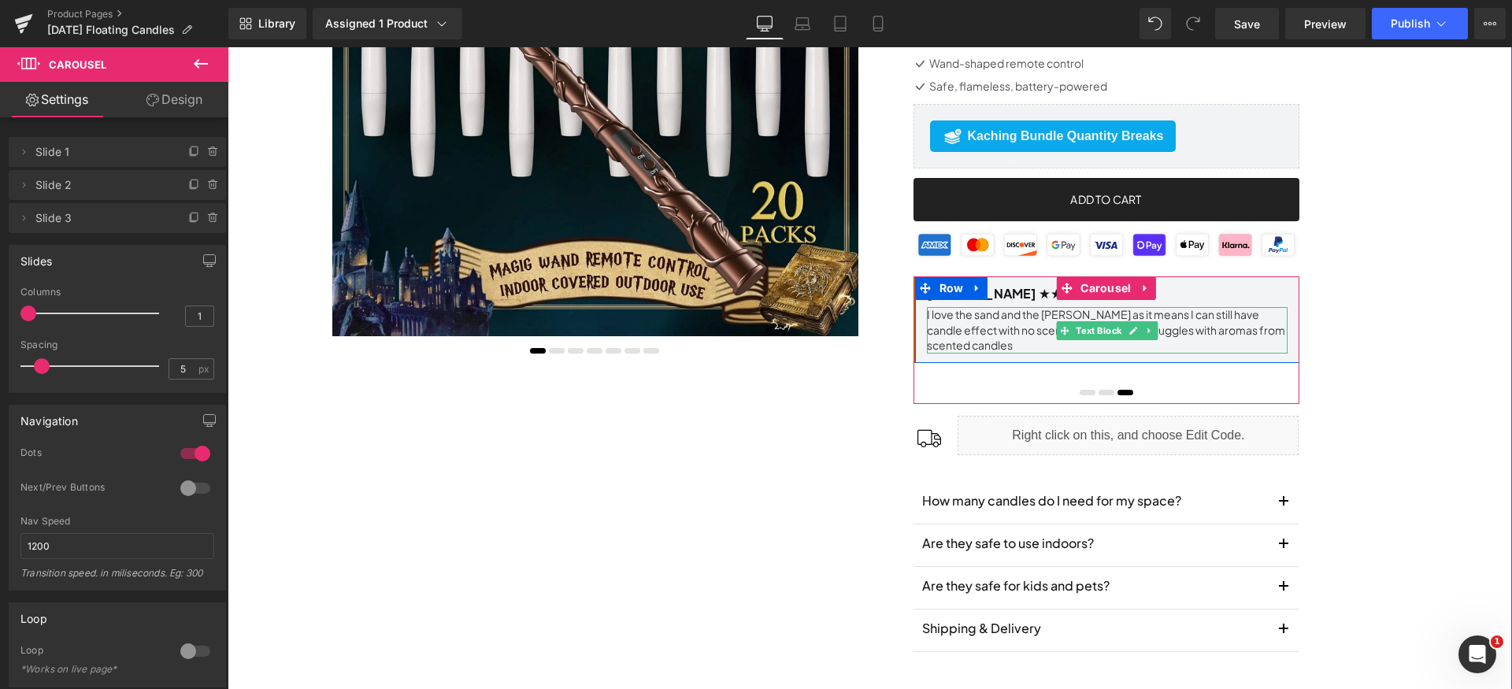
click at [1016, 342] on p "I love the sand and the [PERSON_NAME] as it means I can still have candle effec…" at bounding box center [1107, 330] width 361 height 46
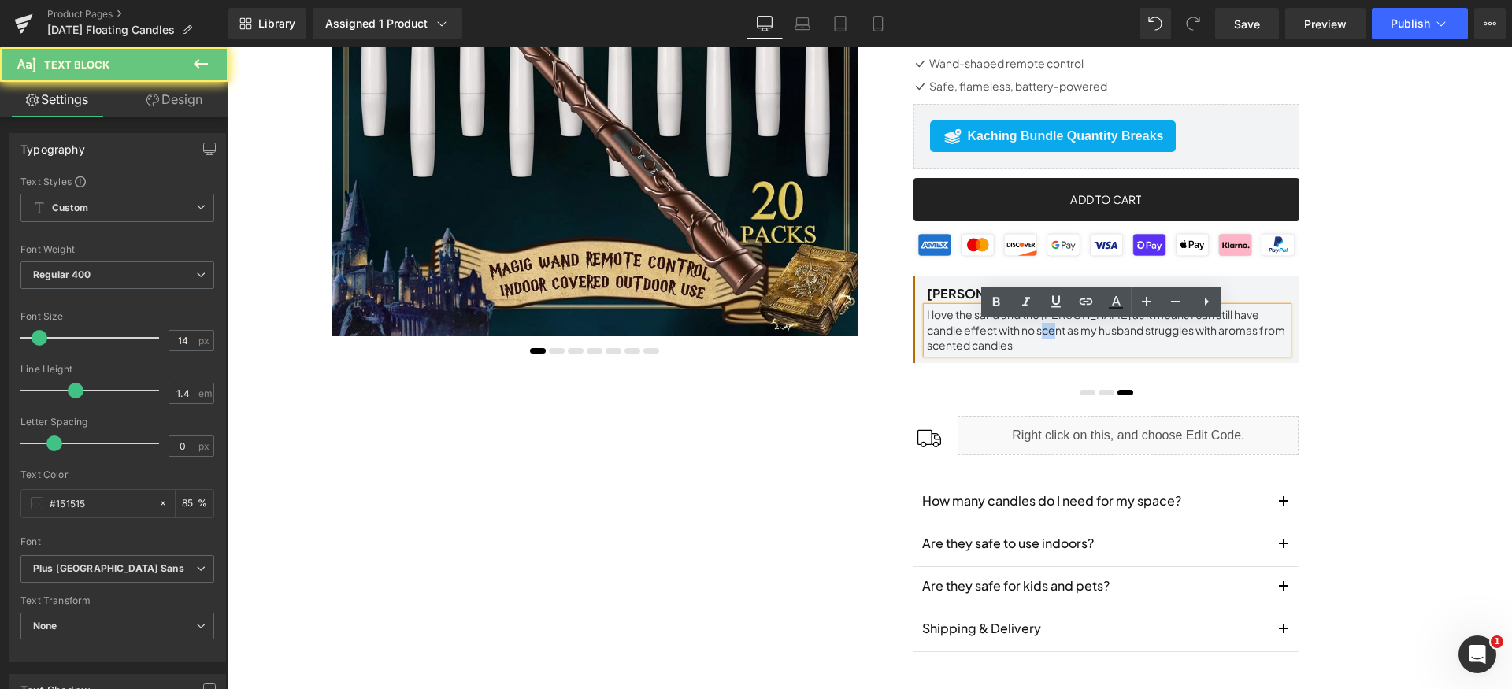
click at [1016, 341] on p "I love the sand and the [PERSON_NAME] as it means I can still have candle effec…" at bounding box center [1107, 330] width 361 height 46
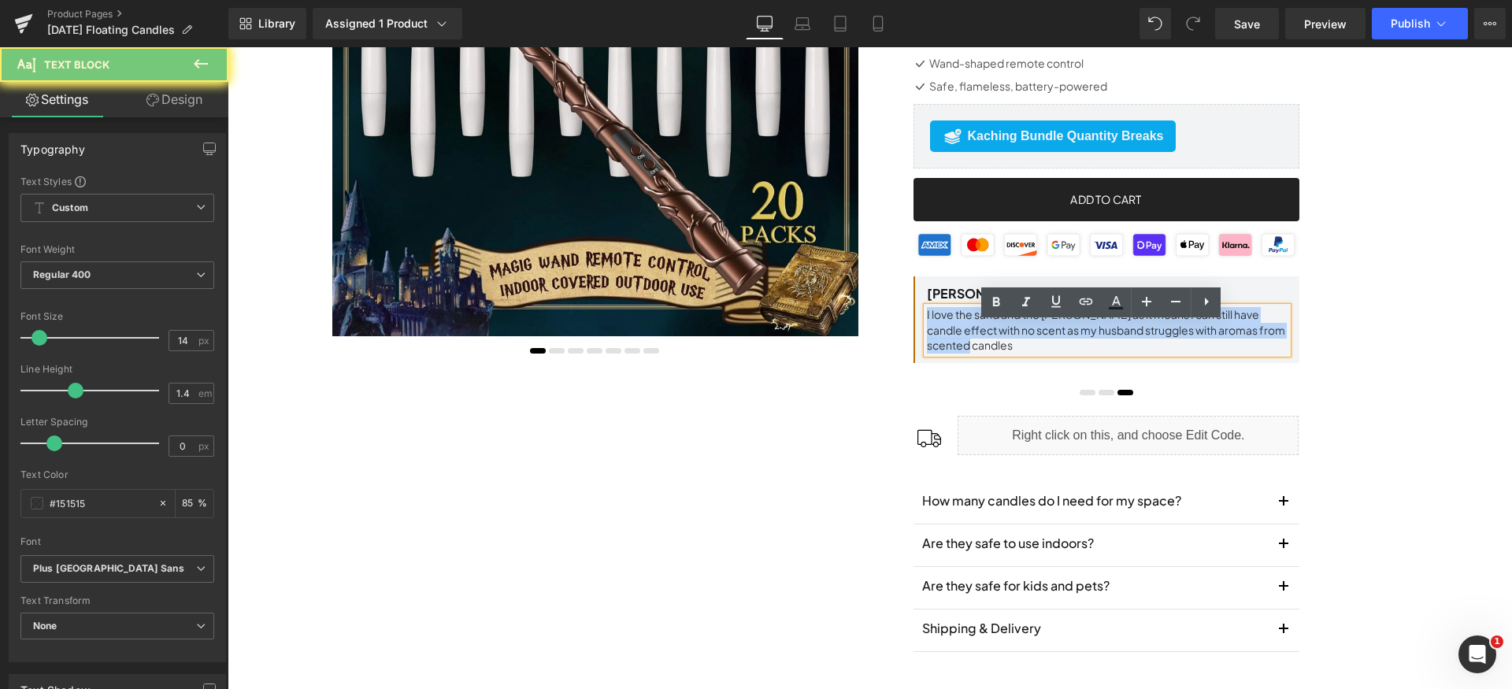
paste div
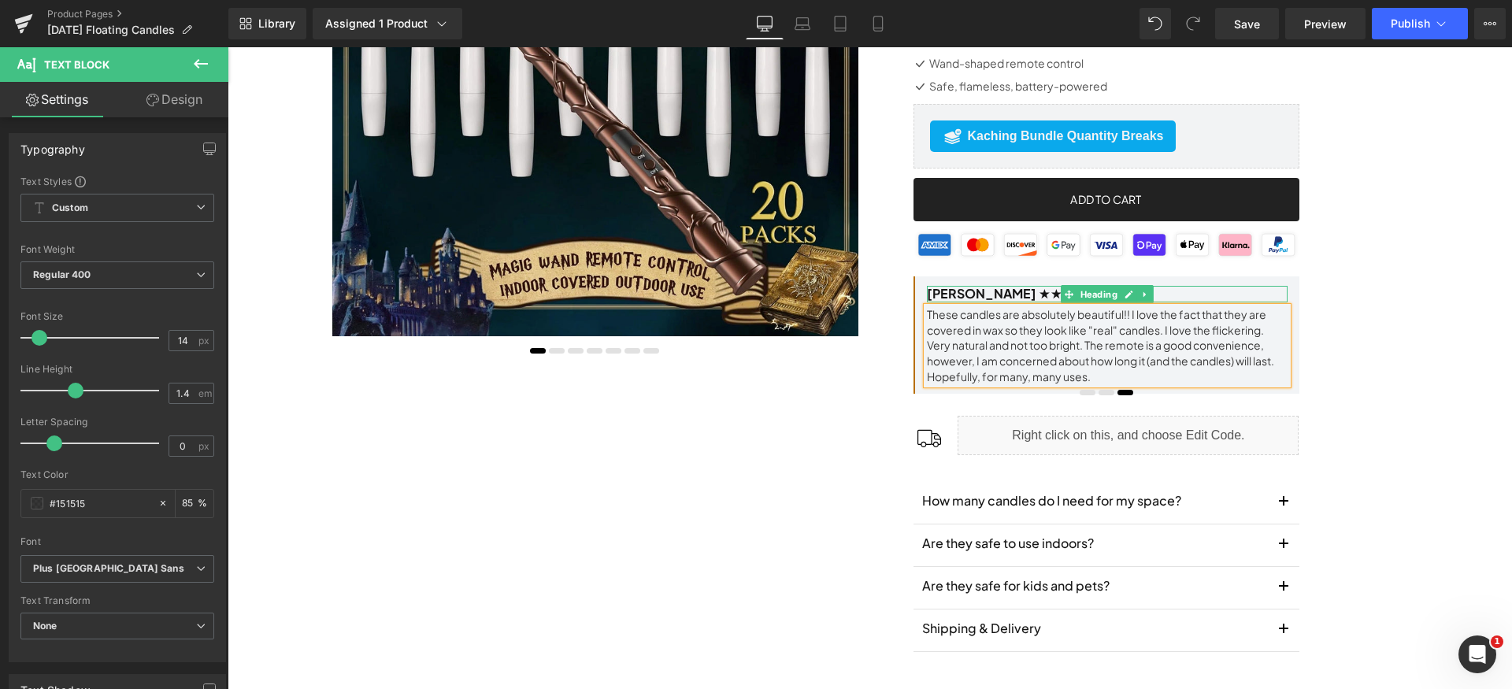
click at [951, 302] on h1 "[PERSON_NAME] ★★★★★" at bounding box center [1107, 294] width 361 height 17
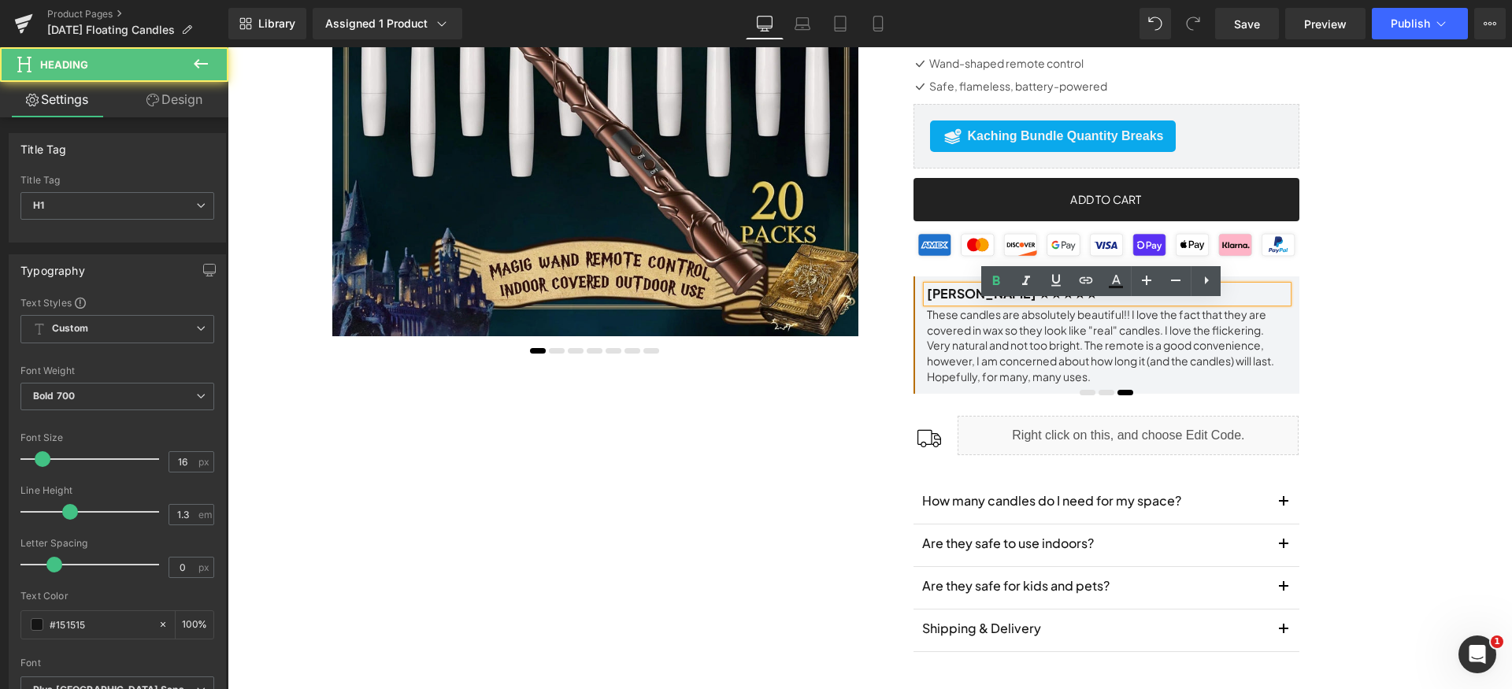
click at [943, 302] on h1 "[PERSON_NAME] ★★★★★" at bounding box center [1107, 294] width 361 height 17
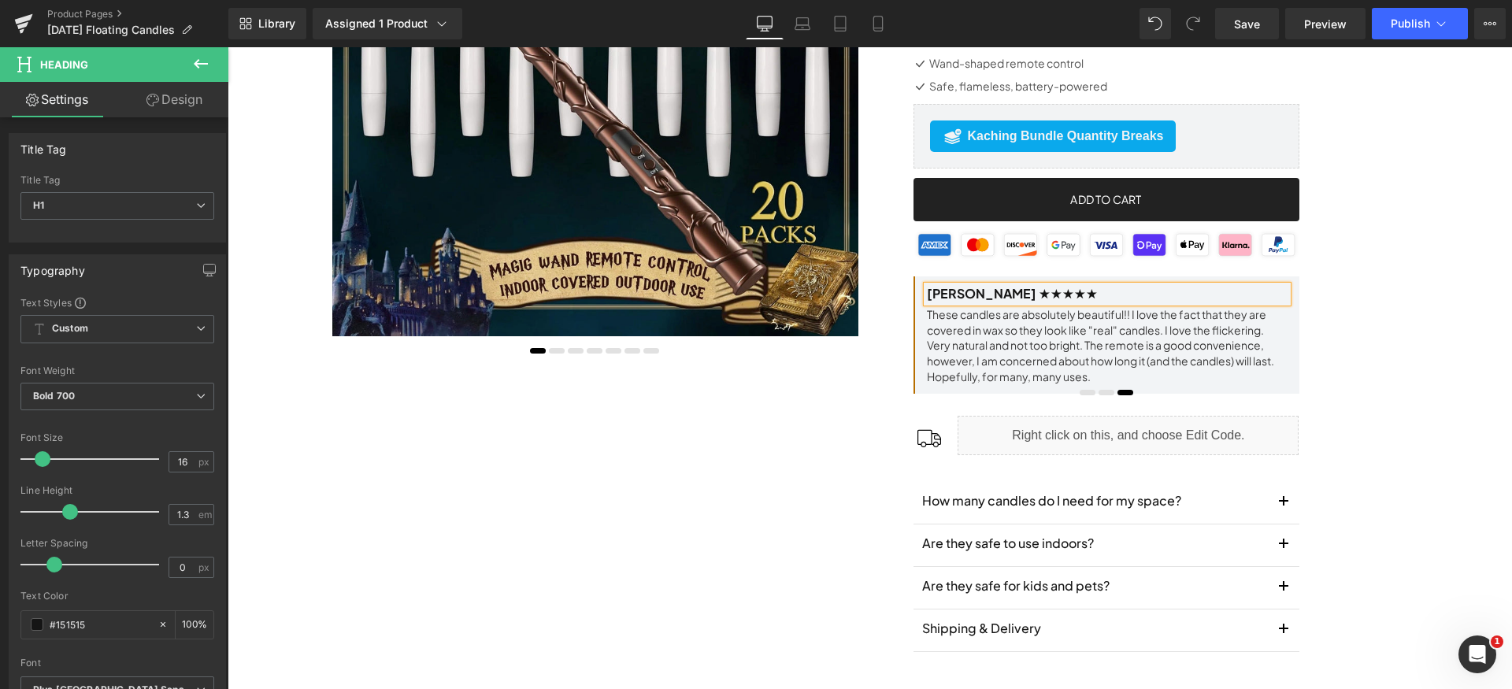
click at [1394, 505] on div "Floating Candles with Wand Remote (P) Title Liquid Separator Bring the magic ho…" at bounding box center [1146, 237] width 528 height 877
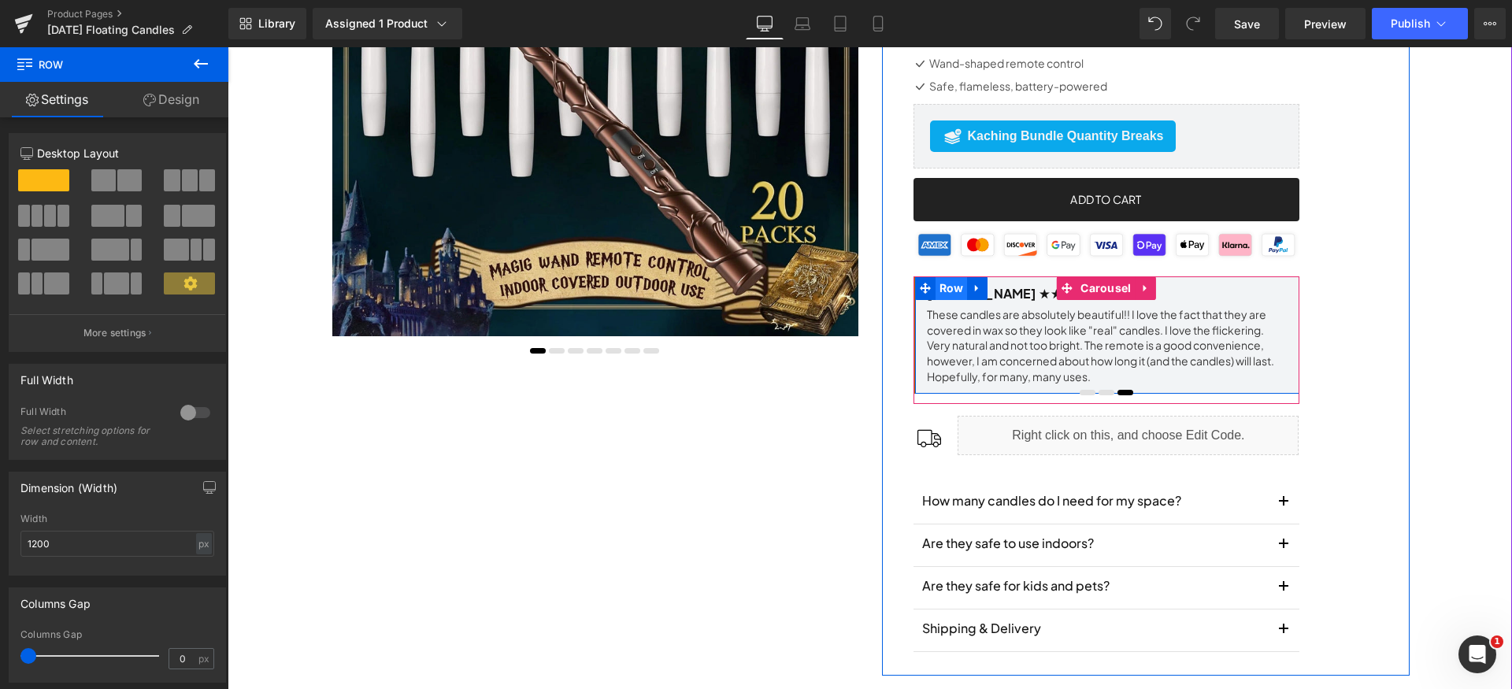
click at [936, 300] on span "Row" at bounding box center [952, 288] width 32 height 24
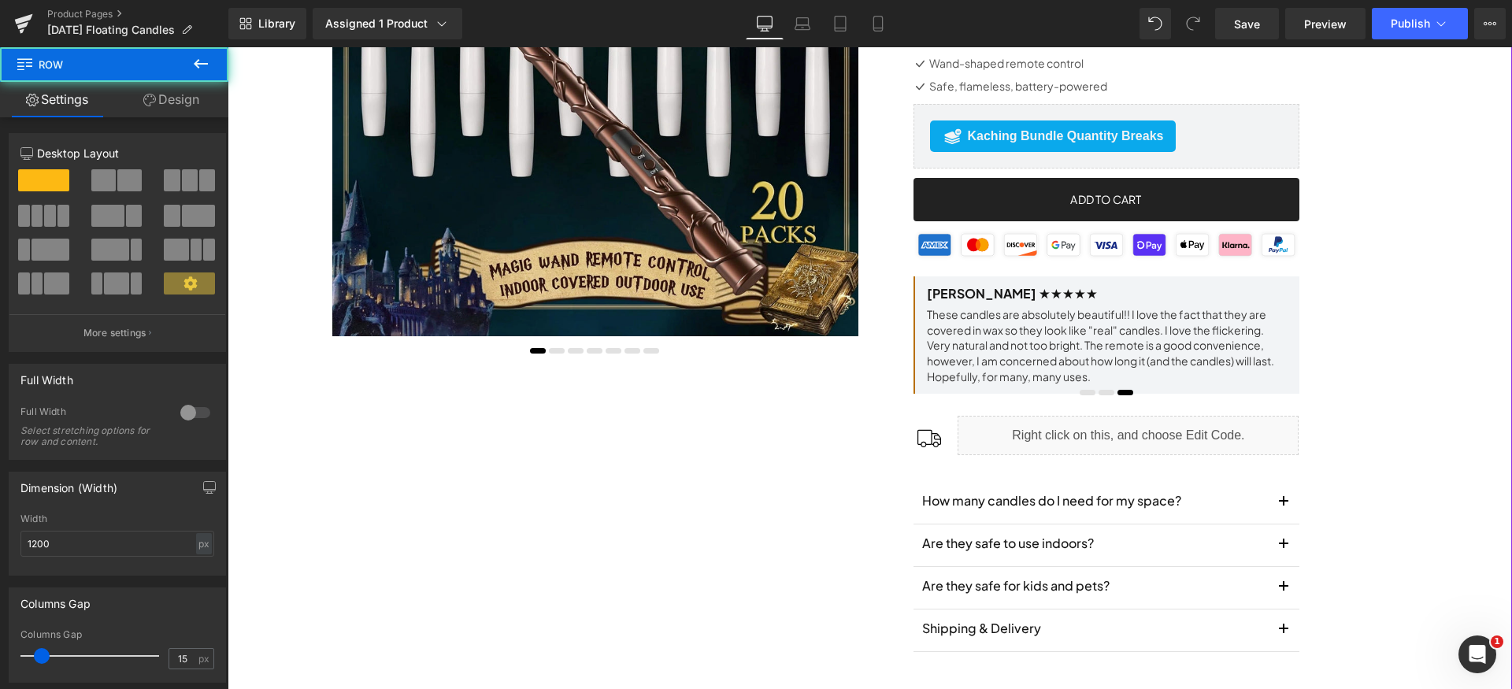
click at [189, 92] on link "Design" at bounding box center [171, 99] width 114 height 35
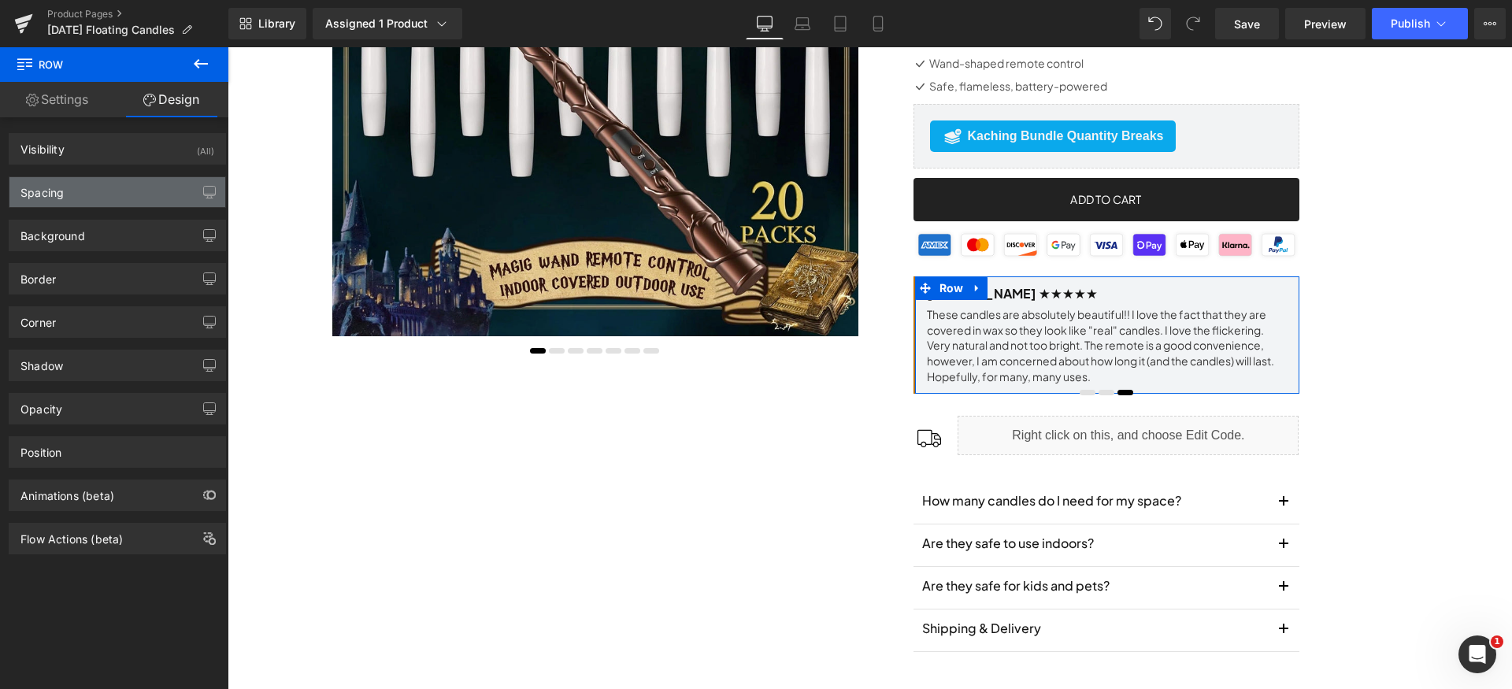
click at [71, 188] on div "Spacing" at bounding box center [117, 192] width 216 height 30
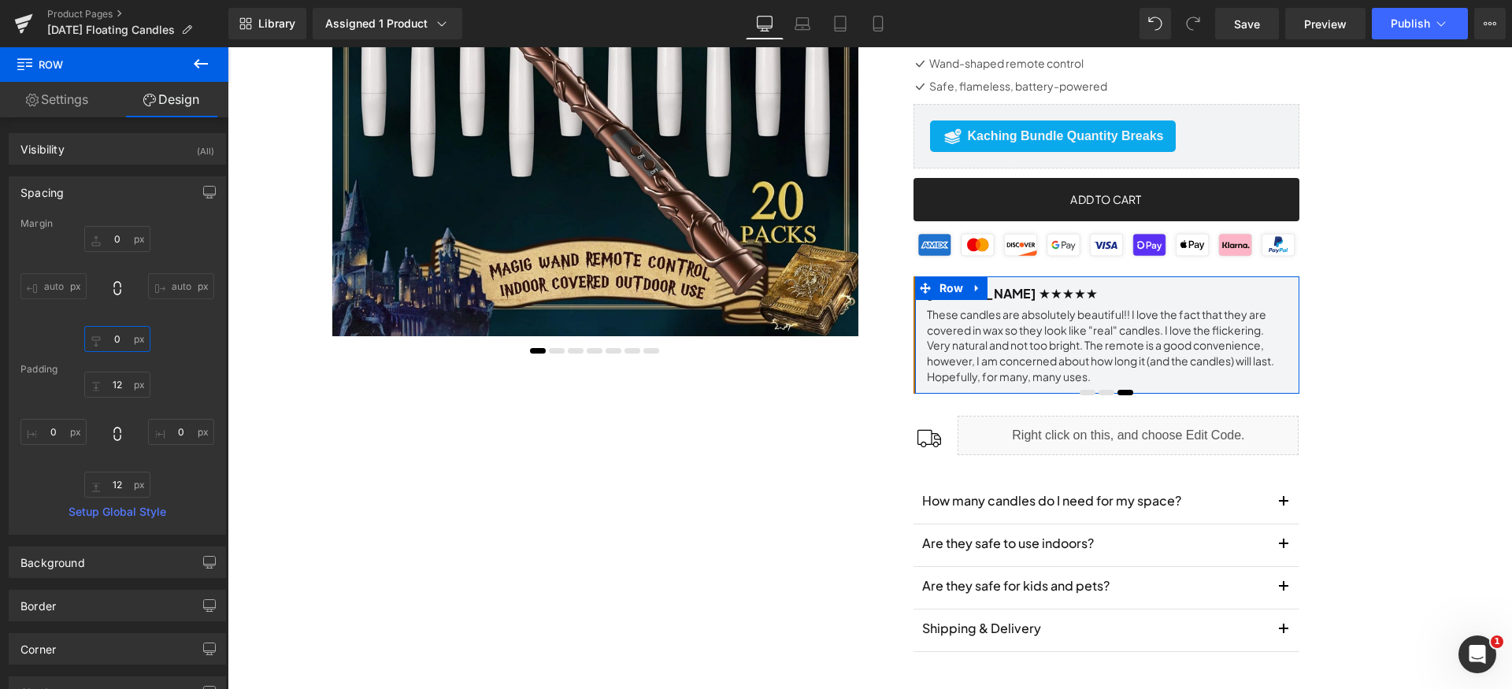
click at [127, 345] on input "text" at bounding box center [117, 339] width 66 height 26
type input "32"
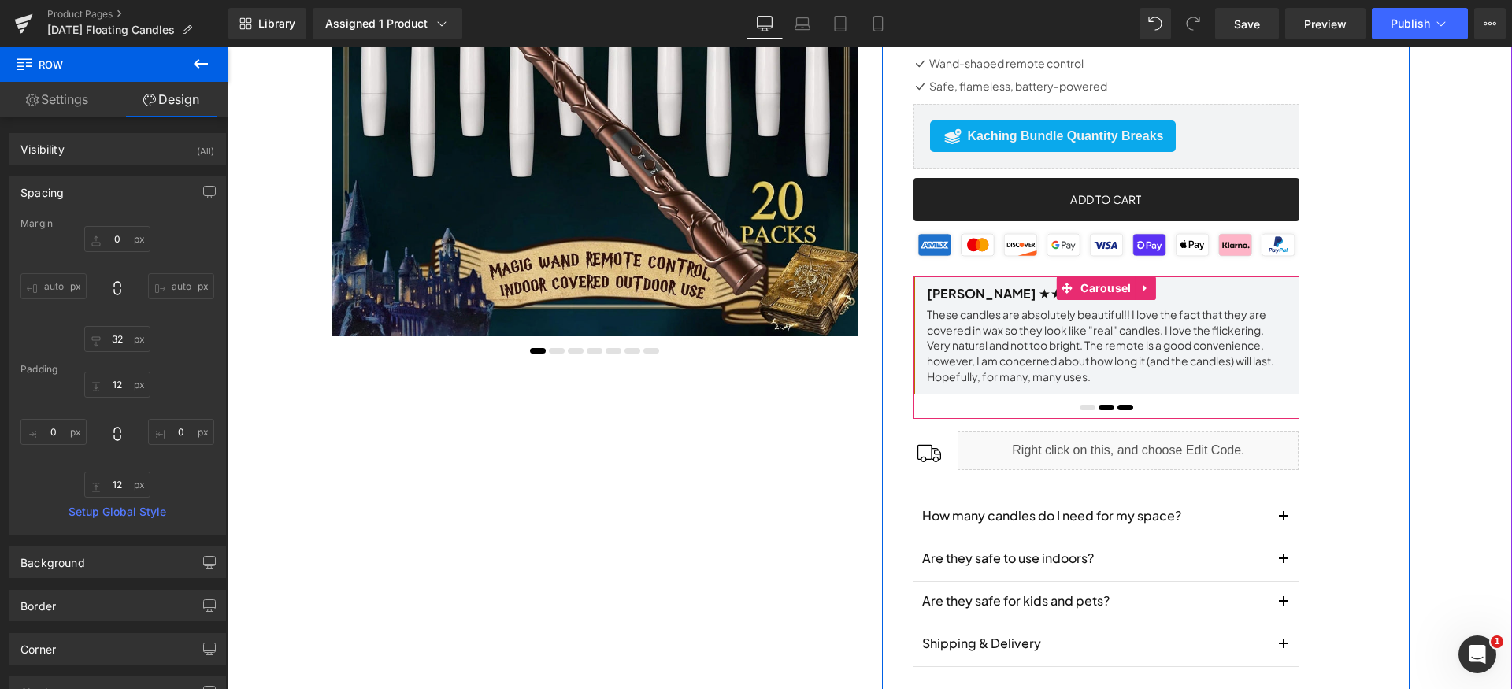
click at [1100, 413] on button at bounding box center [1106, 407] width 19 height 10
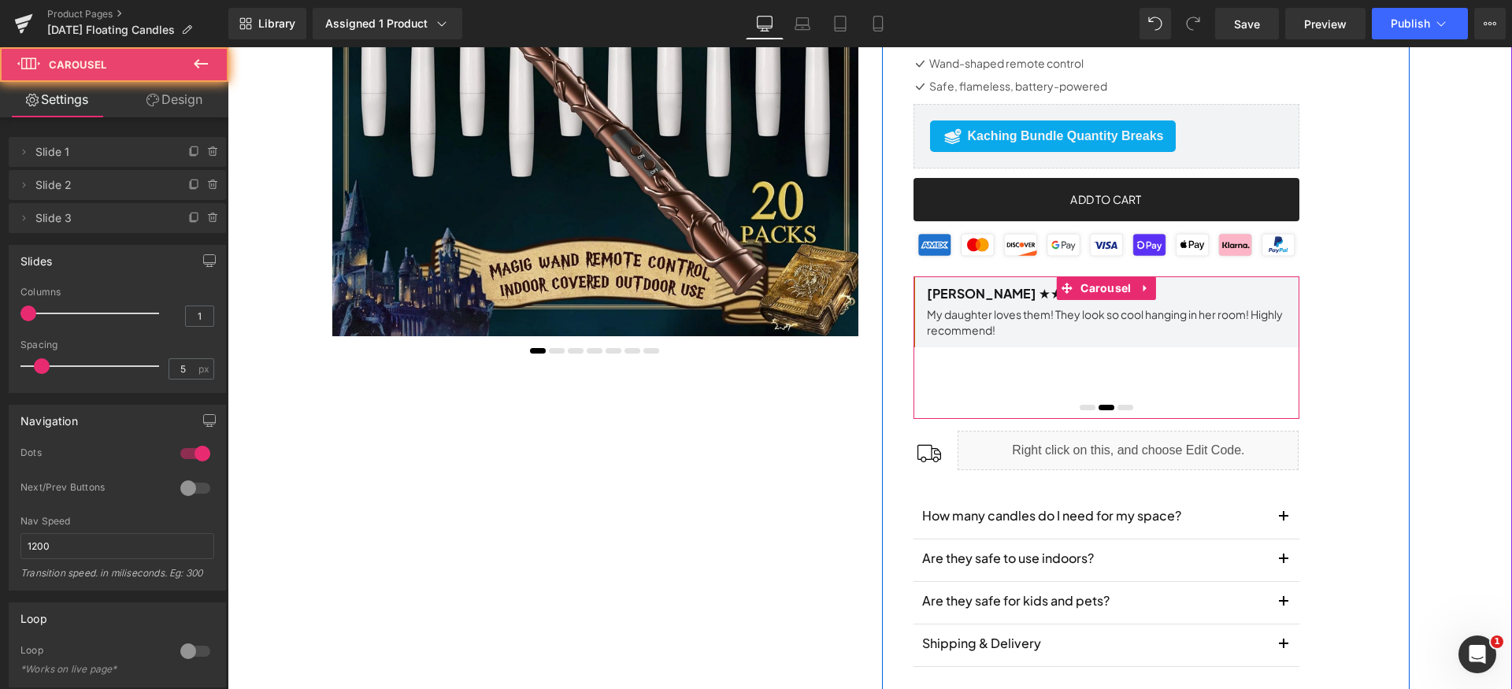
click at [1068, 419] on div at bounding box center [1107, 409] width 386 height 23
click at [1080, 410] on span at bounding box center [1088, 408] width 16 height 6
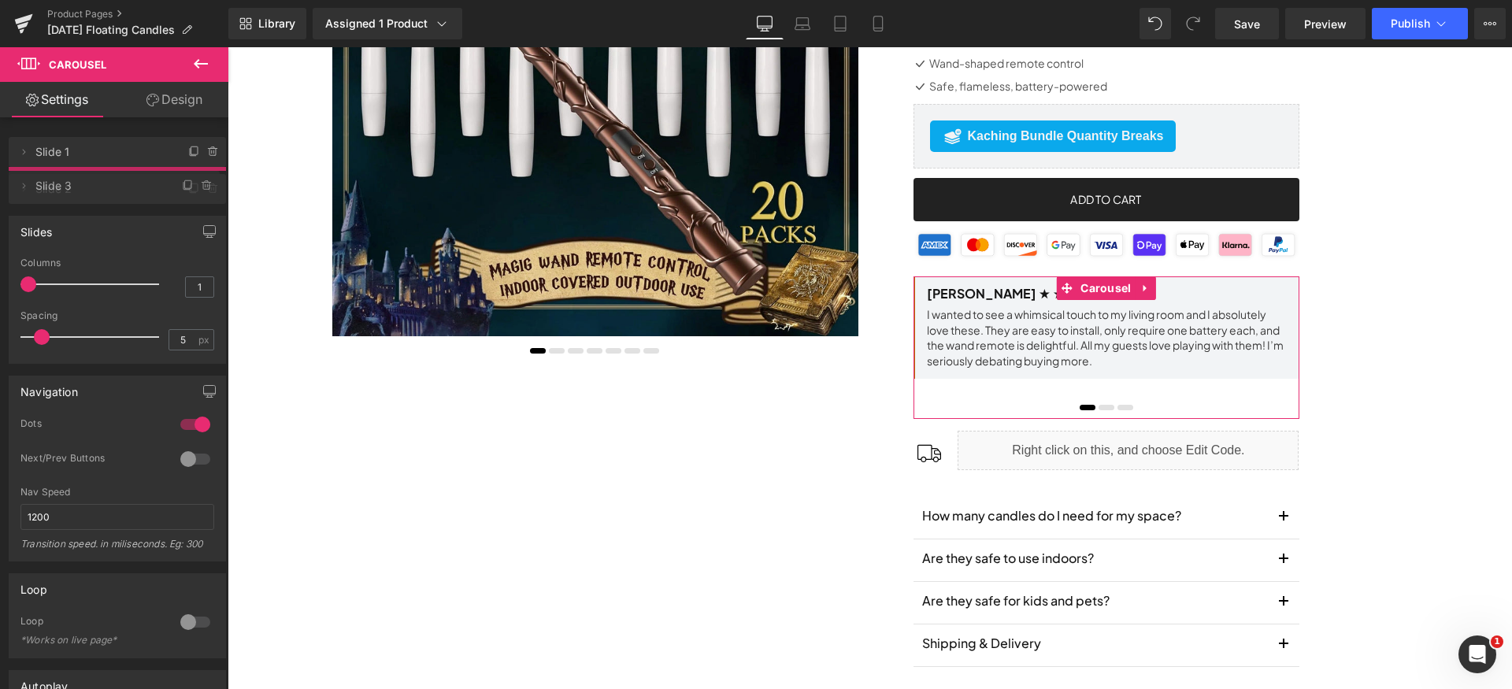
drag, startPoint x: 114, startPoint y: 220, endPoint x: 107, endPoint y: 180, distance: 40.8
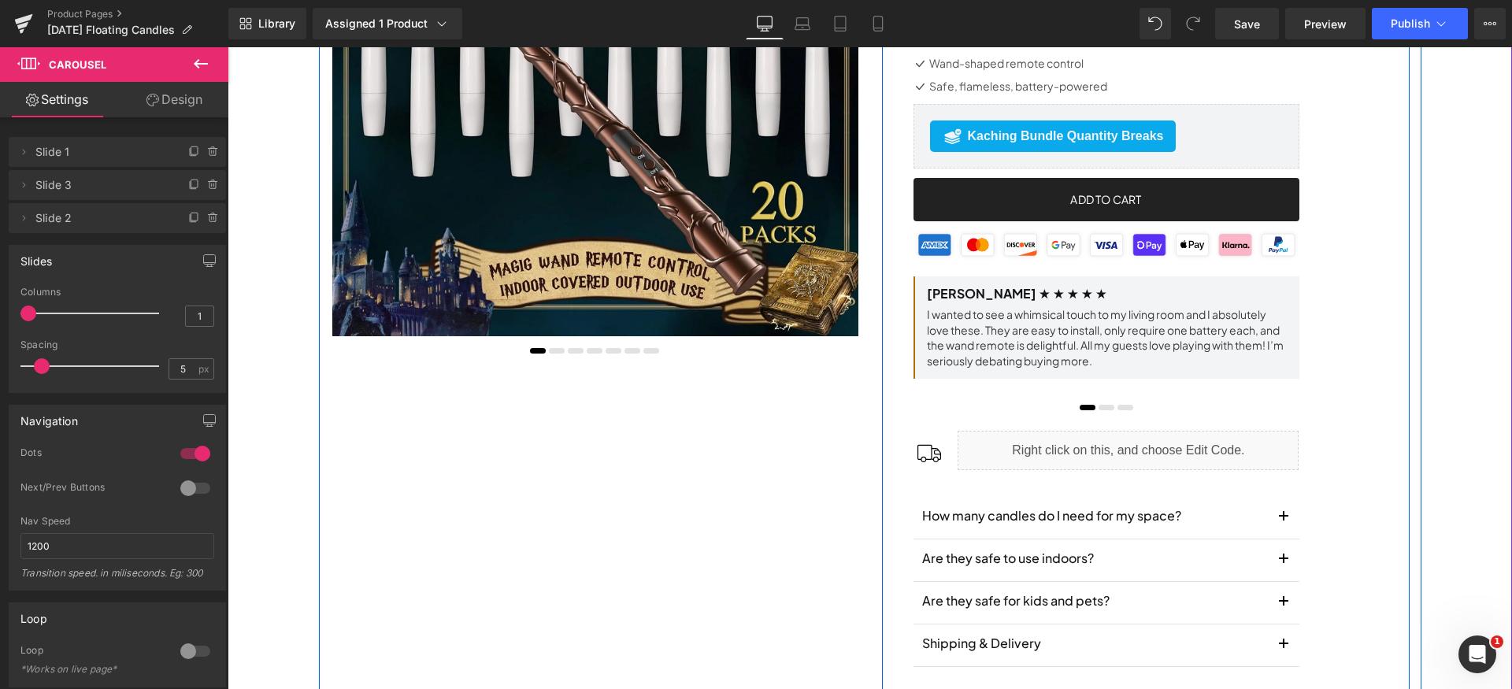
click at [1363, 440] on div "Floating Candles with Wand Remote (P) Title Liquid Separator Bring the magic ho…" at bounding box center [1146, 245] width 528 height 892
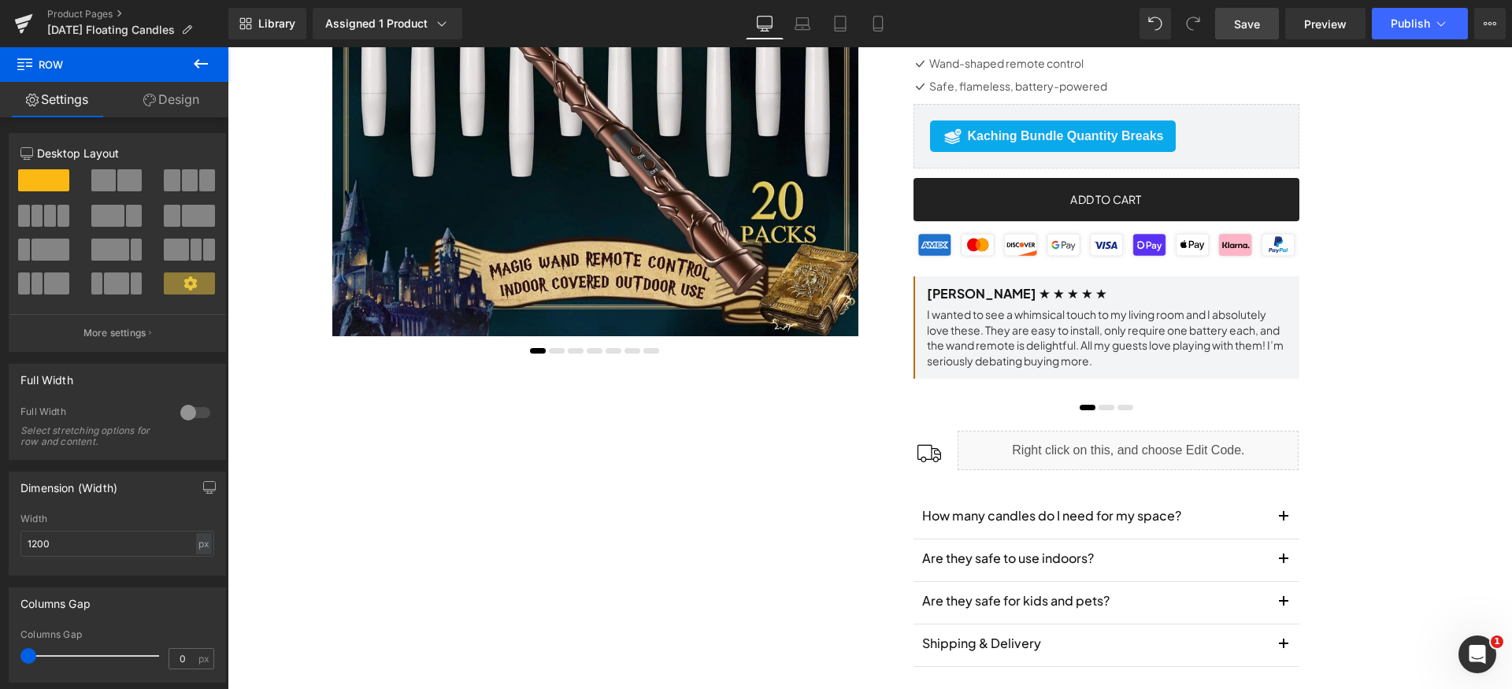
click at [1252, 24] on span "Save" at bounding box center [1247, 24] width 26 height 17
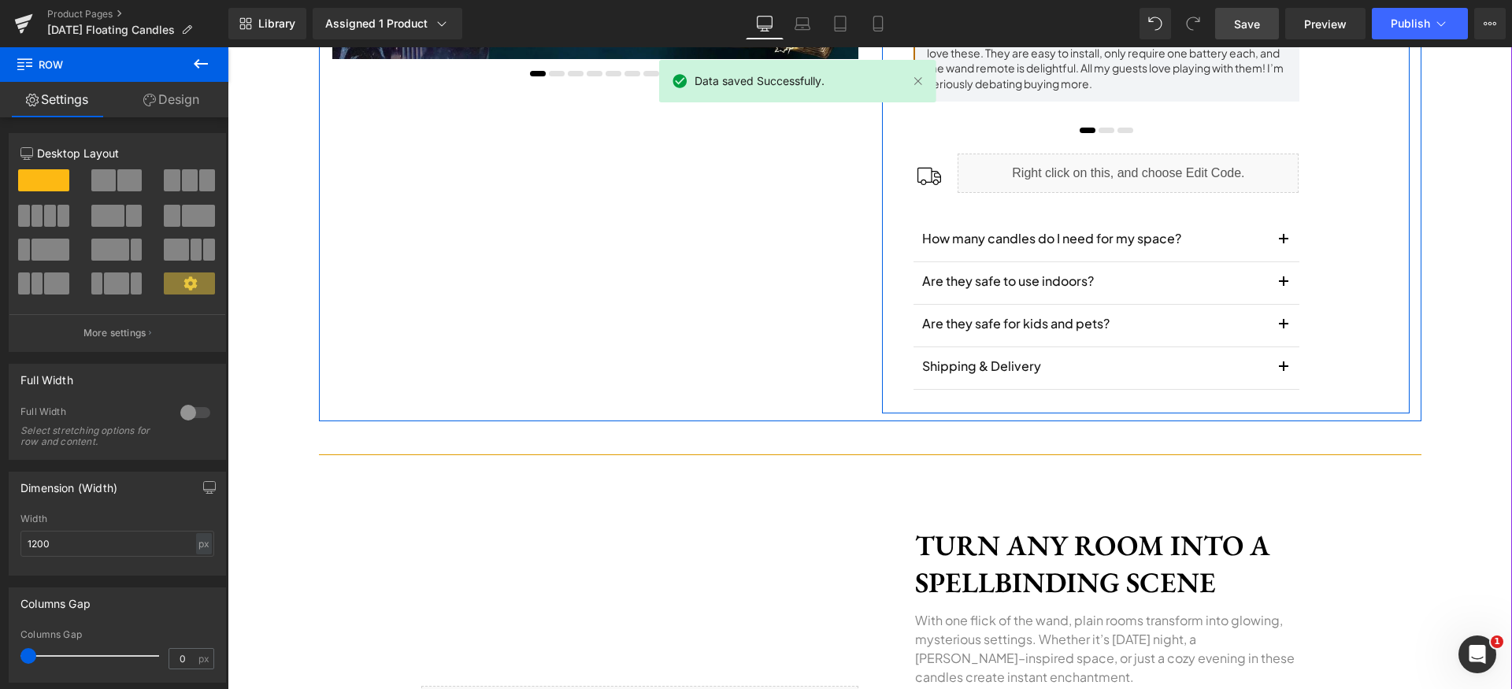
scroll to position [586, 0]
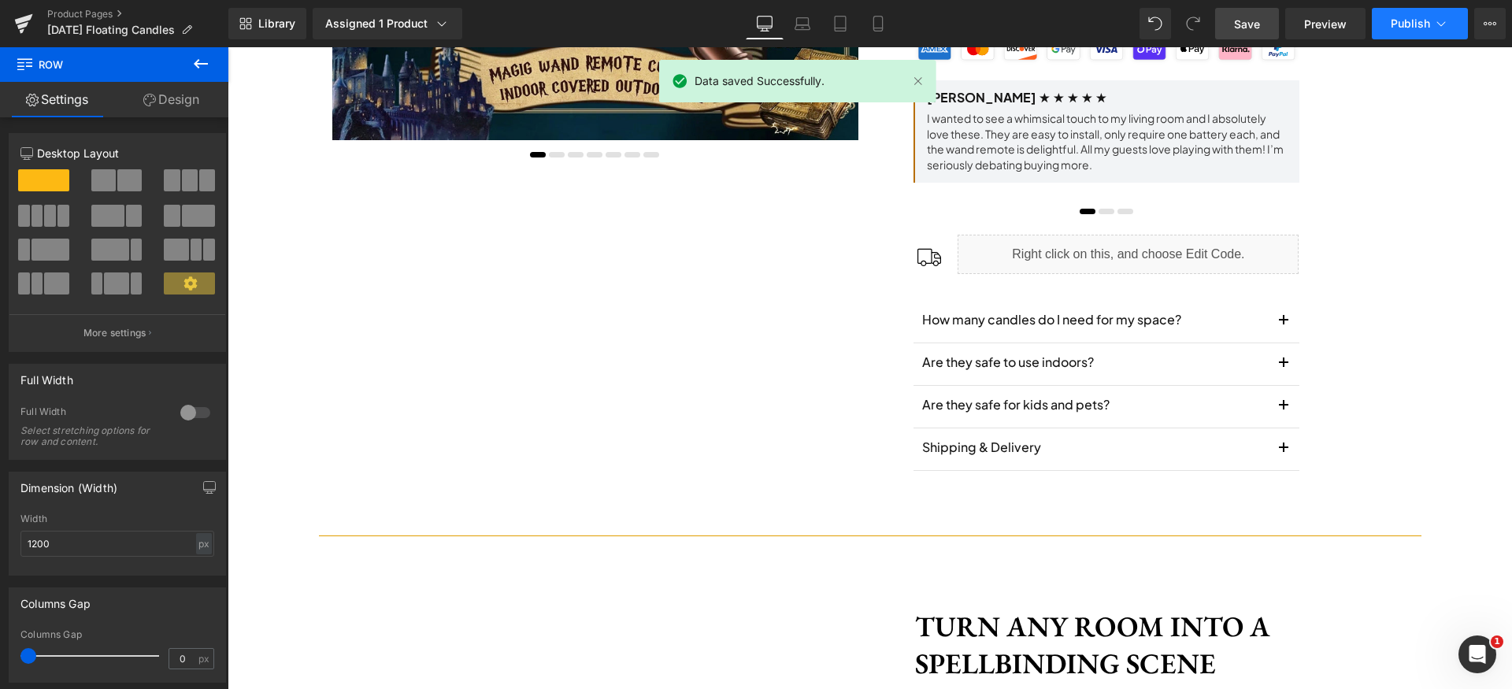
click at [1411, 12] on button "Publish" at bounding box center [1420, 24] width 96 height 32
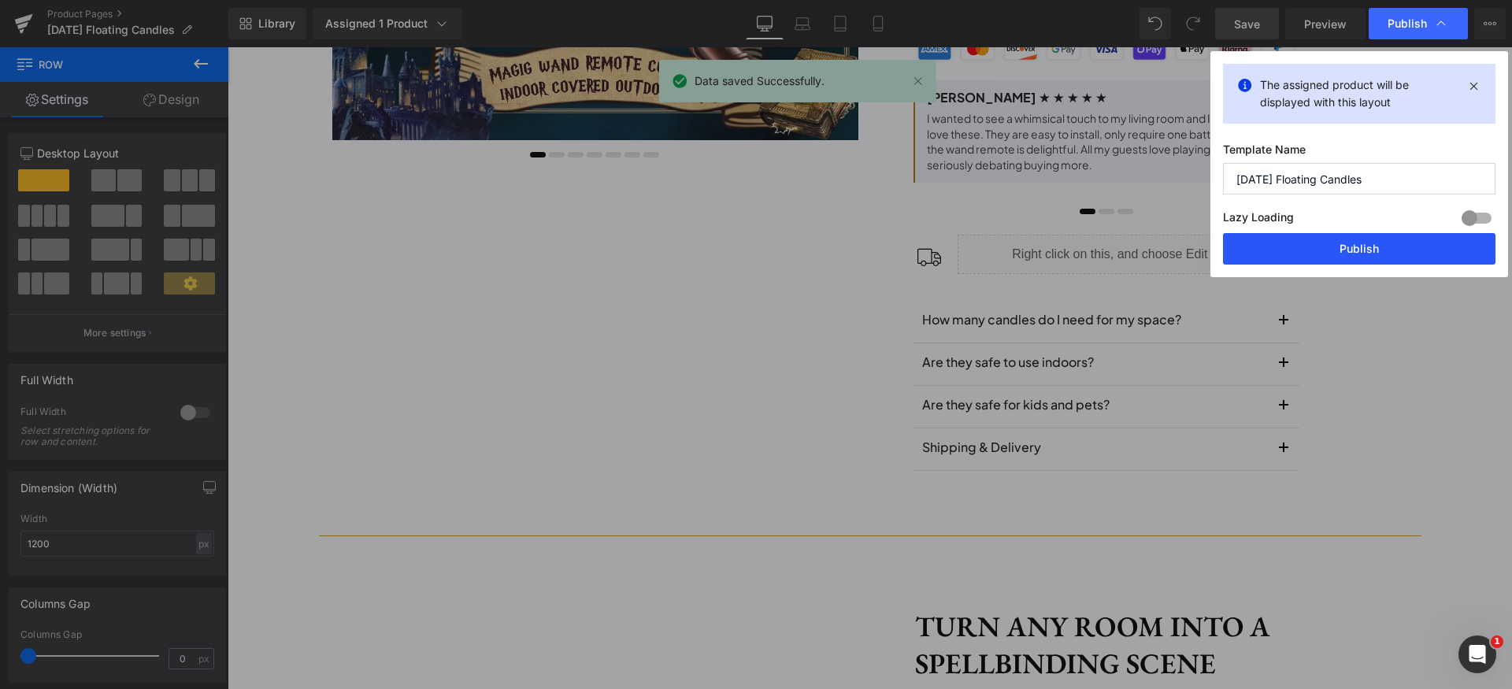
click at [1389, 247] on button "Publish" at bounding box center [1359, 249] width 273 height 32
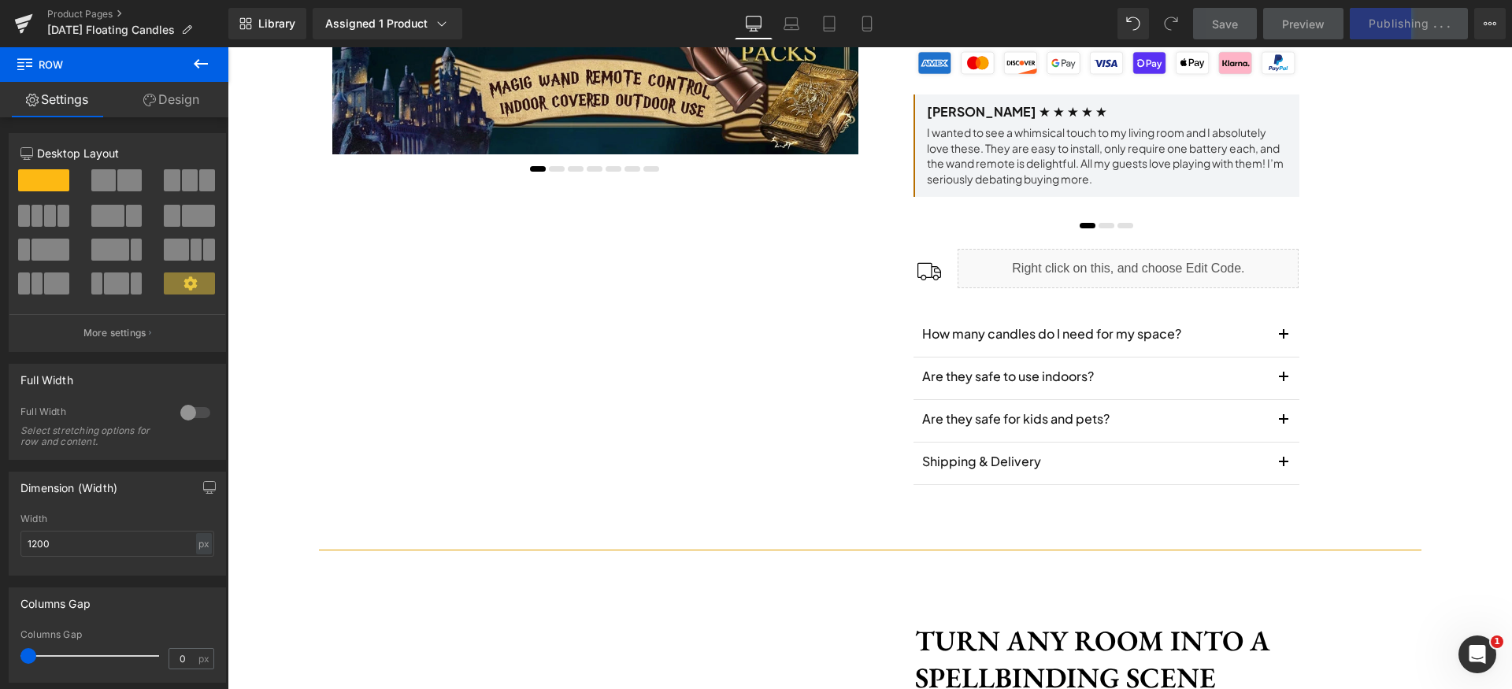
scroll to position [0, 0]
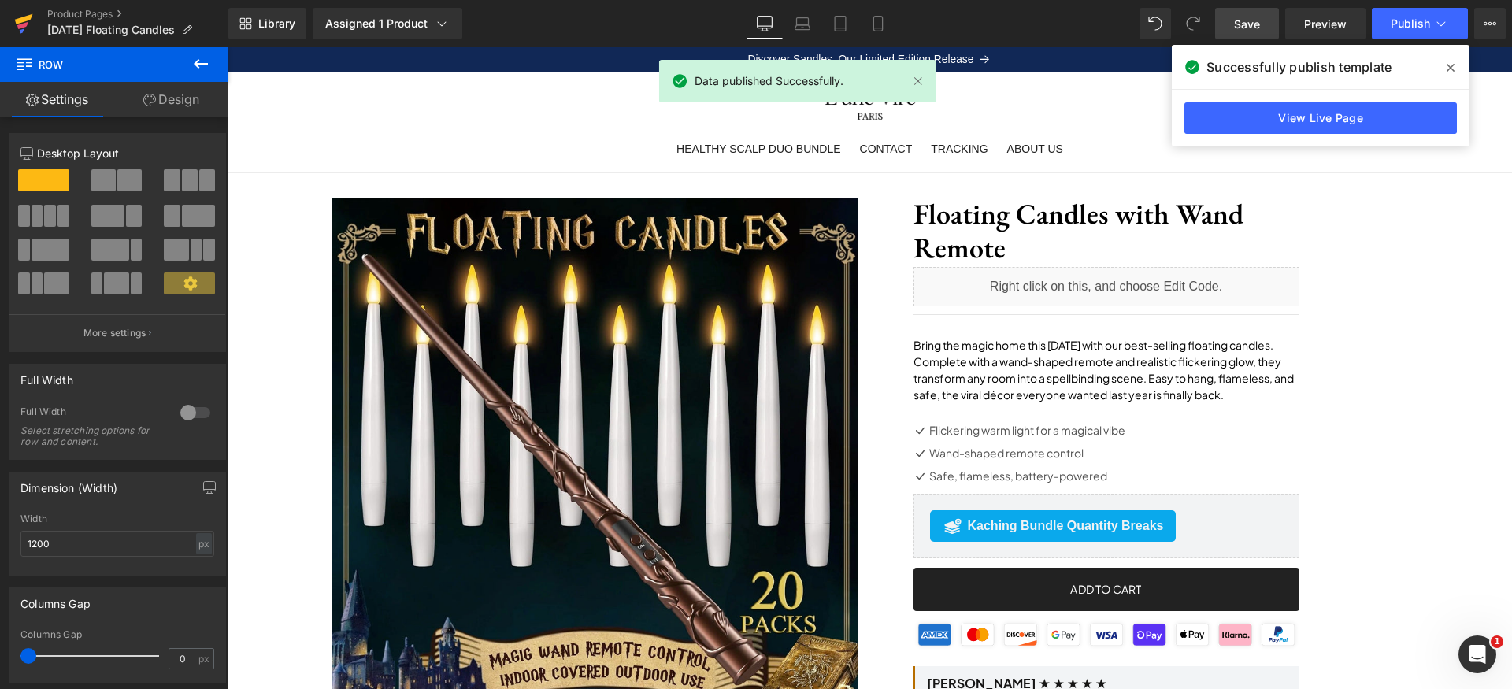
click at [28, 24] on icon at bounding box center [23, 23] width 19 height 39
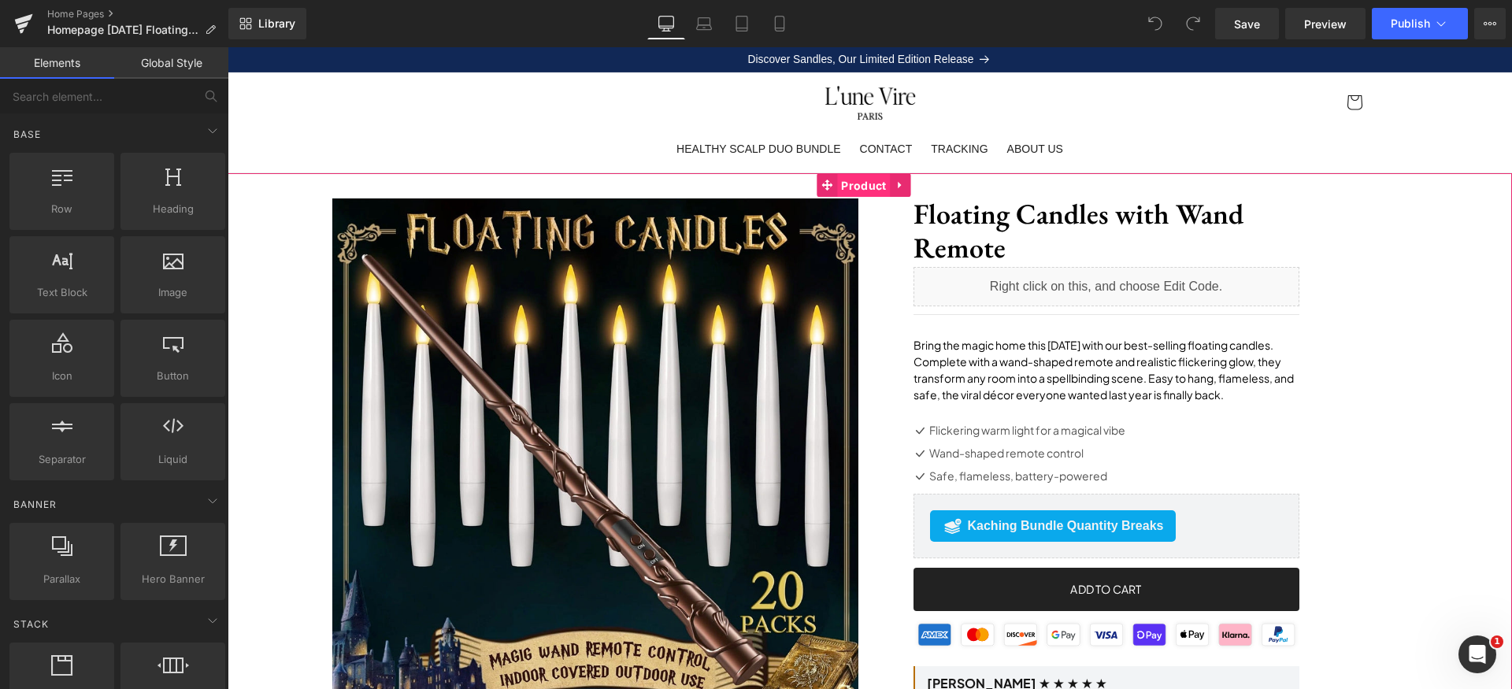
click at [859, 187] on span "Product" at bounding box center [863, 186] width 53 height 24
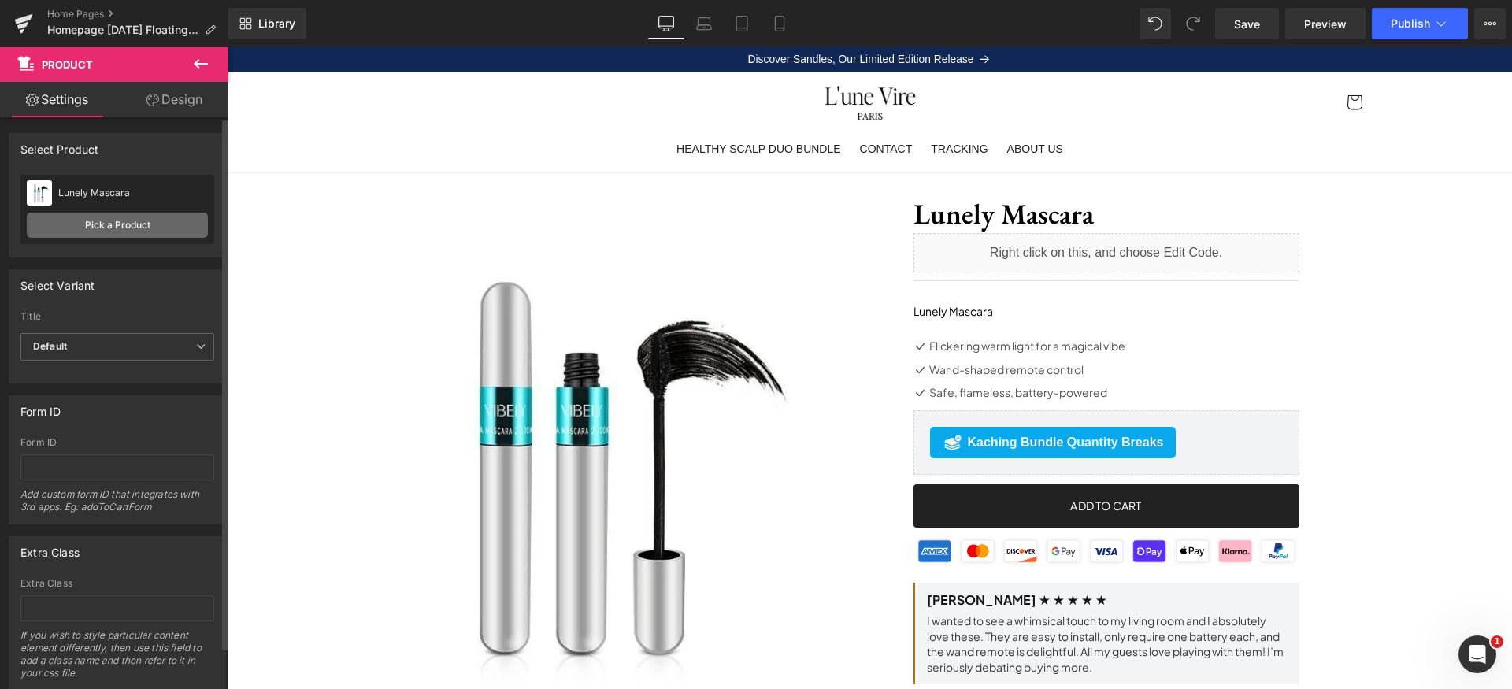
click at [119, 225] on link "Pick a Product" at bounding box center [117, 225] width 181 height 25
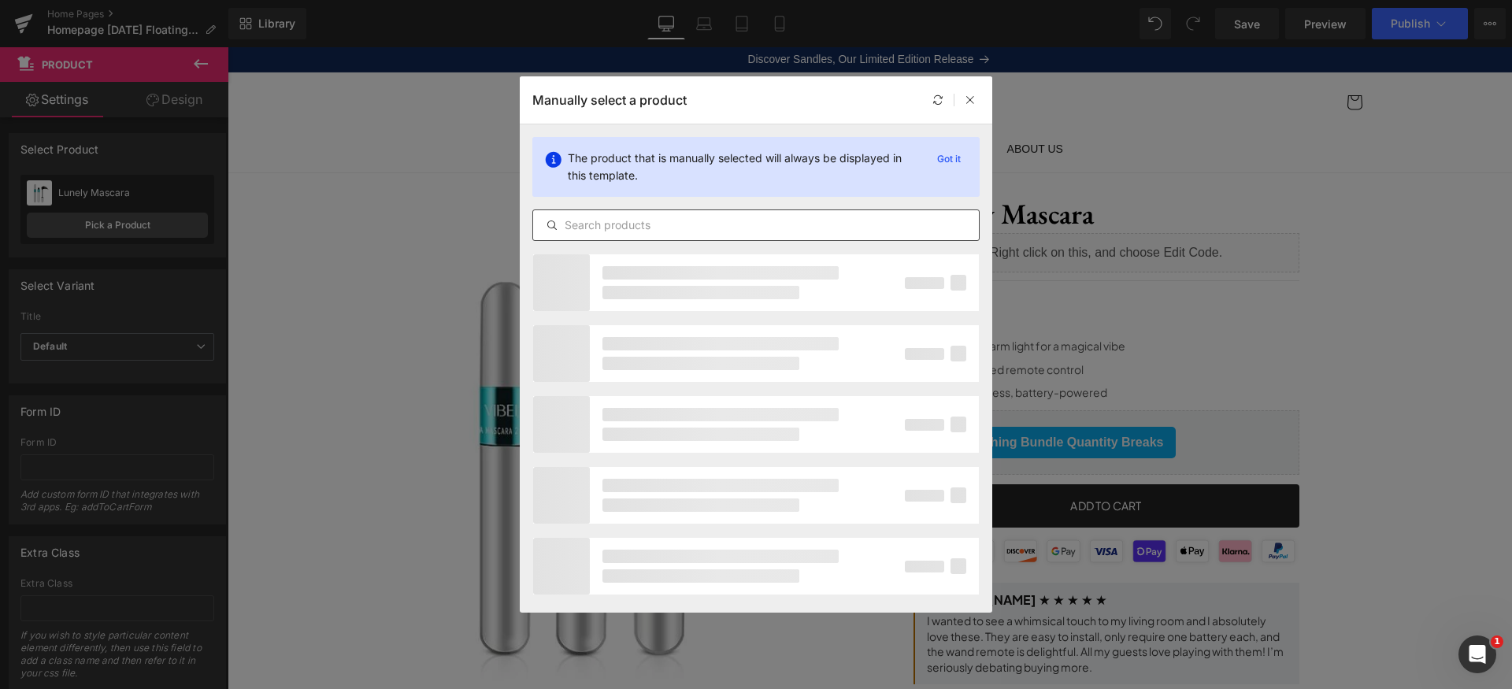
click at [658, 230] on input "text" at bounding box center [756, 225] width 446 height 19
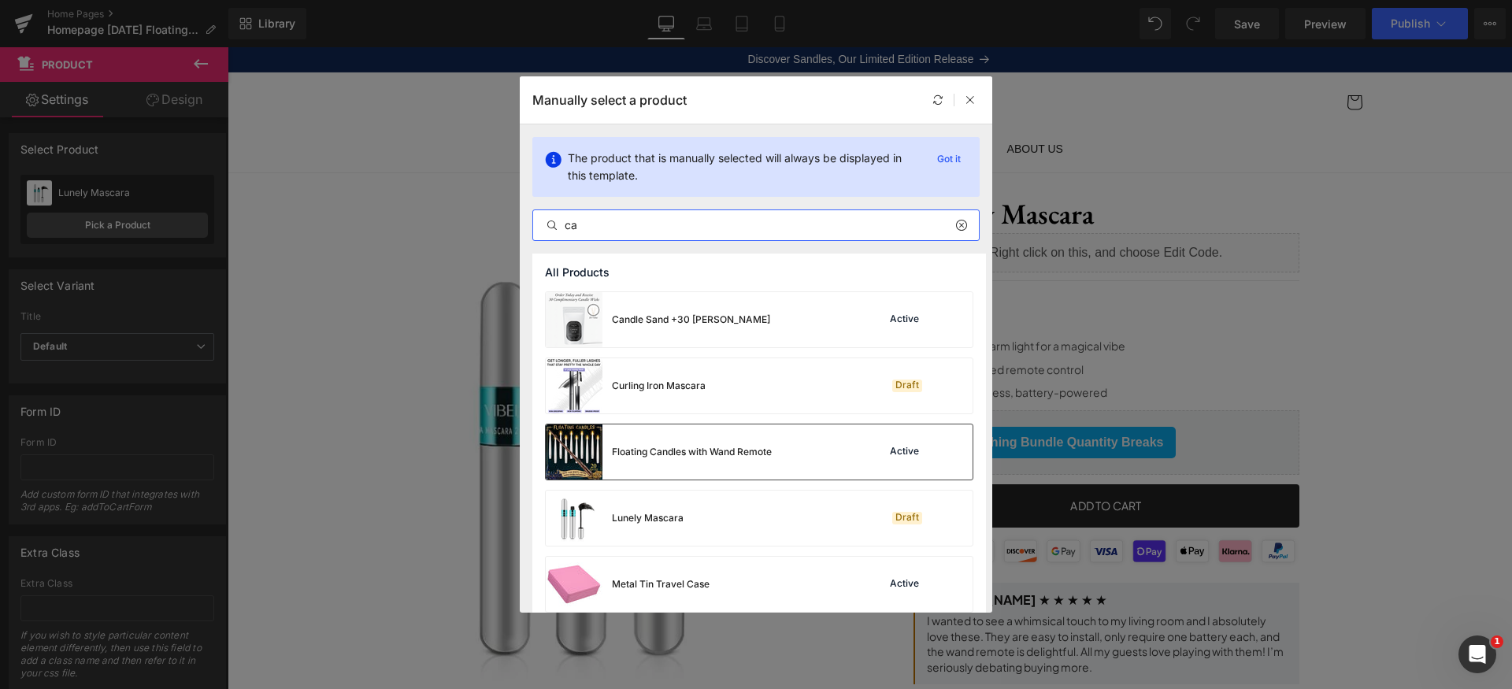
type input "ca"
drag, startPoint x: 643, startPoint y: 443, endPoint x: 420, endPoint y: 394, distance: 229.0
click at [643, 443] on div "Floating Candles with Wand Remote" at bounding box center [659, 452] width 226 height 55
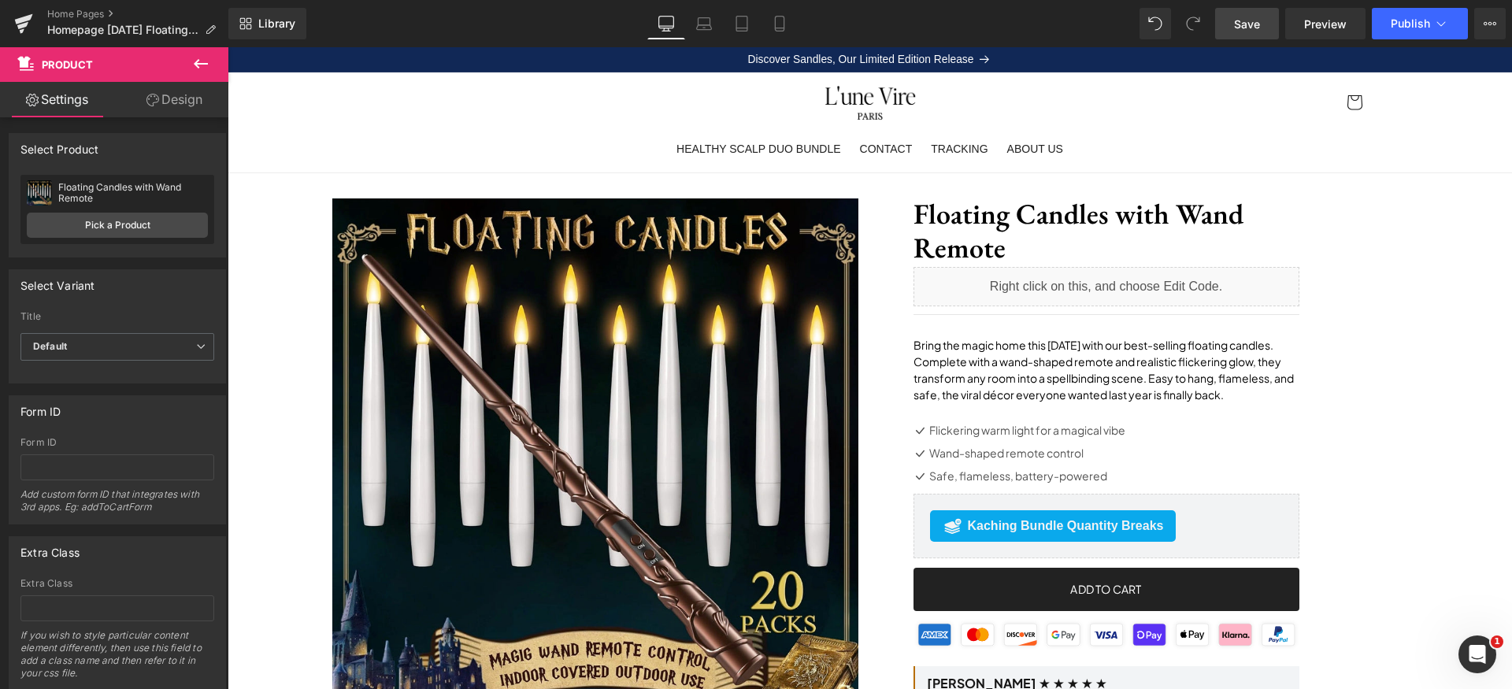
click at [1258, 23] on span "Save" at bounding box center [1247, 24] width 26 height 17
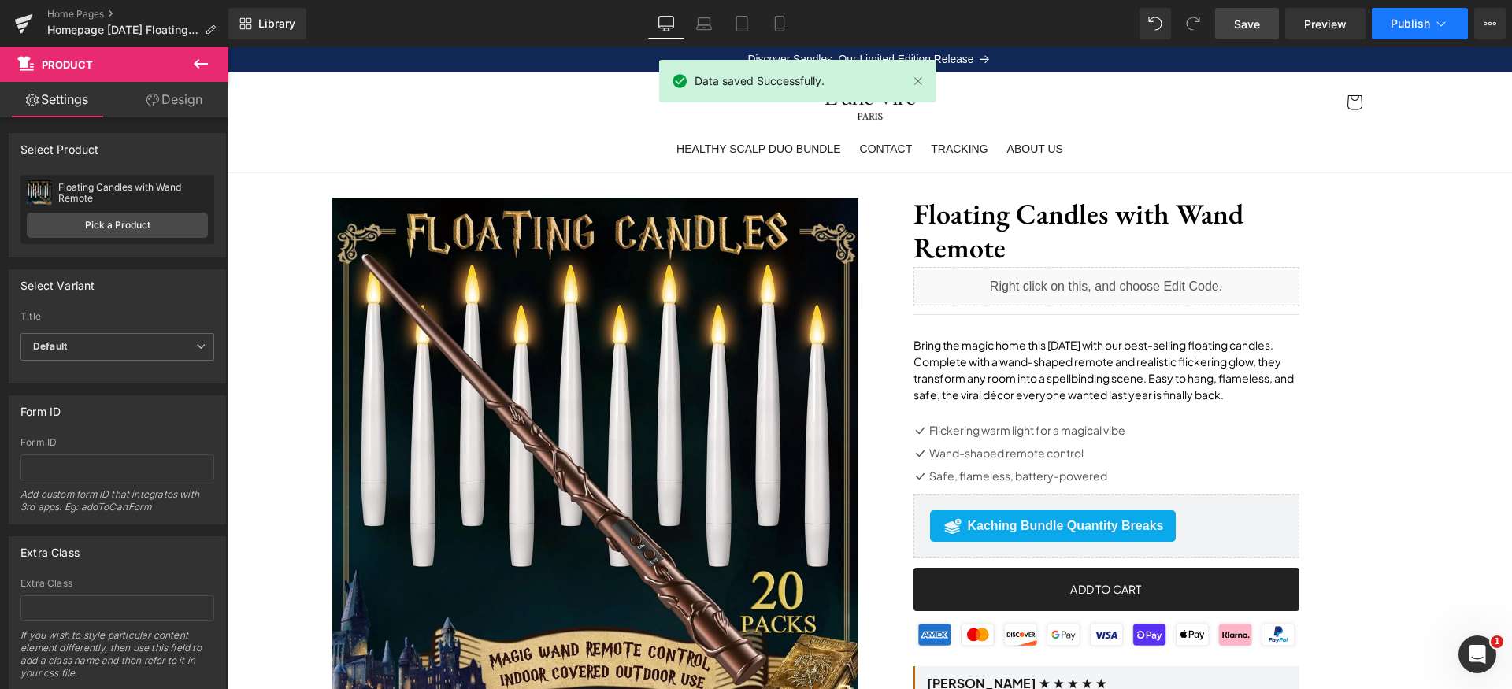
click at [1435, 21] on icon at bounding box center [1441, 24] width 16 height 16
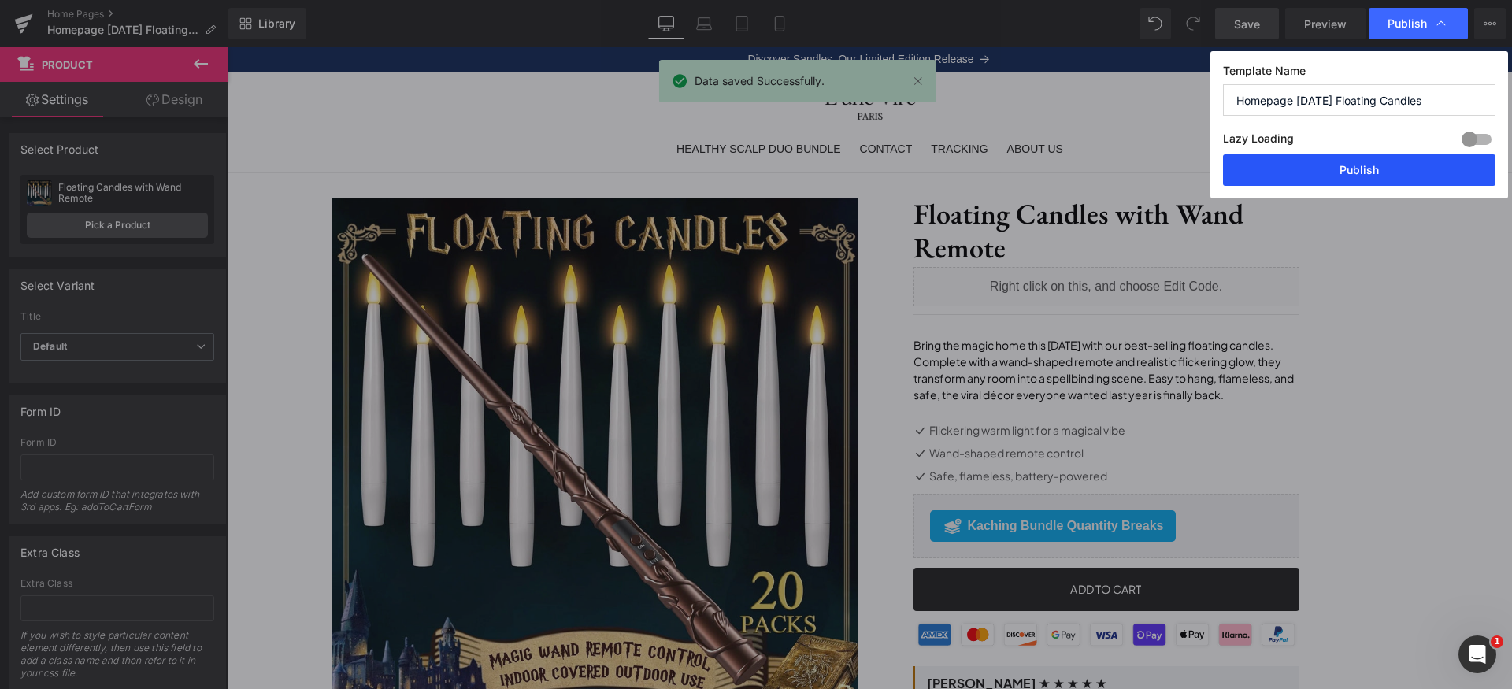
click at [1411, 169] on button "Publish" at bounding box center [1359, 170] width 273 height 32
